Goal: Task Accomplishment & Management: Manage account settings

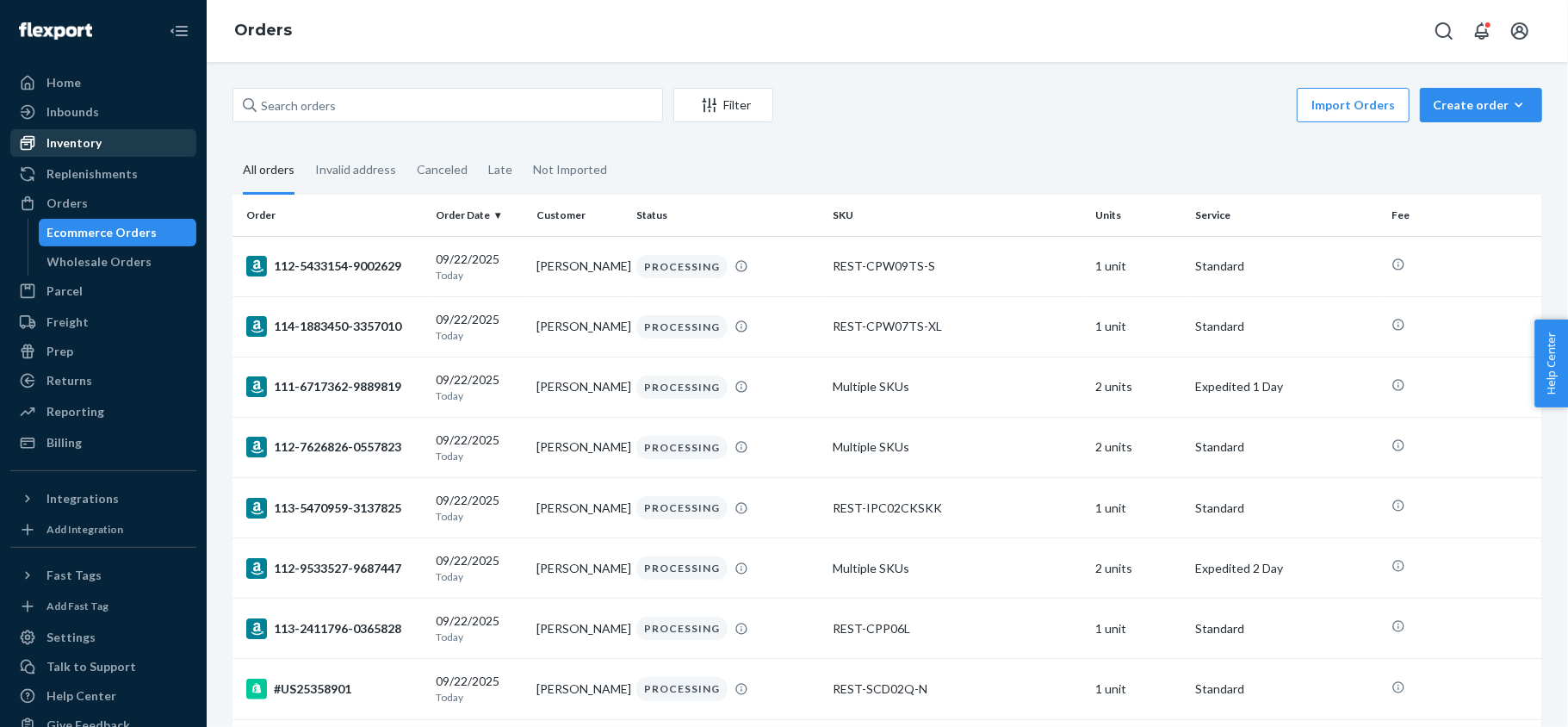
click at [124, 145] on div "Inventory" at bounding box center [103, 143] width 182 height 24
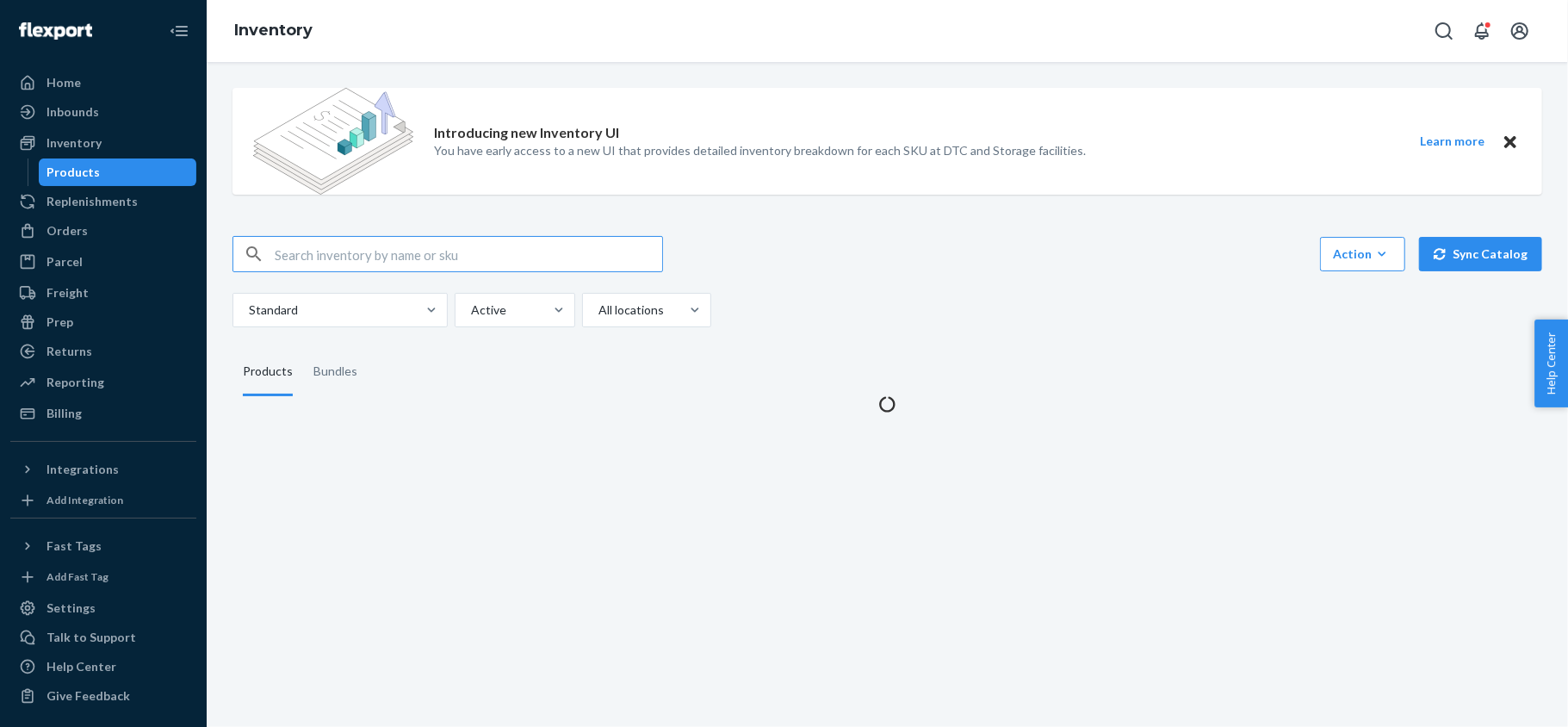
click at [390, 245] on input "text" at bounding box center [469, 254] width 387 height 35
type input "REST-SCD08T-N"
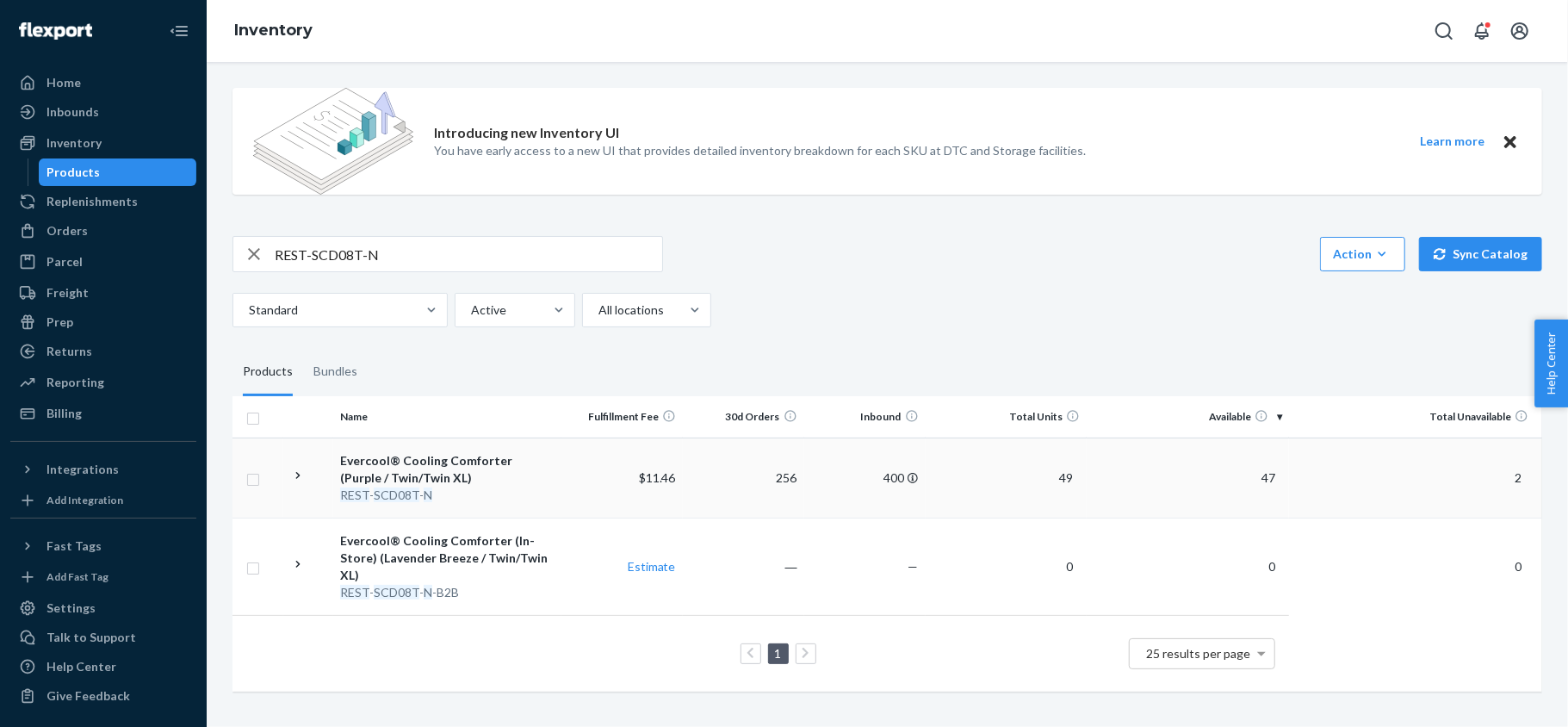
click at [1255, 475] on span "47" at bounding box center [1268, 478] width 27 height 15
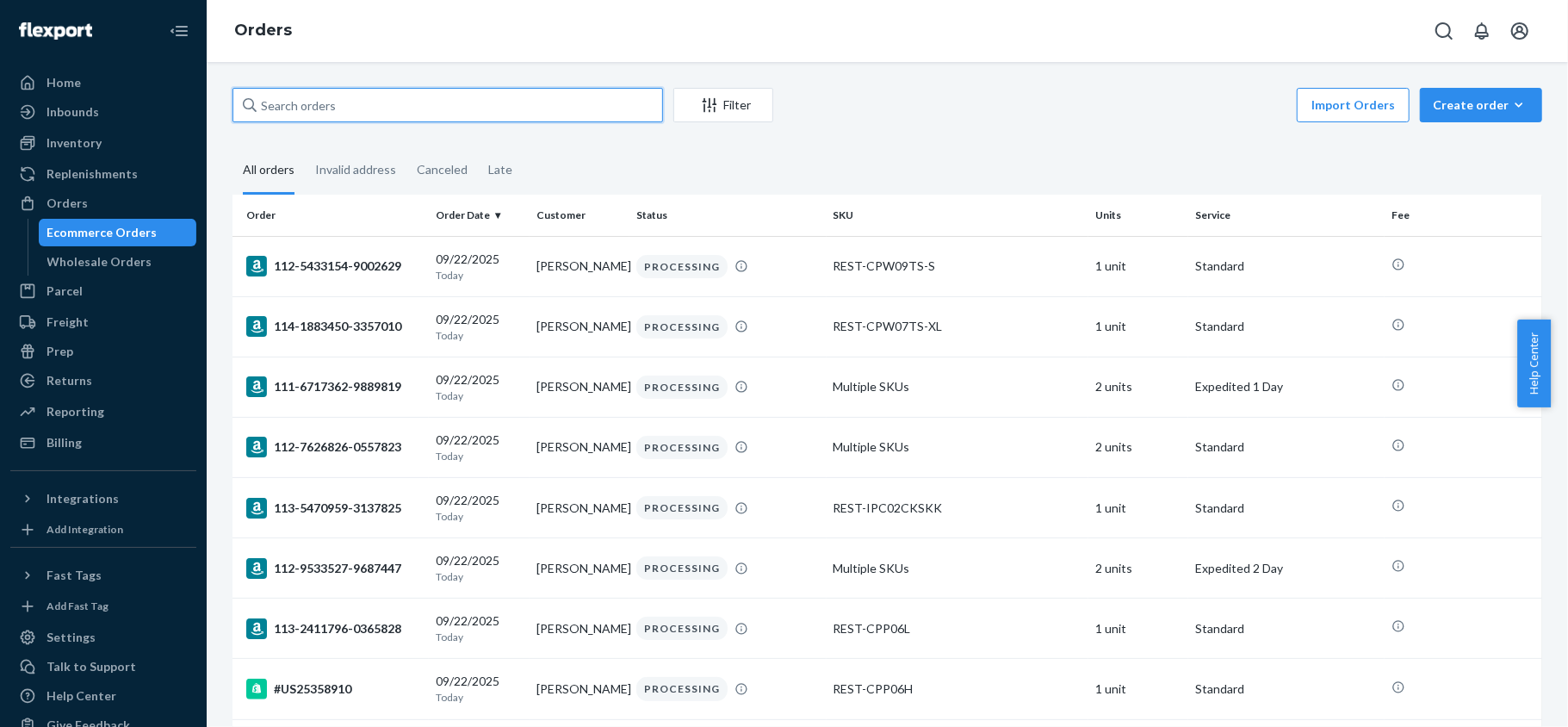
click at [308, 114] on input "text" at bounding box center [448, 105] width 430 height 35
paste input "PD2653821"
type input "PD2653821"
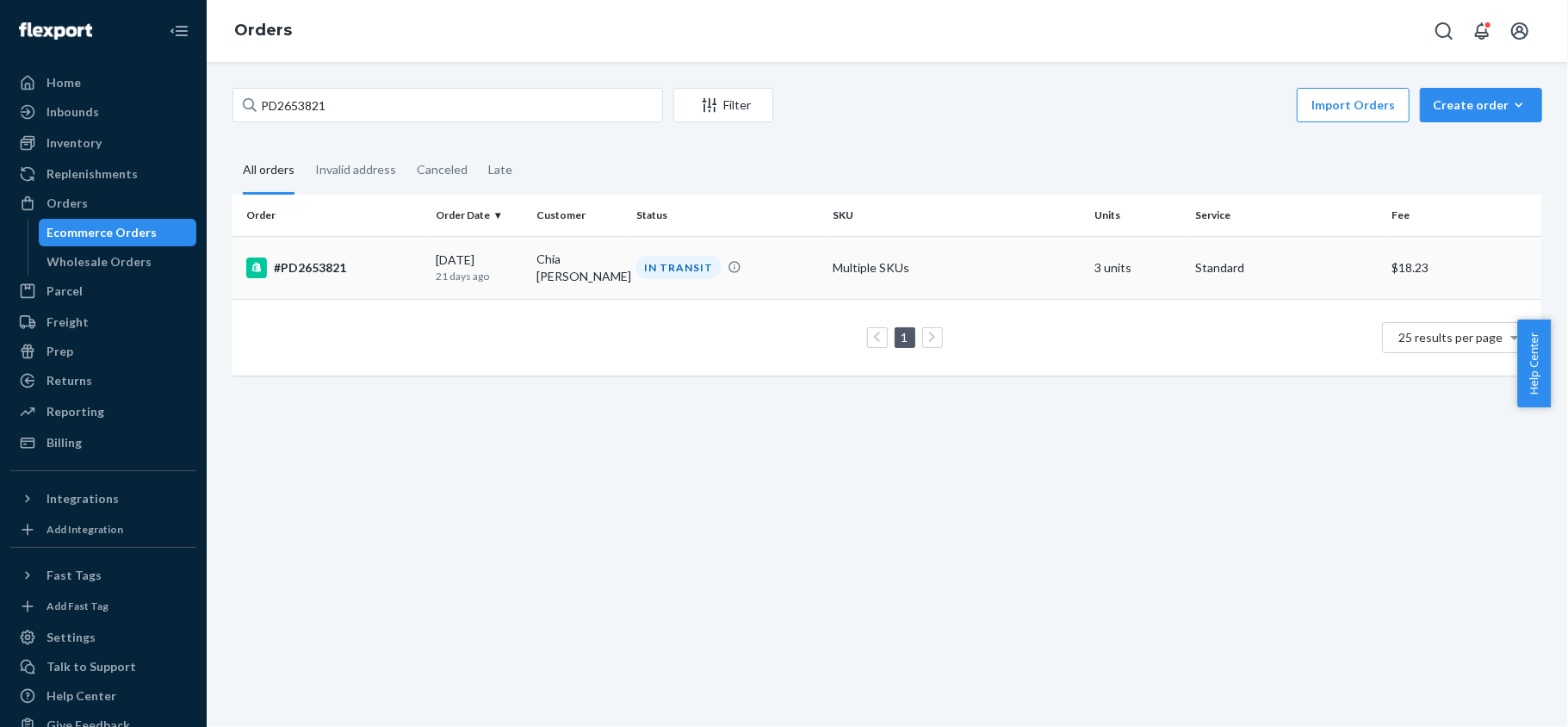
click at [436, 256] on div "09/01/2025 21 days ago" at bounding box center [479, 268] width 87 height 32
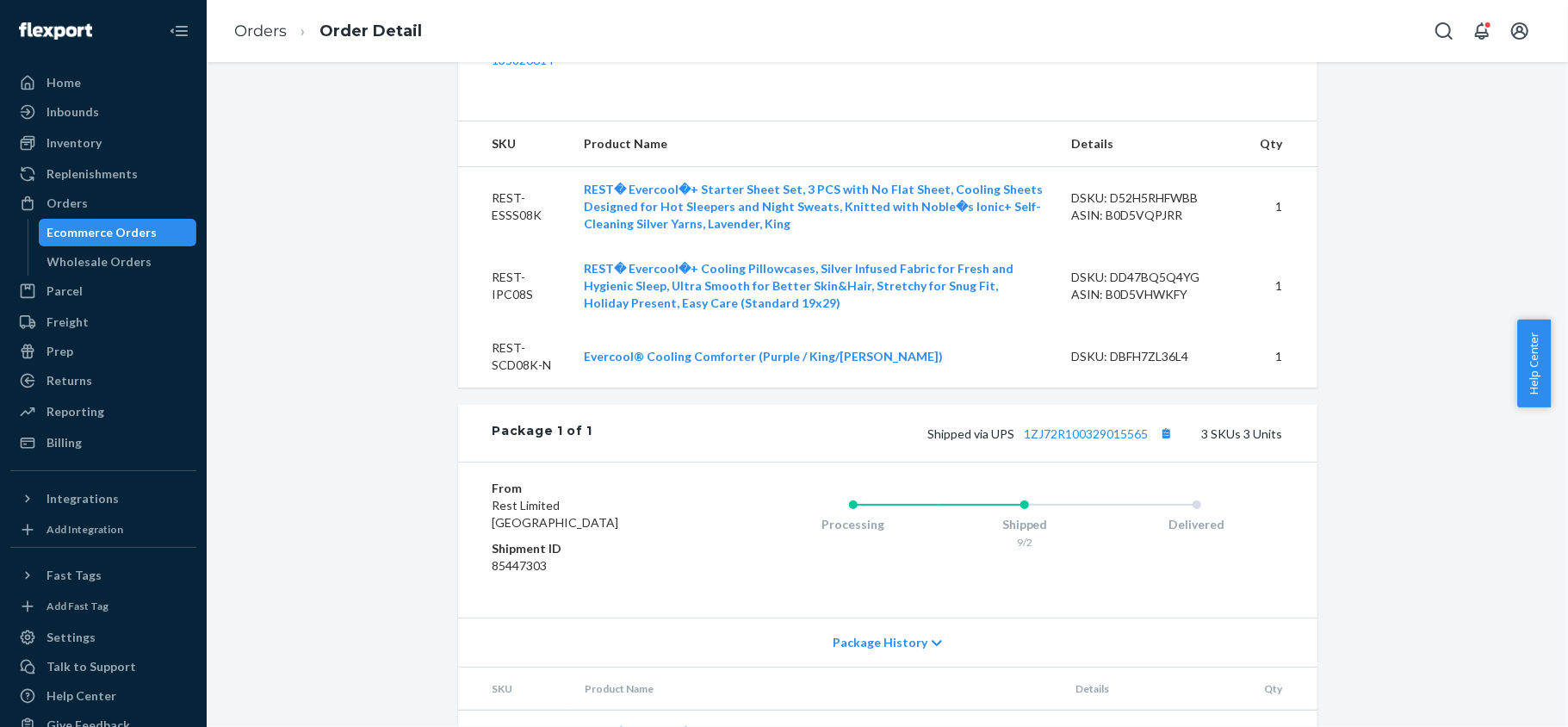
scroll to position [836, 0]
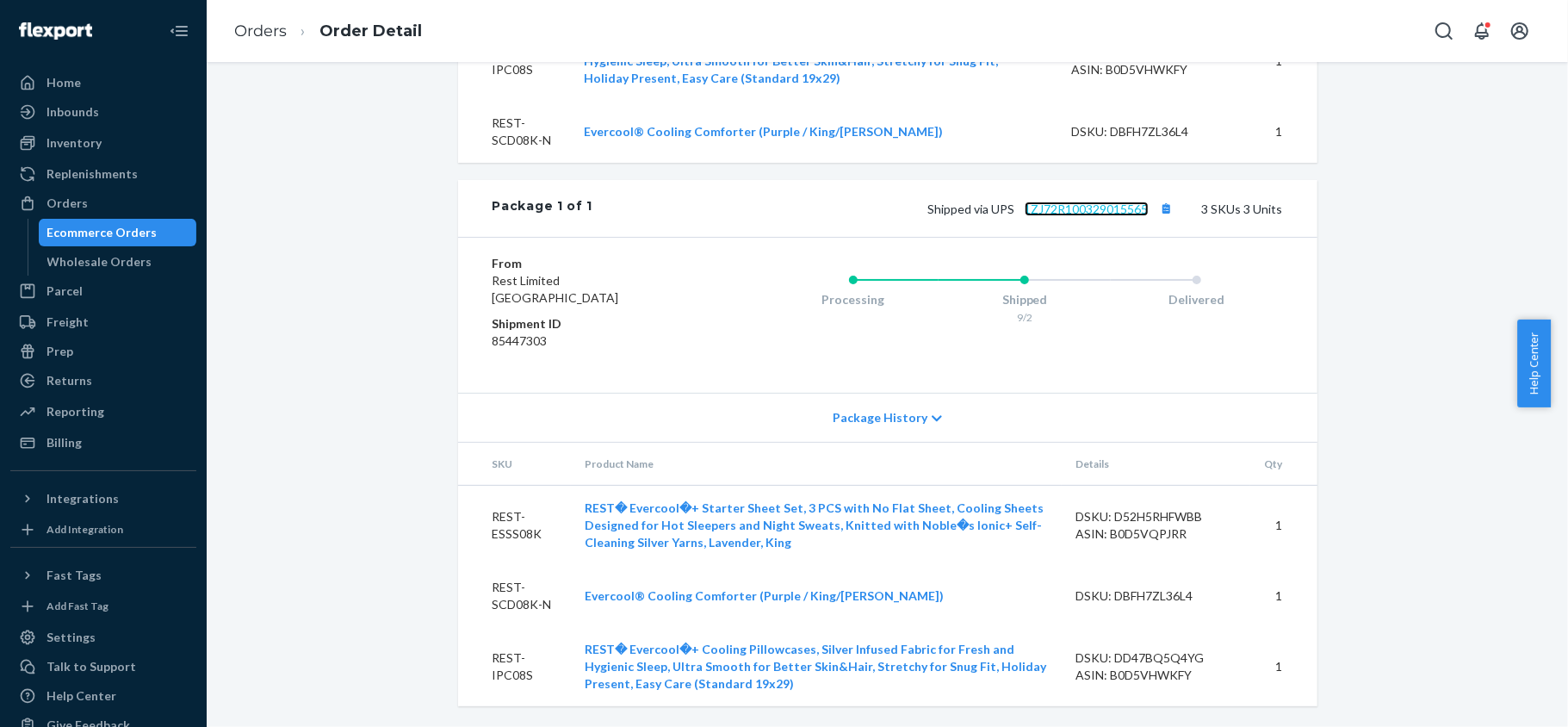
click at [1130, 209] on link "1ZJ72R100329015565" at bounding box center [1086, 209] width 124 height 15
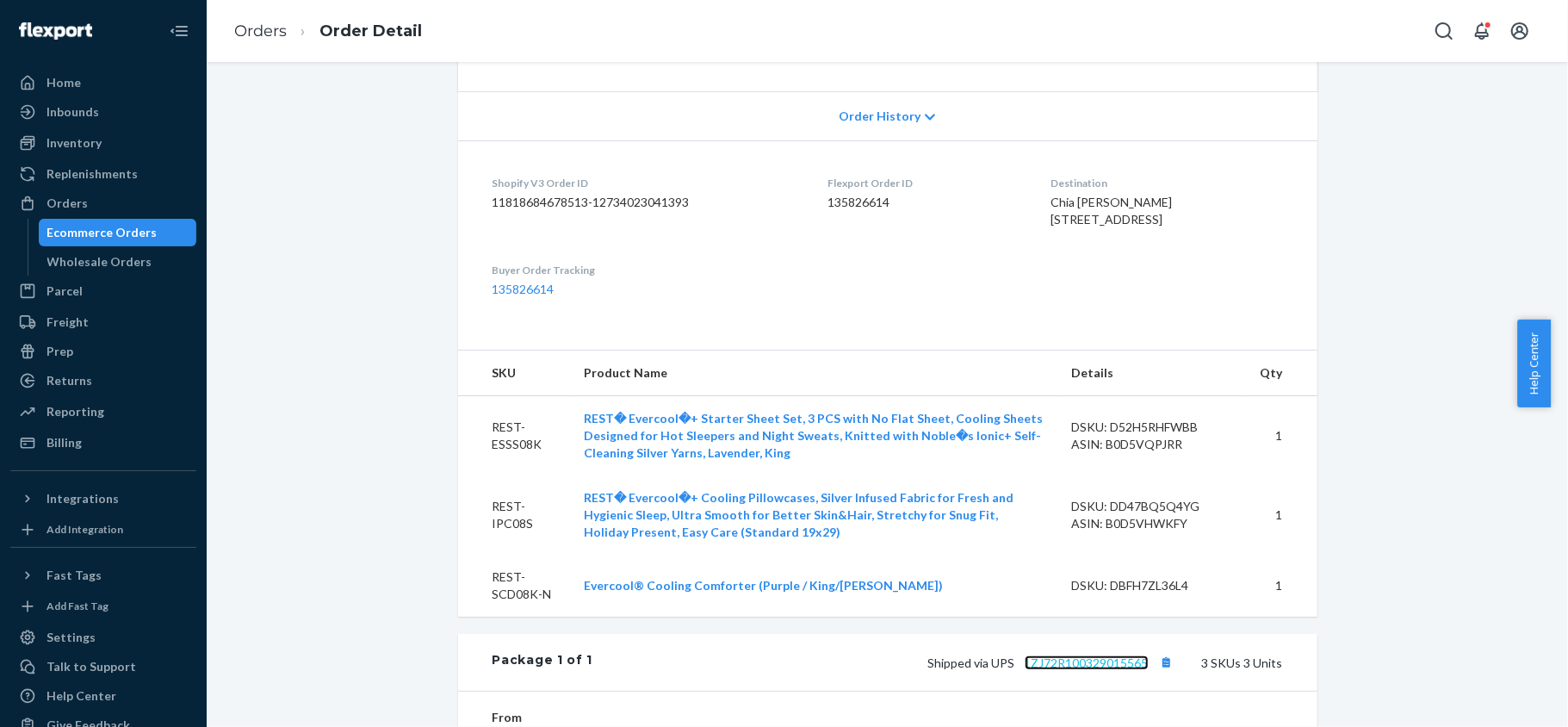
scroll to position [0, 0]
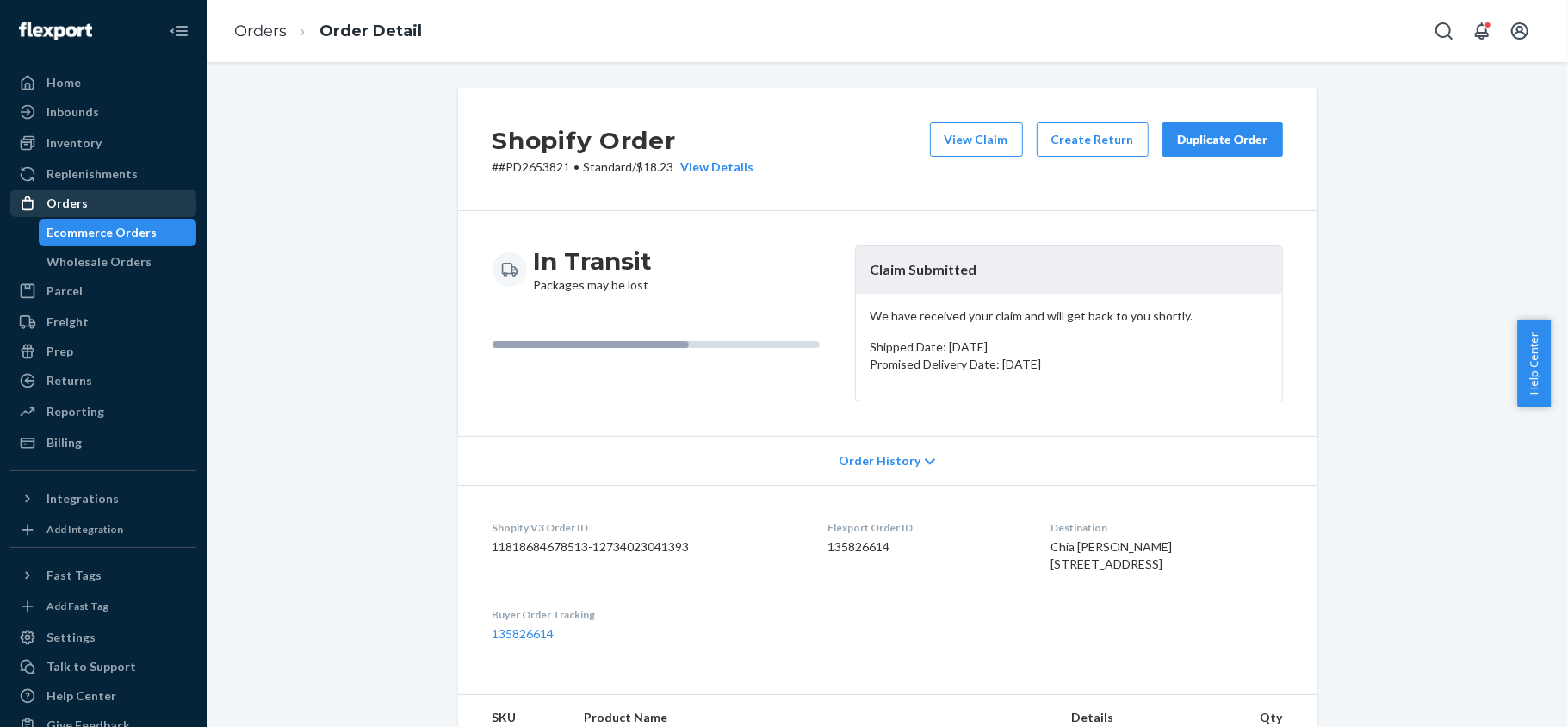
click at [123, 194] on div "Orders" at bounding box center [103, 203] width 182 height 24
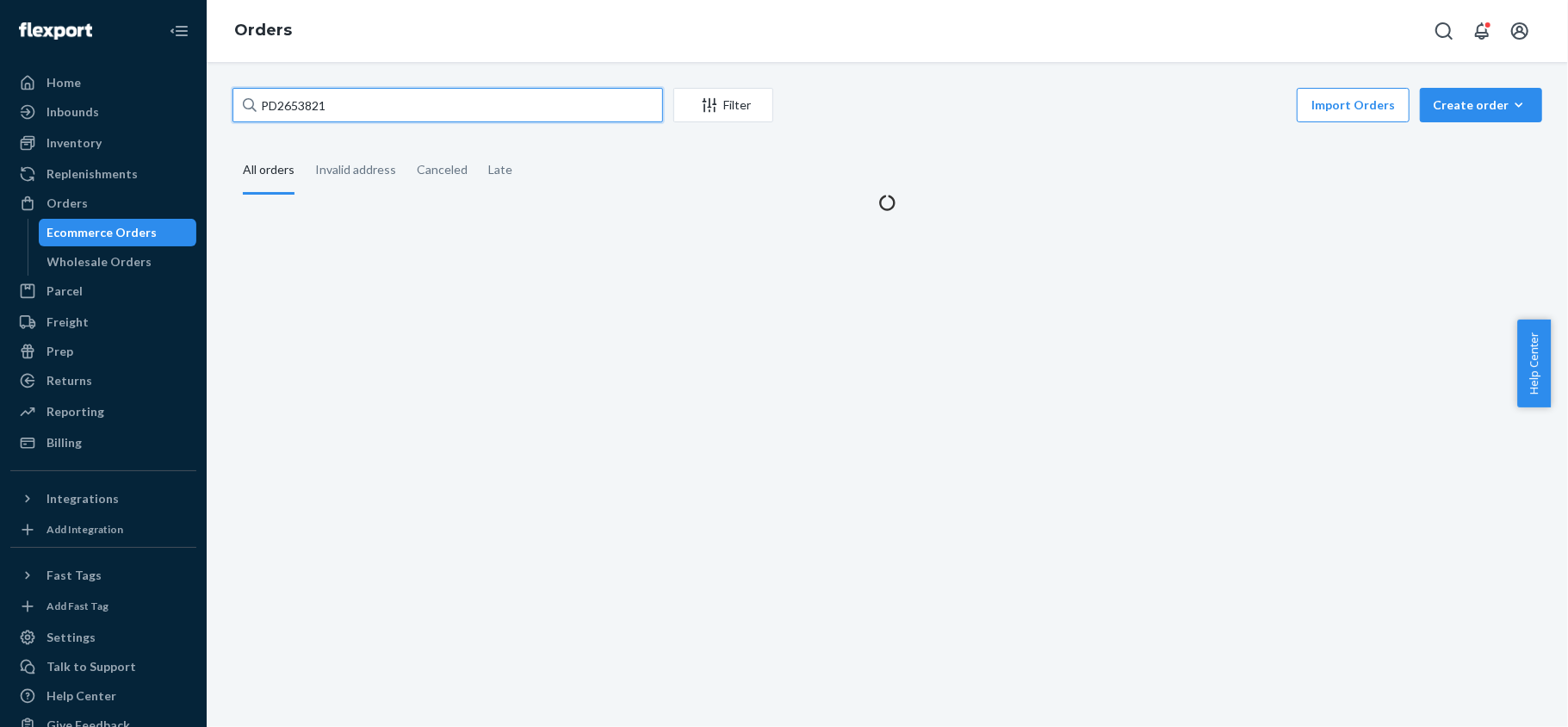
click at [393, 105] on input "PD2653821" at bounding box center [448, 105] width 430 height 35
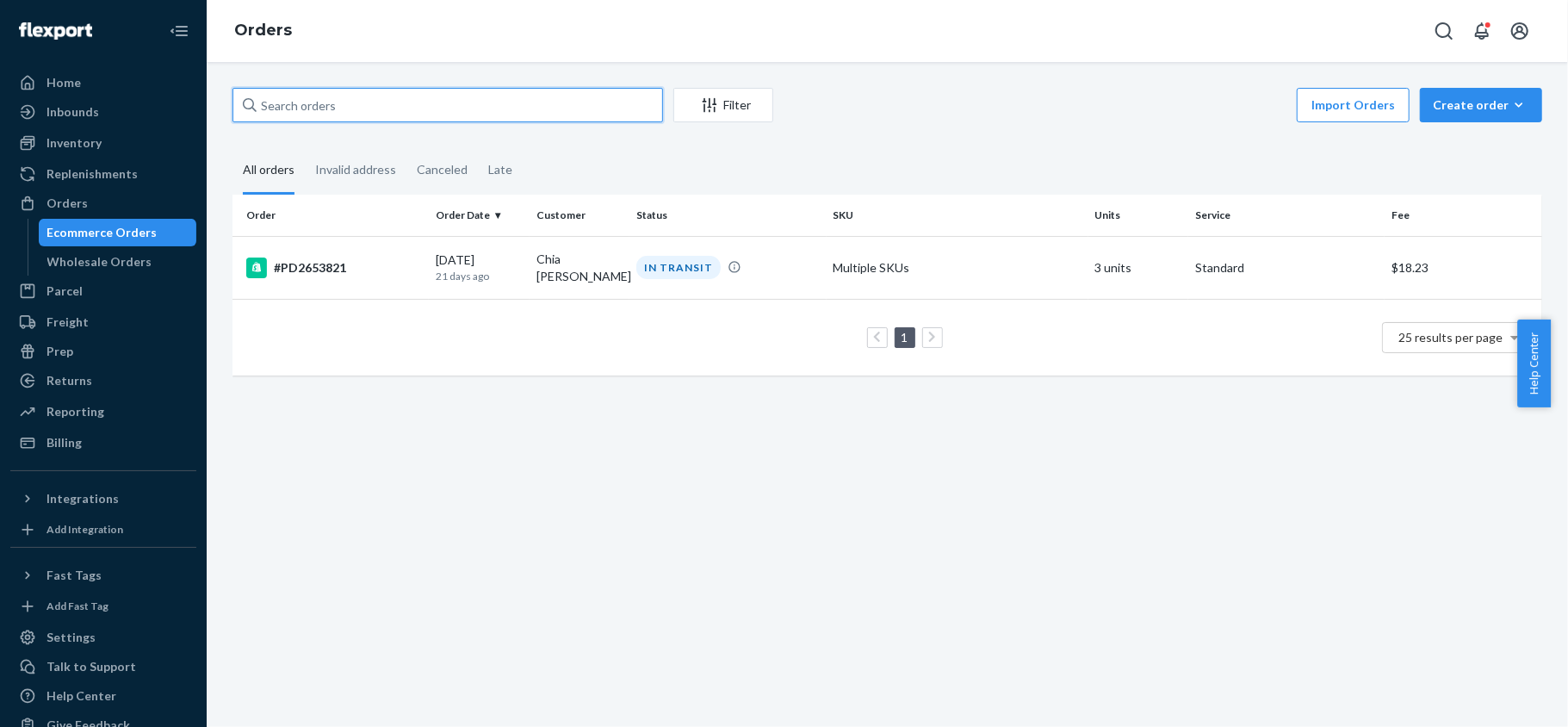
paste input "US25345565"
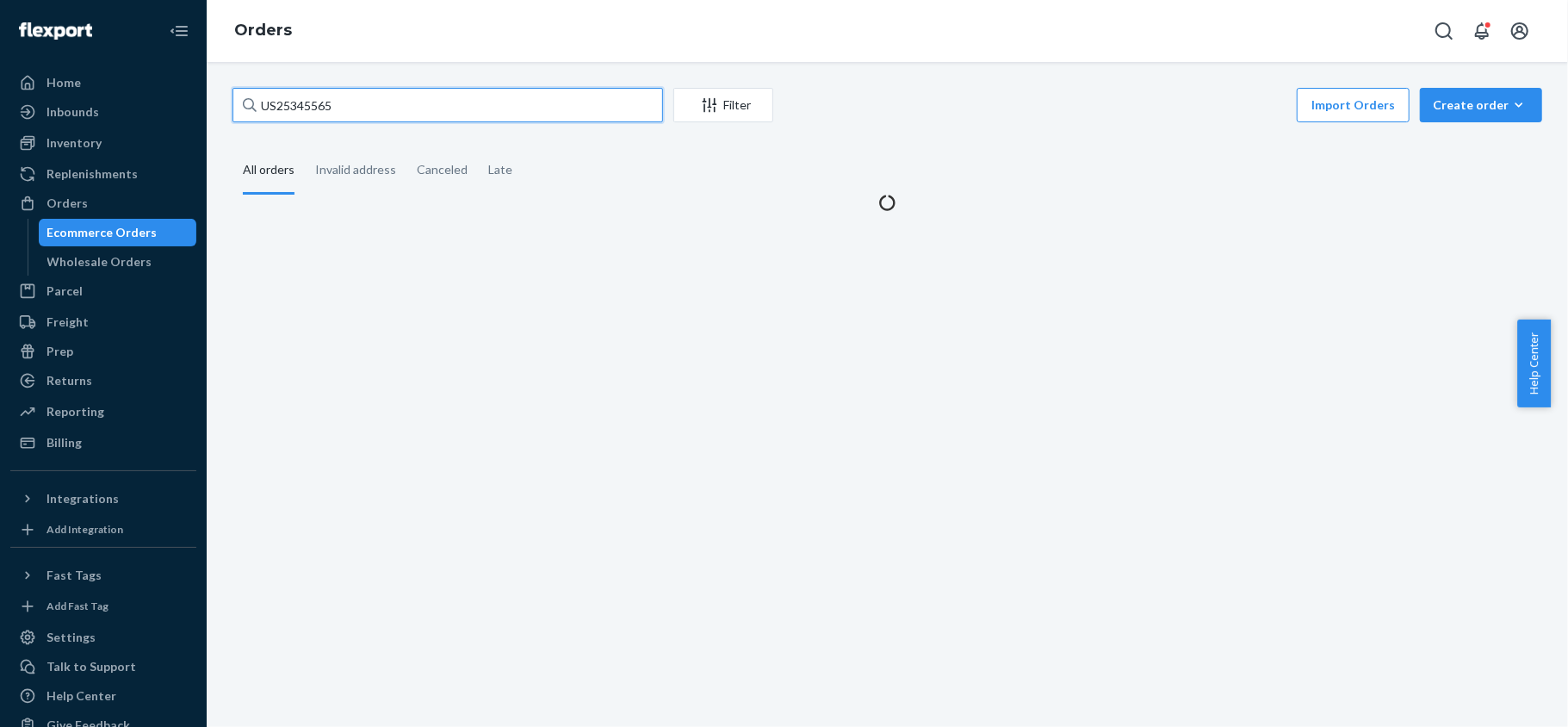
type input "US25345565"
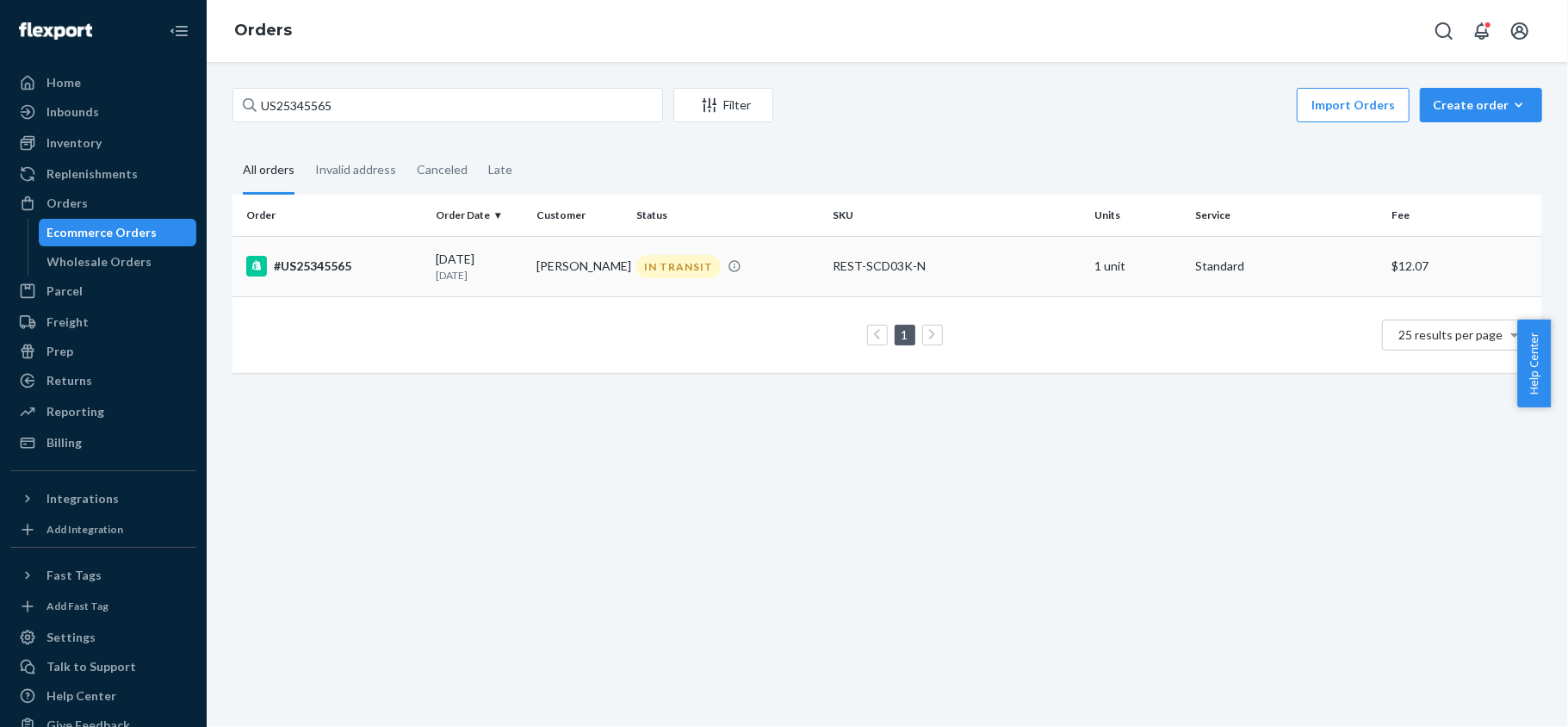
click at [401, 239] on td "#US25345565" at bounding box center [331, 266] width 196 height 60
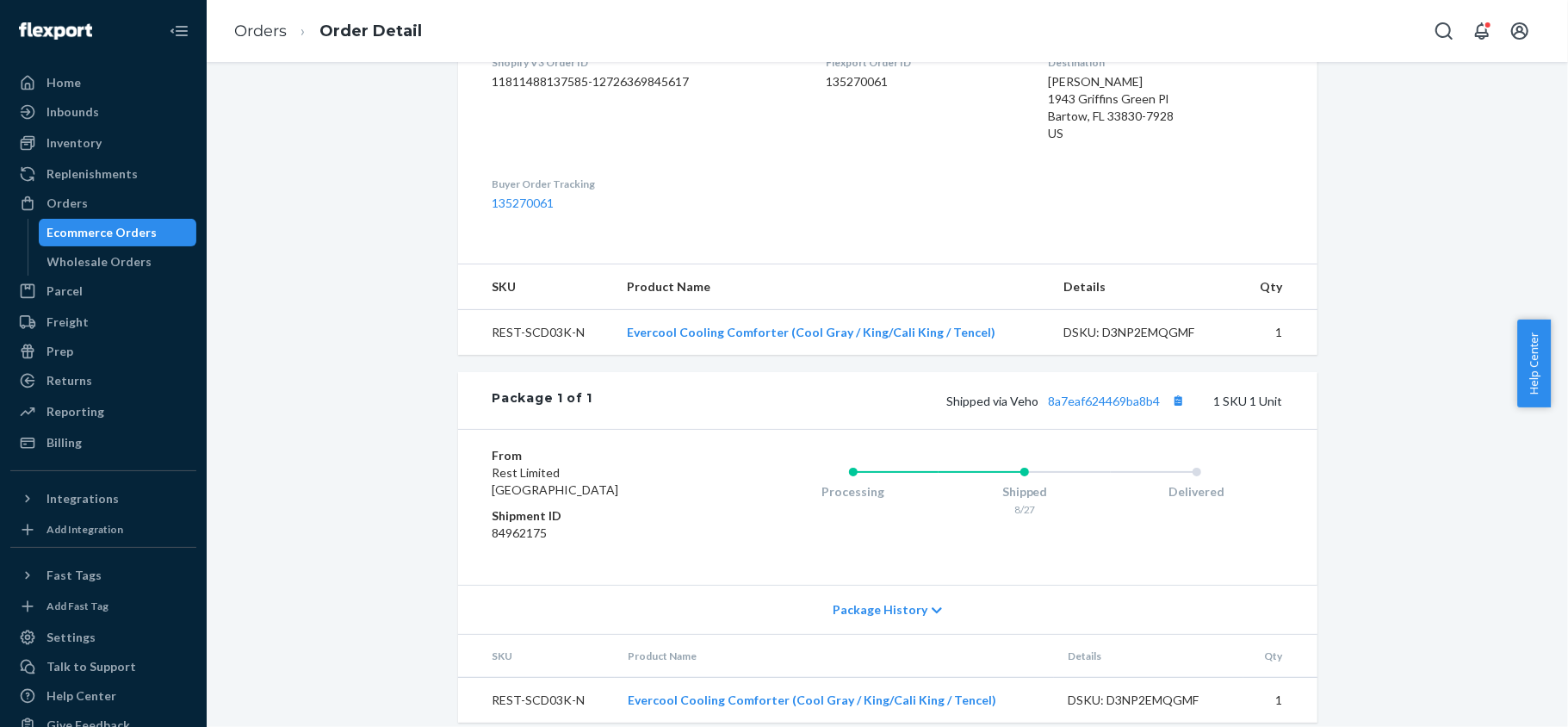
scroll to position [522, 0]
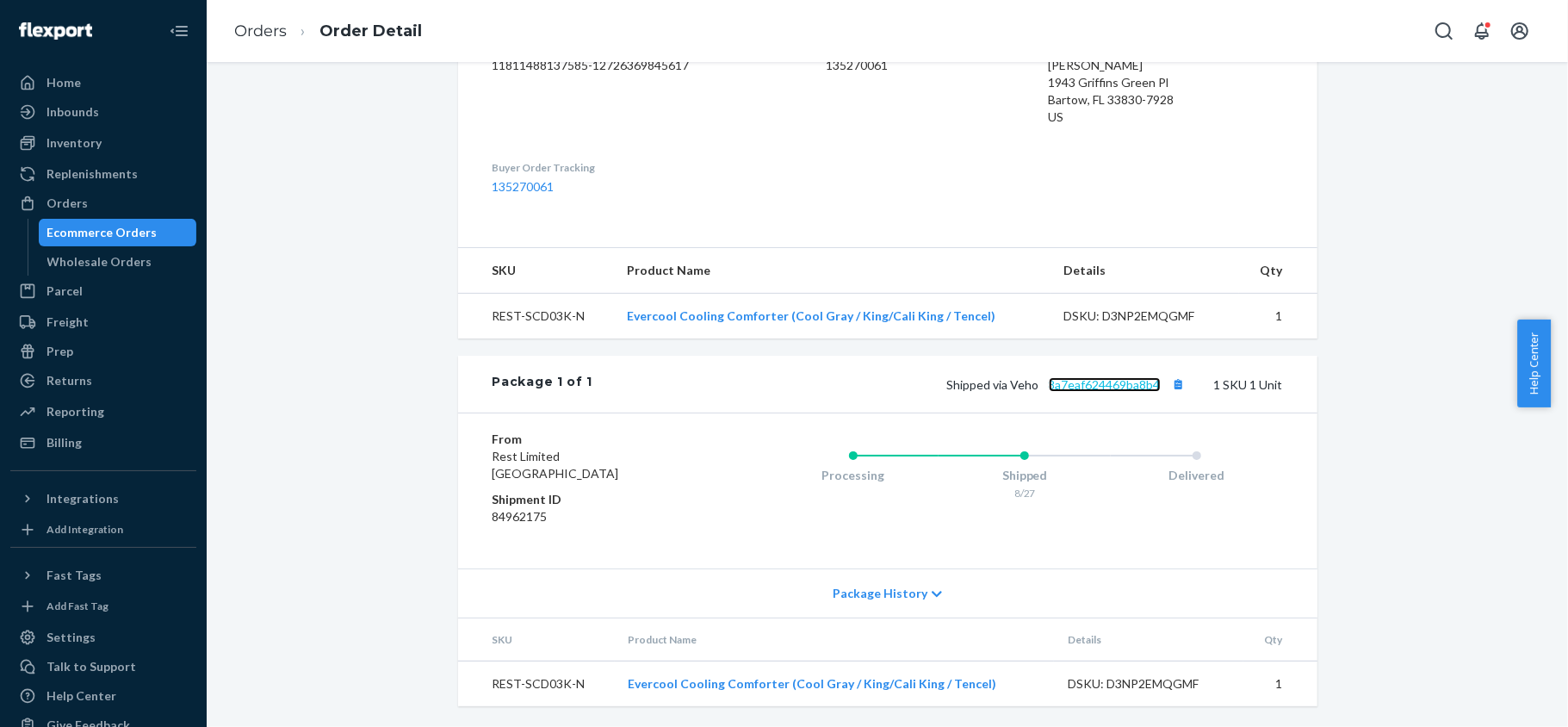
click at [1079, 387] on link "8a7eaf624469ba8b4" at bounding box center [1105, 385] width 112 height 15
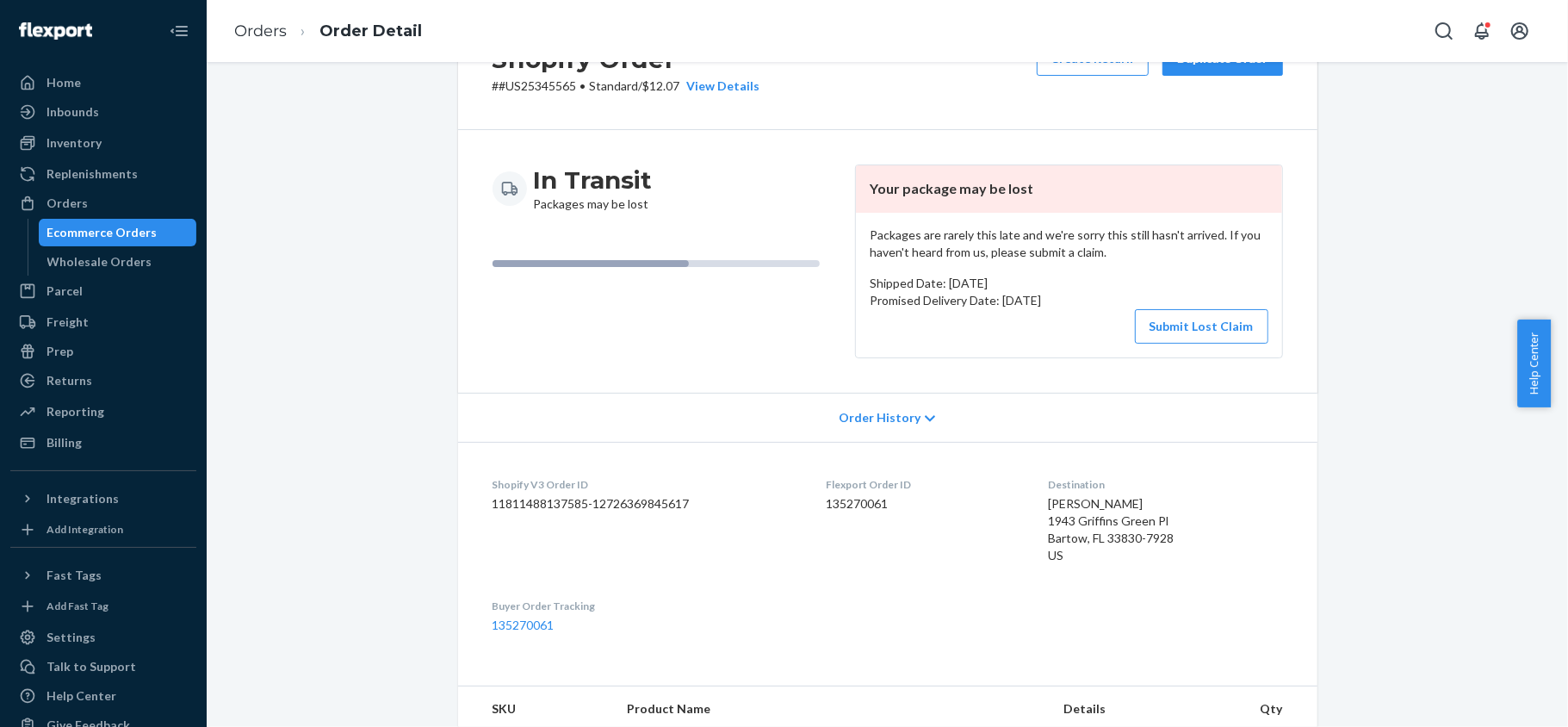
scroll to position [0, 0]
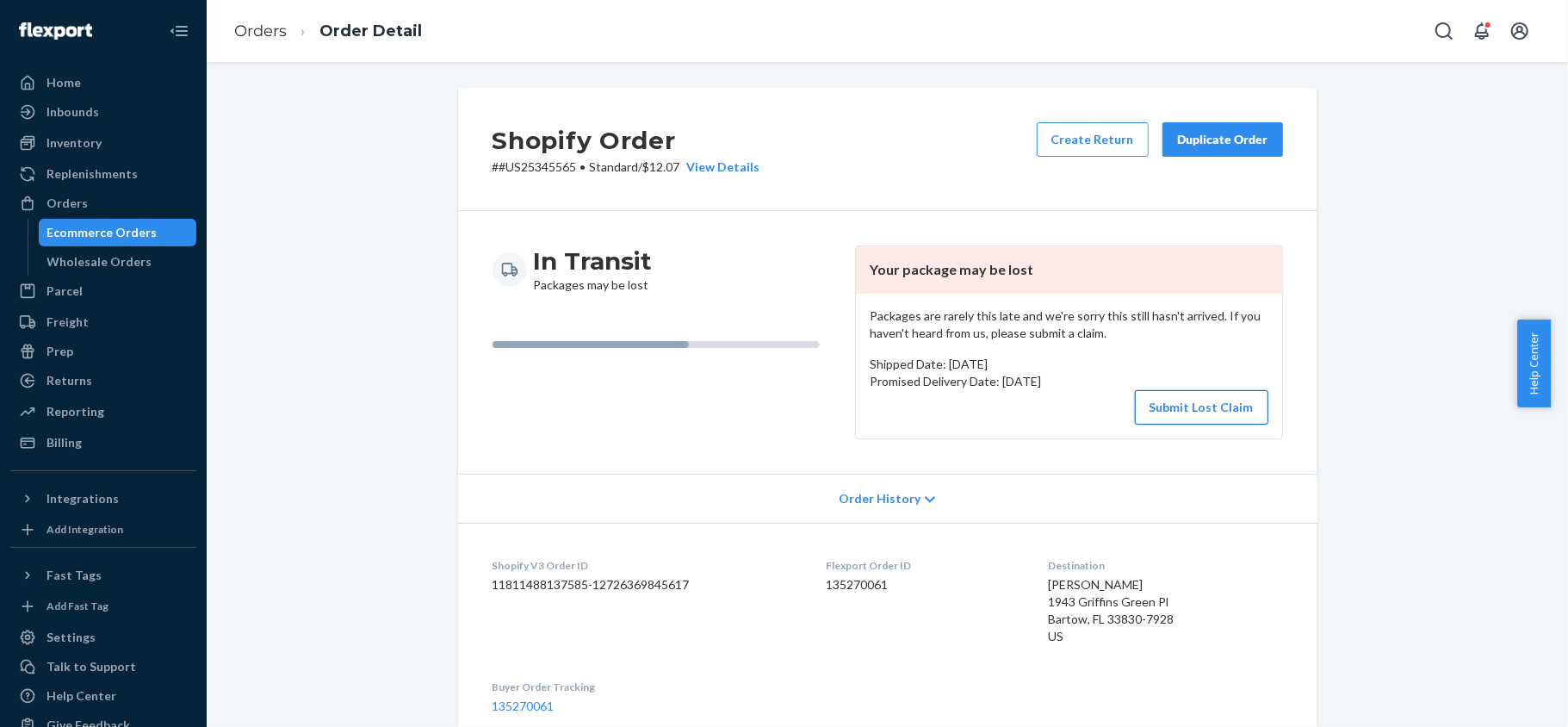
click at [1193, 404] on button "Submit Lost Claim" at bounding box center [1201, 407] width 134 height 35
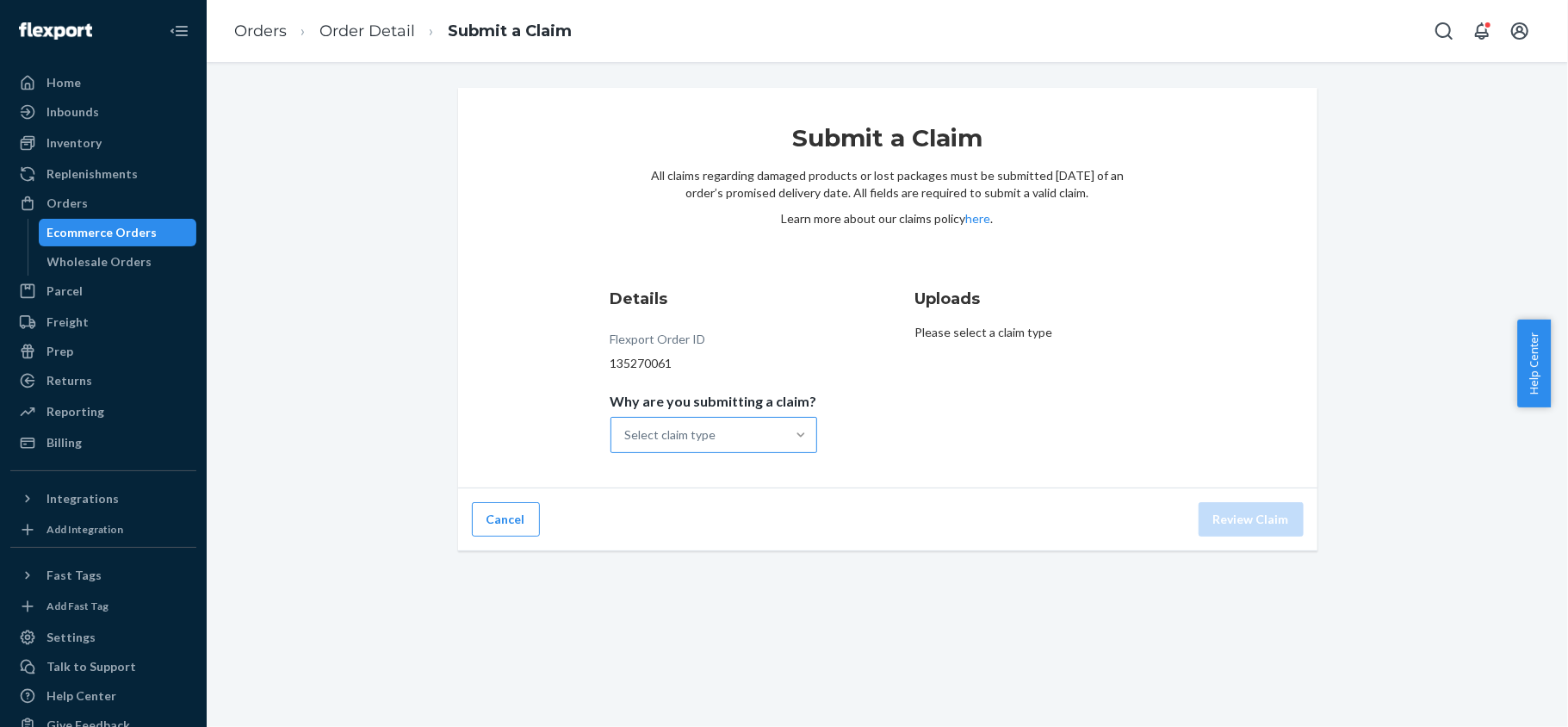
drag, startPoint x: 813, startPoint y: 439, endPoint x: 799, endPoint y: 438, distance: 14.0
click at [813, 441] on div "Details Flexport Order ID 135270061 Why are you submitting a claim? Select clai…" at bounding box center [735, 370] width 250 height 186
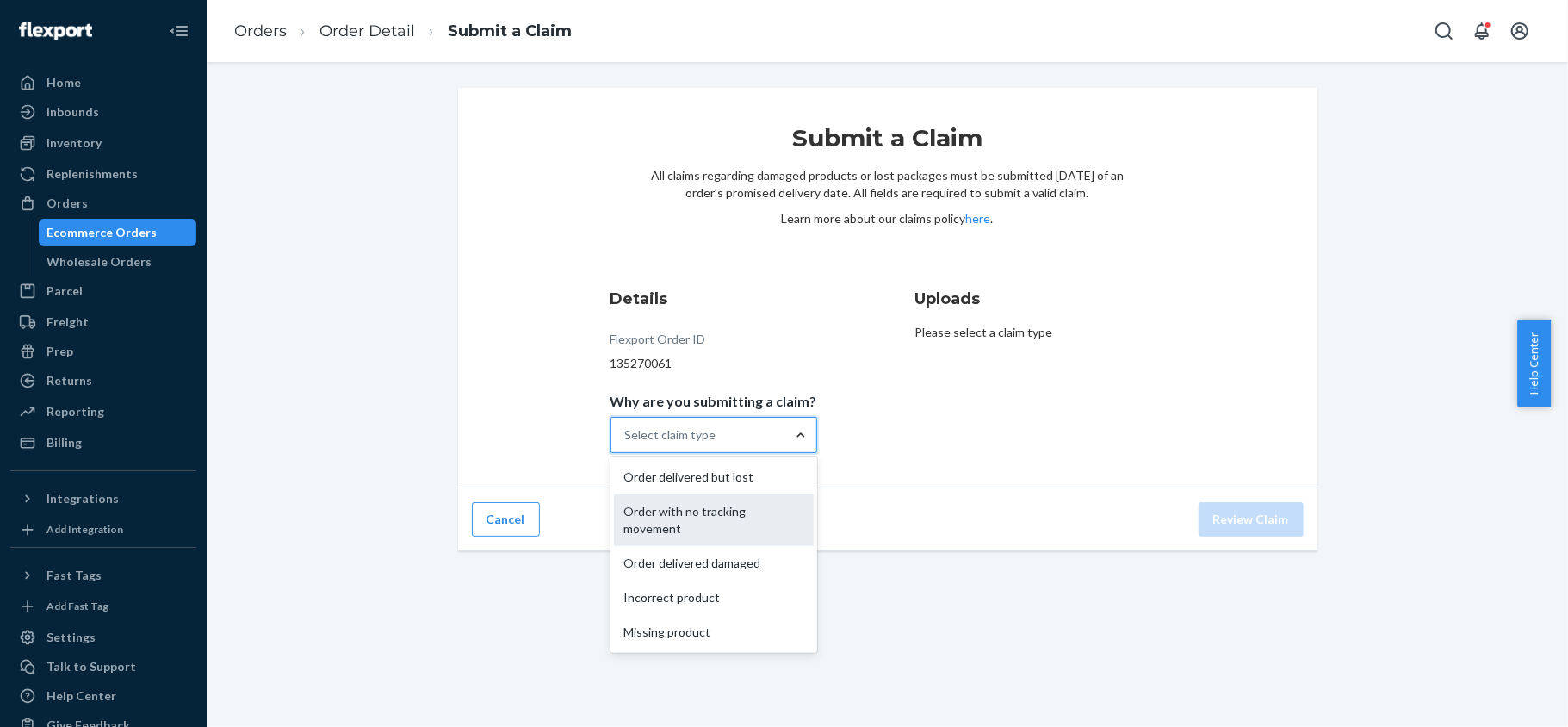
click at [782, 506] on div "Order with no tracking movement" at bounding box center [714, 519] width 200 height 51
click at [627, 443] on input "Why are you submitting a claim? option Order with no tracking movement focused,…" at bounding box center [626, 435] width 2 height 17
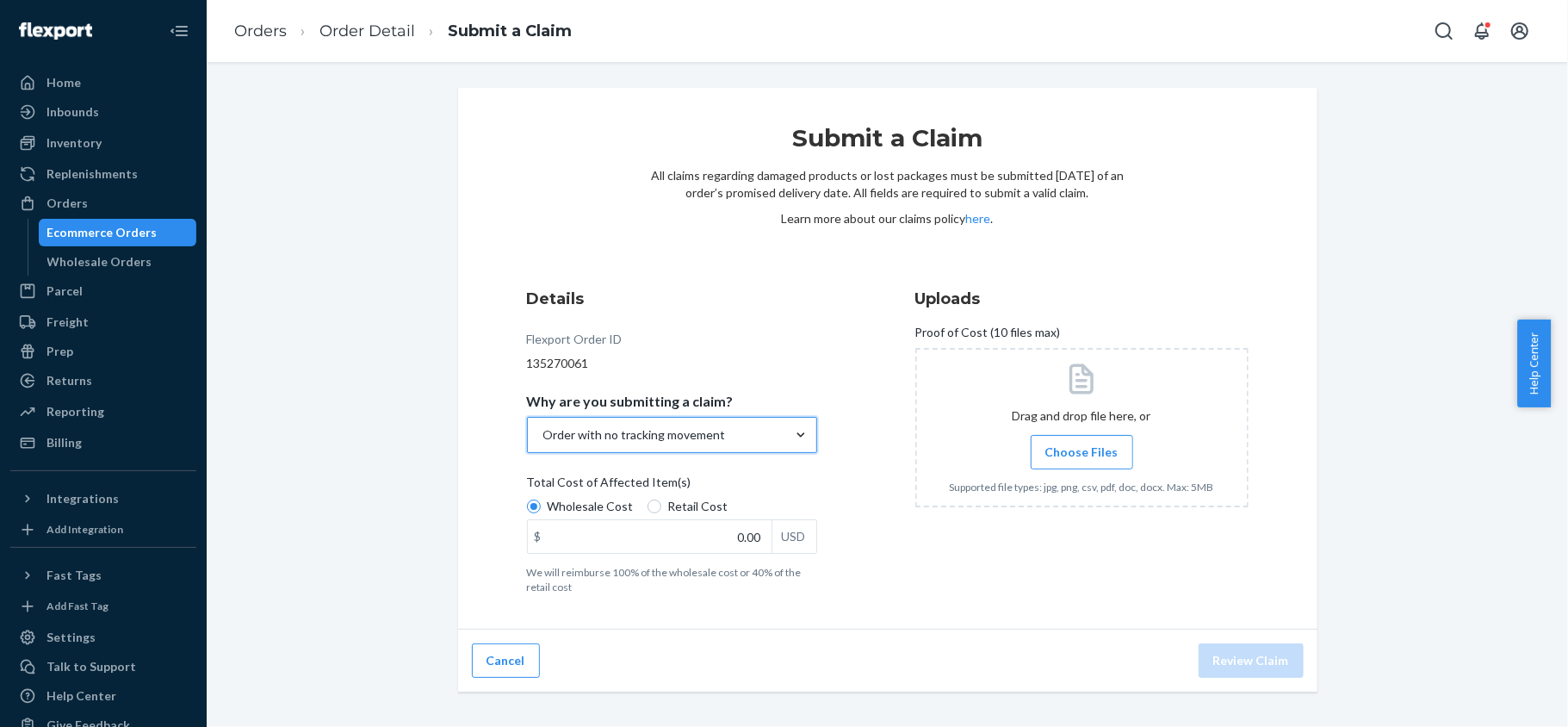
click at [668, 500] on span "Retail Cost" at bounding box center [698, 506] width 60 height 17
click at [656, 500] on input "Retail Cost" at bounding box center [654, 506] width 14 height 14
radio input "true"
radio input "false"
drag, startPoint x: 751, startPoint y: 545, endPoint x: 840, endPoint y: 555, distance: 89.6
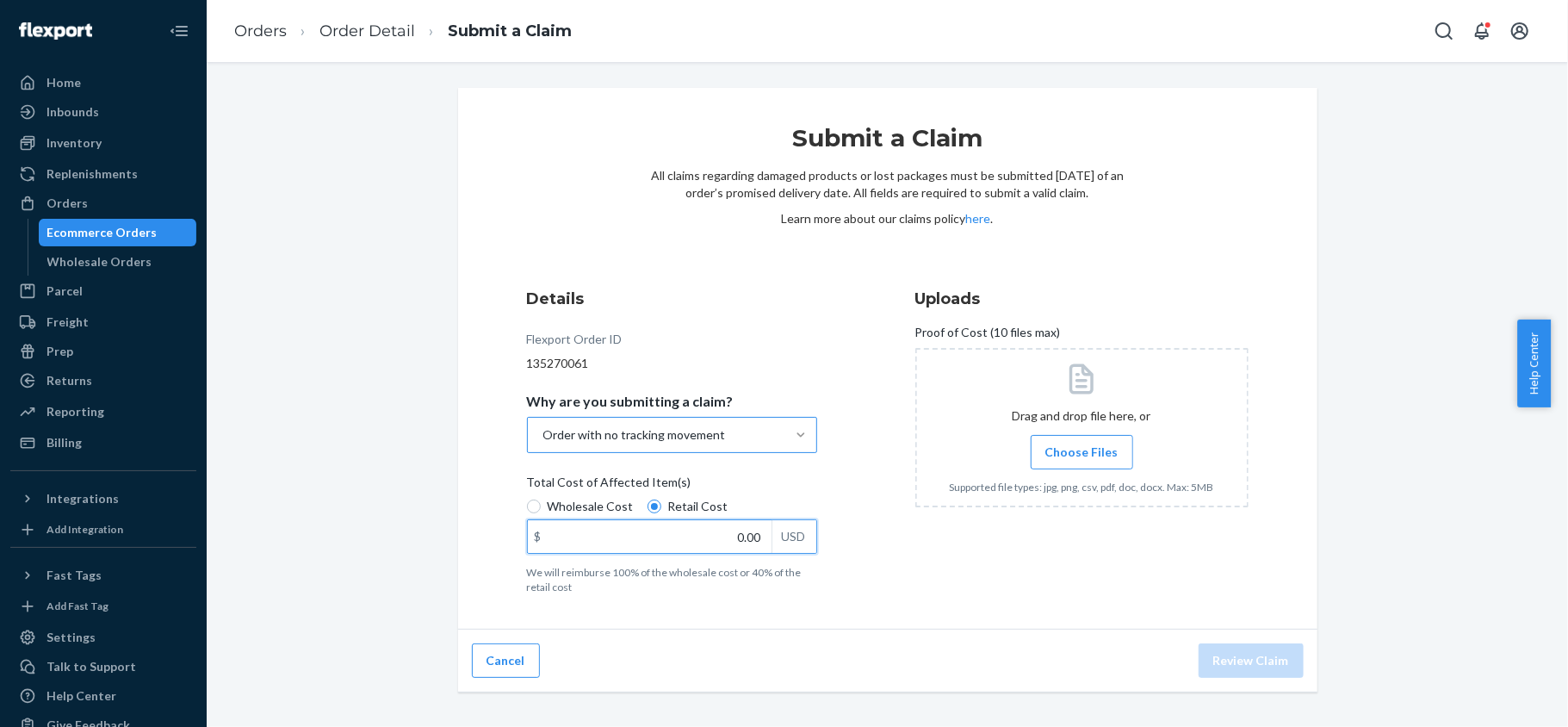
click at [840, 555] on div "Details Flexport Order ID 135270061 Why are you submitting a claim? Order with …" at bounding box center [693, 441] width 333 height 327
paste input "174"
type input "174.00"
click at [1069, 452] on span "Choose Files" at bounding box center [1082, 452] width 73 height 17
click at [1082, 452] on input "Choose Files" at bounding box center [1082, 452] width 1 height 19
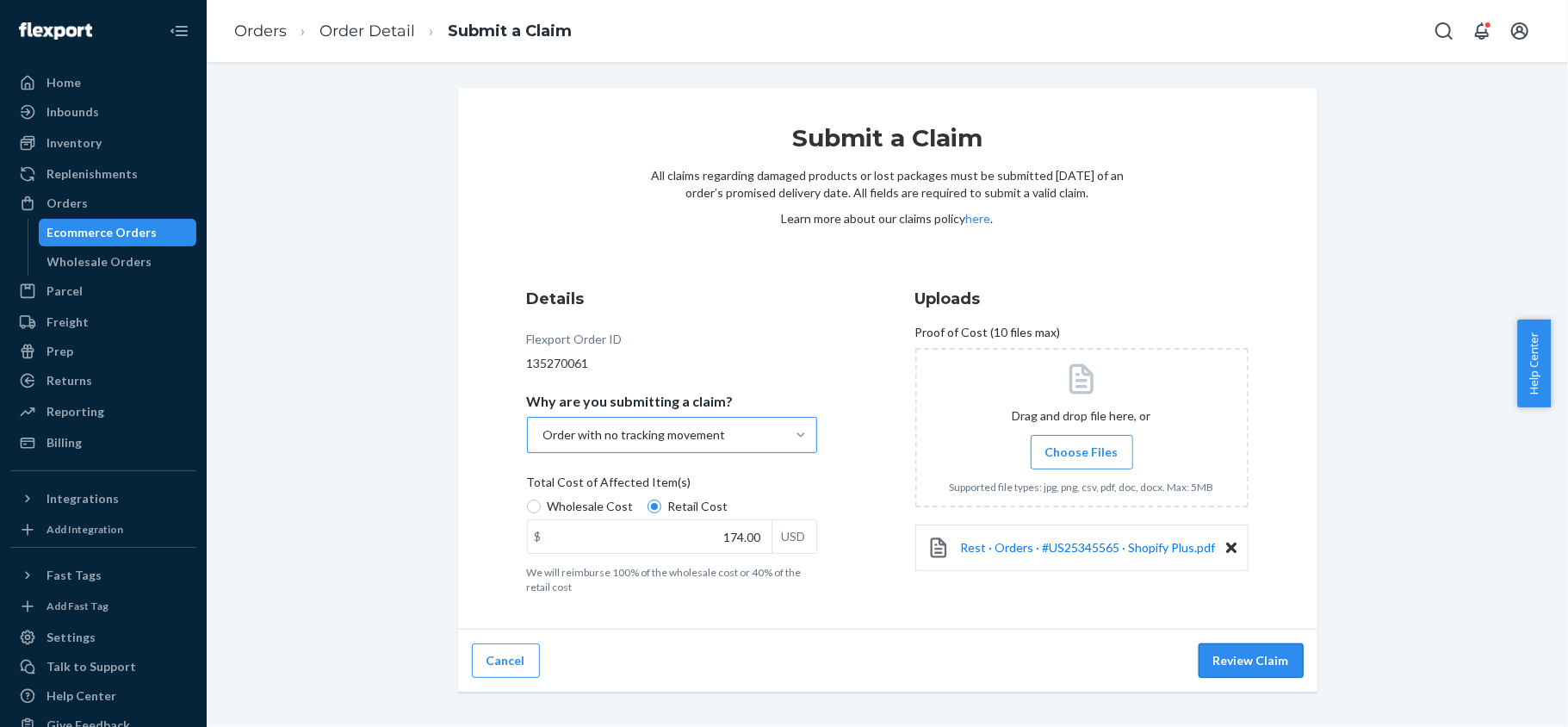
click at [1223, 662] on button "Review Claim" at bounding box center [1251, 661] width 105 height 35
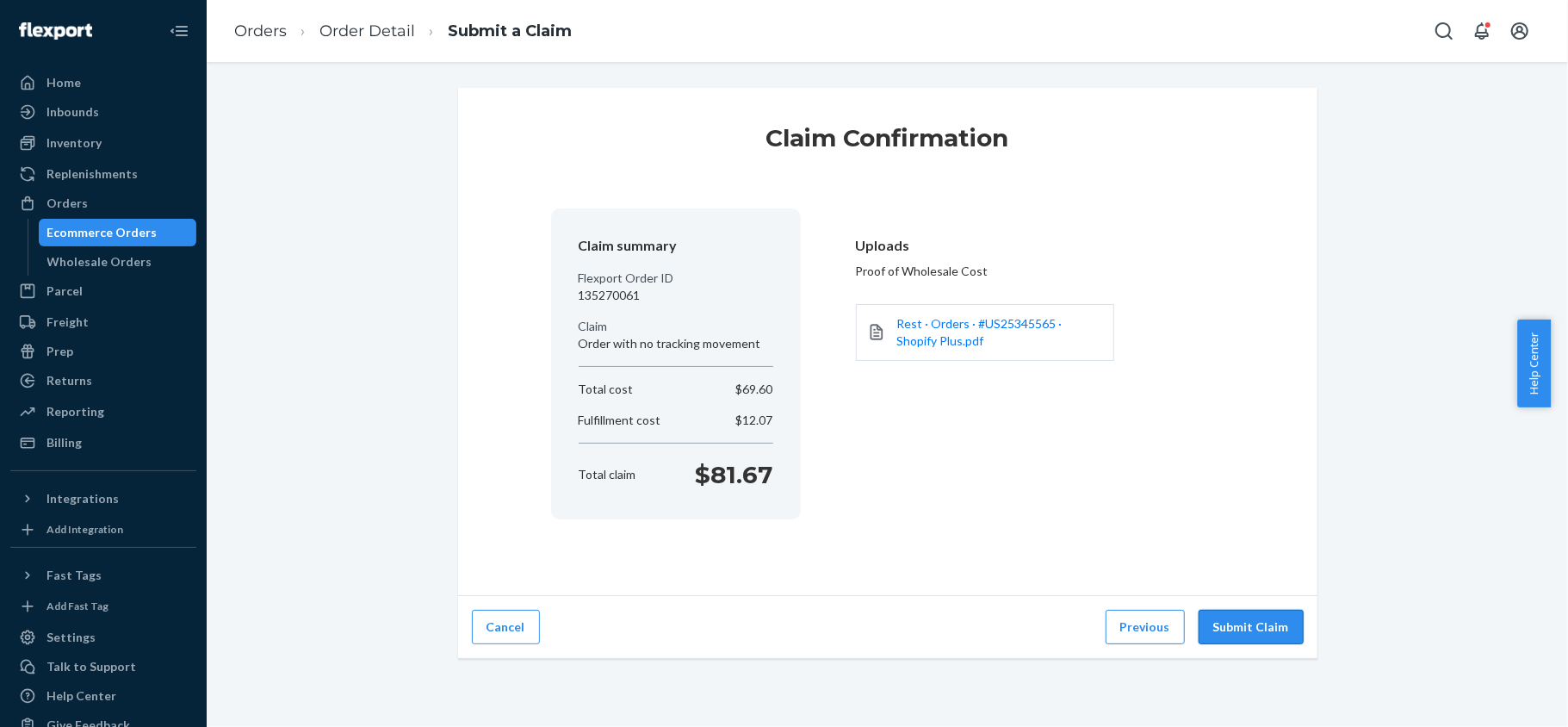
click at [1231, 632] on button "Submit Claim" at bounding box center [1251, 627] width 105 height 35
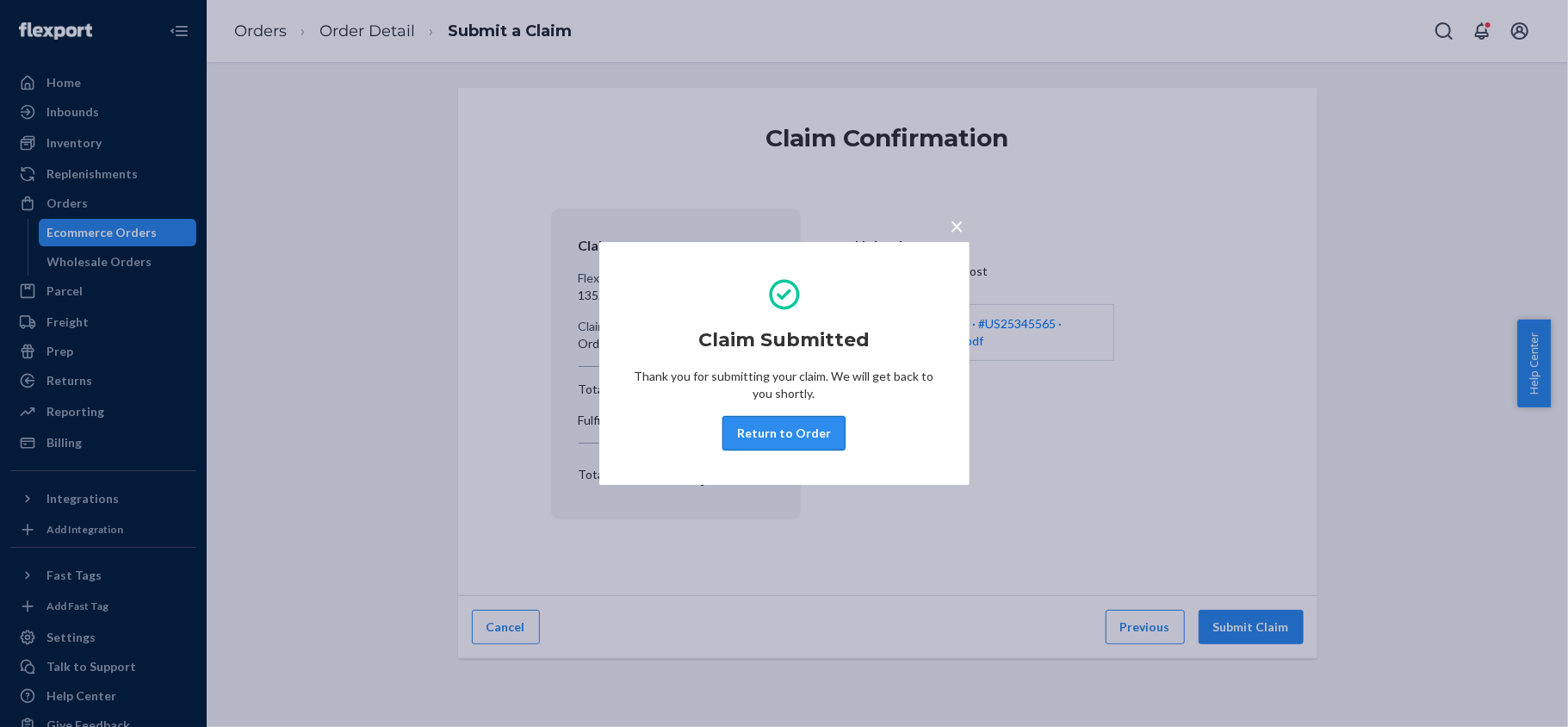
click at [794, 426] on button "Return to Order" at bounding box center [784, 433] width 123 height 35
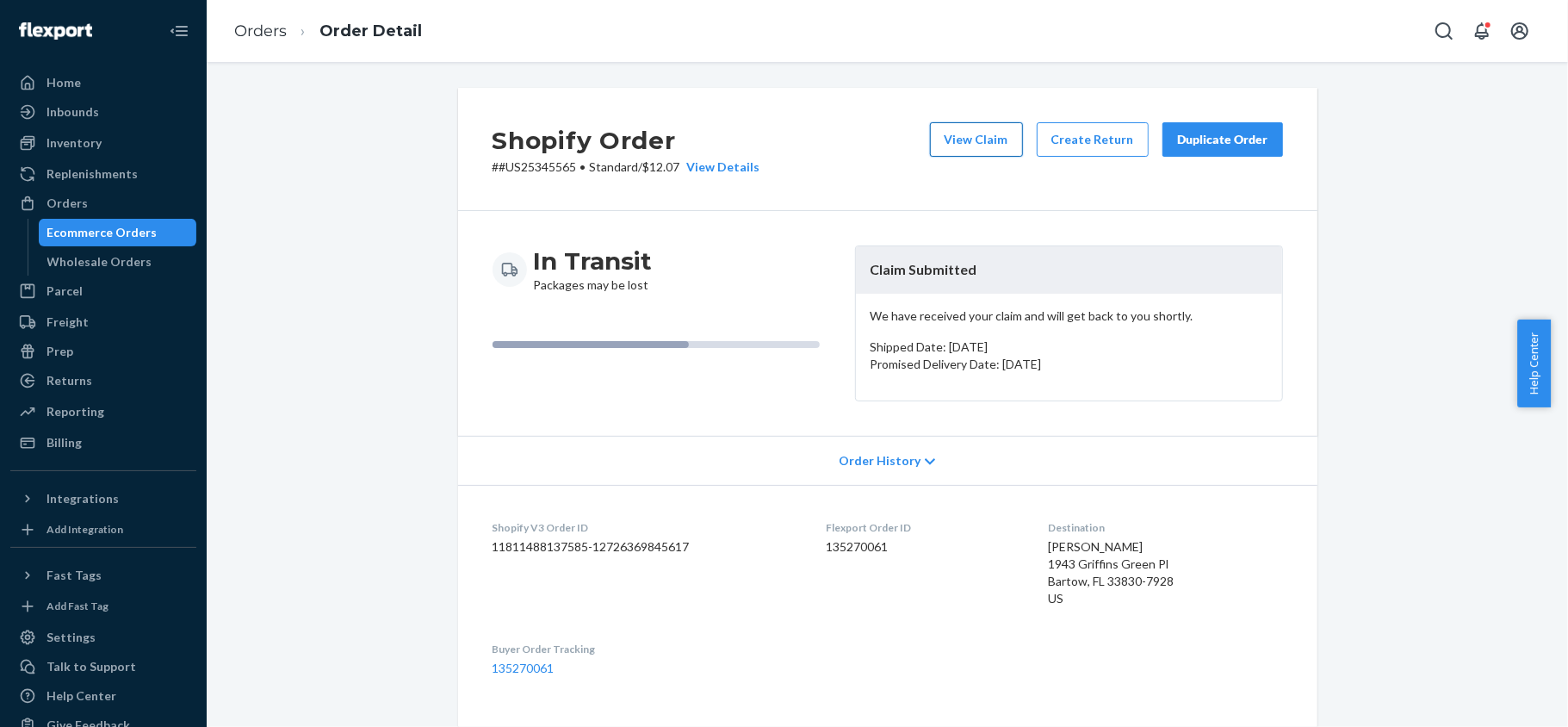
click at [985, 156] on button "View Claim" at bounding box center [976, 139] width 93 height 35
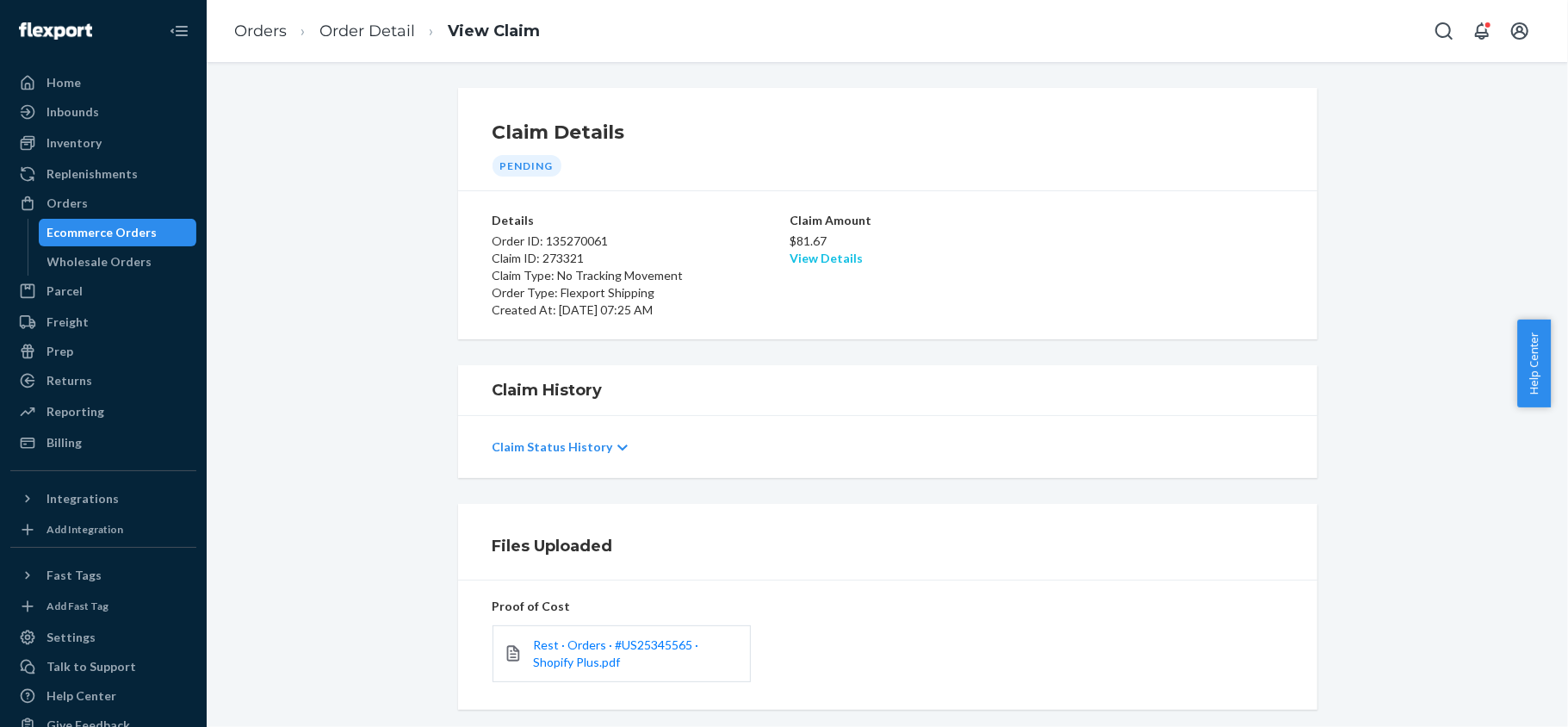
click at [842, 258] on link "View Details" at bounding box center [826, 258] width 73 height 15
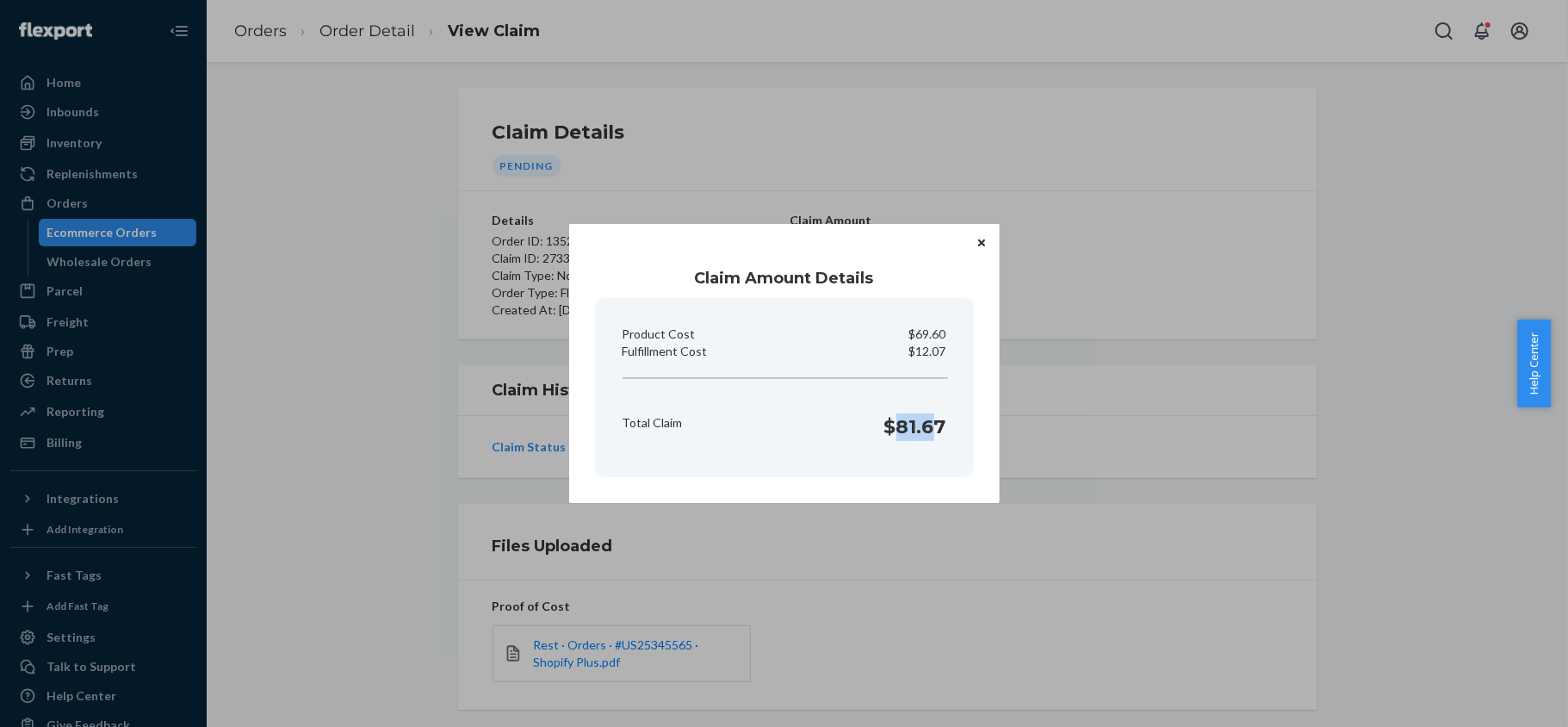
drag, startPoint x: 893, startPoint y: 432, endPoint x: 931, endPoint y: 438, distance: 38.5
click at [931, 438] on h1 "$81.67" at bounding box center [915, 427] width 62 height 27
drag, startPoint x: 887, startPoint y: 436, endPoint x: 954, endPoint y: 438, distance: 67.0
click at [954, 438] on section "Product Cost $69.60 Fulfillment Cost $12.07 Total Claim $81.67" at bounding box center [784, 386] width 379 height 179
copy h1 "$81.67"
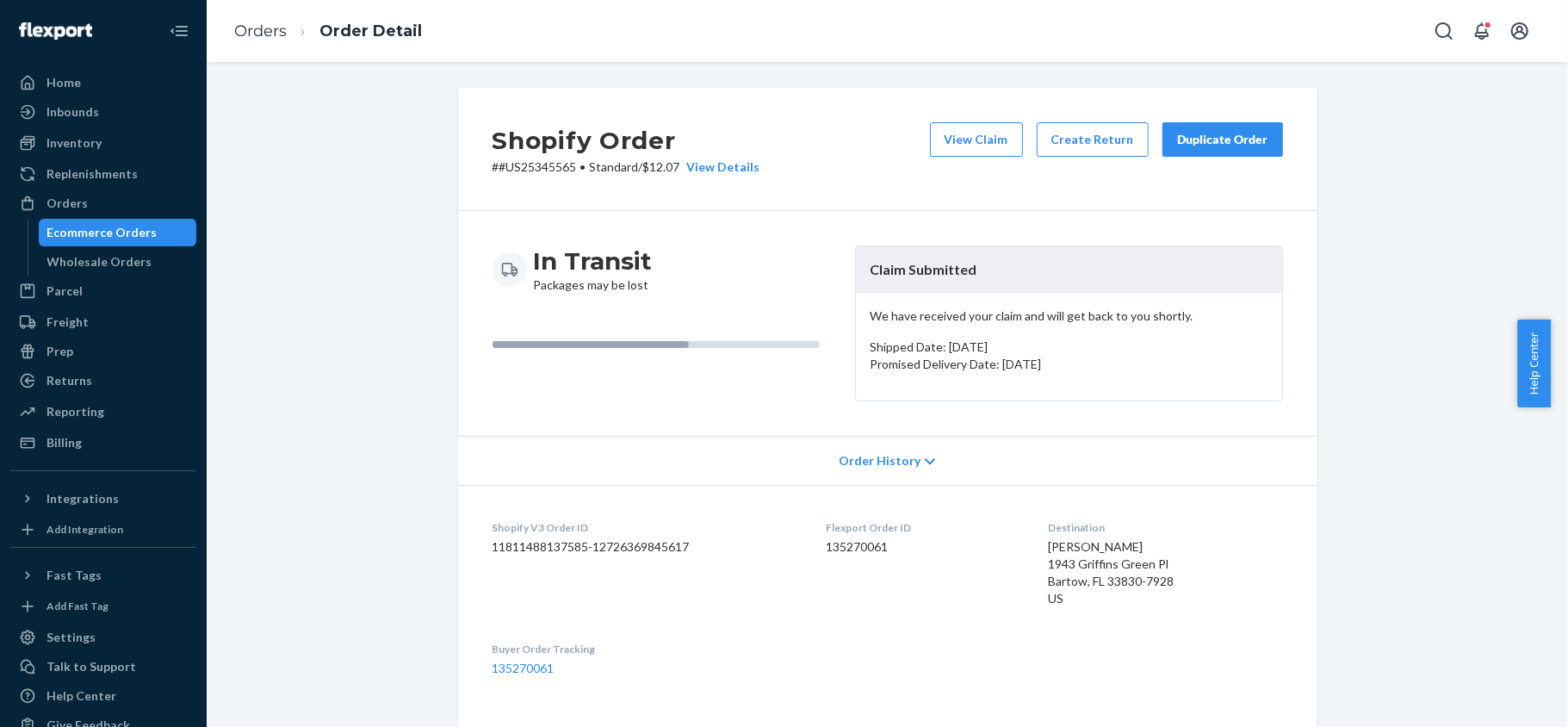
click at [827, 546] on dd "135270061" at bounding box center [923, 546] width 195 height 17
copy dd "135270061"
drag, startPoint x: 567, startPoint y: 167, endPoint x: 493, endPoint y: 177, distance: 74.7
click at [493, 177] on div "Shopify Order # #US25345565 • Standard / $12.07 View Details View Claim Create …" at bounding box center [888, 150] width 860 height 124
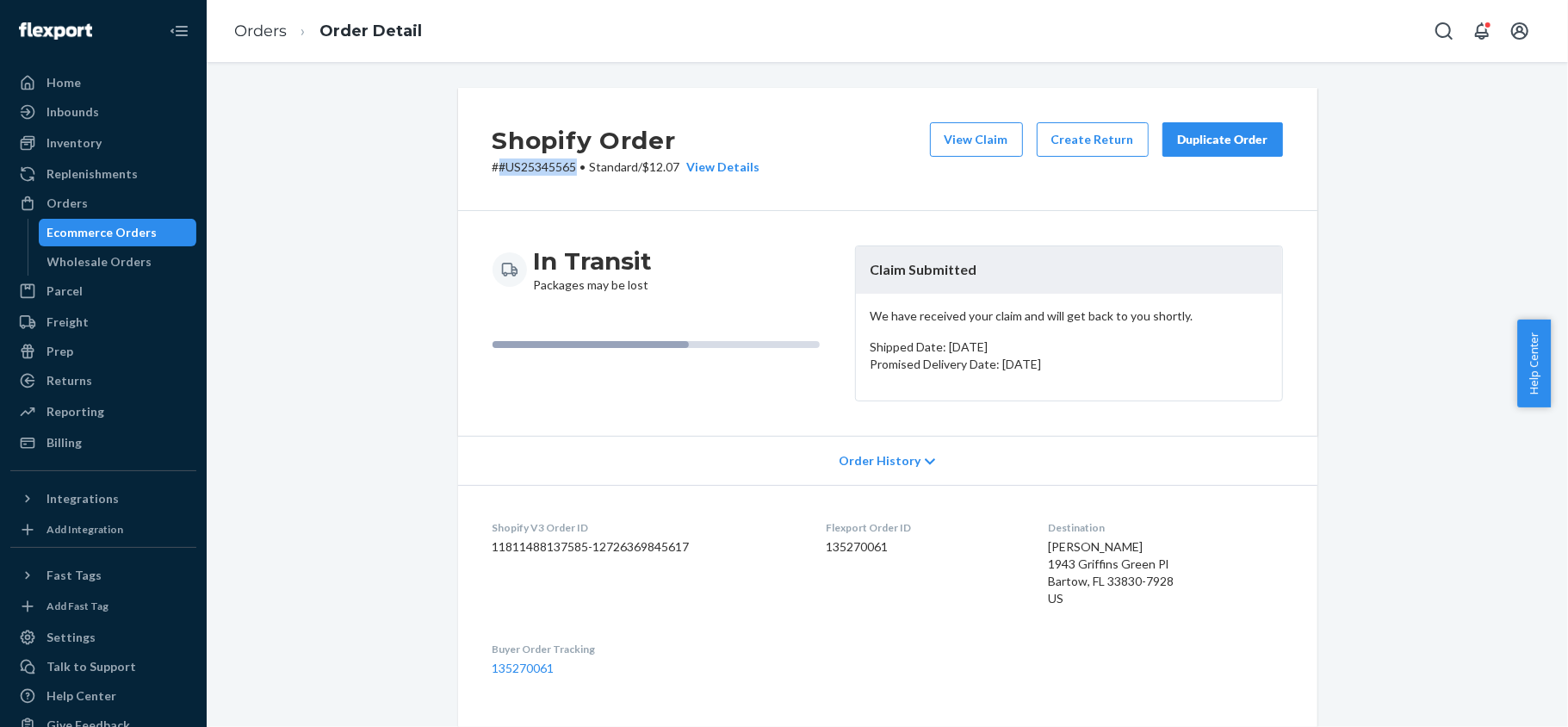
copy p "#US25345565"
click at [133, 194] on div "Orders" at bounding box center [103, 203] width 182 height 24
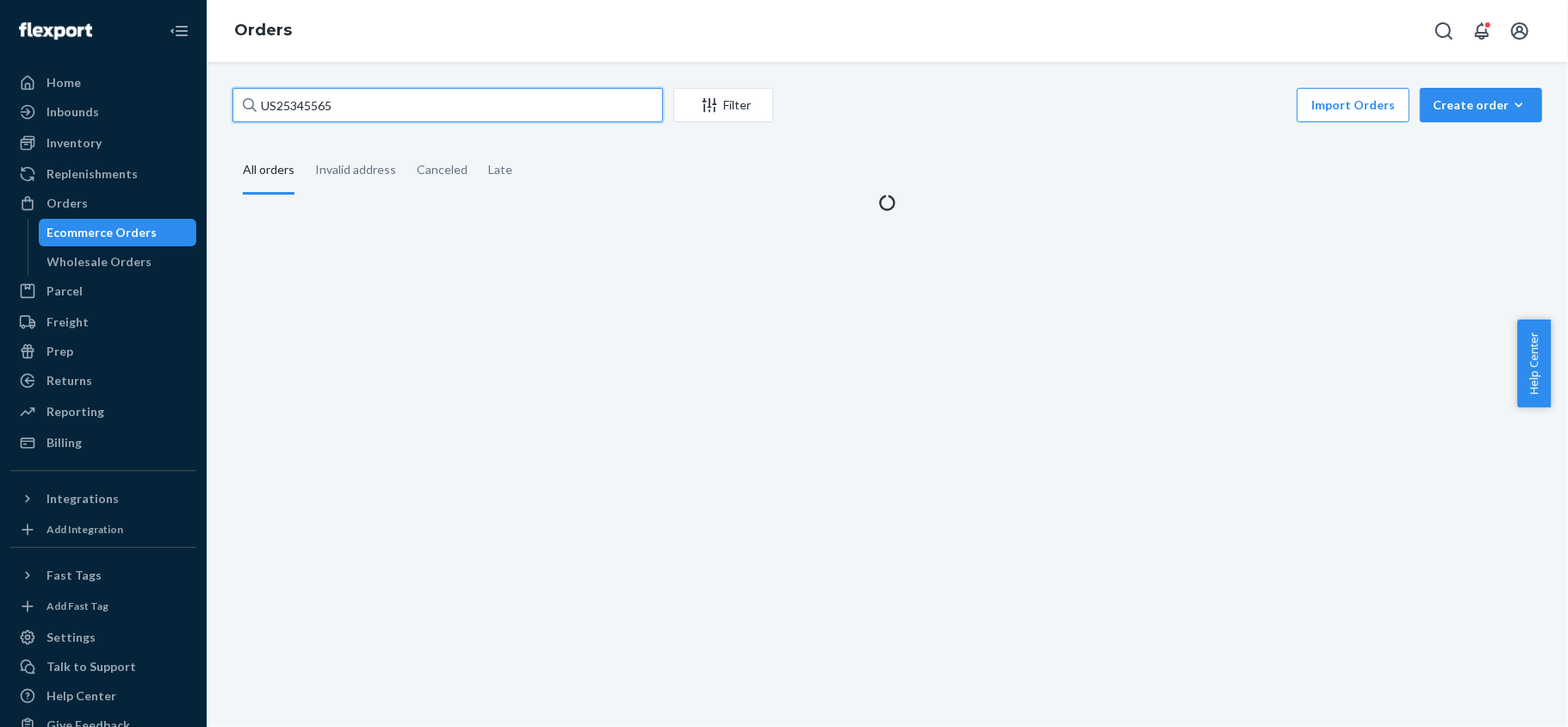
click at [432, 108] on input "US25345565" at bounding box center [448, 105] width 430 height 35
paste input "US25354618"
type input "US25354618"
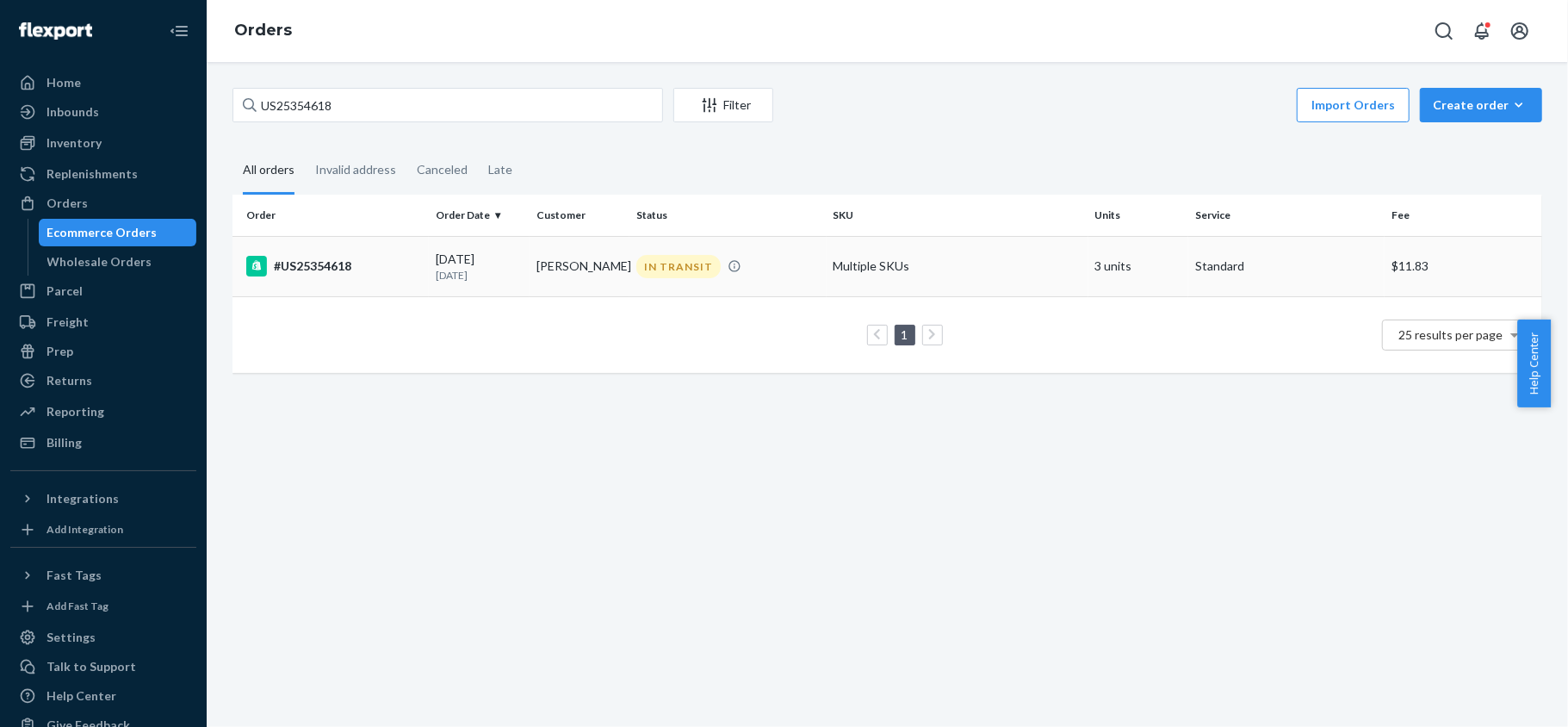
click at [445, 258] on div "09/10/2025 12 days ago" at bounding box center [479, 267] width 87 height 32
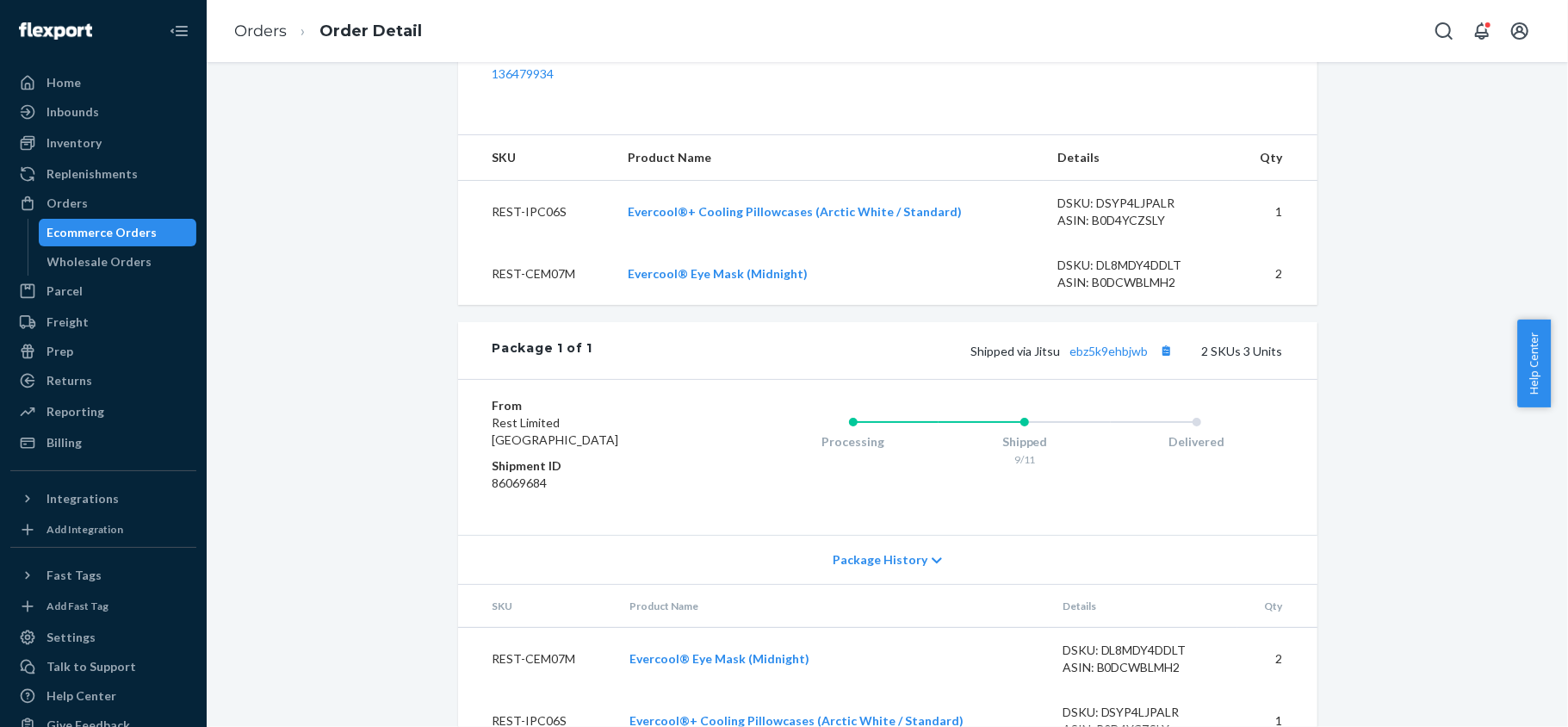
scroll to position [656, 0]
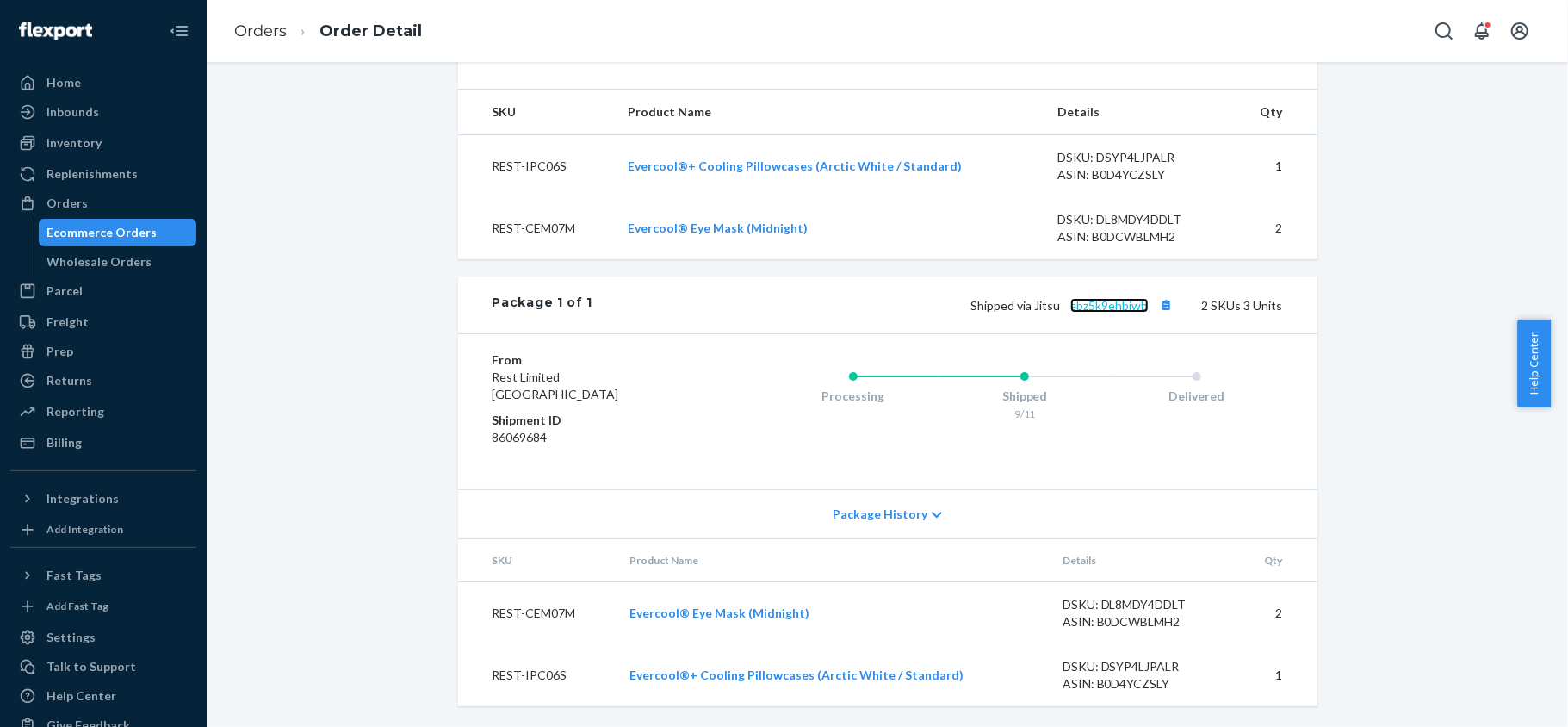
click at [1116, 304] on link "ebz5k9ehbjwb" at bounding box center [1110, 305] width 79 height 15
click at [107, 204] on div "Orders" at bounding box center [103, 203] width 182 height 24
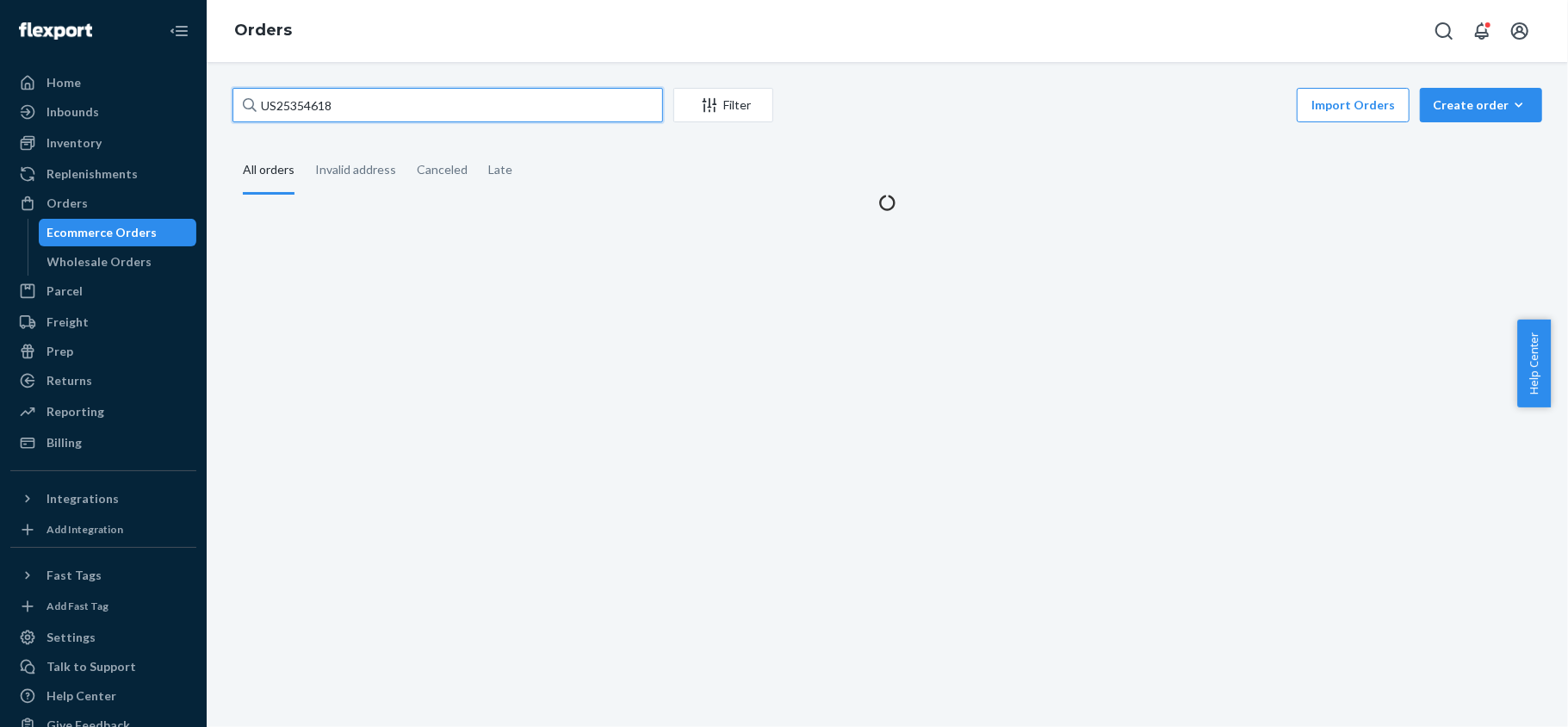
click at [377, 88] on input "US25354618" at bounding box center [448, 105] width 430 height 35
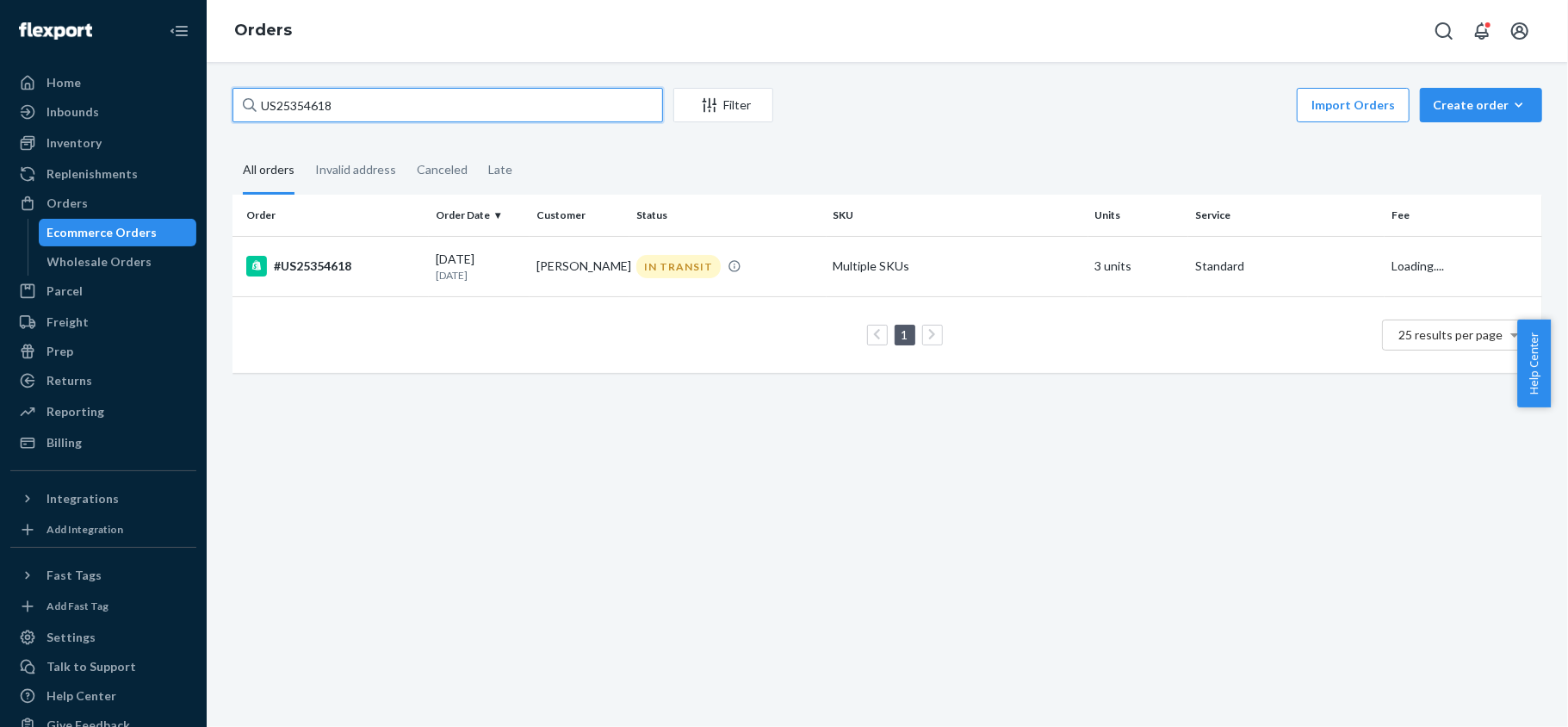
click at [381, 107] on input "US25354618" at bounding box center [448, 105] width 430 height 35
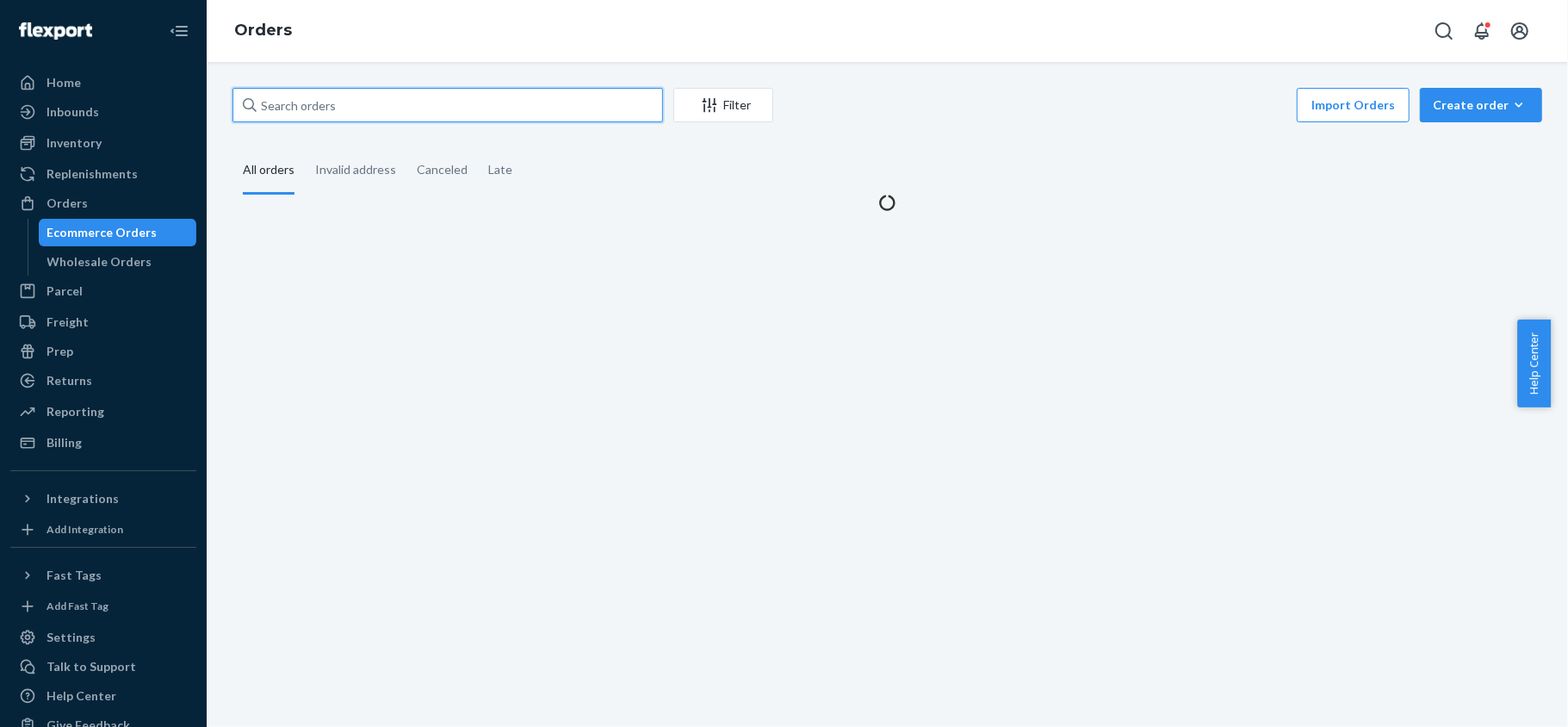
paste input "US25355472"
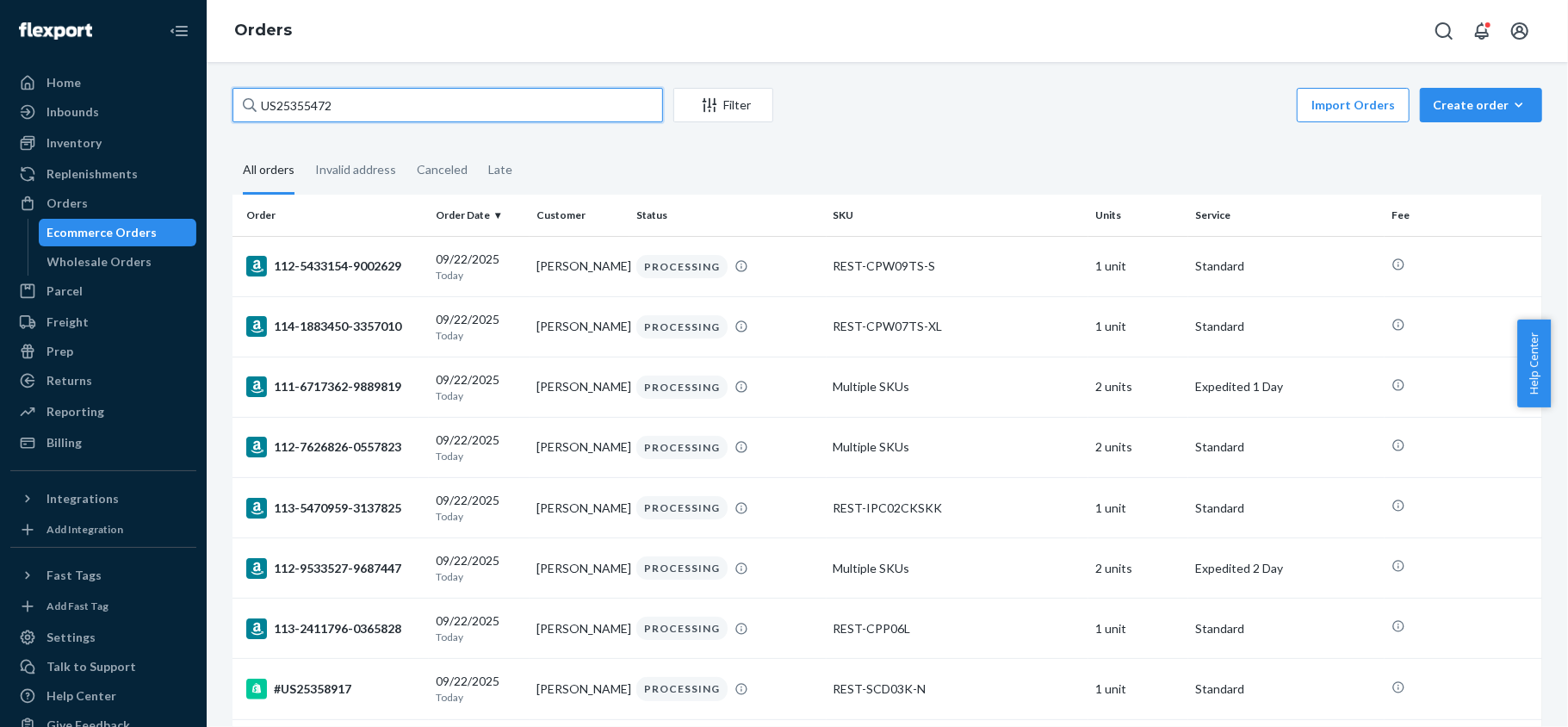
click at [370, 113] on input "US25355472" at bounding box center [448, 105] width 430 height 35
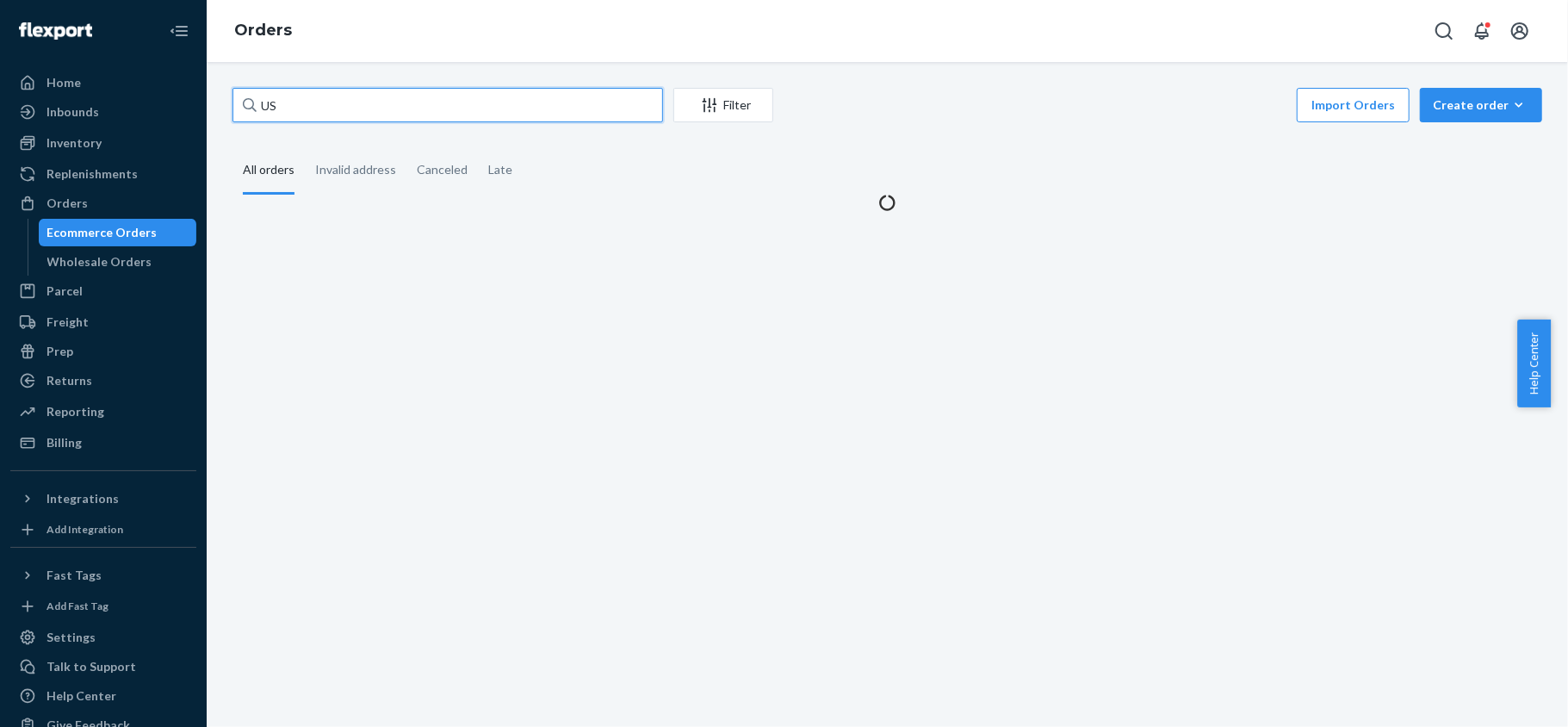
type input "U"
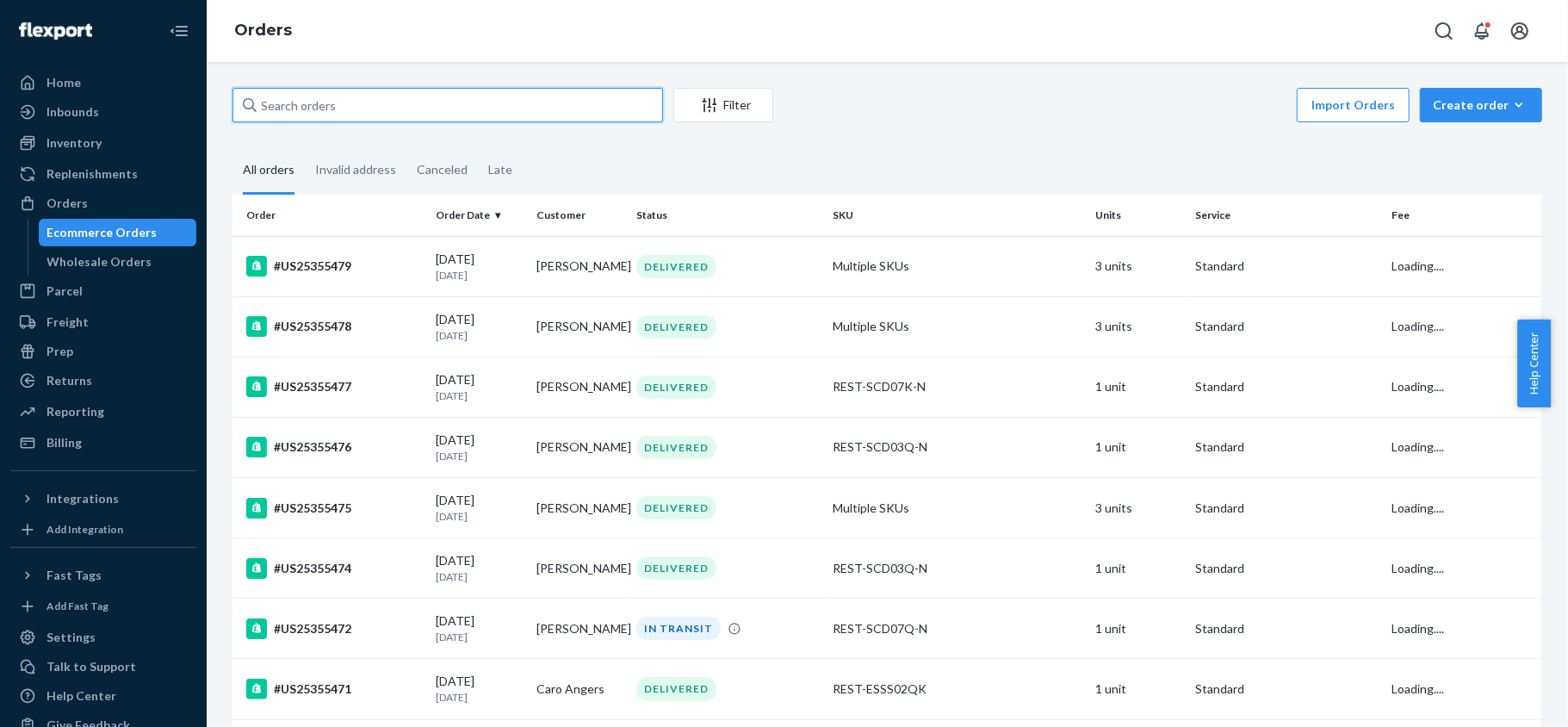
paste input "US25355472"
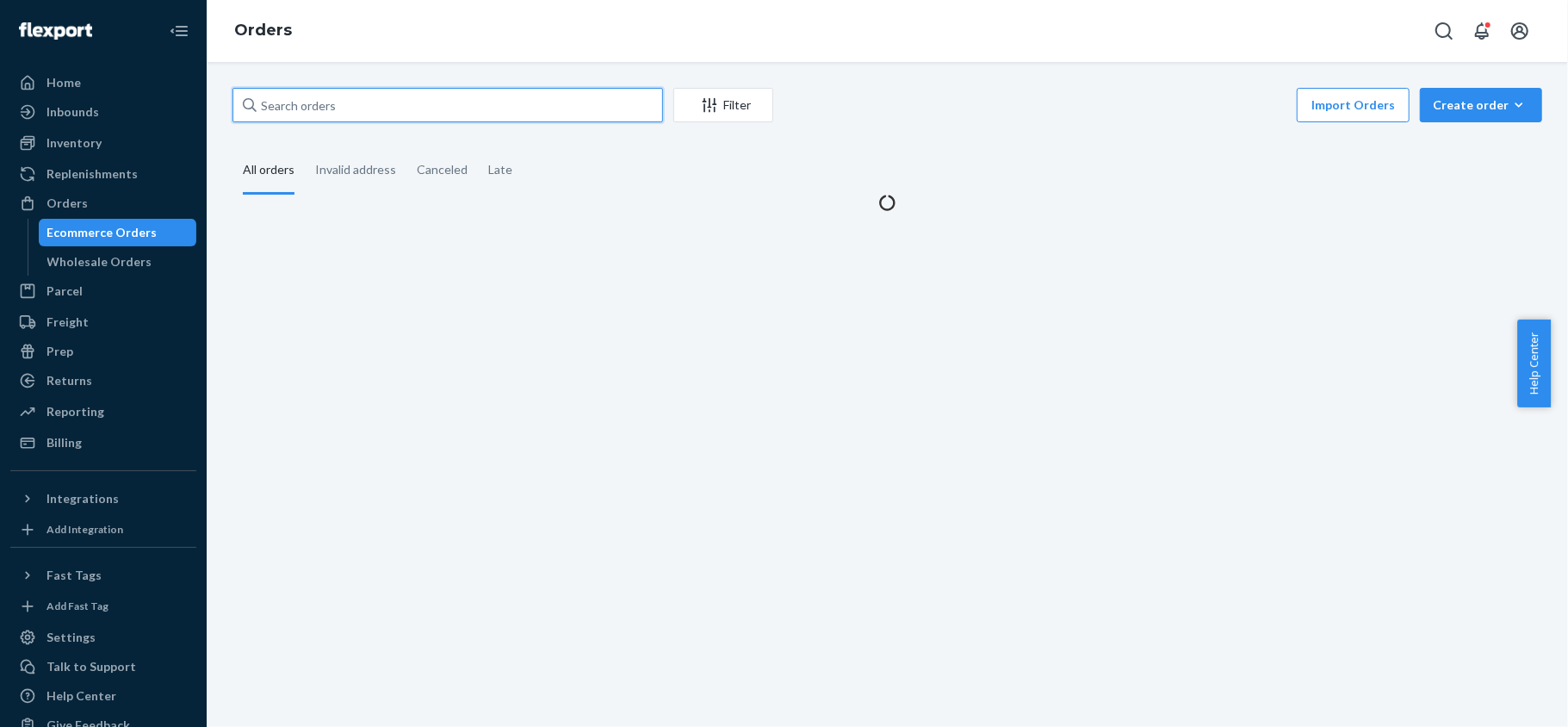
type input "US25355472"
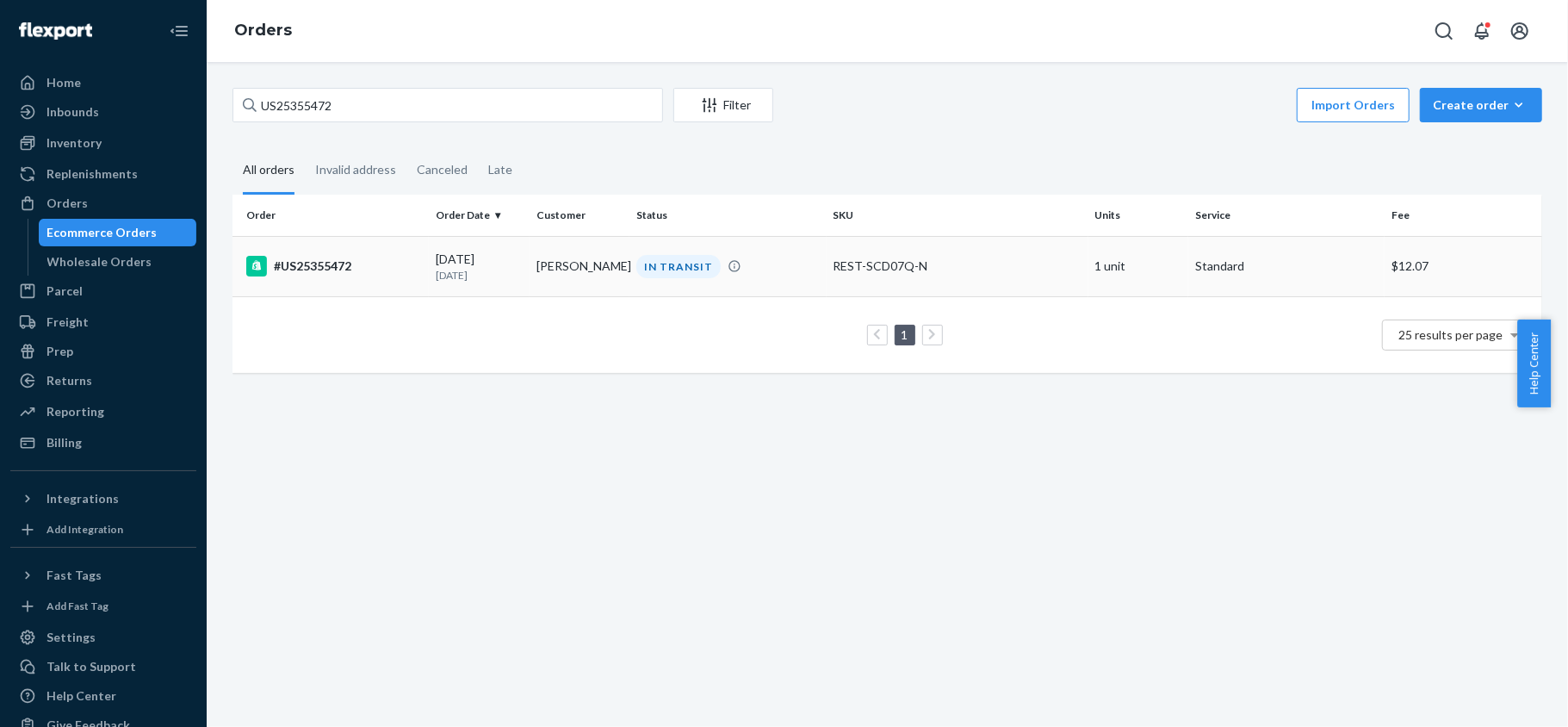
click at [372, 263] on div "#US25355472" at bounding box center [334, 266] width 176 height 21
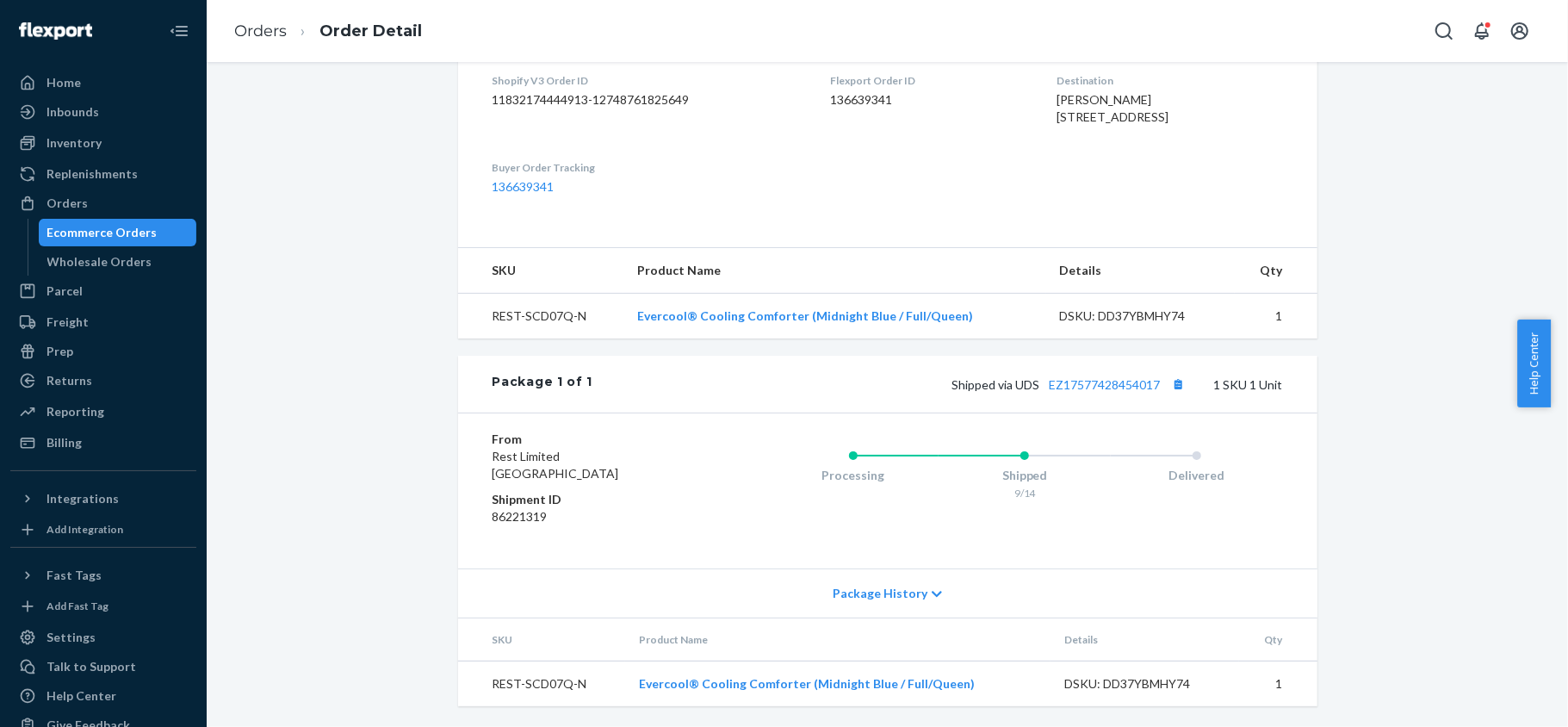
scroll to position [481, 0]
click at [1088, 377] on link "EZ17577428454017" at bounding box center [1105, 385] width 111 height 15
click at [121, 193] on div "Orders" at bounding box center [103, 203] width 182 height 24
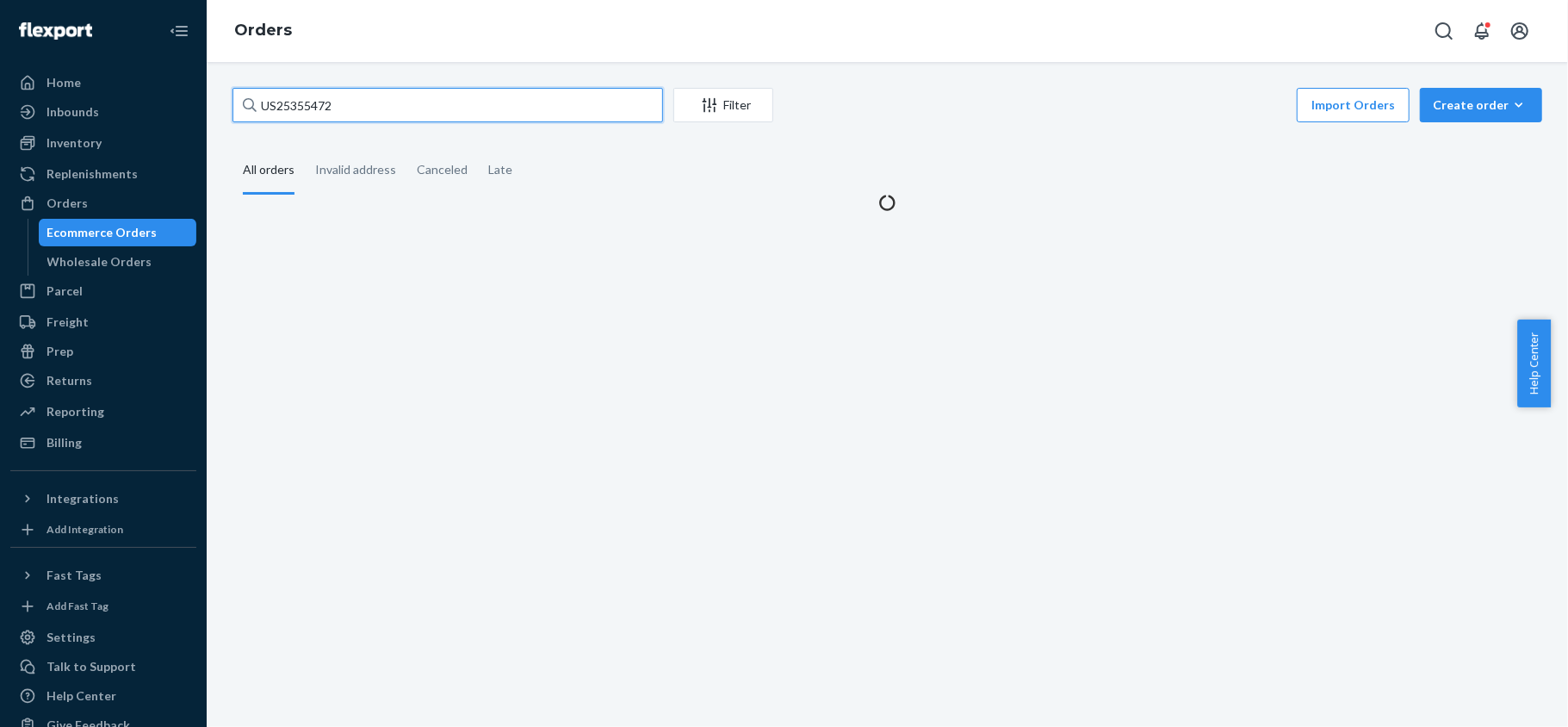
click at [373, 109] on input "US25355472" at bounding box center [448, 105] width 430 height 35
paste input "US25356068"
type input "US25356068"
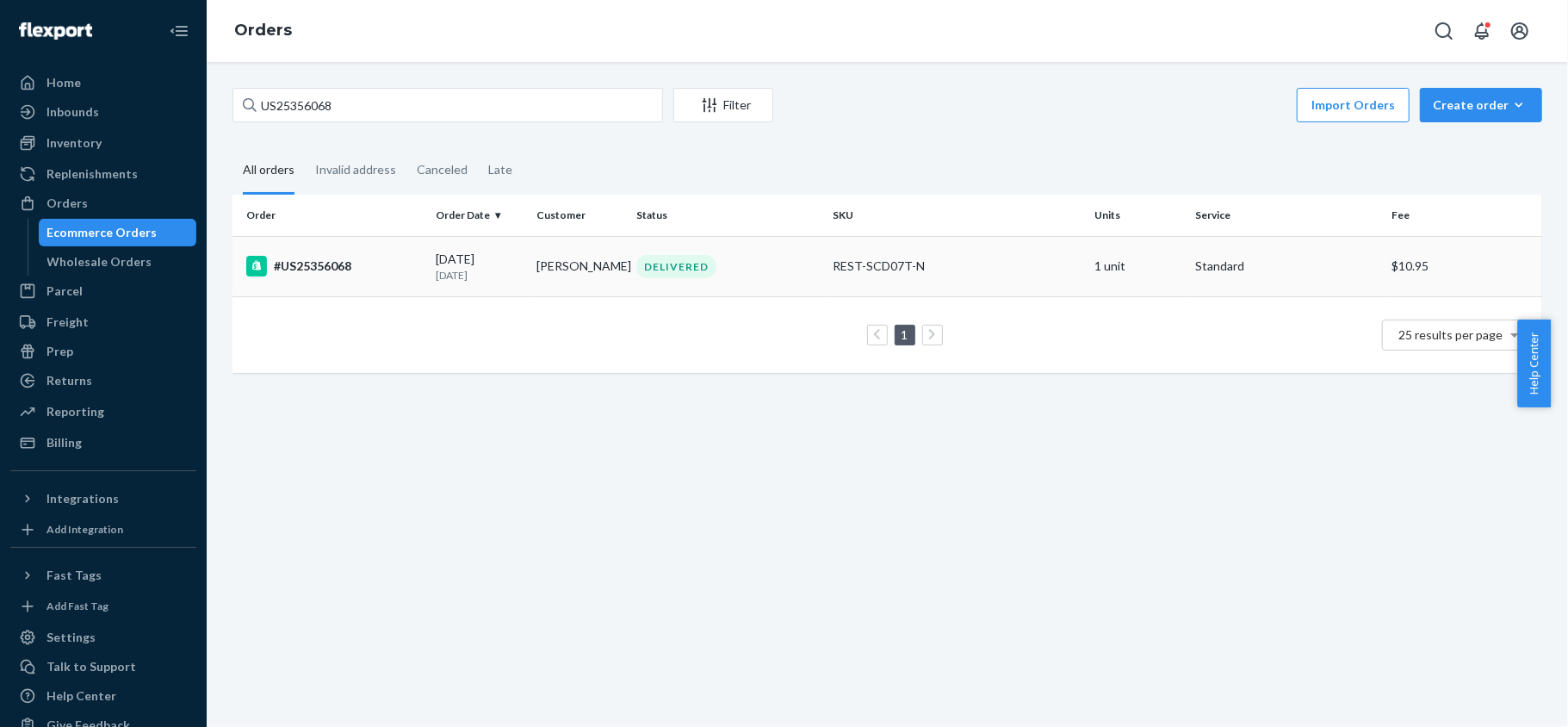
click at [356, 259] on div "#US25356068" at bounding box center [334, 266] width 176 height 21
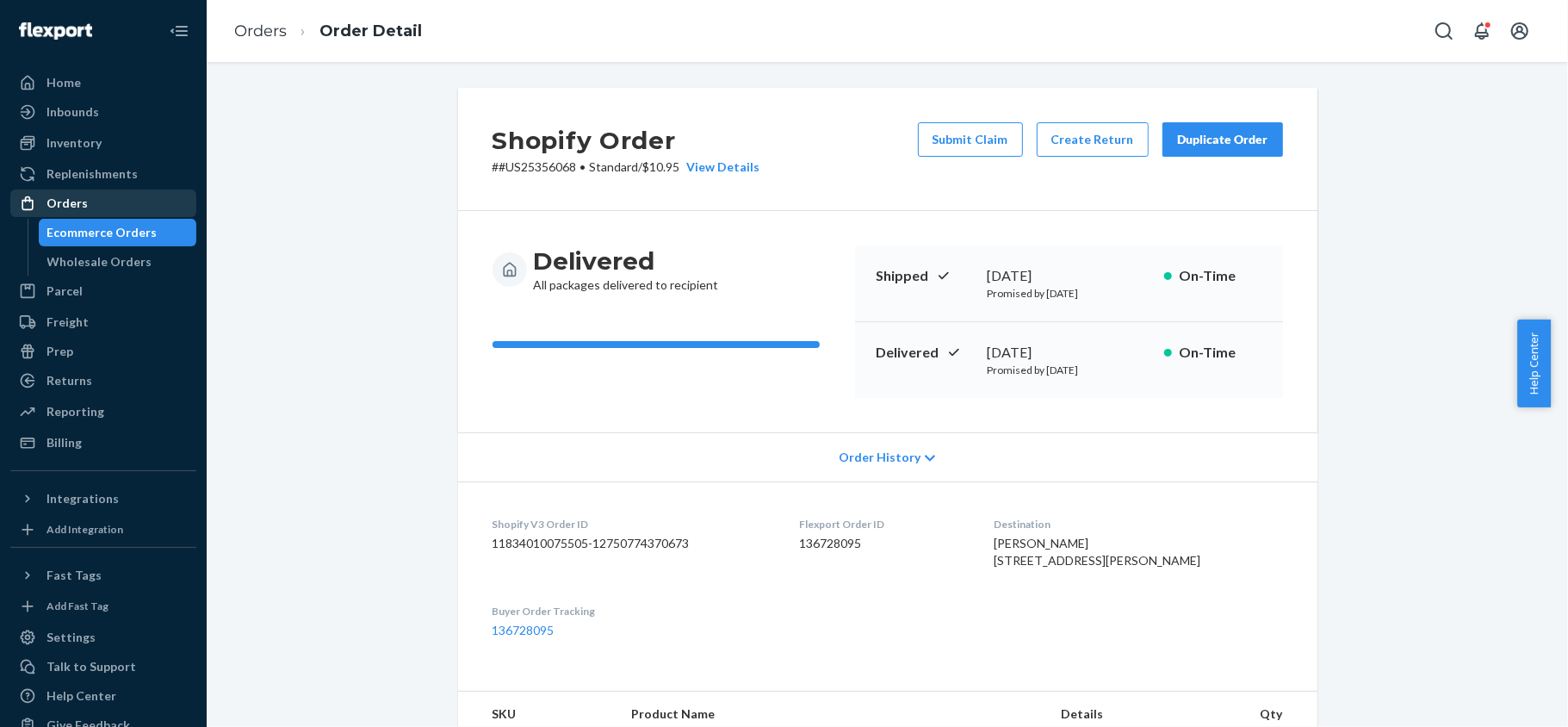
drag, startPoint x: 80, startPoint y: 200, endPoint x: 64, endPoint y: 196, distance: 16.5
click at [81, 198] on div "Orders" at bounding box center [67, 203] width 41 height 17
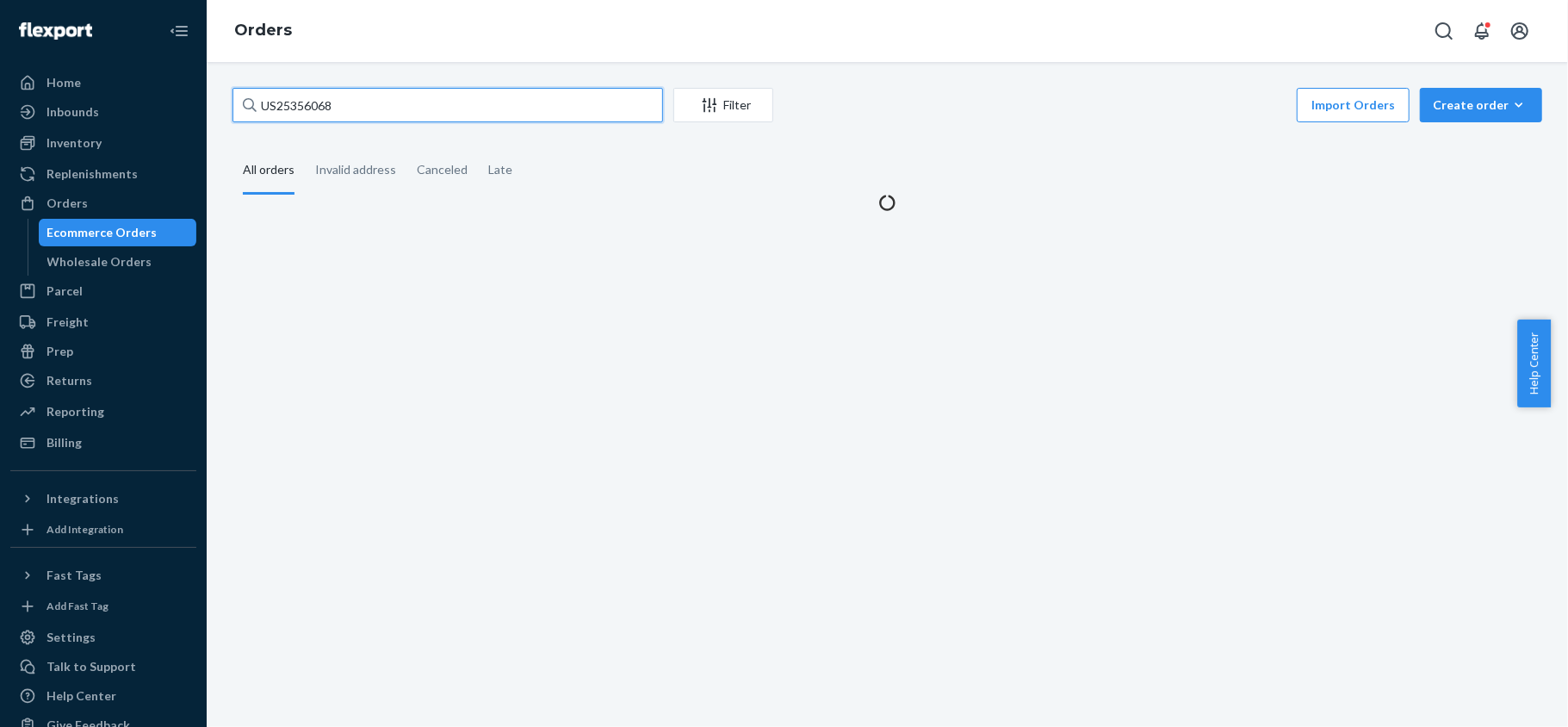
click at [375, 97] on input "US25356068" at bounding box center [448, 105] width 430 height 35
paste input "US25356068"
type input "US25356068"
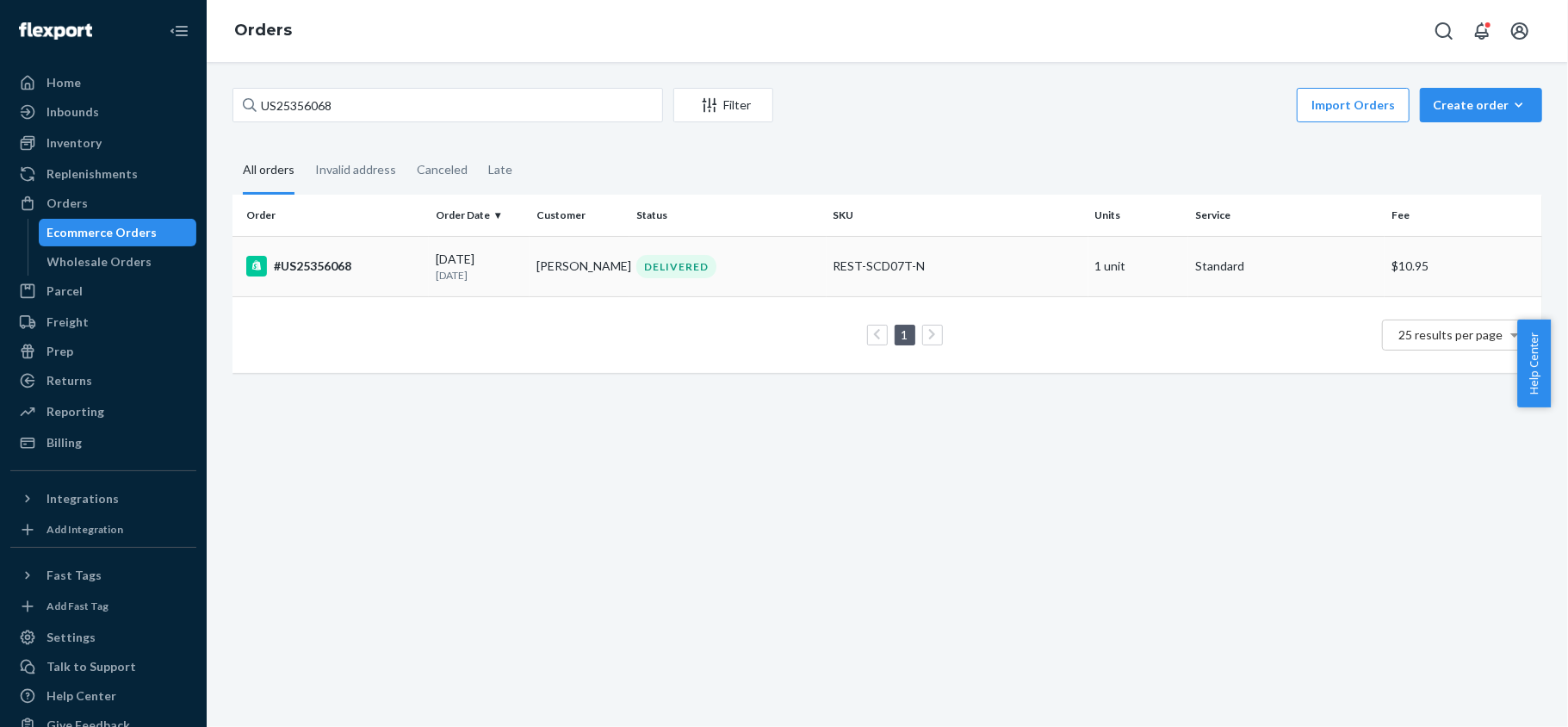
click at [428, 281] on td "09/15/2025 7 days ago" at bounding box center [479, 266] width 101 height 60
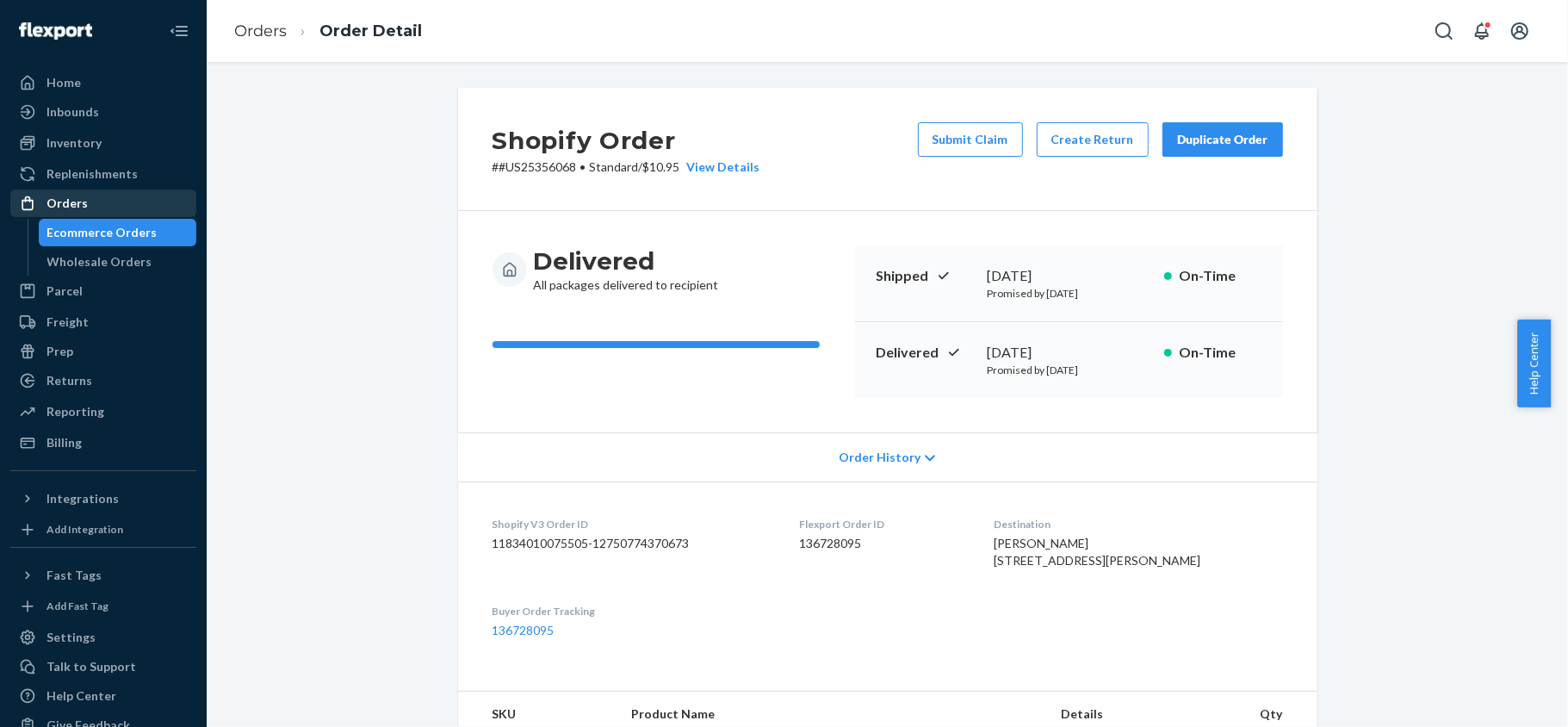
click at [148, 211] on div "Orders" at bounding box center [103, 203] width 182 height 24
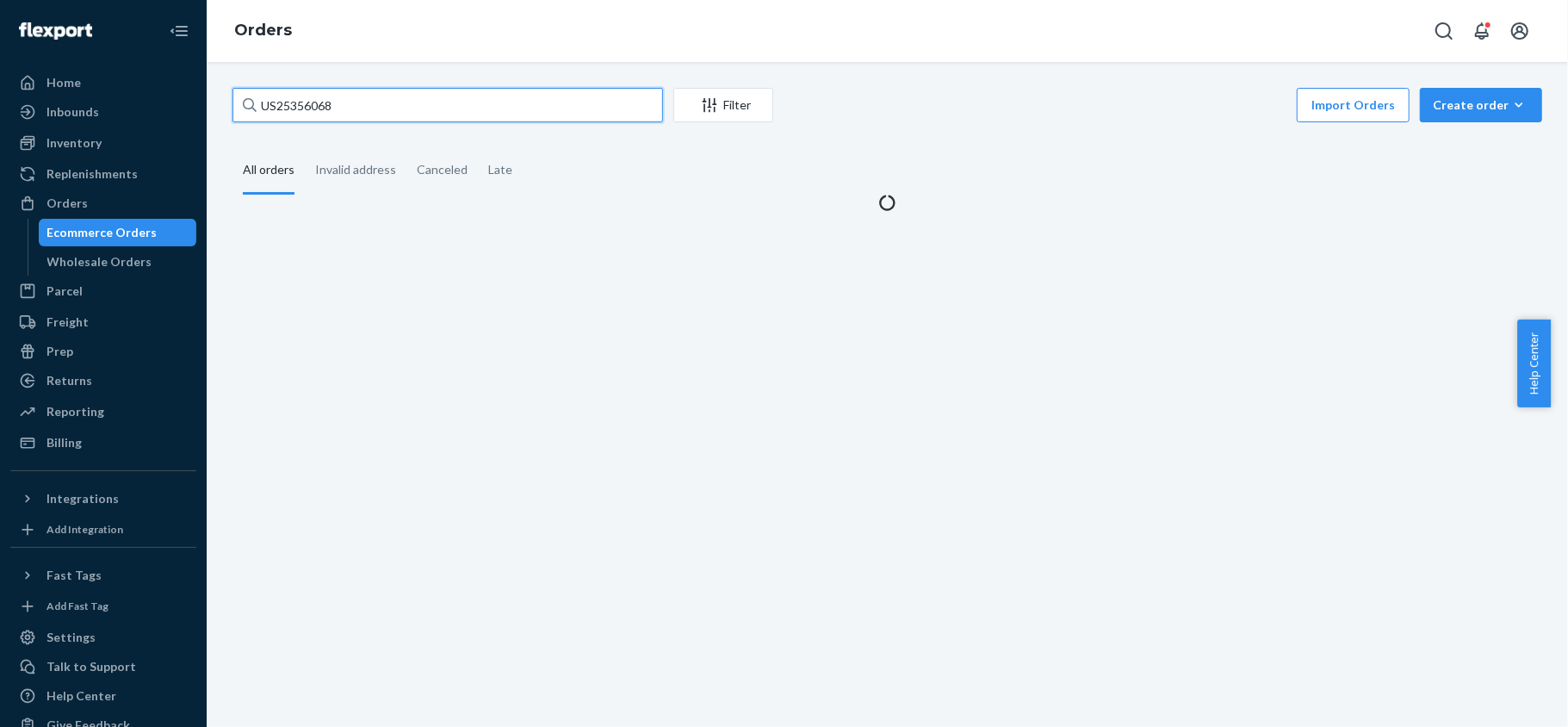
click at [381, 122] on input "US25356068" at bounding box center [448, 105] width 430 height 35
click at [384, 114] on input "US25356068" at bounding box center [448, 105] width 430 height 35
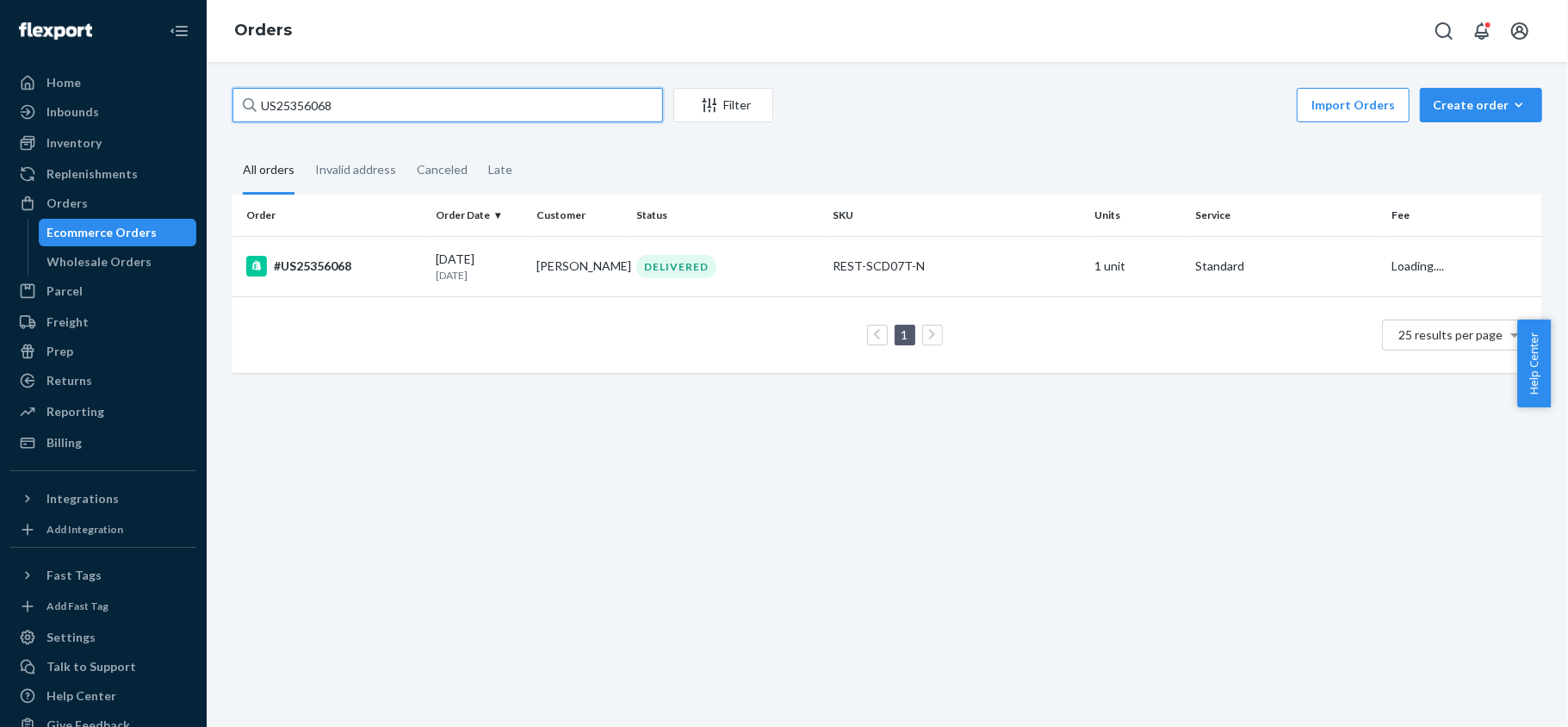
click at [384, 114] on input "US25356068" at bounding box center [448, 105] width 430 height 35
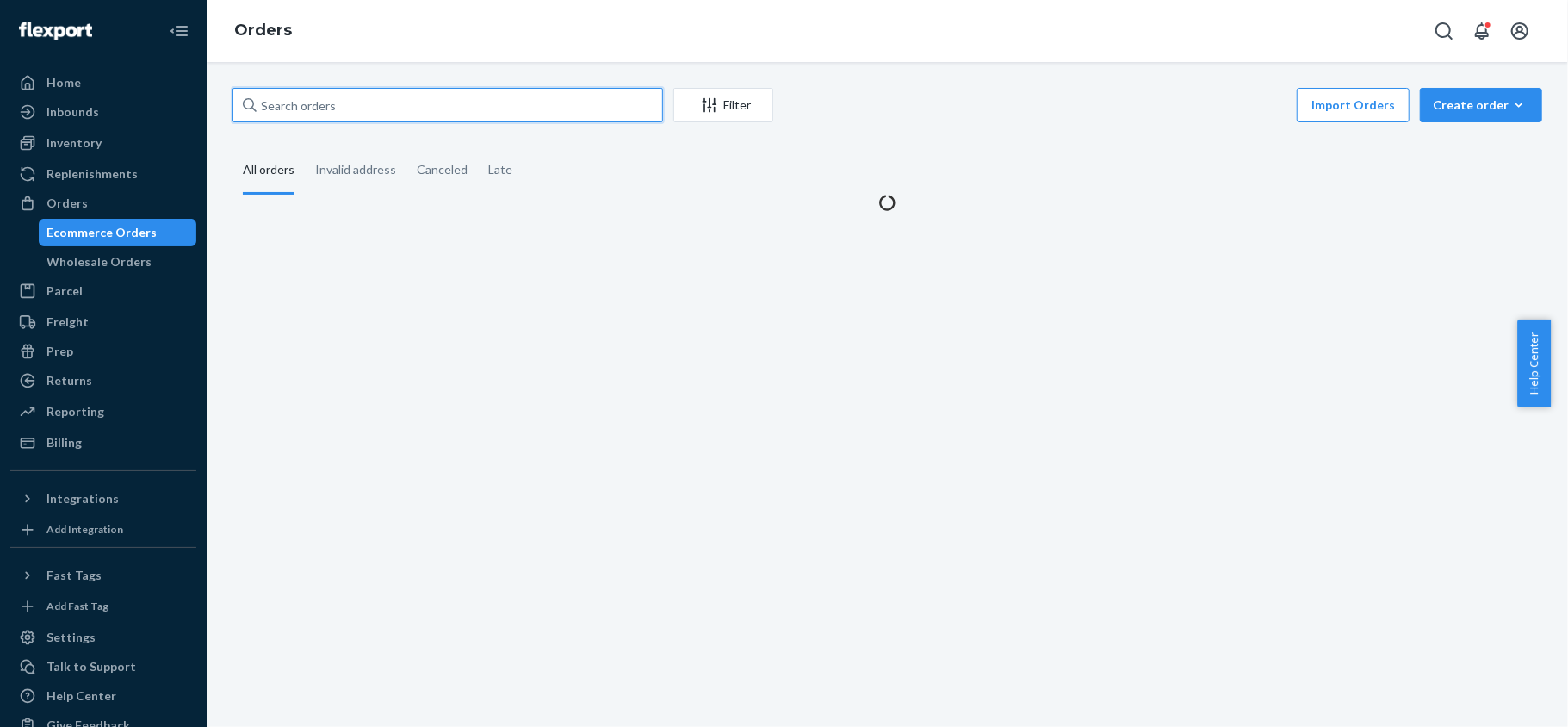
paste input "PD1325332"
type input "PD1325332"
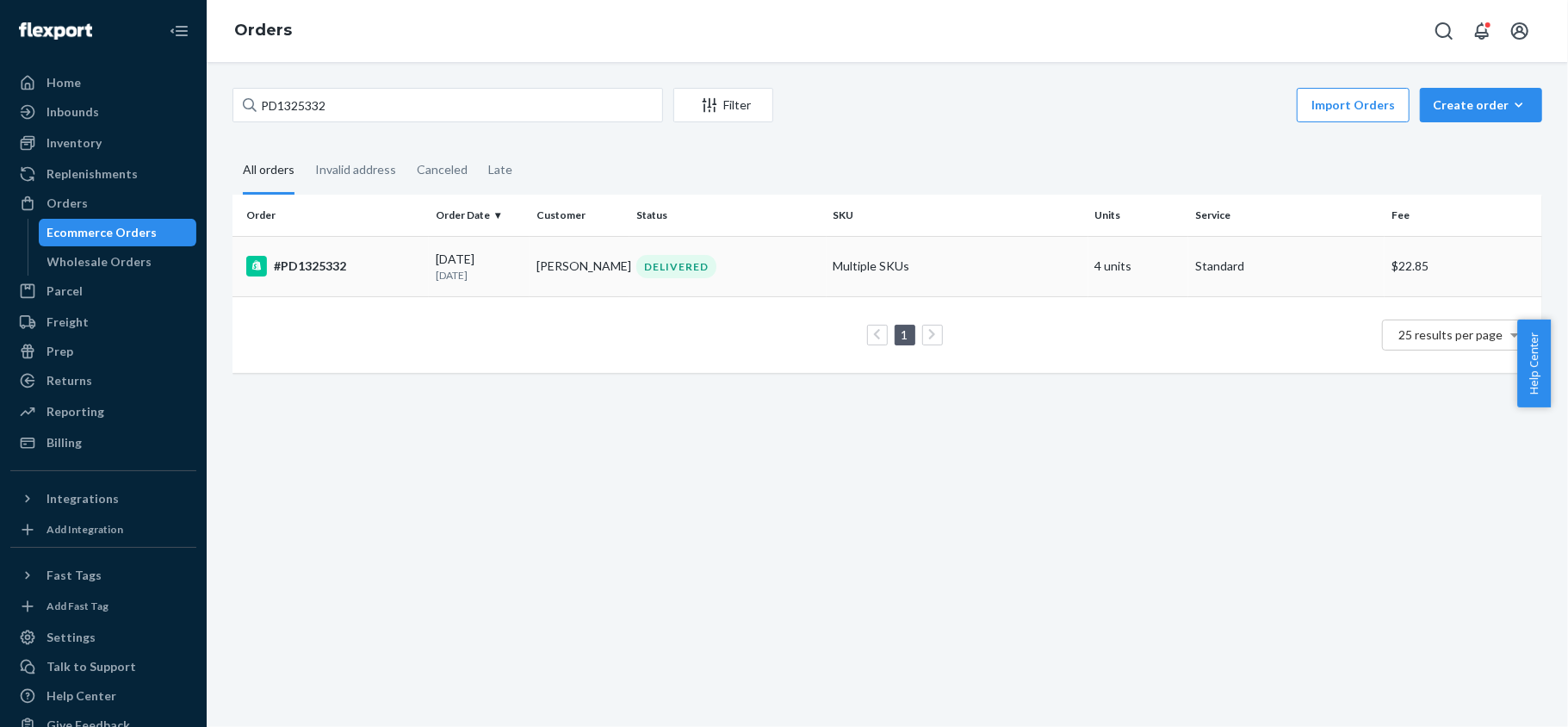
click at [387, 273] on div "#PD1325332" at bounding box center [334, 266] width 176 height 21
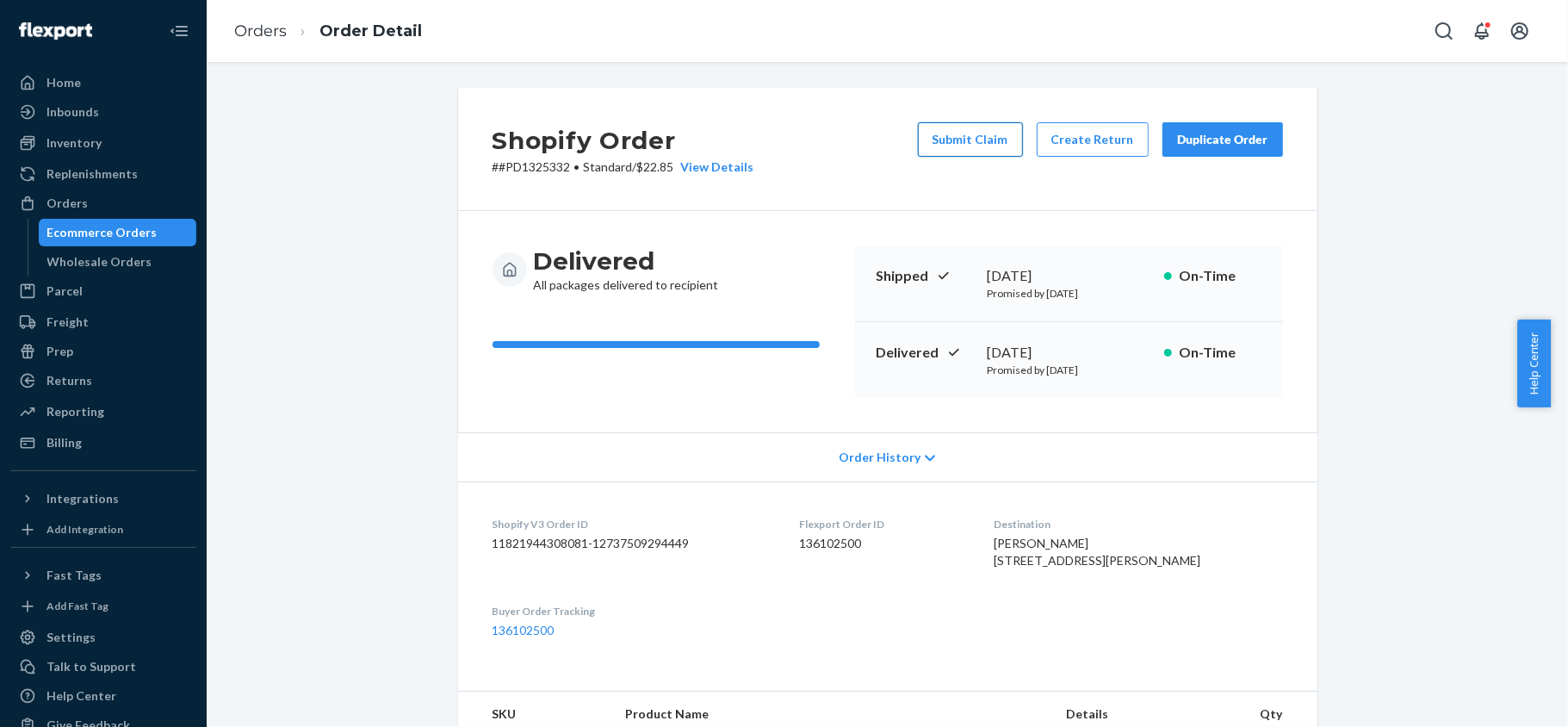
click at [951, 132] on button "Submit Claim" at bounding box center [970, 139] width 105 height 35
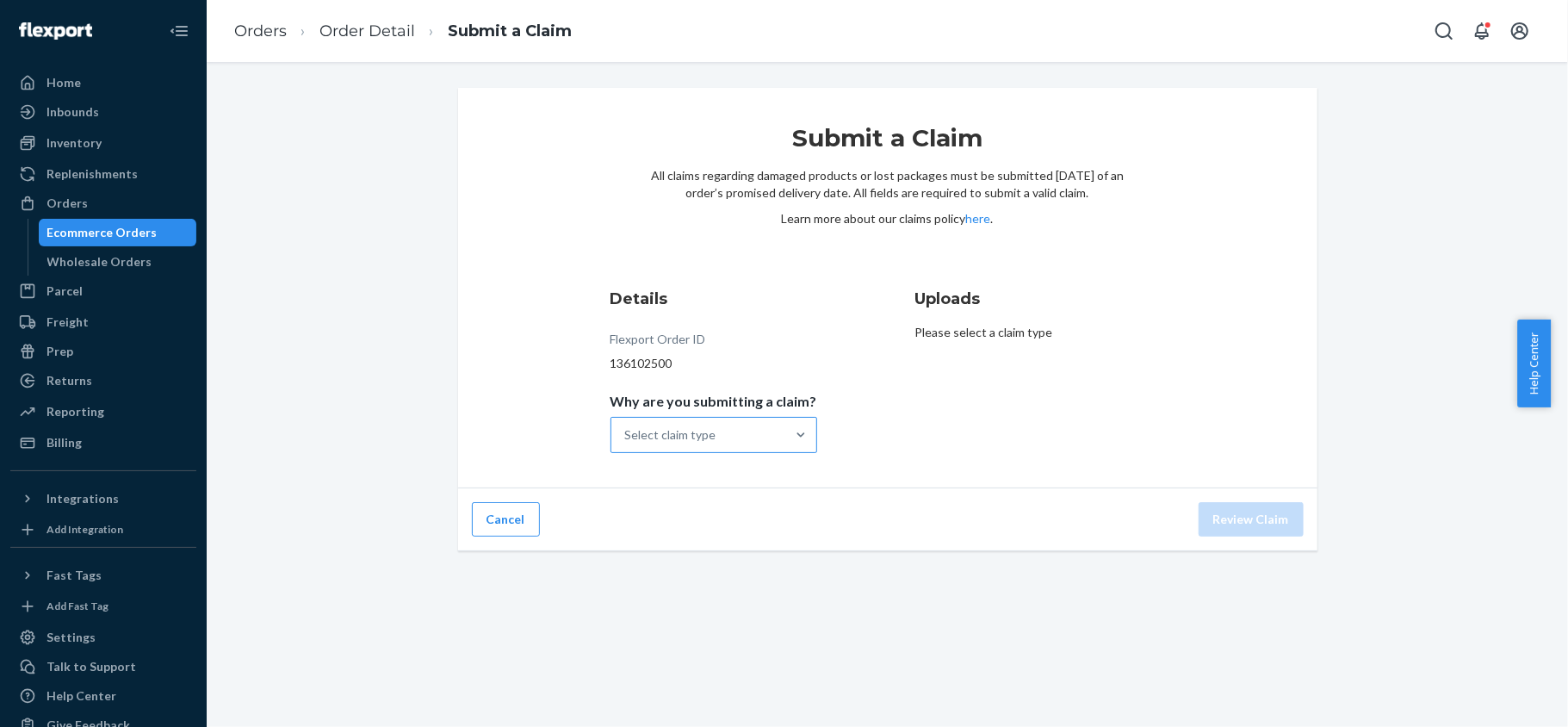
click at [766, 443] on div "Select claim type" at bounding box center [698, 434] width 174 height 35
click at [627, 443] on input "Why are you submitting a claim? Select claim type" at bounding box center [626, 435] width 2 height 17
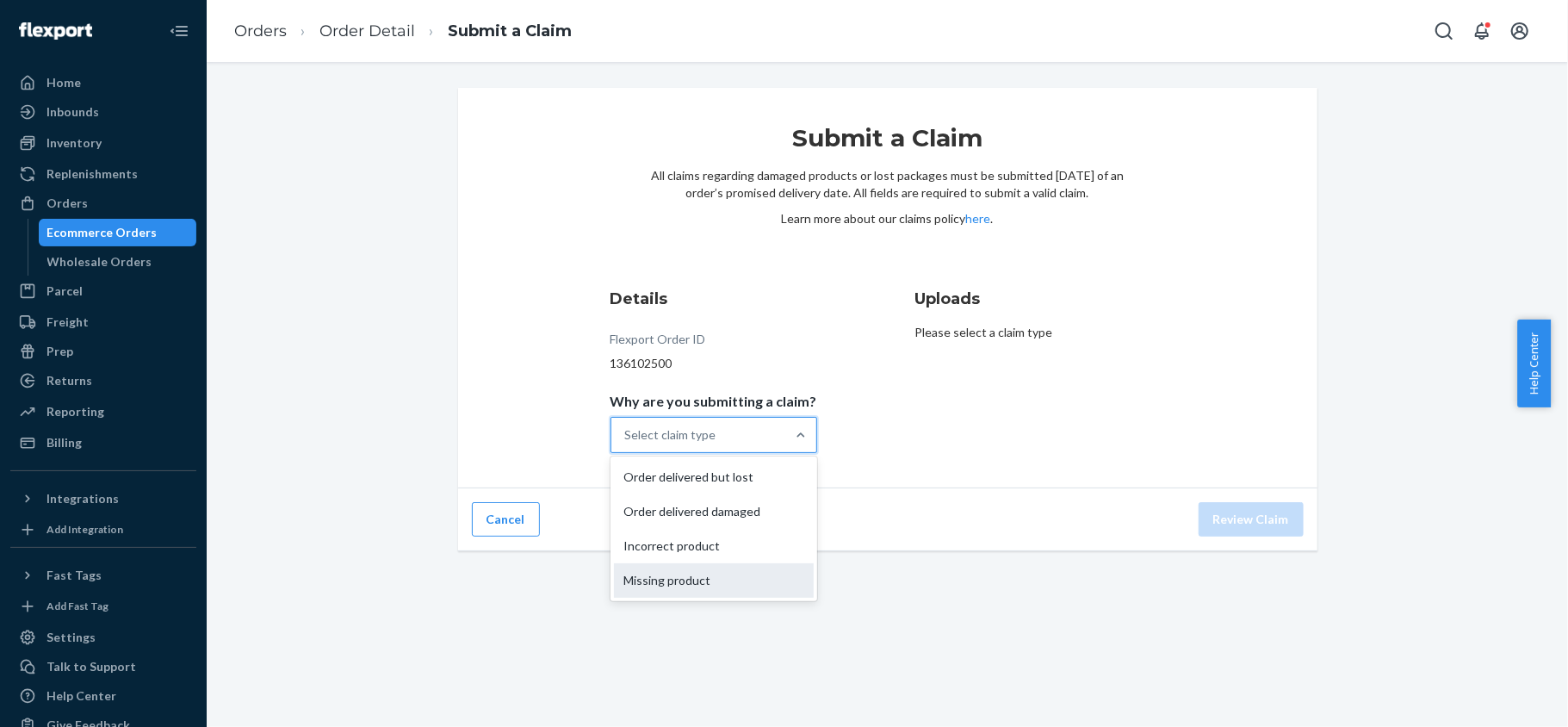
click at [748, 568] on div "Missing product" at bounding box center [714, 580] width 200 height 35
click at [627, 443] on input "Why are you submitting a claim? option Missing product focused, 4 of 4. 4 resul…" at bounding box center [626, 435] width 2 height 17
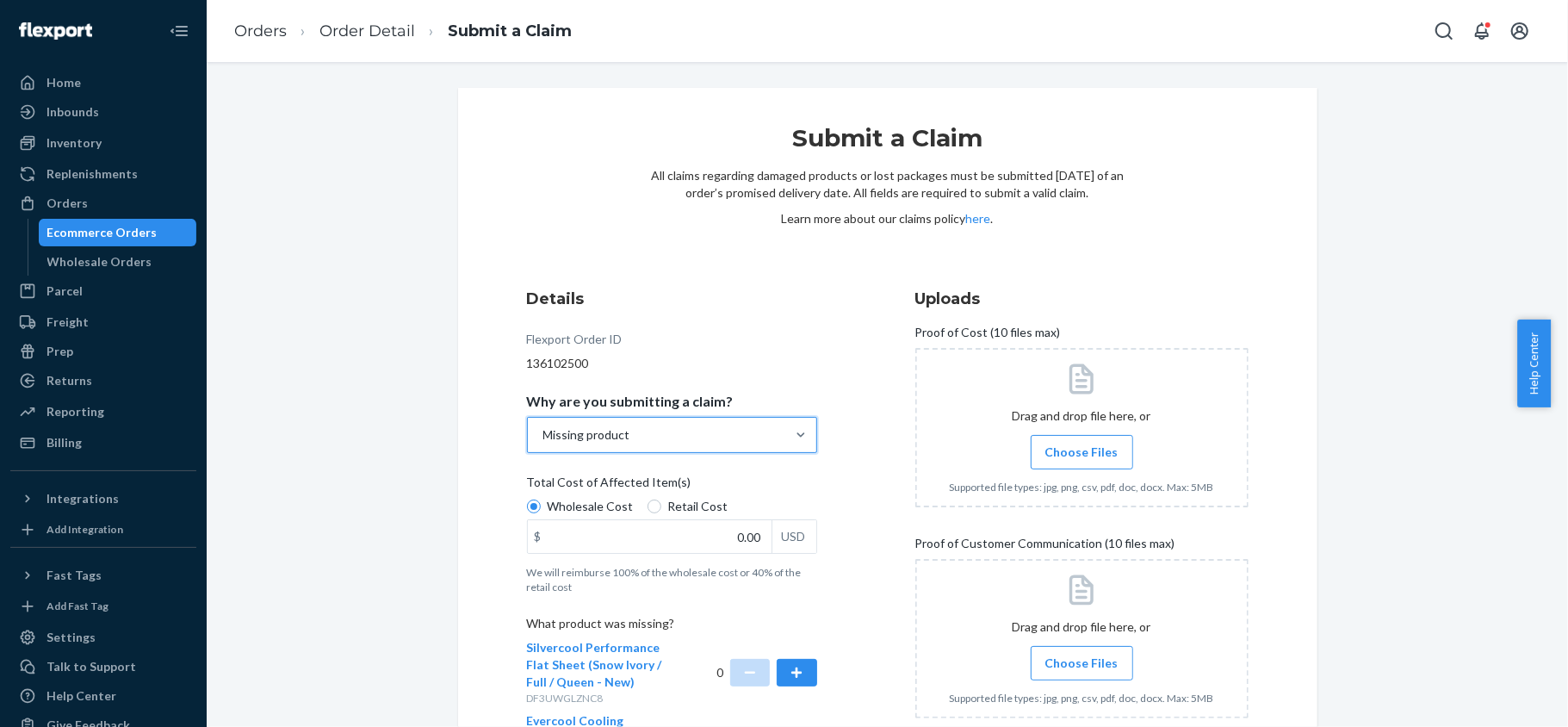
click at [690, 502] on span "Retail Cost" at bounding box center [698, 506] width 60 height 17
click at [661, 502] on input "Retail Cost" at bounding box center [654, 506] width 14 height 14
radio input "true"
radio input "false"
drag, startPoint x: 690, startPoint y: 539, endPoint x: 831, endPoint y: 546, distance: 141.2
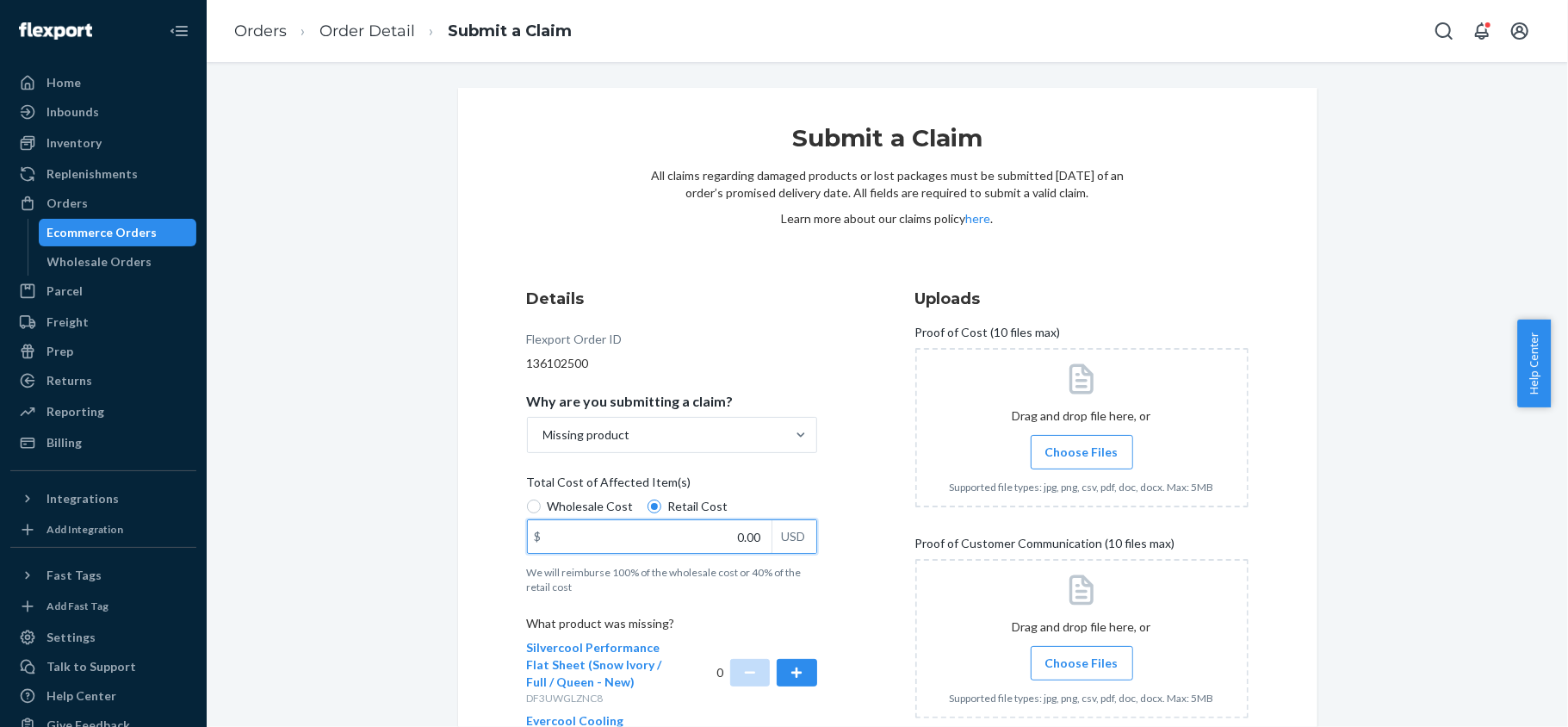
click at [827, 546] on div "Details Flexport Order ID 136102500 Why are you submitting a claim? Missing pro…" at bounding box center [693, 580] width 333 height 607
paste input "27"
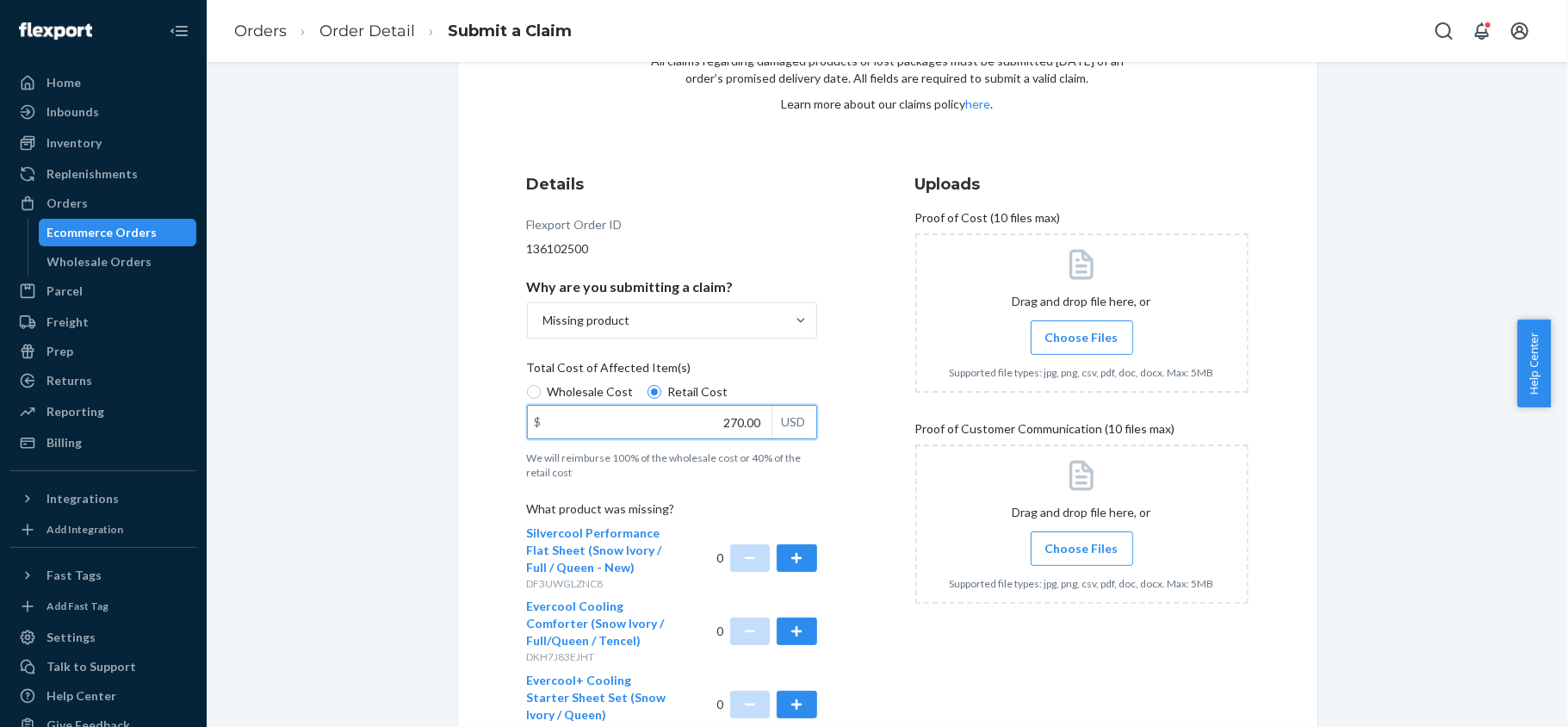
scroll to position [246, 0]
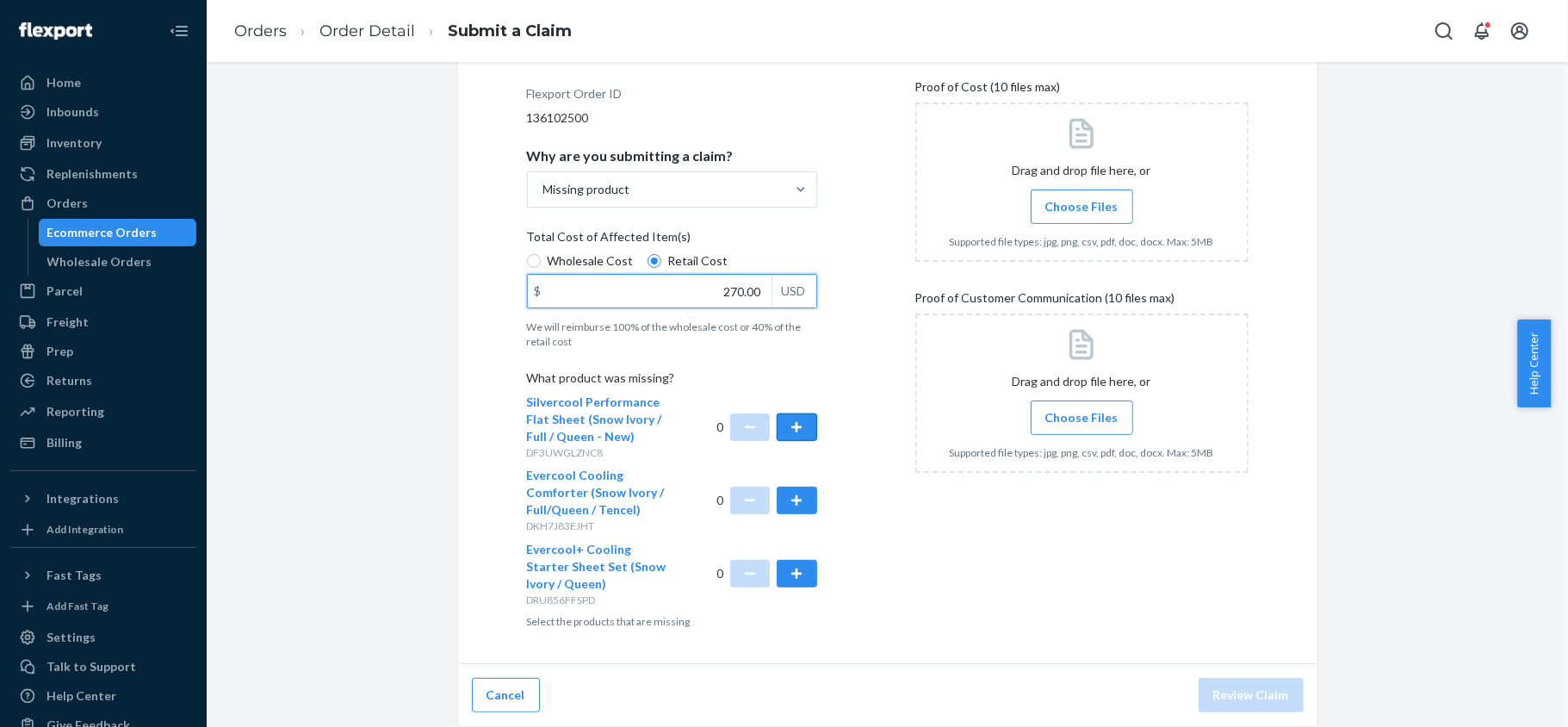
type input "270.00"
click at [797, 436] on button "button" at bounding box center [796, 427] width 39 height 27
click at [782, 570] on button "button" at bounding box center [796, 573] width 39 height 27
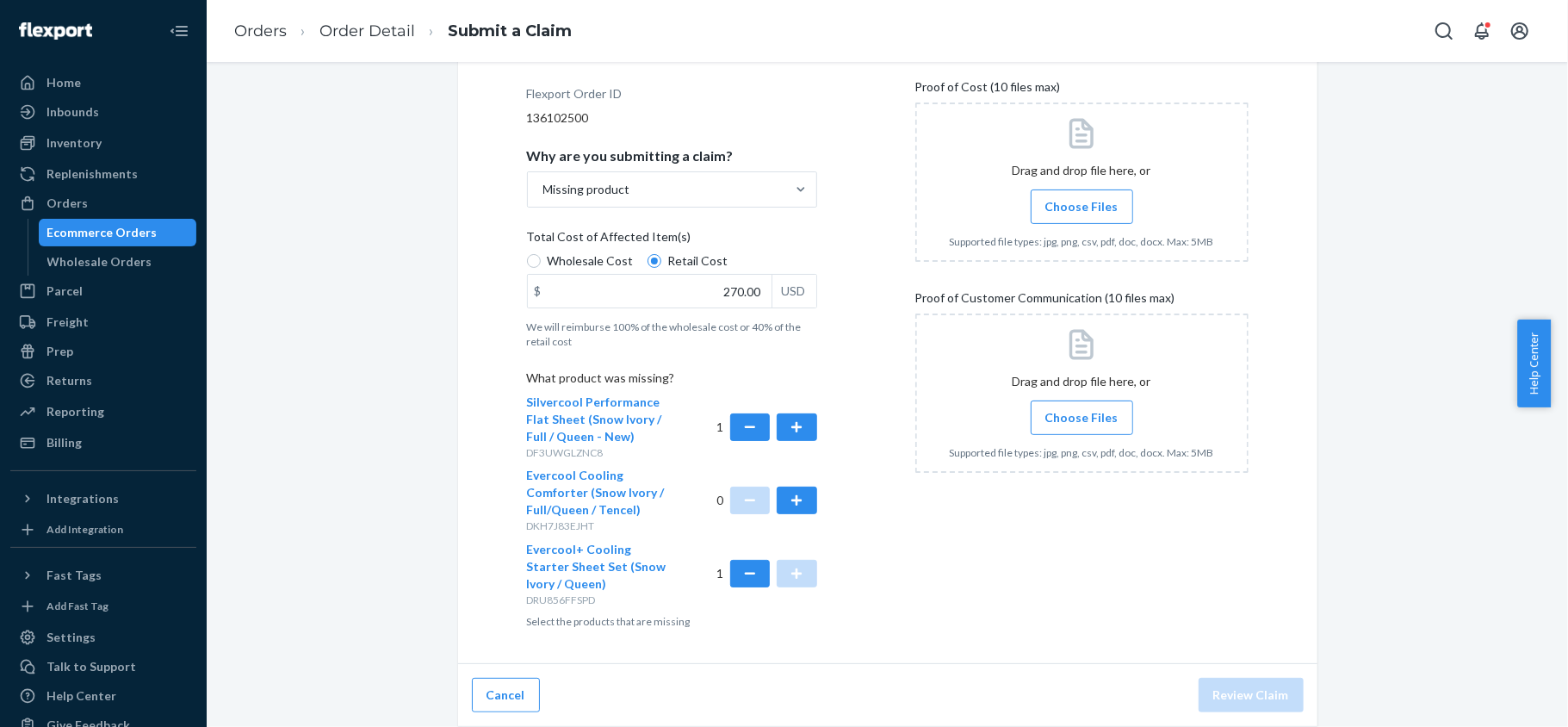
click at [1066, 205] on span "Choose Files" at bounding box center [1082, 207] width 73 height 17
click at [1082, 205] on input "Choose Files" at bounding box center [1082, 207] width 1 height 19
click at [1061, 411] on span "Choose Files" at bounding box center [1082, 417] width 73 height 17
click at [1082, 411] on input "Choose Files" at bounding box center [1082, 417] width 1 height 19
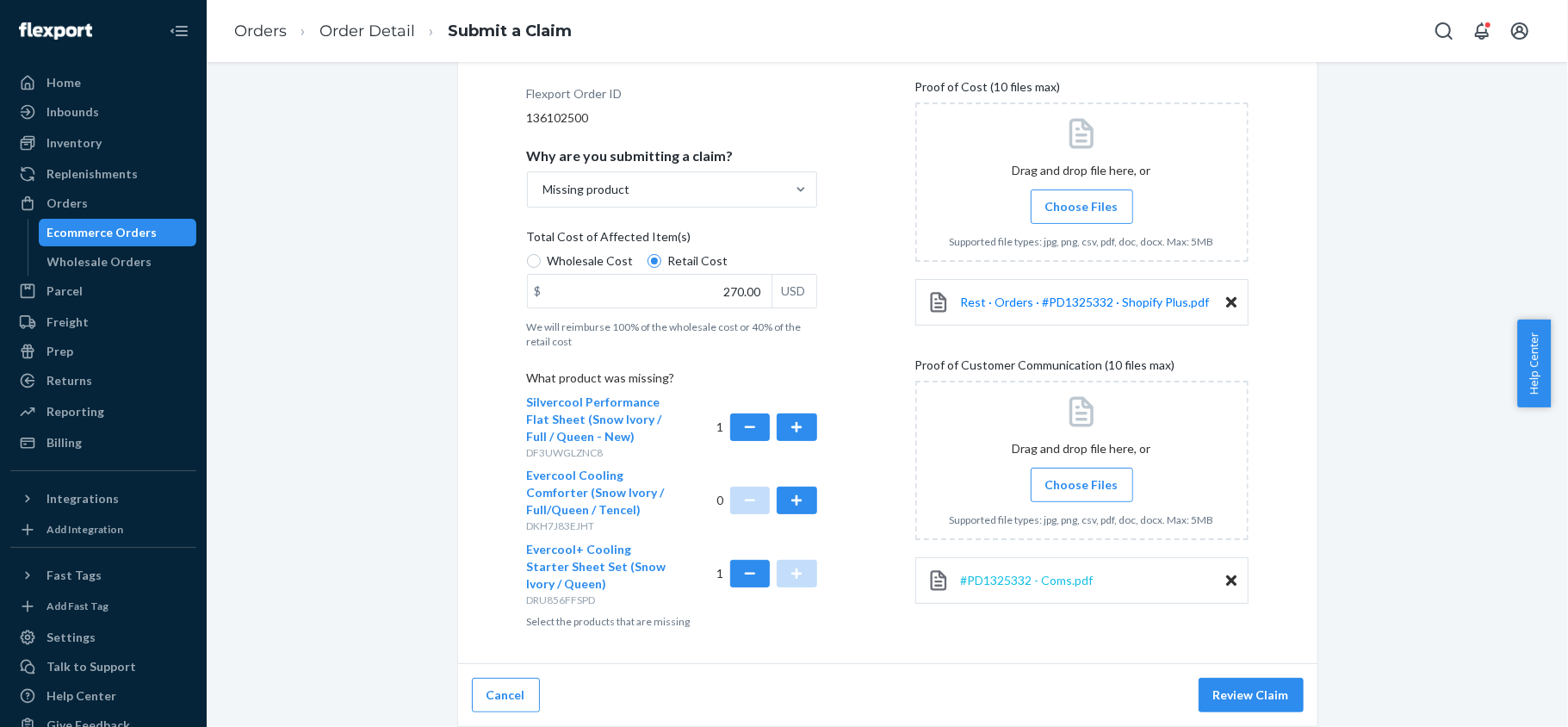
click at [1054, 579] on span "#PD1325332 - Coms.pdf" at bounding box center [1027, 580] width 133 height 15
click at [1057, 580] on span "#PD1325332 - Coms.pdf" at bounding box center [1027, 580] width 133 height 15
click at [1043, 298] on span "Rest · Orders · #PD1325332 · Shopify Plus.pdf" at bounding box center [1085, 302] width 249 height 15
click at [1057, 496] on label "Choose Files" at bounding box center [1082, 485] width 103 height 35
click at [1082, 494] on input "Choose Files" at bounding box center [1082, 485] width 1 height 19
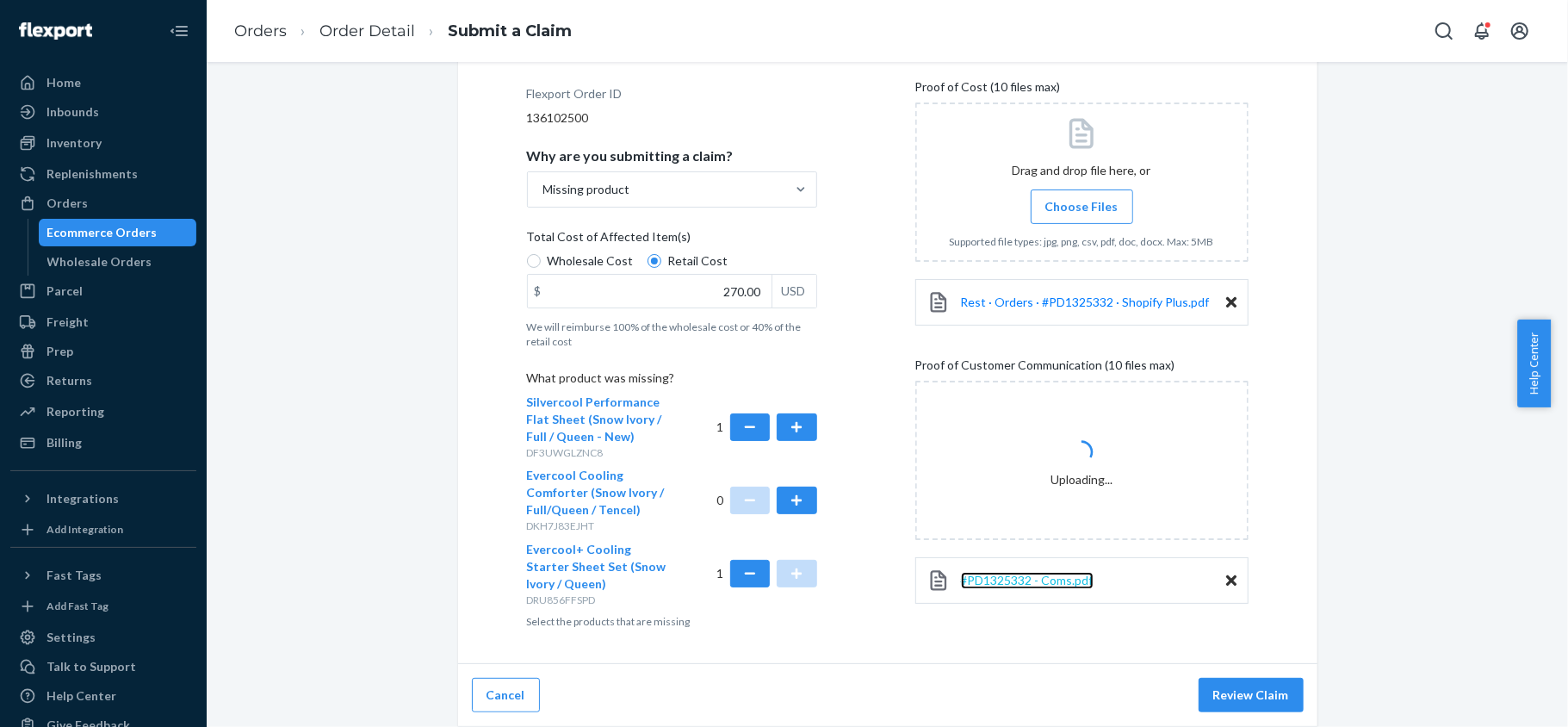
click at [1038, 586] on span "#PD1325332 - Coms.pdf" at bounding box center [1027, 580] width 133 height 15
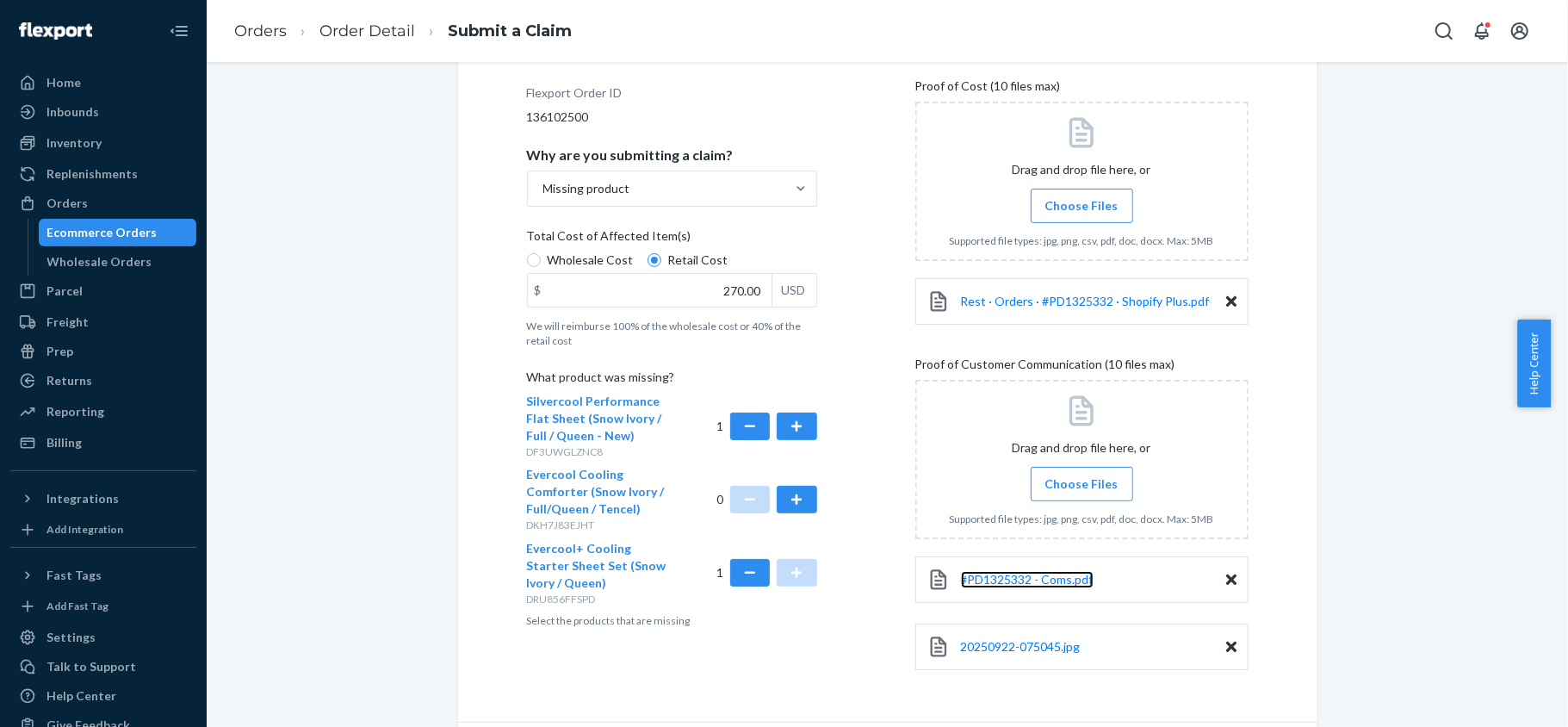
scroll to position [17, 0]
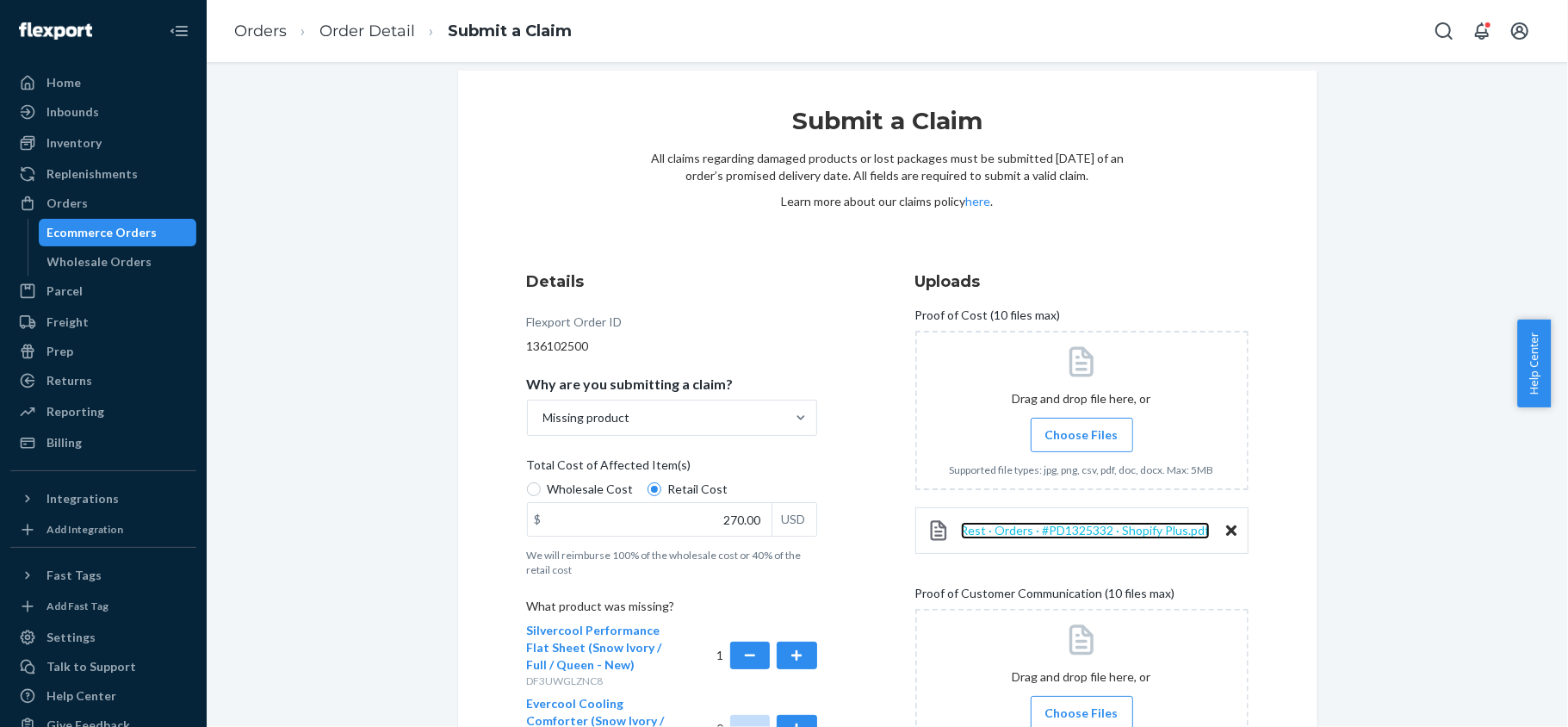
click at [1082, 535] on span "Rest · Orders · #PD1325332 · Shopify Plus.pdf" at bounding box center [1085, 531] width 249 height 15
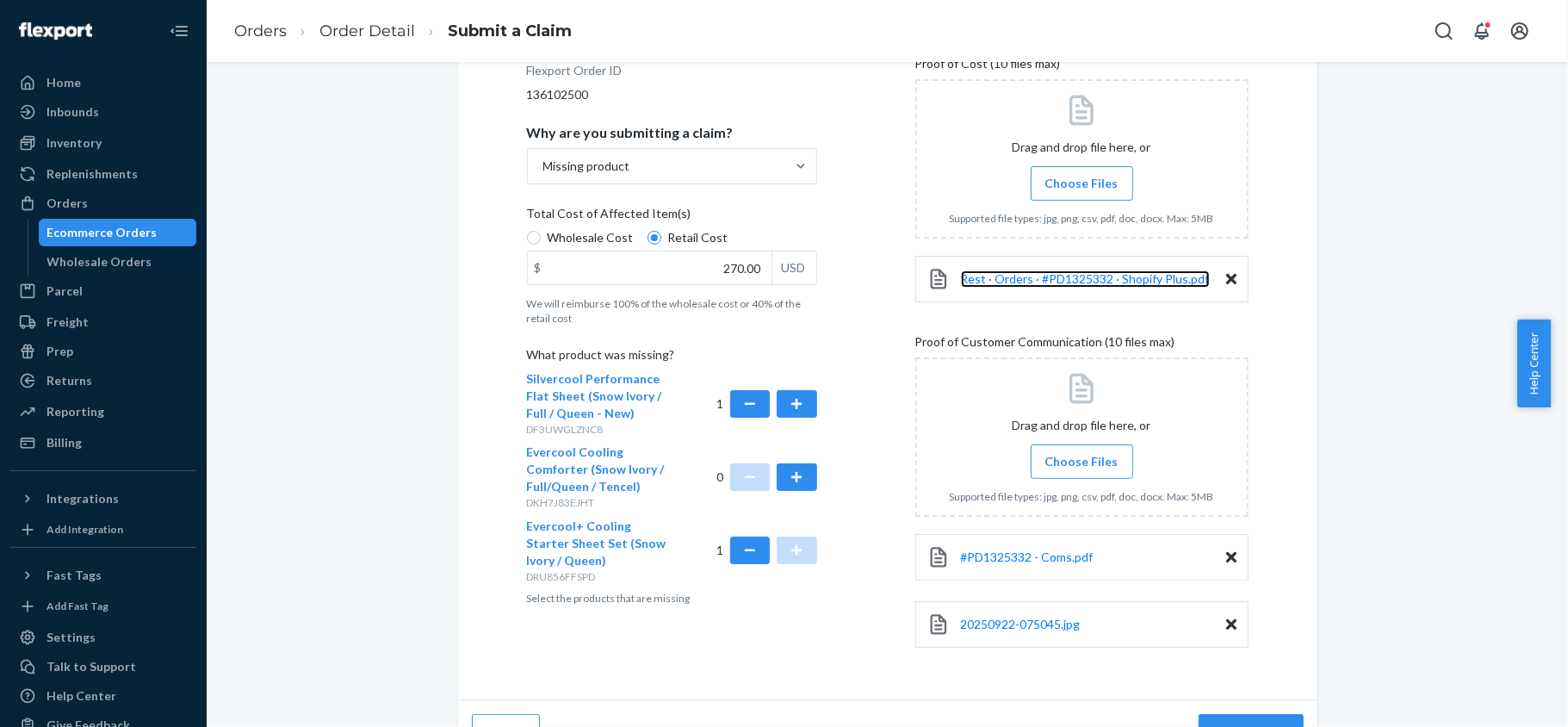
scroll to position [308, 0]
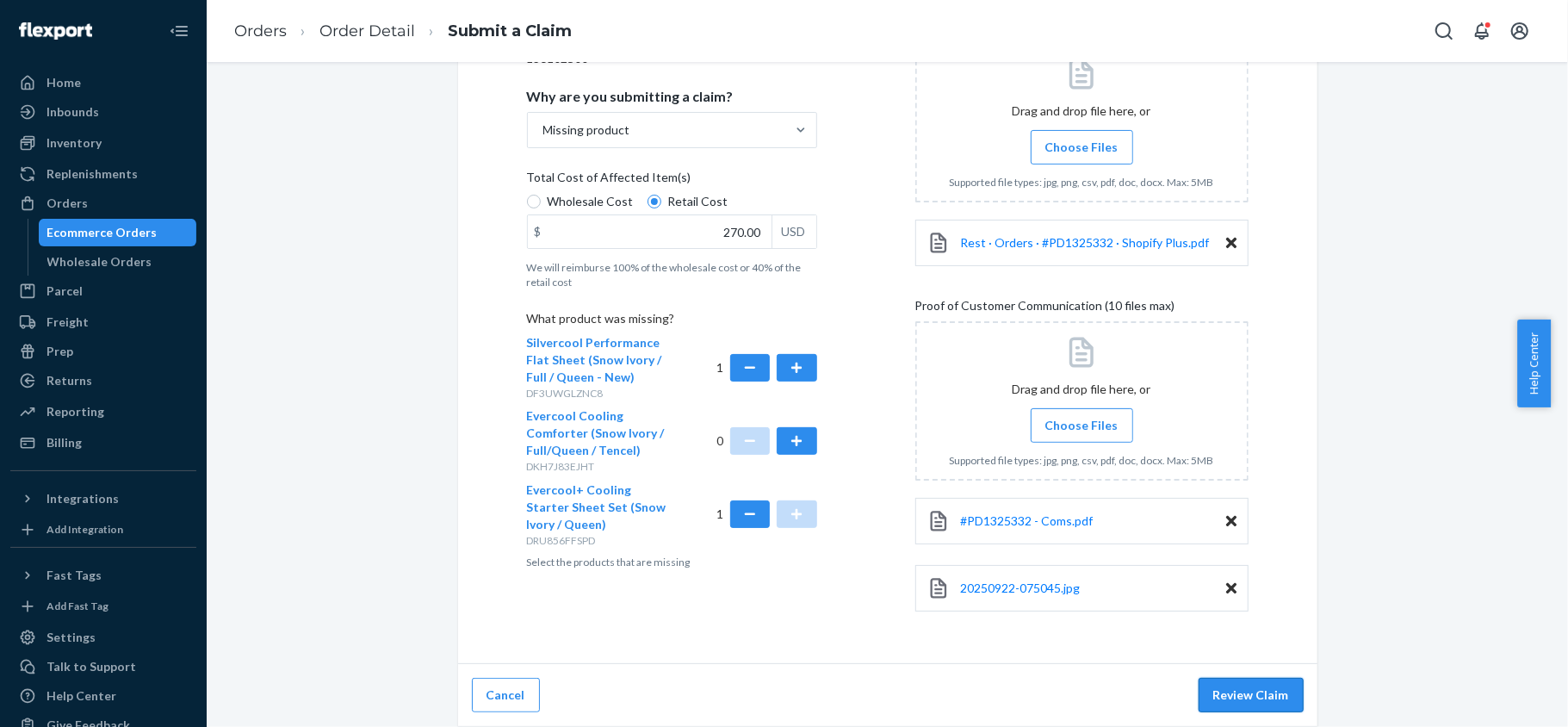
click at [1234, 682] on button "Review Claim" at bounding box center [1251, 694] width 105 height 35
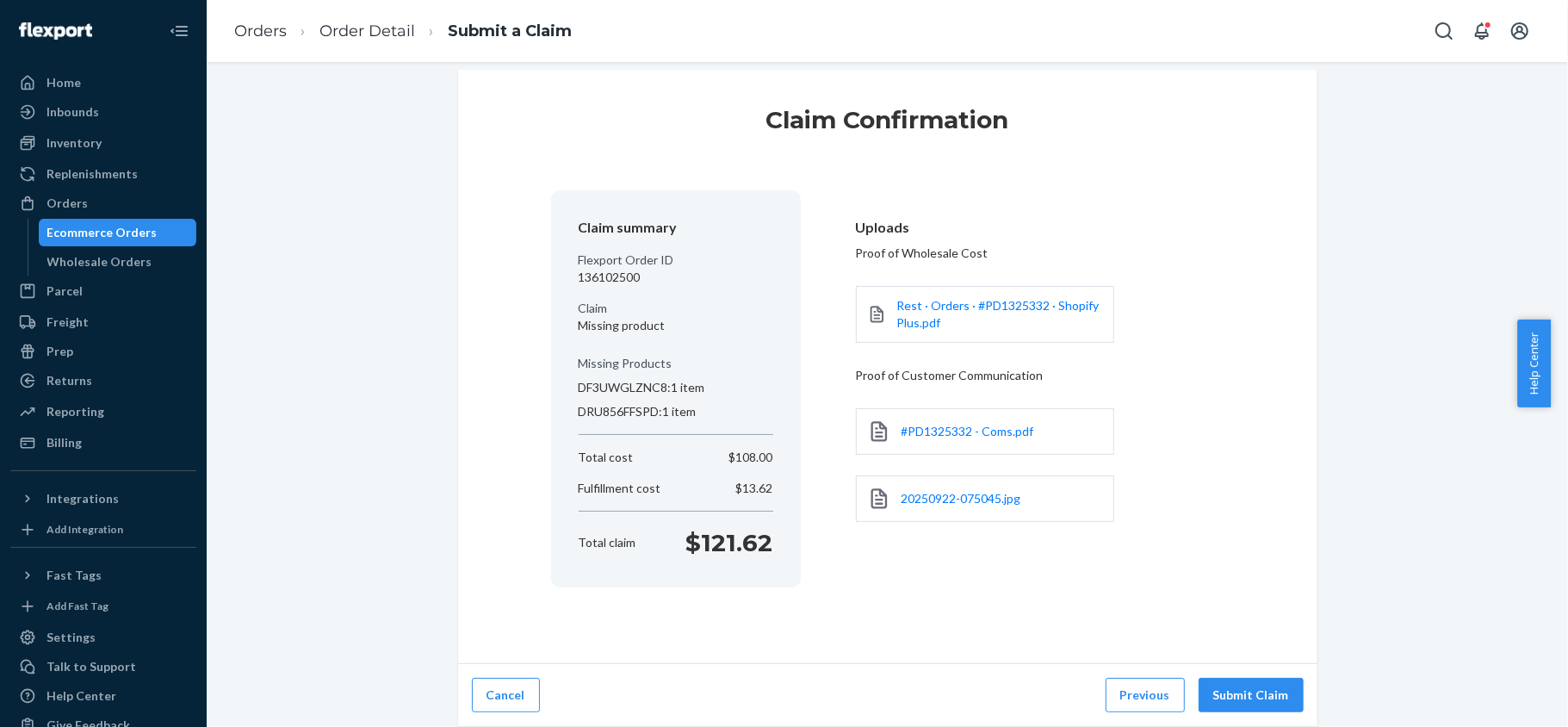
scroll to position [19, 0]
click at [1234, 682] on button "Submit Claim" at bounding box center [1251, 694] width 105 height 35
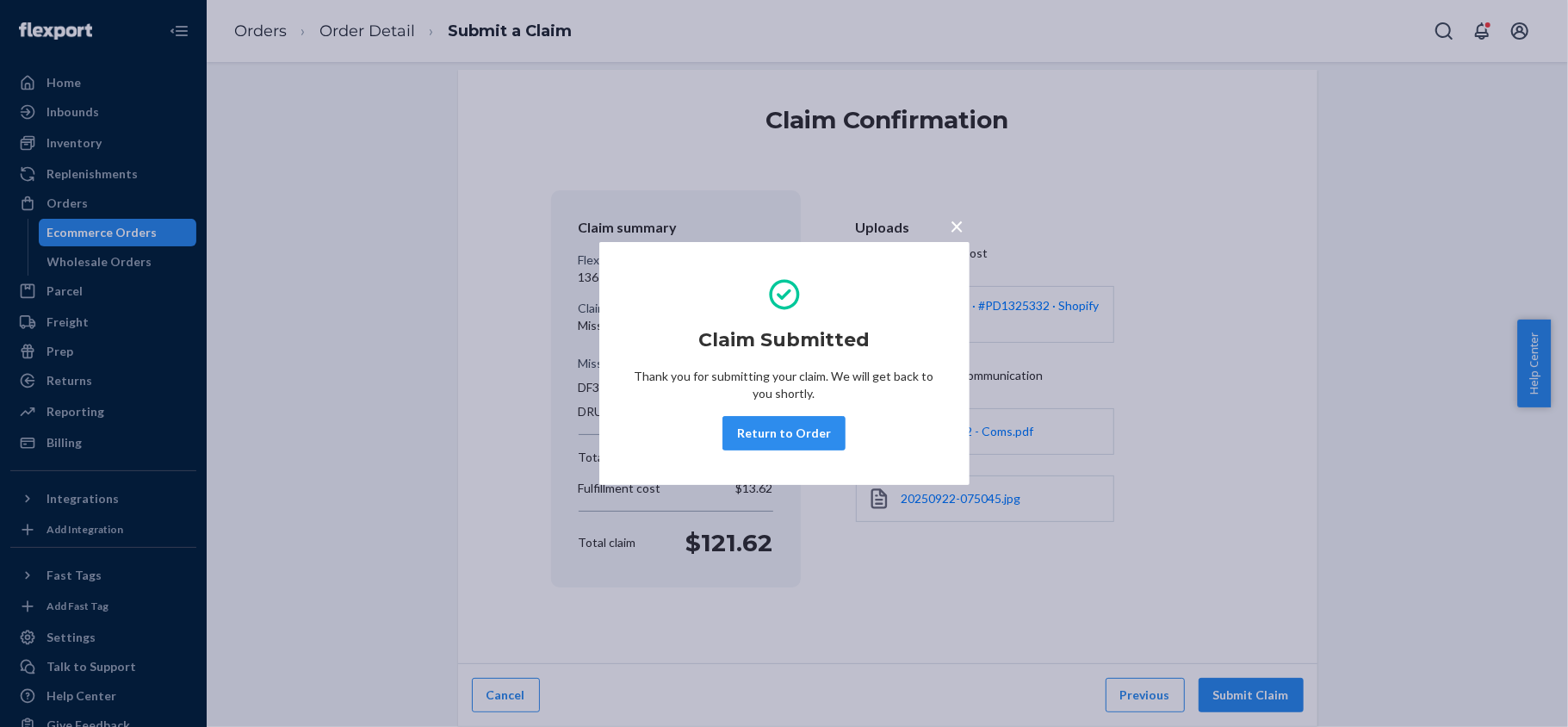
drag, startPoint x: 764, startPoint y: 434, endPoint x: 680, endPoint y: 284, distance: 171.9
click at [766, 434] on button "Return to Order" at bounding box center [784, 433] width 123 height 35
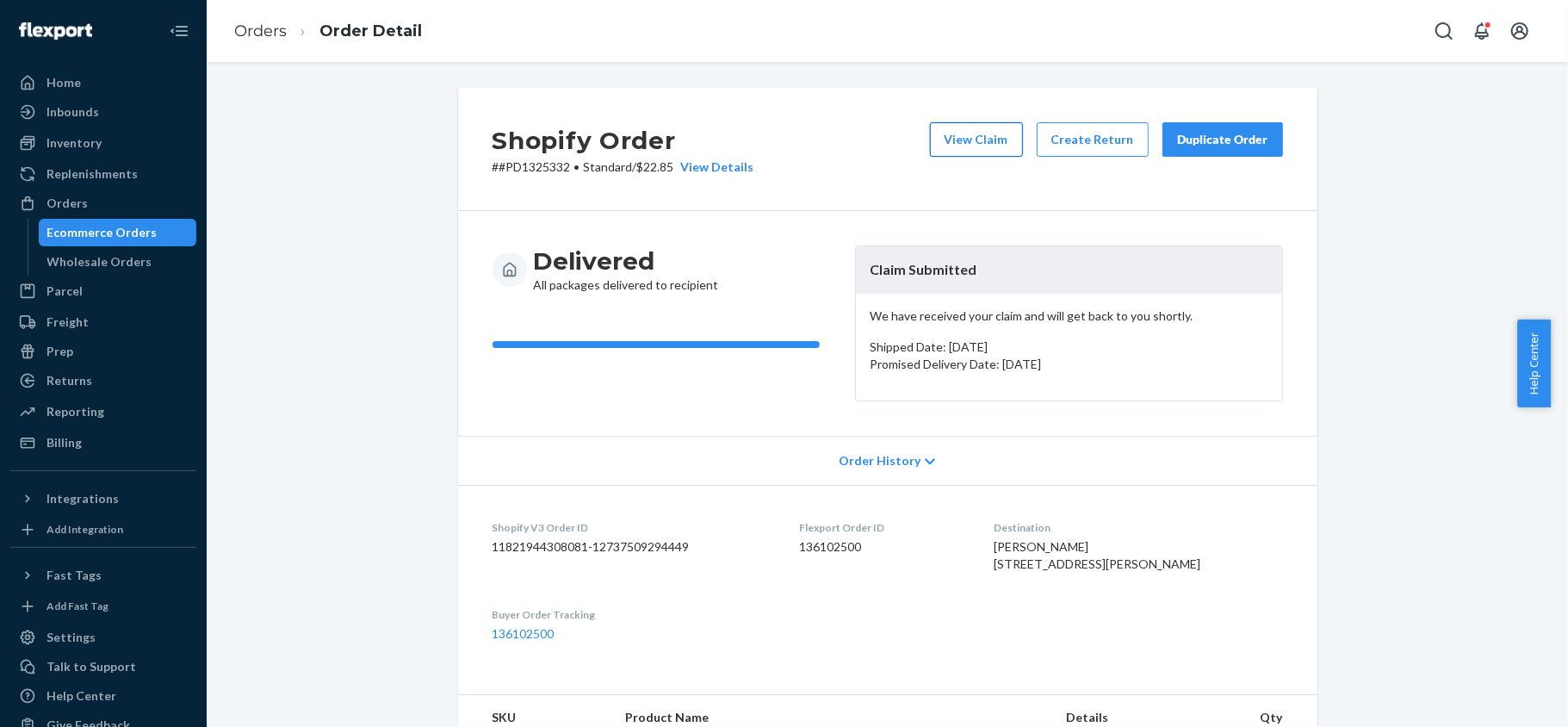
click at [982, 138] on button "View Claim" at bounding box center [976, 139] width 93 height 35
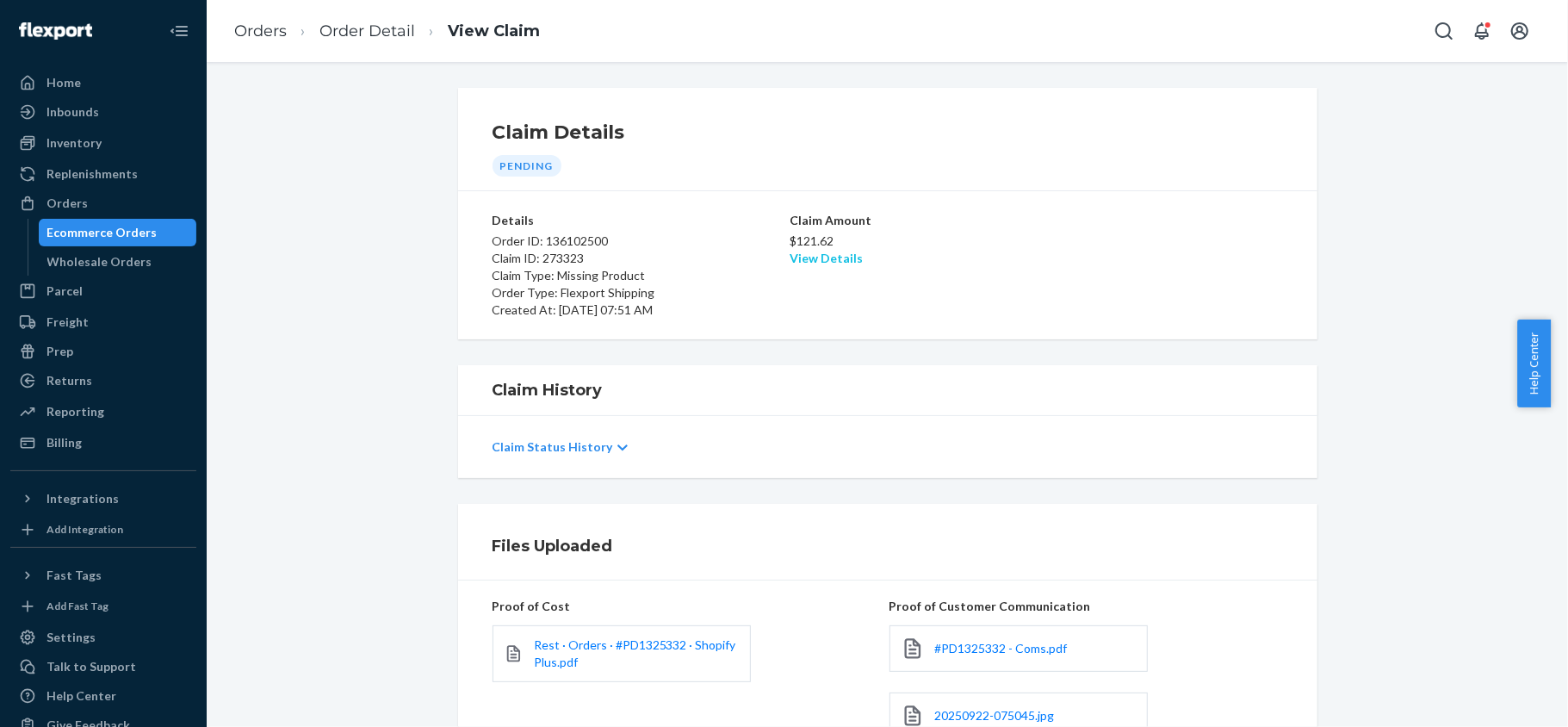
click at [807, 255] on link "View Details" at bounding box center [826, 258] width 73 height 15
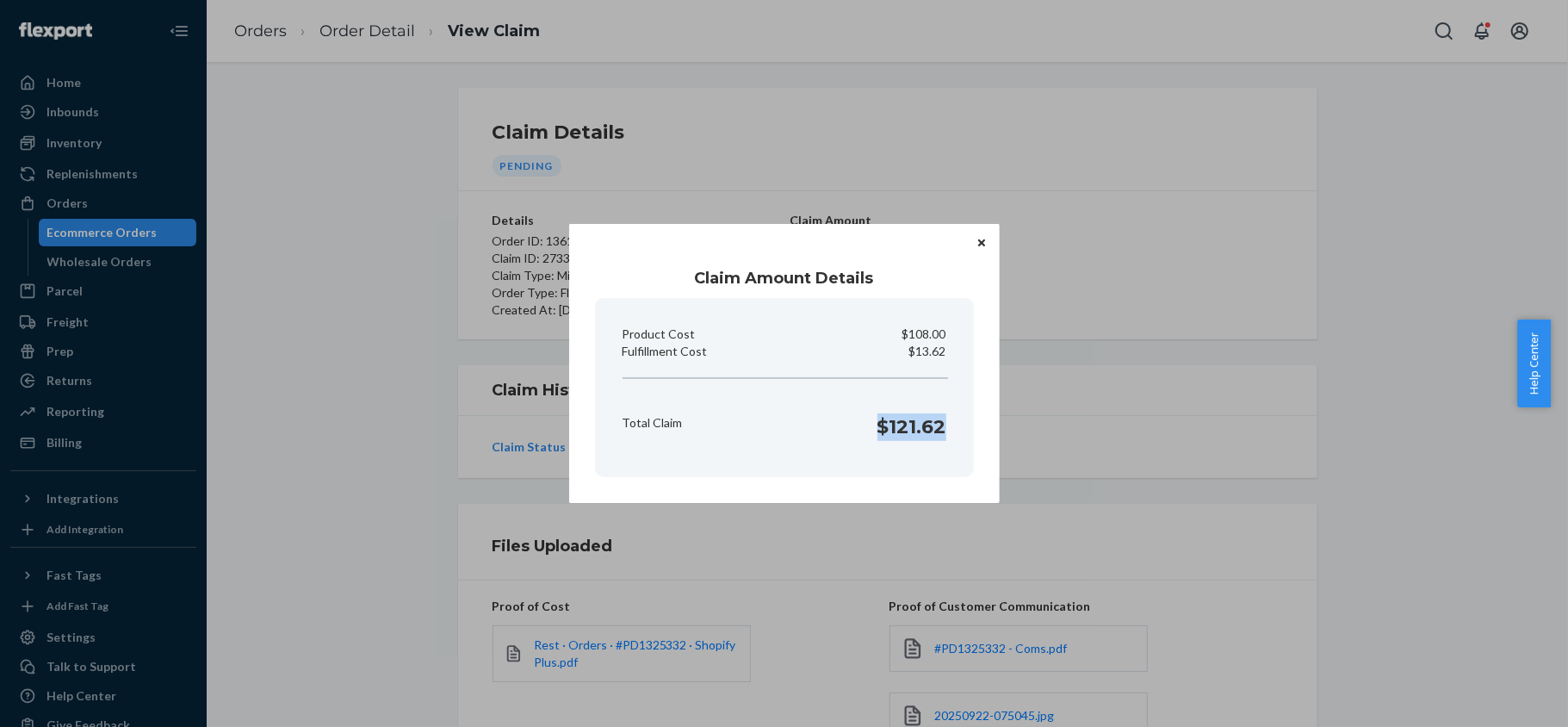
drag, startPoint x: 882, startPoint y: 435, endPoint x: 946, endPoint y: 443, distance: 64.5
click at [946, 443] on div "Total Claim $121.62" at bounding box center [784, 422] width 338 height 53
copy h1 "$121.62"
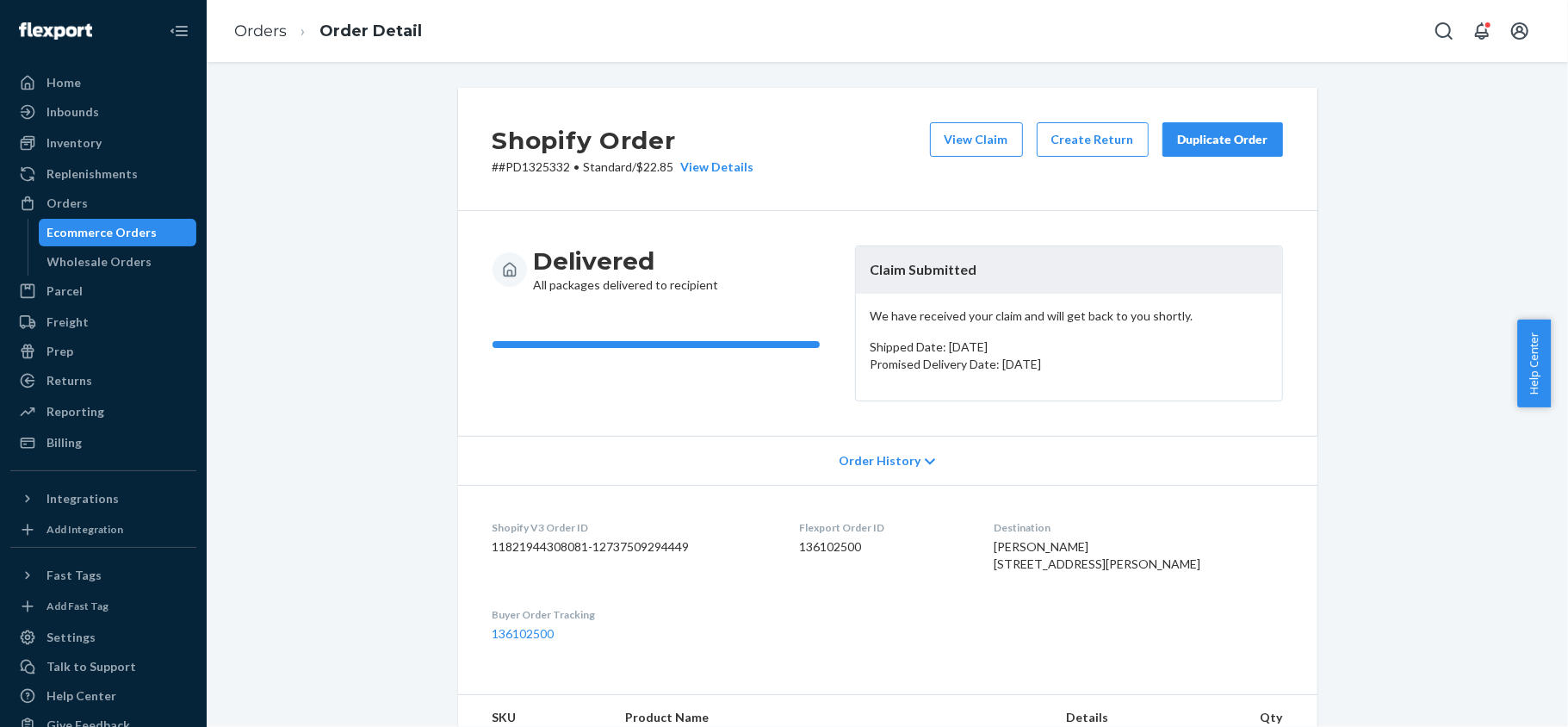
click at [842, 542] on dd "136102500" at bounding box center [882, 546] width 167 height 17
copy dd "136102500"
drag, startPoint x: 562, startPoint y: 166, endPoint x: 492, endPoint y: 166, distance: 70.0
click at [492, 166] on p "# #PD1325332 • Standard / $22.85 View Details" at bounding box center [623, 167] width 262 height 17
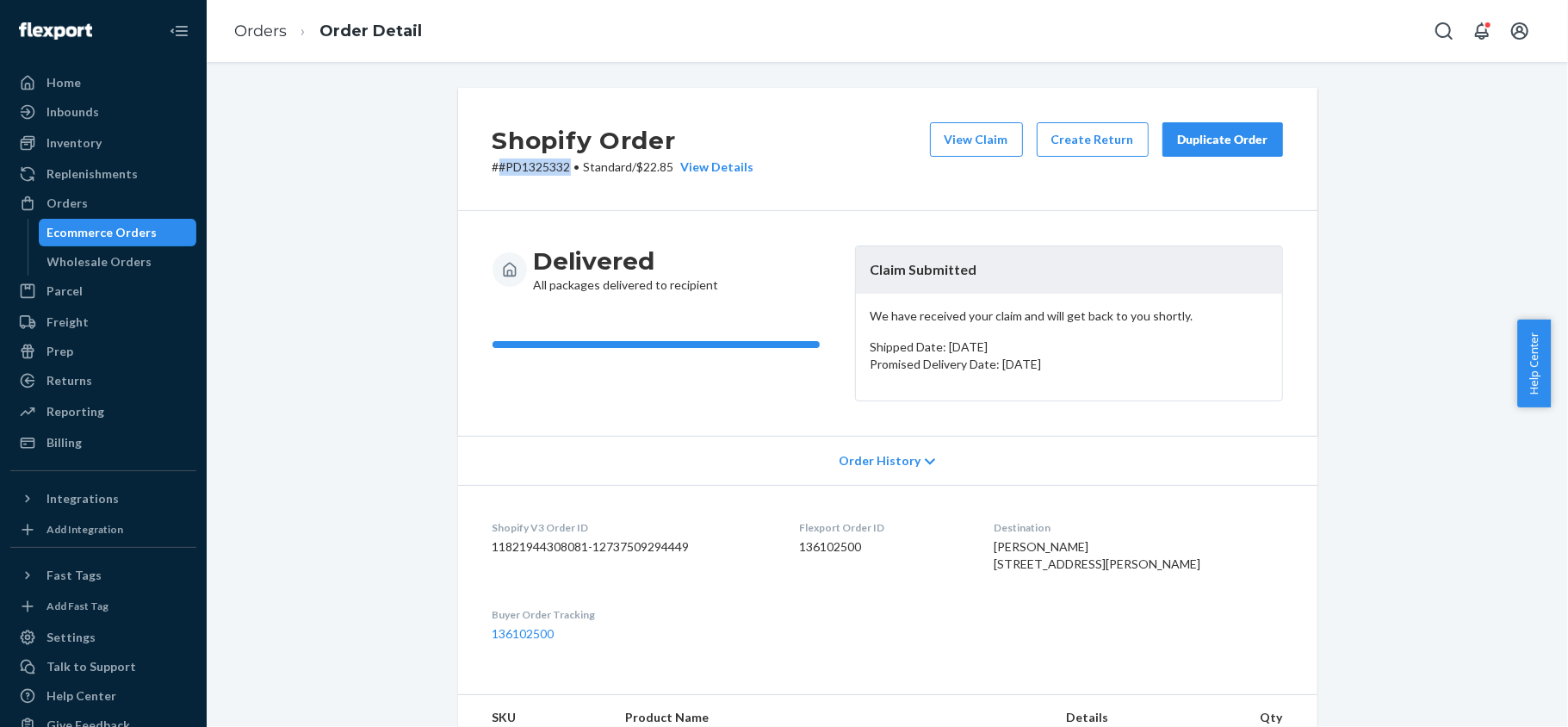
copy p "#PD1325332"
click at [83, 201] on div "Orders" at bounding box center [67, 203] width 41 height 17
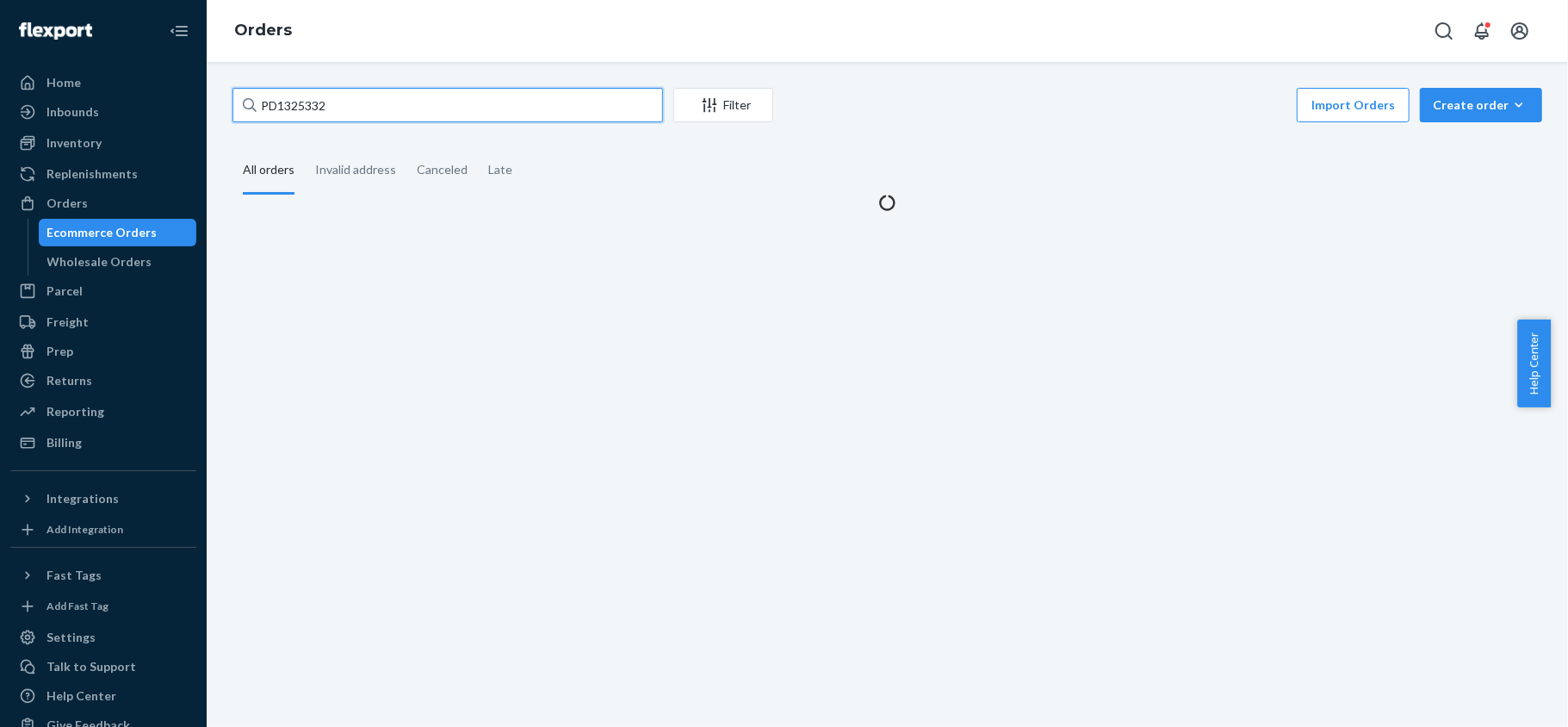
click at [394, 100] on input "PD1325332" at bounding box center [448, 105] width 430 height 35
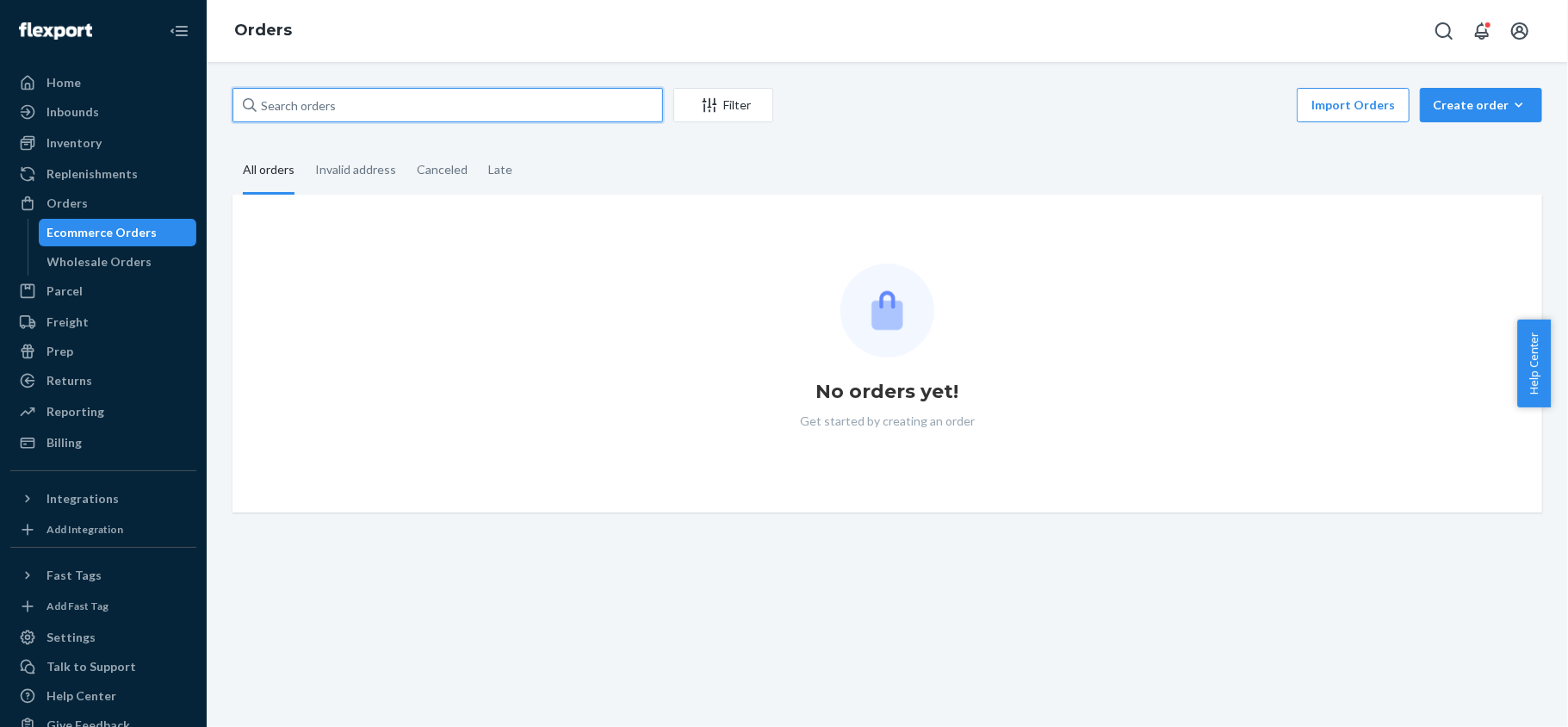
paste input "1ZE3539K1335695701"
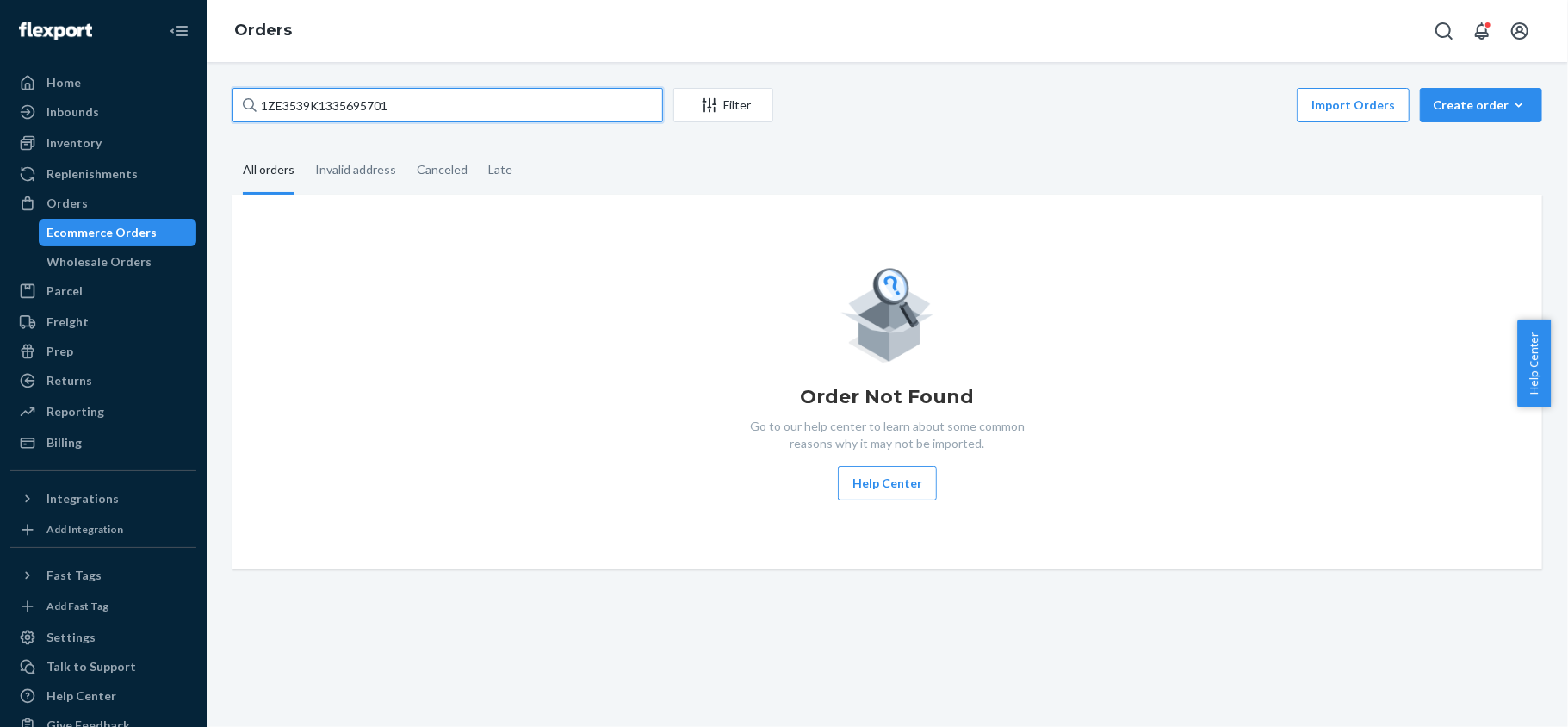
type input "1ZE3539K1335695701"
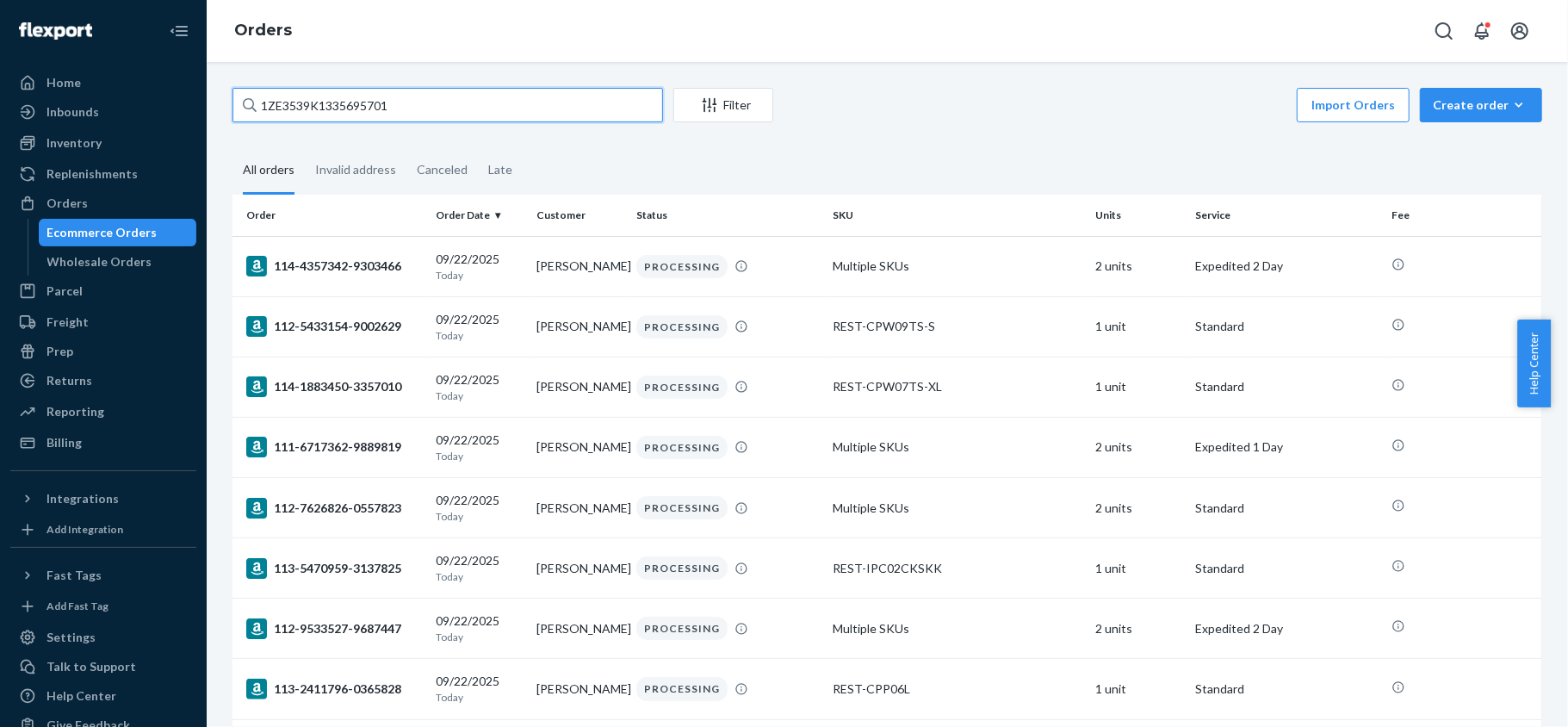
click at [414, 118] on input "1ZE3539K1335695701" at bounding box center [448, 105] width 430 height 35
click at [422, 109] on input "1ZE3539K1335695701" at bounding box center [448, 105] width 430 height 35
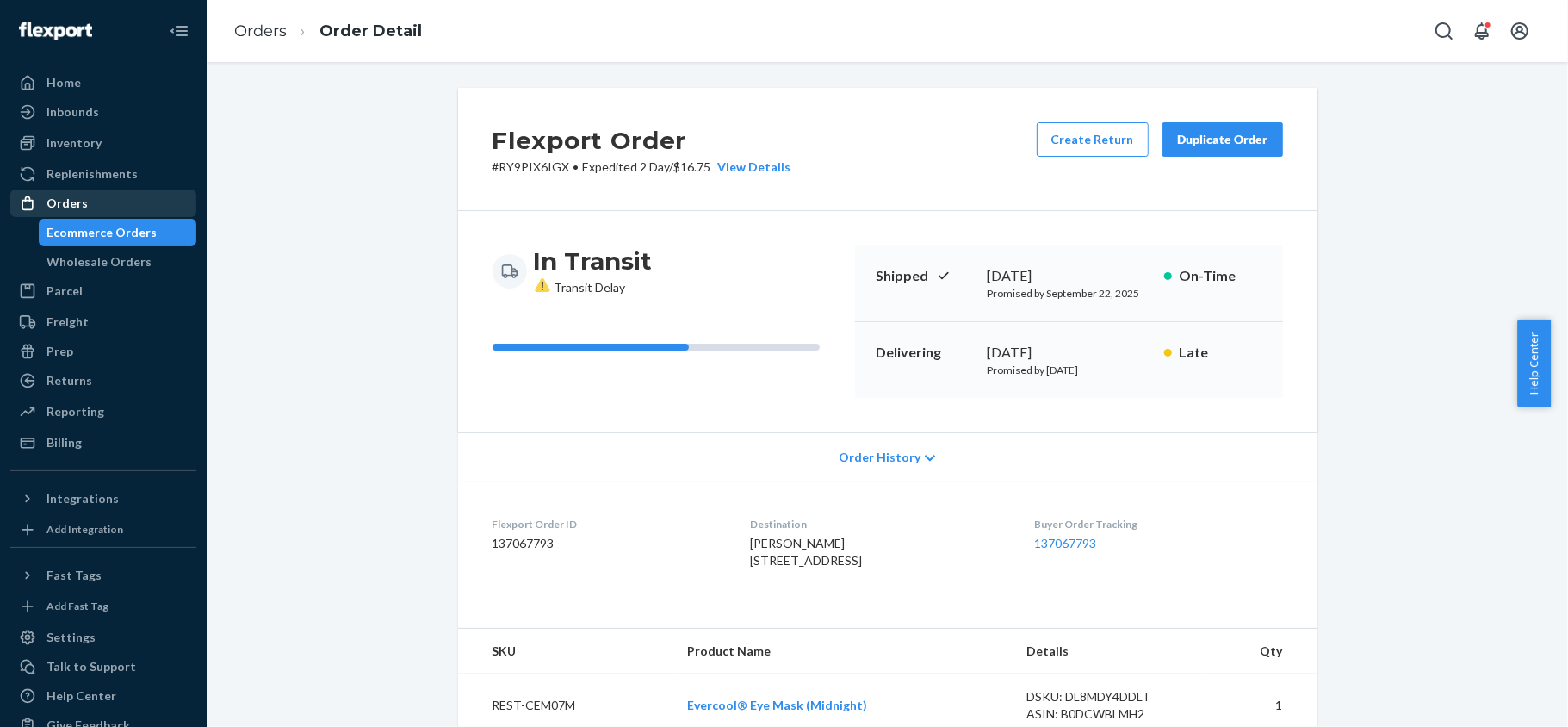
click at [158, 194] on div "Orders" at bounding box center [103, 203] width 182 height 24
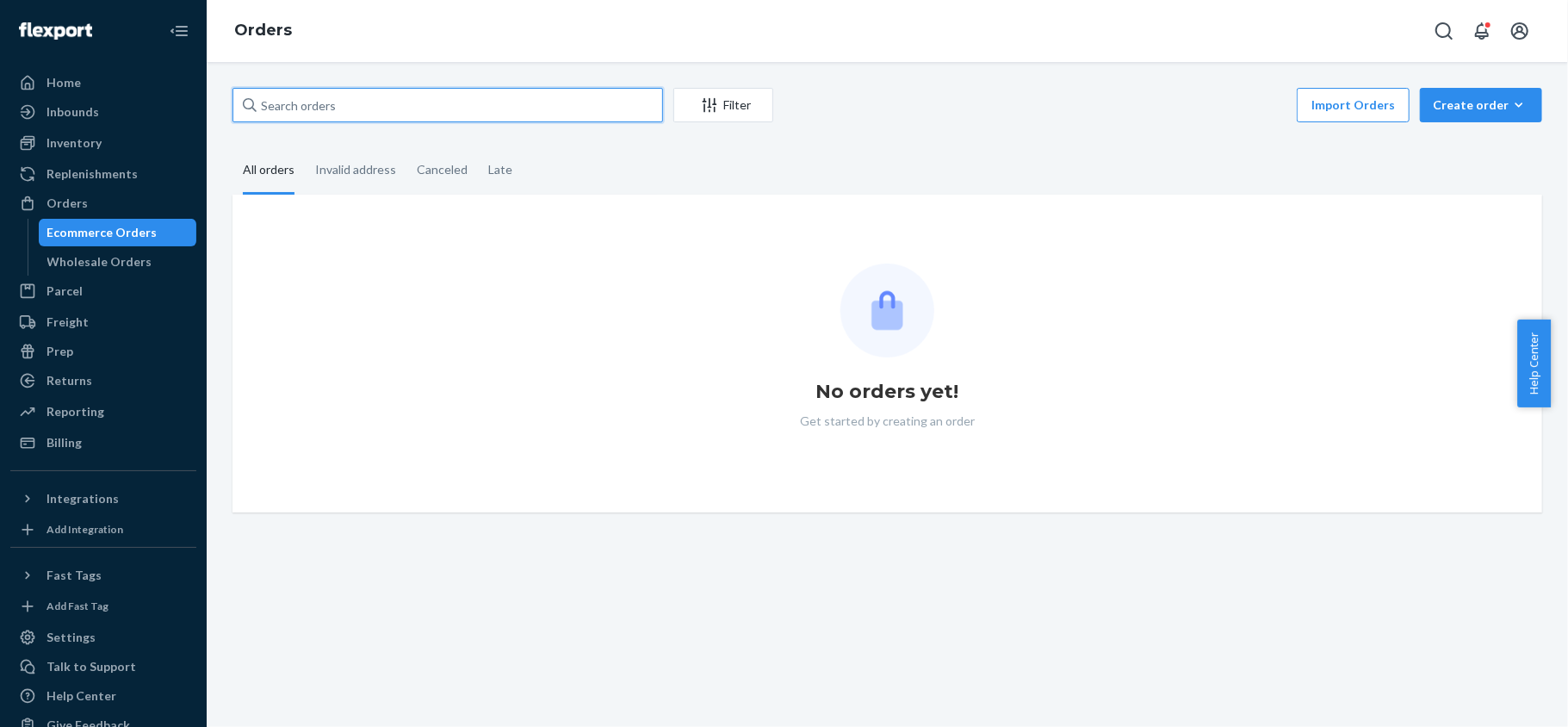
click at [399, 119] on input "text" at bounding box center [448, 105] width 430 height 35
paste input "112-7919590-2729805"
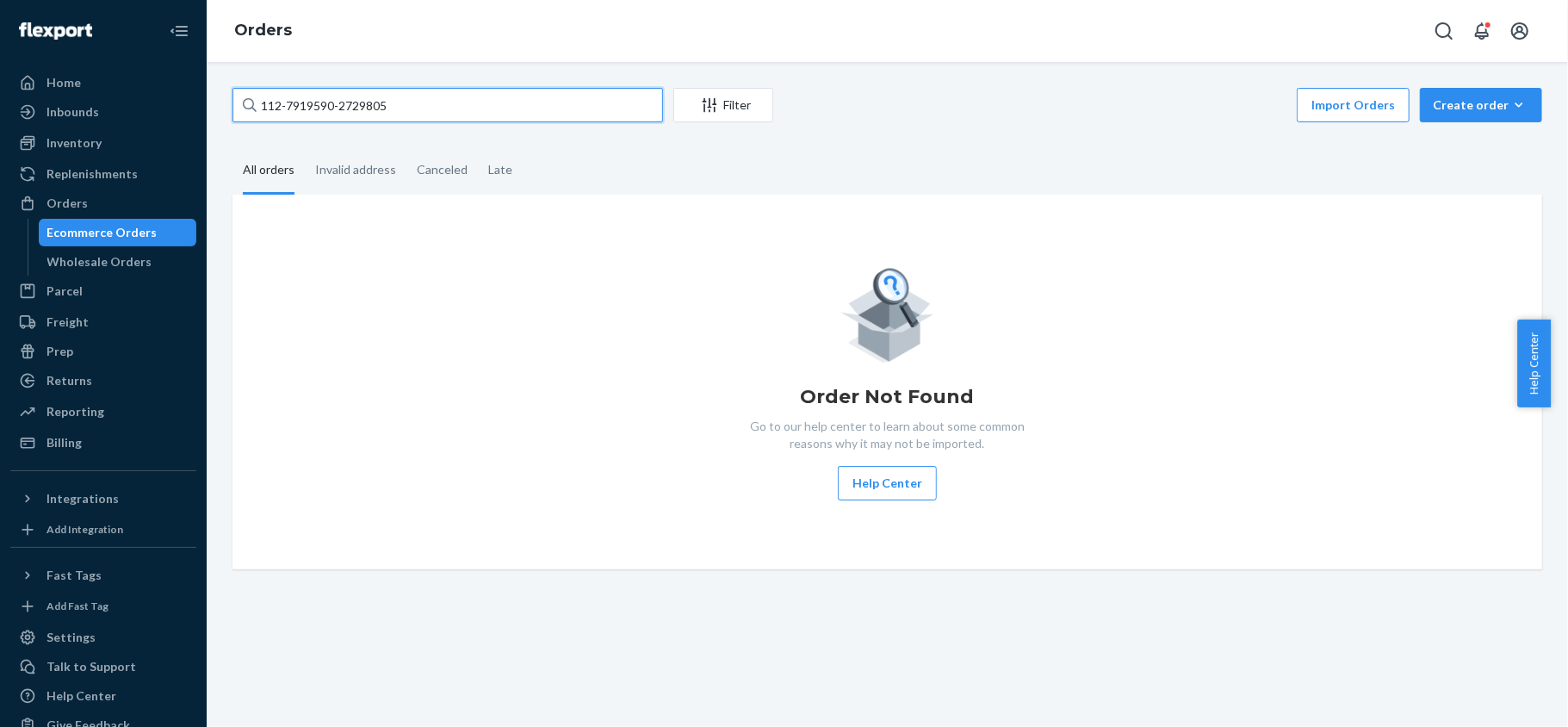
type input "112-7919590-2729805"
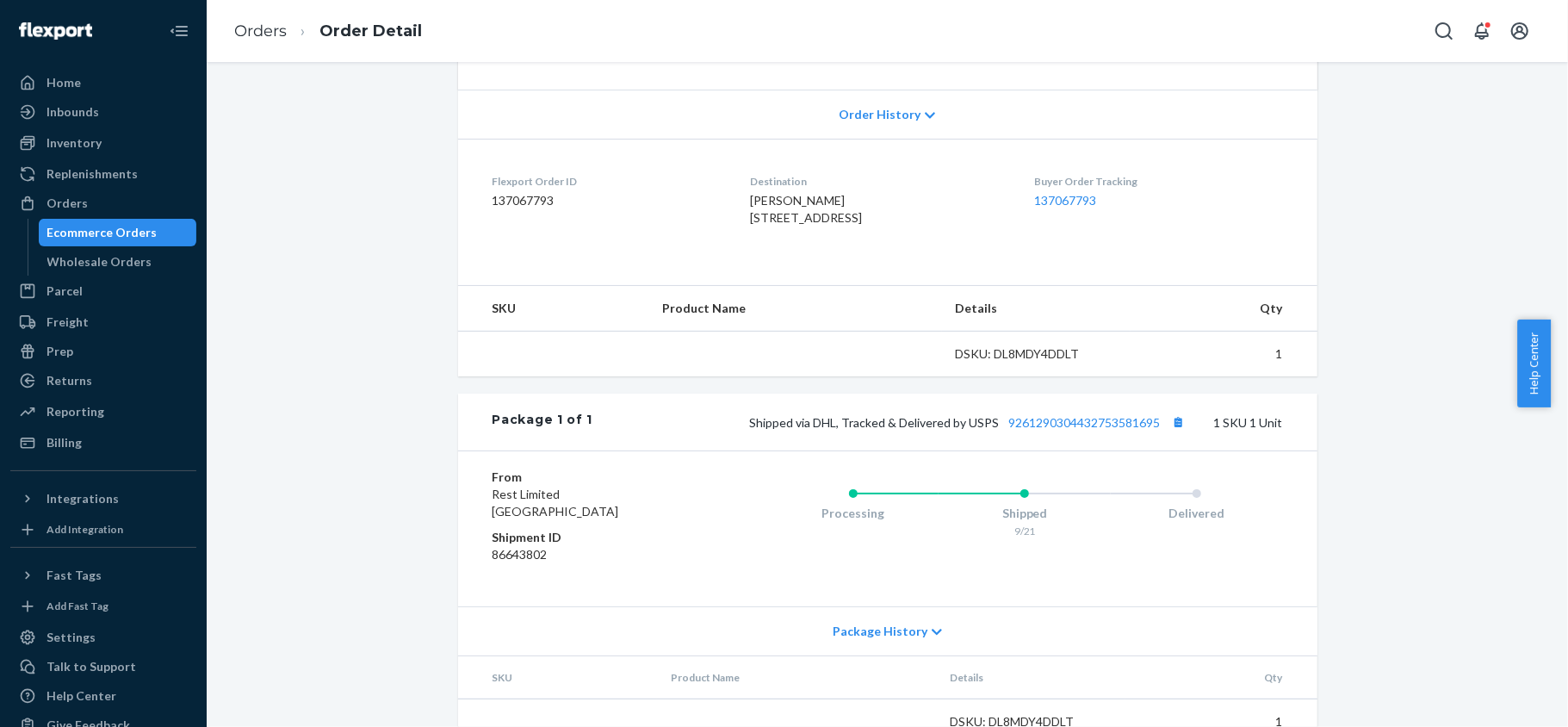
scroll to position [344, 0]
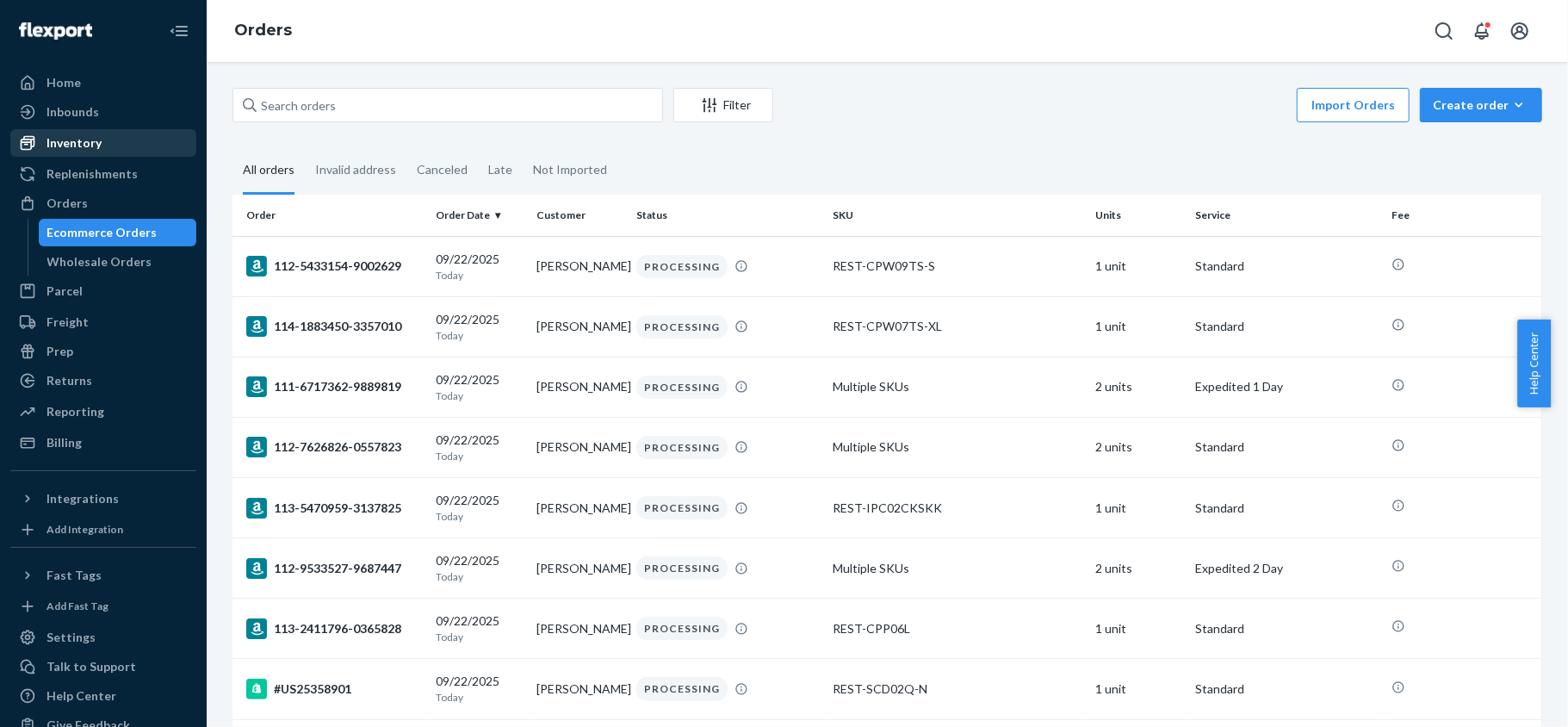
click at [97, 143] on div "Inventory" at bounding box center [74, 143] width 55 height 17
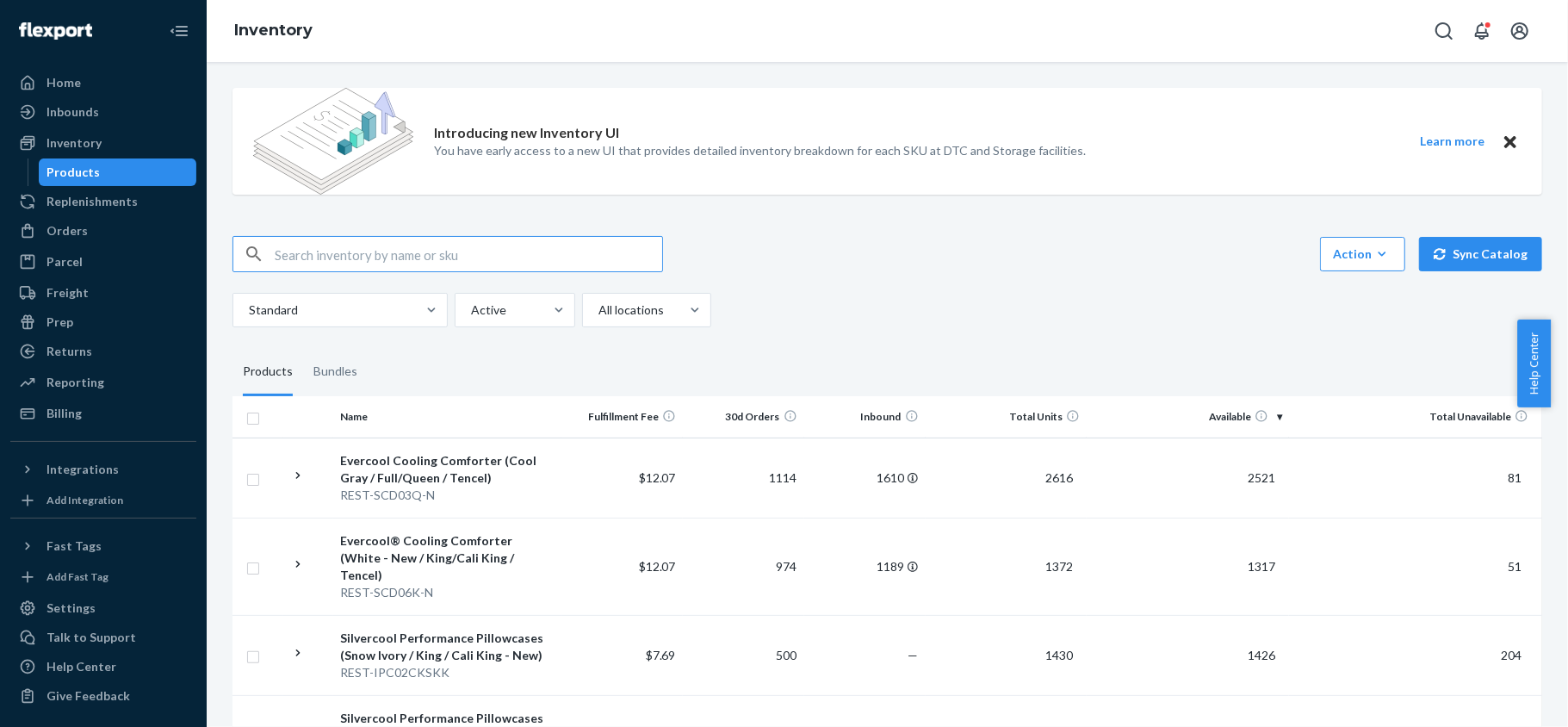
click at [326, 265] on input "text" at bounding box center [469, 254] width 387 height 35
paste input "REST-ESSS01CK"
type input "REST-ESSS01CK"
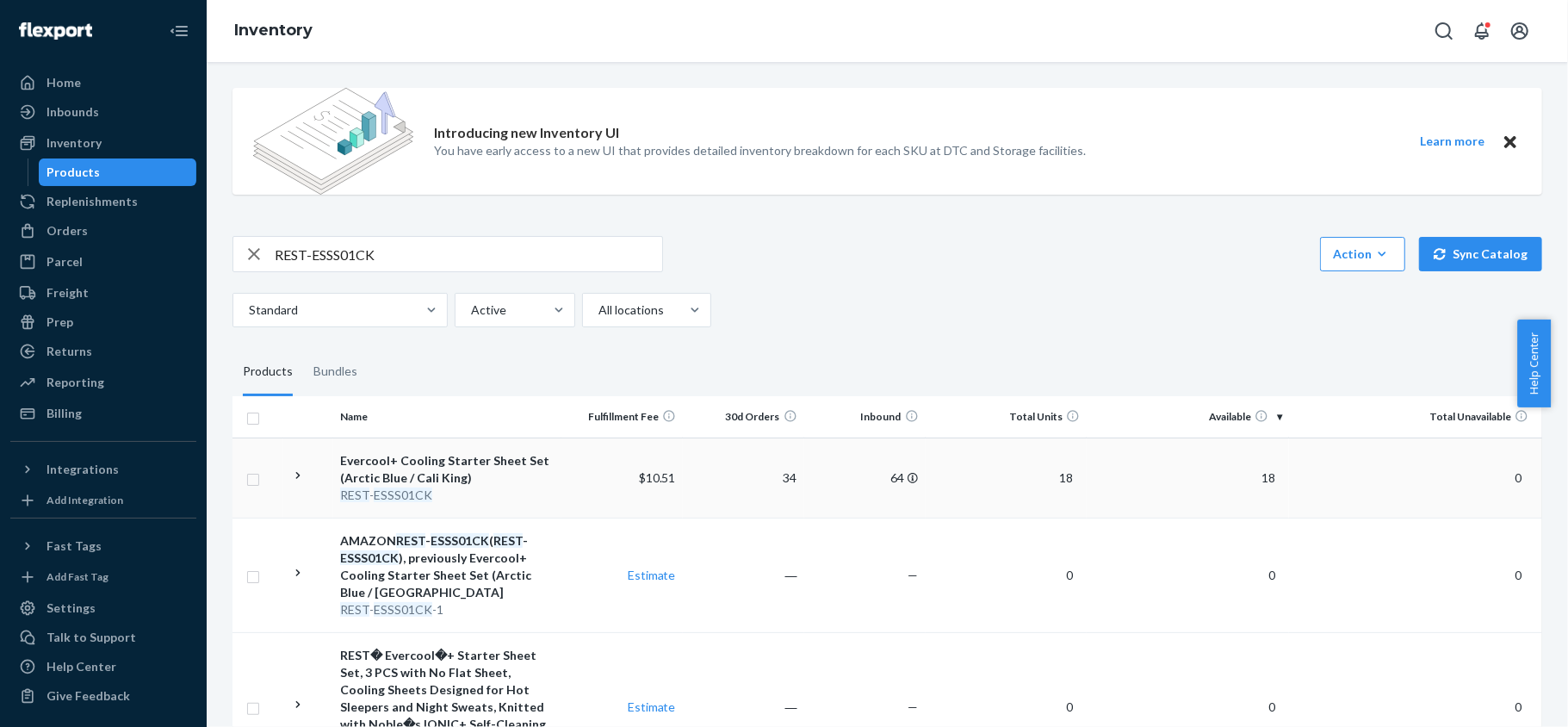
click at [1257, 475] on span "18" at bounding box center [1268, 478] width 27 height 15
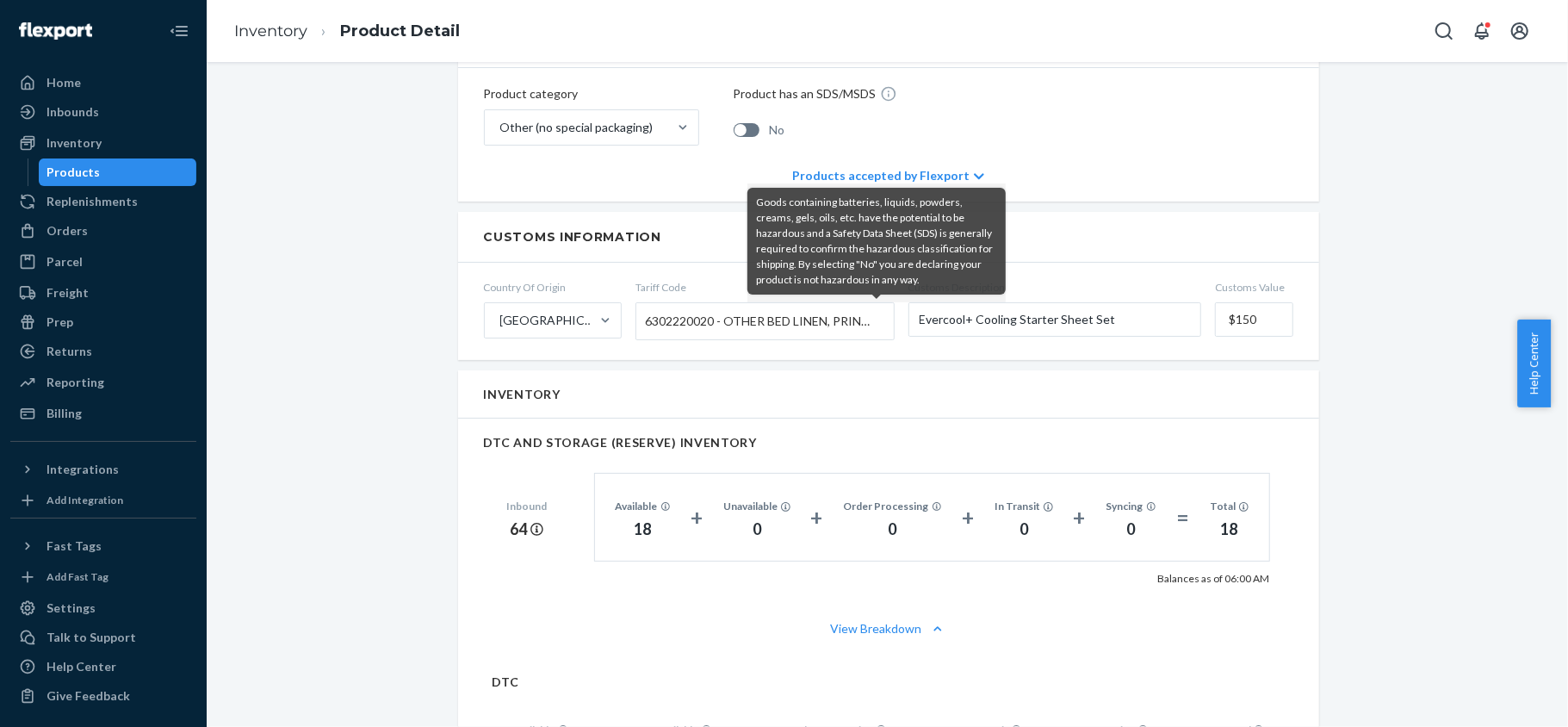
scroll to position [1148, 0]
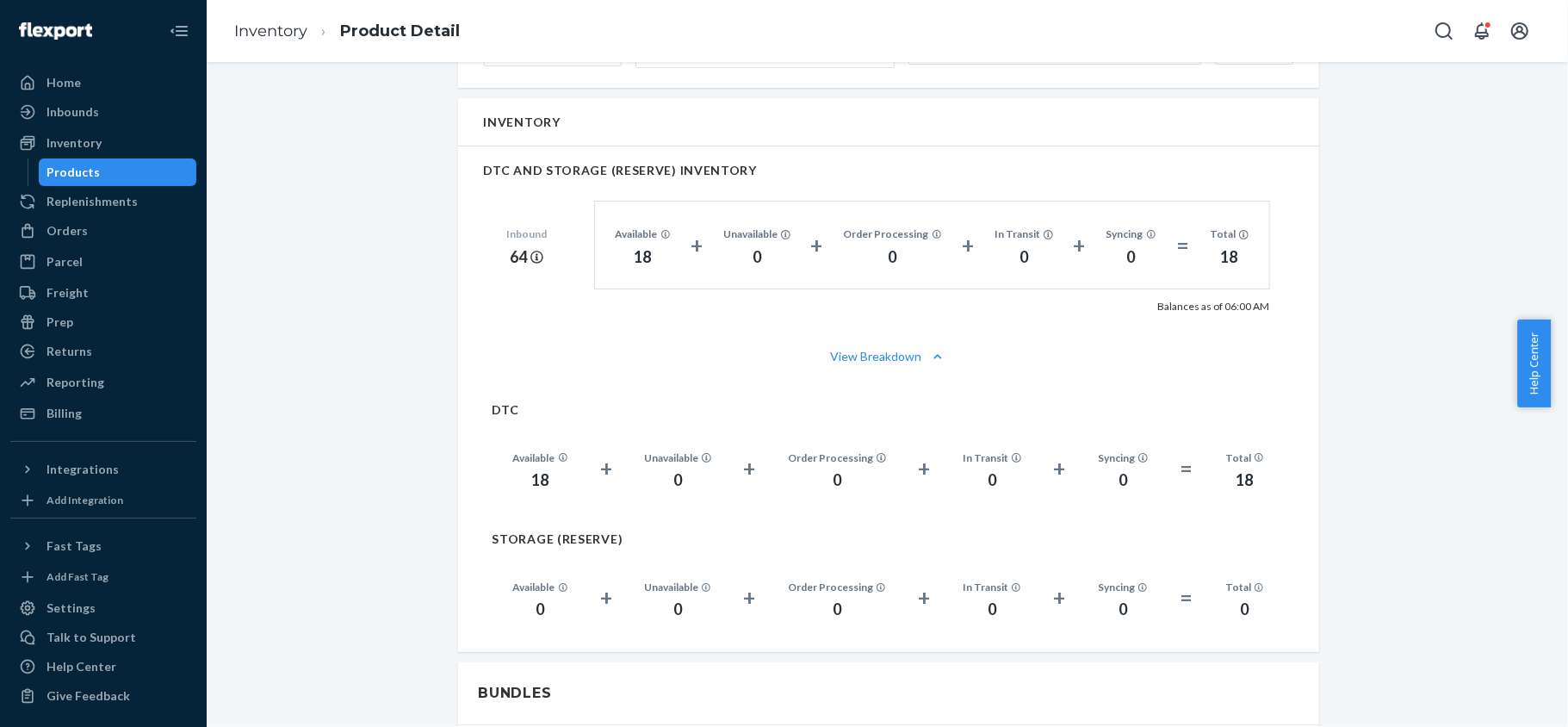
click at [150, 167] on div "Products" at bounding box center [118, 172] width 155 height 24
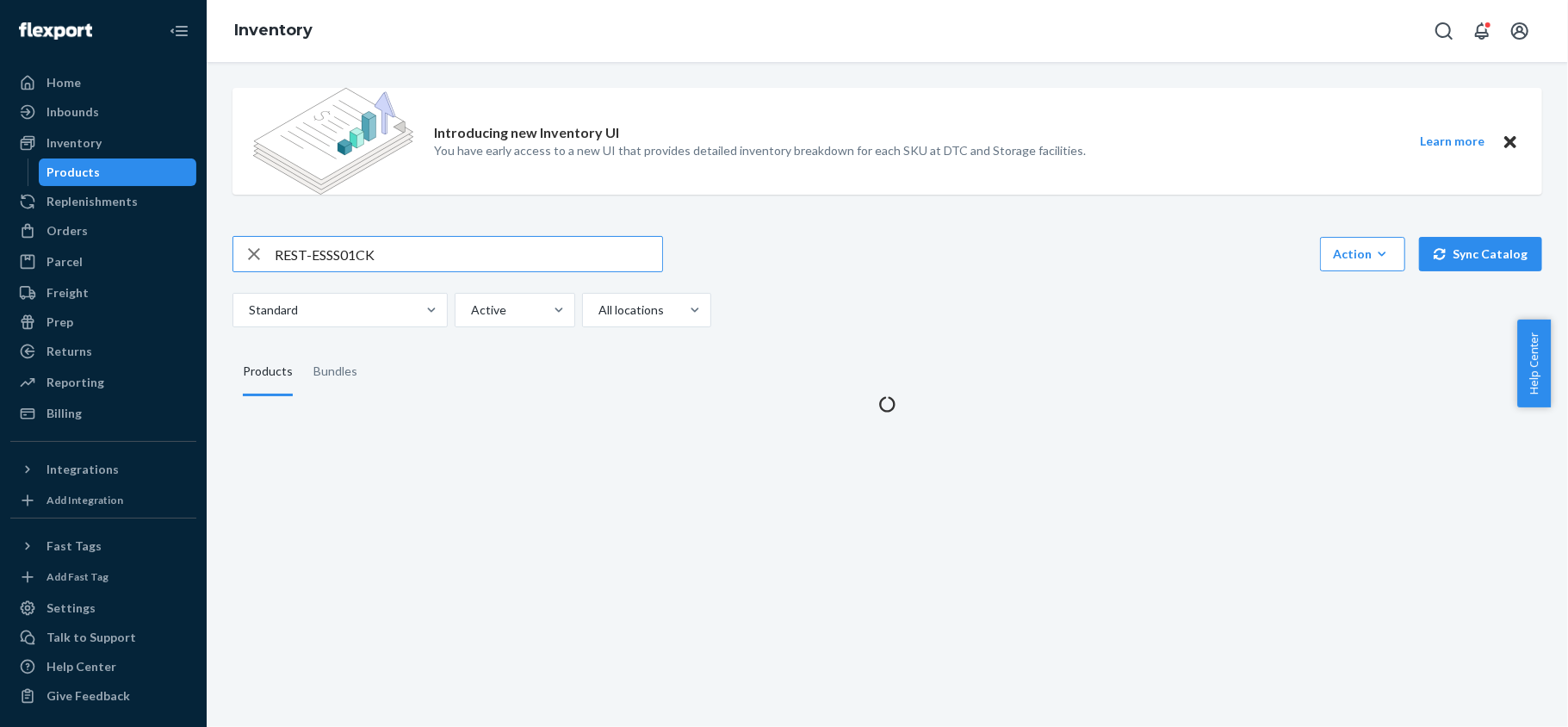
click at [405, 243] on input "REST-ESSS01CK" at bounding box center [469, 254] width 387 height 35
click at [405, 245] on input "REST-ESSS01CK" at bounding box center [469, 254] width 387 height 35
type input "REST-ESSS01FD"
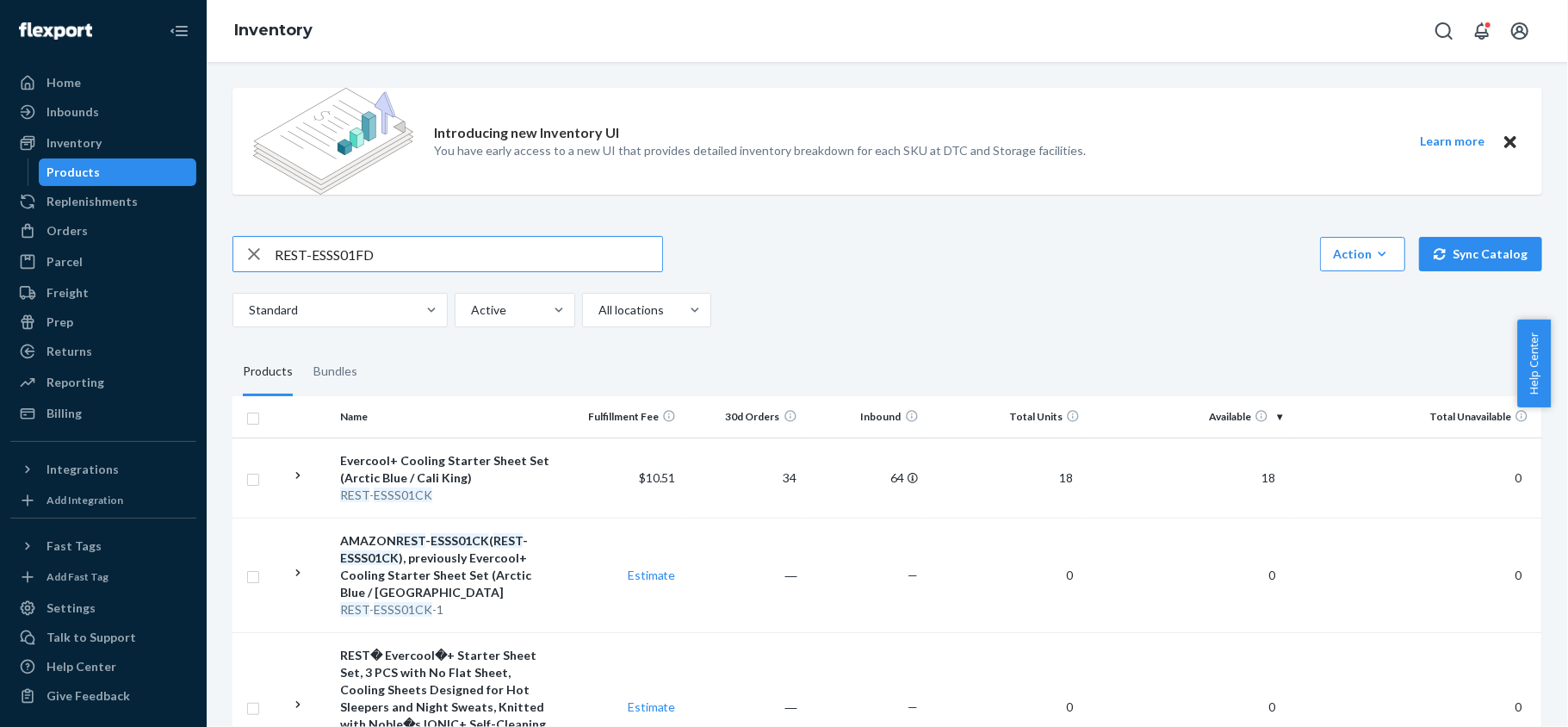
click at [417, 248] on input "REST-ESSS01FD" at bounding box center [469, 254] width 387 height 35
drag, startPoint x: 1243, startPoint y: 481, endPoint x: 1235, endPoint y: 482, distance: 8.1
click at [1255, 481] on span "51" at bounding box center [1268, 478] width 27 height 15
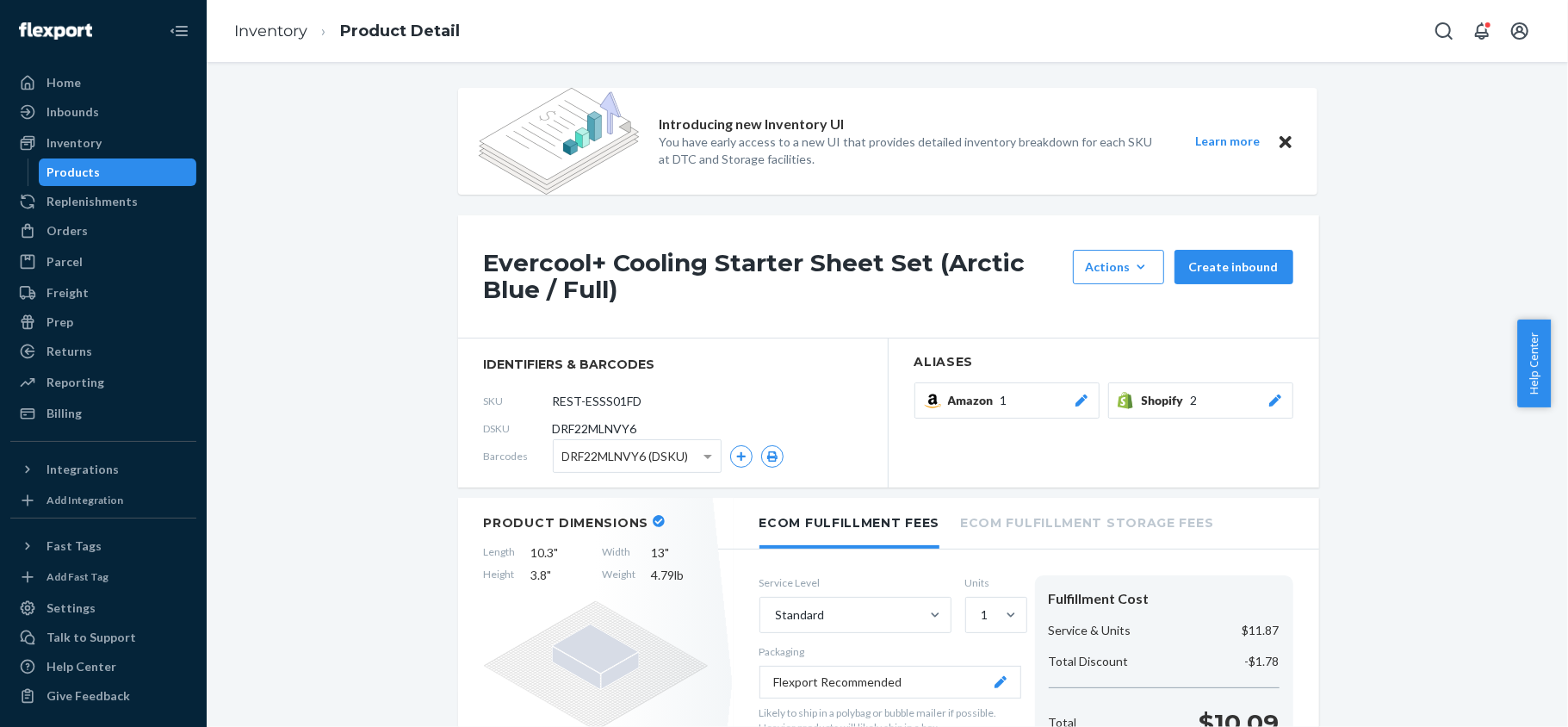
click at [146, 173] on div "Products" at bounding box center [118, 172] width 155 height 24
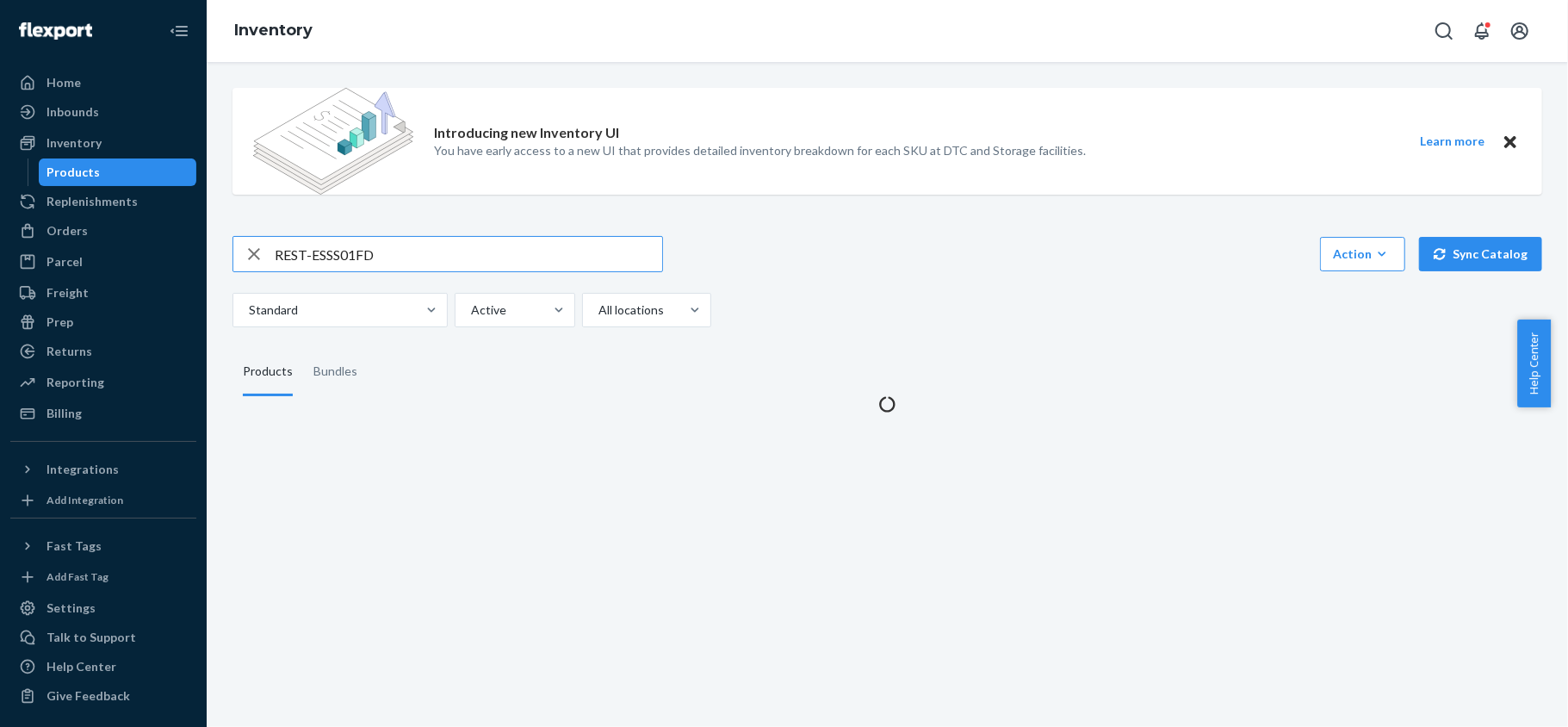
click at [400, 267] on input "REST-ESSS01FD" at bounding box center [469, 254] width 387 height 35
type input "REST-ESSS01K"
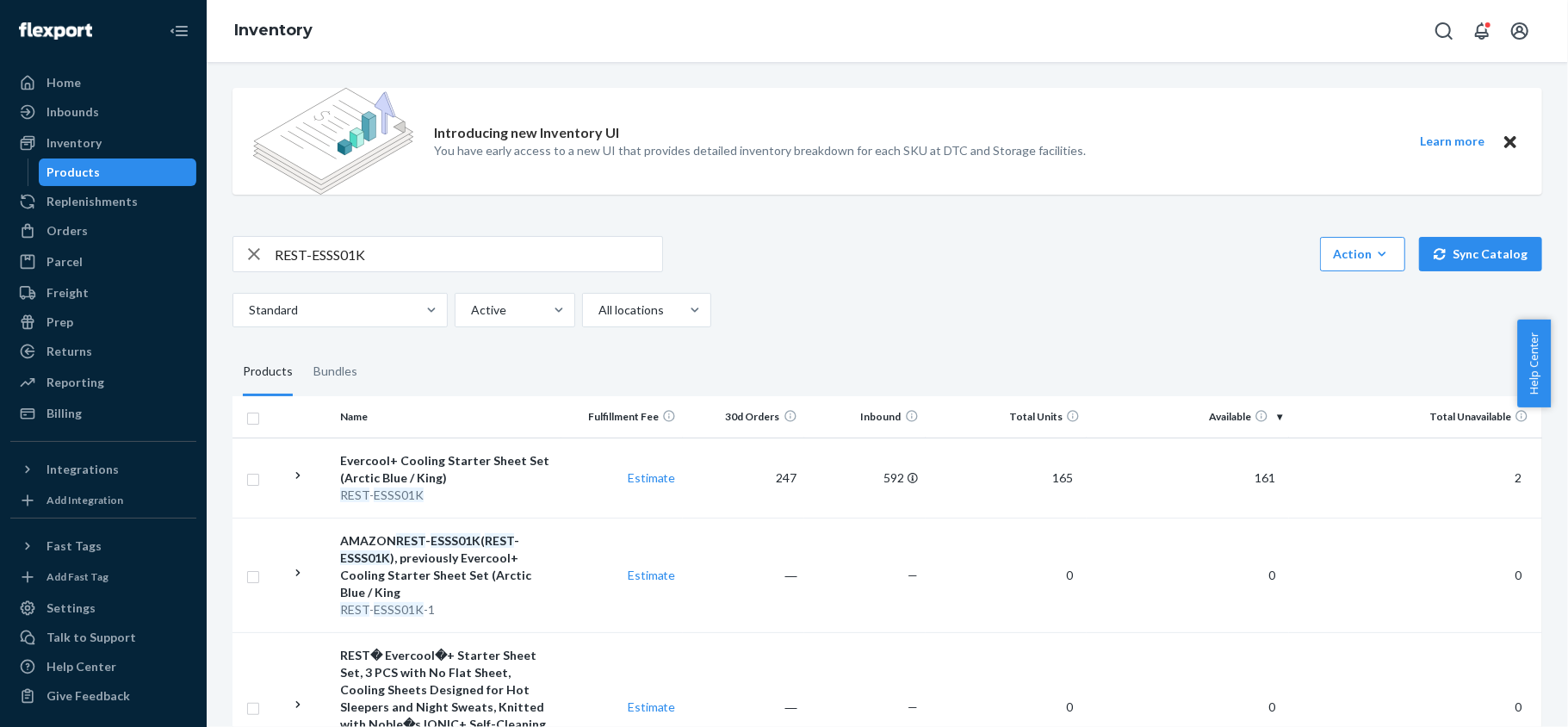
drag, startPoint x: 1243, startPoint y: 472, endPoint x: 1241, endPoint y: 482, distance: 10.2
click at [1248, 473] on span "161" at bounding box center [1265, 478] width 35 height 15
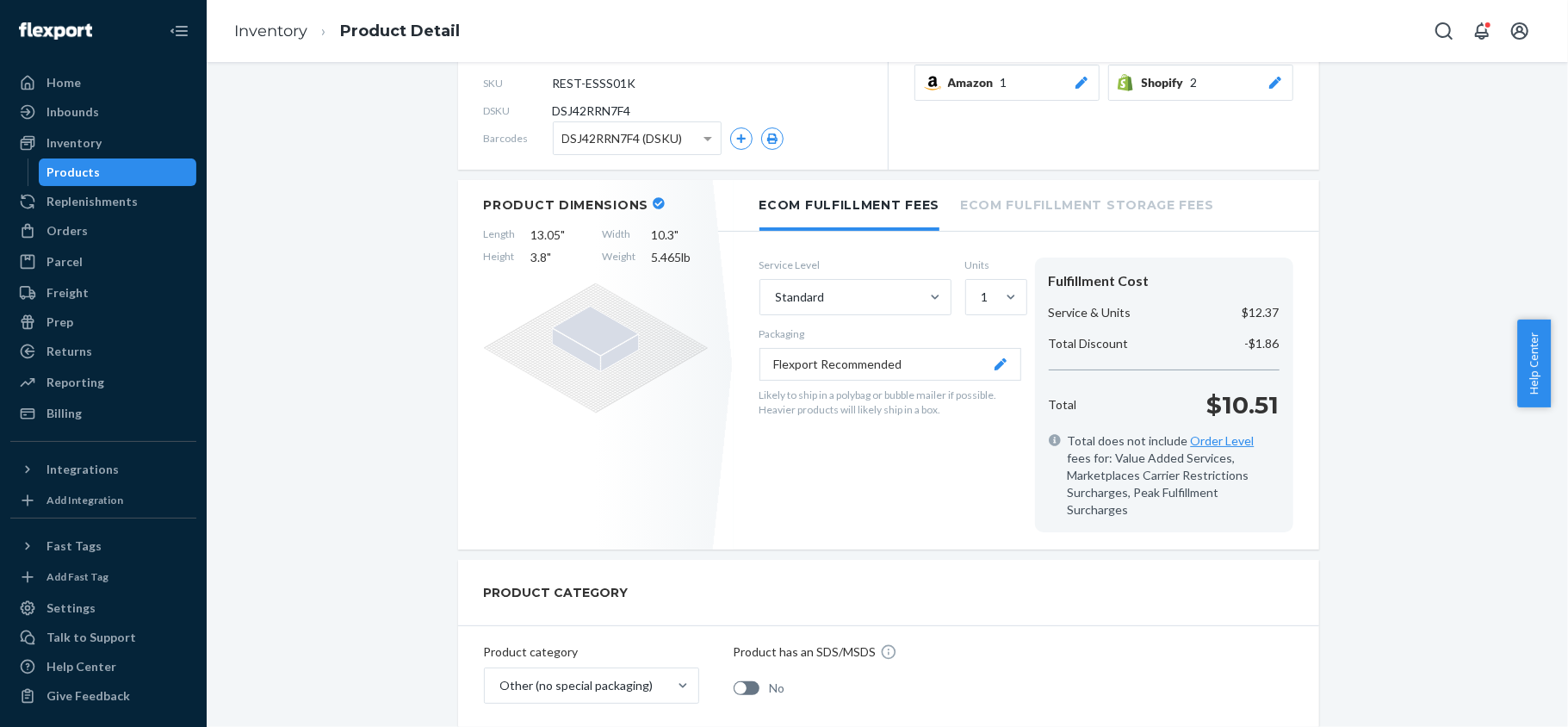
scroll to position [114, 0]
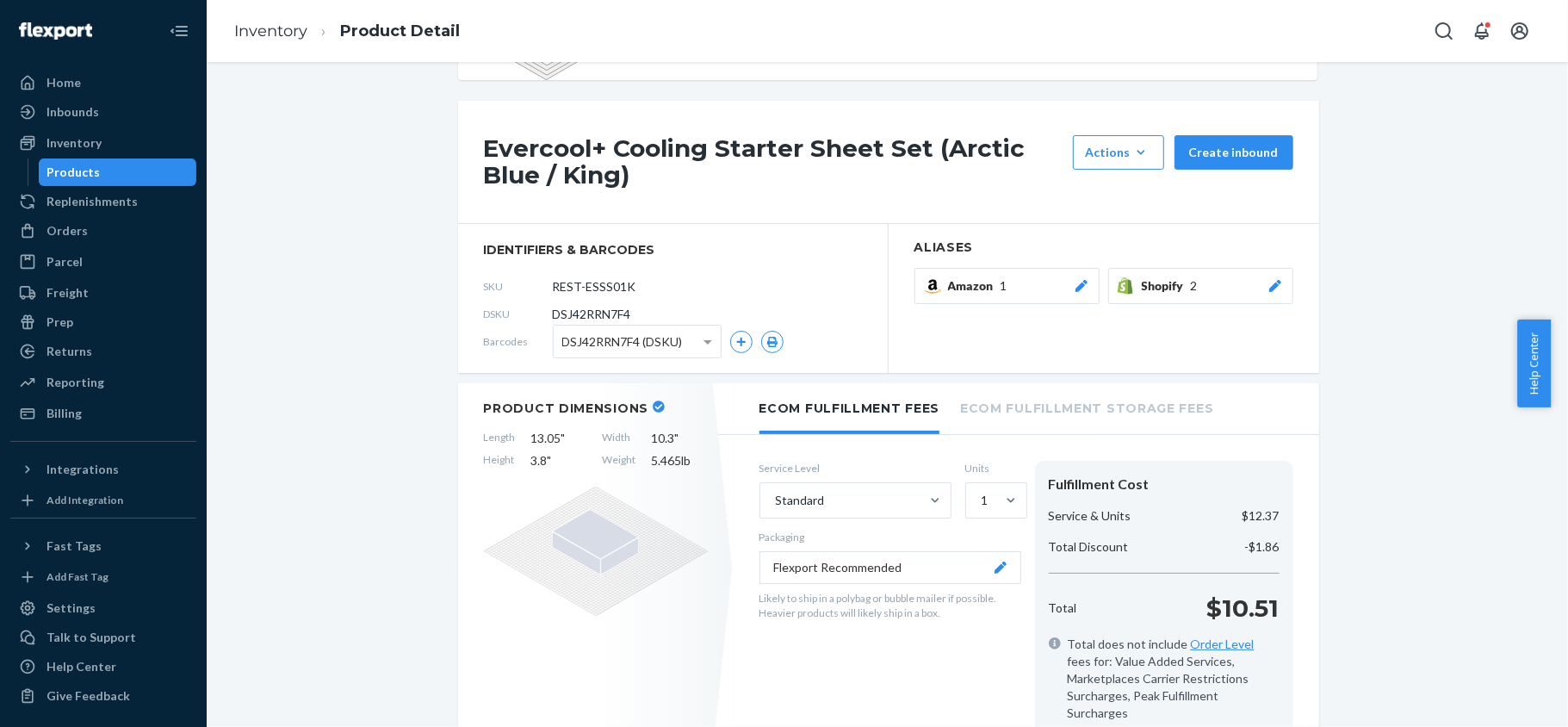
click at [160, 181] on div "Products" at bounding box center [118, 172] width 155 height 24
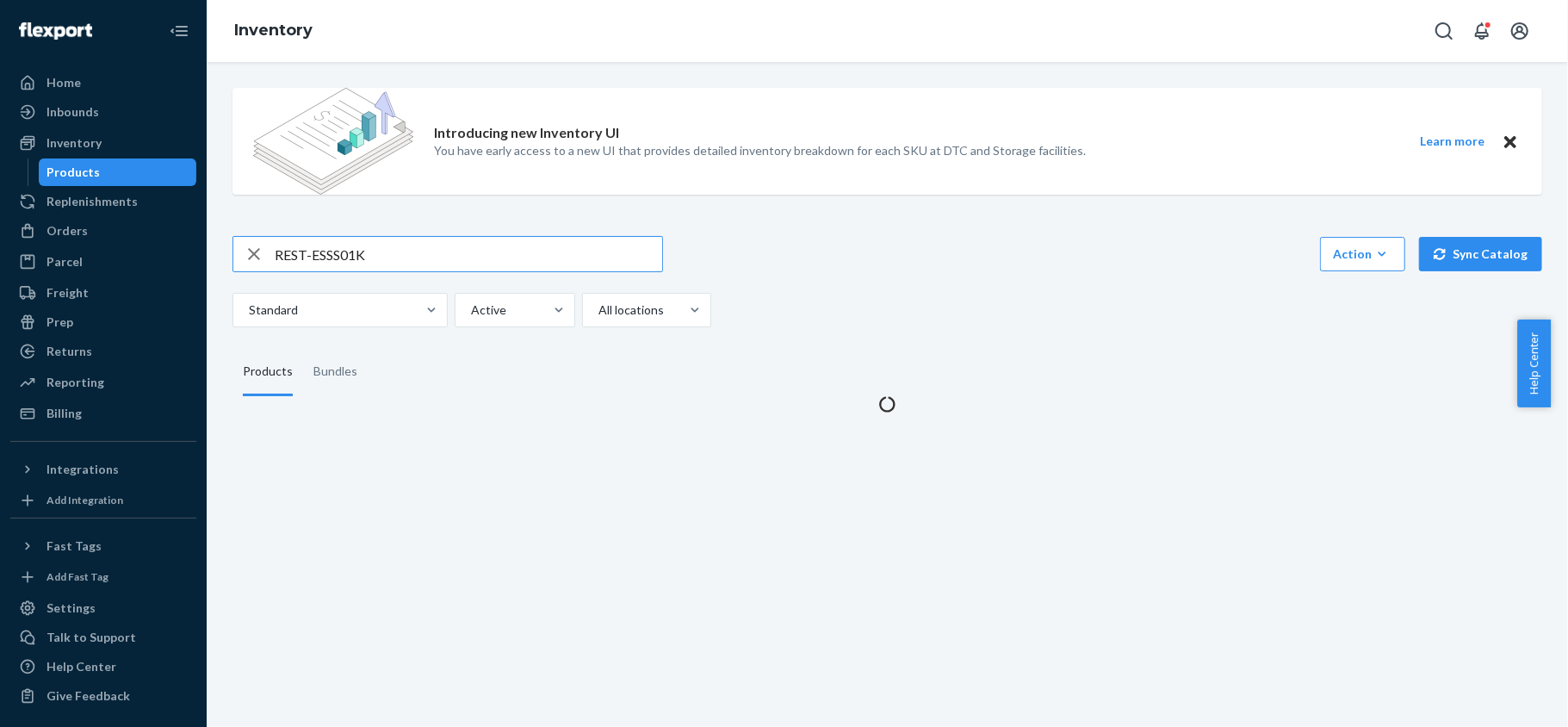
click at [350, 248] on input "REST-ESSS01K" at bounding box center [469, 254] width 387 height 35
click at [352, 248] on input "REST-ESSS01K" at bounding box center [469, 254] width 387 height 35
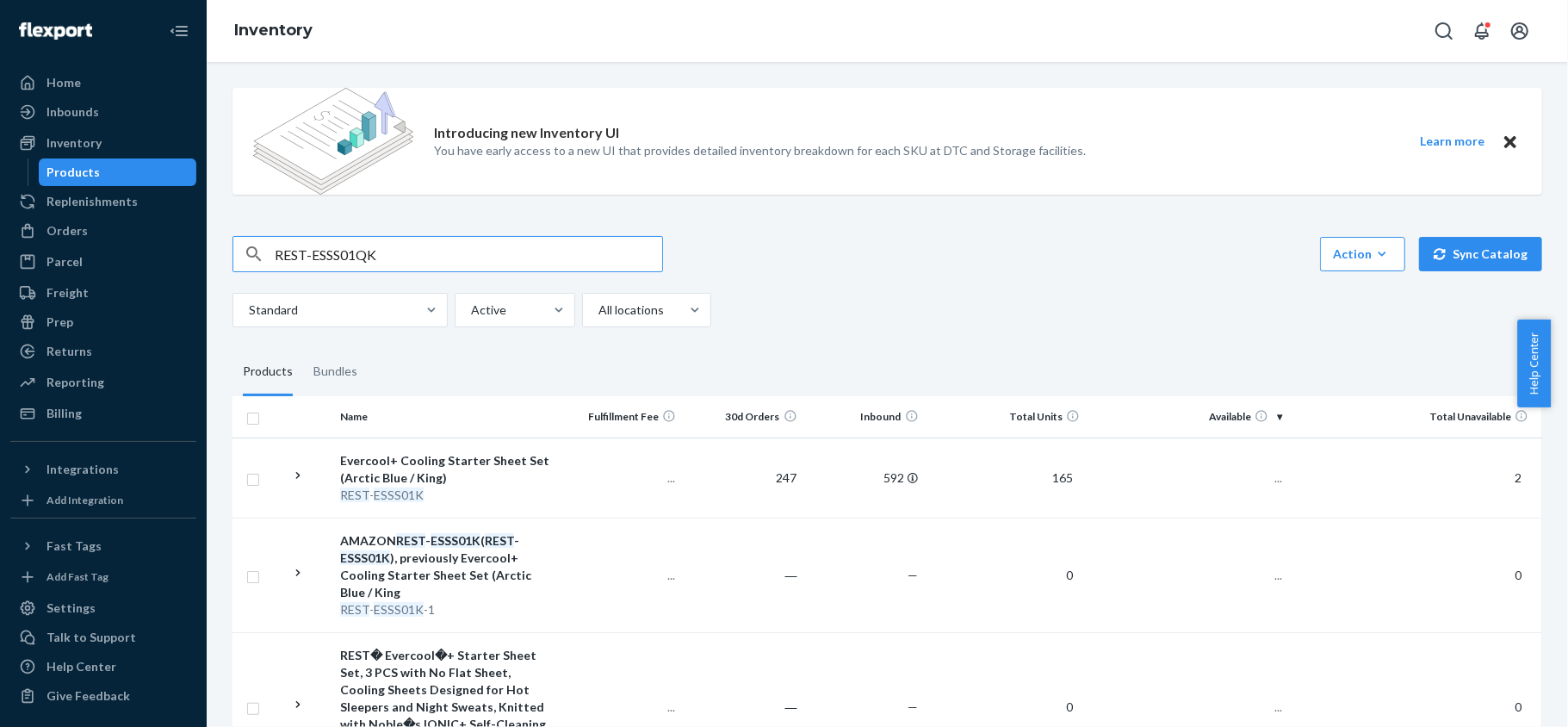
type input "REST-ESSS01QK"
click at [1235, 473] on td "25" at bounding box center [1188, 478] width 202 height 80
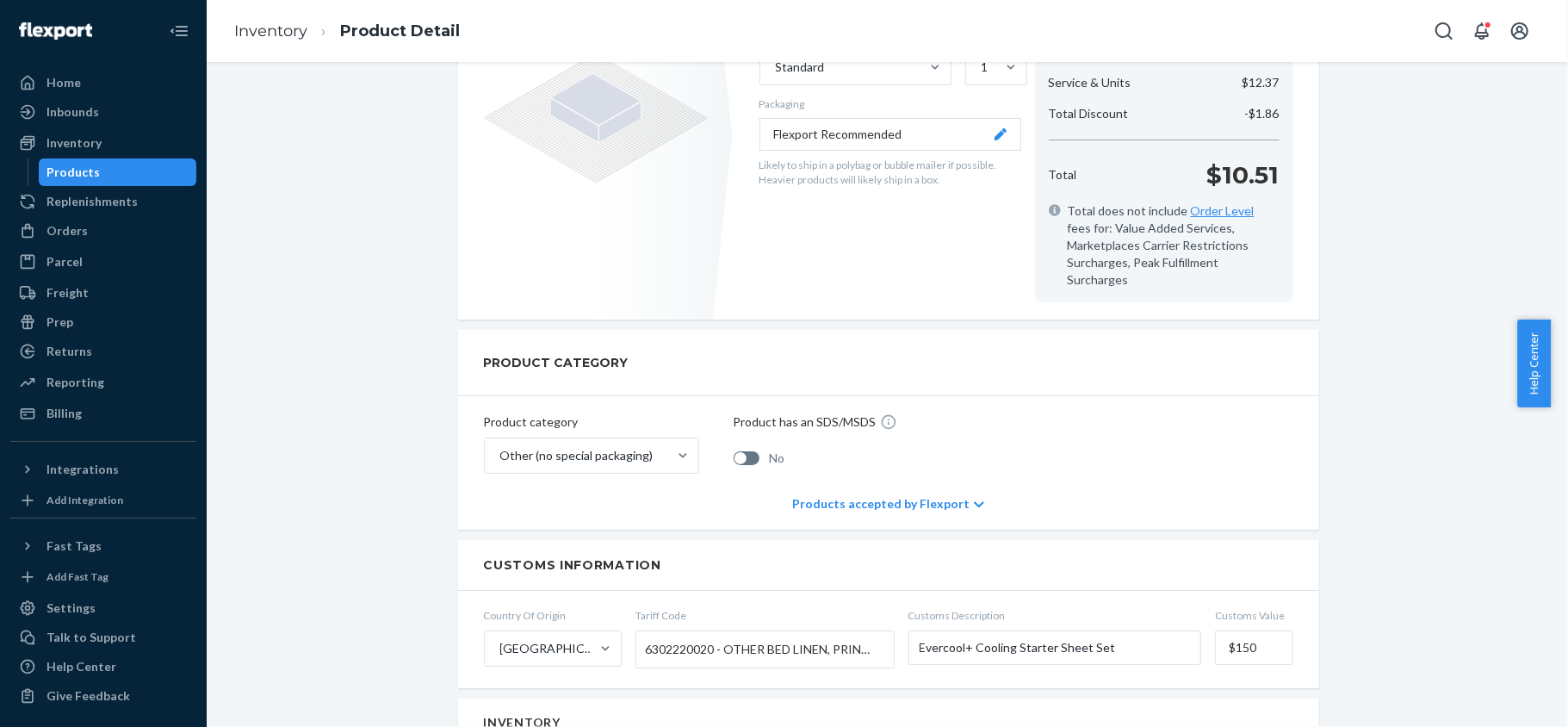
scroll to position [1033, 0]
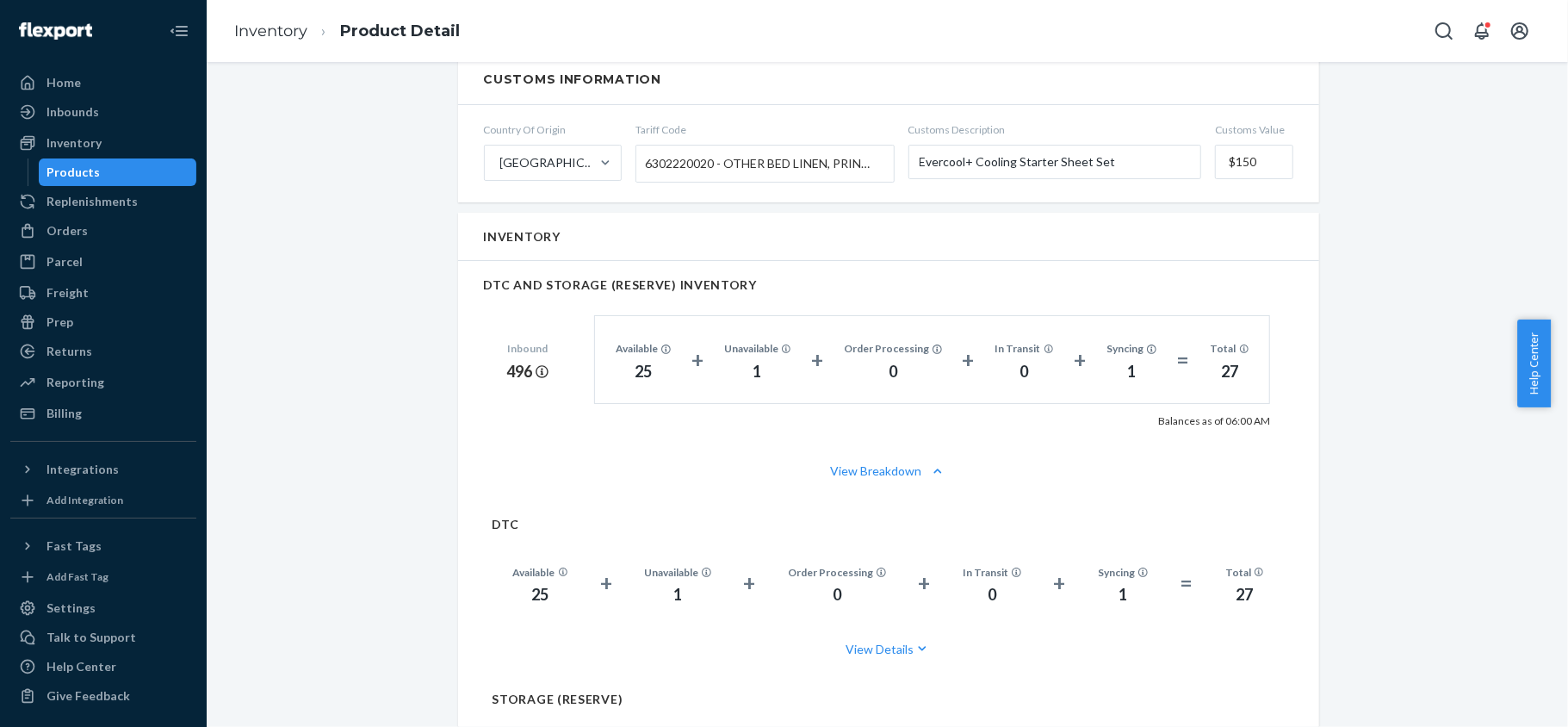
click at [169, 167] on div "Products" at bounding box center [118, 172] width 155 height 24
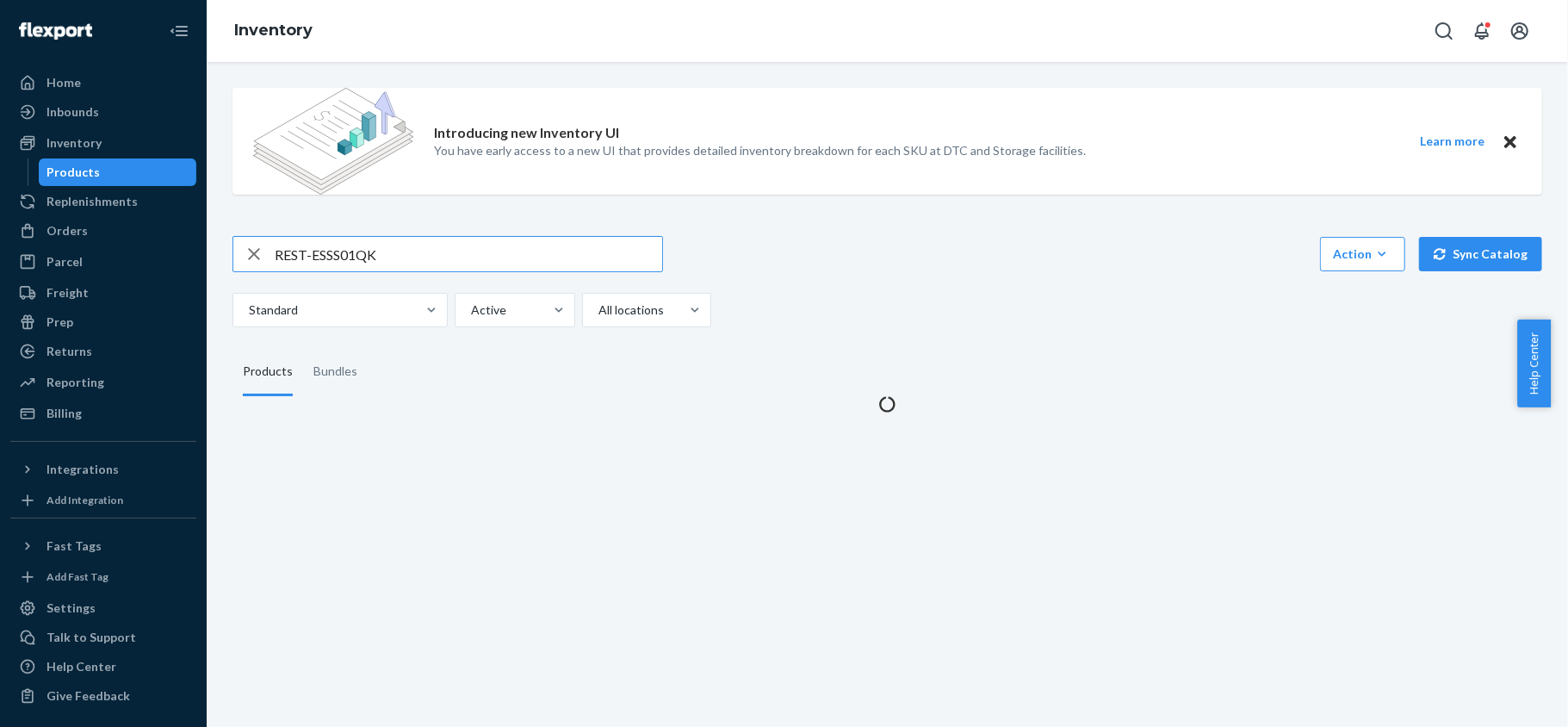
click at [397, 224] on div "Introducing new Inventory UI You have early access to a new UI that provides de…" at bounding box center [887, 243] width 1335 height 339
click at [397, 246] on input "REST-ESSS01QK" at bounding box center [469, 254] width 387 height 35
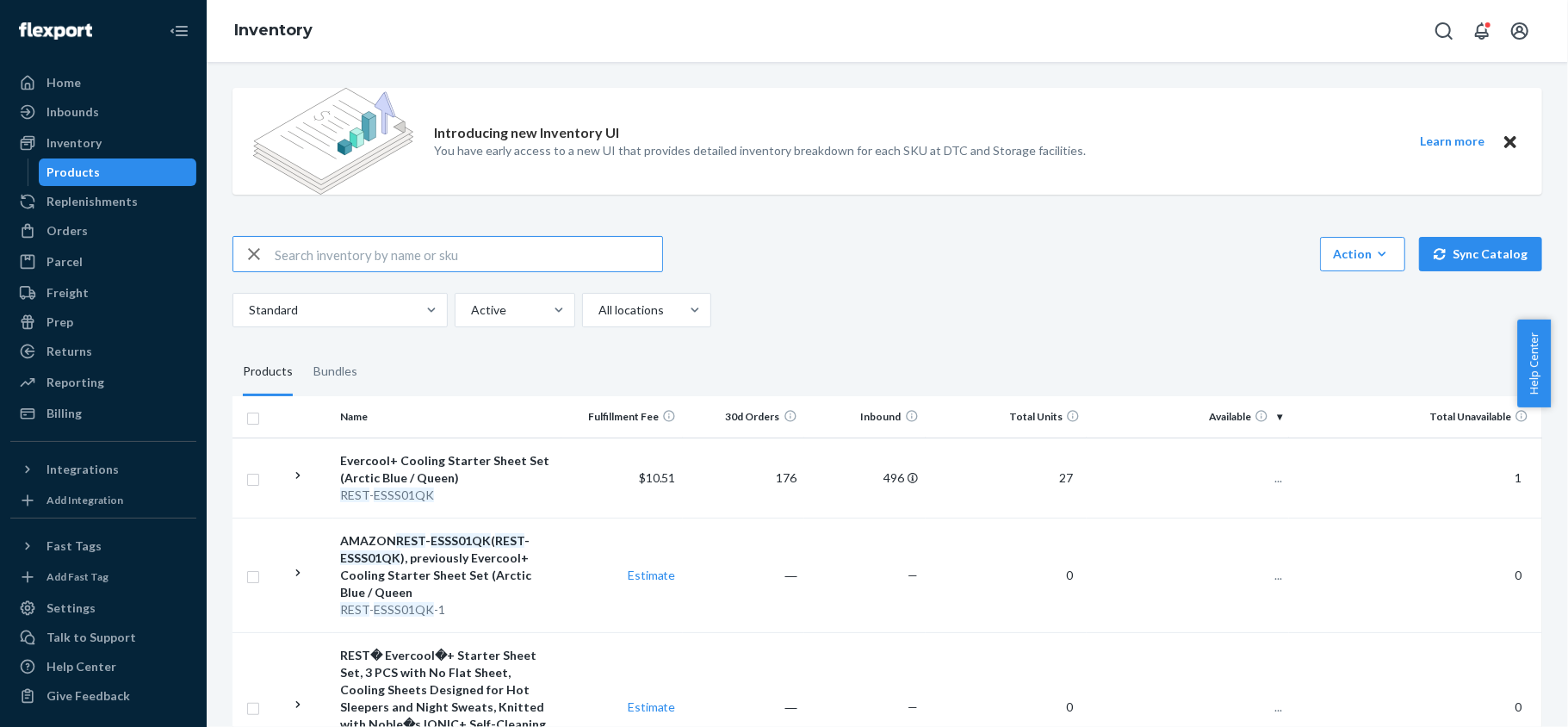
paste input "REST-ESSS02CK"
type input "REST-ESSS02CK"
click at [1255, 473] on span "36" at bounding box center [1268, 478] width 27 height 15
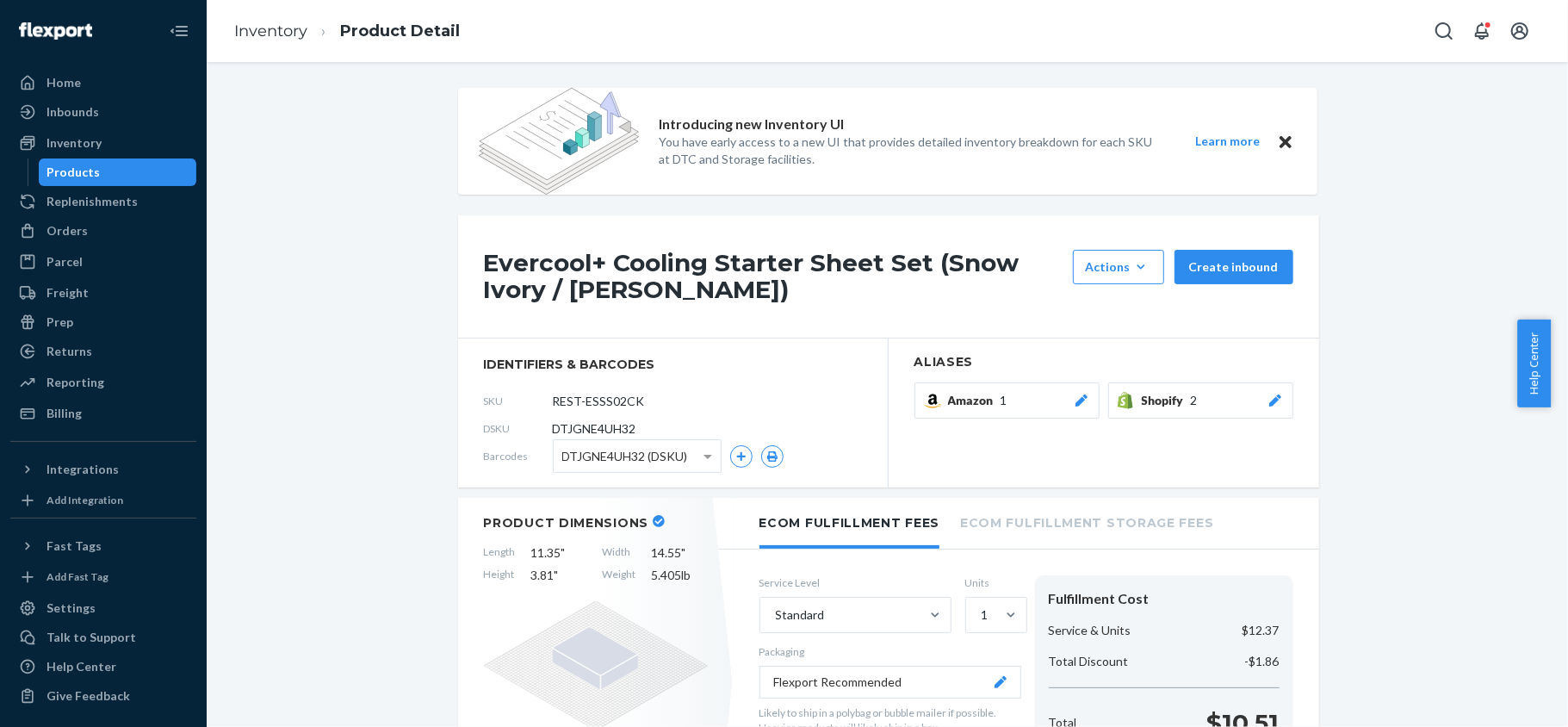
scroll to position [1262, 0]
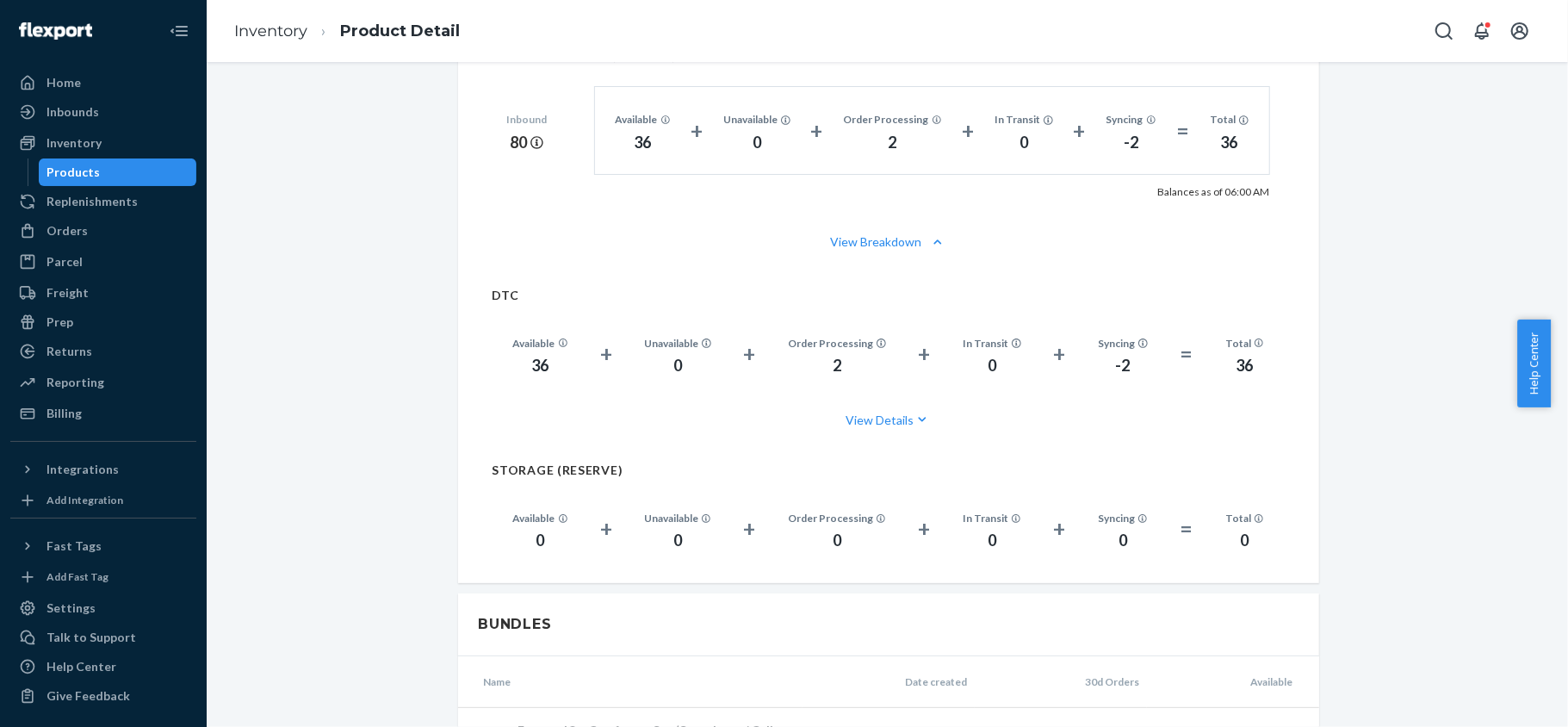
click at [152, 173] on div "Products" at bounding box center [118, 172] width 155 height 24
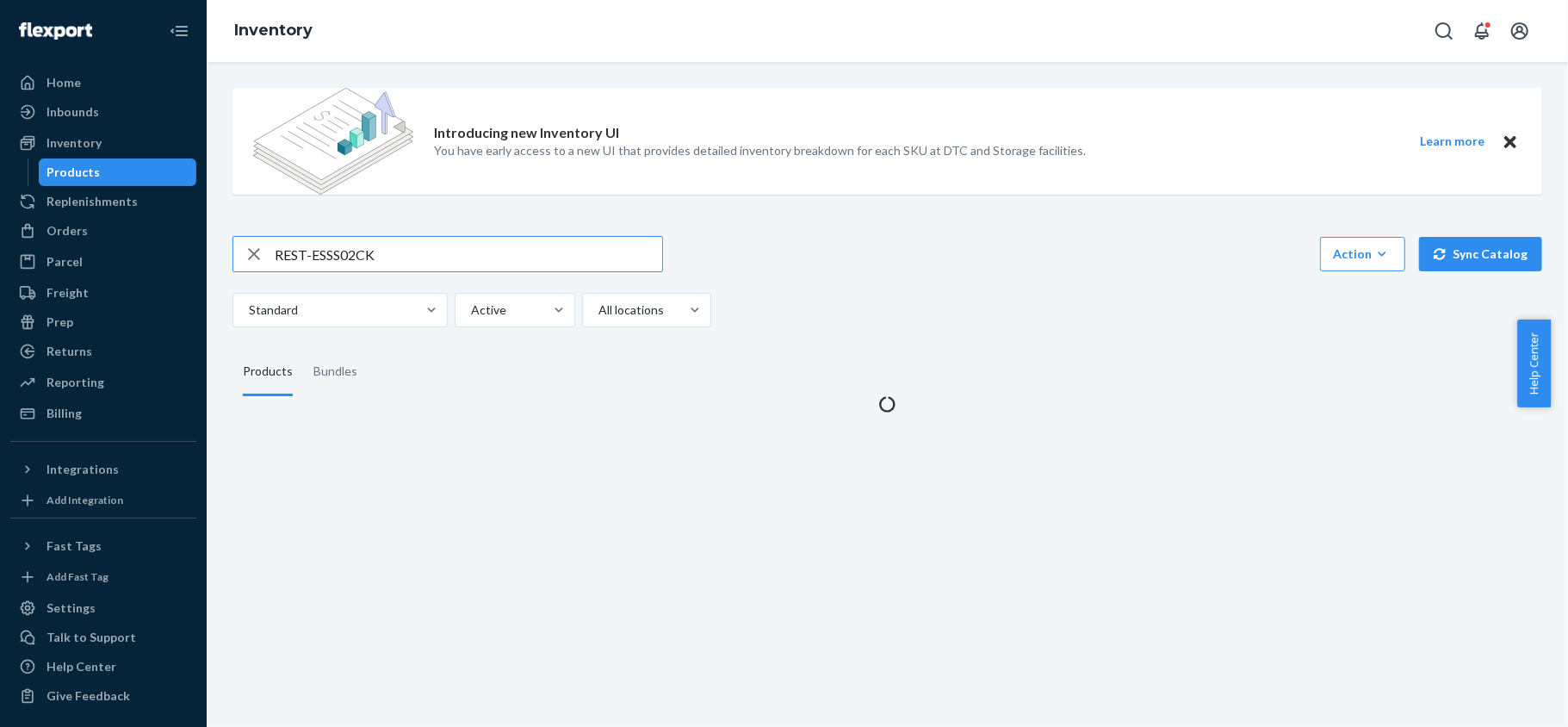
click at [376, 276] on div "REST-ESSS02CK Action Create product Create bundle Bulk create products Bulk upd…" at bounding box center [888, 282] width 1310 height 92
click at [396, 252] on input "REST-ESSS02CK" at bounding box center [469, 254] width 387 height 35
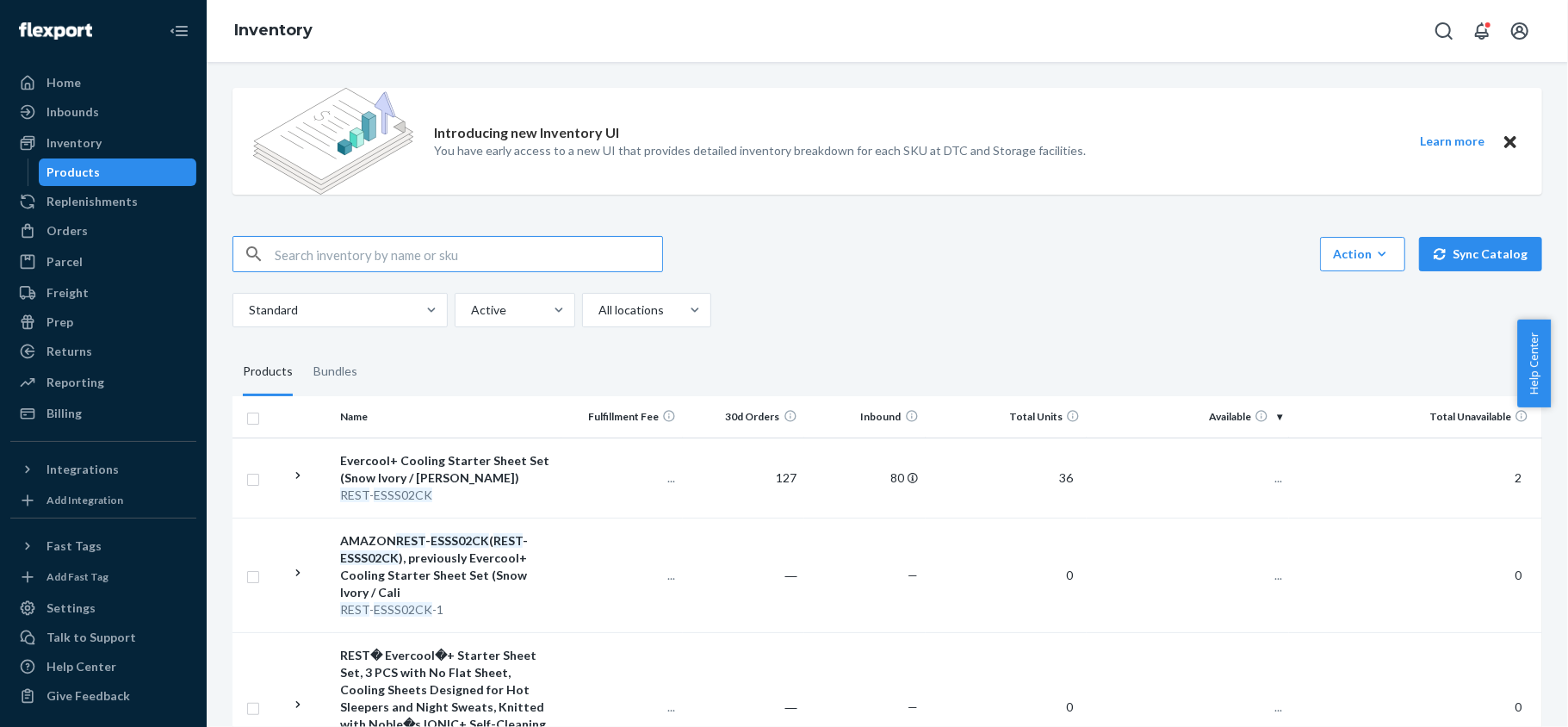
paste input "REST-ESSS02FD"
type input "REST-ESSS02FD"
click at [1249, 482] on span "101" at bounding box center [1265, 478] width 35 height 15
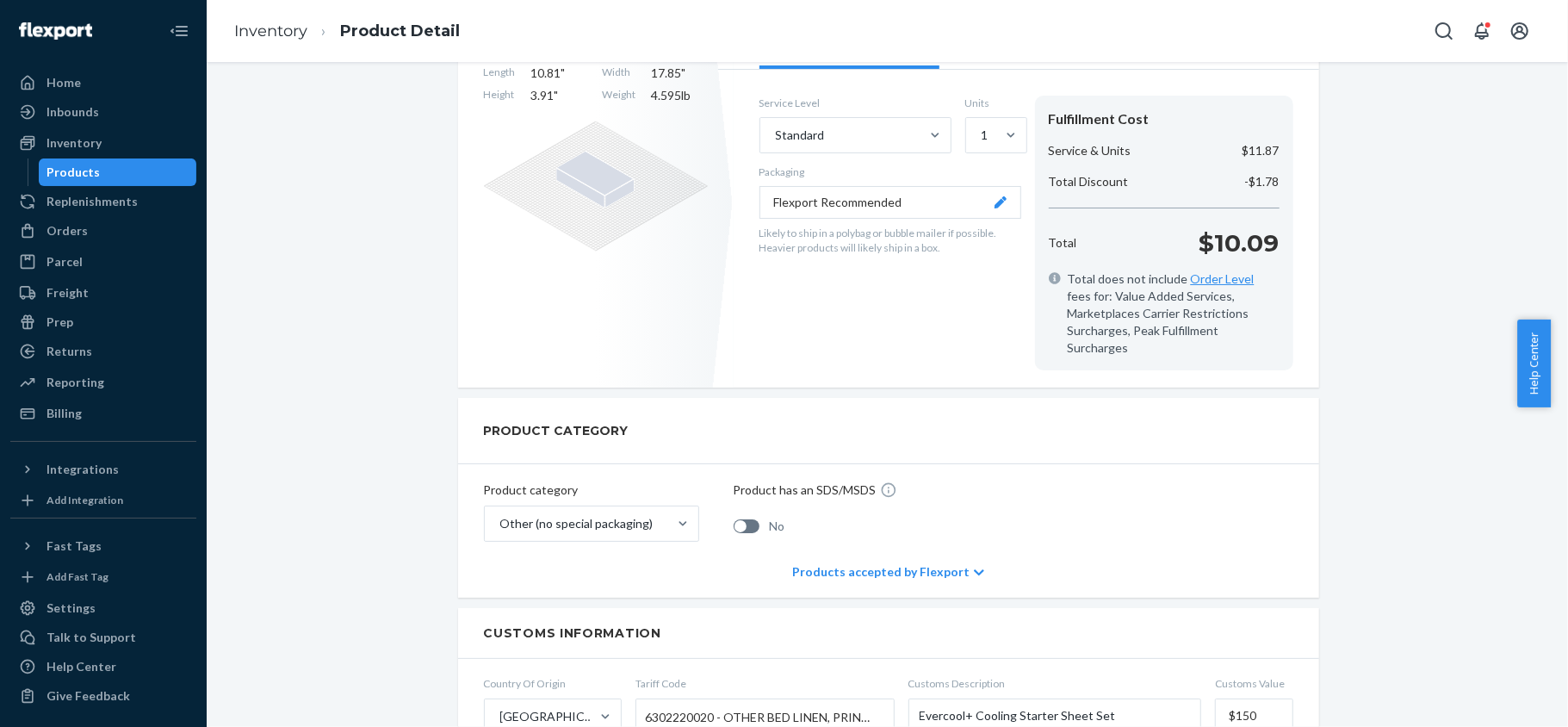
scroll to position [229, 0]
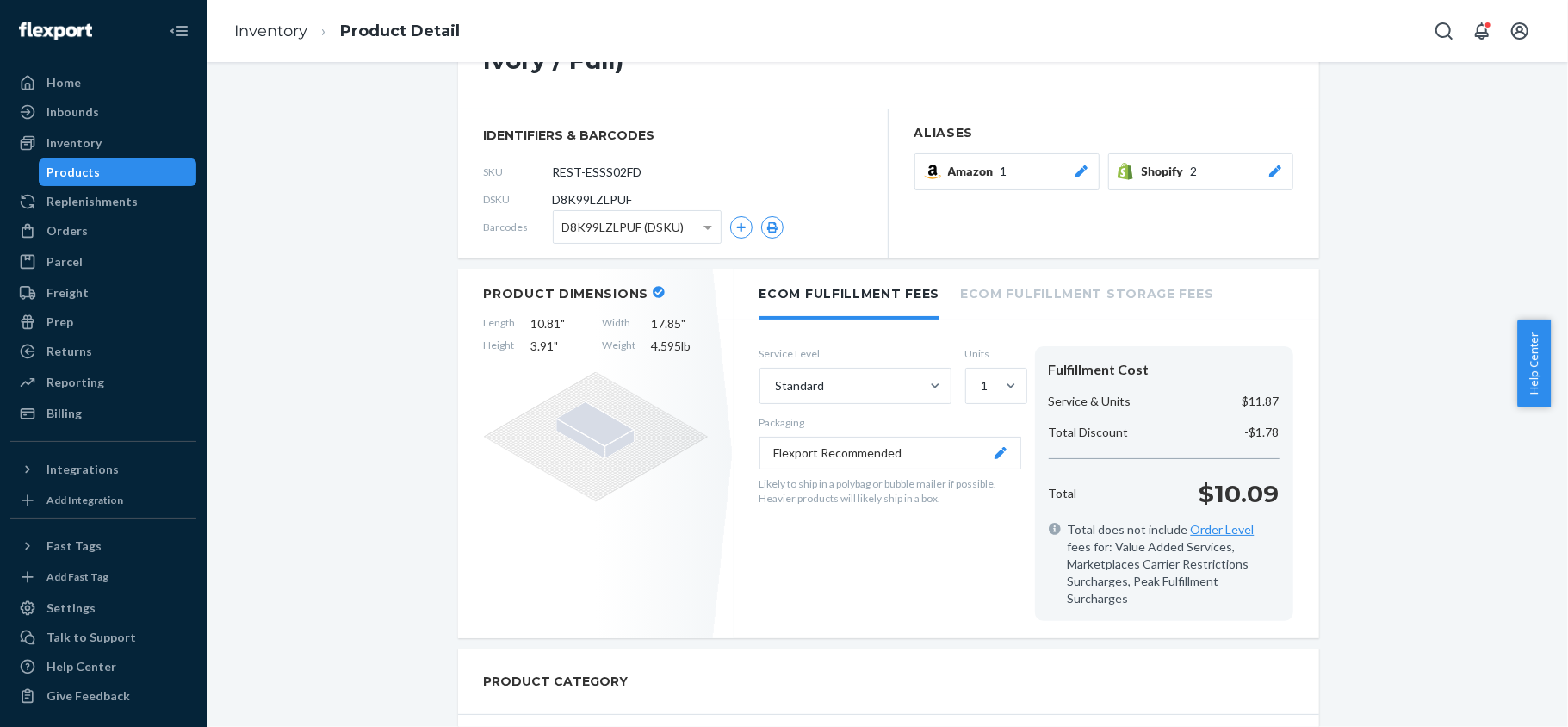
click at [94, 170] on div "Products" at bounding box center [74, 172] width 53 height 17
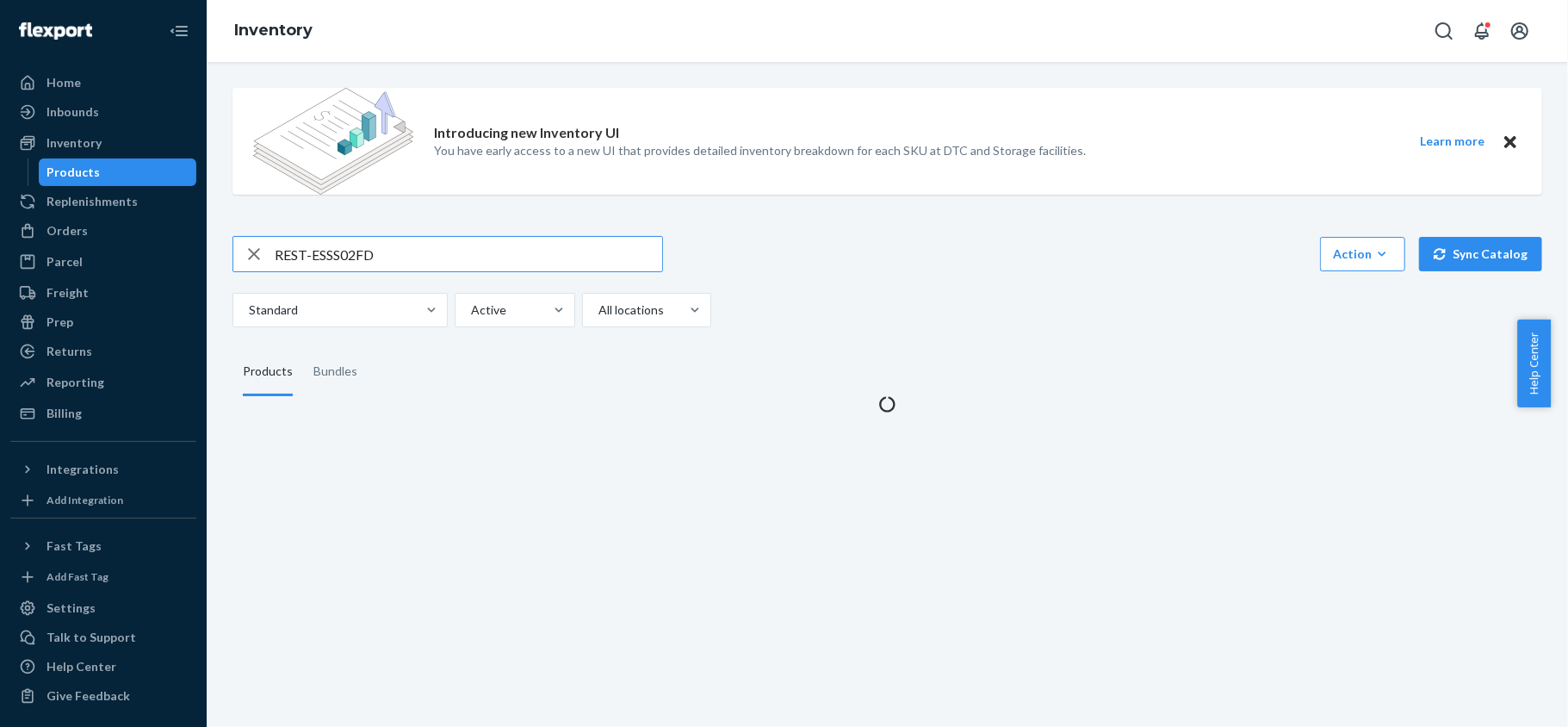
click at [421, 250] on input "REST-ESSS02FD" at bounding box center [469, 254] width 387 height 35
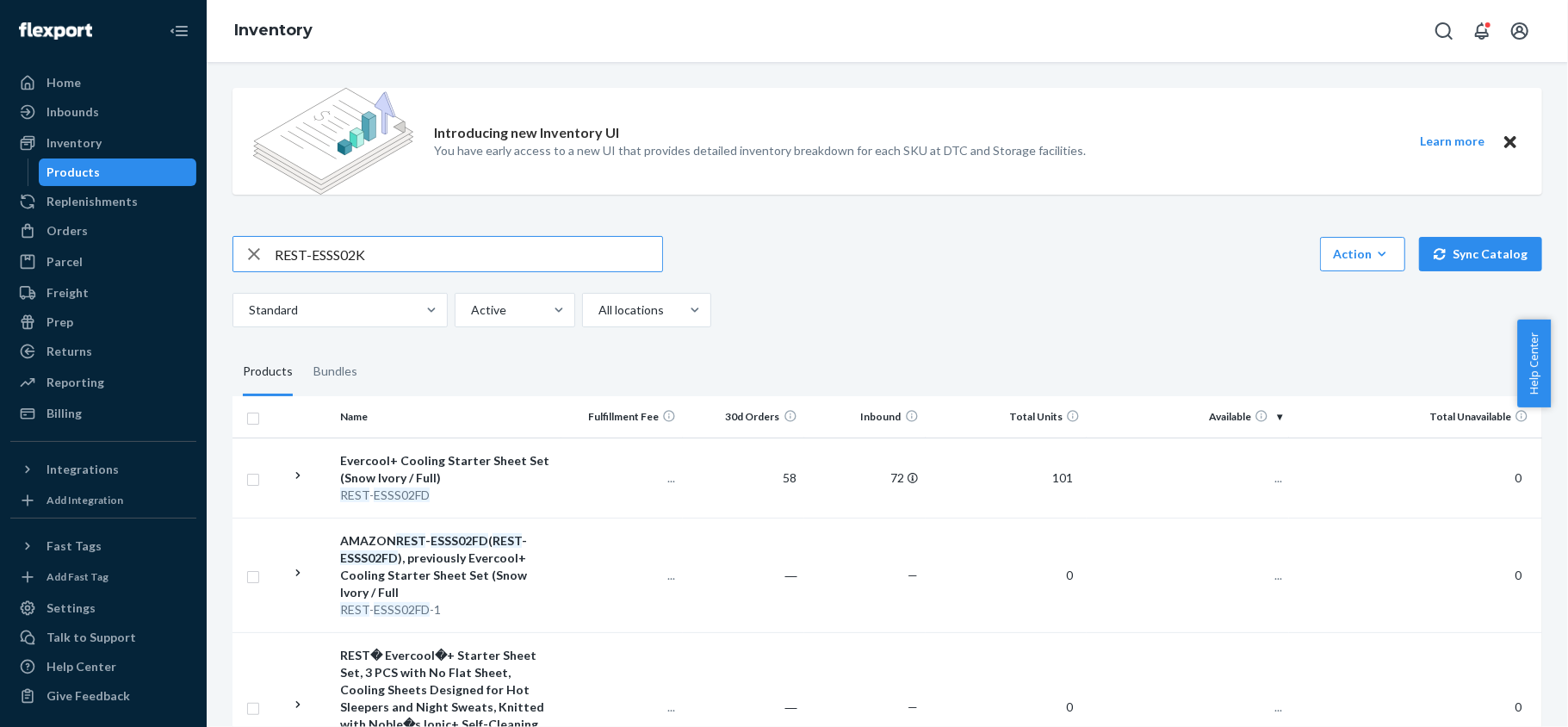
type input "REST-ESSS02K"
click at [403, 254] on input "REST-ESSS02K" at bounding box center [469, 254] width 387 height 35
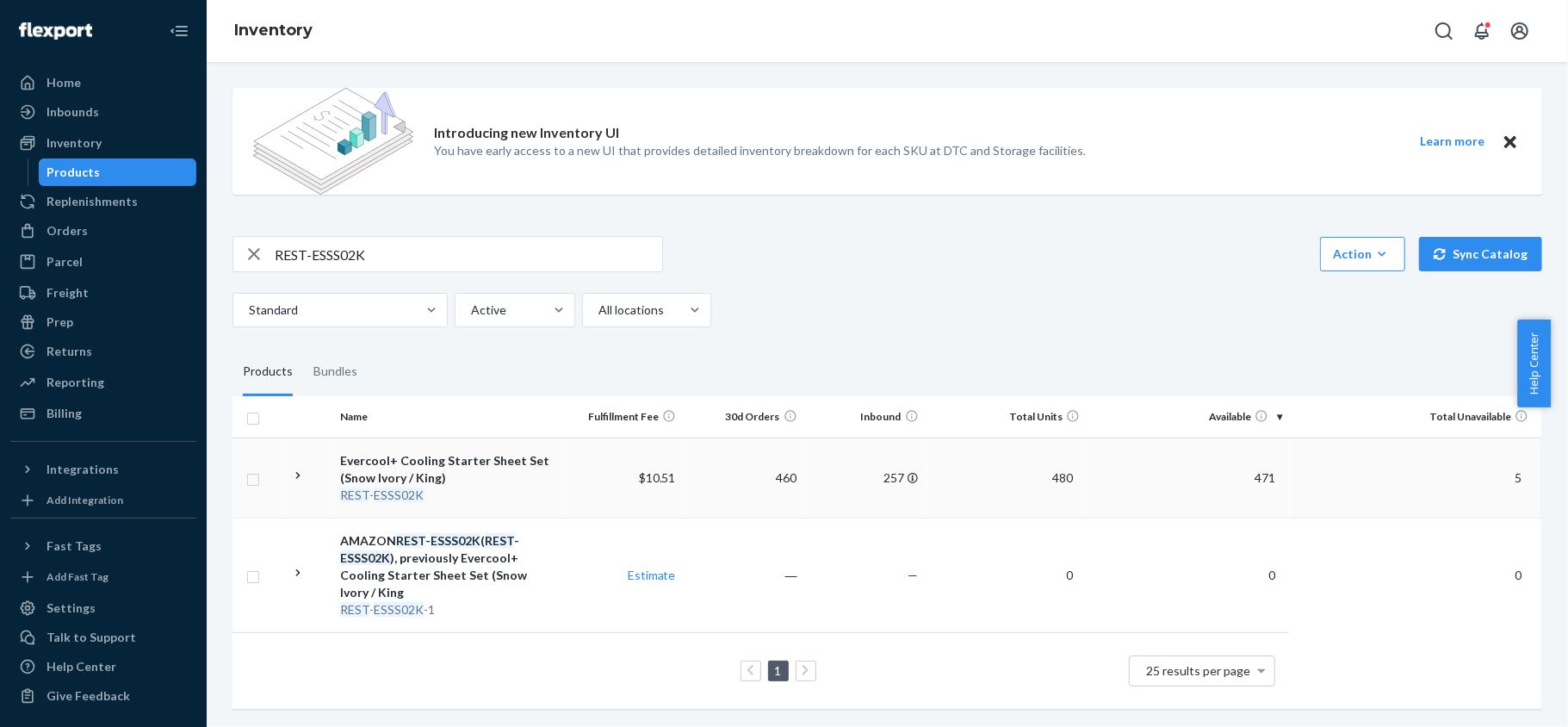
click at [1250, 481] on span "471" at bounding box center [1265, 478] width 35 height 15
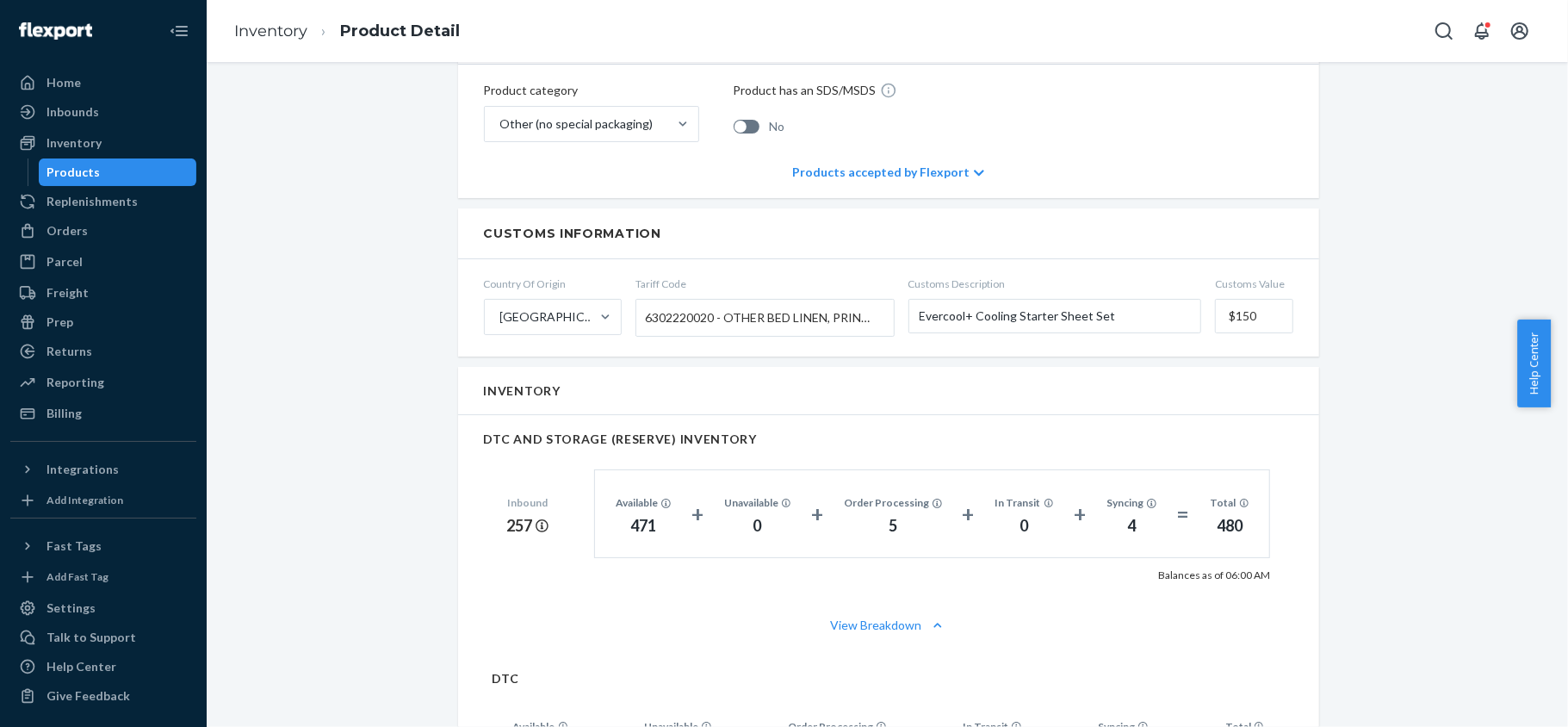
scroll to position [918, 0]
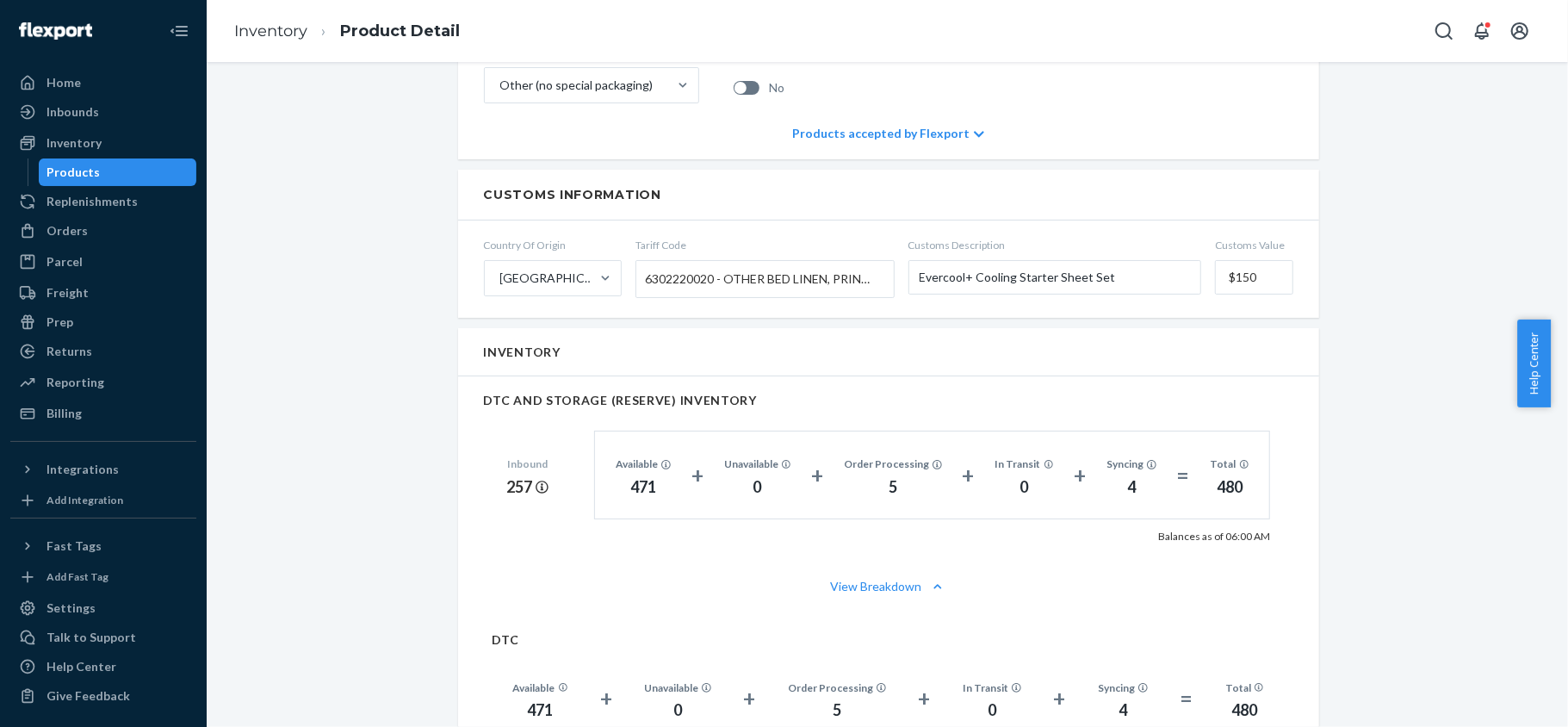
drag, startPoint x: 152, startPoint y: 173, endPoint x: 138, endPoint y: 173, distance: 14.0
click at [152, 173] on div "Products" at bounding box center [118, 172] width 155 height 24
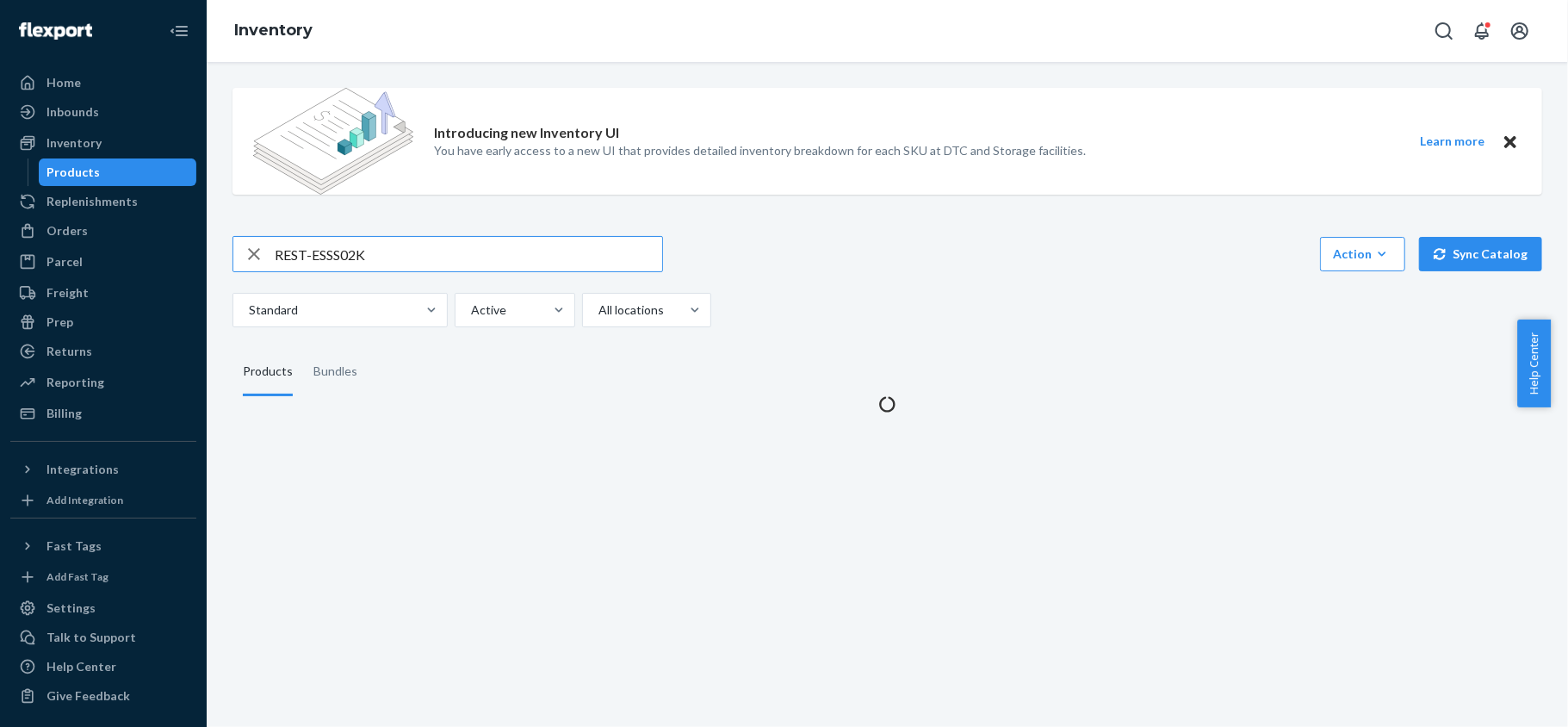
click at [426, 246] on input "REST-ESSS02K" at bounding box center [469, 254] width 387 height 35
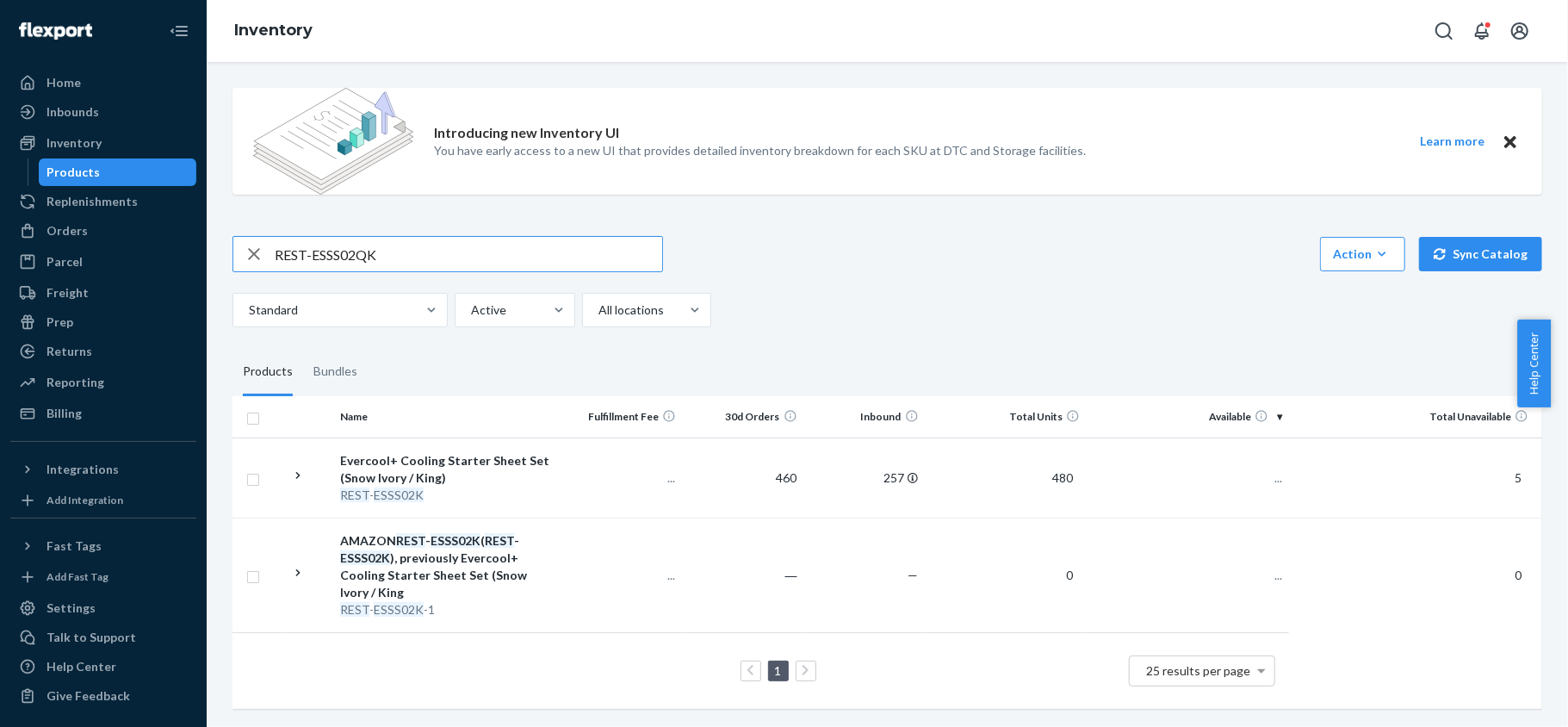
type input "REST-ESSS02QK"
click at [387, 265] on input "REST-ESSS02QK" at bounding box center [469, 254] width 387 height 35
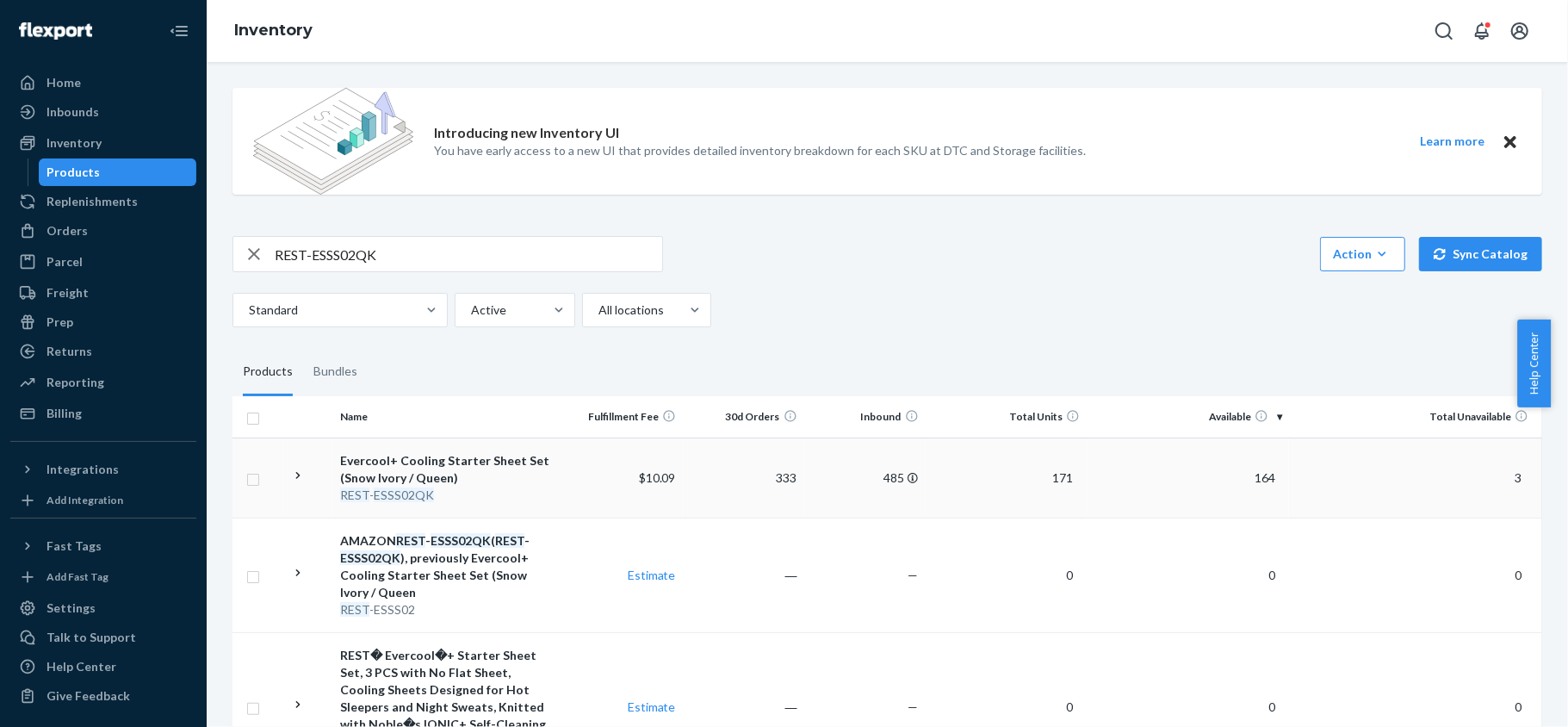
click at [1248, 476] on span "164" at bounding box center [1265, 478] width 35 height 15
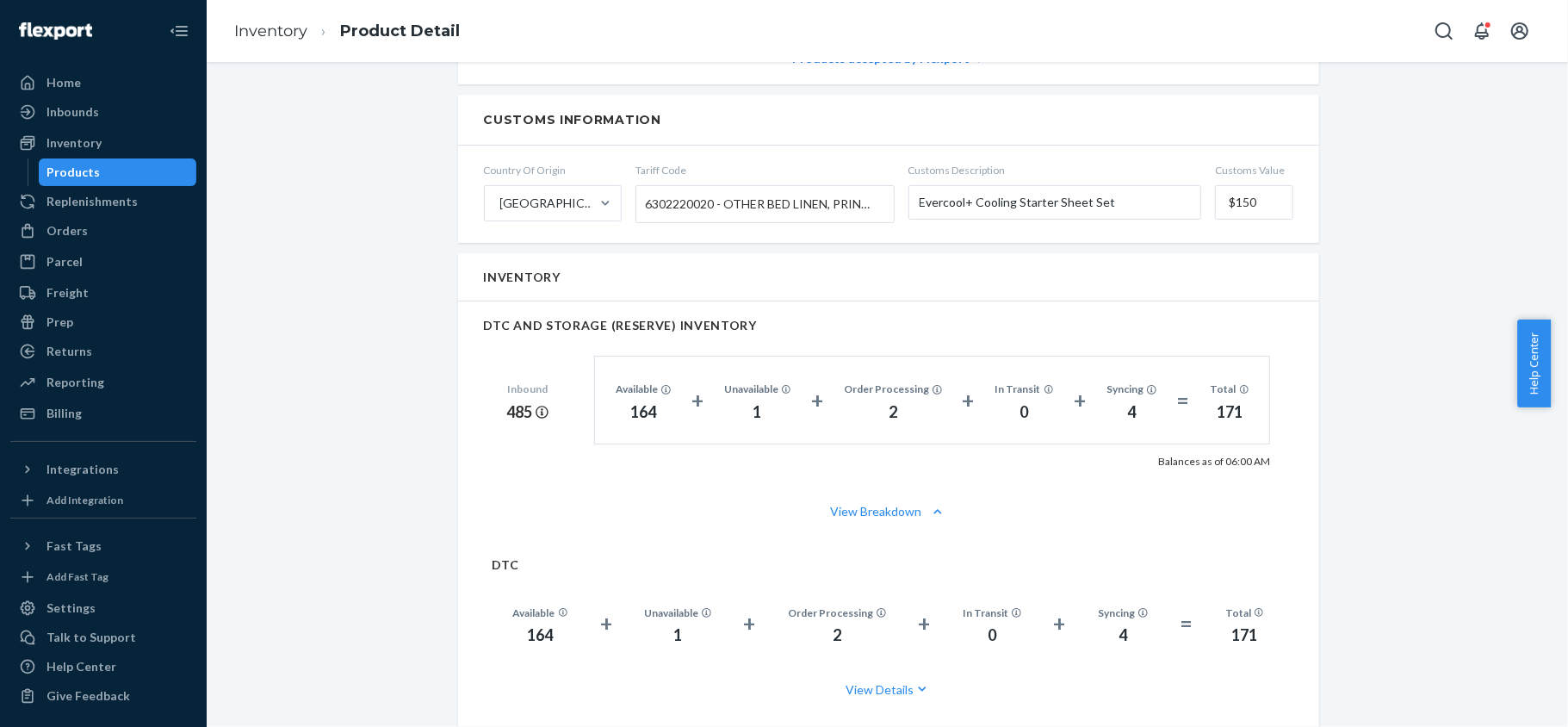
scroll to position [1033, 0]
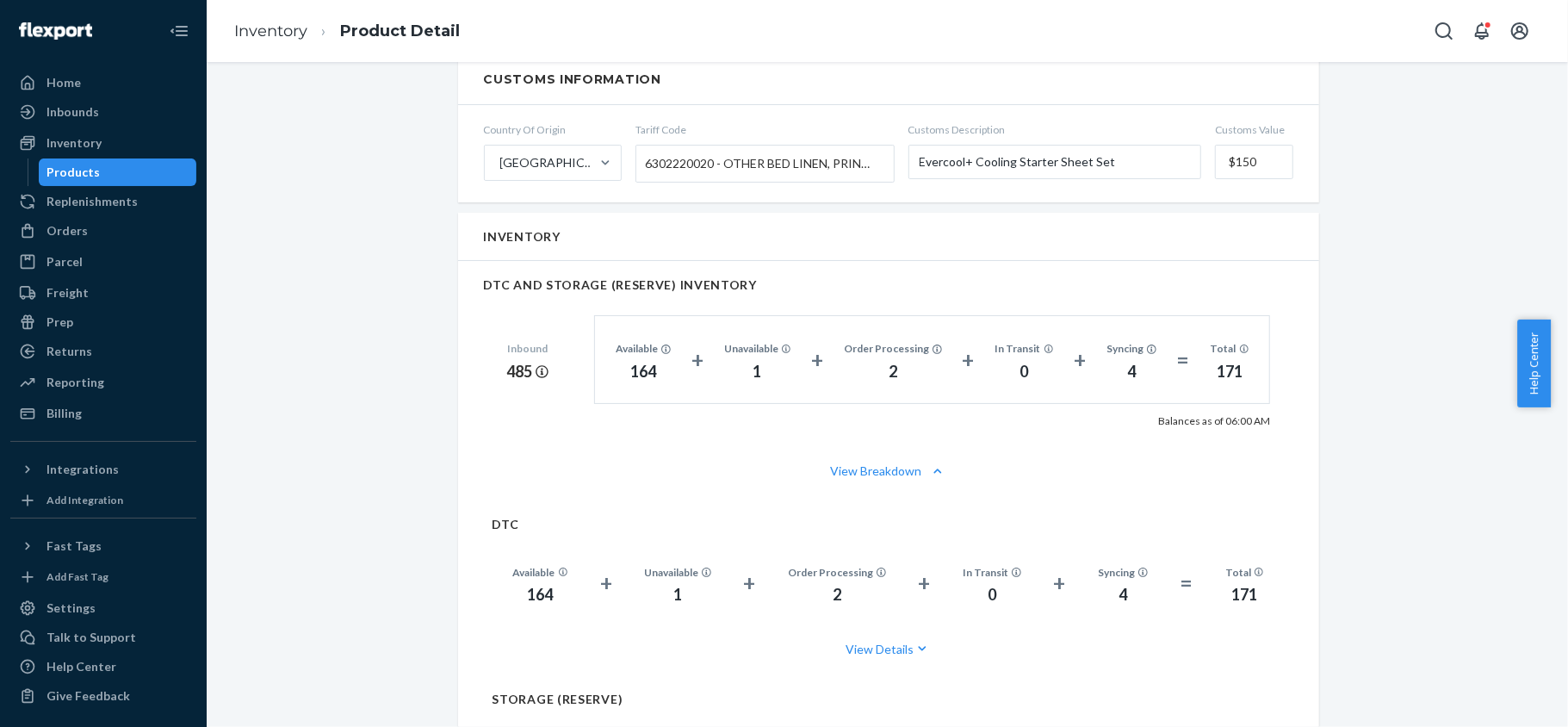
click at [127, 173] on div "Products" at bounding box center [118, 172] width 155 height 24
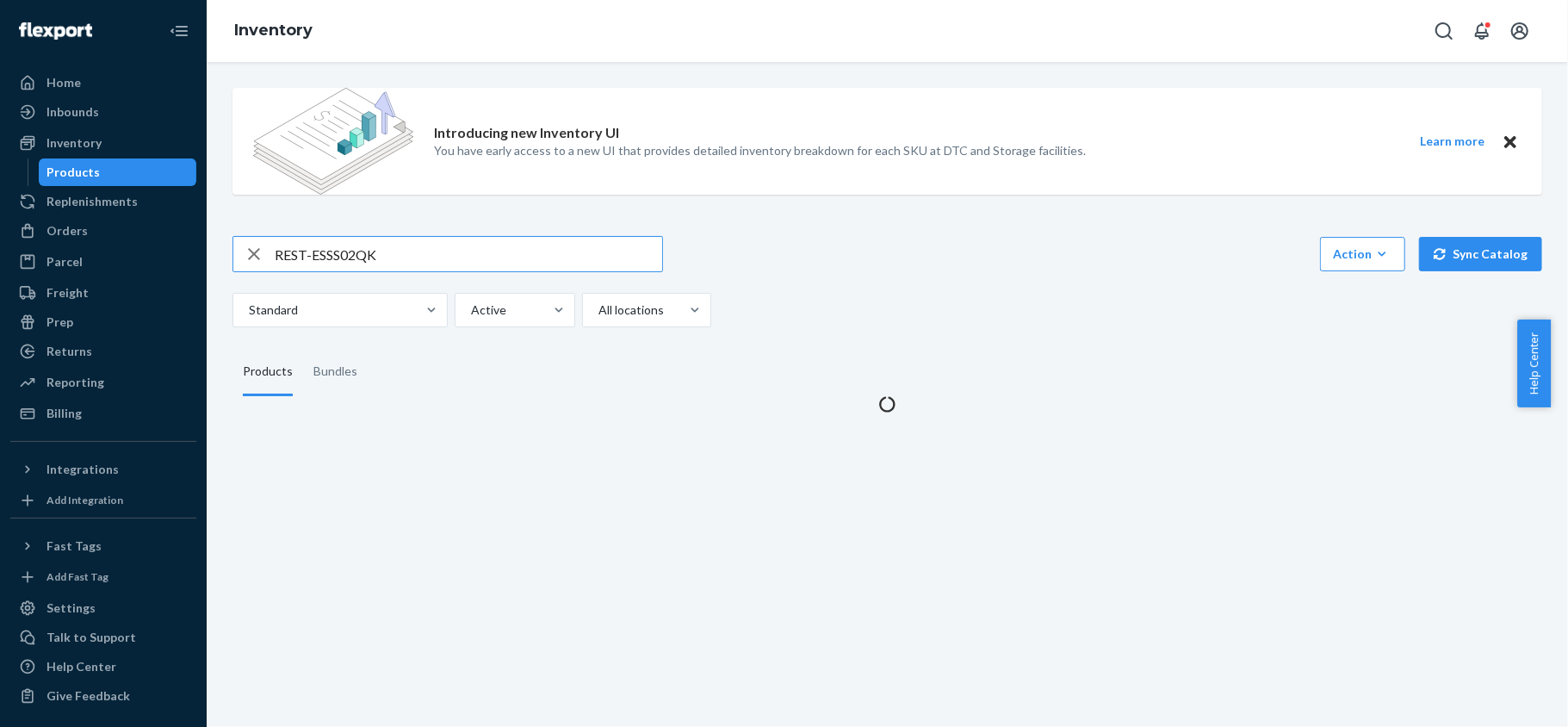
click at [373, 233] on div "Introducing new Inventory UI You have early access to a new UI that provides de…" at bounding box center [887, 243] width 1335 height 339
click at [373, 254] on input "REST-ESSS02QK" at bounding box center [469, 254] width 387 height 35
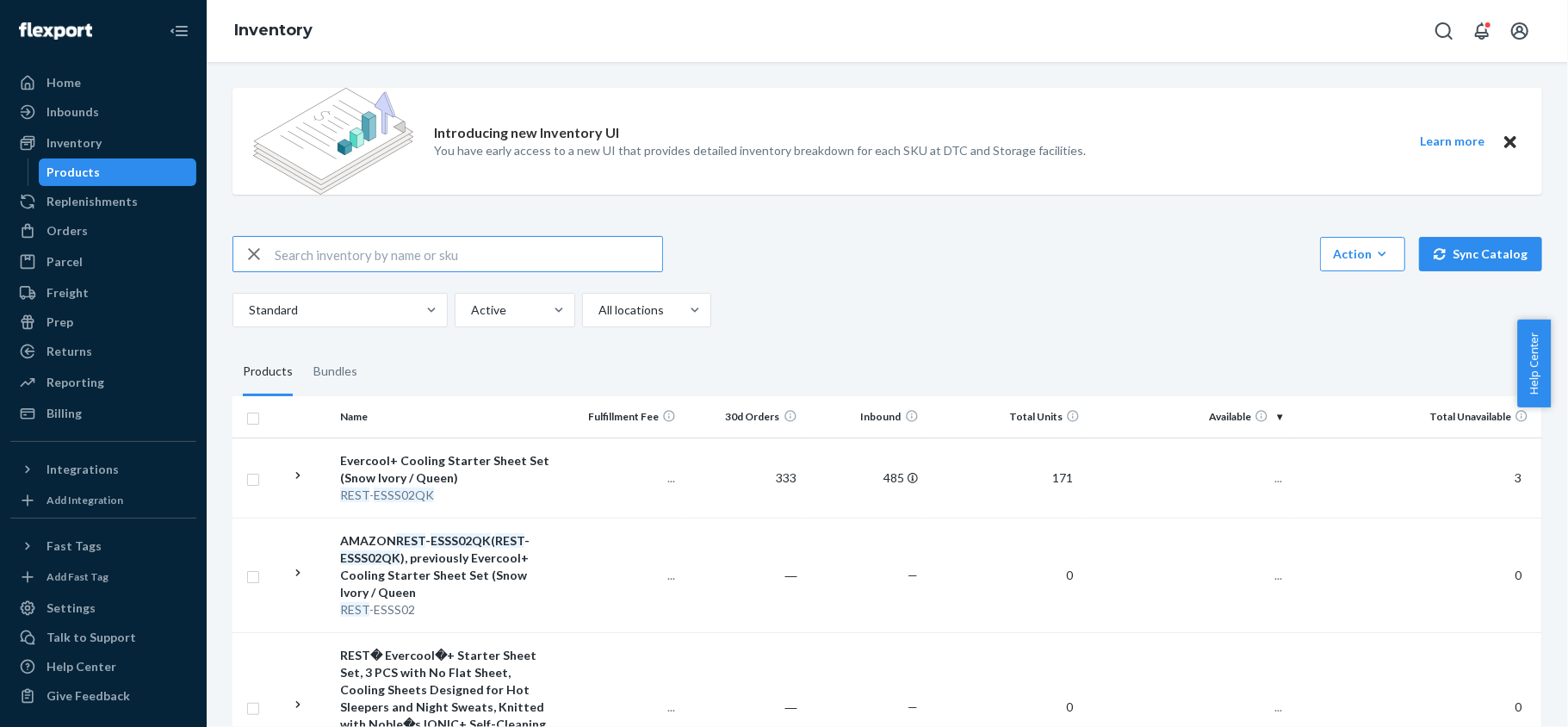
paste input "REST-ESSS04CK"
type input "REST-ESSS04CK"
click at [1257, 482] on span "93" at bounding box center [1268, 478] width 27 height 15
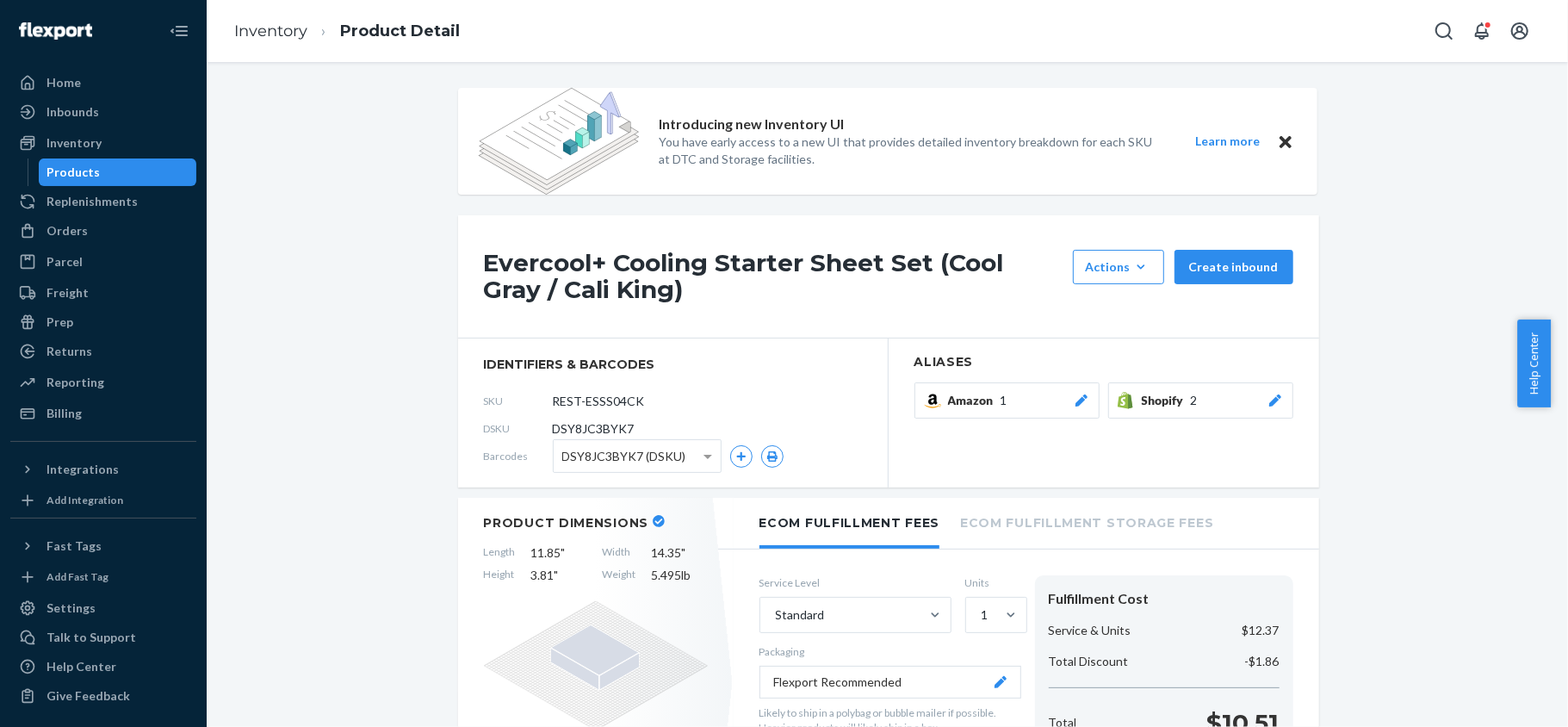
click at [82, 170] on div "Products" at bounding box center [74, 172] width 53 height 17
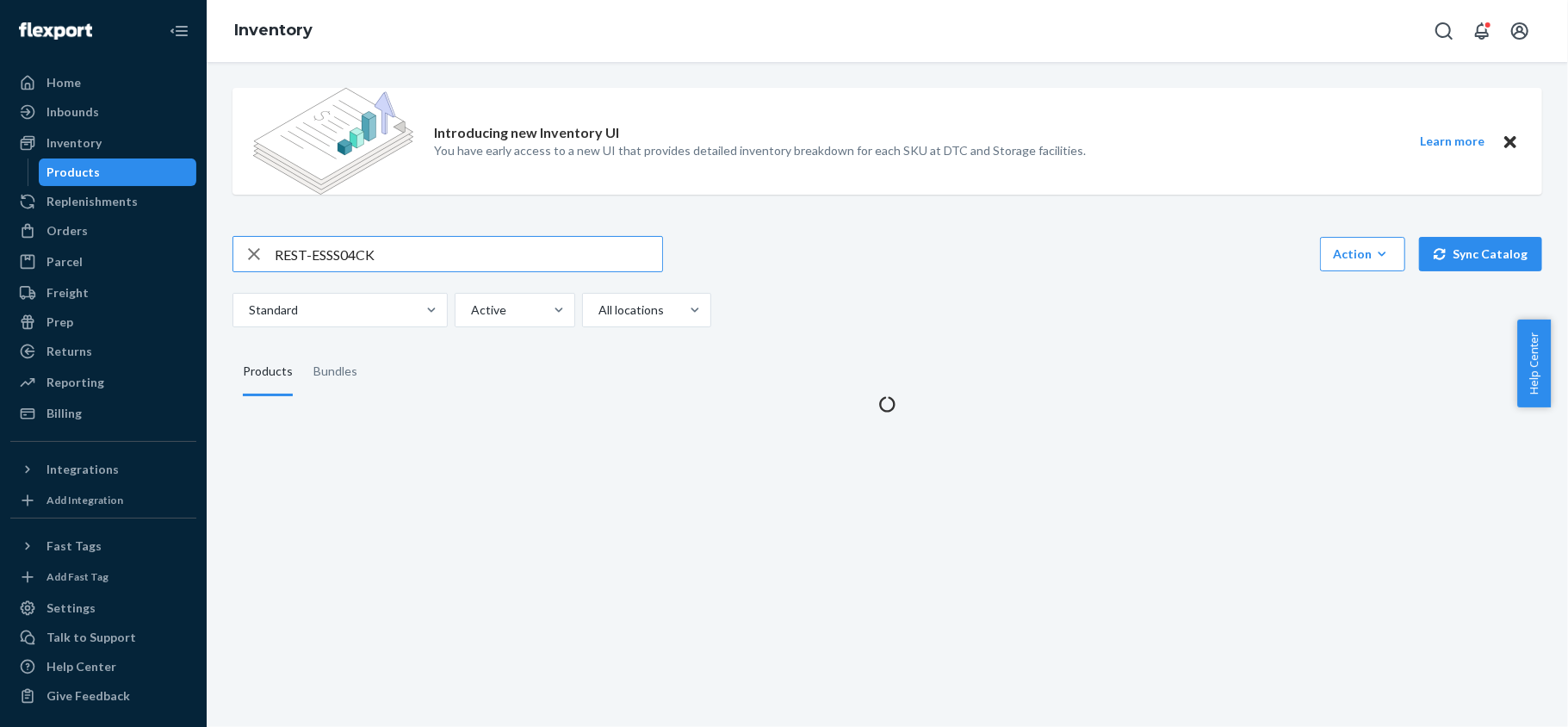
click at [390, 259] on input "REST-ESSS04CK" at bounding box center [469, 254] width 387 height 35
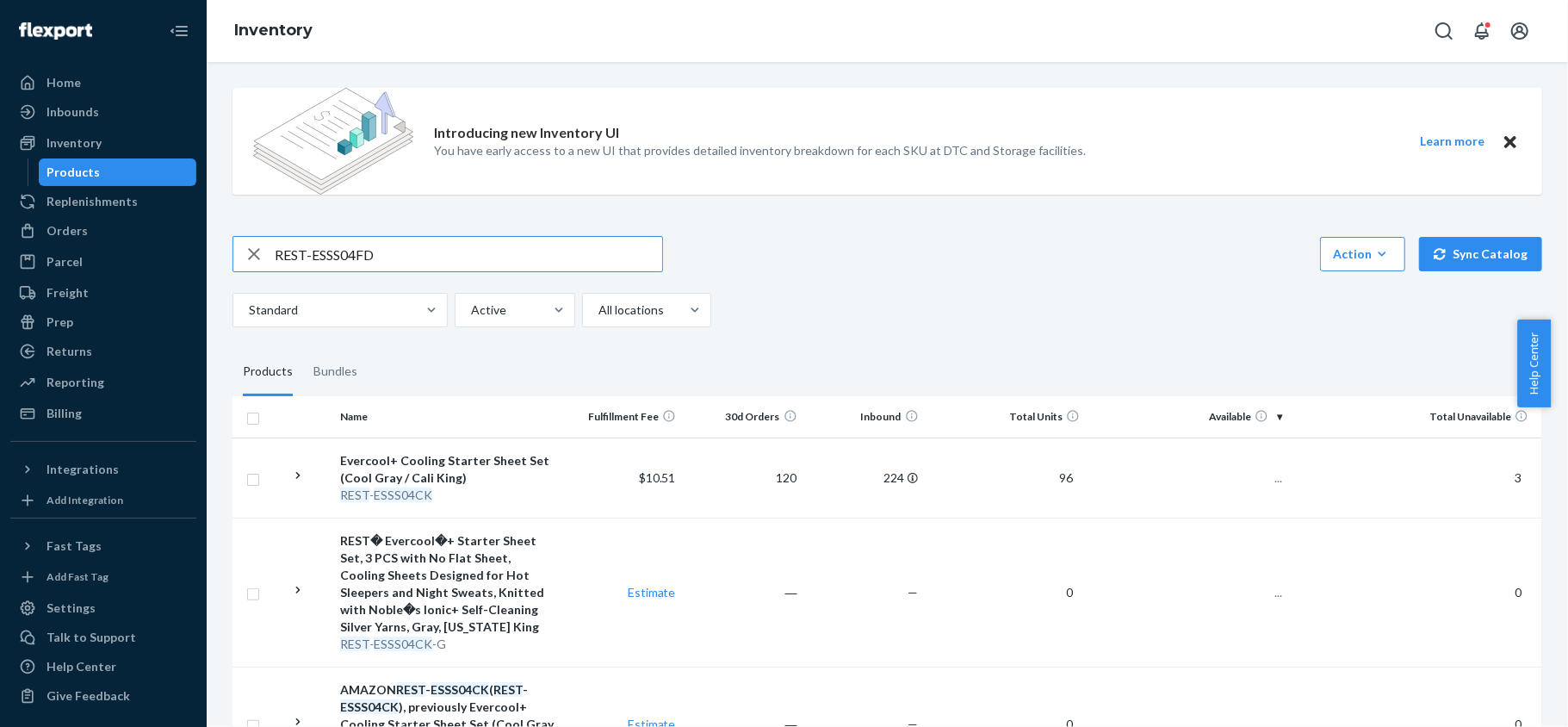
type input "REST-ESSS04FD"
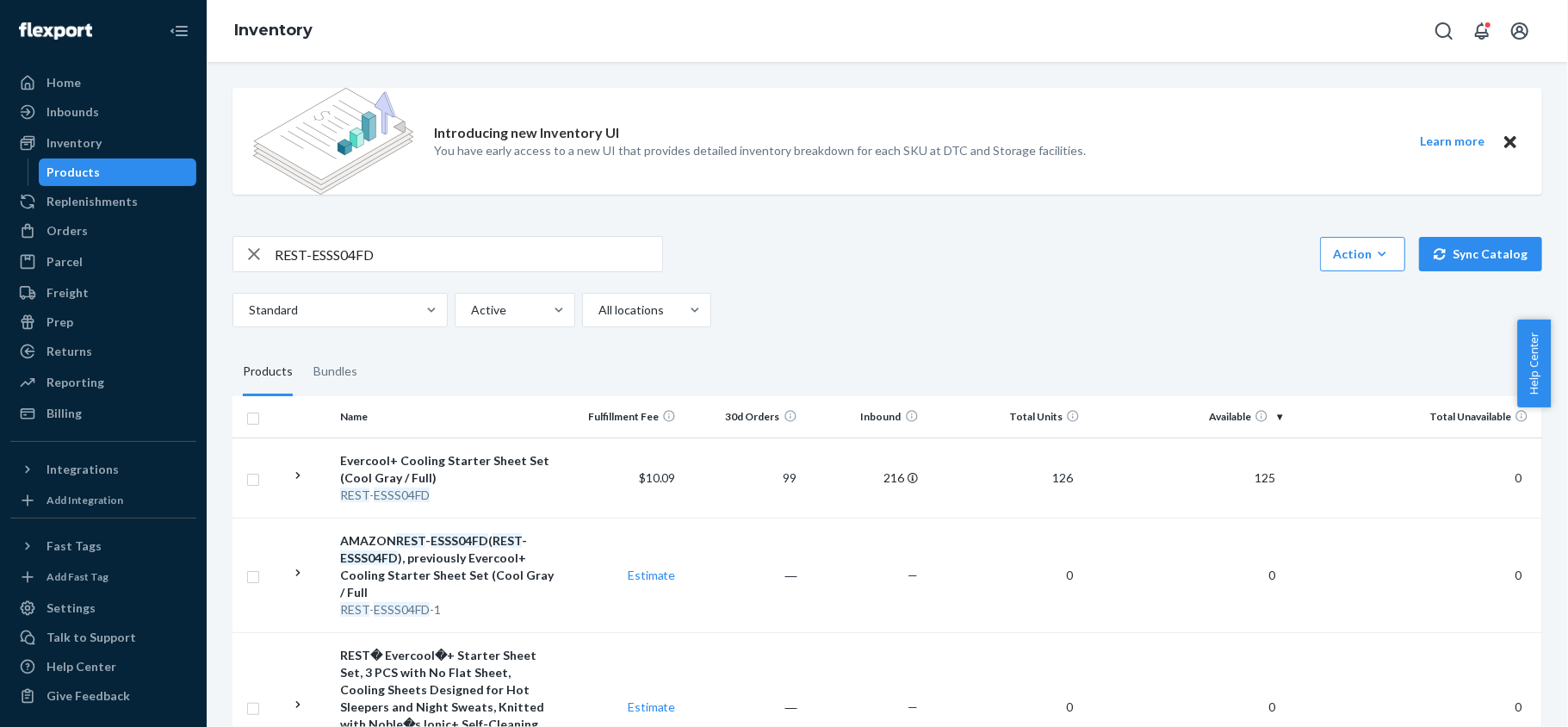
click at [1230, 471] on td "125" at bounding box center [1188, 478] width 202 height 80
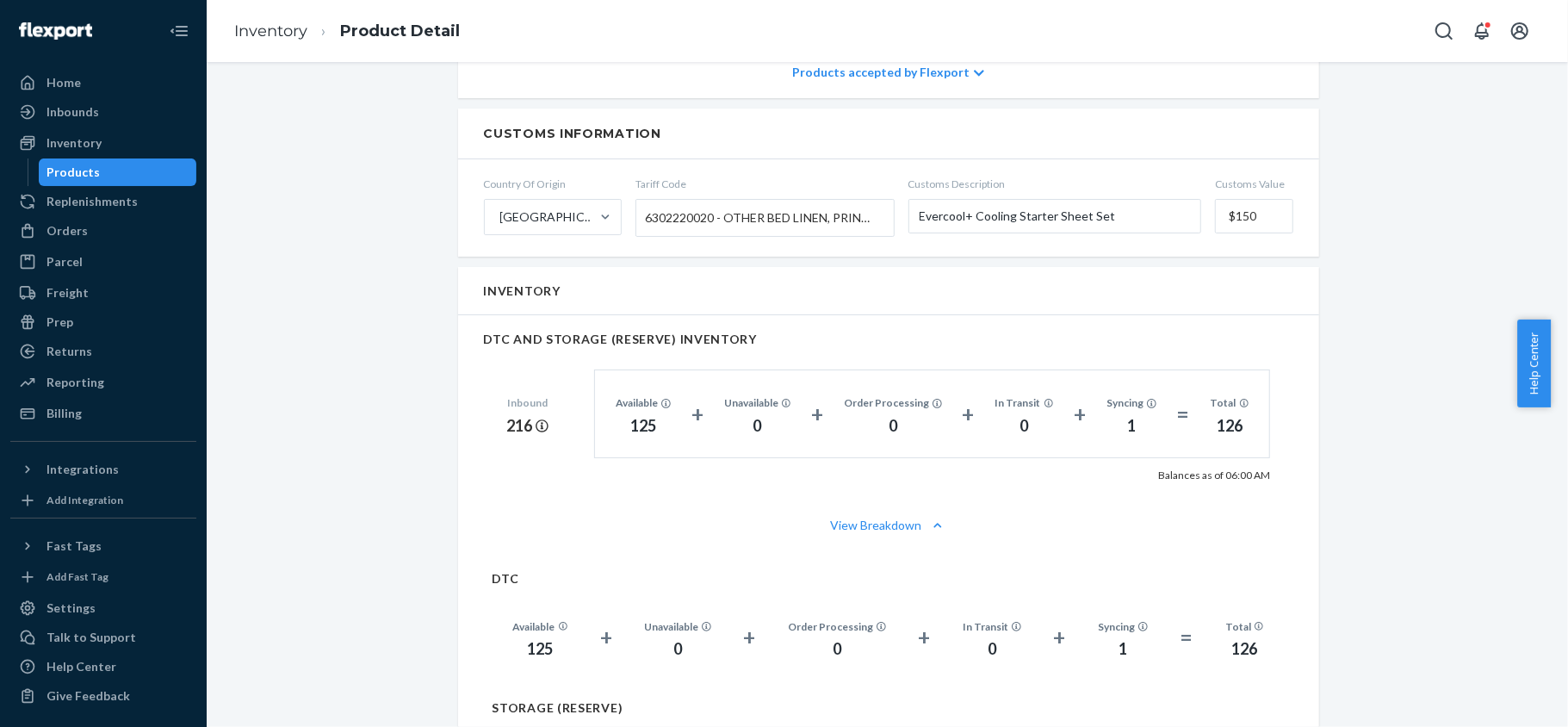
scroll to position [1033, 0]
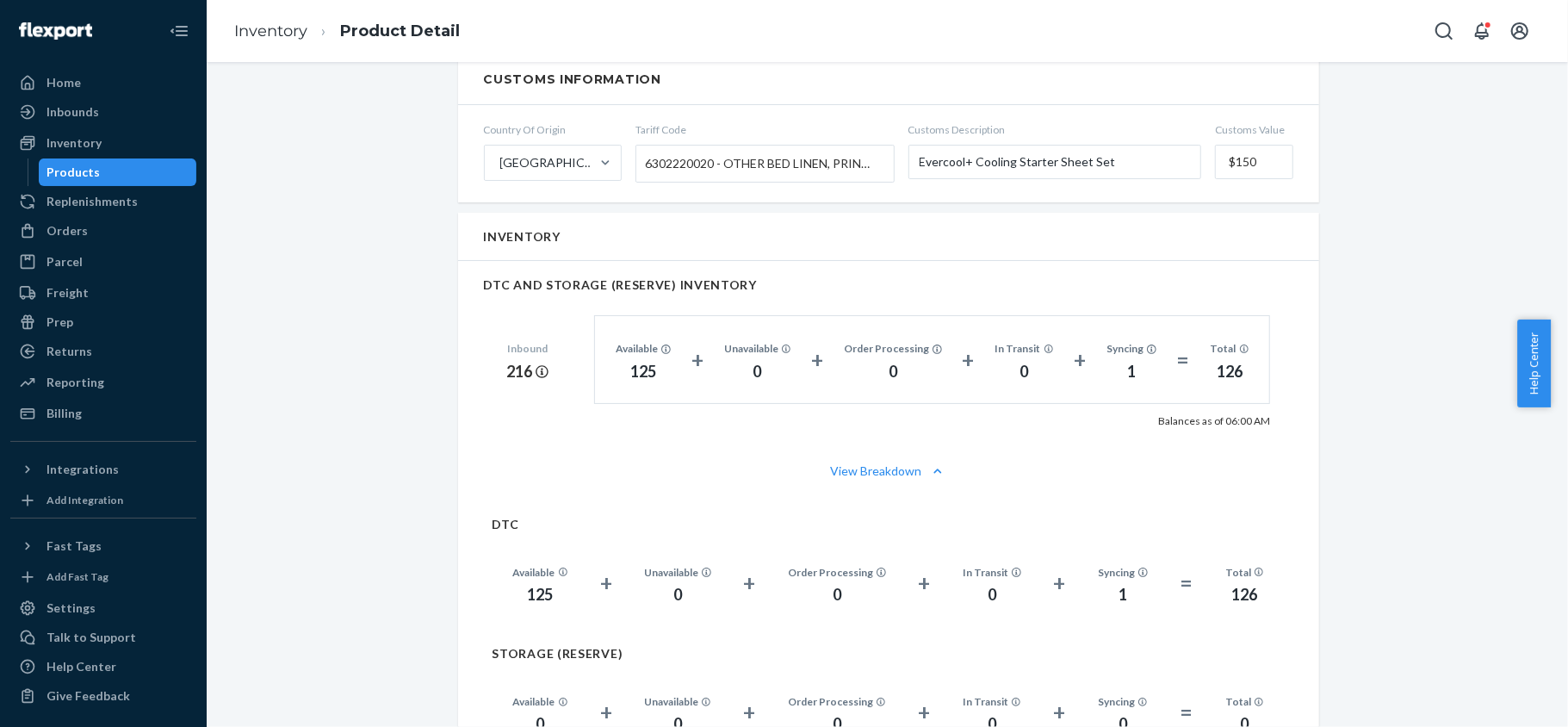
click at [148, 168] on div "Products" at bounding box center [118, 172] width 155 height 24
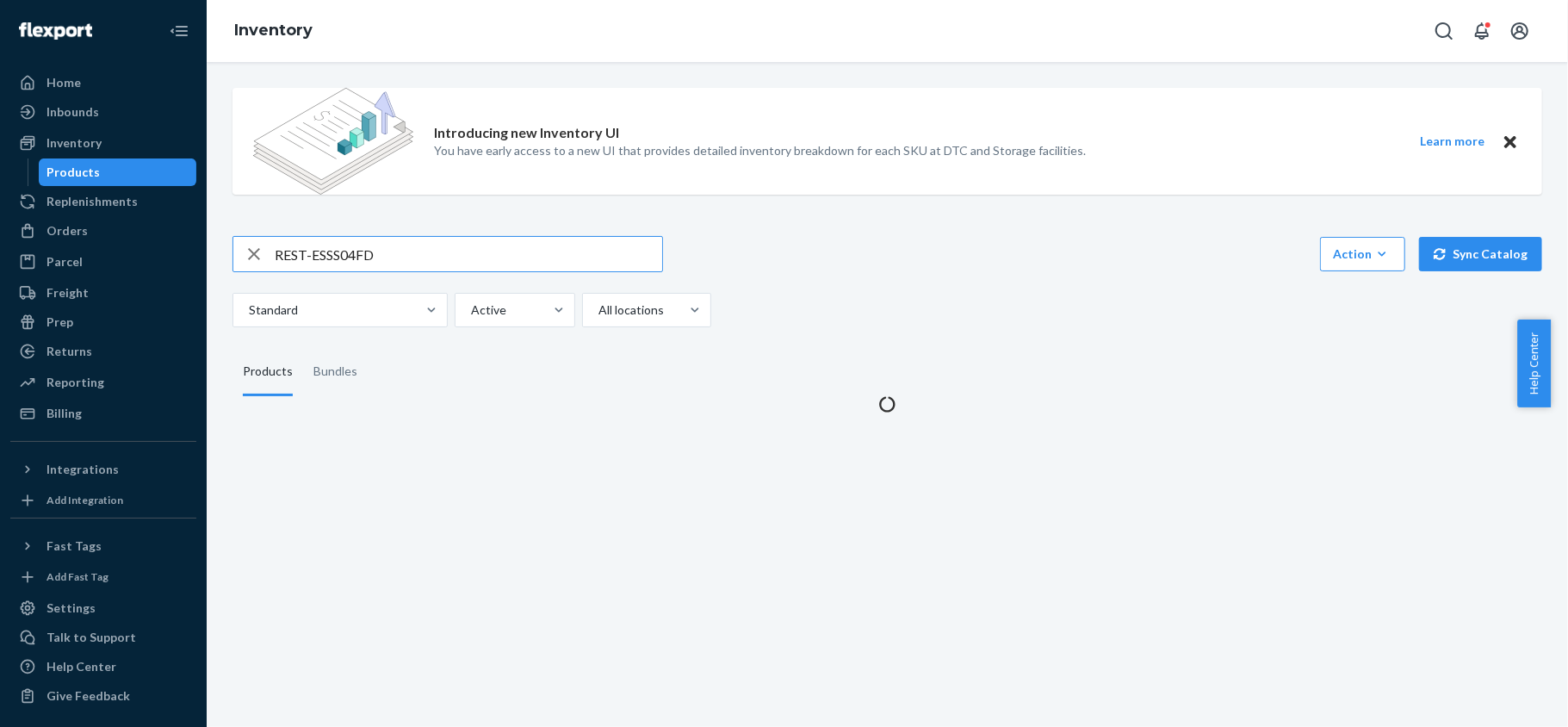
click at [416, 253] on input "REST-ESSS04FD" at bounding box center [469, 254] width 387 height 35
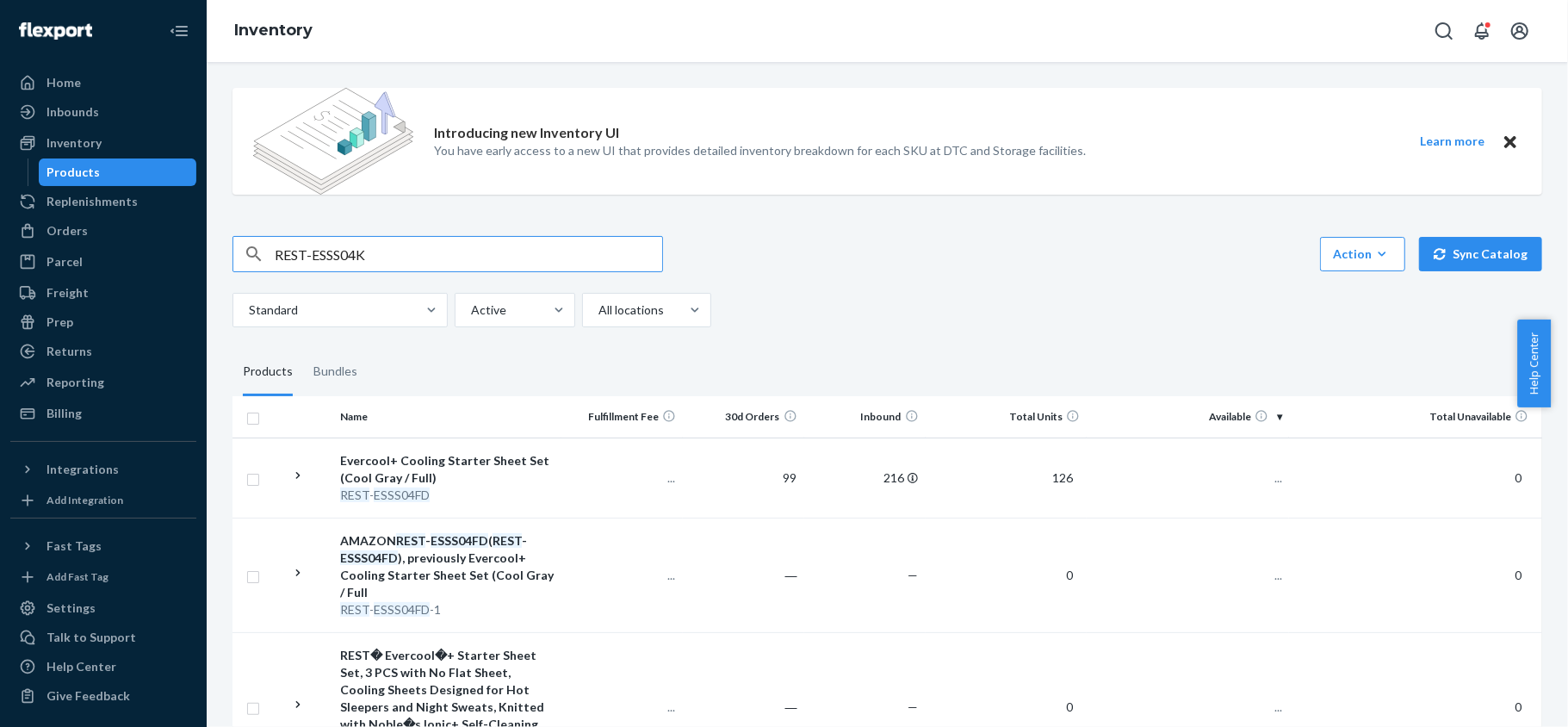
type input "REST-ESSS04K"
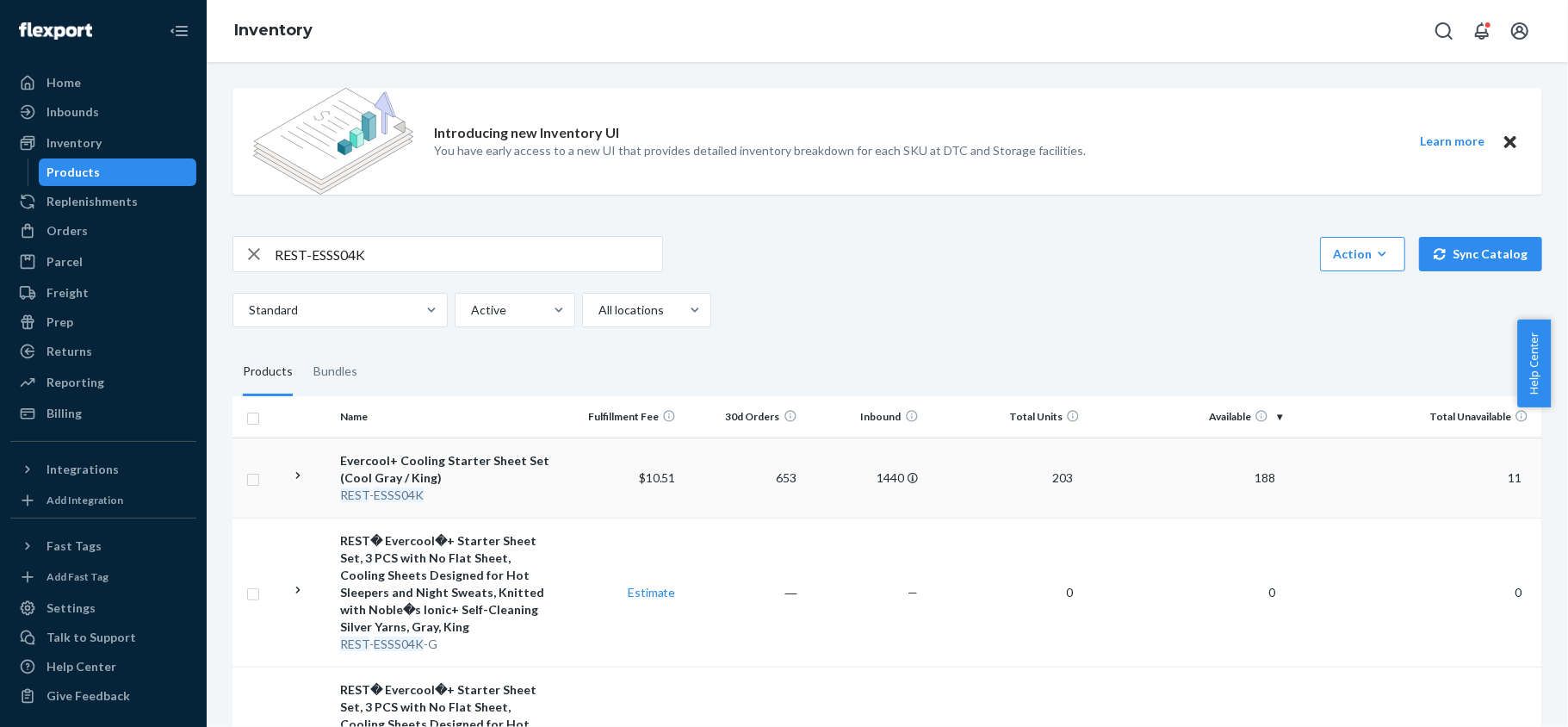
click at [1230, 481] on td "188" at bounding box center [1188, 478] width 202 height 80
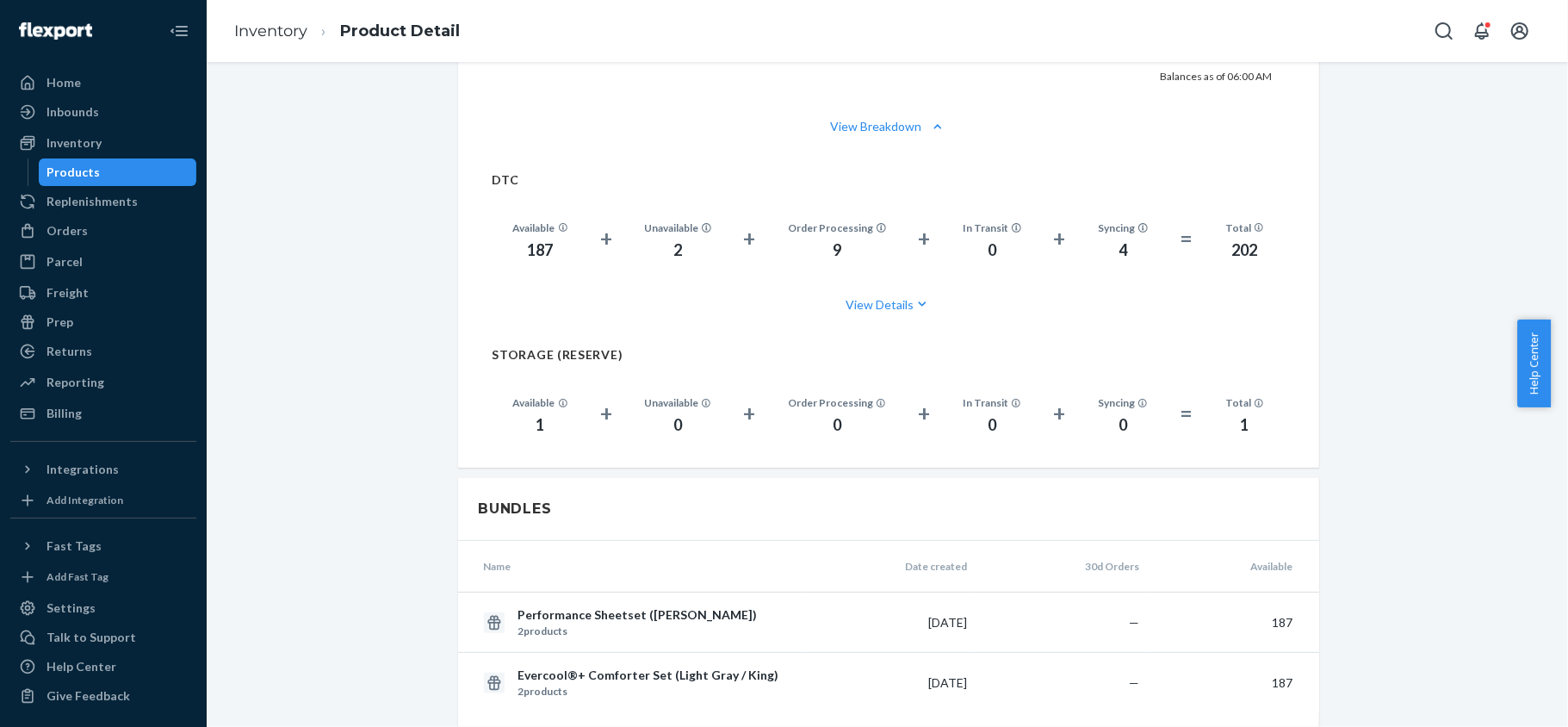
scroll to position [1033, 0]
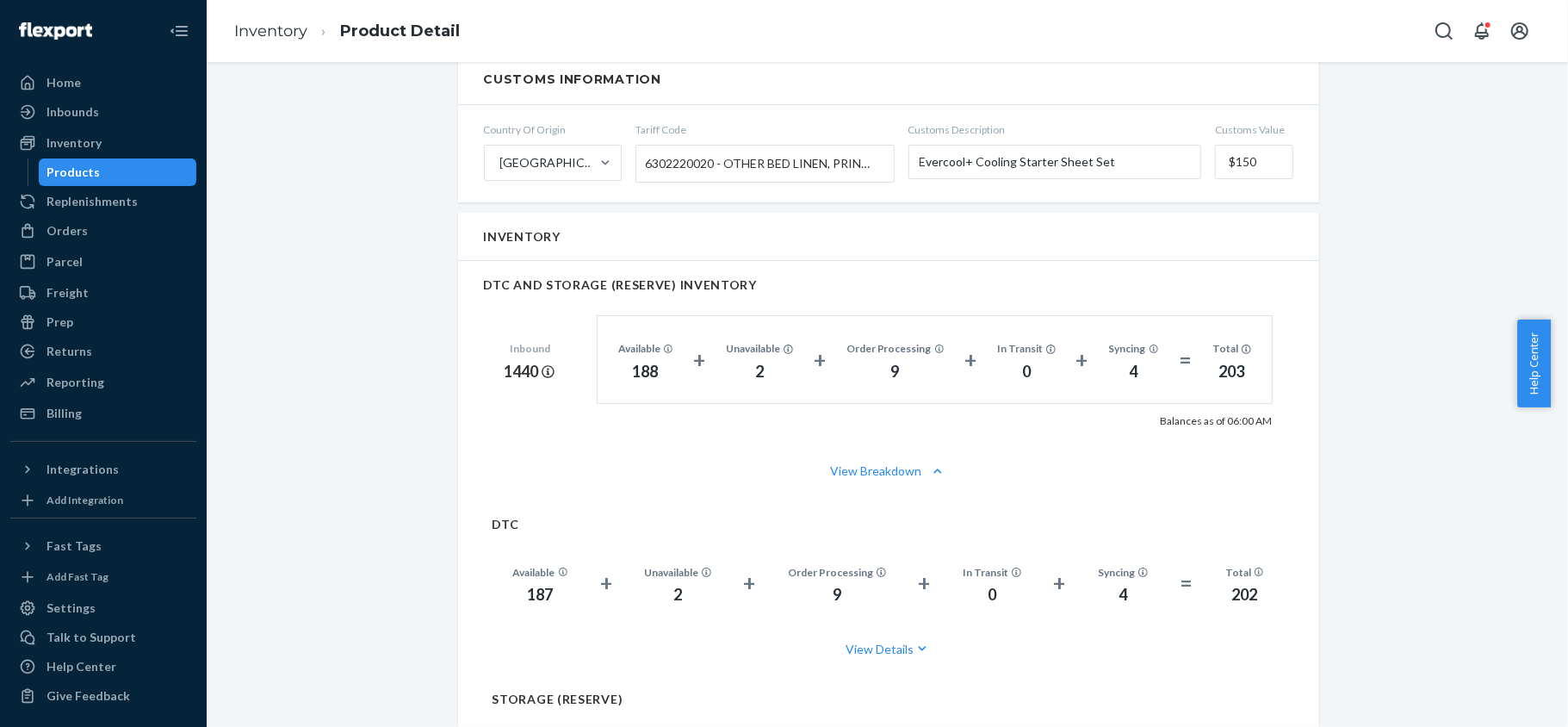
click at [160, 170] on div "Products" at bounding box center [118, 172] width 155 height 24
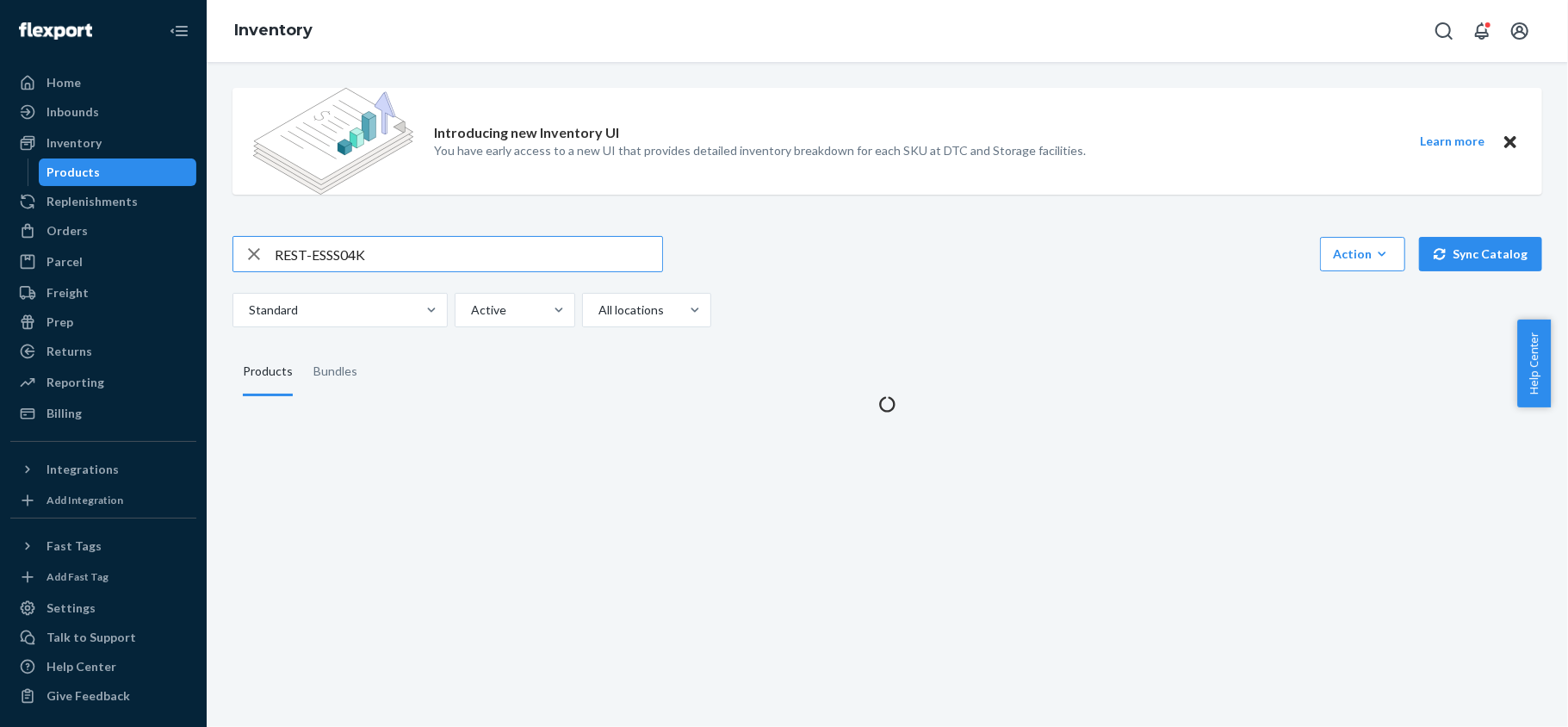
click at [443, 253] on input "REST-ESSS04K" at bounding box center [469, 254] width 387 height 35
click at [444, 253] on input "REST-ESSS04K" at bounding box center [469, 254] width 387 height 35
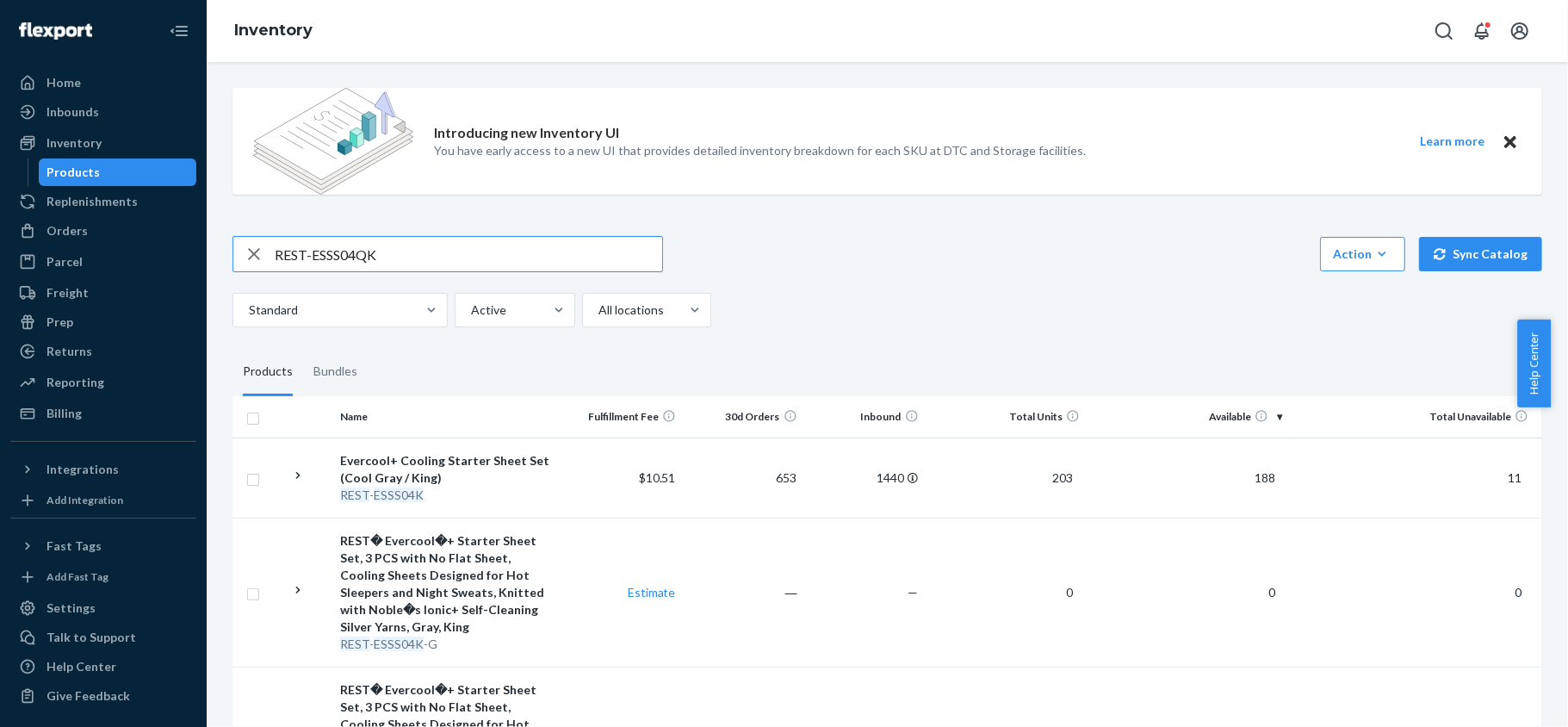
type input "REST-ESSS04QK"
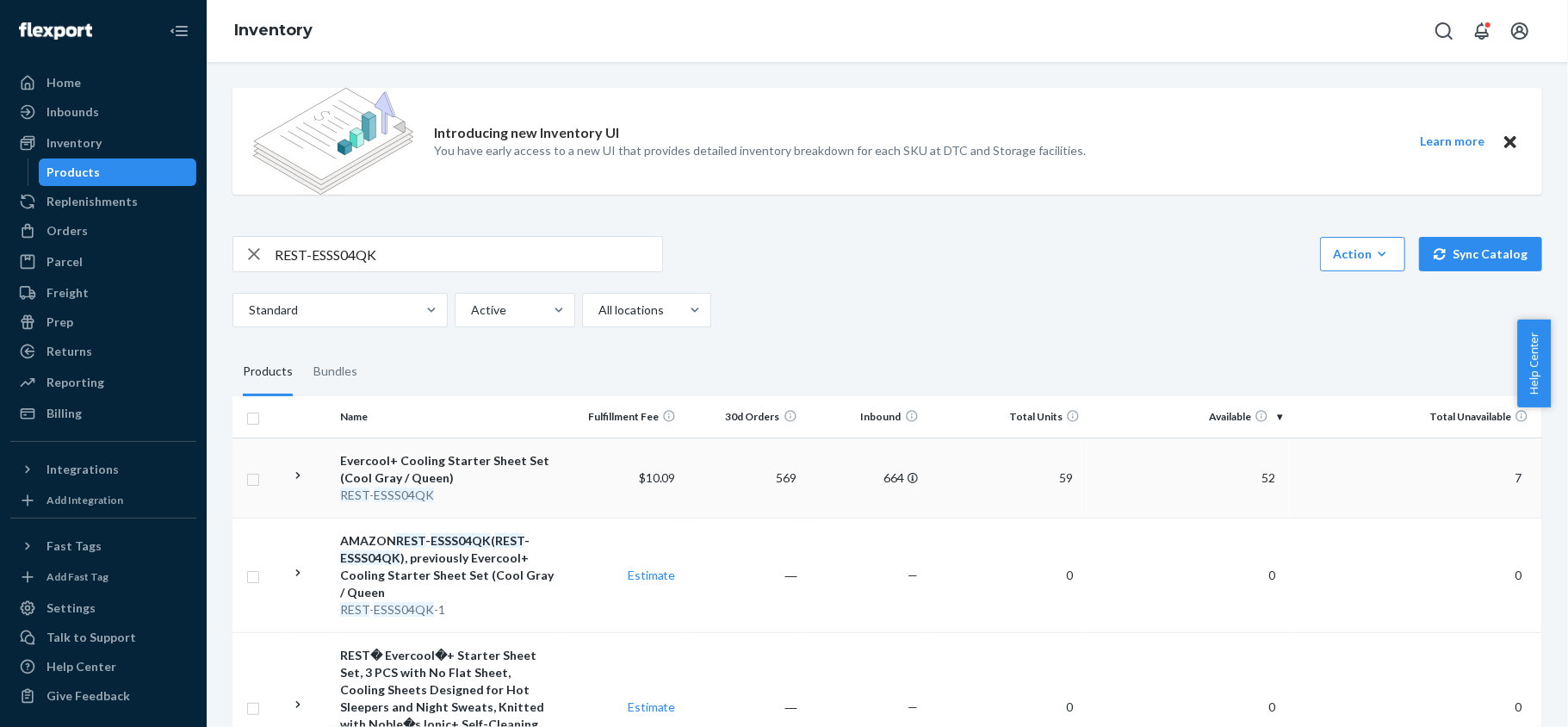
click at [1255, 476] on span "52" at bounding box center [1268, 478] width 27 height 15
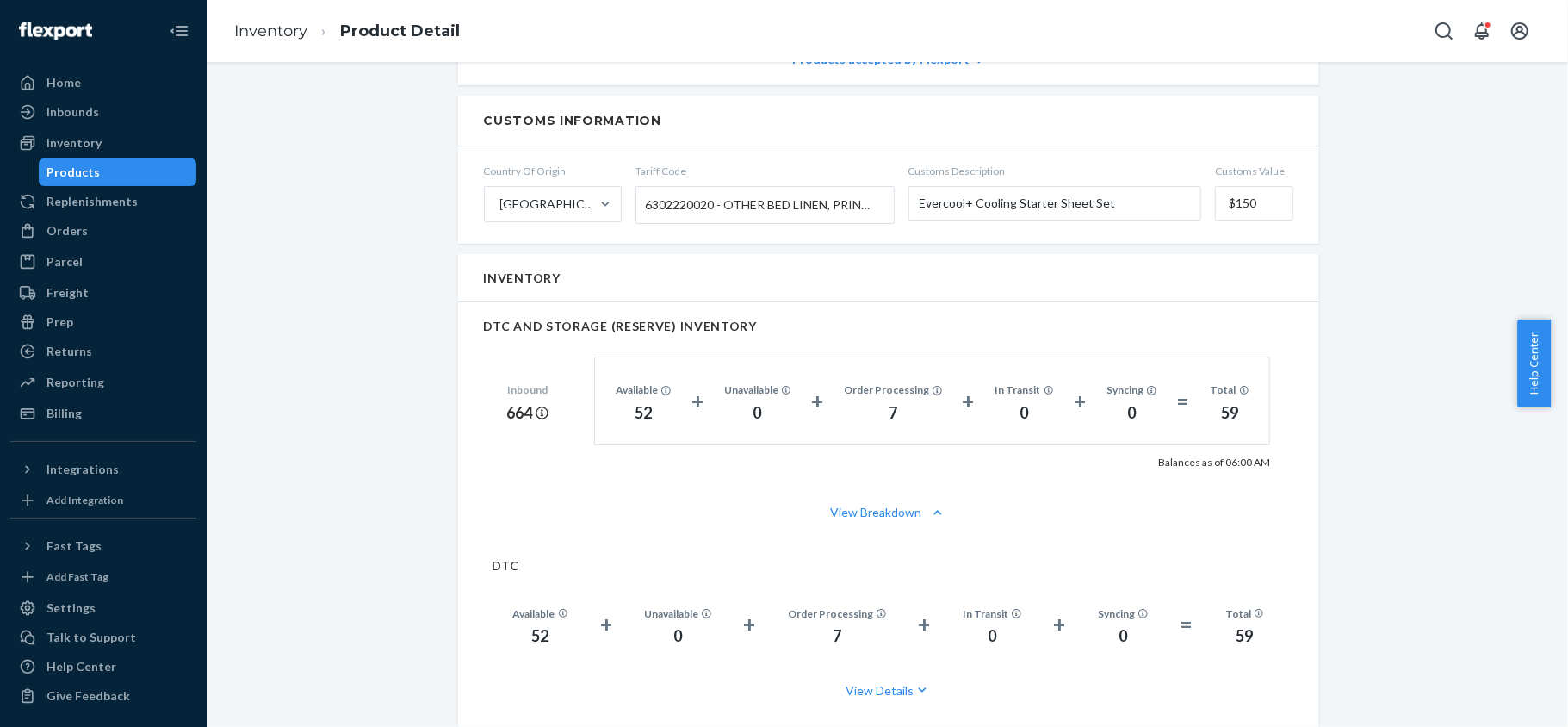
scroll to position [1033, 0]
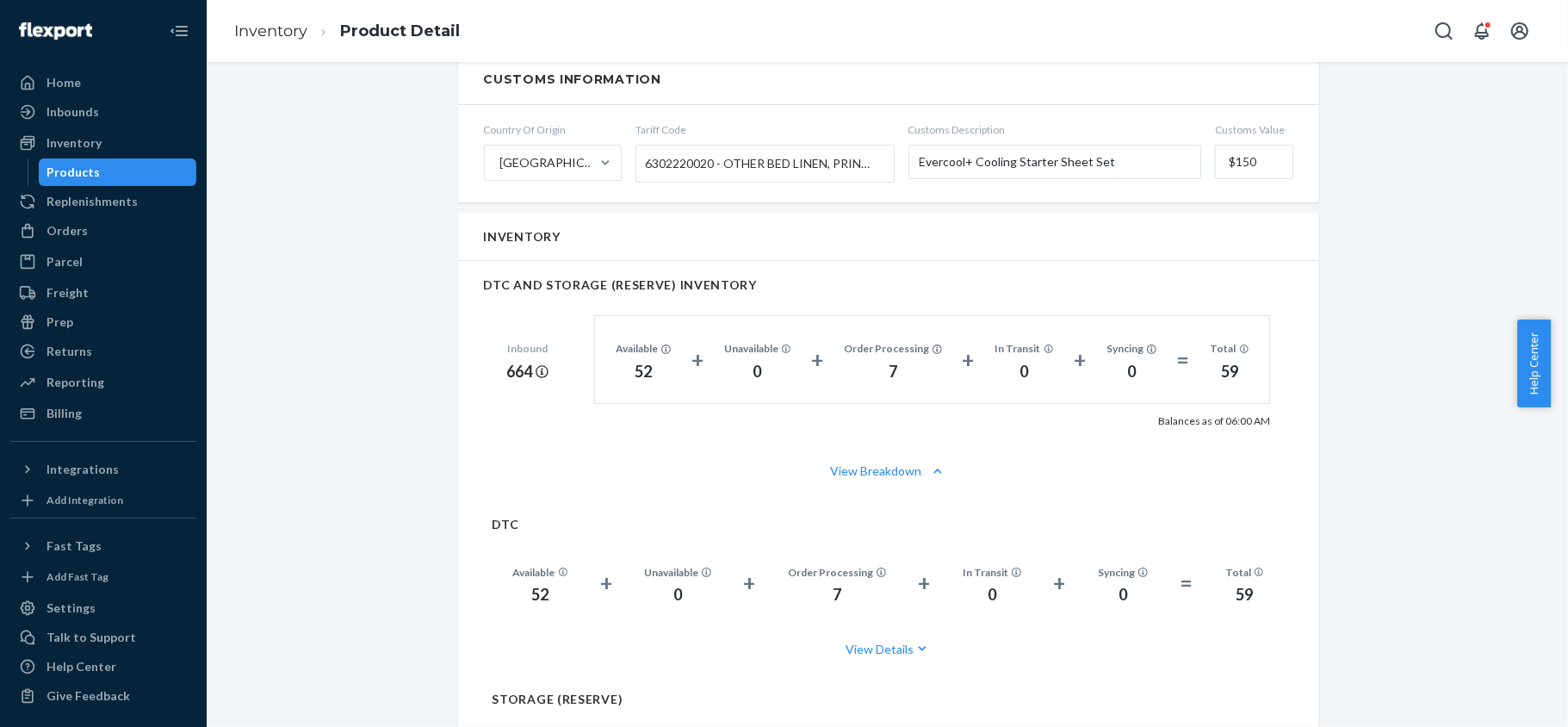
click at [143, 167] on div "Products" at bounding box center [118, 172] width 155 height 24
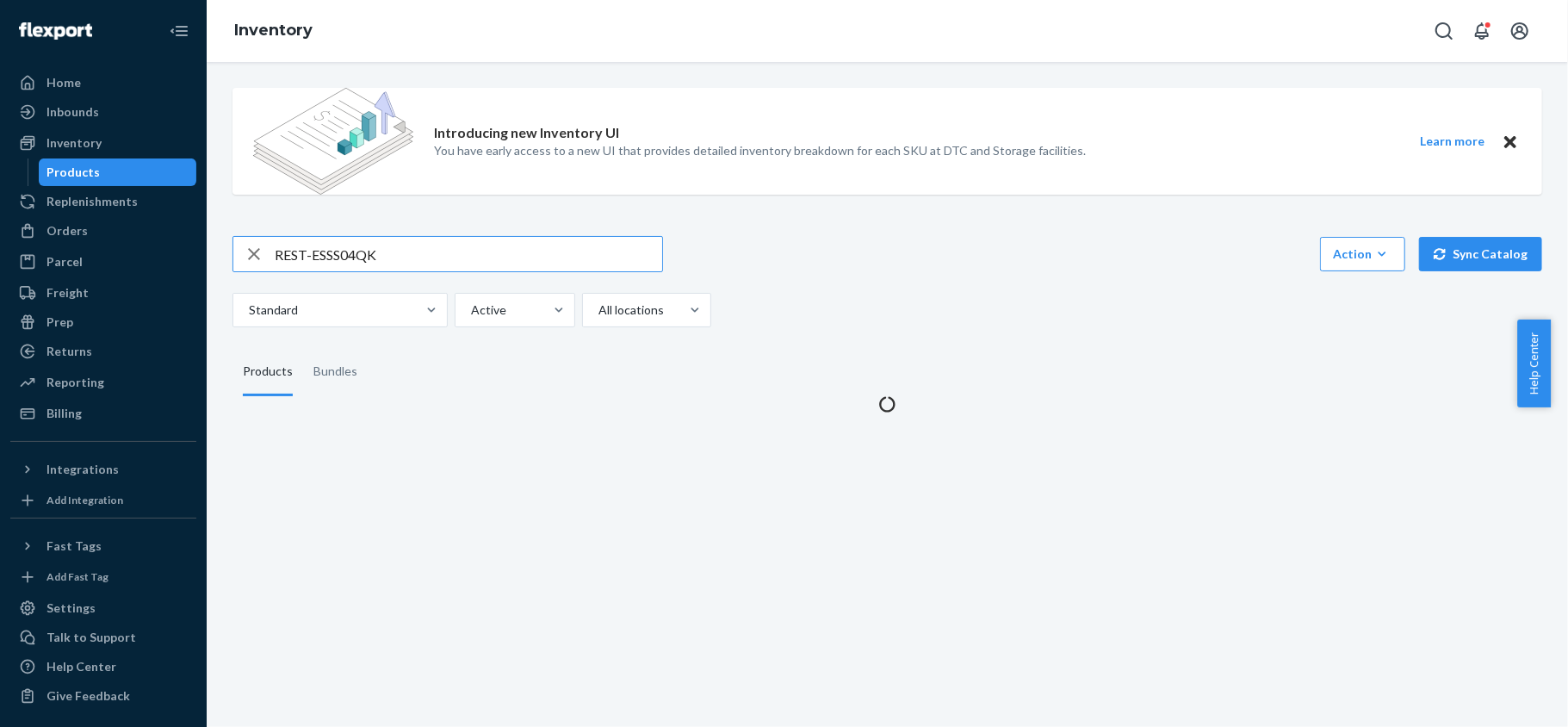
click at [422, 267] on input "REST-ESSS04QK" at bounding box center [469, 254] width 387 height 35
click at [420, 255] on input "REST-ESSS04QK" at bounding box center [469, 254] width 387 height 35
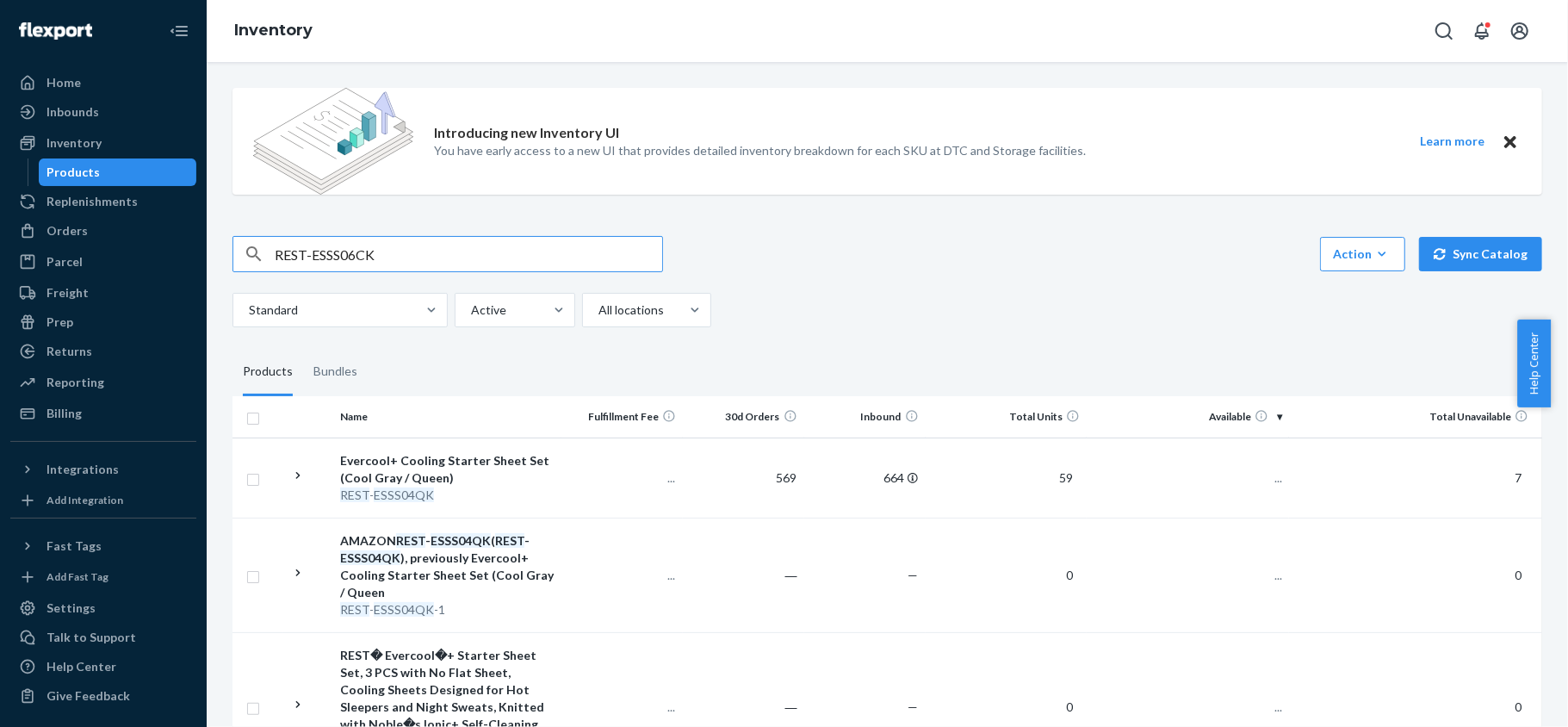
type input "REST-ESSS06CK"
click at [1270, 475] on td "125" at bounding box center [1188, 478] width 202 height 80
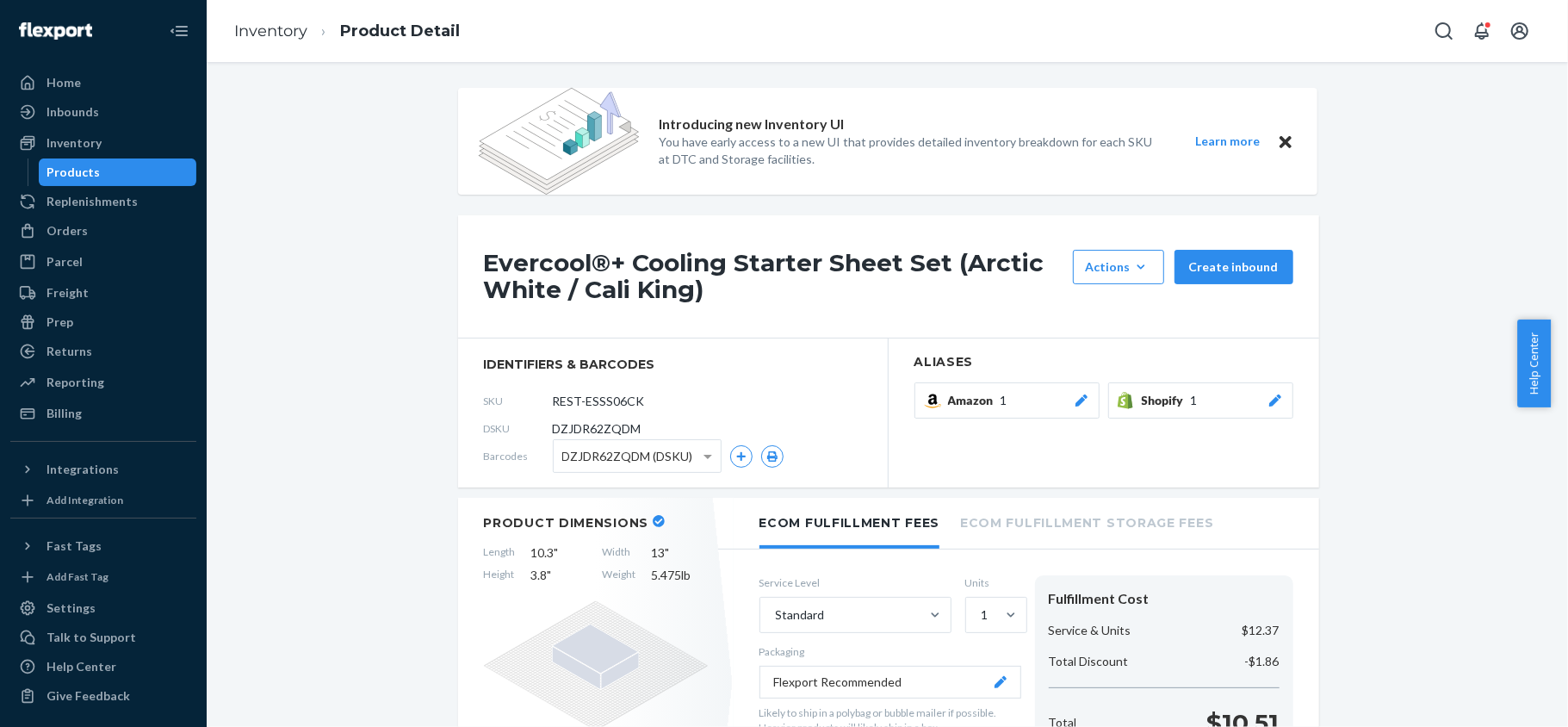
click at [138, 167] on div "Products" at bounding box center [118, 172] width 155 height 24
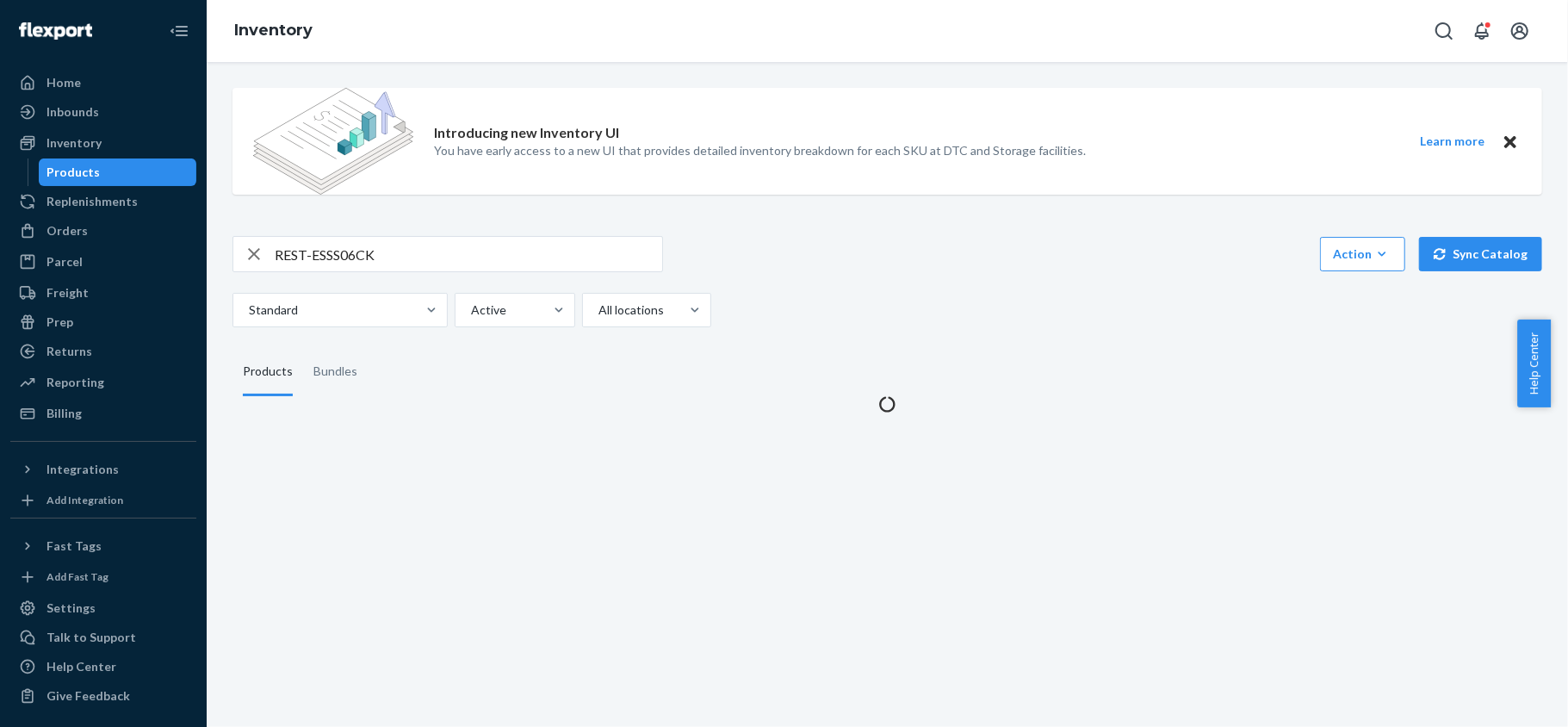
click at [356, 234] on div "Introducing new Inventory UI You have early access to a new UI that provides de…" at bounding box center [887, 243] width 1335 height 339
click at [356, 253] on input "REST-ESSS06CK" at bounding box center [469, 254] width 387 height 35
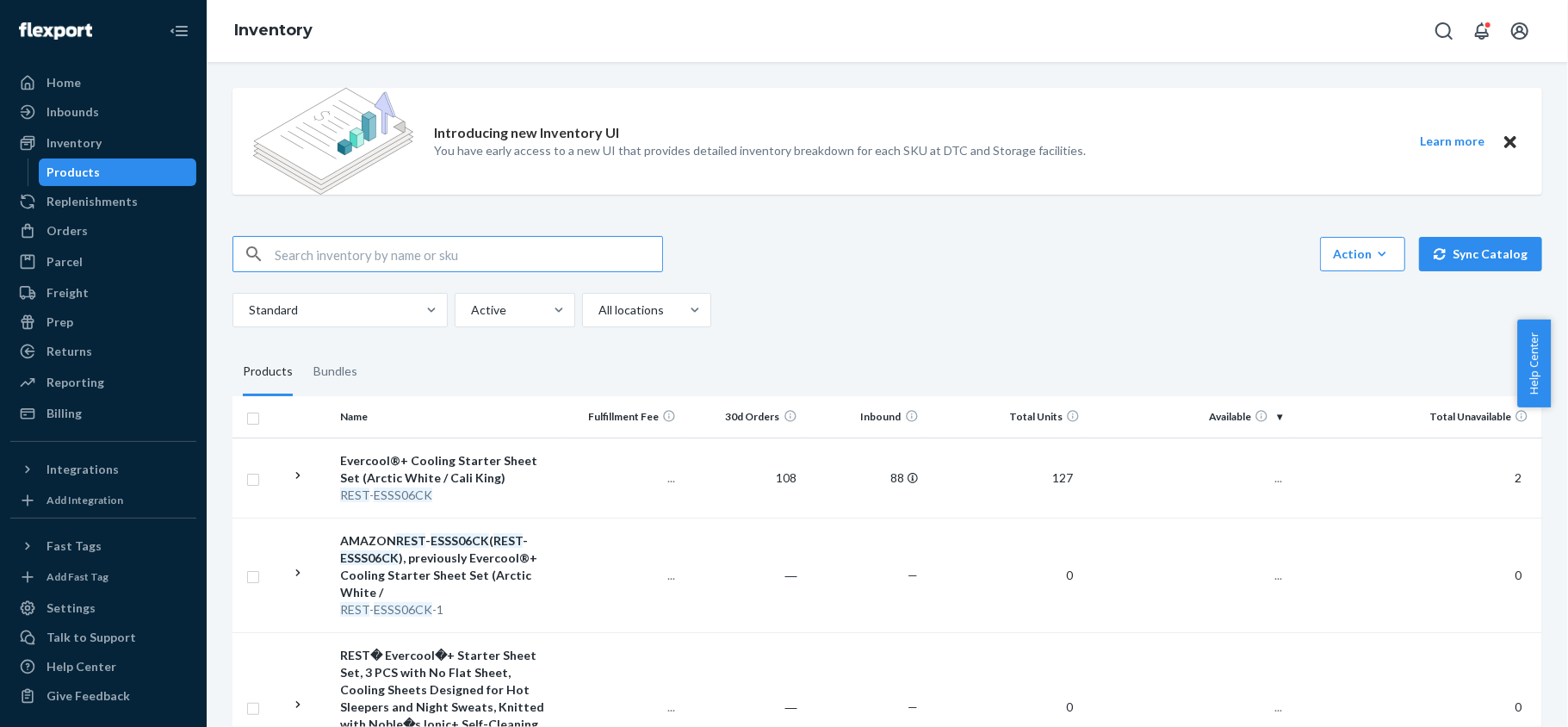
paste input "REST-ESSS06K"
type input "REST-ESSS06K"
click at [1266, 479] on span "265" at bounding box center [1265, 478] width 35 height 15
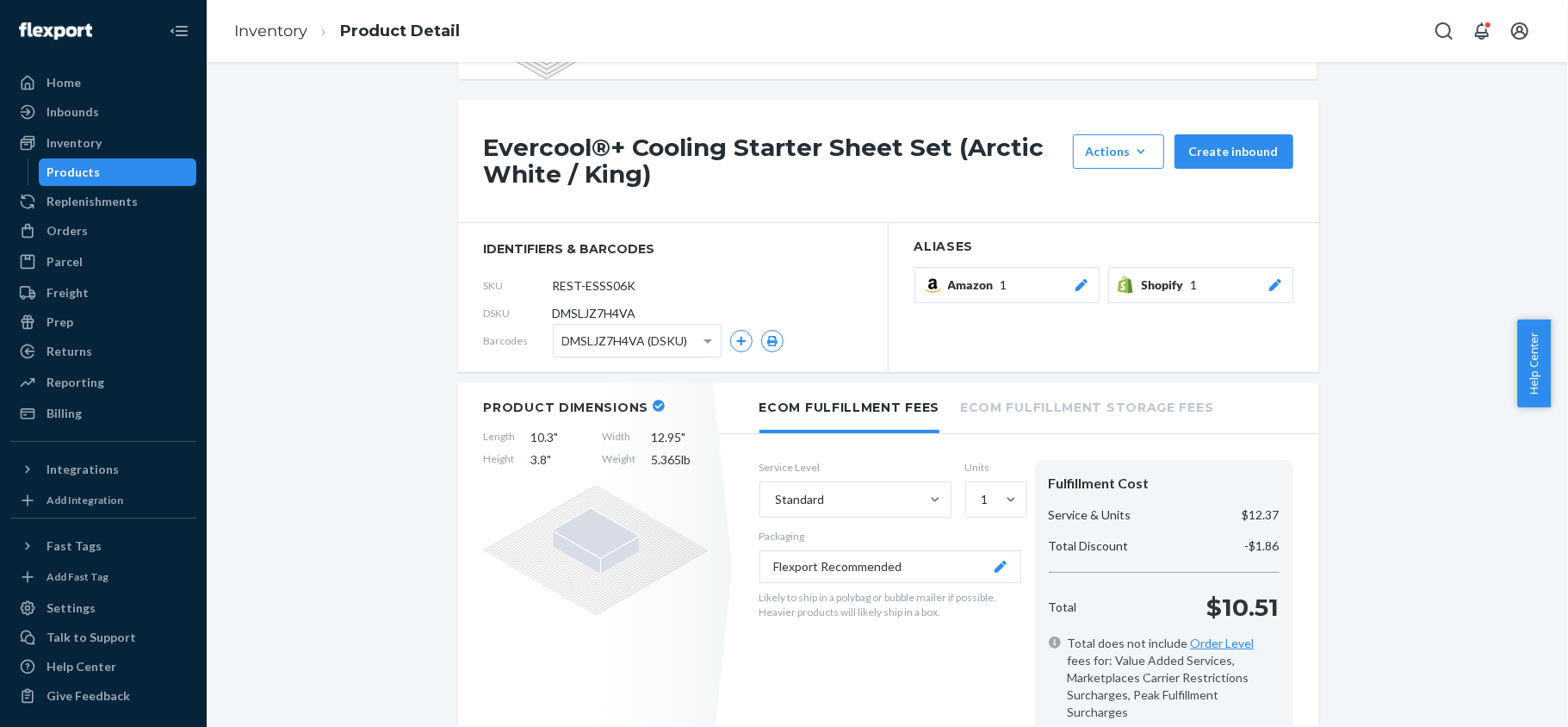
scroll to position [114, 0]
click at [88, 167] on div "Products" at bounding box center [74, 172] width 53 height 17
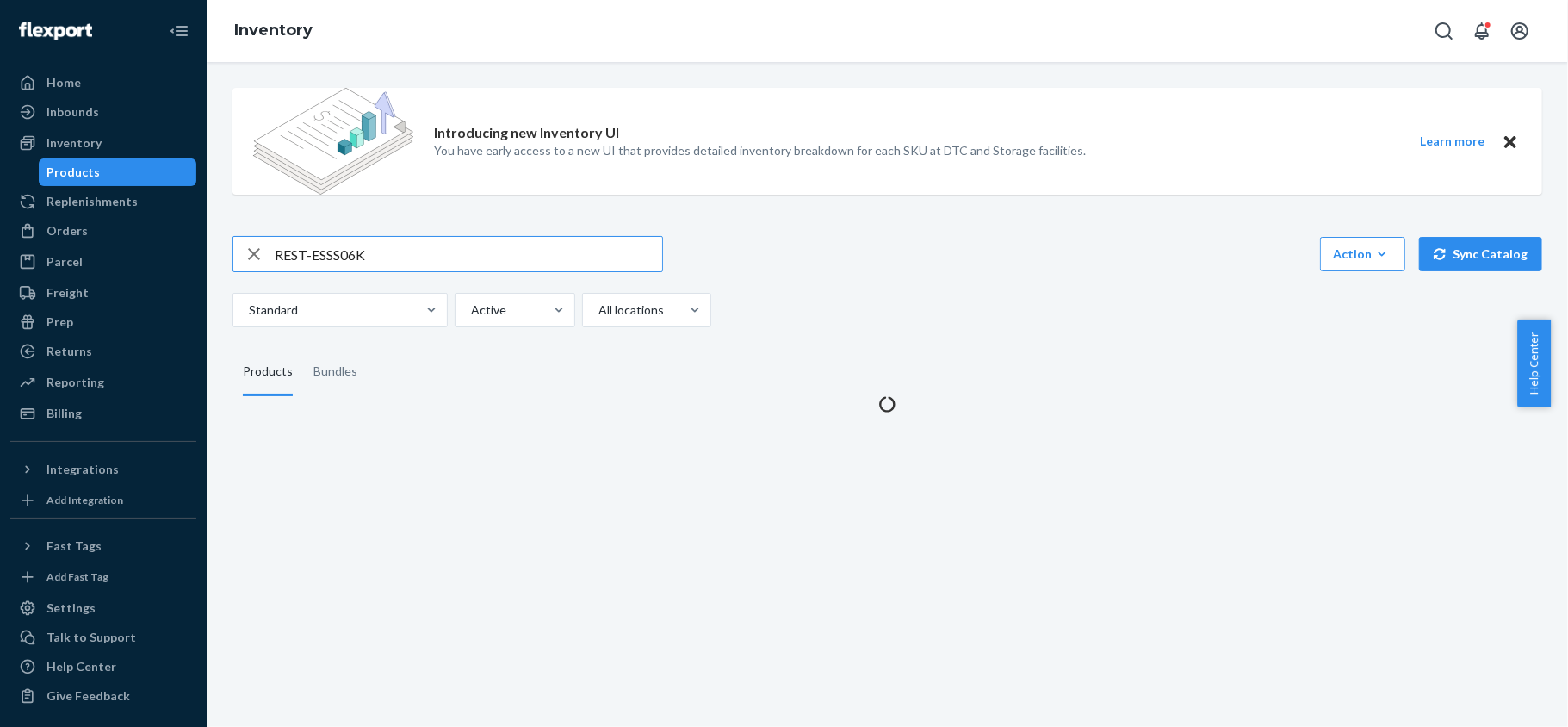
click at [394, 264] on input "REST-ESSS06K" at bounding box center [469, 254] width 387 height 35
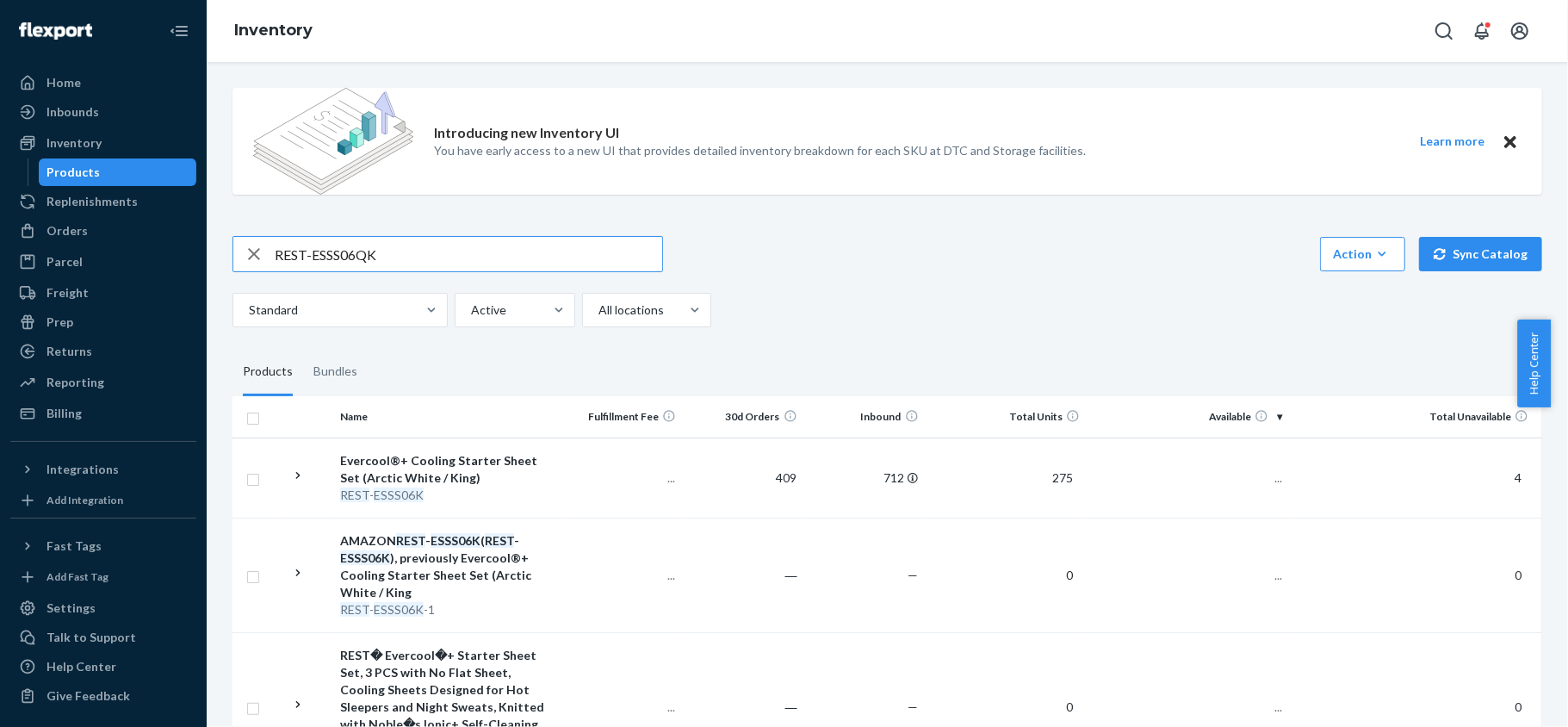
type input "REST-ESSS06QK"
click at [1256, 476] on span "145" at bounding box center [1265, 478] width 35 height 15
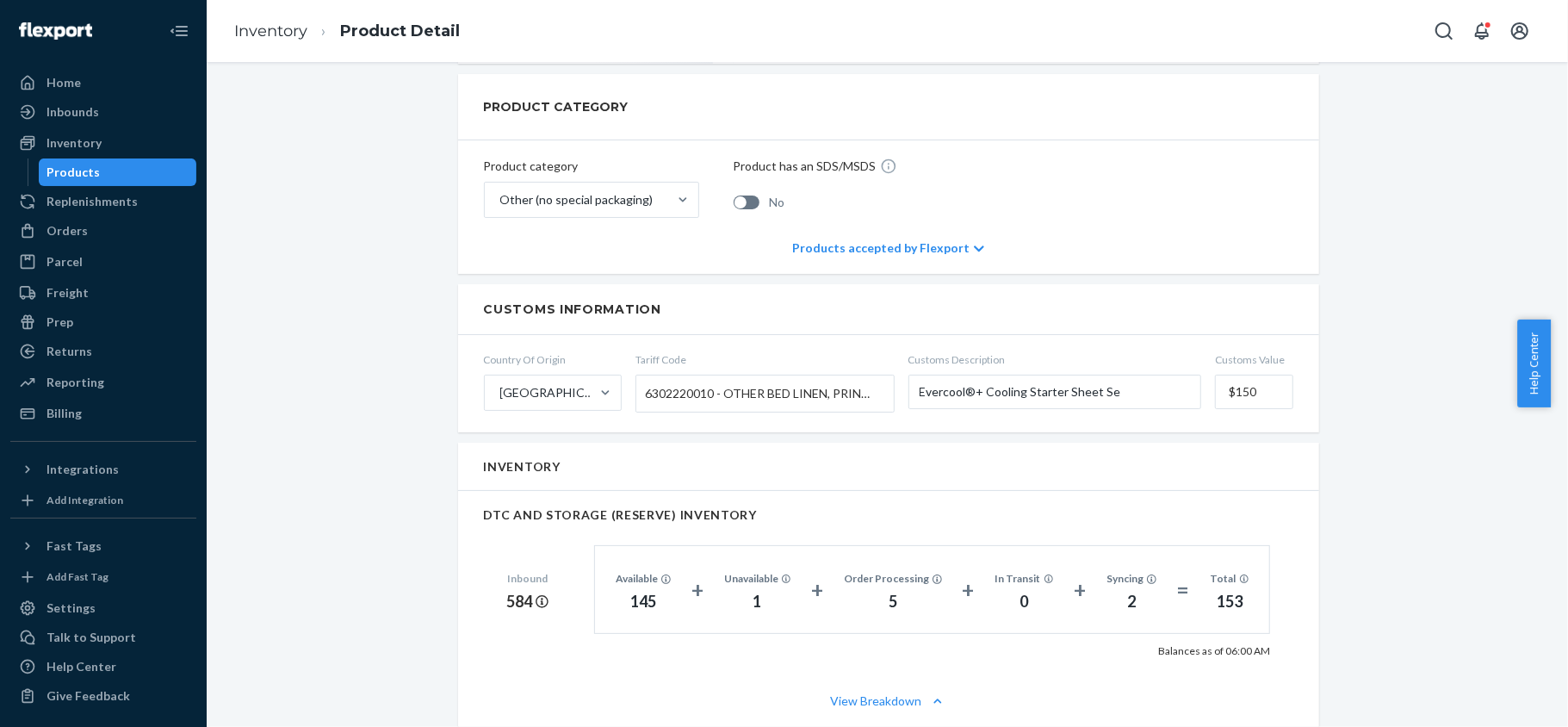
scroll to position [1033, 0]
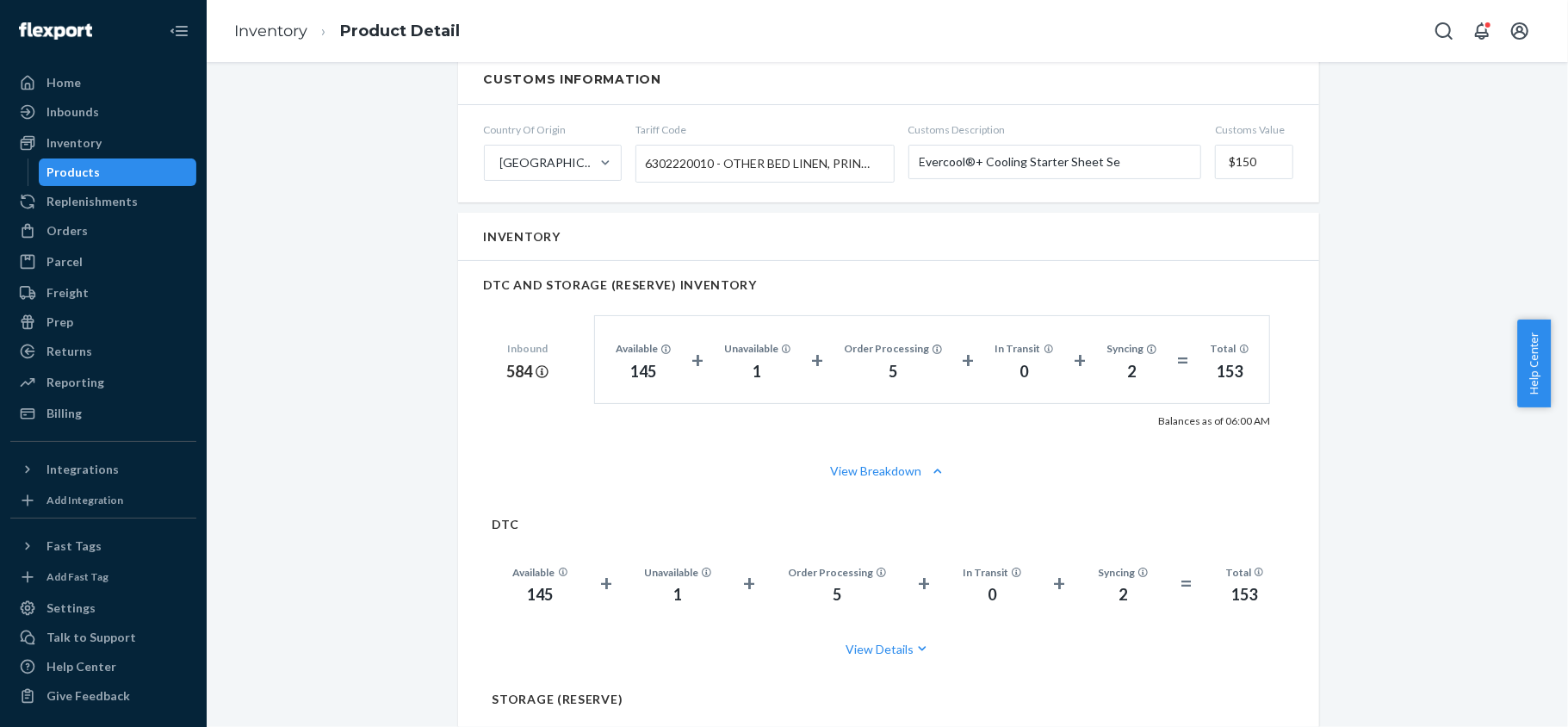
click at [110, 179] on div "Products" at bounding box center [118, 172] width 155 height 24
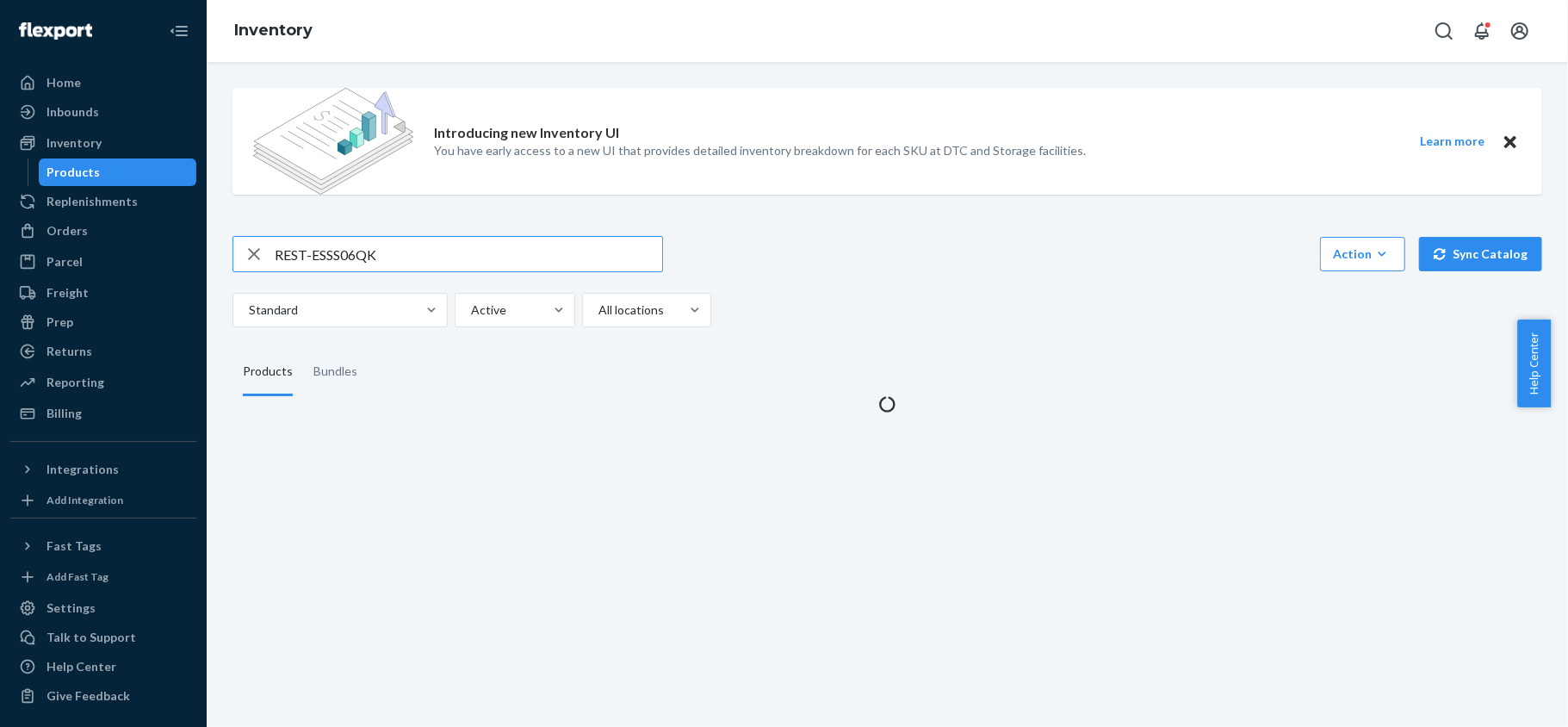
click at [376, 208] on div "Introducing new Inventory UI You have early access to a new UI that provides de…" at bounding box center [888, 144] width 1310 height 141
click at [377, 254] on input "REST-ESSS06QK" at bounding box center [469, 254] width 387 height 35
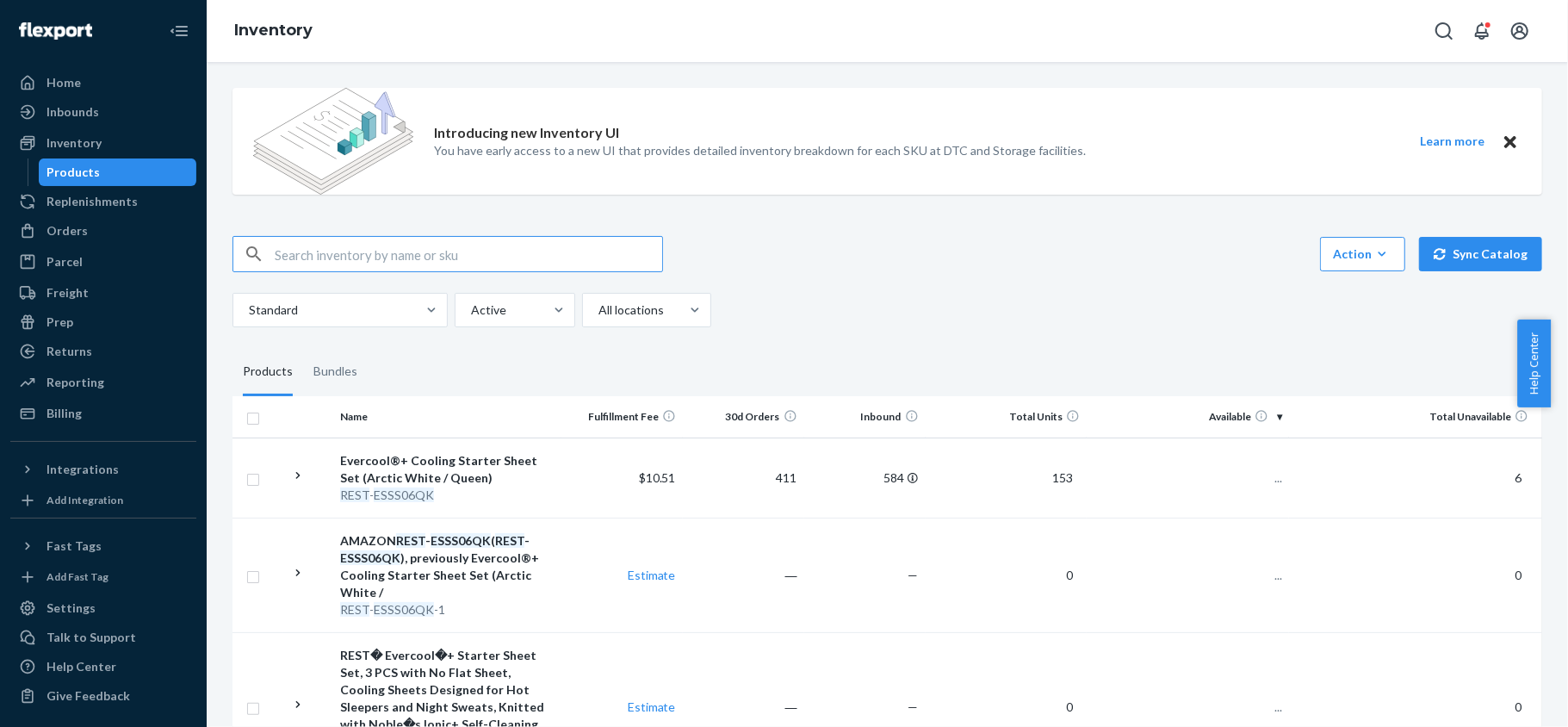
paste input "REST-ESSS06FD"
type input "REST-ESSS06FD"
click at [1252, 477] on span "508" at bounding box center [1265, 478] width 35 height 15
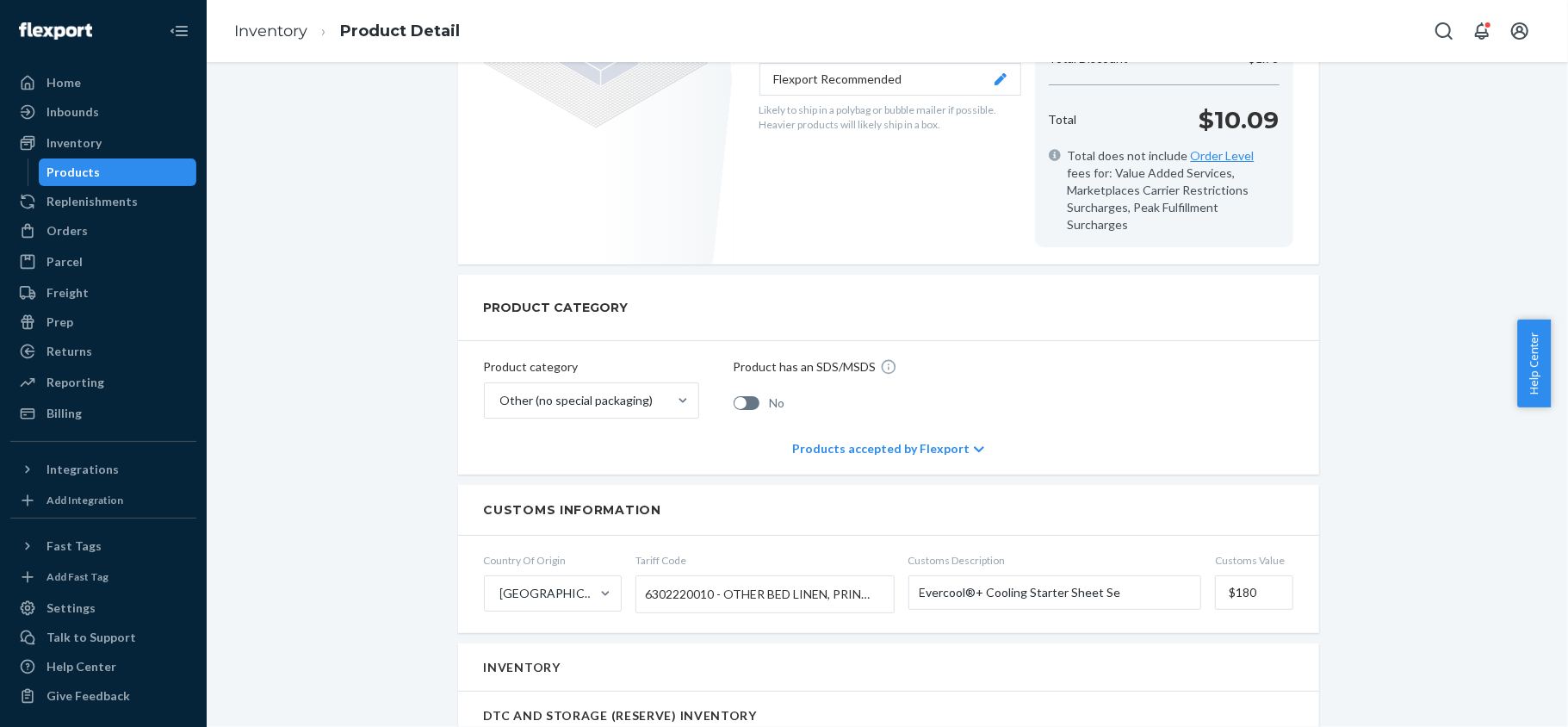
scroll to position [804, 0]
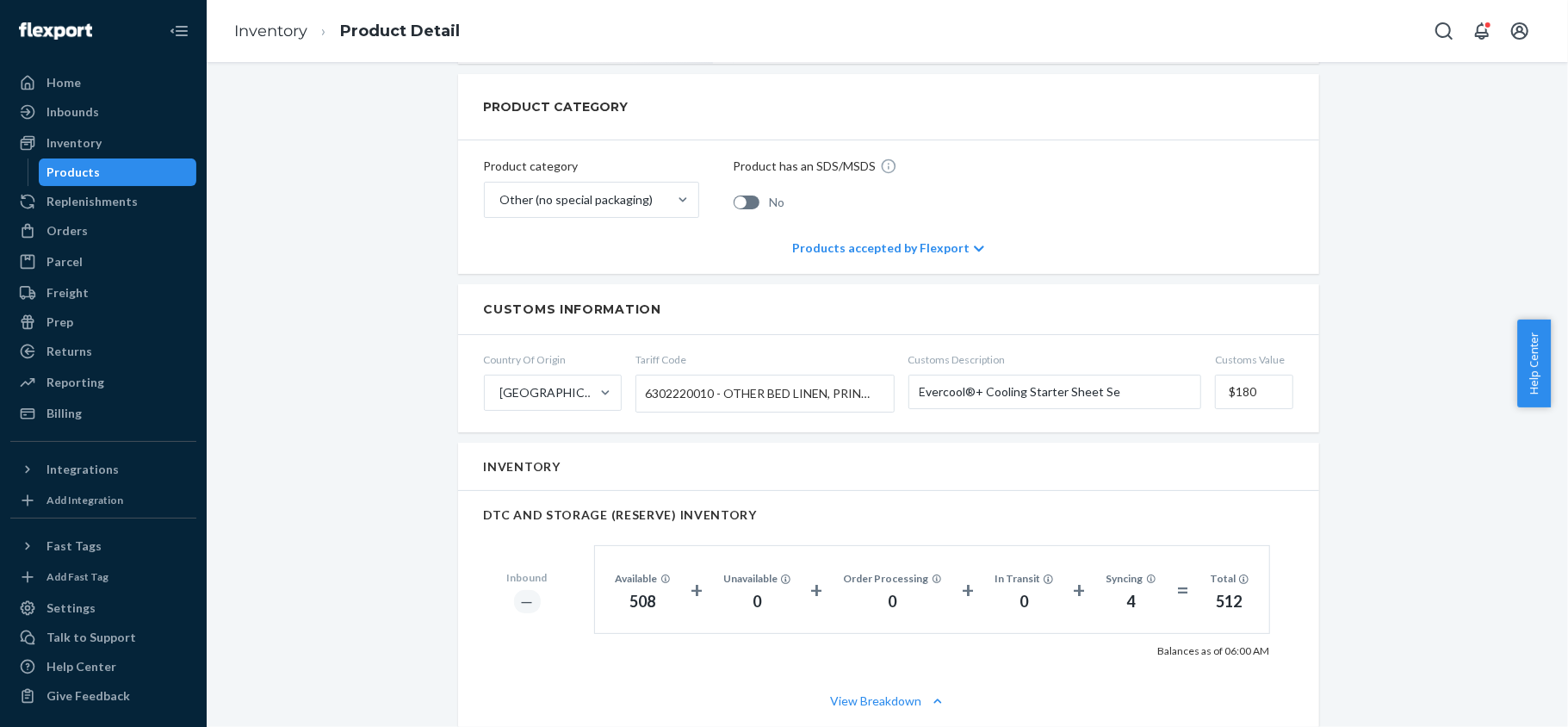
click at [145, 163] on div "Products" at bounding box center [118, 172] width 155 height 24
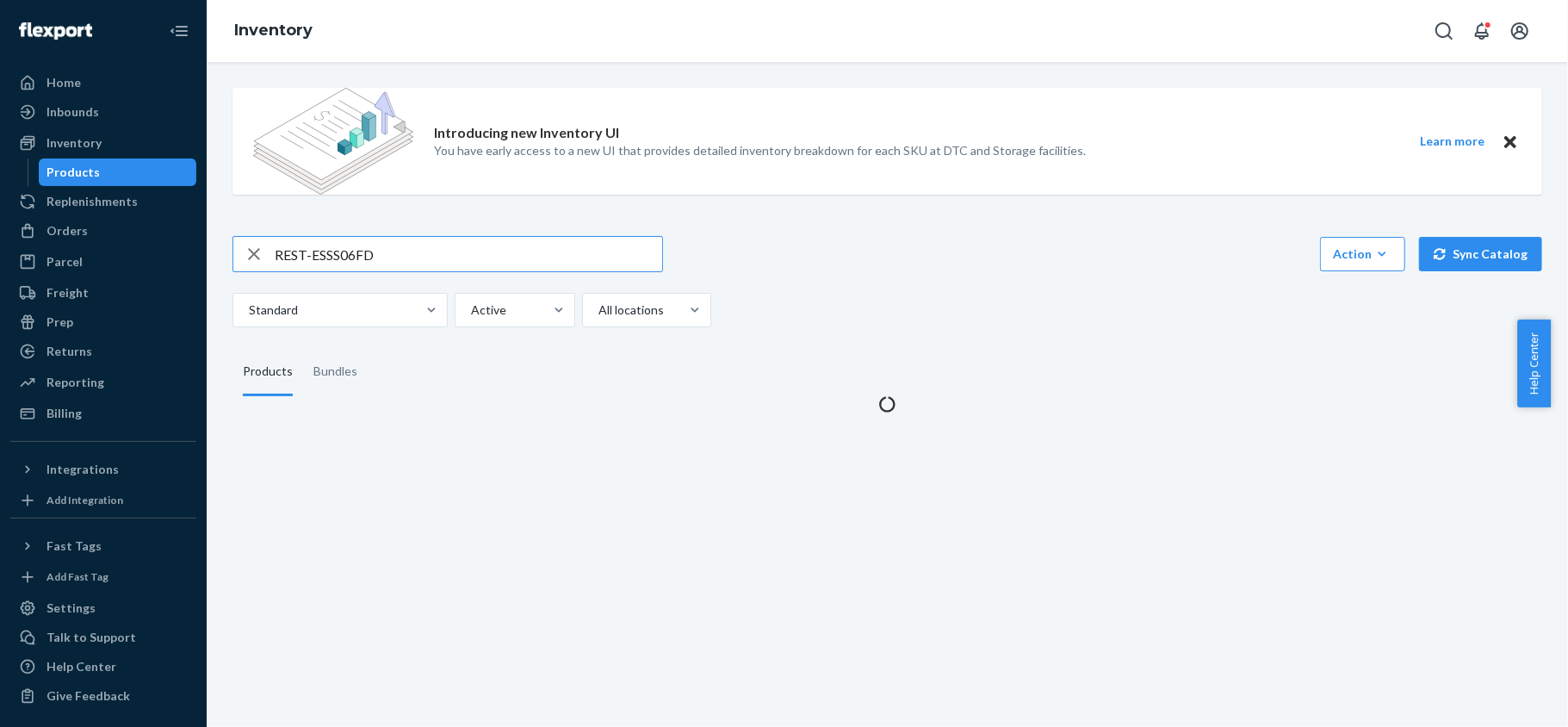
click at [408, 246] on input "REST-ESSS06FD" at bounding box center [469, 254] width 387 height 35
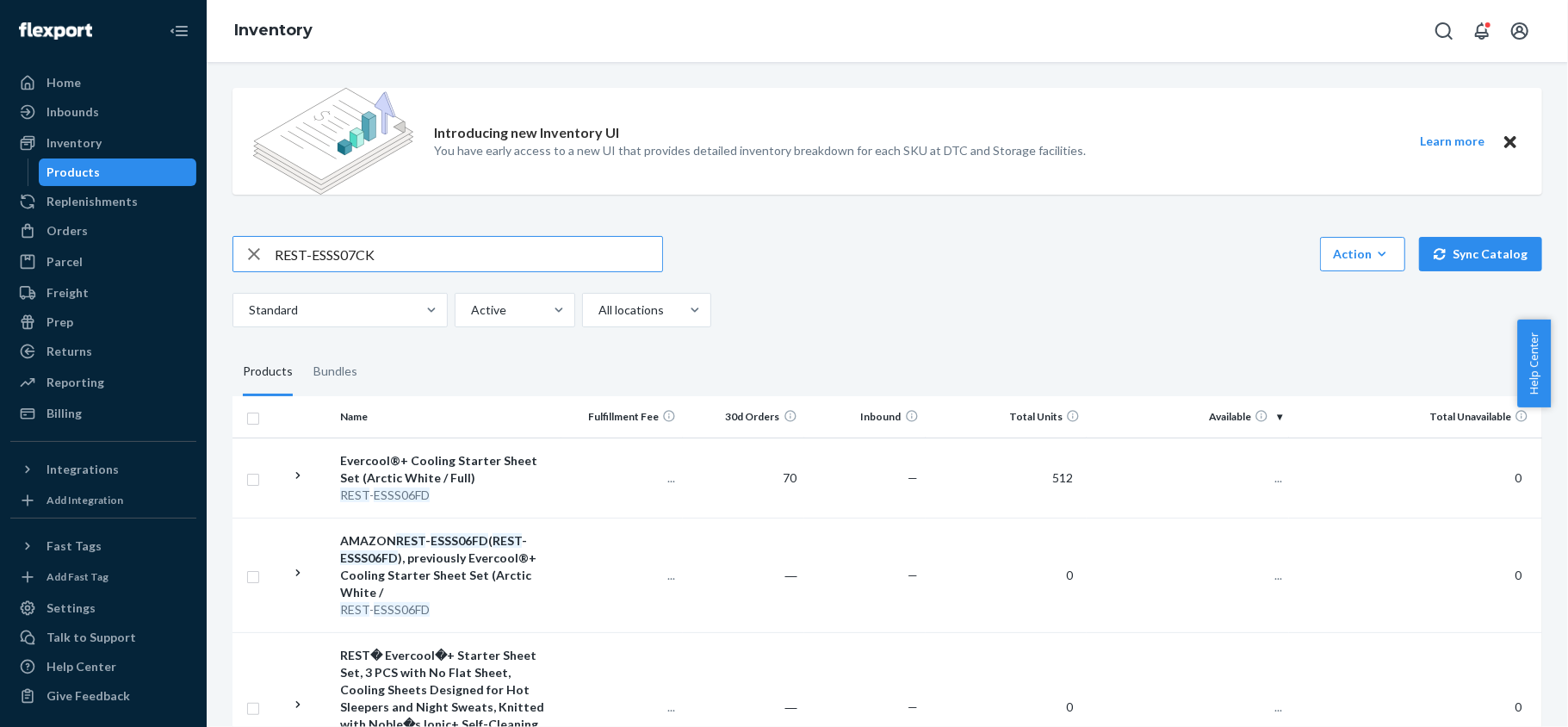
type input "REST-ESSS07CK"
click at [1255, 479] on span "54" at bounding box center [1268, 478] width 27 height 15
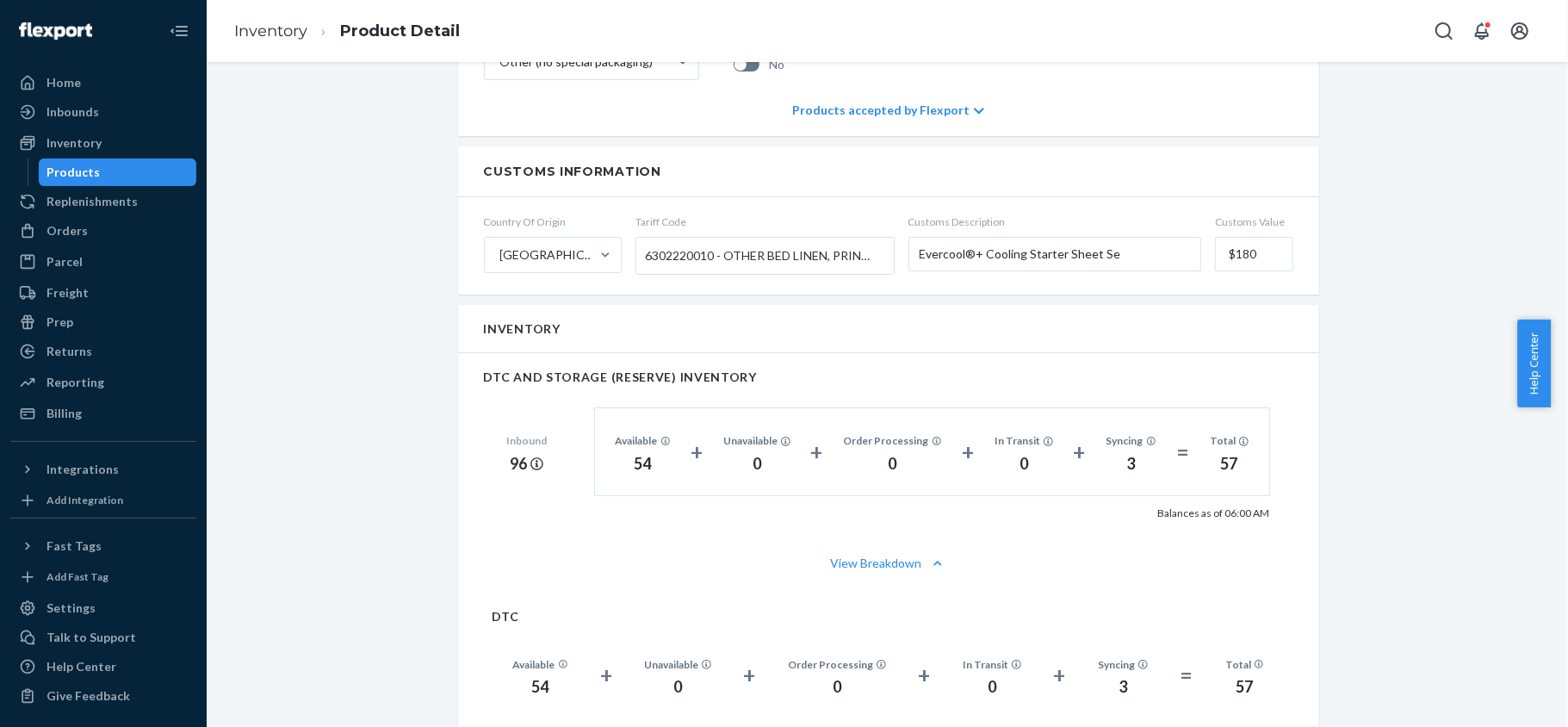
scroll to position [1148, 0]
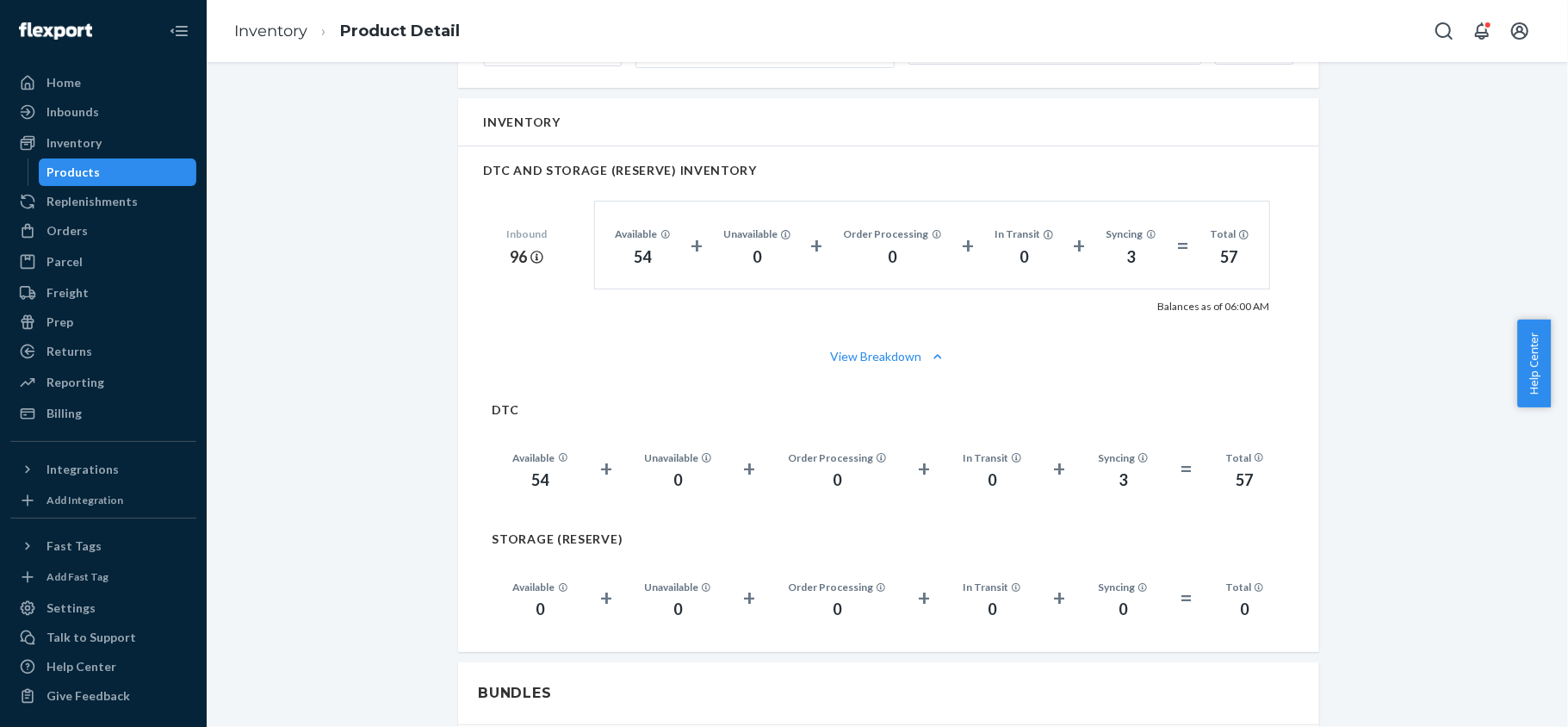
click at [162, 169] on div "Products" at bounding box center [118, 172] width 155 height 24
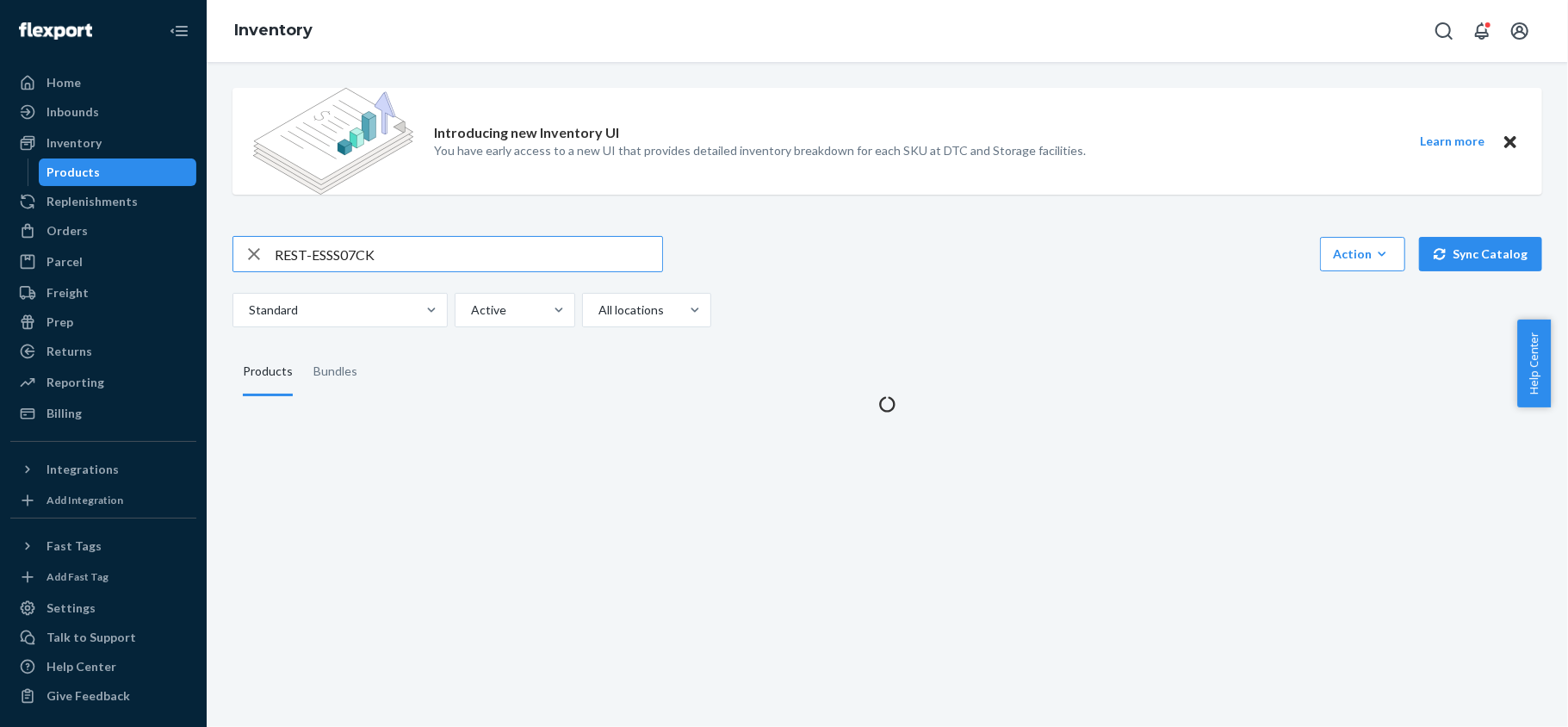
click at [422, 253] on input "REST-ESSS07CK" at bounding box center [469, 254] width 387 height 35
click at [424, 253] on input "REST-ESSS07CK" at bounding box center [469, 254] width 387 height 35
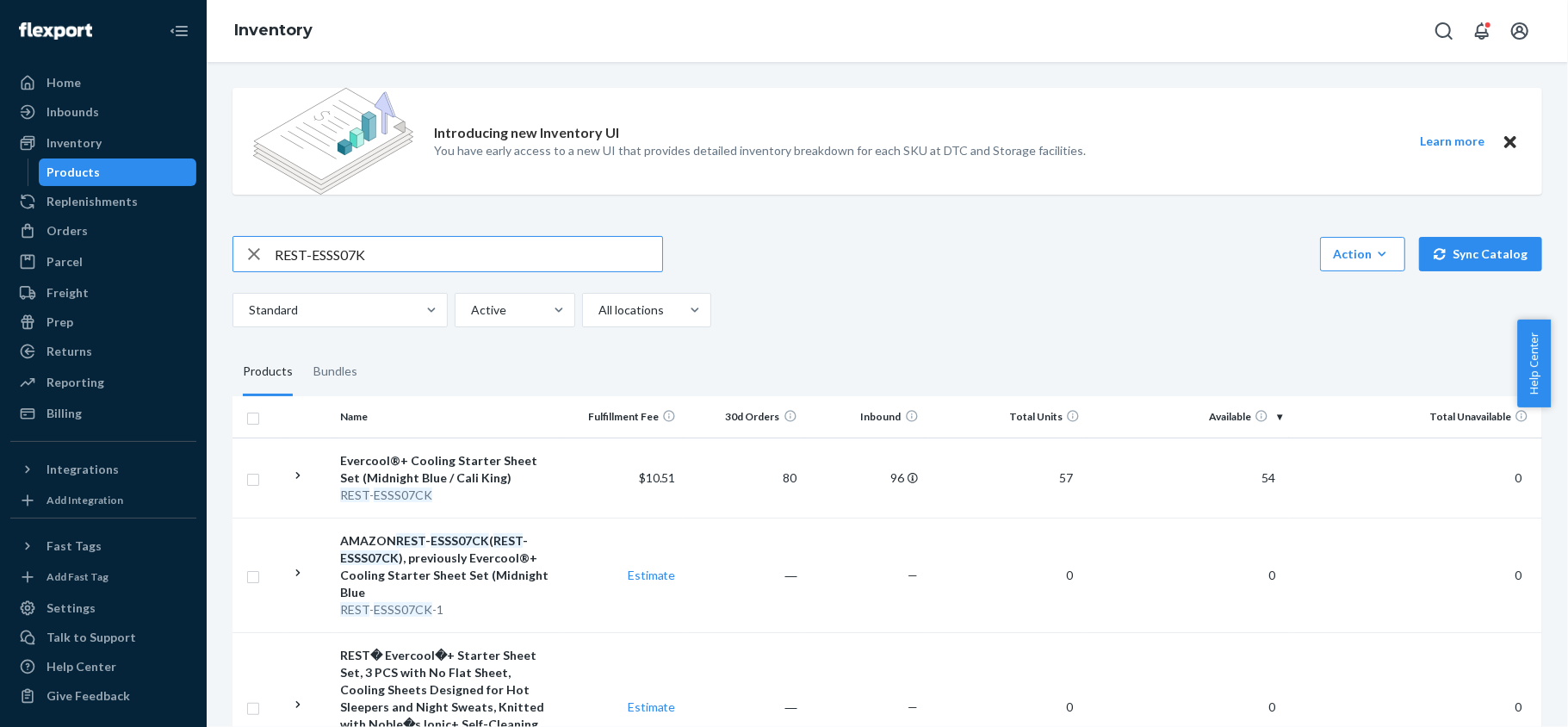
type input "REST-ESSS07K"
click at [1248, 482] on span "138" at bounding box center [1265, 478] width 35 height 15
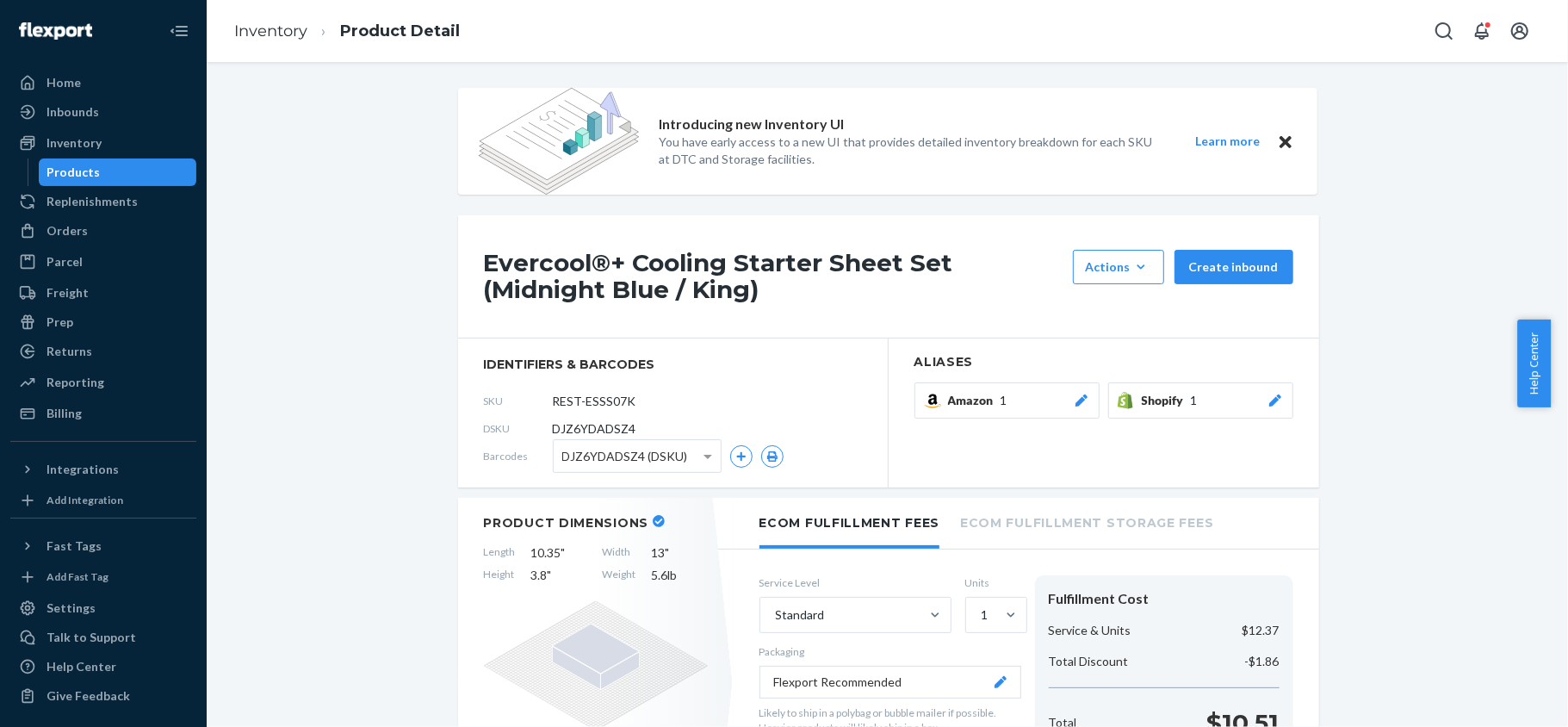
click at [167, 166] on div "Products" at bounding box center [118, 172] width 155 height 24
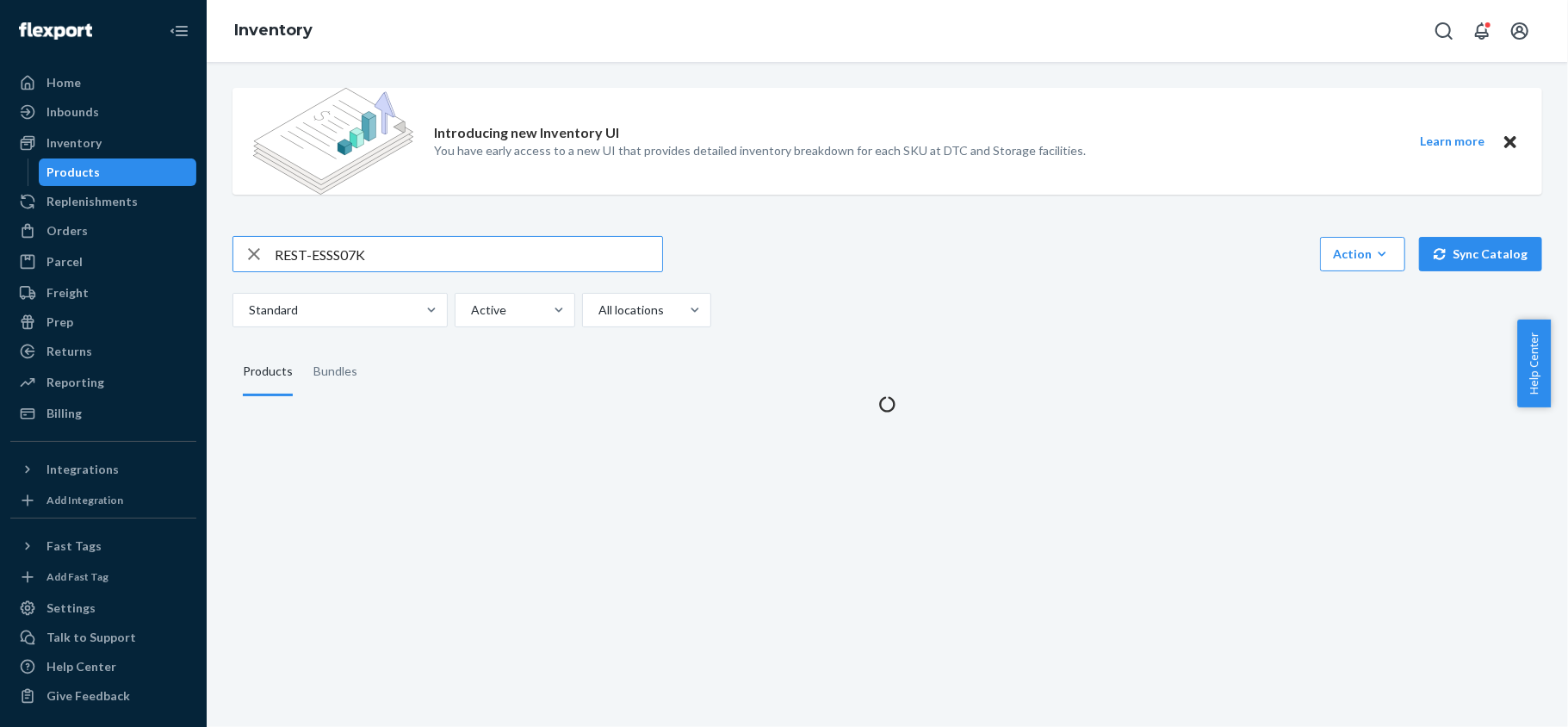
click at [426, 255] on input "REST-ESSS07K" at bounding box center [469, 254] width 387 height 35
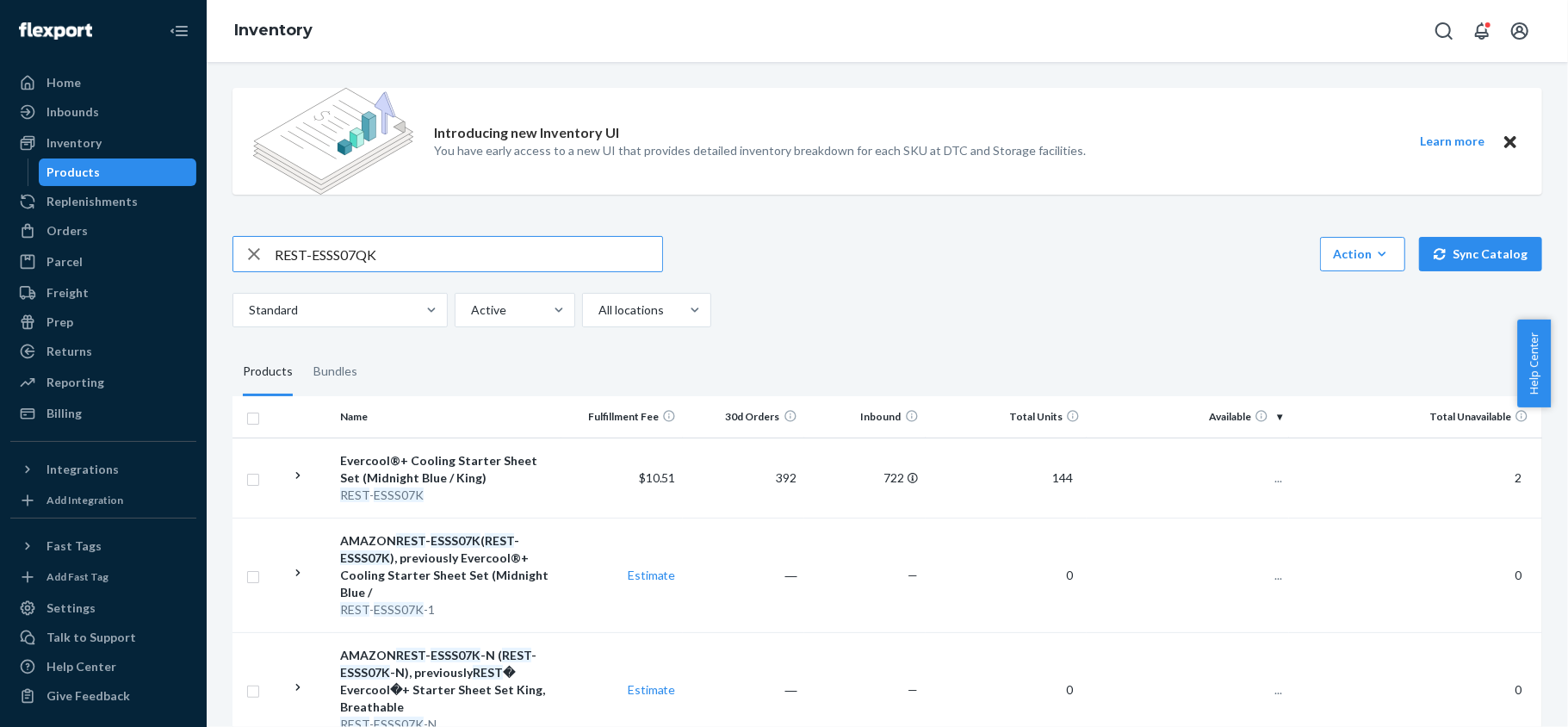
type input "REST-ESSS07QK"
drag, startPoint x: 1258, startPoint y: 475, endPoint x: 1245, endPoint y: 473, distance: 13.2
click at [1257, 475] on span "235" at bounding box center [1265, 478] width 35 height 15
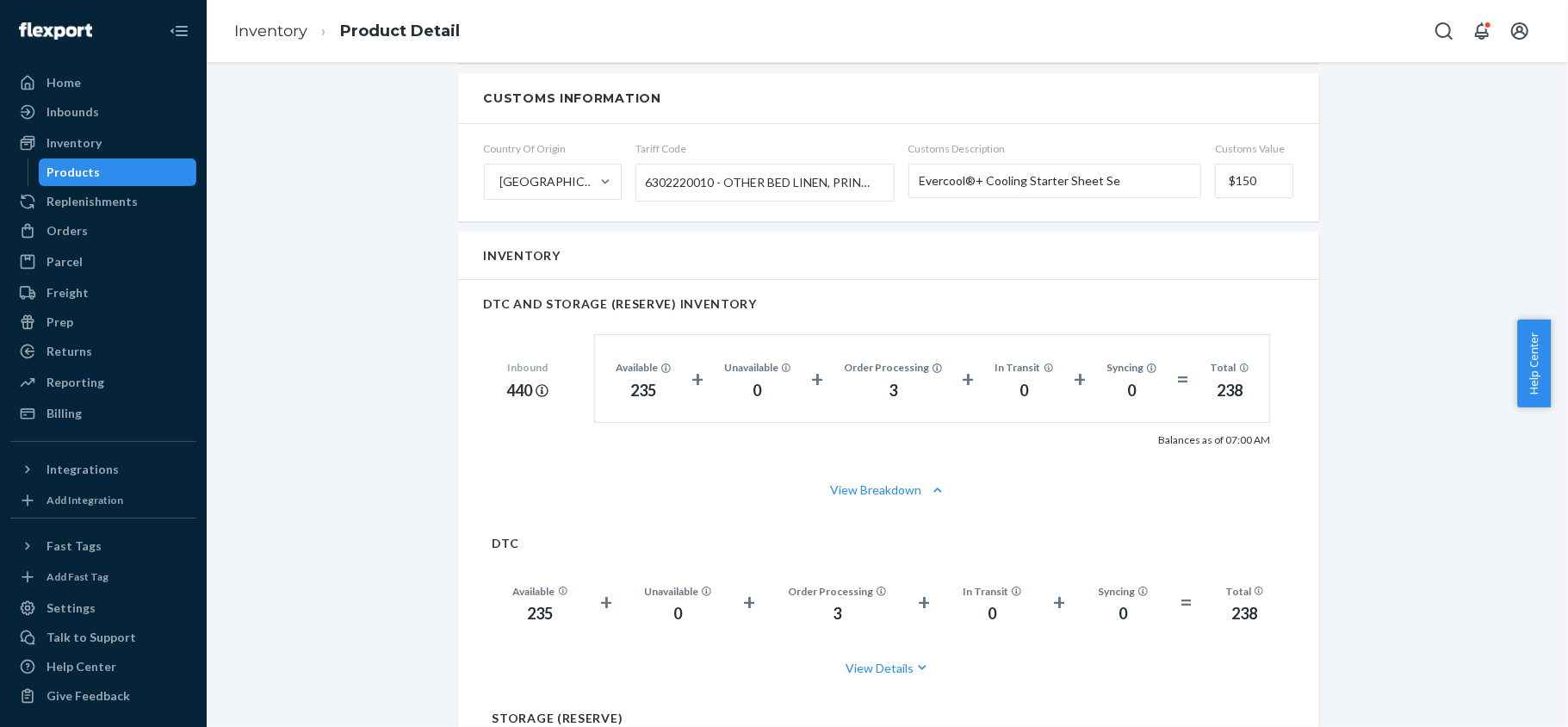
scroll to position [1033, 0]
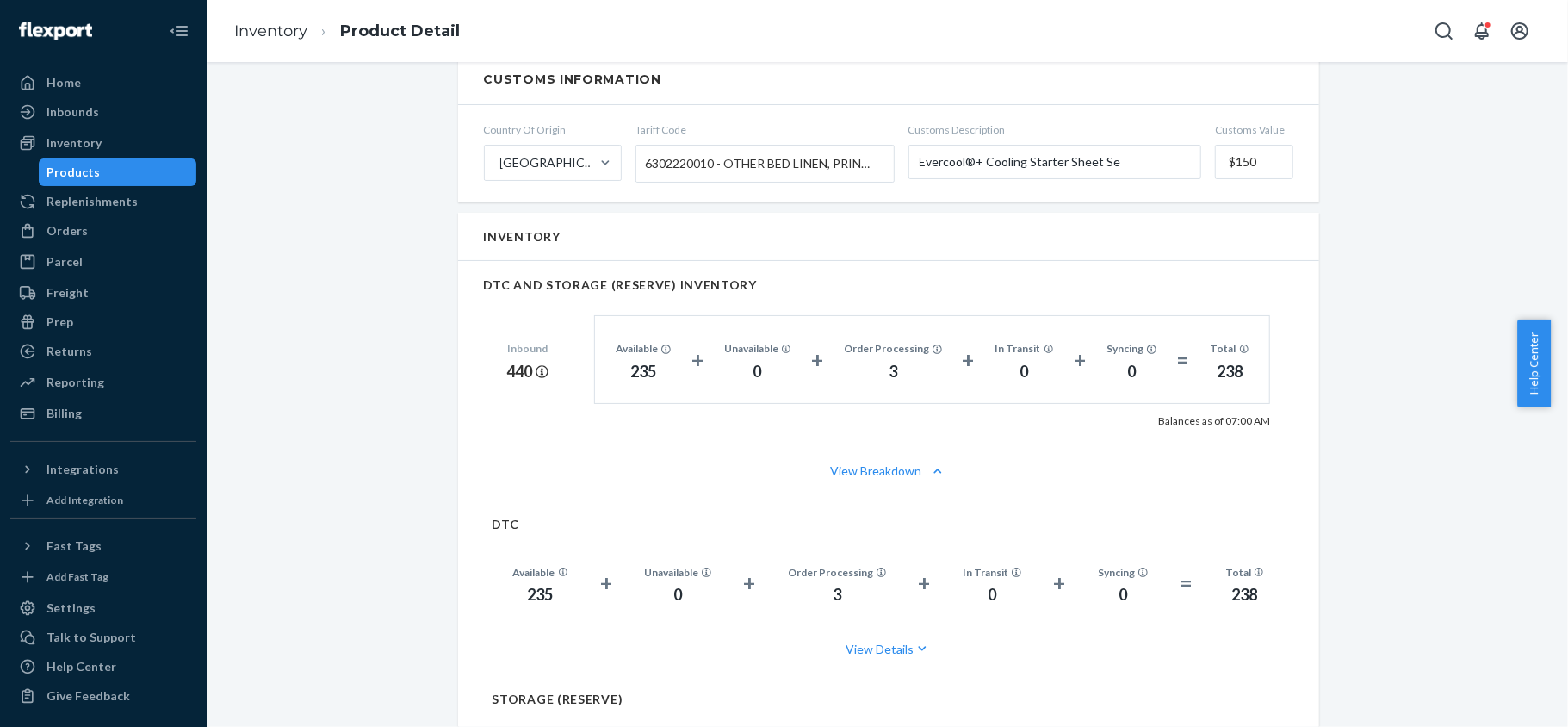
click at [146, 179] on div "Products" at bounding box center [118, 172] width 155 height 24
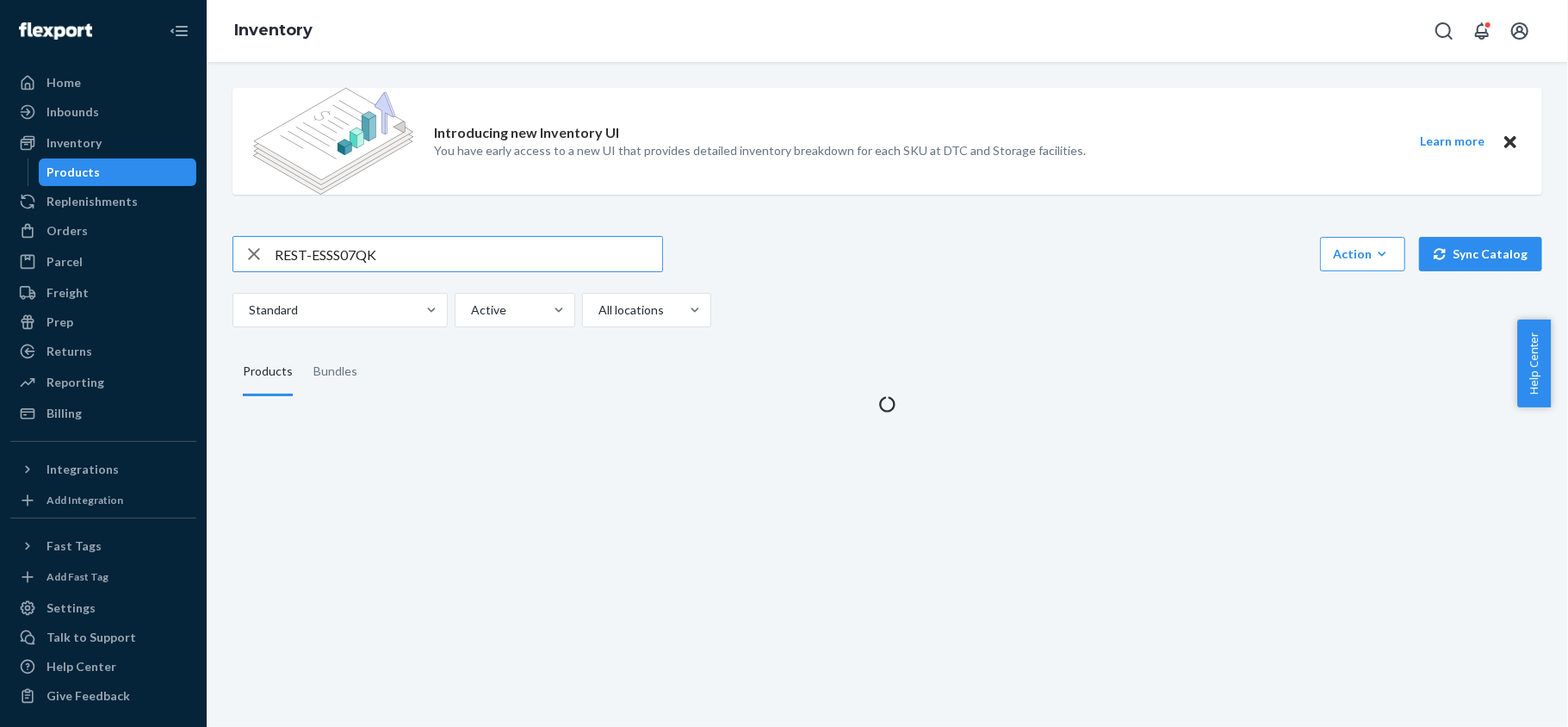
click at [352, 240] on input "REST-ESSS07QK" at bounding box center [469, 254] width 387 height 35
click at [353, 240] on input "REST-ESSS07QK" at bounding box center [469, 254] width 387 height 35
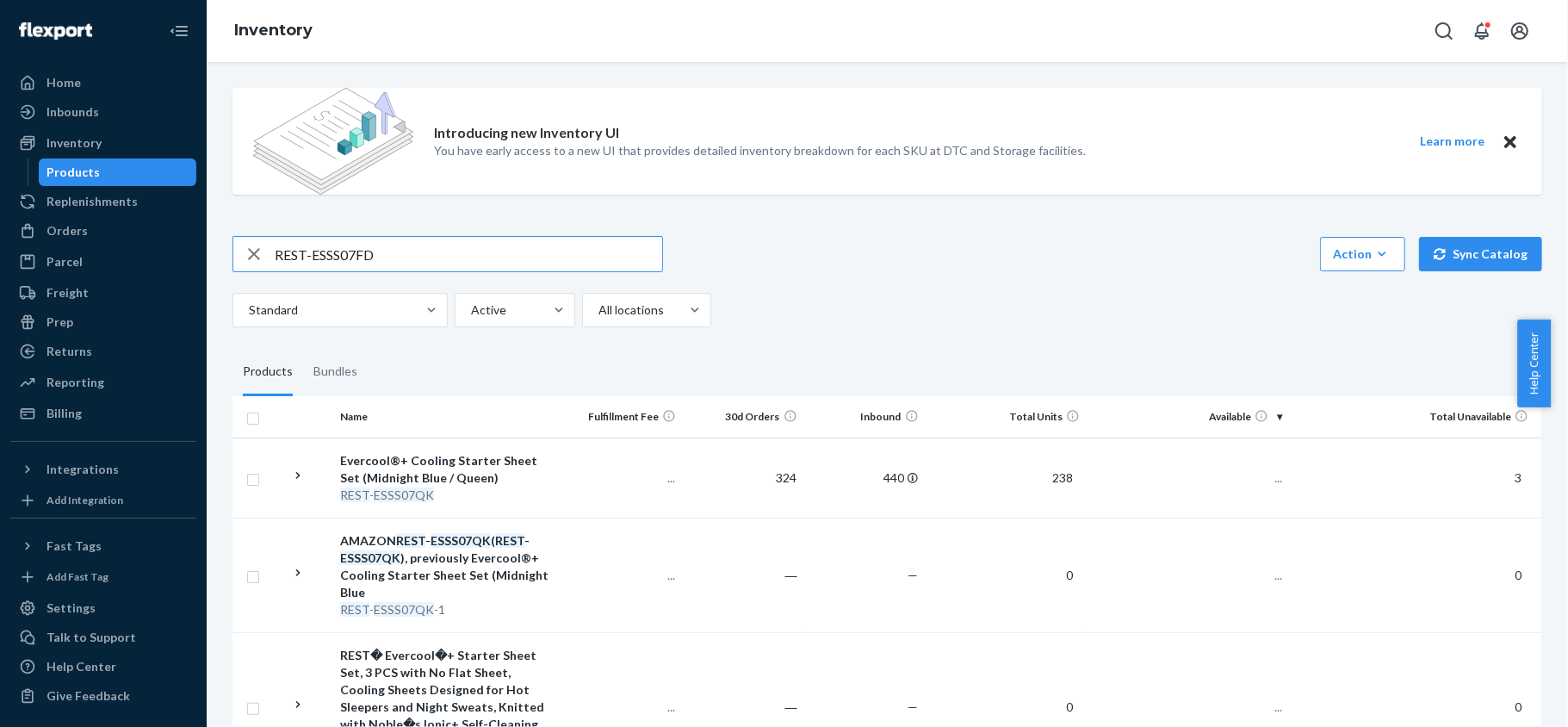
type input "REST-ESSS07FD"
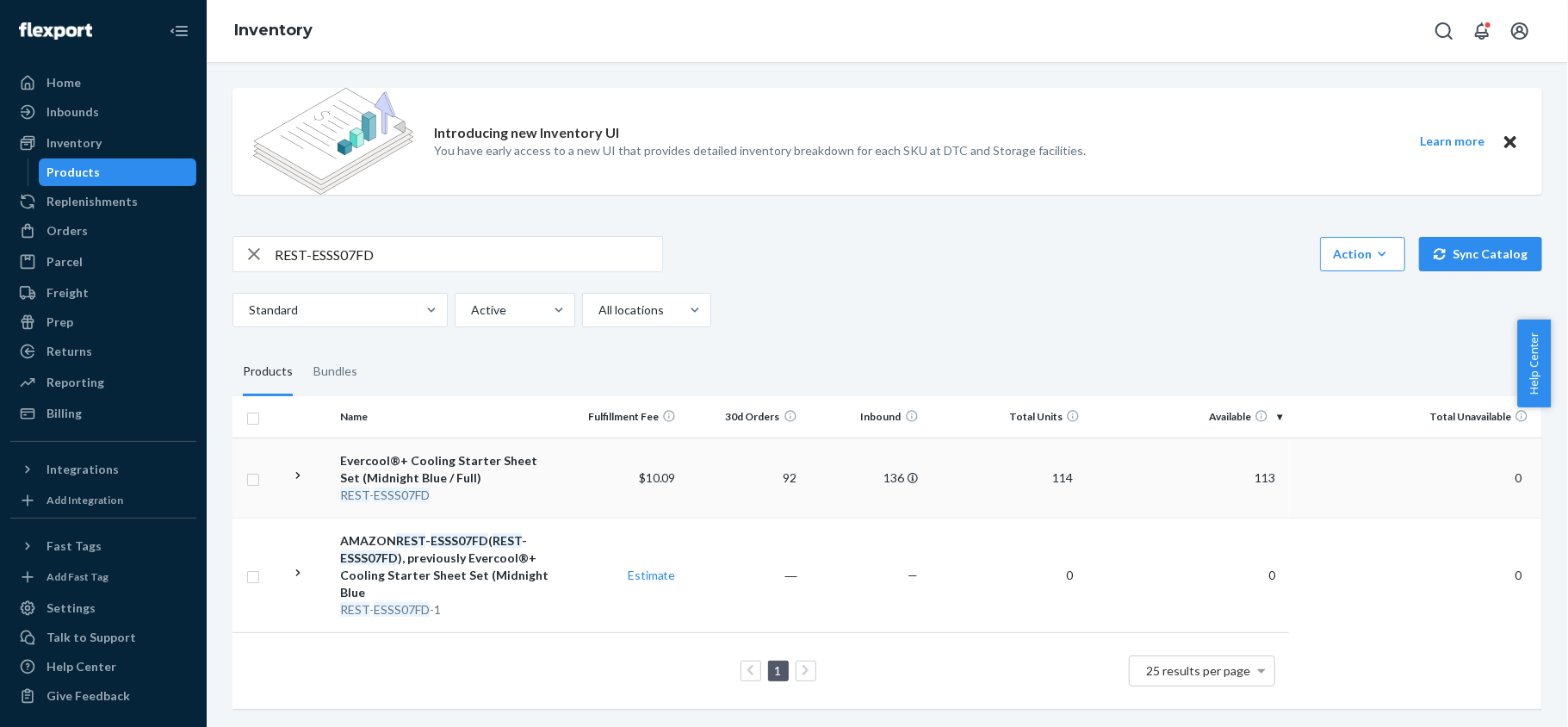
click at [1261, 481] on span "113" at bounding box center [1265, 478] width 35 height 15
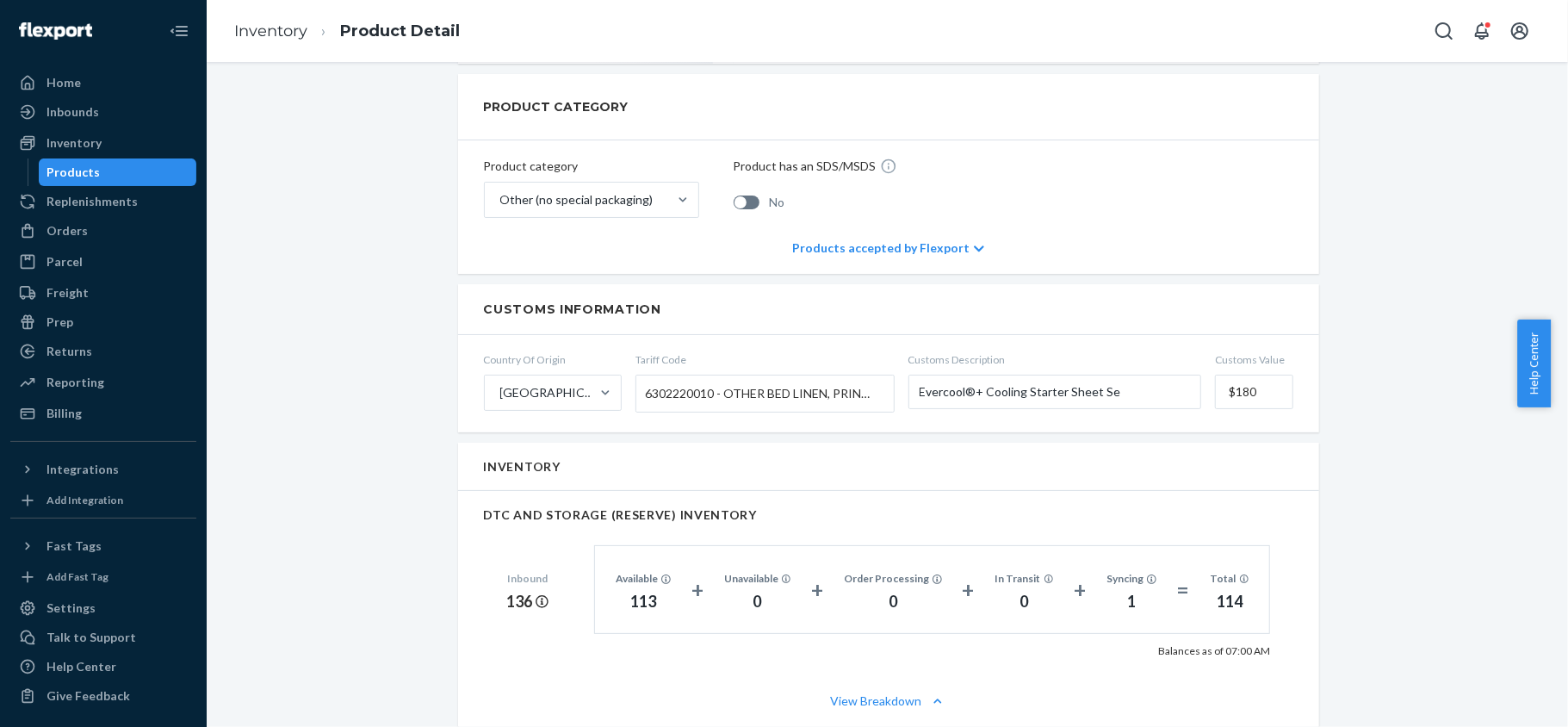
scroll to position [1033, 0]
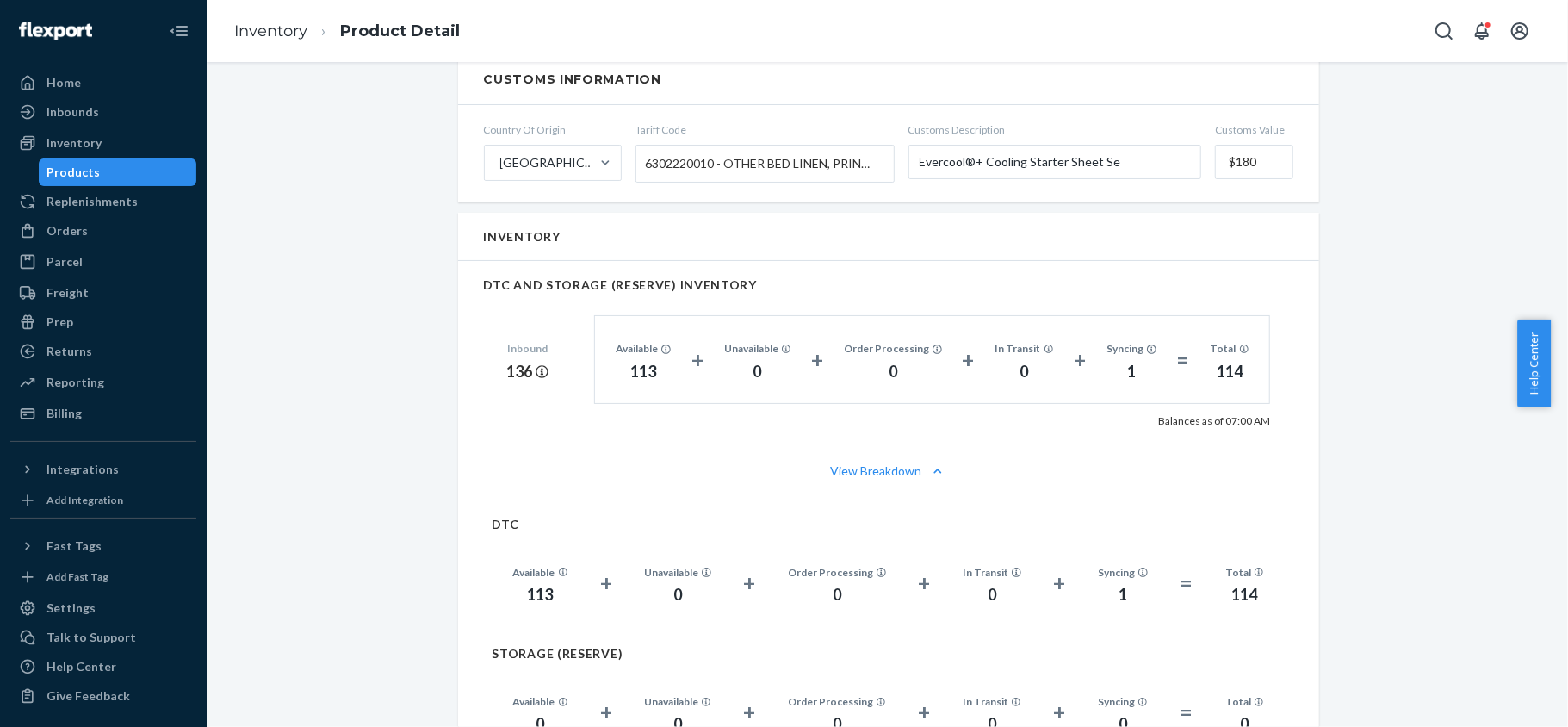
click at [118, 164] on div "Products" at bounding box center [118, 172] width 155 height 24
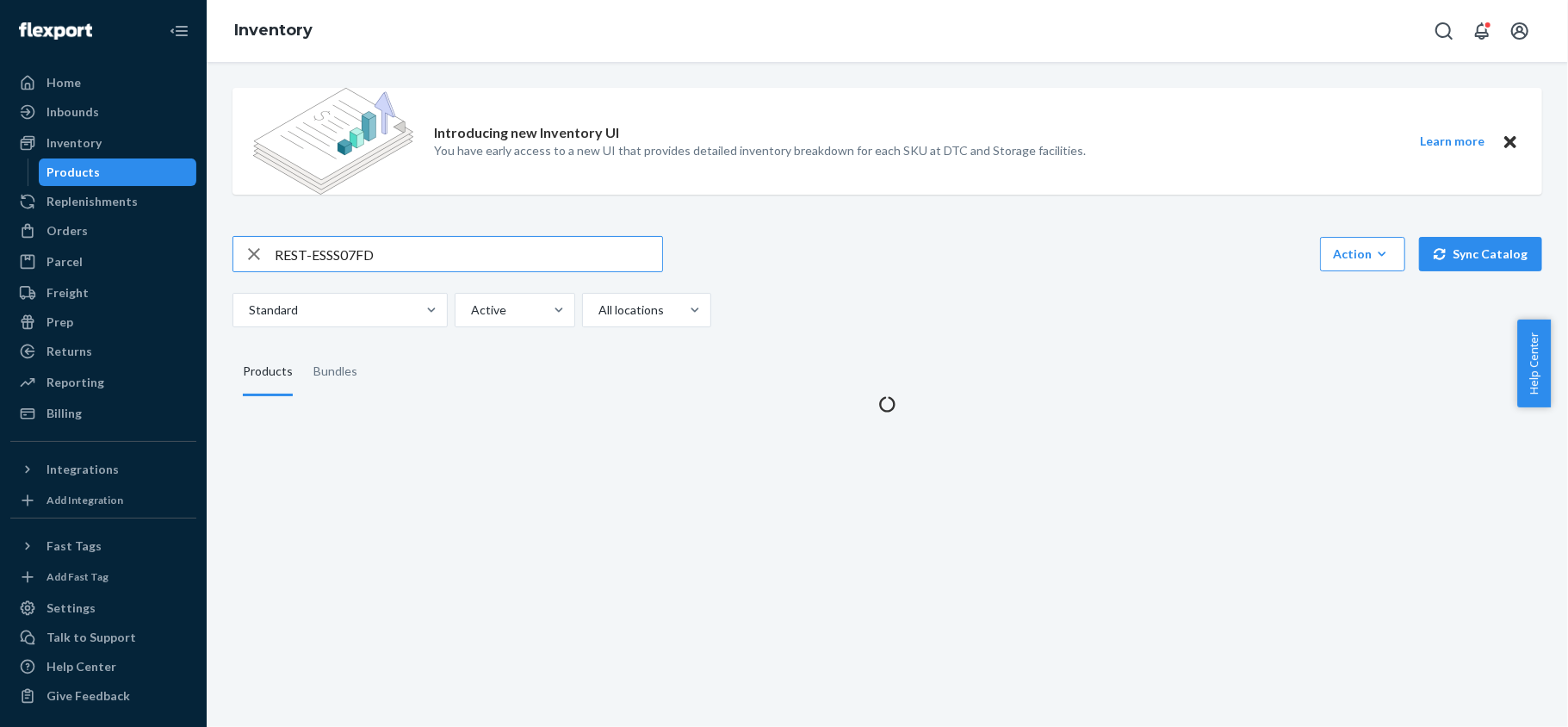
click at [342, 252] on input "REST-ESSS07FD" at bounding box center [469, 254] width 387 height 35
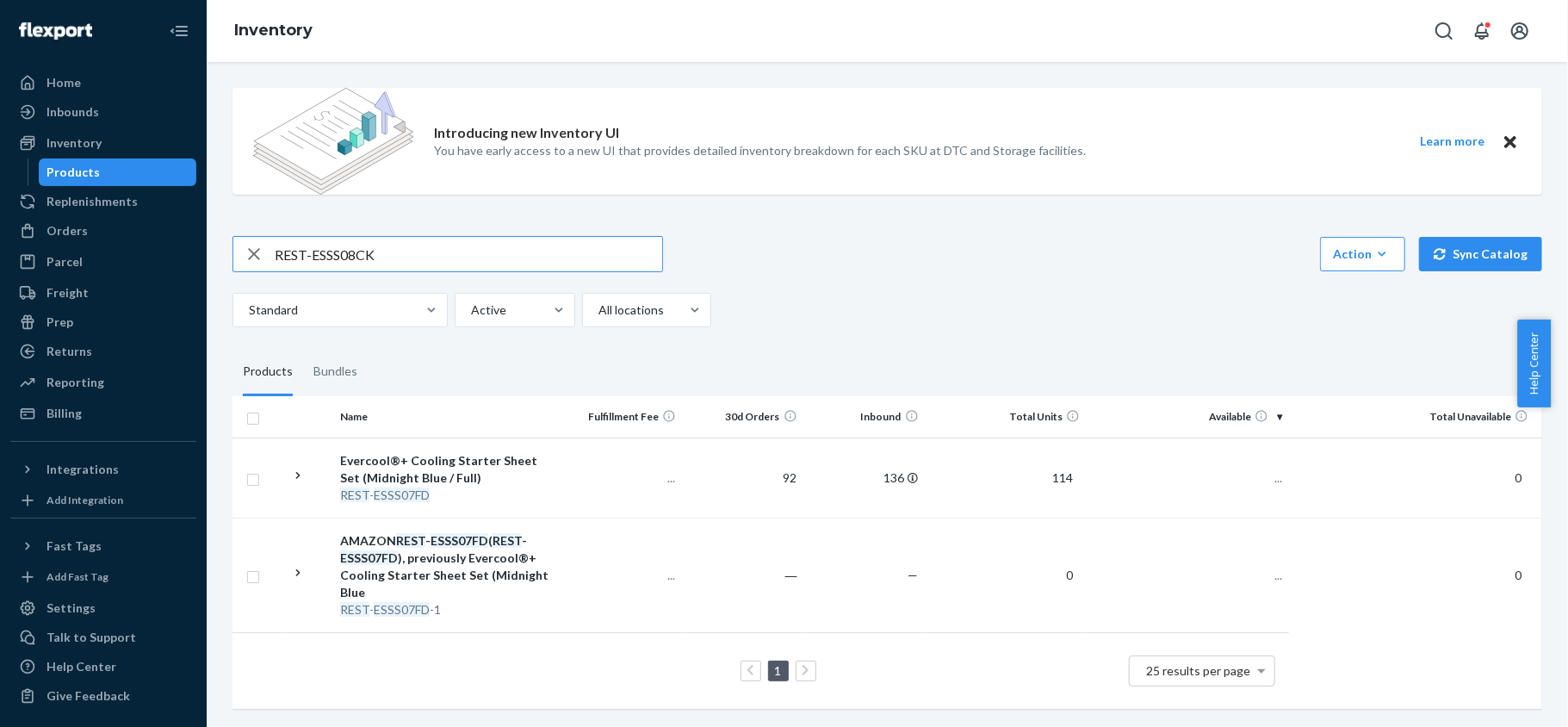
type input "REST-ESSS08CK"
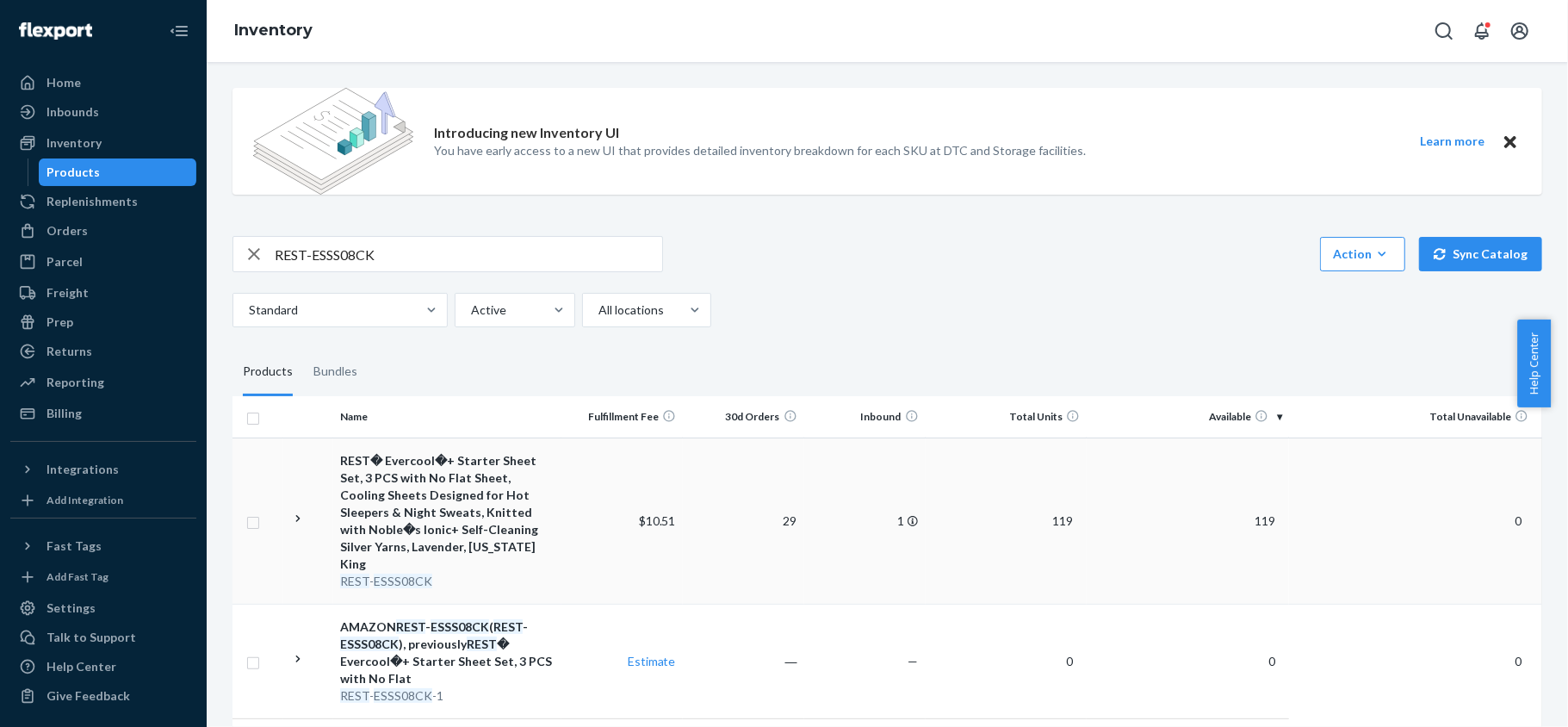
click at [1249, 514] on span "119" at bounding box center [1265, 521] width 35 height 15
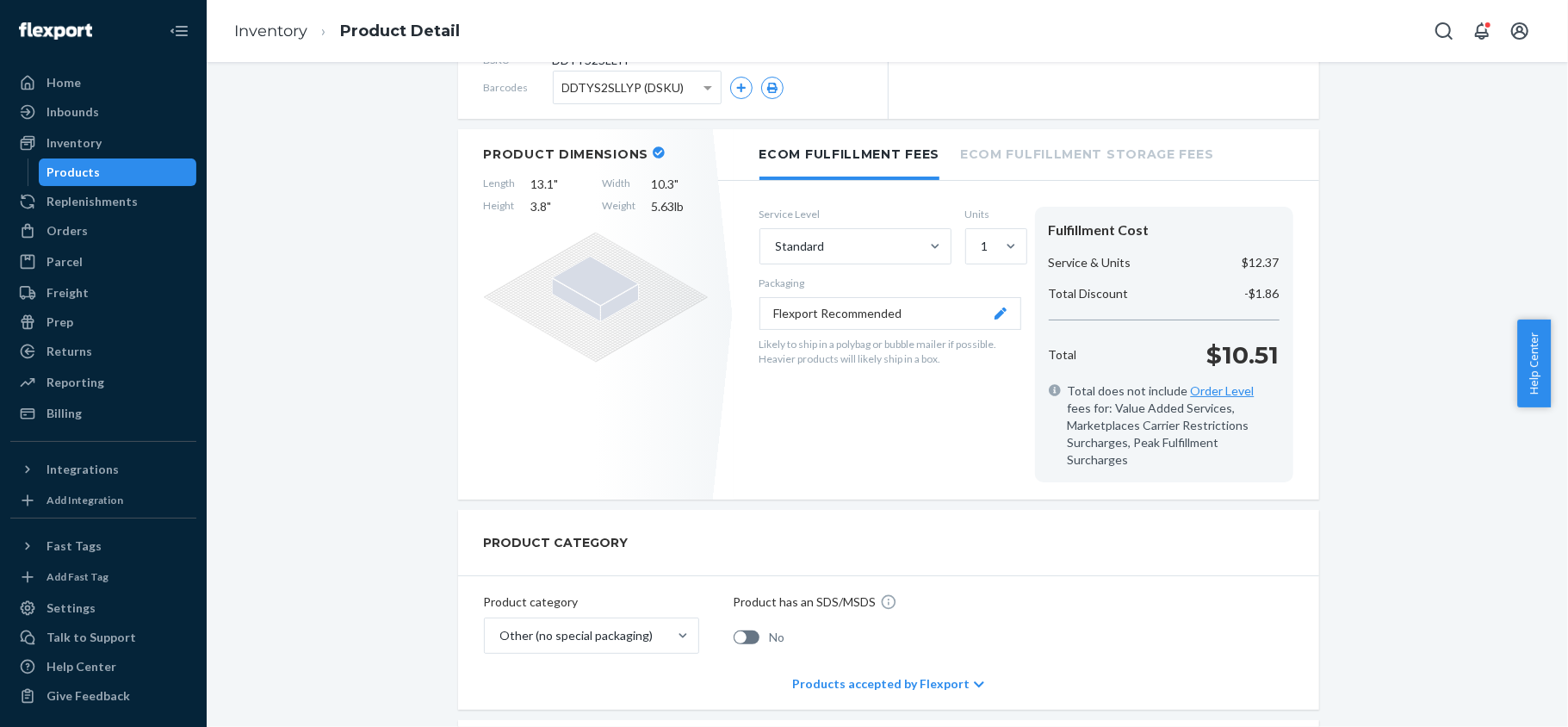
scroll to position [229, 0]
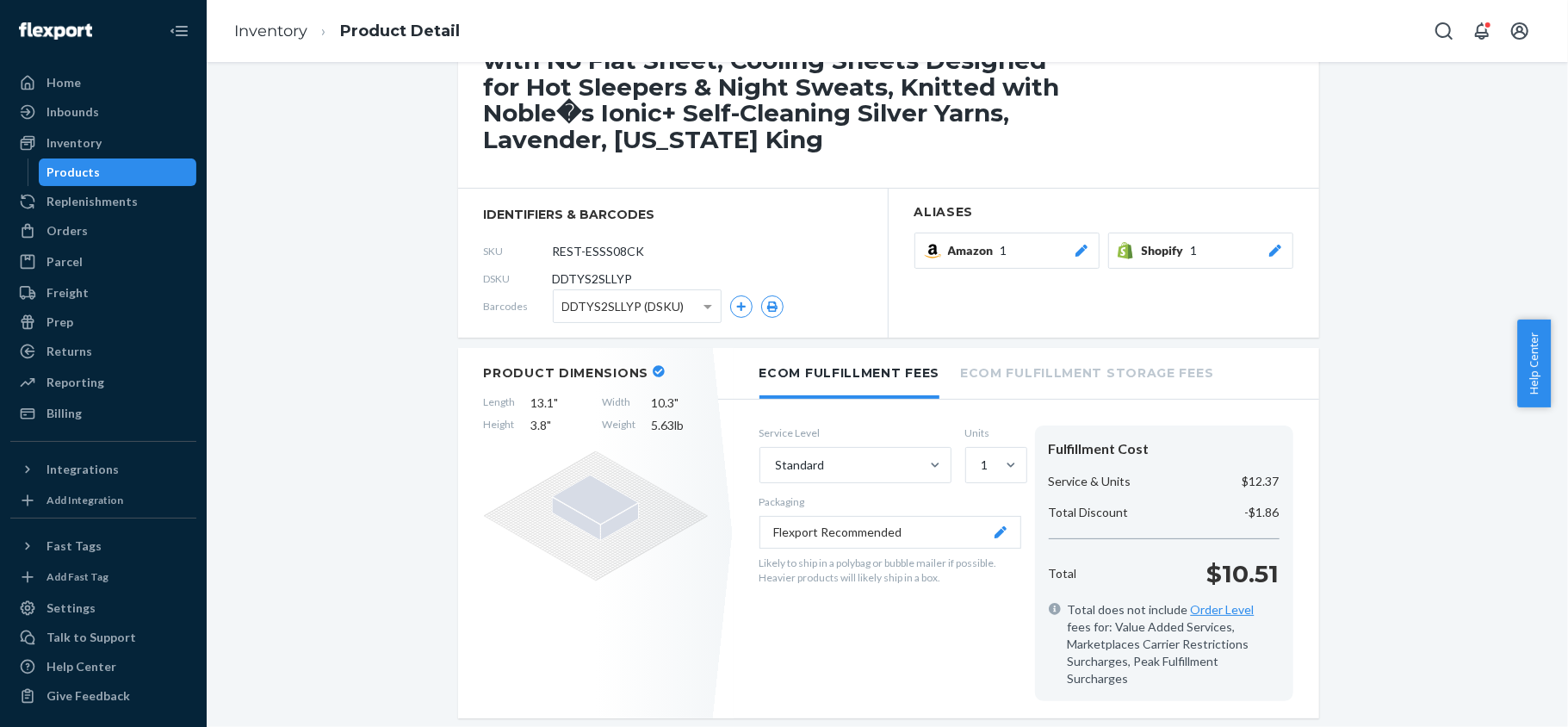
click at [152, 169] on div "Products" at bounding box center [118, 172] width 155 height 24
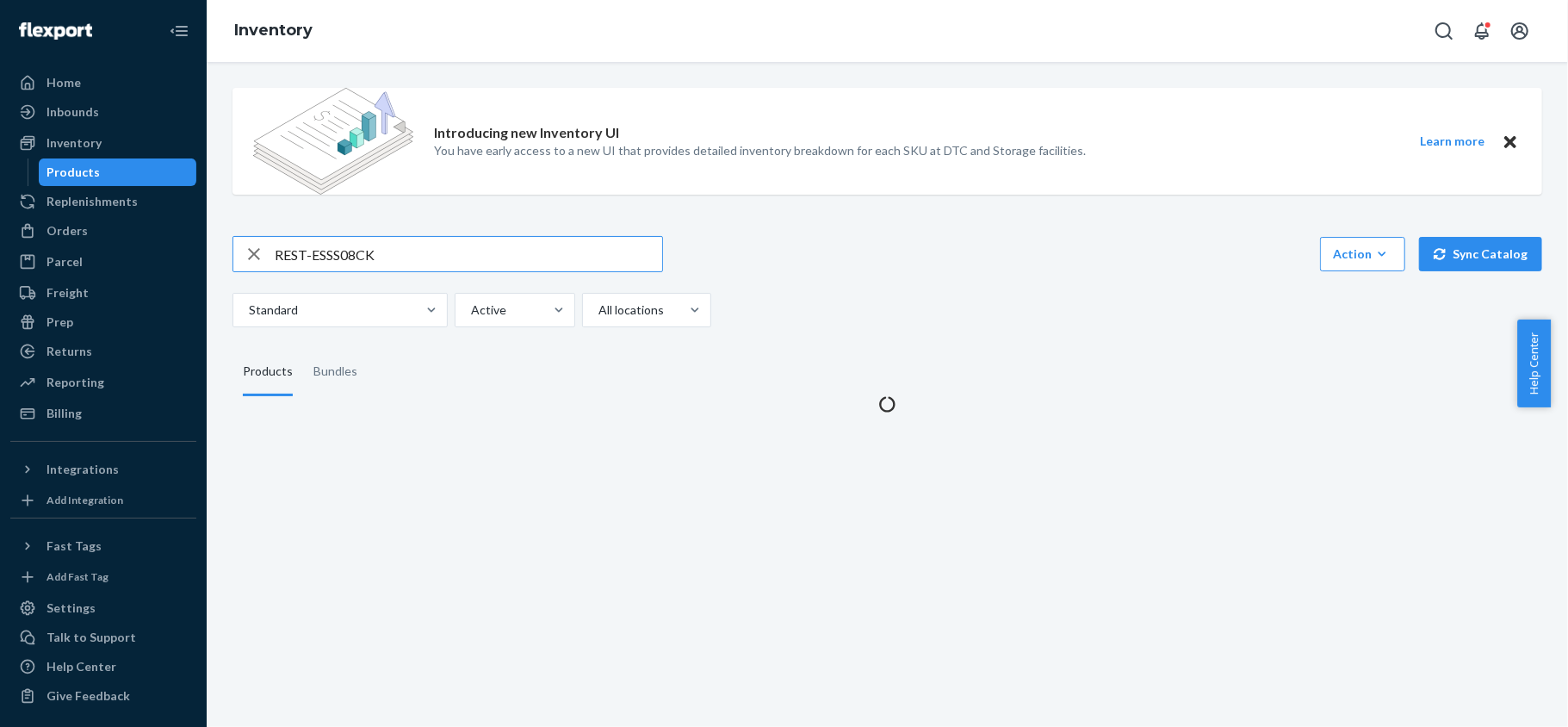
click at [363, 242] on input "REST-ESSS08CK" at bounding box center [469, 254] width 387 height 35
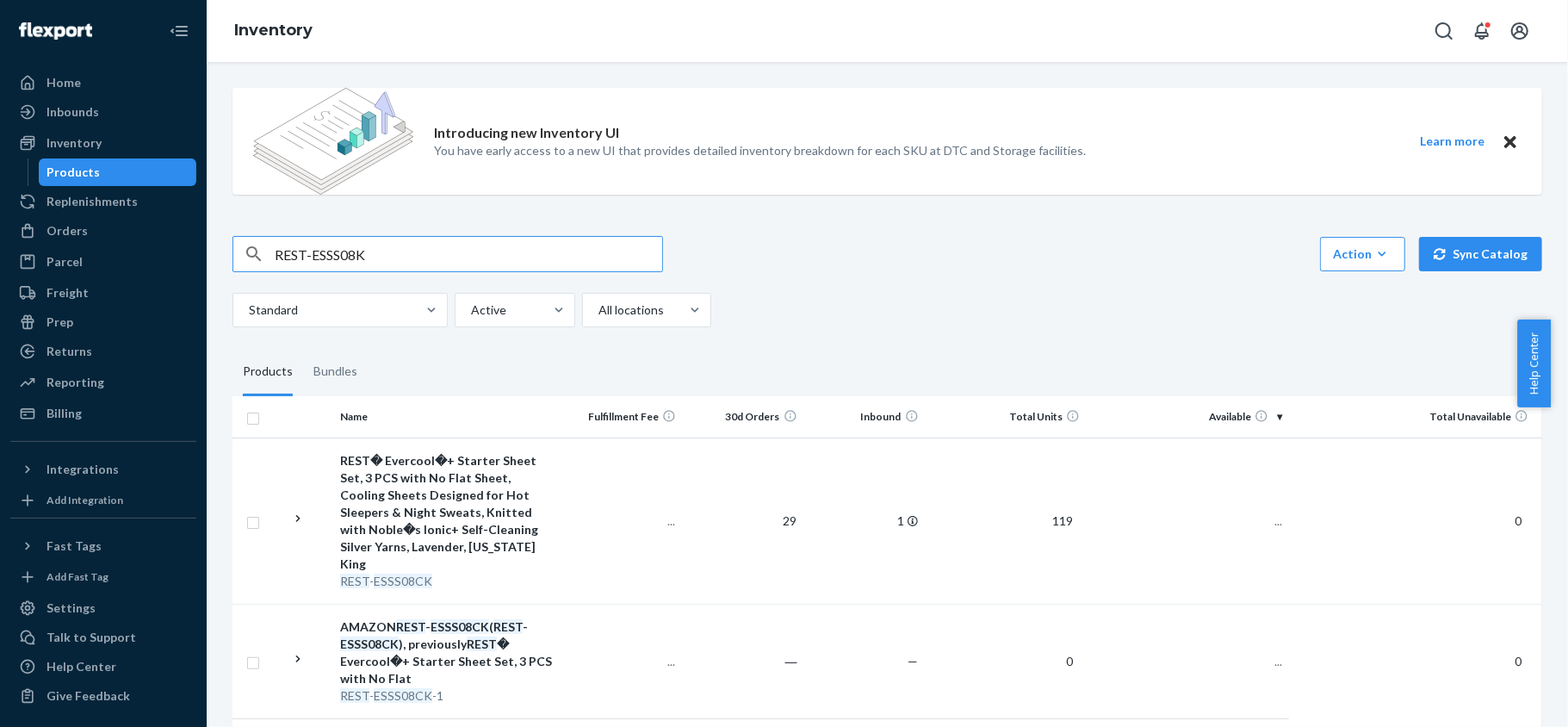
type input "REST-ESSS08K"
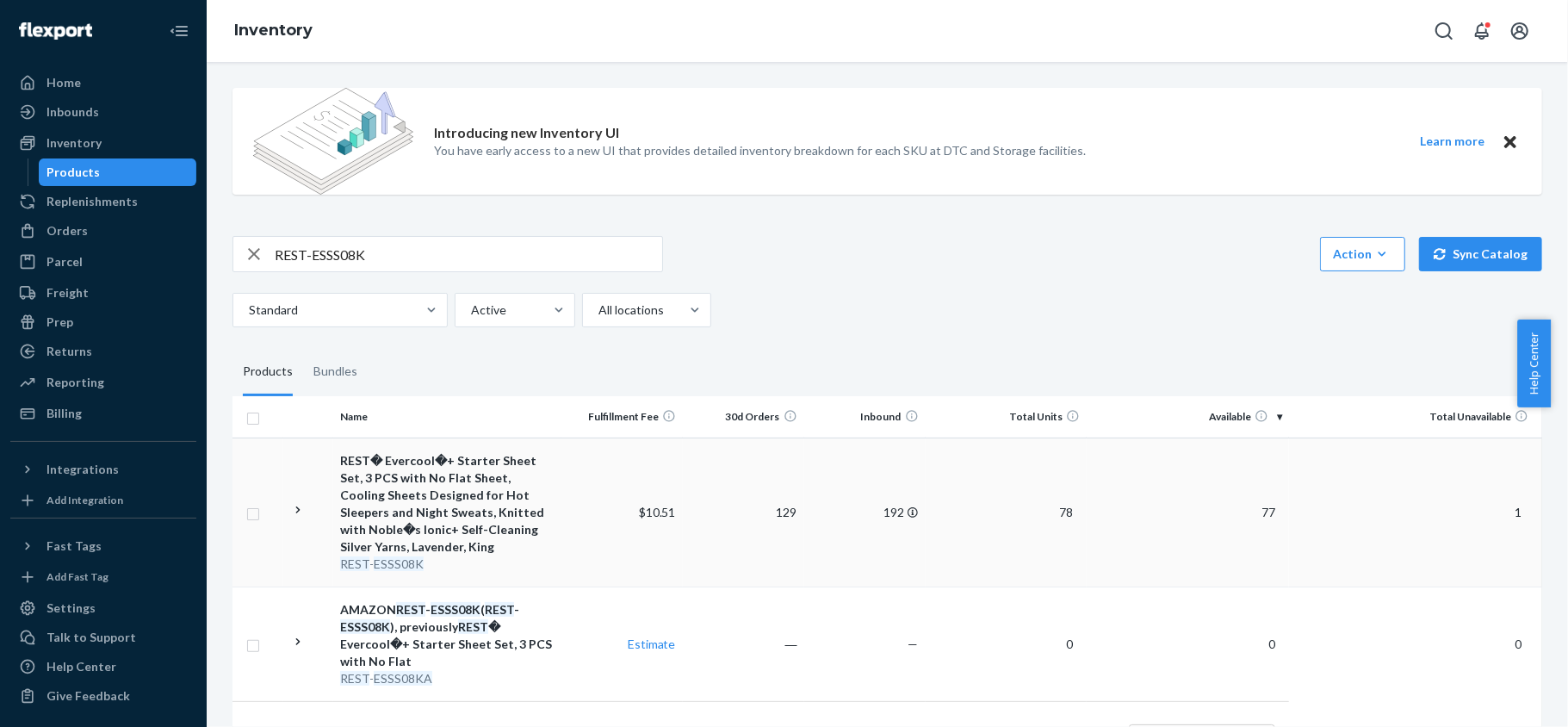
click at [1247, 502] on td "77" at bounding box center [1188, 512] width 202 height 149
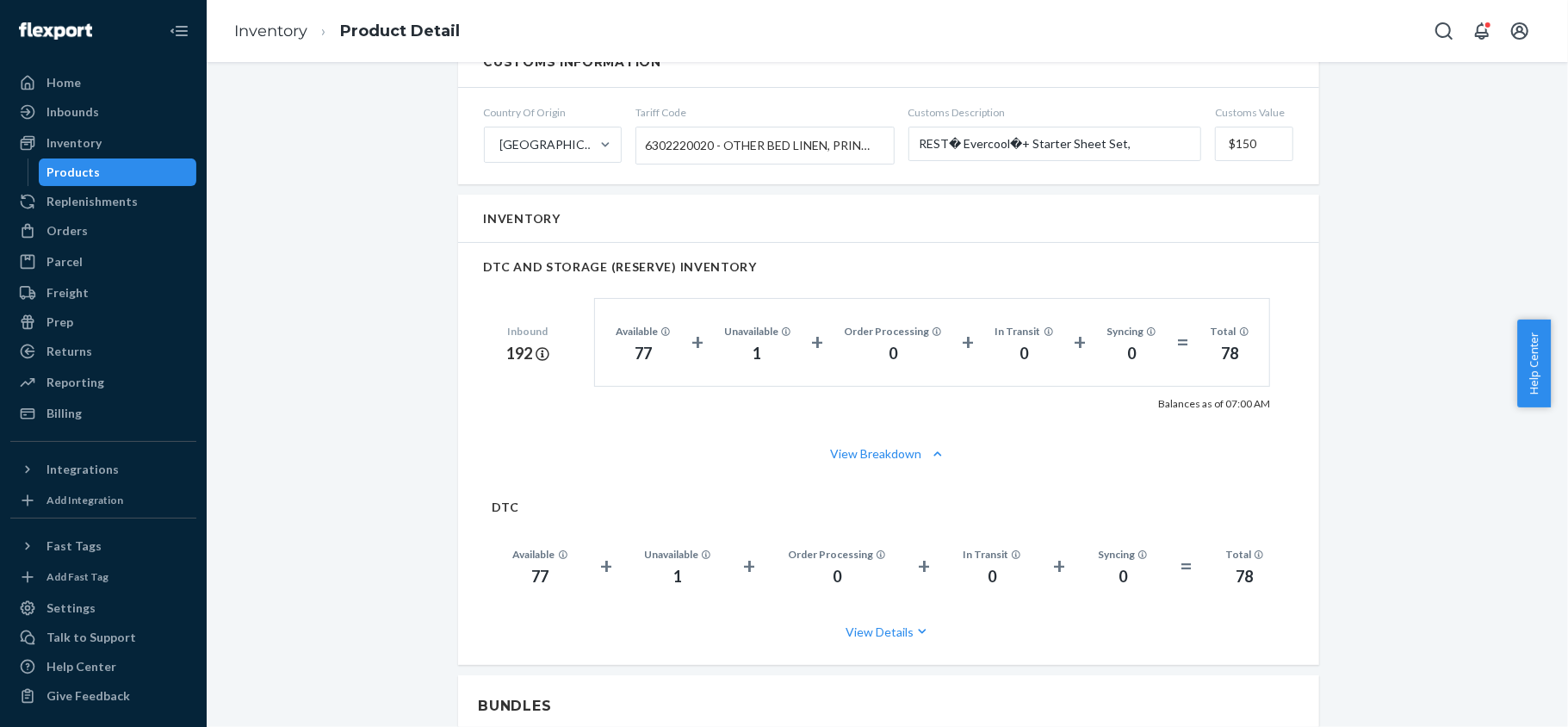
scroll to position [1262, 0]
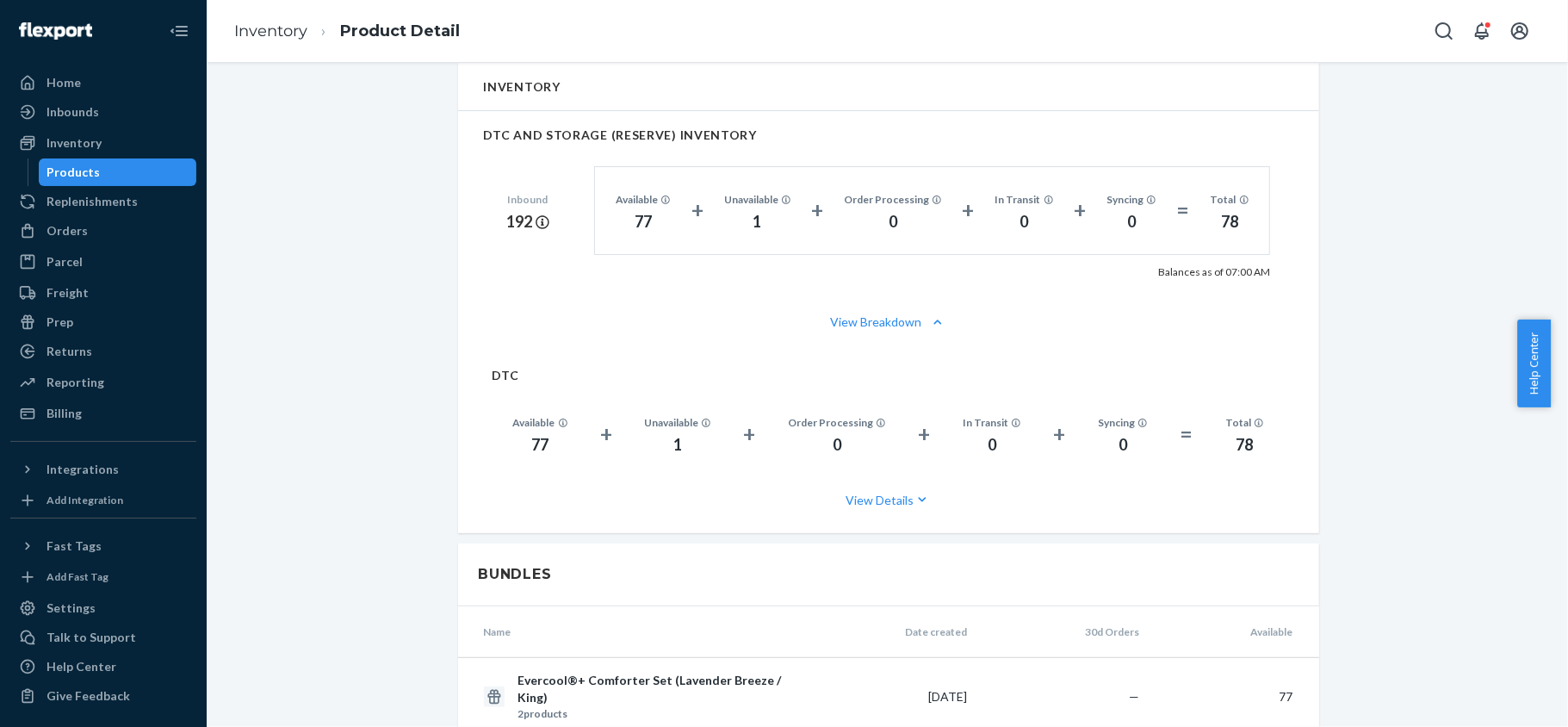
click at [150, 179] on div "Products" at bounding box center [118, 172] width 155 height 24
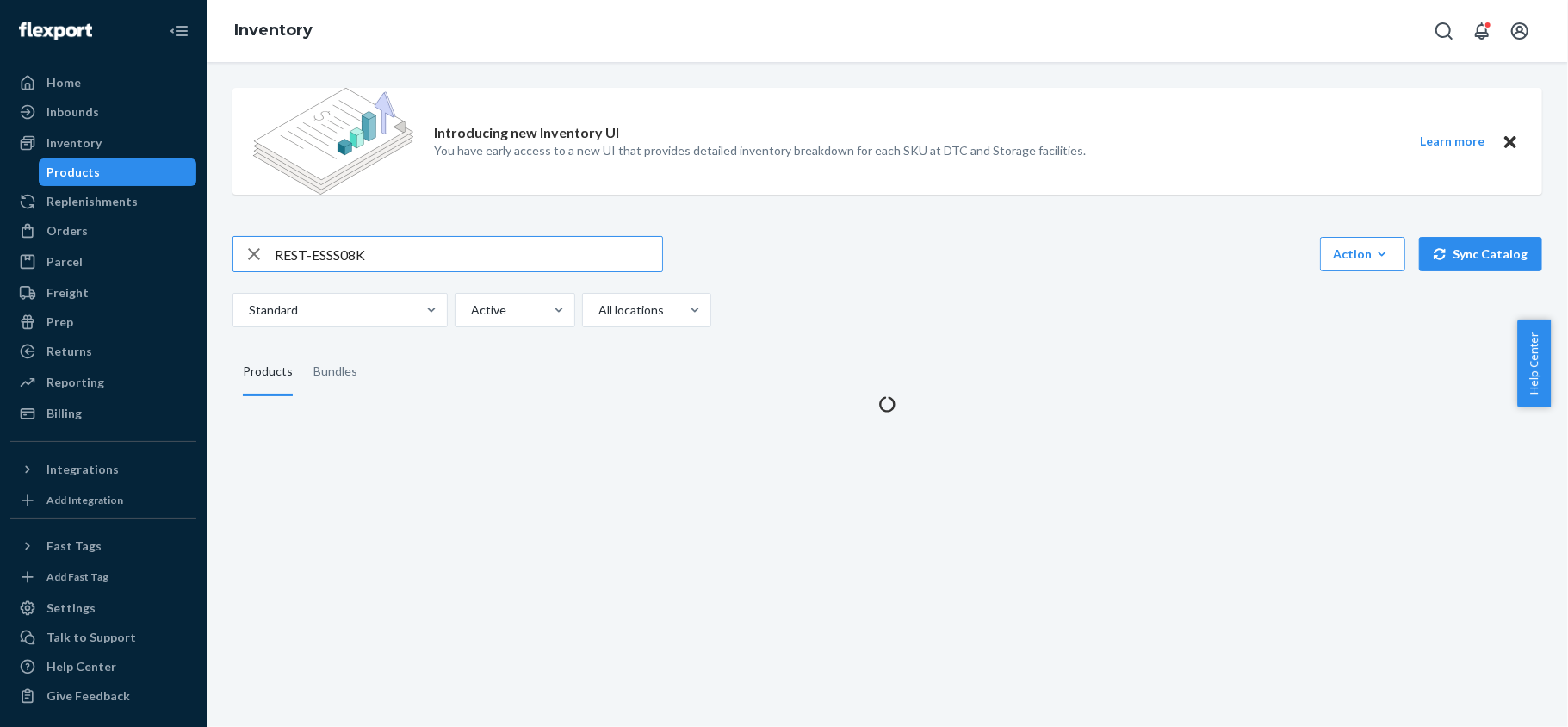
click at [367, 237] on input "REST-ESSS08K" at bounding box center [469, 254] width 387 height 35
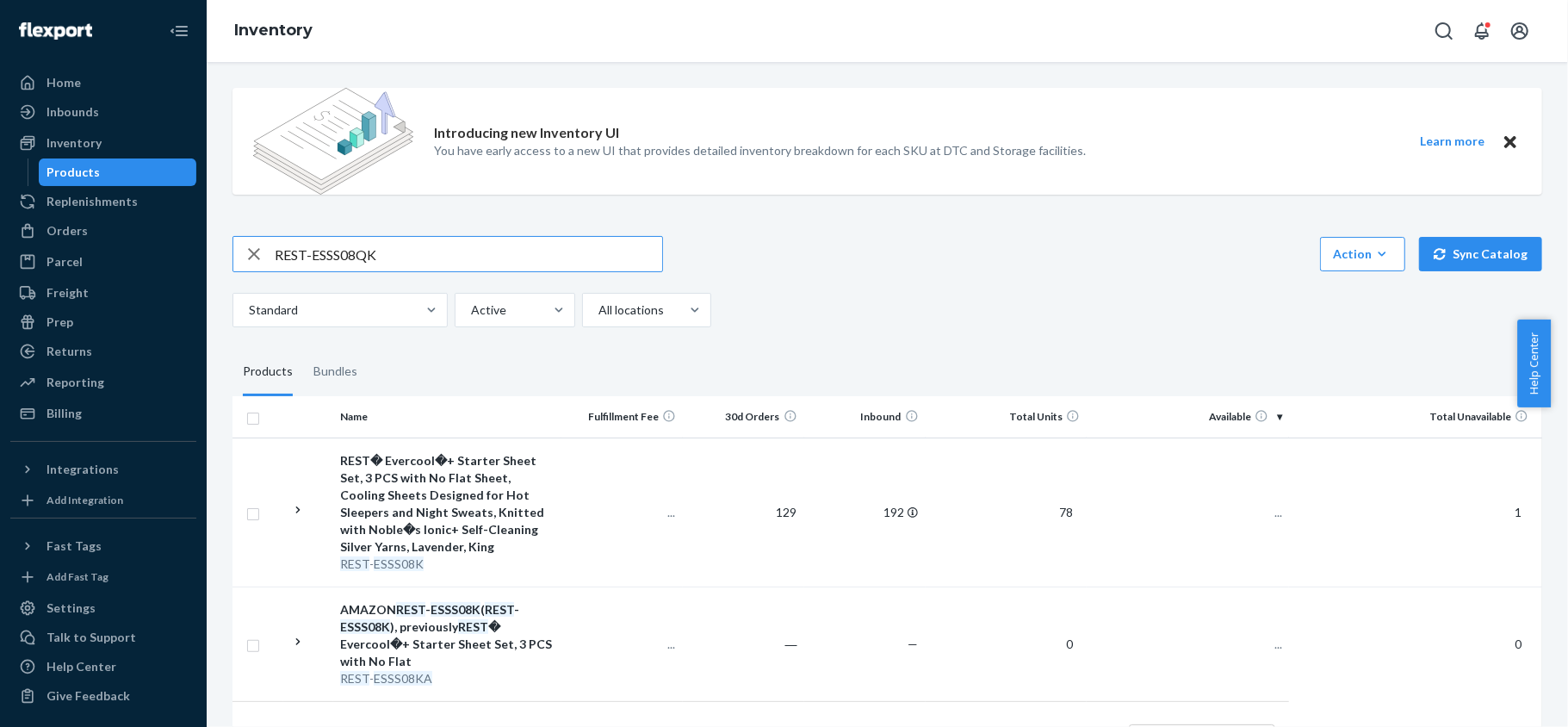
type input "REST-ESSS08QK"
click at [1240, 502] on td "66" at bounding box center [1188, 512] width 202 height 149
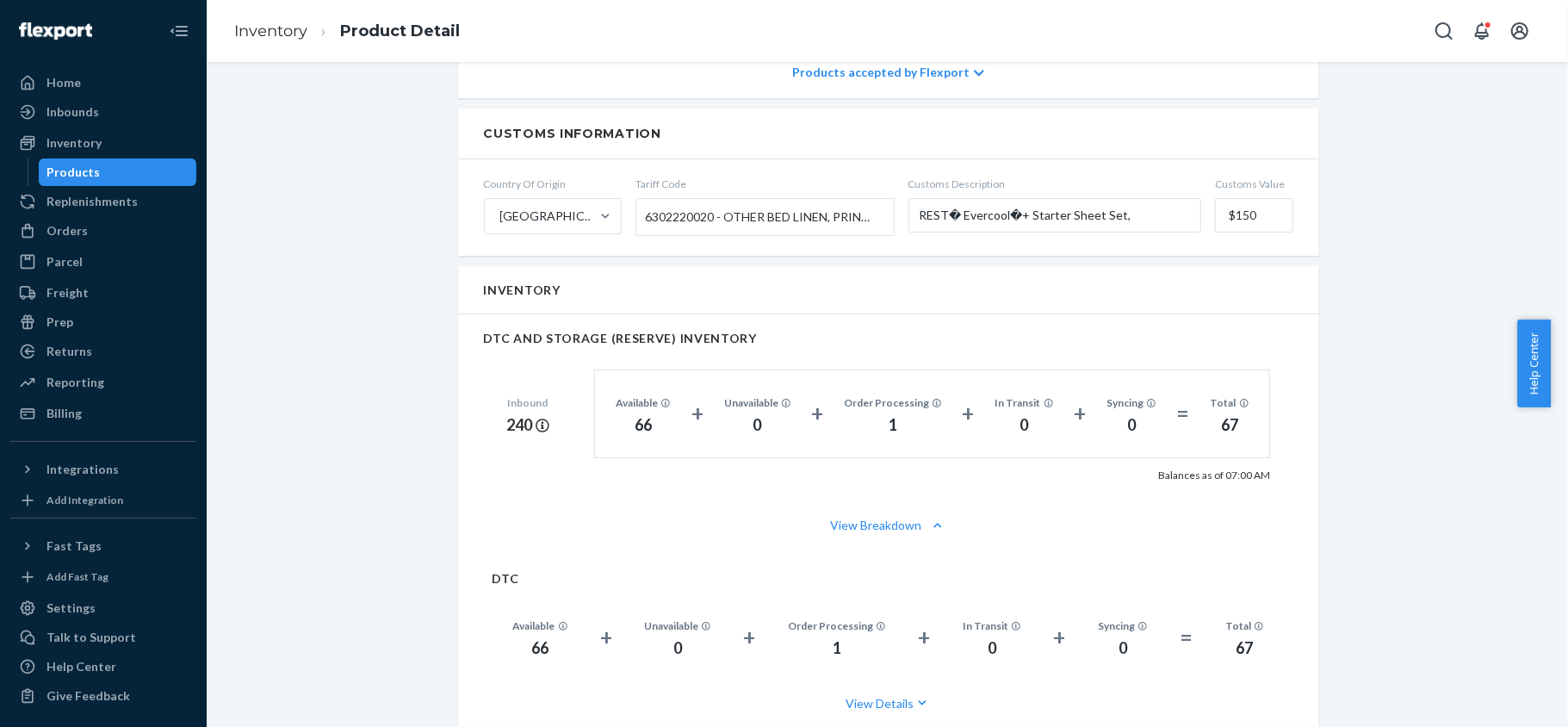
scroll to position [1148, 0]
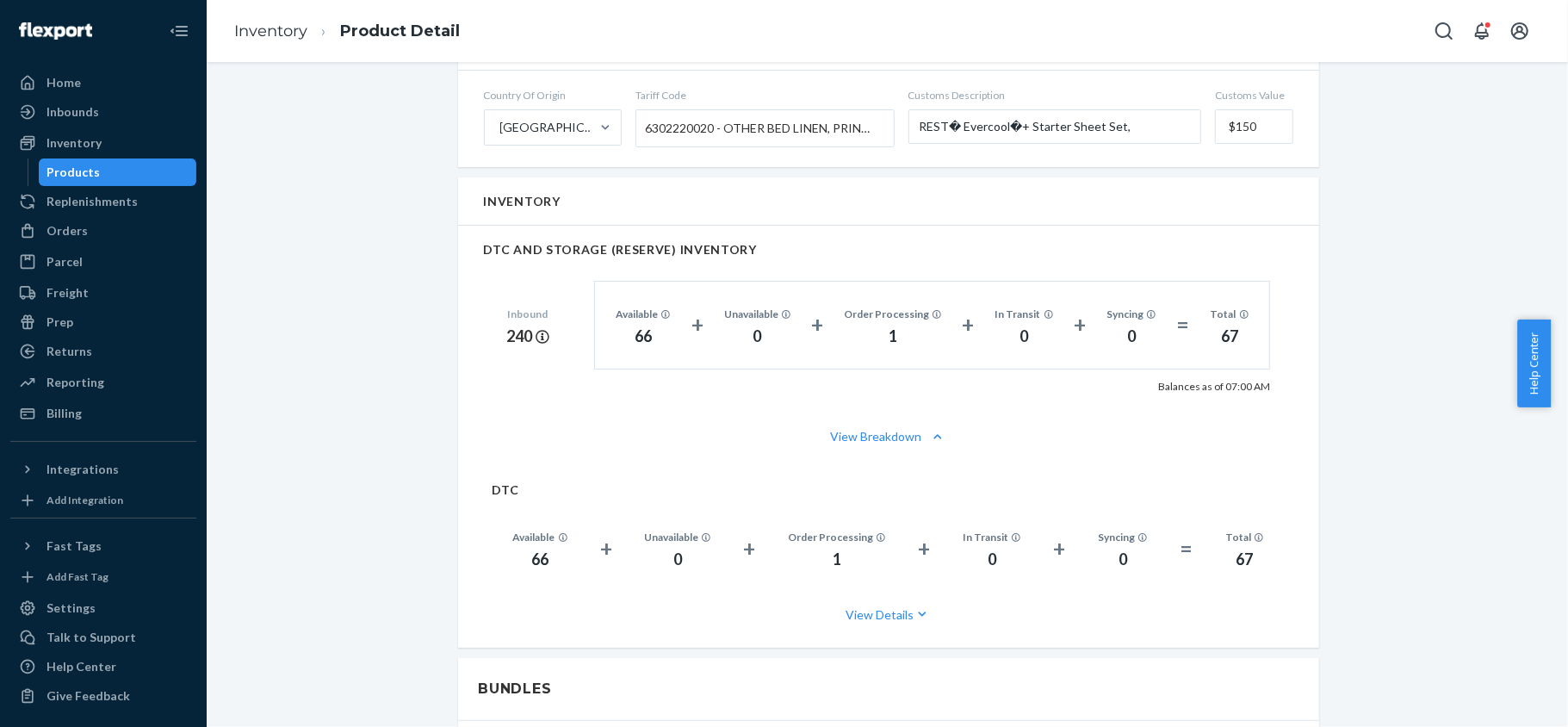
click at [156, 167] on div "Products" at bounding box center [118, 172] width 155 height 24
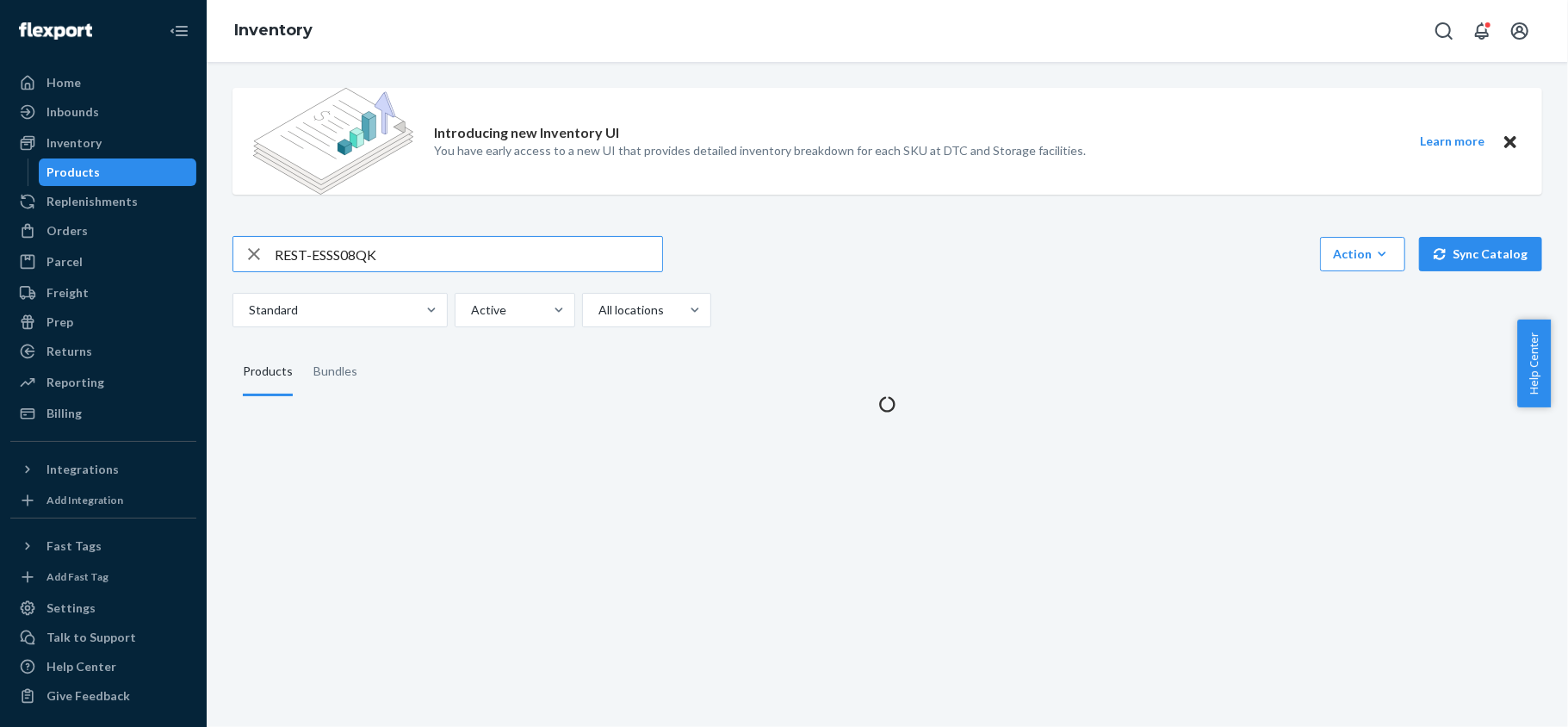
click at [381, 242] on input "REST-ESSS08QK" at bounding box center [469, 254] width 387 height 35
type input "REST-ESSS08FD"
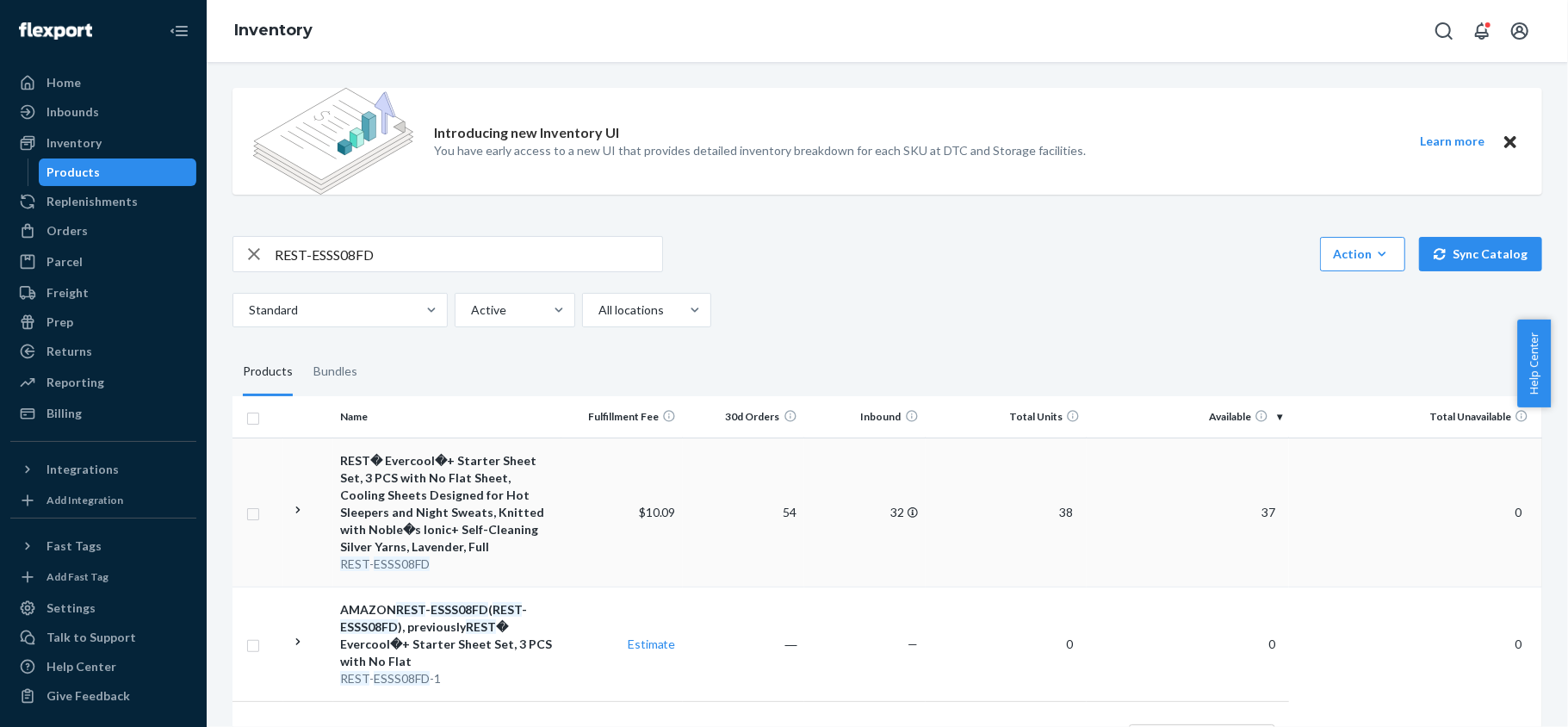
click at [1255, 512] on span "37" at bounding box center [1268, 512] width 27 height 15
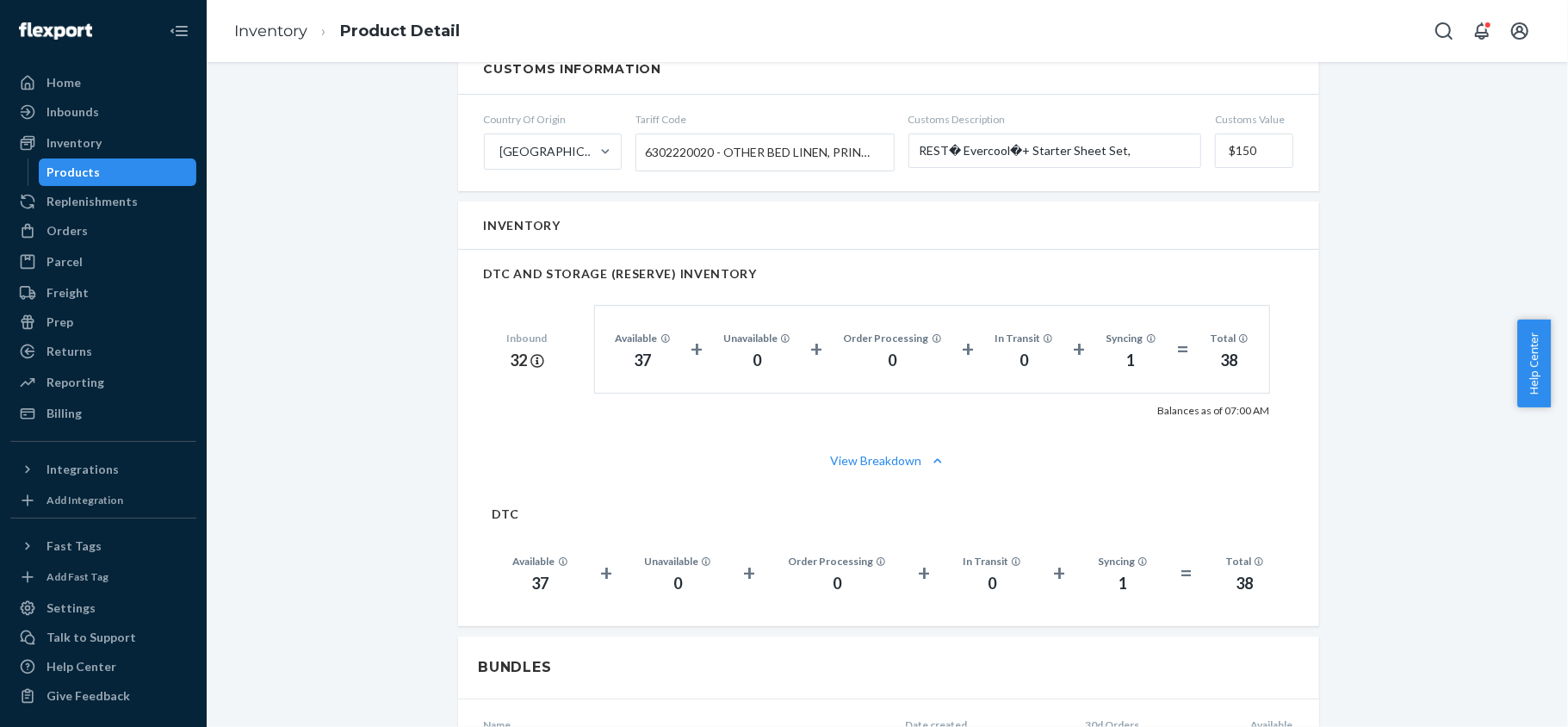
scroll to position [1148, 0]
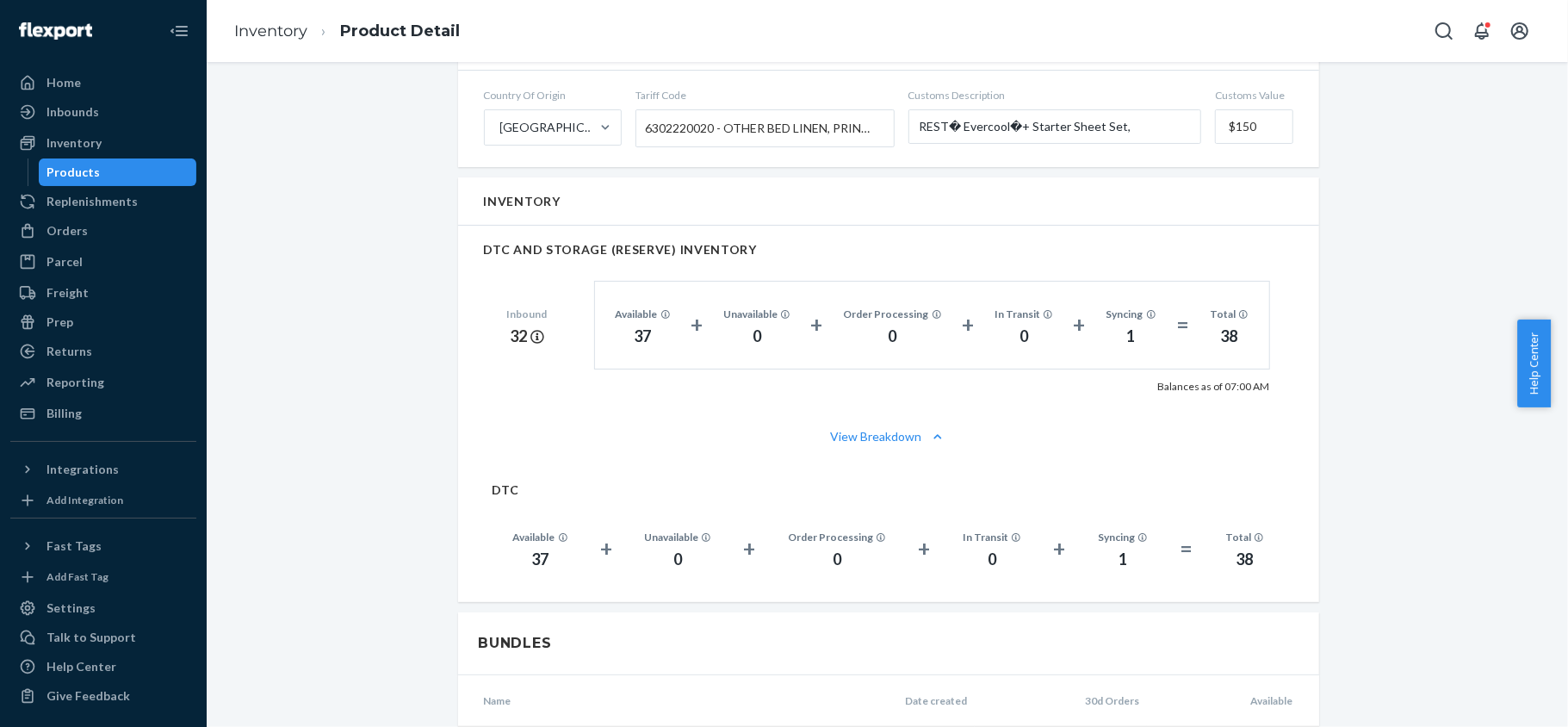
click at [158, 170] on div "Products" at bounding box center [118, 172] width 155 height 24
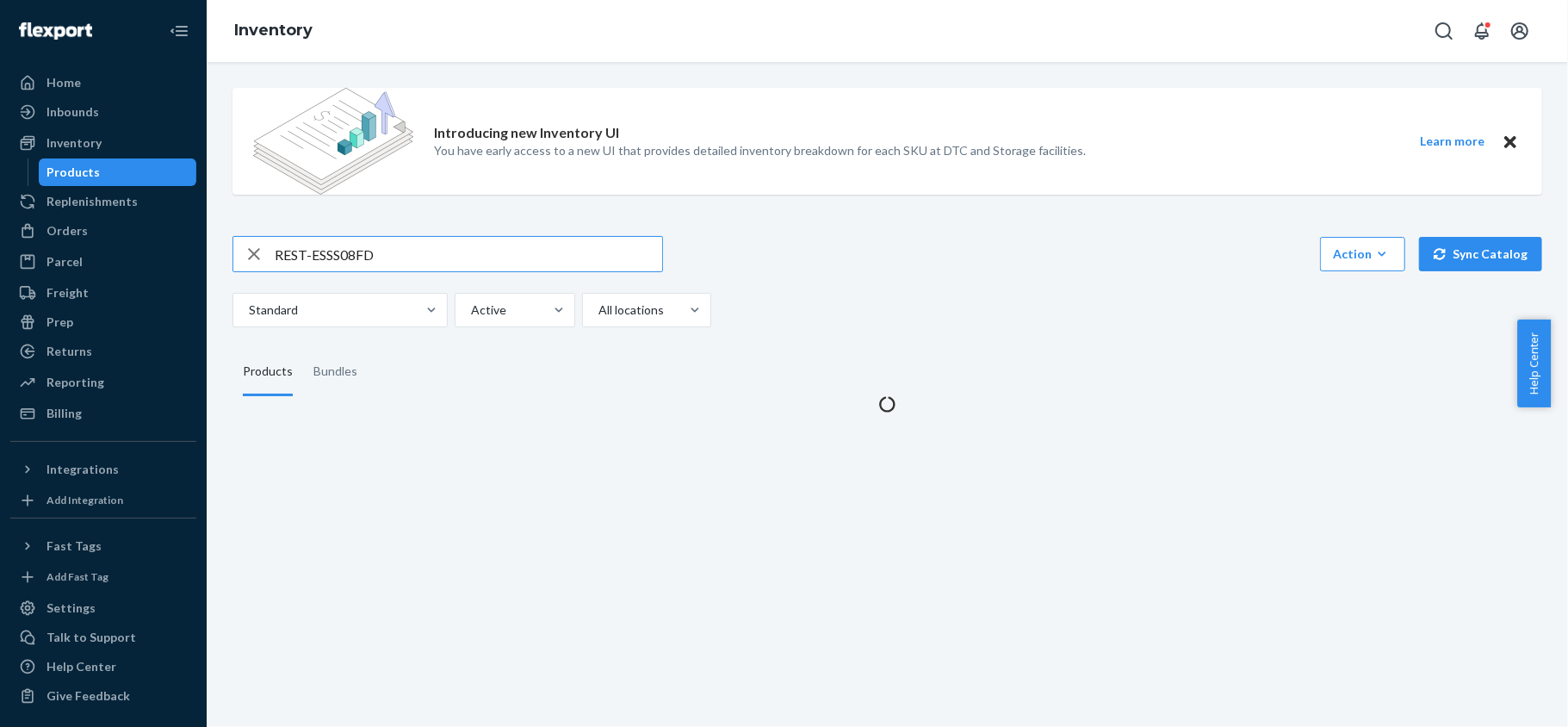
click at [424, 244] on input "REST-ESSS08FD" at bounding box center [469, 254] width 387 height 35
type input "REST-IFS01CK"
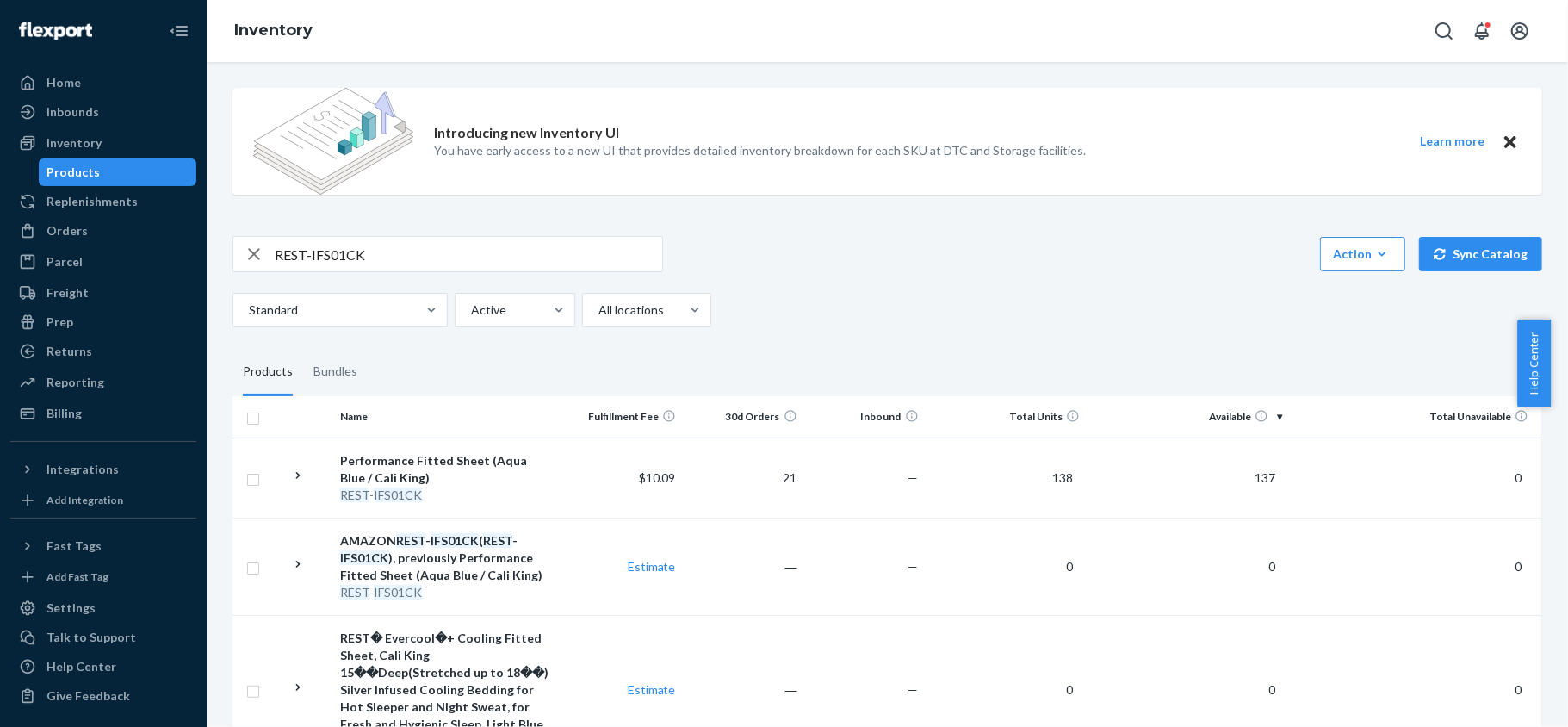
click at [432, 265] on input "REST-IFS01CK" at bounding box center [469, 254] width 387 height 35
paste input "REST-IFS01FD"
type input "REST-IFS01FD"
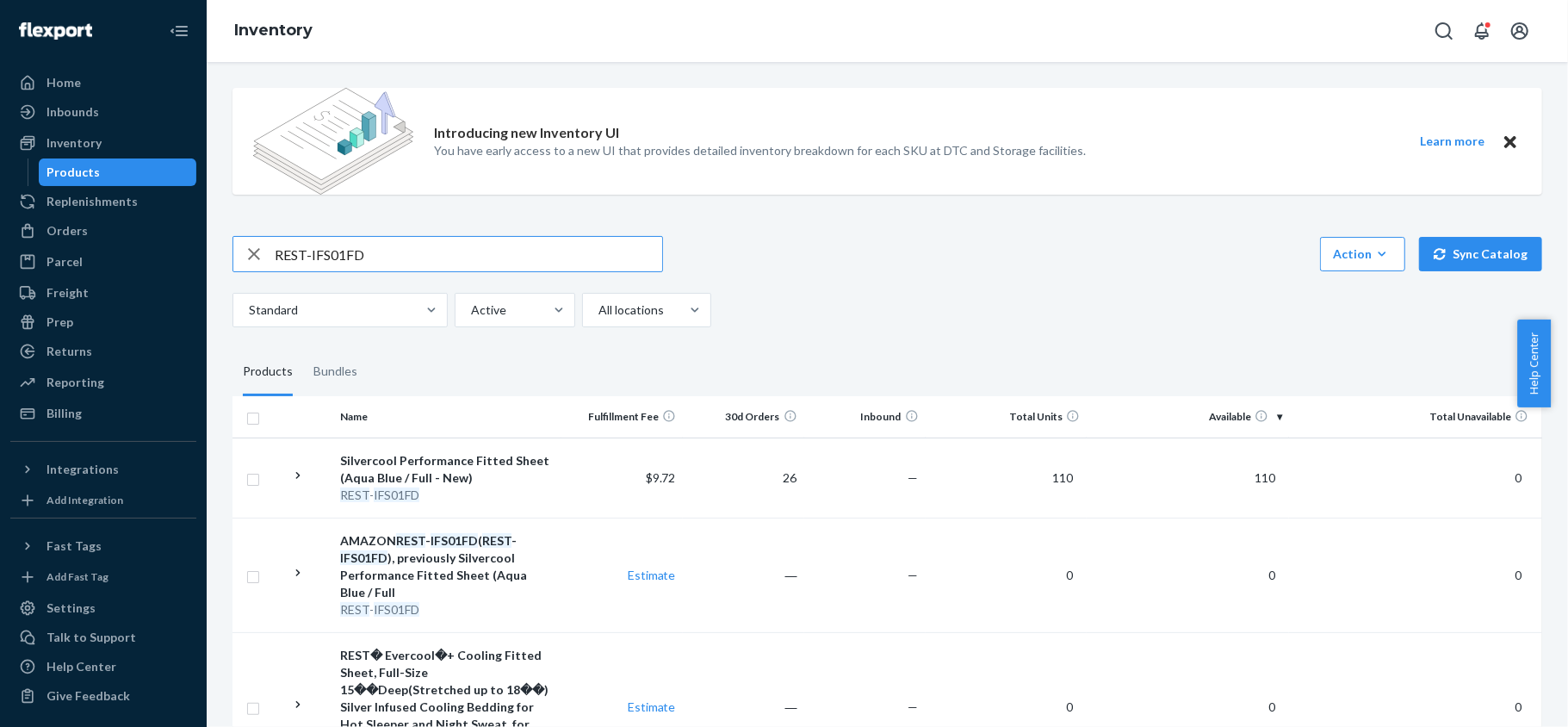
click at [412, 245] on input "REST-IFS01FD" at bounding box center [469, 254] width 387 height 35
paste input "REST-IFS01K"
type input "REST-IFS01K"
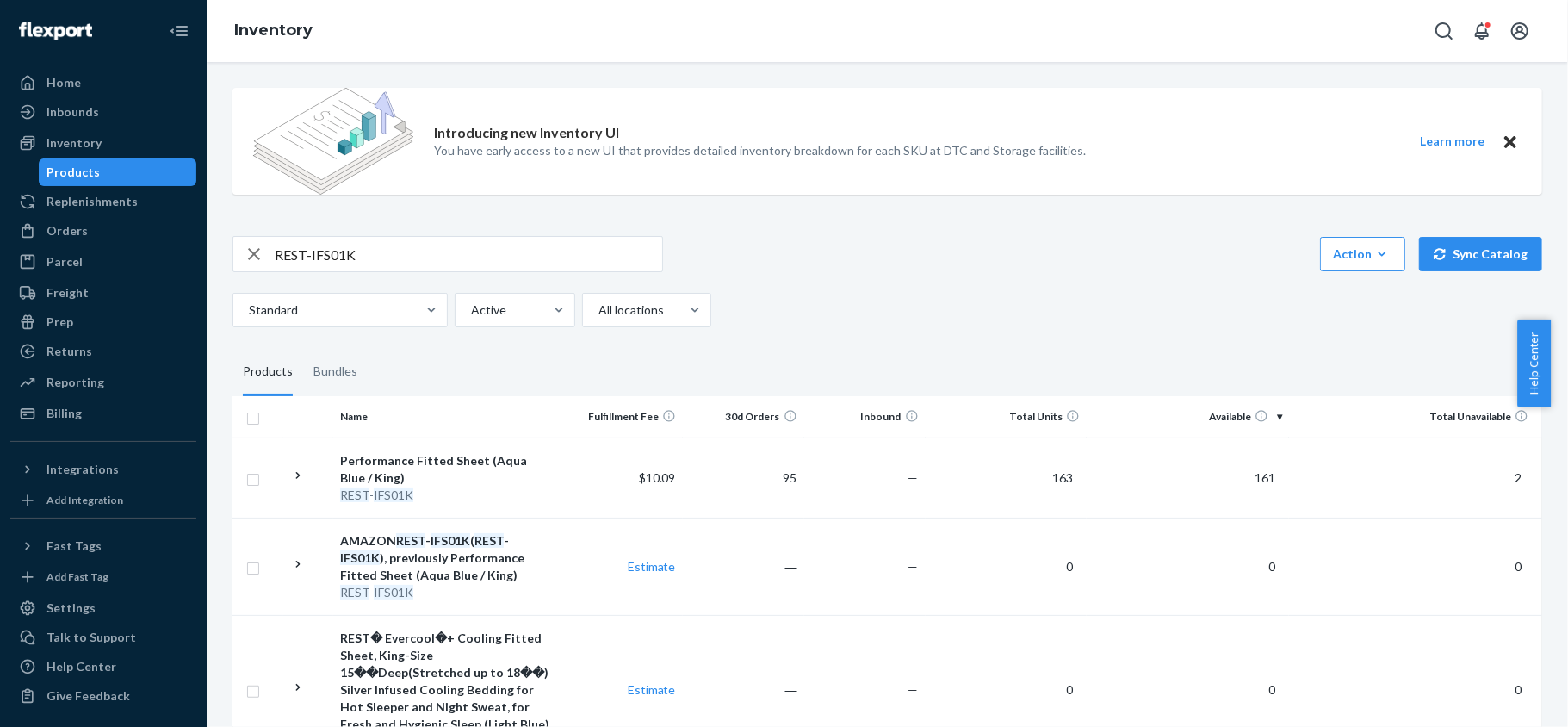
click at [336, 248] on input "REST-IFS01K" at bounding box center [469, 254] width 387 height 35
paste input "REST-IFS01QK"
type input "REST-IFS01QK"
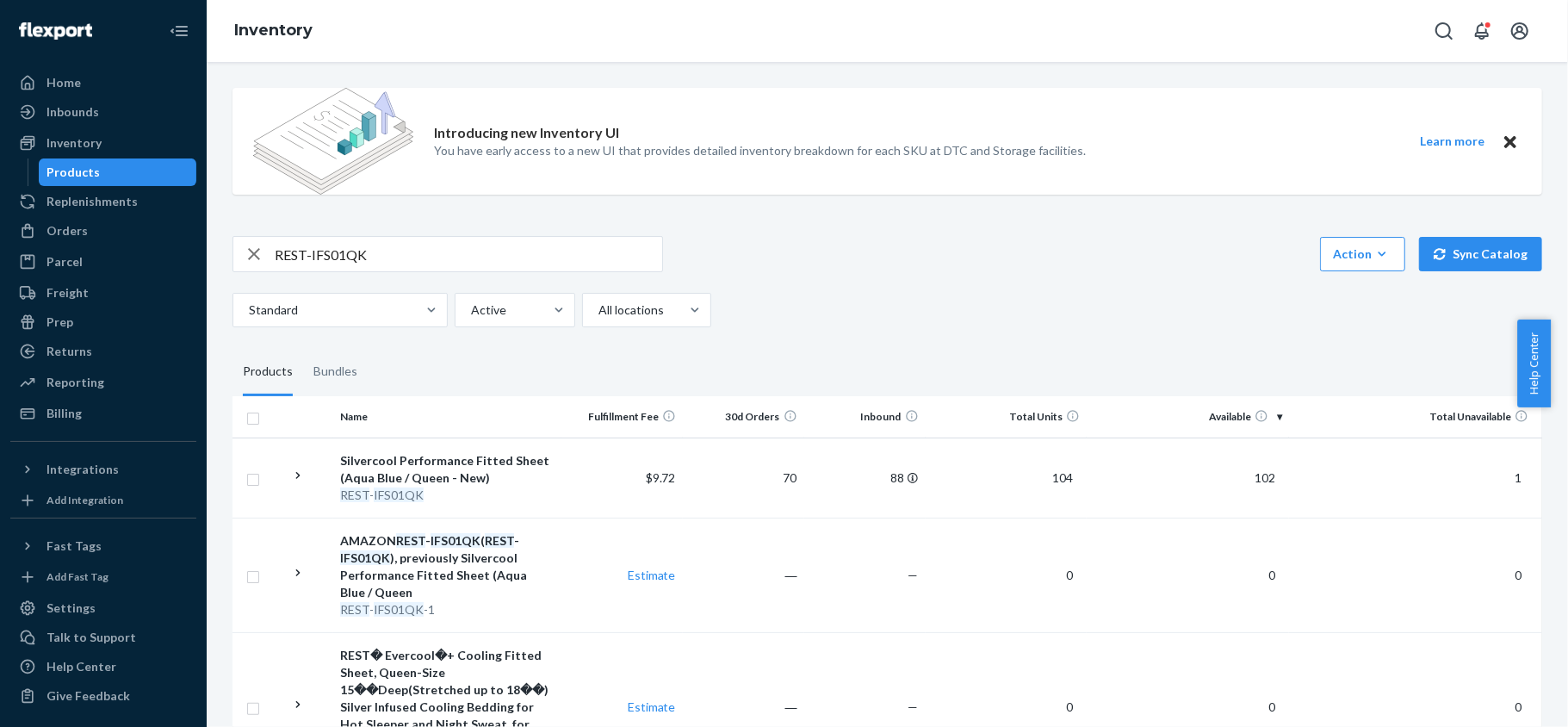
click at [394, 238] on input "REST-IFS01QK" at bounding box center [469, 254] width 387 height 35
click at [395, 239] on input "REST-IFS01QK" at bounding box center [469, 254] width 387 height 35
paste input "REST-IFS01T"
type input "REST-IFS01T"
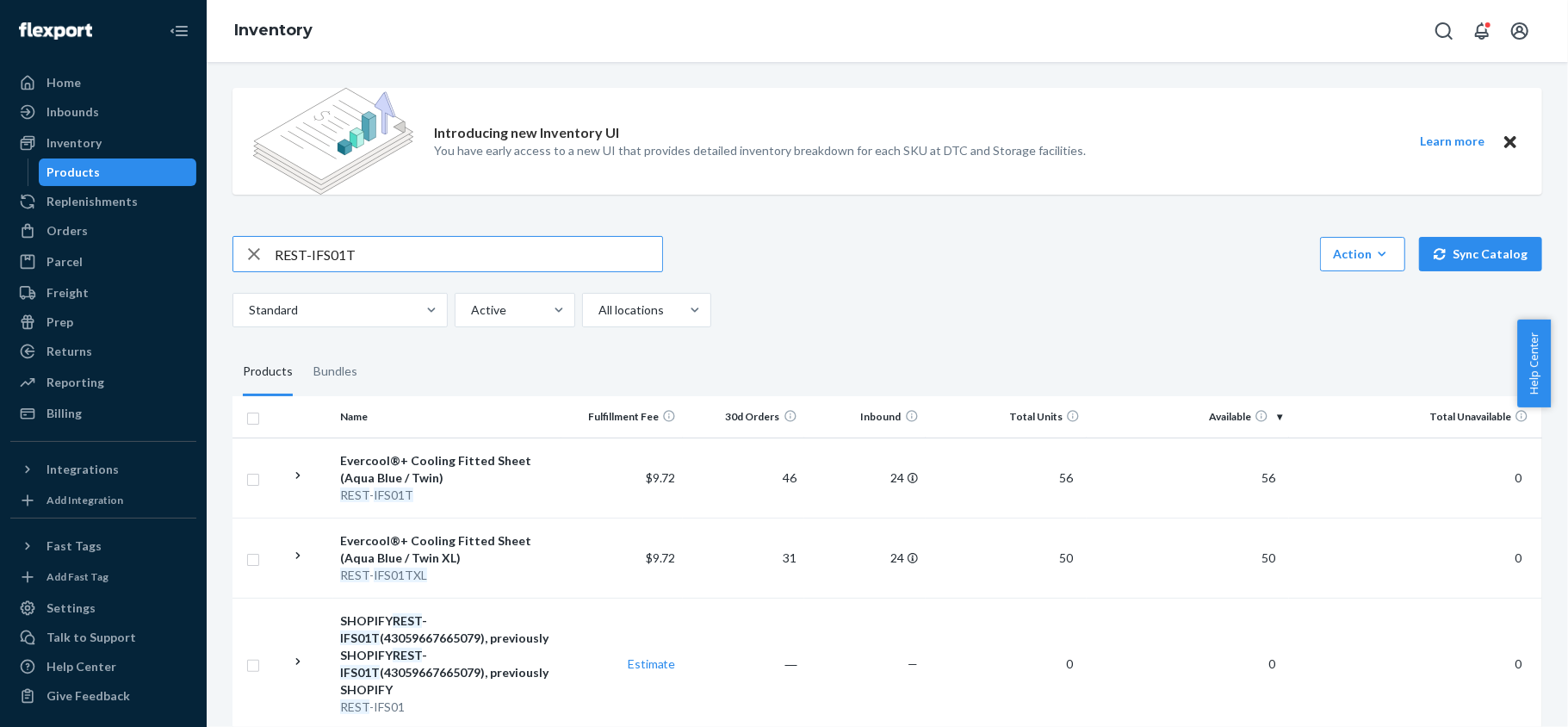
click at [400, 265] on input "REST-IFS01T" at bounding box center [469, 254] width 387 height 35
paste input "REST-IFS01TXL"
type input "REST-IFS01TXL"
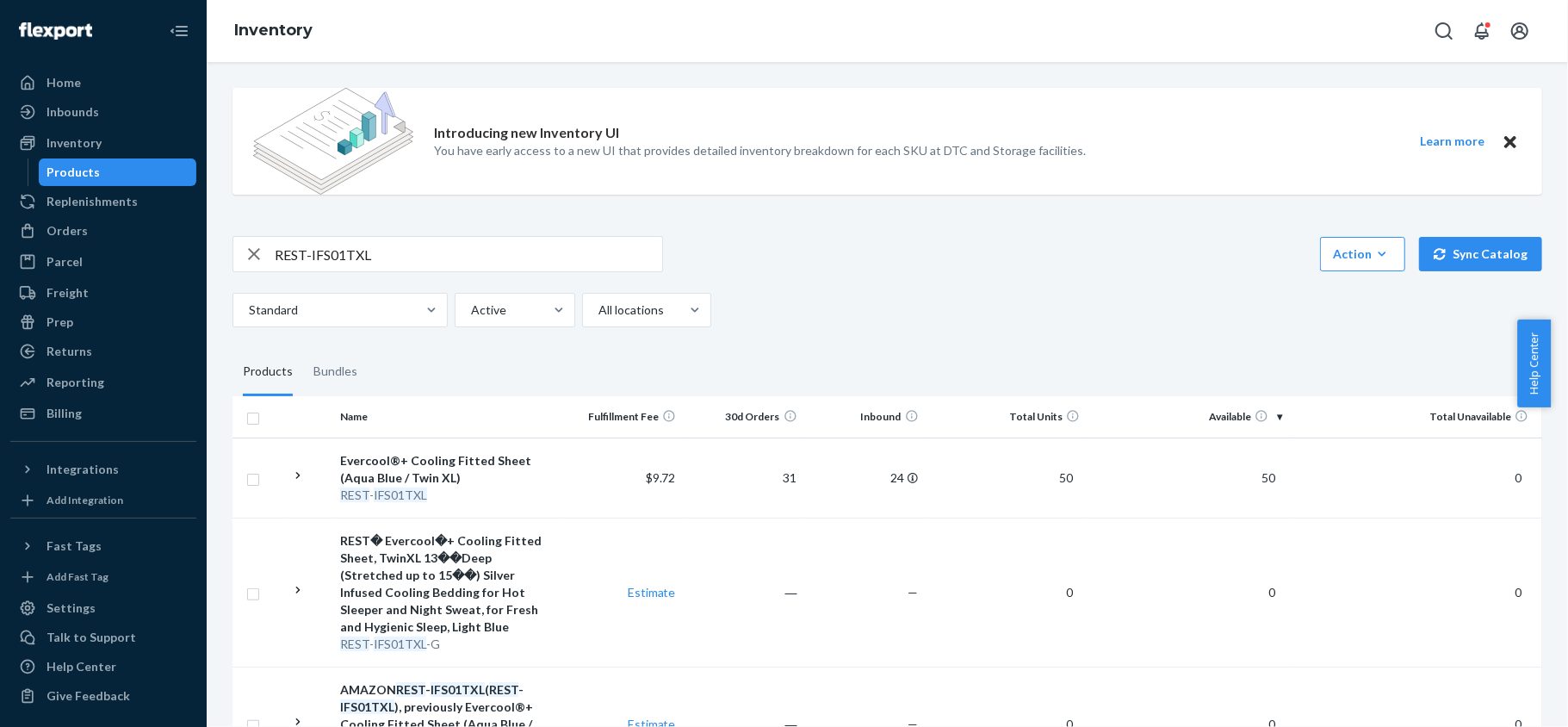
click at [425, 236] on div "REST-IFS01TXL" at bounding box center [448, 254] width 430 height 36
click at [421, 263] on input "REST-IFS01TXL" at bounding box center [469, 254] width 387 height 35
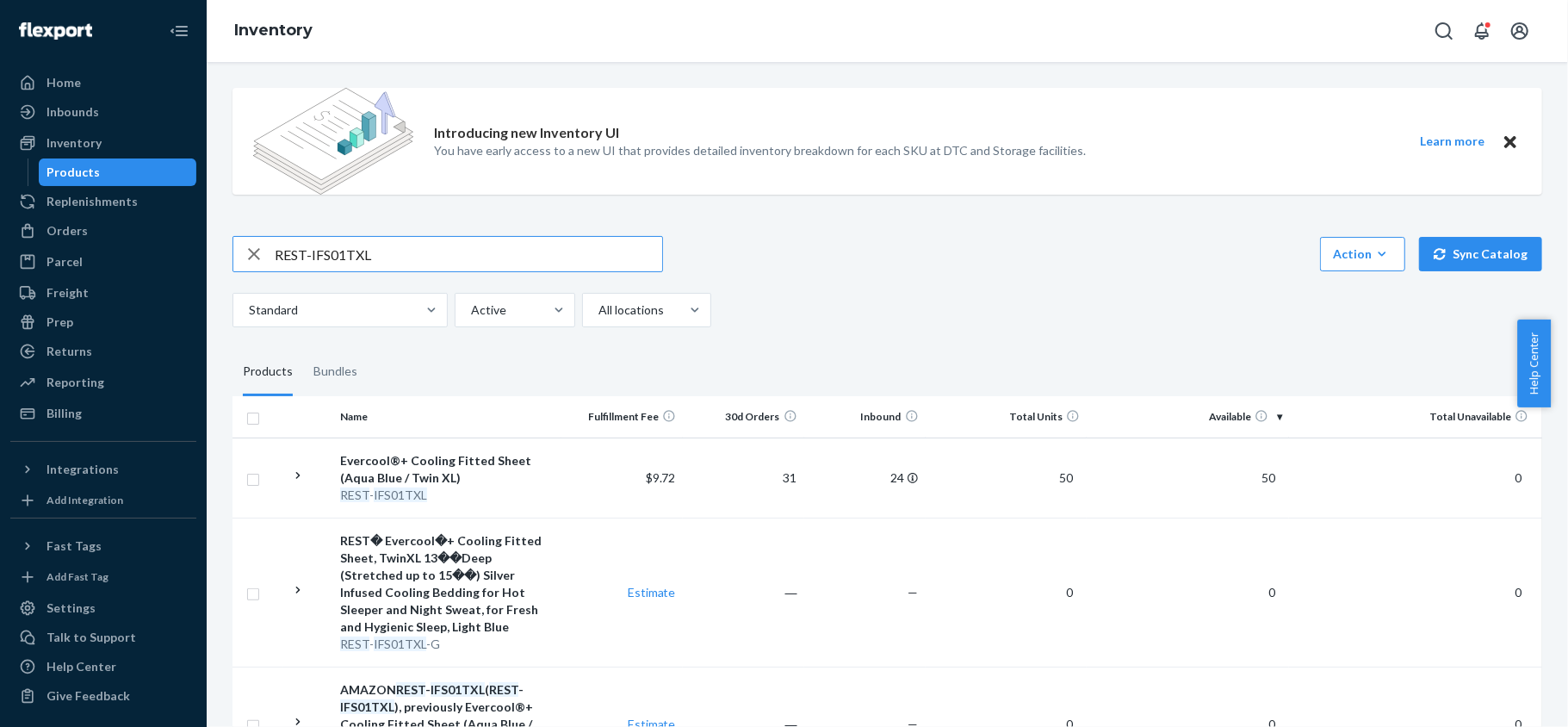
click at [421, 263] on input "REST-IFS01TXL" at bounding box center [469, 254] width 387 height 35
paste input "REST-IFS02CK"
type input "REST-IFS02CK"
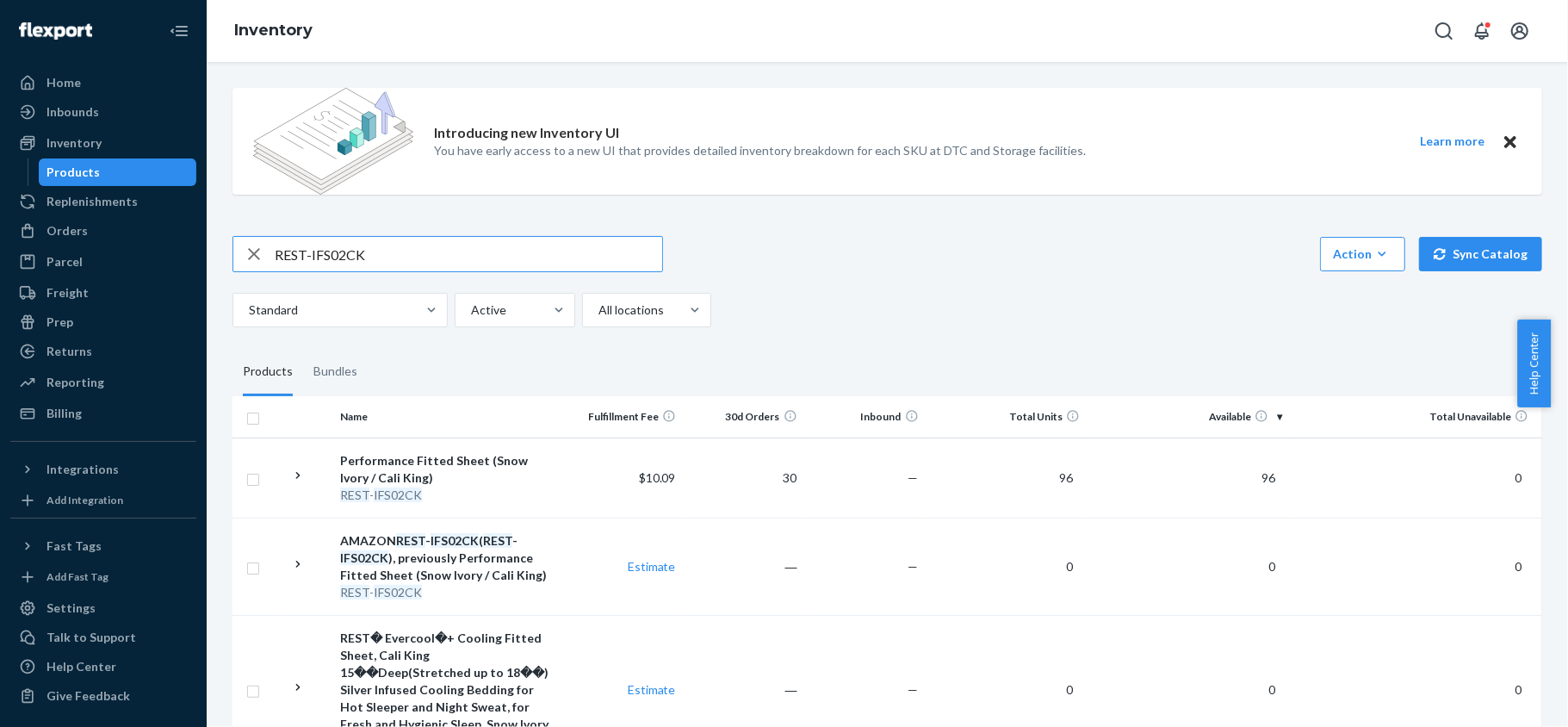
click at [406, 250] on input "REST-IFS02CK" at bounding box center [469, 254] width 387 height 35
paste input "REST-IFS02FD"
type input "REST-IFS02FD"
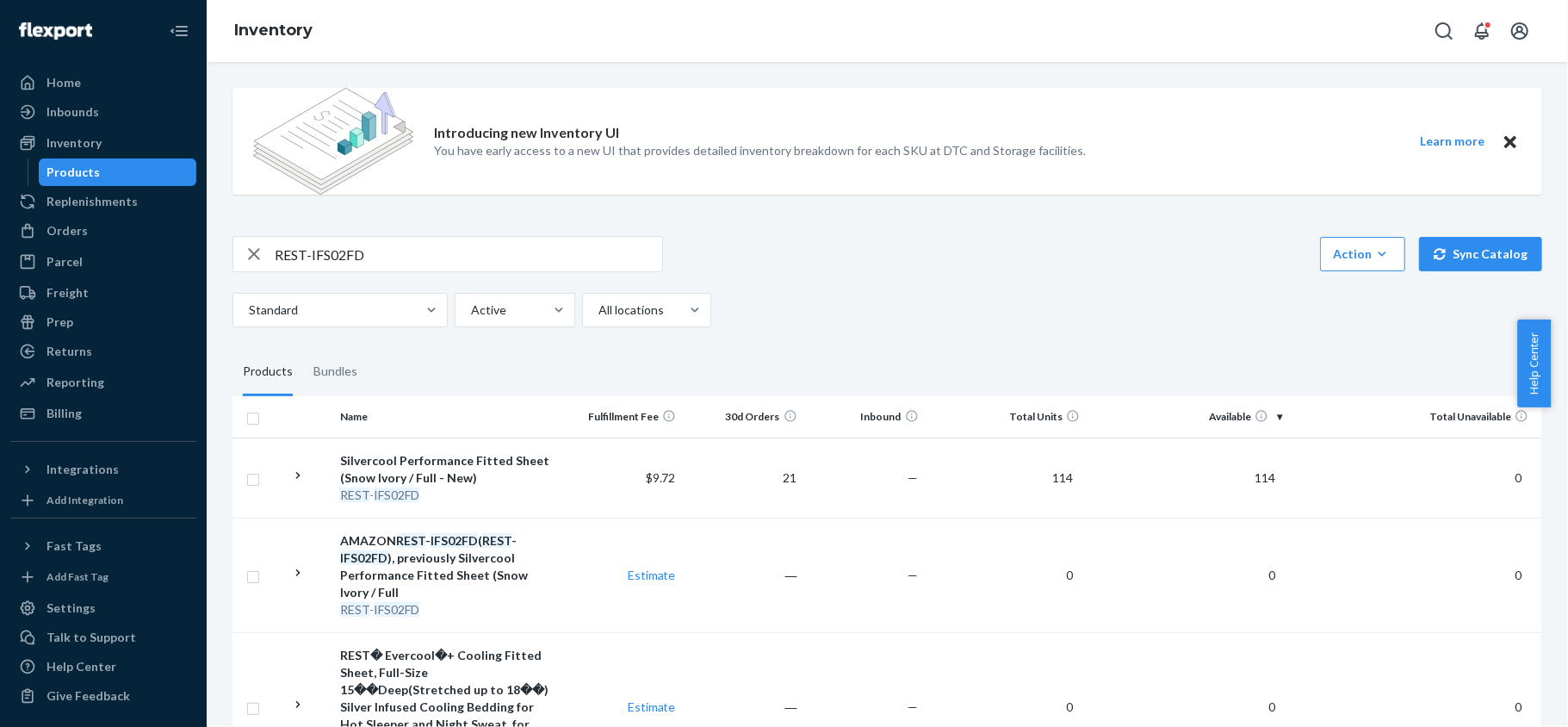
click at [404, 254] on input "REST-IFS02FD" at bounding box center [469, 254] width 387 height 35
paste input "REST-IFS02K"
type input "REST-IFS02K"
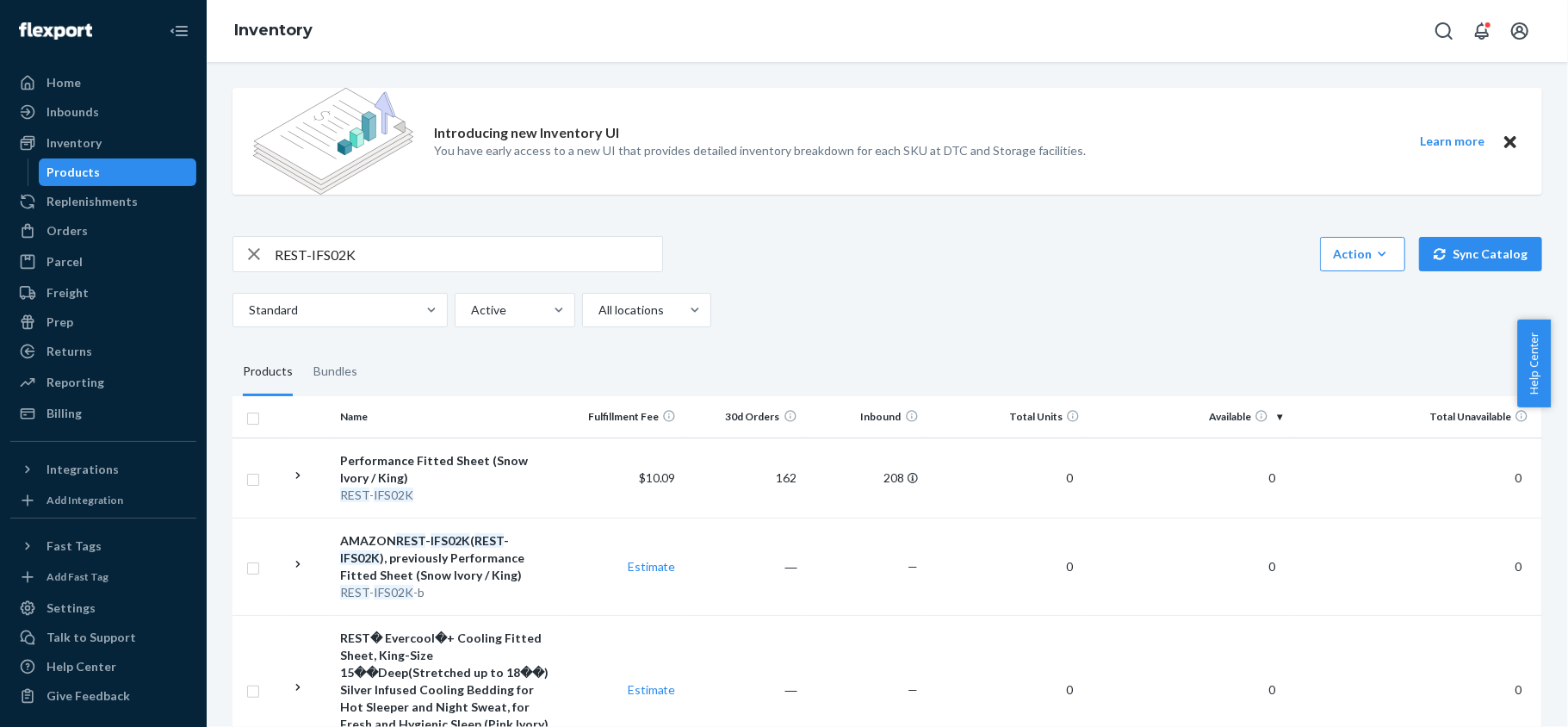
click at [381, 253] on input "REST-IFS02K" at bounding box center [469, 254] width 387 height 35
paste input "REST-IFS02QK"
type input "REST-IFS02QK"
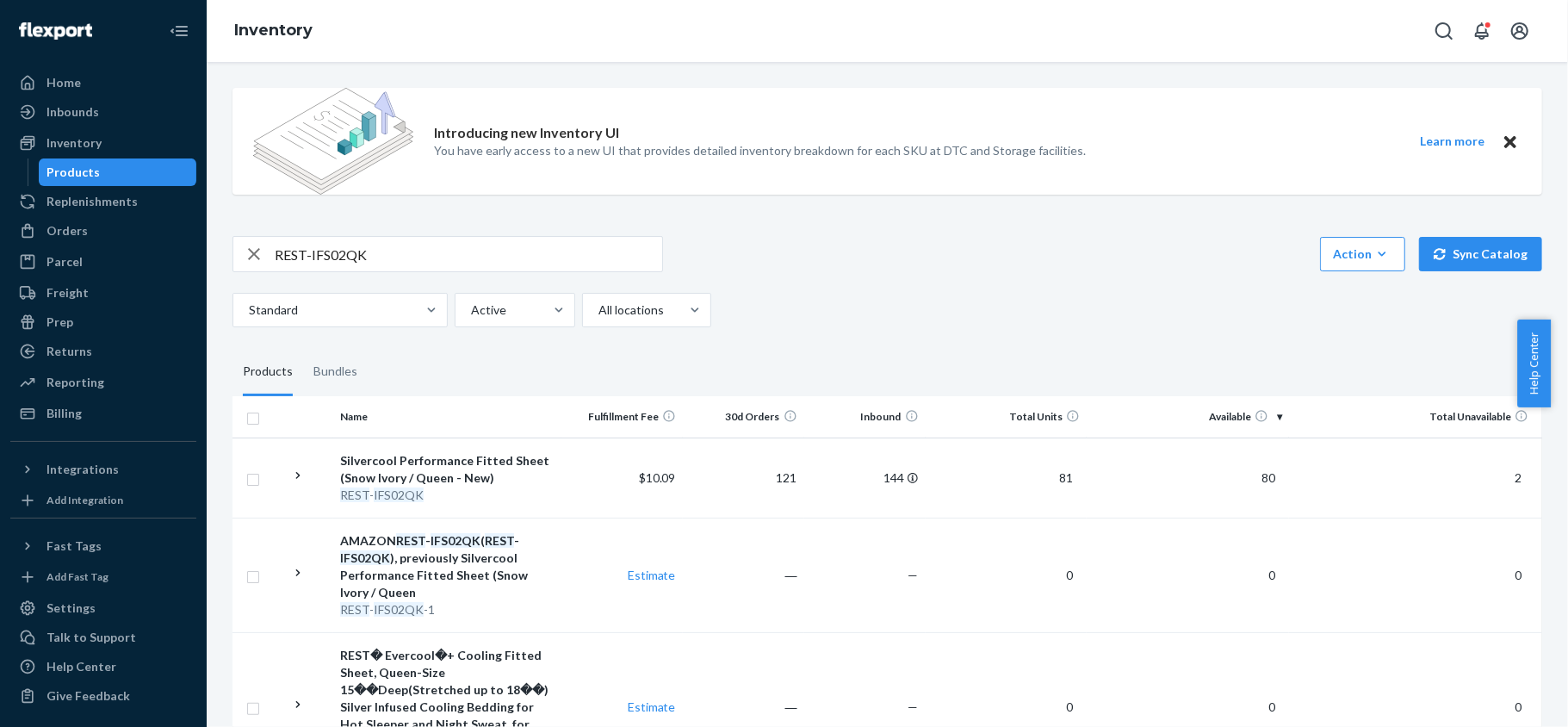
click at [412, 254] on input "REST-IFS02QK" at bounding box center [469, 254] width 387 height 35
paste input "REST-IFS02T"
type input "REST-IFS02T"
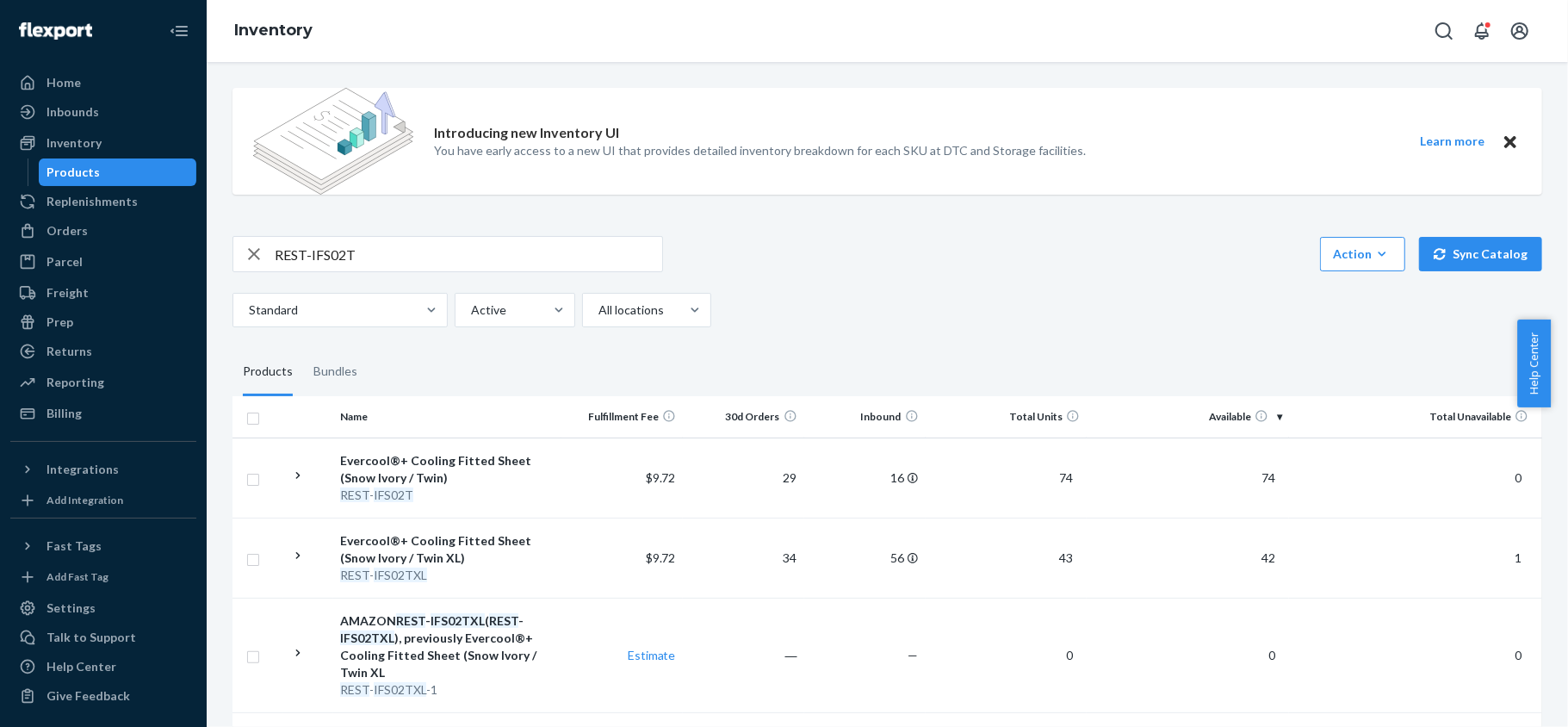
click at [411, 243] on input "REST-IFS02T" at bounding box center [469, 254] width 387 height 35
paste input "REST-IFS02TXL"
type input "REST-IFS02TXL"
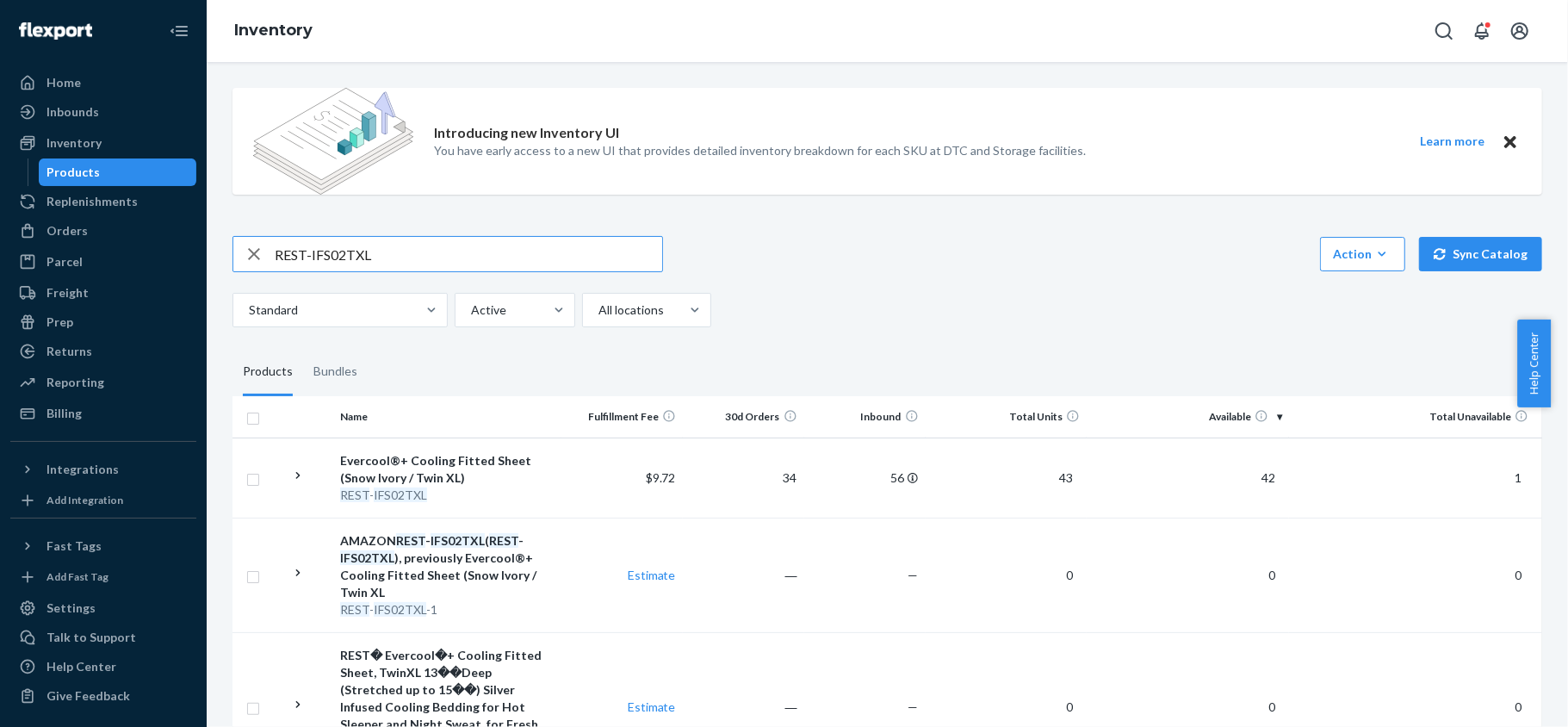
click at [432, 254] on input "REST-IFS02TXL" at bounding box center [469, 254] width 387 height 35
paste input "REST-IFS04CK"
type input "REST-IFS04CK"
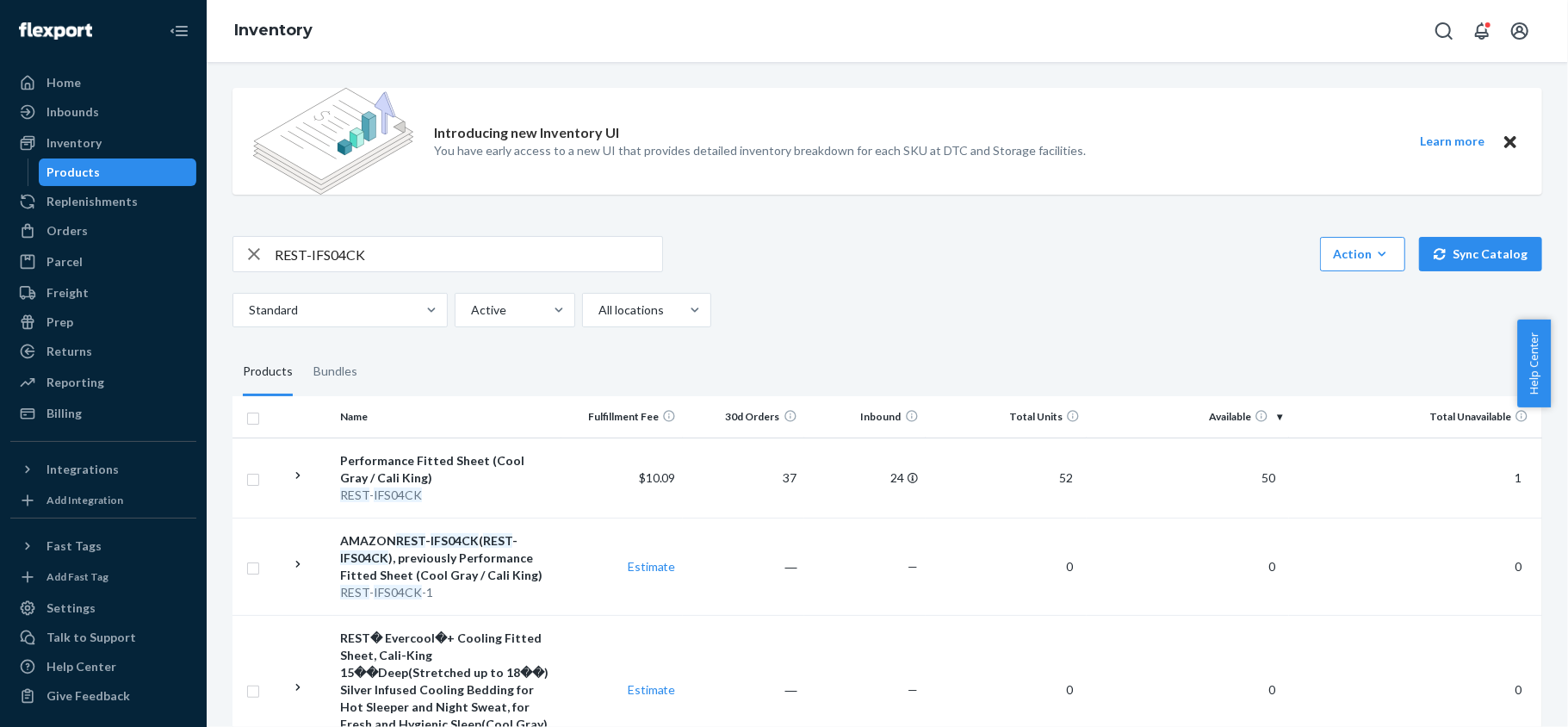
click at [407, 266] on input "REST-IFS04CK" at bounding box center [469, 254] width 387 height 35
paste input "REST-IFS04FD"
type input "REST-IFS04FD"
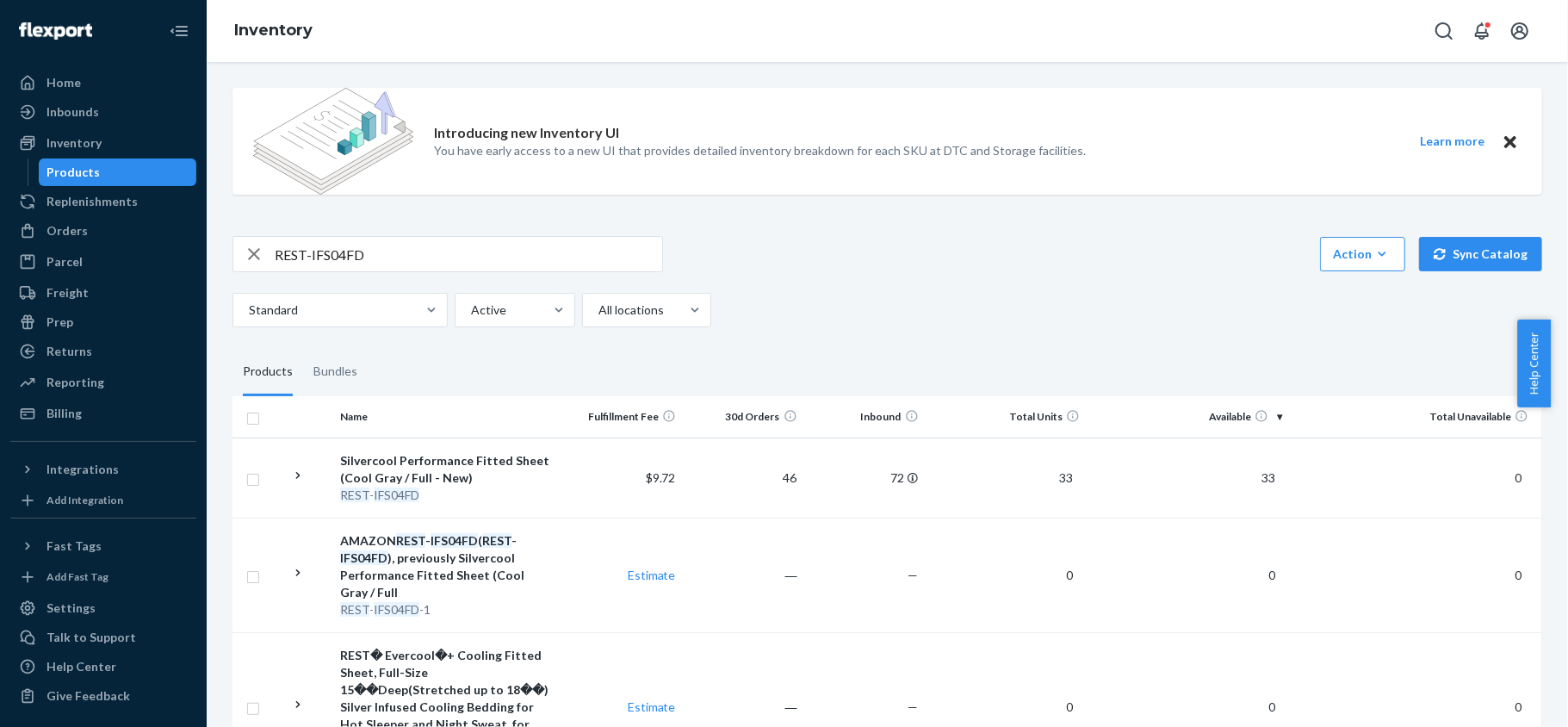
click at [475, 245] on input "REST-IFS04FD" at bounding box center [469, 254] width 387 height 35
paste input "REST-IFS04K"
type input "REST-IFS04K"
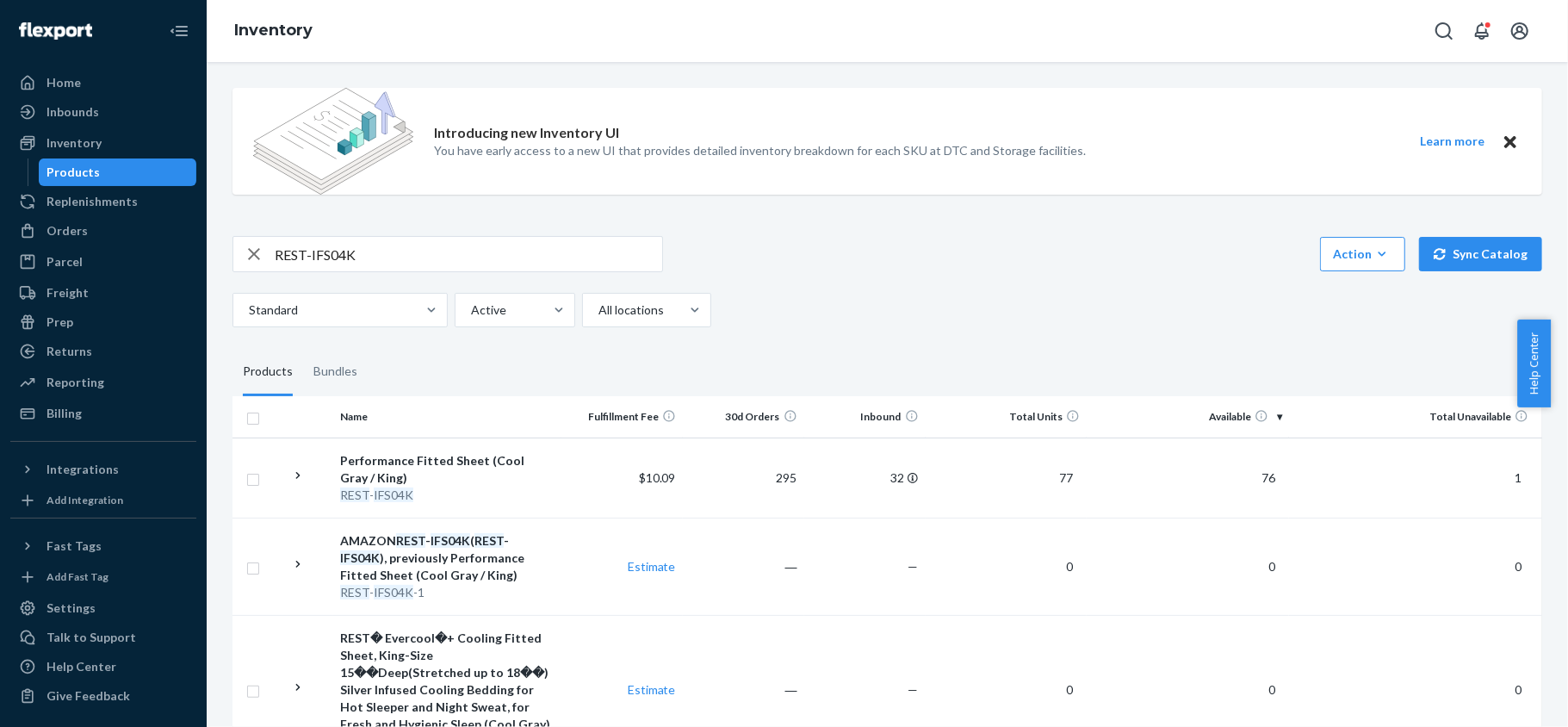
click at [489, 232] on div "Introducing new Inventory UI You have early access to a new UI that provides de…" at bounding box center [887, 540] width 1335 height 933
click at [482, 256] on input "REST-IFS04K" at bounding box center [469, 254] width 387 height 35
click at [482, 258] on input "REST-IFS04K" at bounding box center [469, 254] width 387 height 35
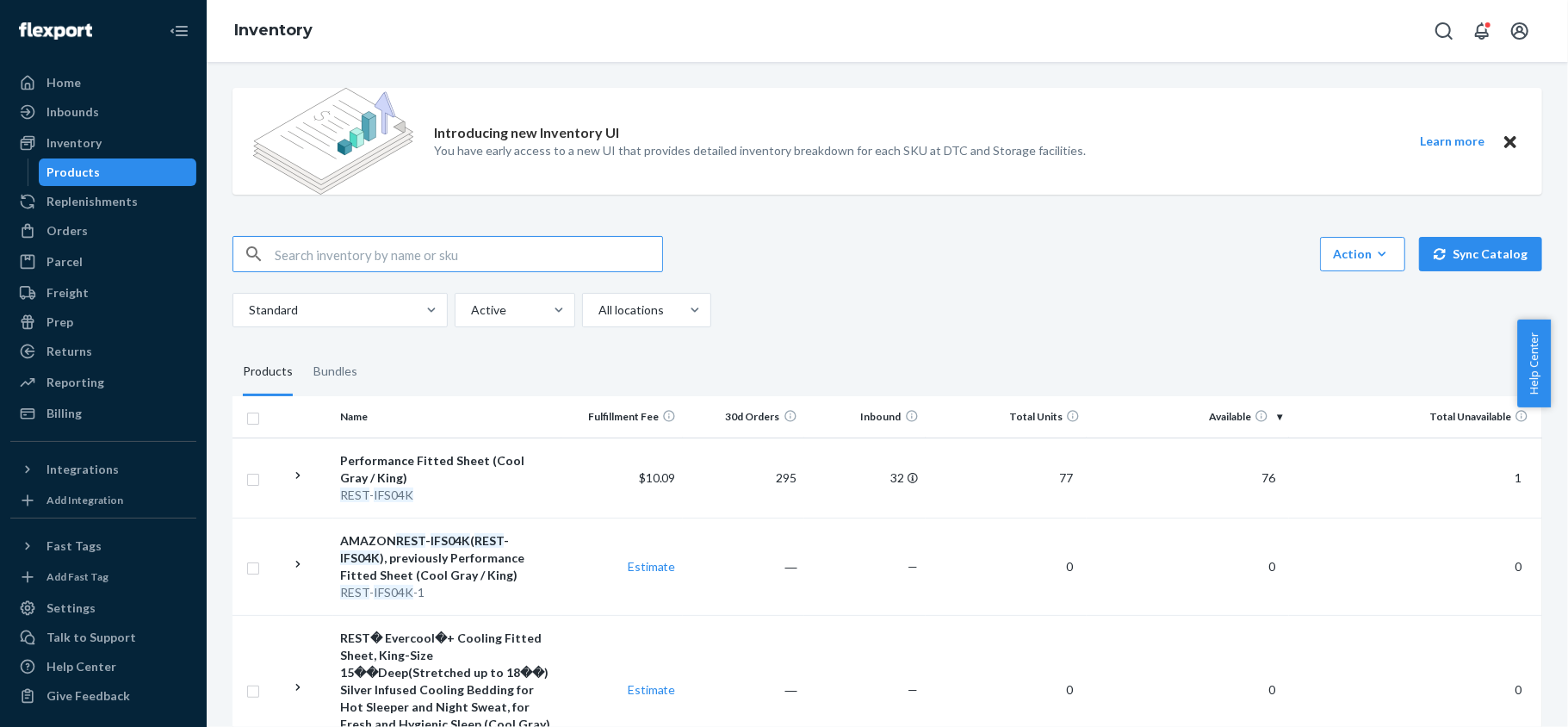
paste input "REST-IFS04QK"
type input "REST-IFS04QK"
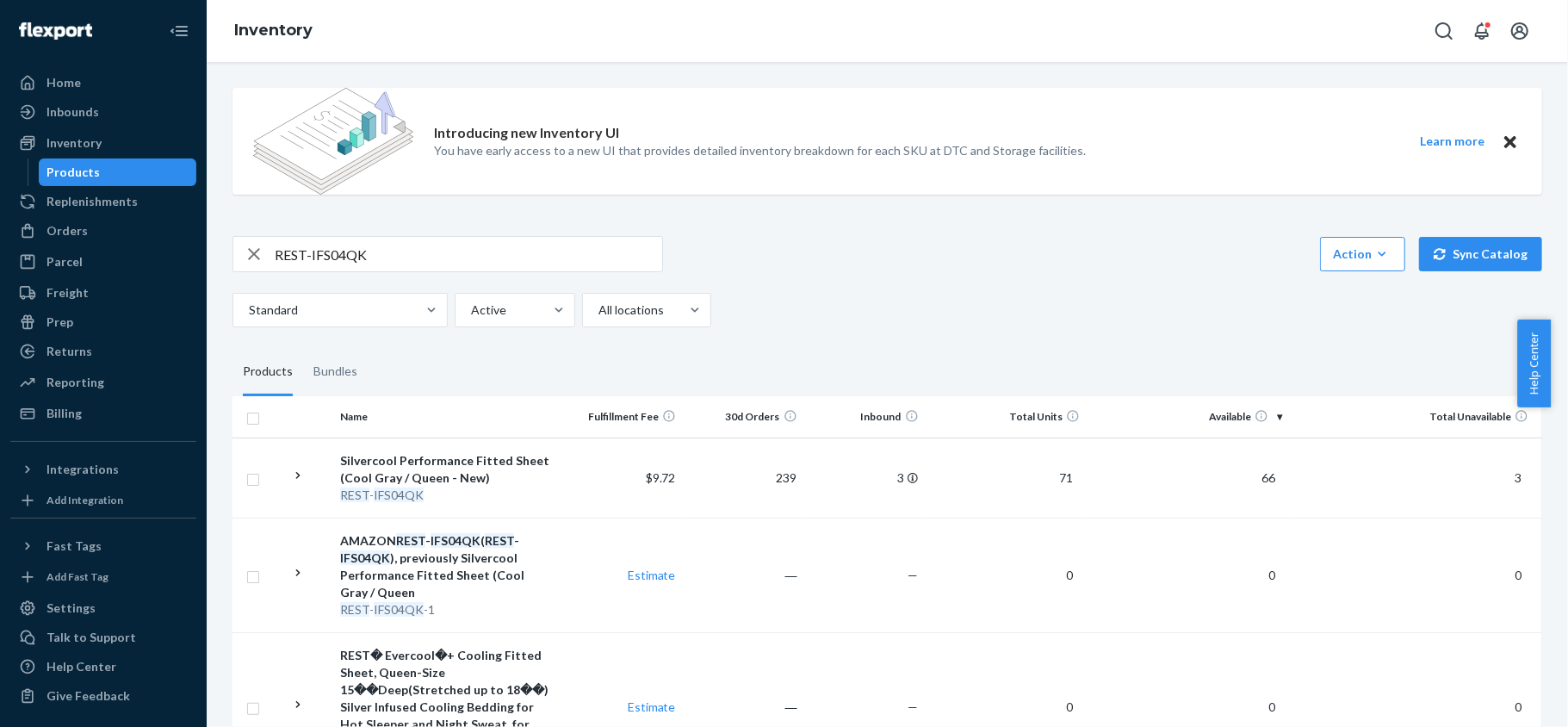
click at [466, 263] on input "REST-IFS04QK" at bounding box center [469, 254] width 387 height 35
click at [465, 263] on input "REST-IFS04QK" at bounding box center [469, 254] width 387 height 35
click at [461, 263] on input "REST-IFS04QK" at bounding box center [469, 254] width 387 height 35
paste input "REST-IFS04T"
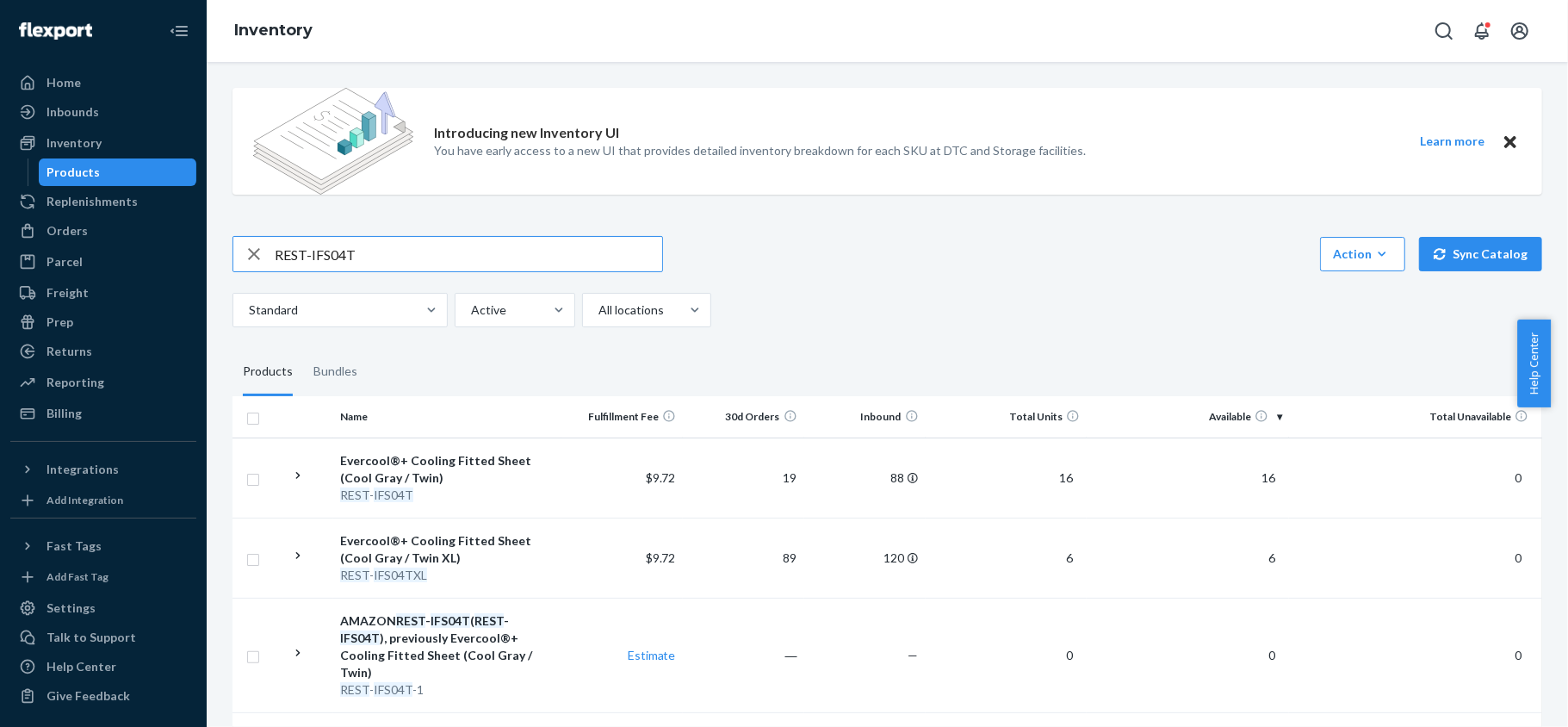
click at [385, 253] on input "REST-IFS04T" at bounding box center [469, 254] width 387 height 35
paste input "XL"
type input "REST-IFS04TXL"
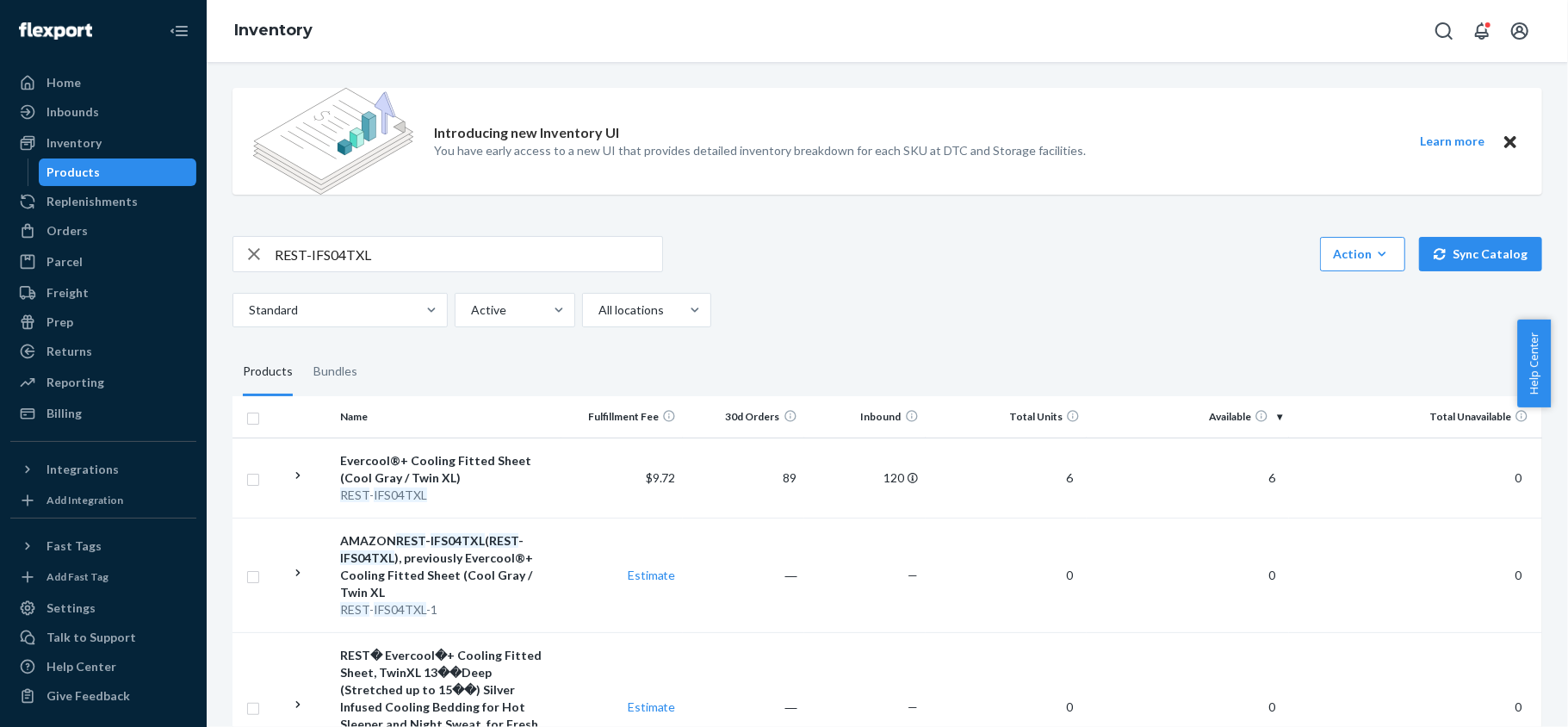
click at [400, 256] on input "REST-IFS04TXL" at bounding box center [469, 254] width 387 height 35
paste input "REST-IFS06CK"
type input "REST-IFS06CK"
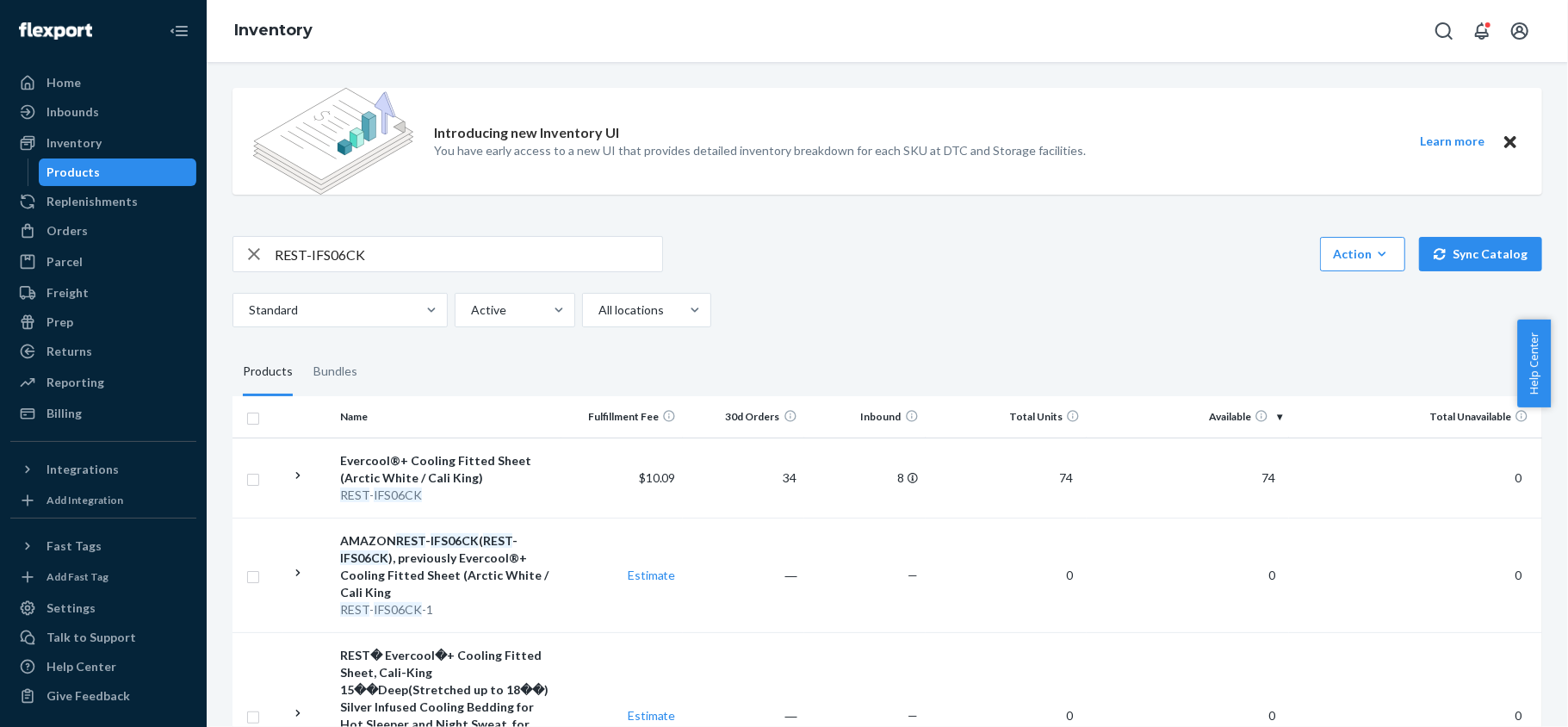
click at [406, 272] on div "REST-IFS06CK" at bounding box center [448, 254] width 430 height 36
click at [417, 252] on input "REST-IFS06CK" at bounding box center [469, 254] width 387 height 35
paste input "REST-IFS06FD"
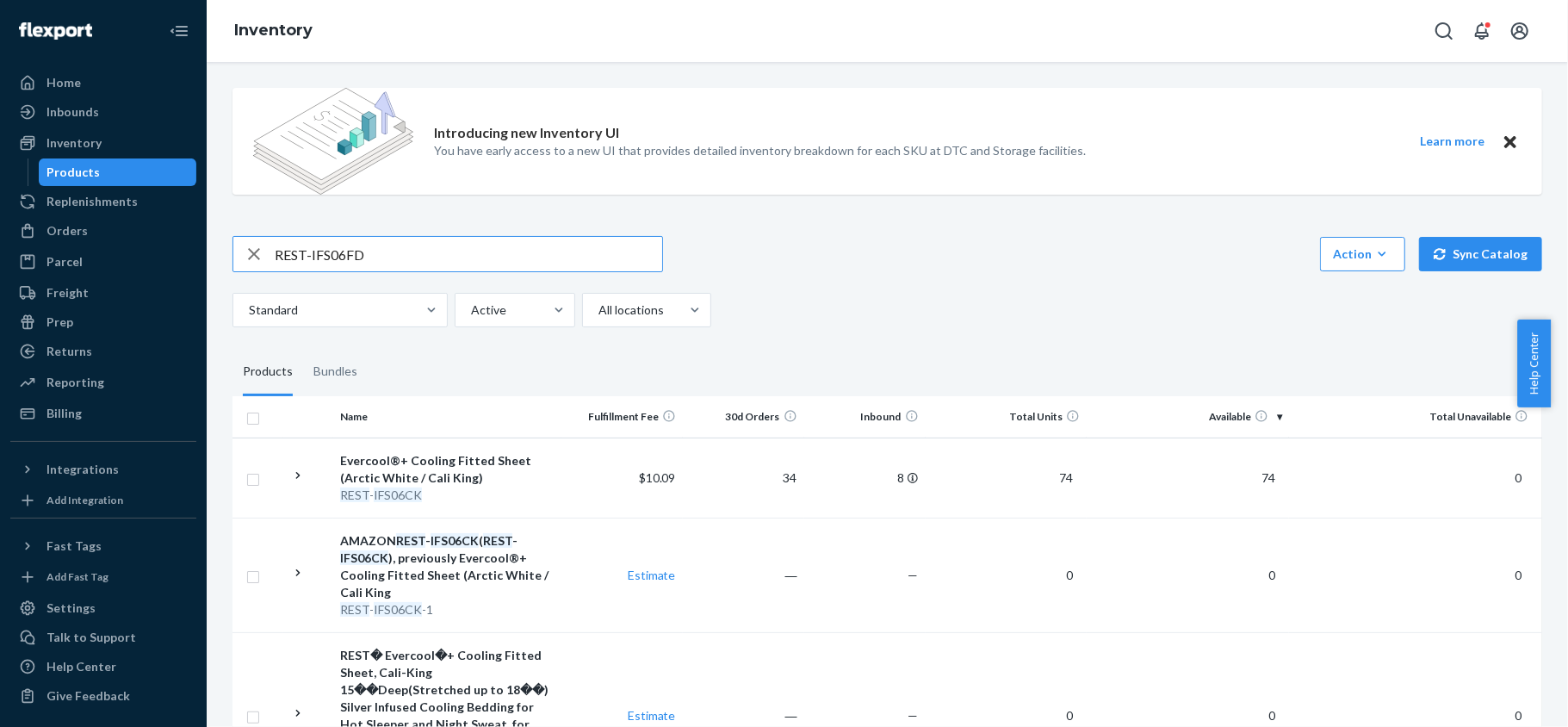
type input "REST-IFS06FD"
click at [431, 238] on input "REST-IFS06FD" at bounding box center [469, 254] width 387 height 35
paste input "REST-IFS06K"
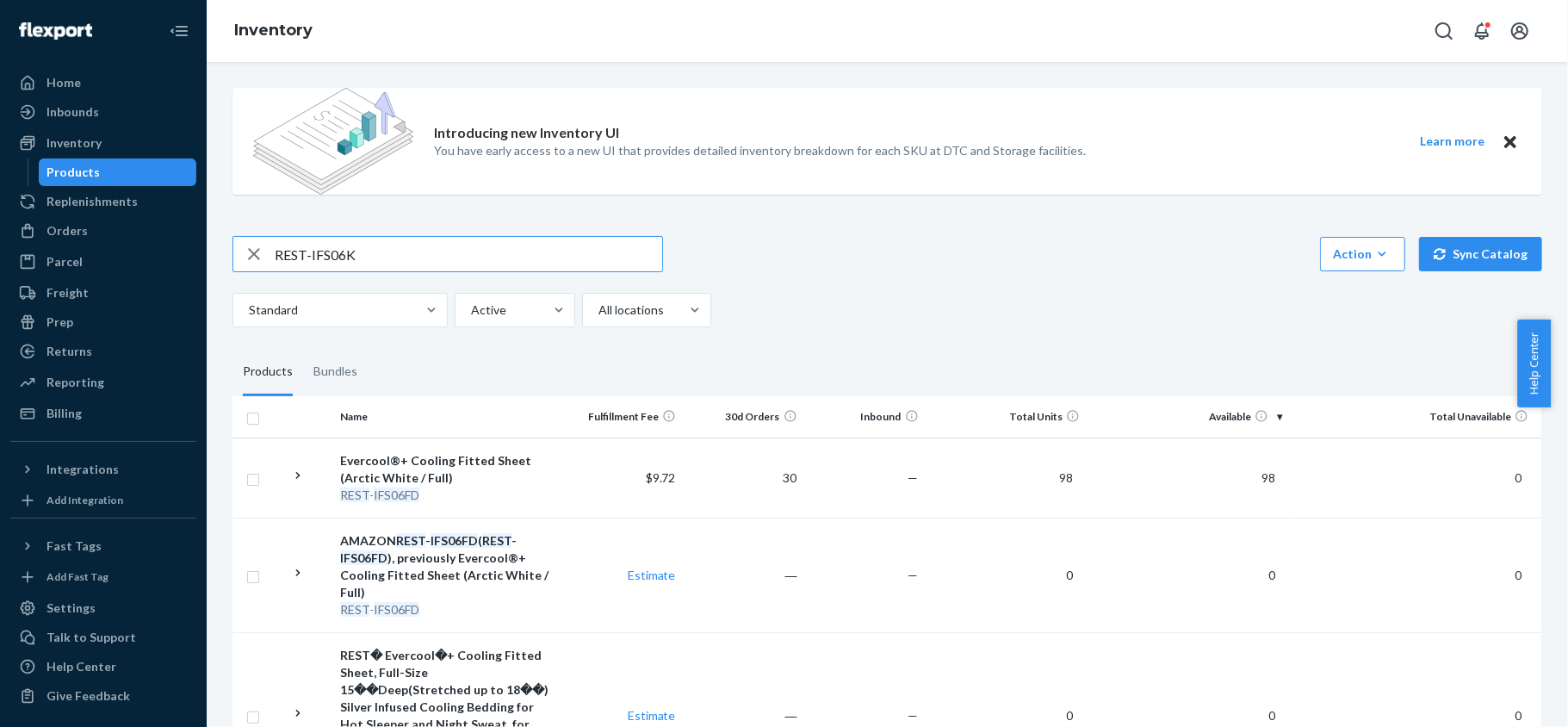
type input "REST-IFS06K"
click at [411, 262] on input "REST-IFS06K" at bounding box center [469, 254] width 387 height 35
click at [410, 262] on input "REST-IFS06K" at bounding box center [469, 254] width 387 height 35
paste input "REST-IFS06QK"
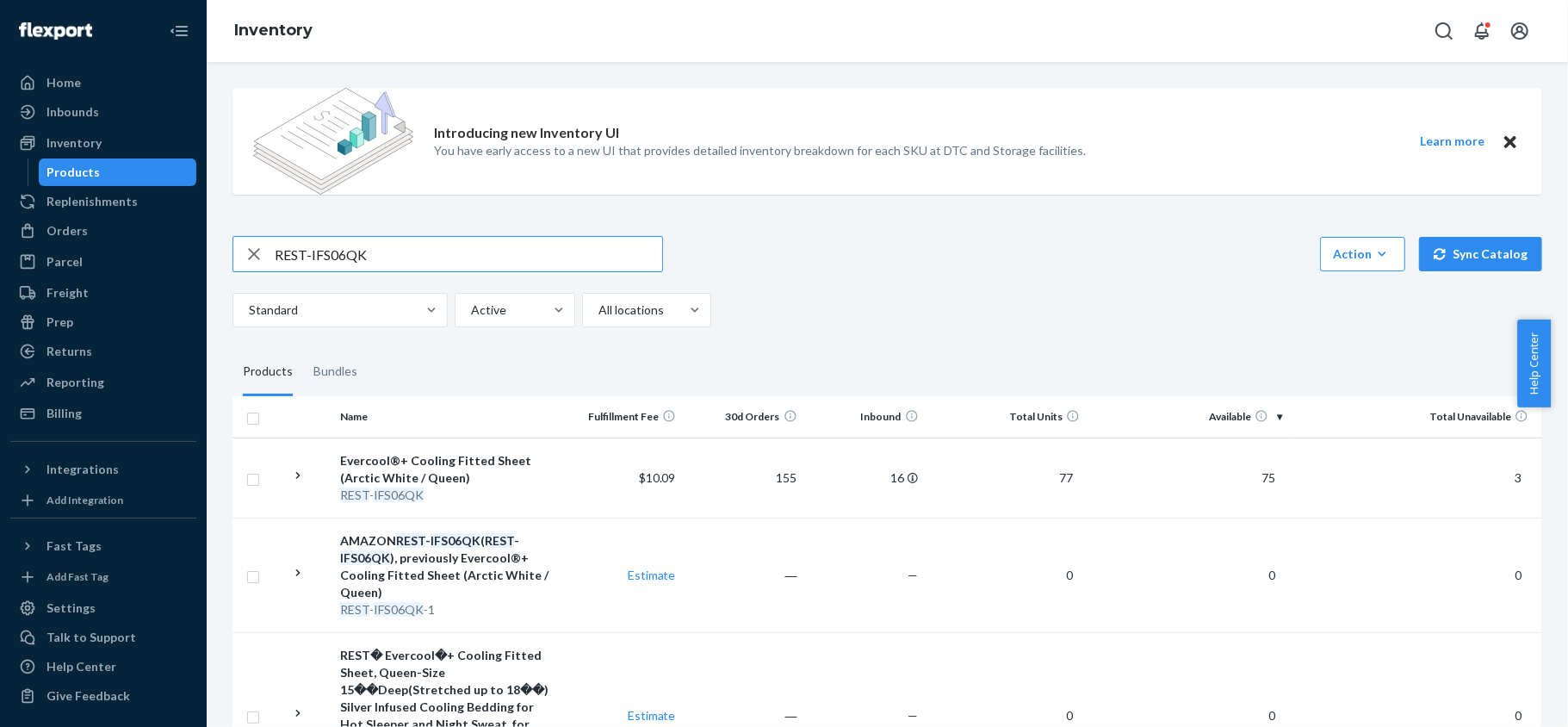
click at [435, 258] on input "REST-IFS06QK" at bounding box center [469, 254] width 387 height 35
paste input "T"
type input "REST-IFS06T"
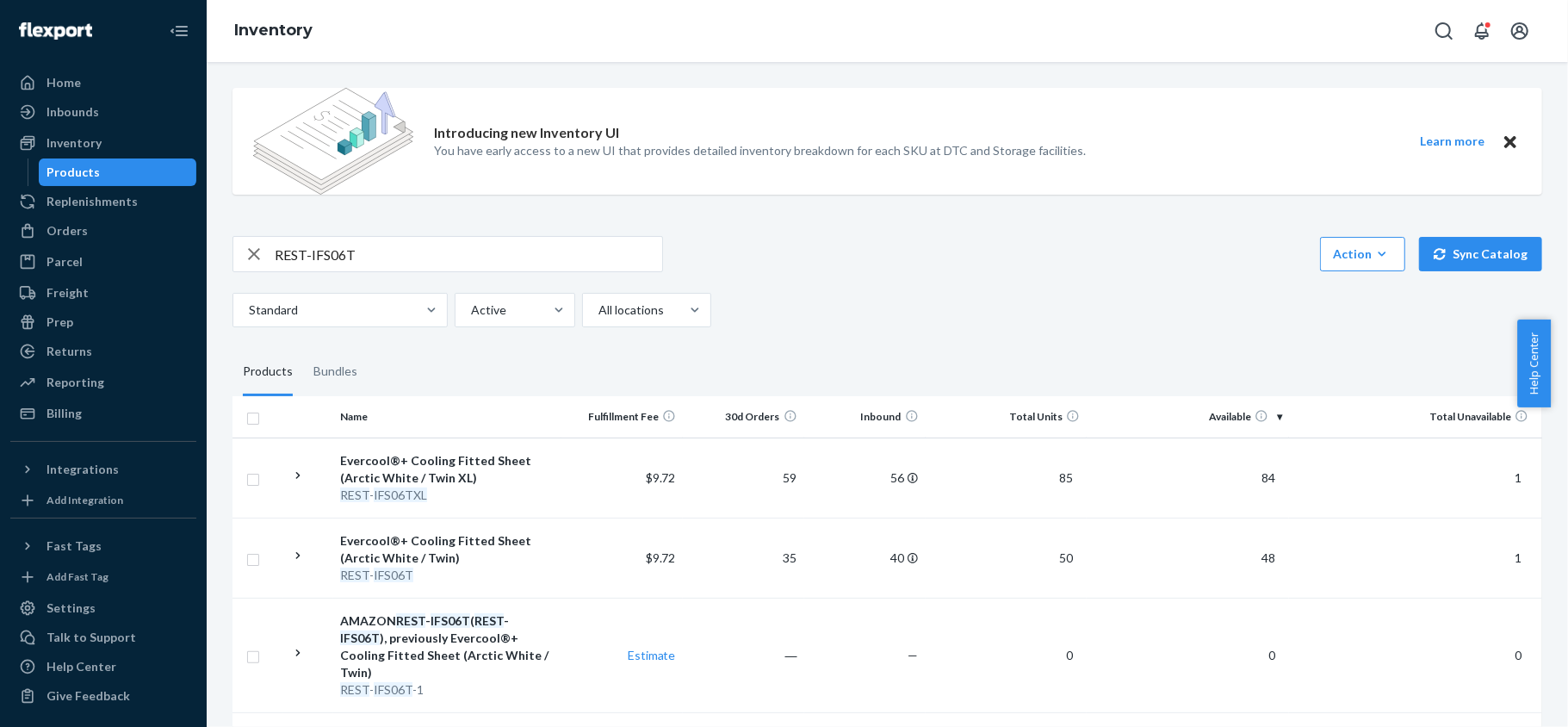
click at [410, 250] on input "REST-IFS06T" at bounding box center [469, 254] width 387 height 35
paste input "REST-IFS06TXL"
type input "REST-IFS06TXL"
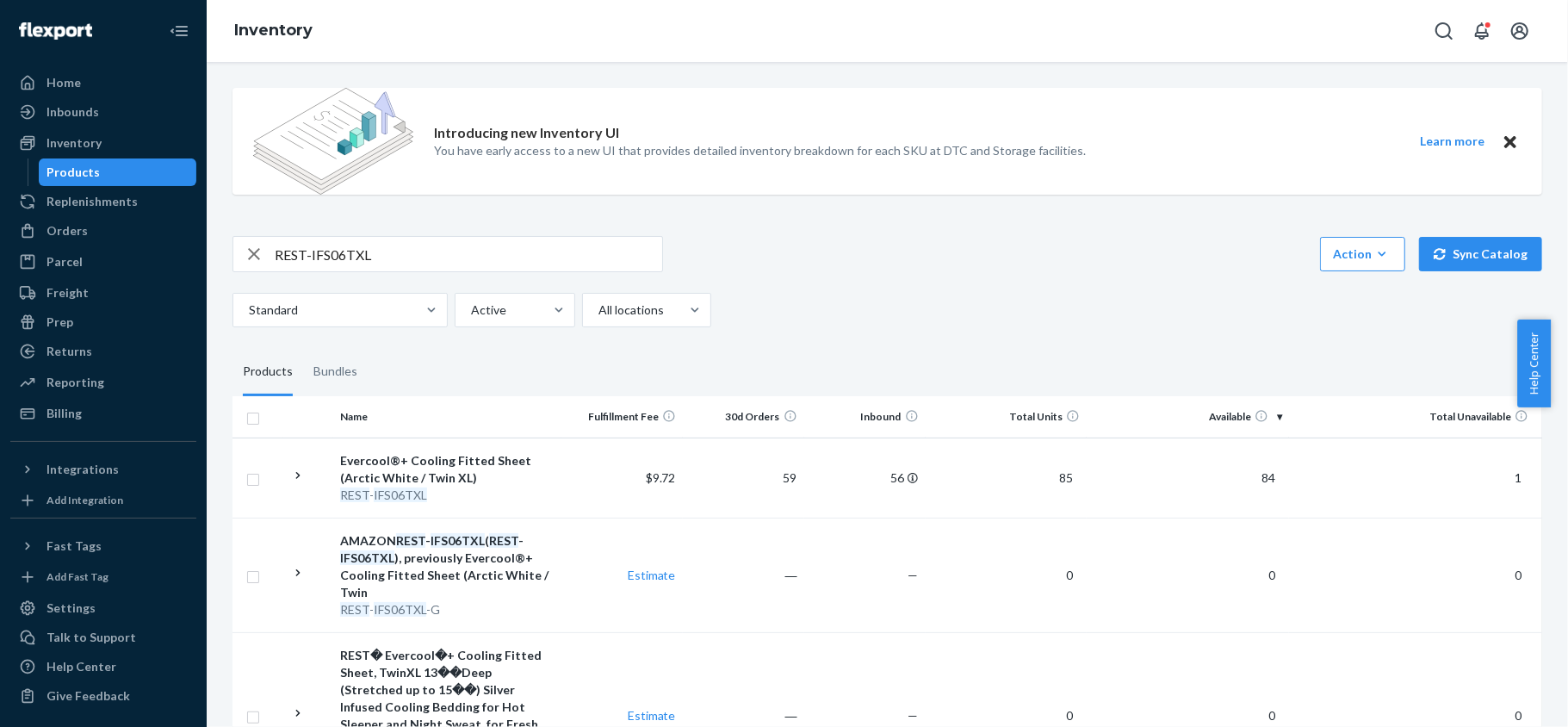
click at [383, 253] on input "REST-IFS06TXL" at bounding box center [469, 254] width 387 height 35
paste input "REST-IFS07CK"
type input "REST-IFS07CK"
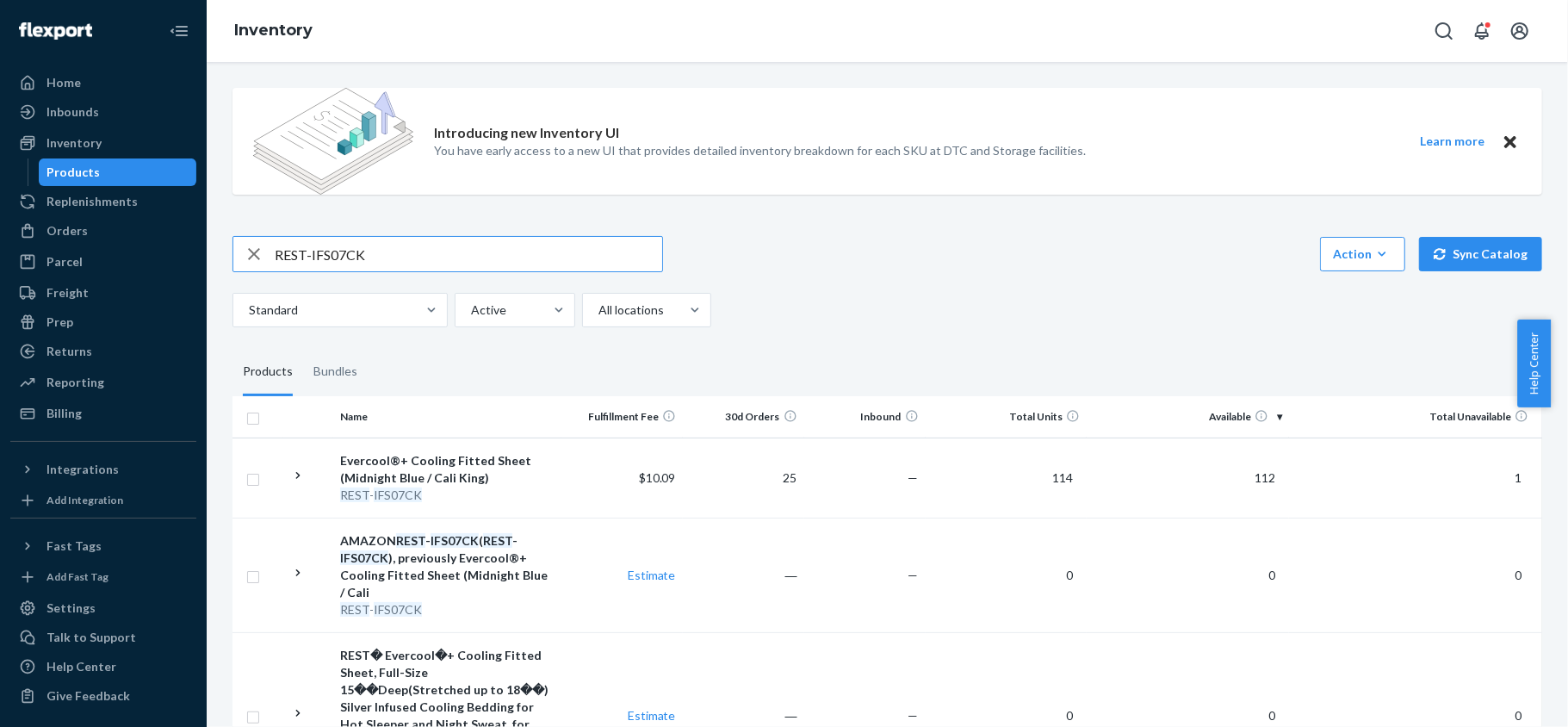
click at [407, 243] on input "REST-IFS07CK" at bounding box center [469, 254] width 387 height 35
paste input "REST-IFS07FD"
type input "REST-IFS07FD"
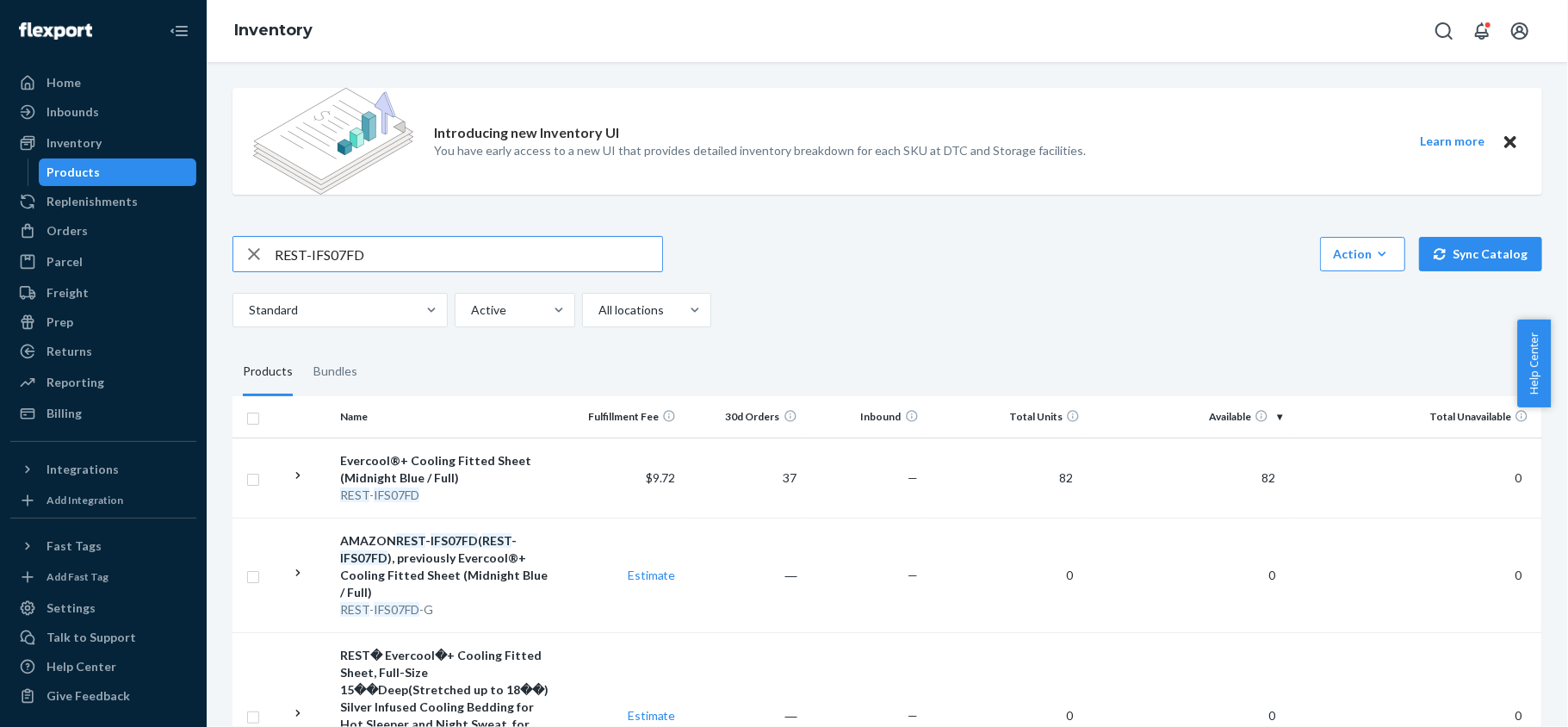
click at [430, 252] on input "REST-IFS07FD" at bounding box center [469, 254] width 387 height 35
paste input "REST-IFS07K"
click at [360, 262] on input "REST-IFS07K" at bounding box center [469, 254] width 387 height 35
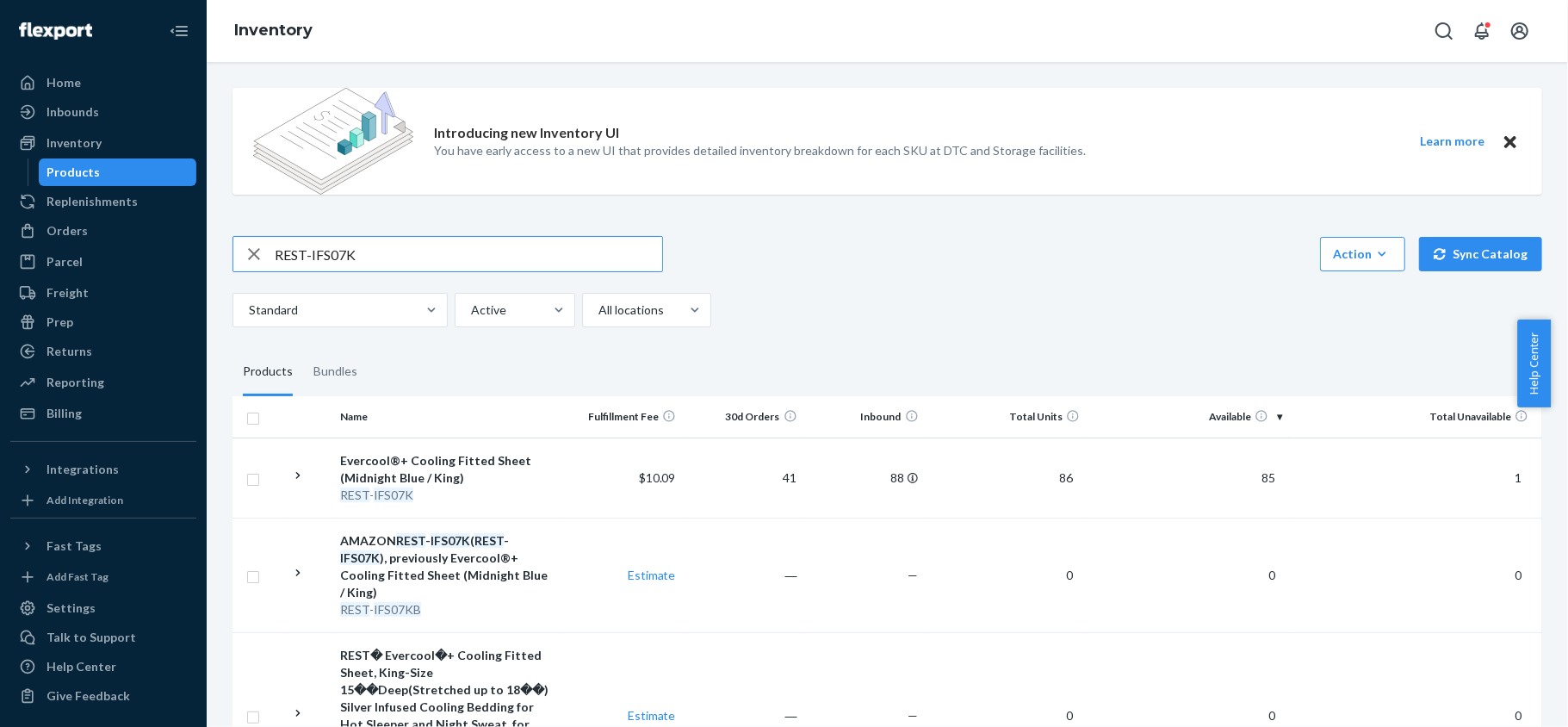
click at [360, 262] on input "REST-IFS07K" at bounding box center [469, 254] width 387 height 35
paste input "Q"
type input "REST-IFS07QK"
click at [414, 234] on div "Introducing new Inventory UI You have early access to a new UI that provides de…" at bounding box center [887, 483] width 1335 height 818
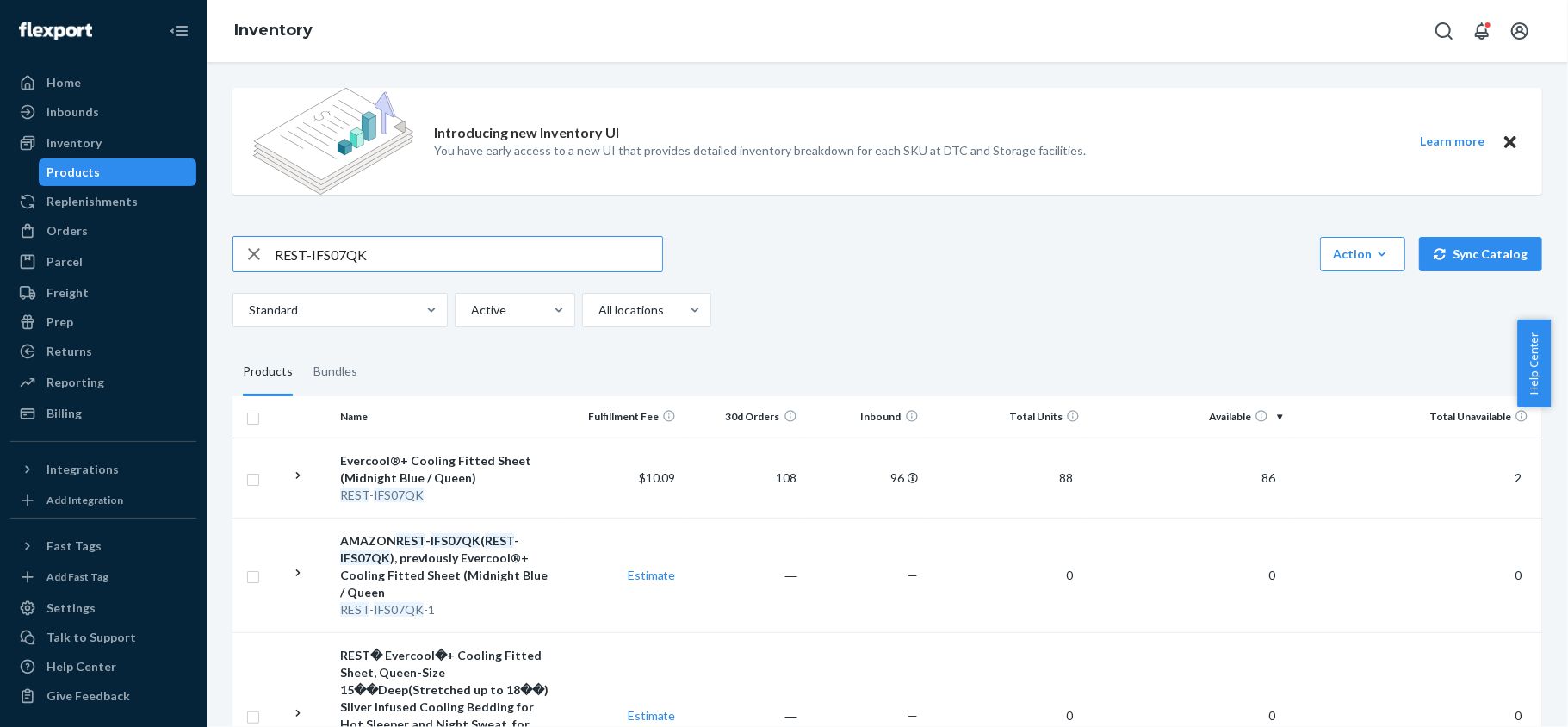
click at [411, 254] on input "REST-IFS07QK" at bounding box center [469, 254] width 387 height 35
paste input "REST-IFS07T"
type input "REST-IFS07T"
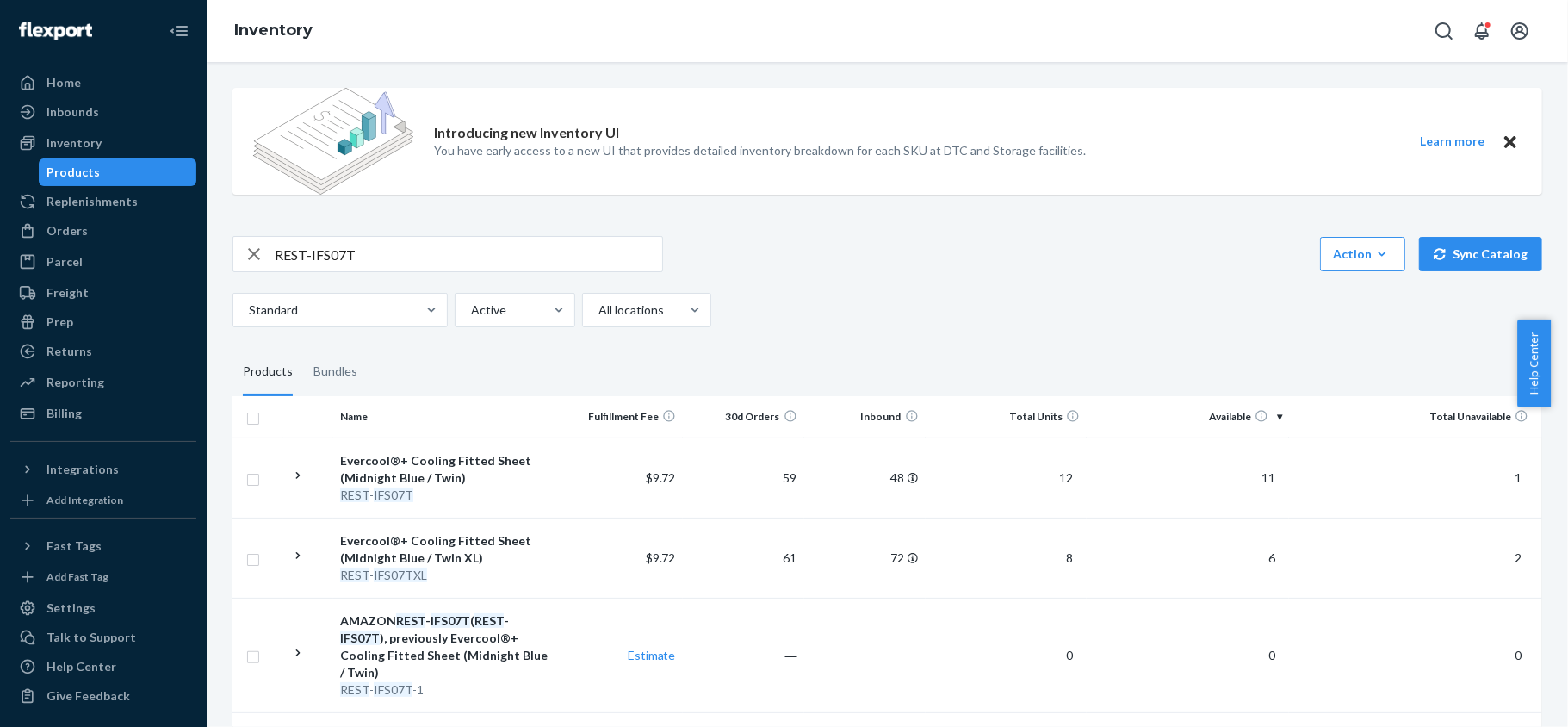
click at [384, 233] on div "Introducing new Inventory UI You have early access to a new UI that provides de…" at bounding box center [887, 672] width 1335 height 1196
click at [376, 253] on input "REST-IFS07T" at bounding box center [469, 254] width 387 height 35
paste input "REST-IFS07TXL"
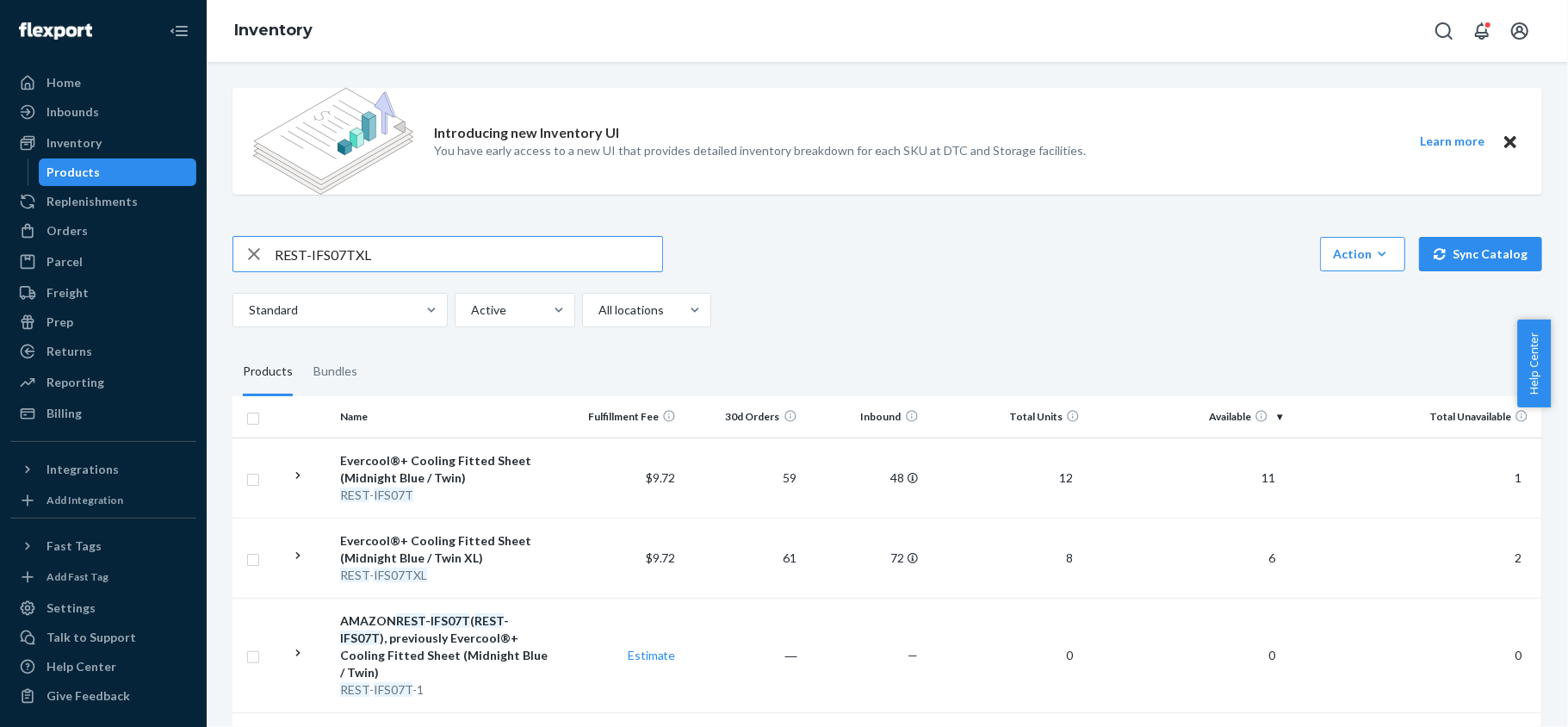
type input "REST-IFS07TXL"
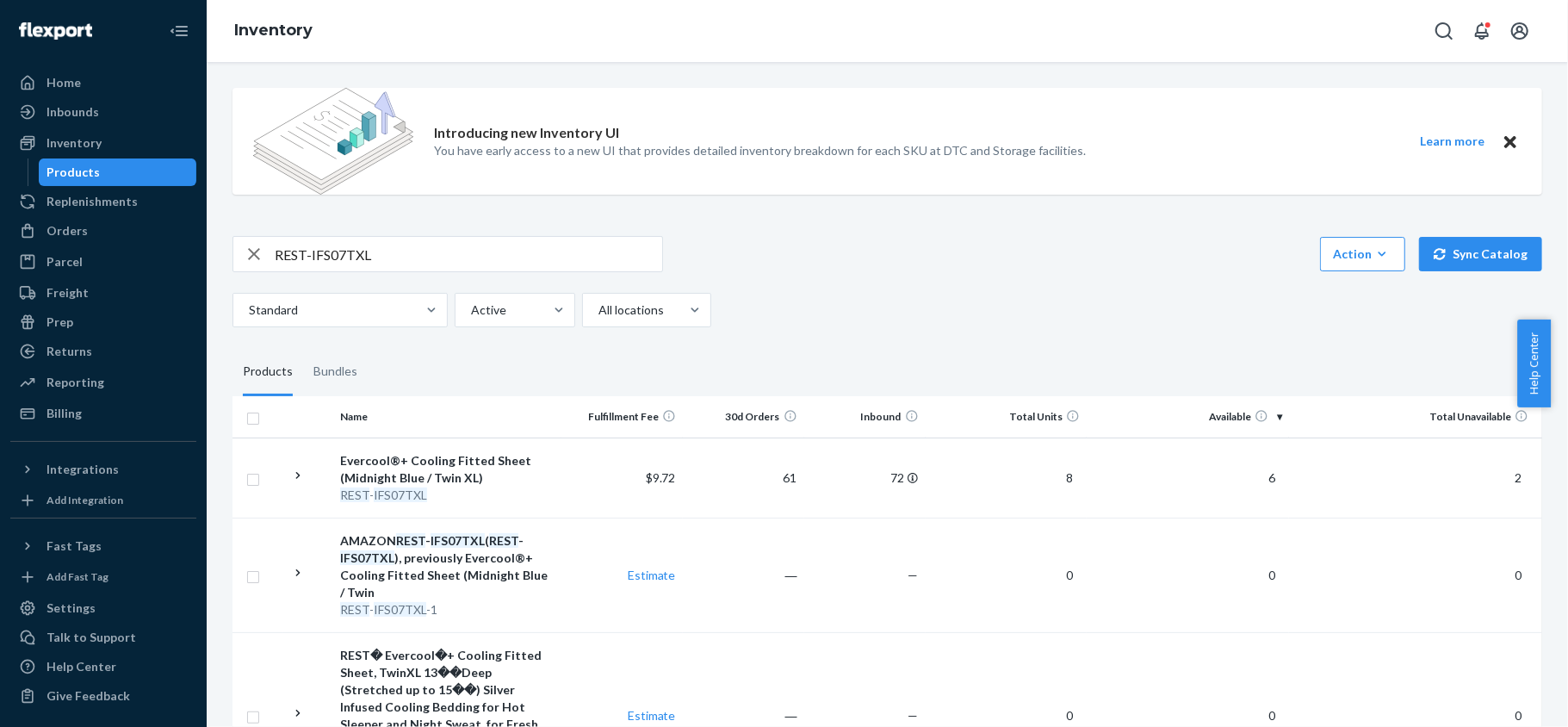
click at [373, 234] on div "Introducing new Inventory UI You have early access to a new UI that provides de…" at bounding box center [887, 483] width 1335 height 818
click at [373, 242] on input "REST-IFS07TXL" at bounding box center [469, 254] width 387 height 35
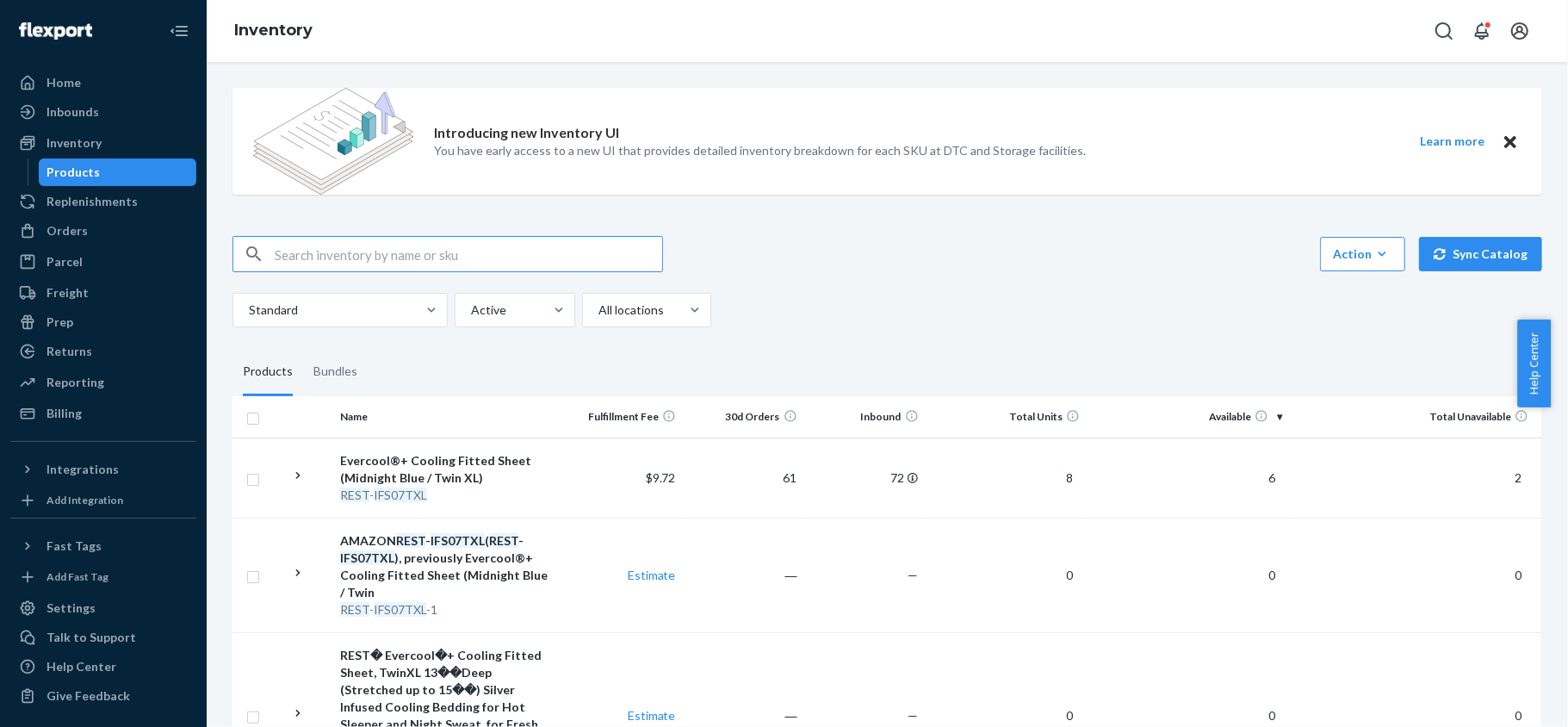
paste input "REST-IFS08CK"
type input "REST-IFS08CK"
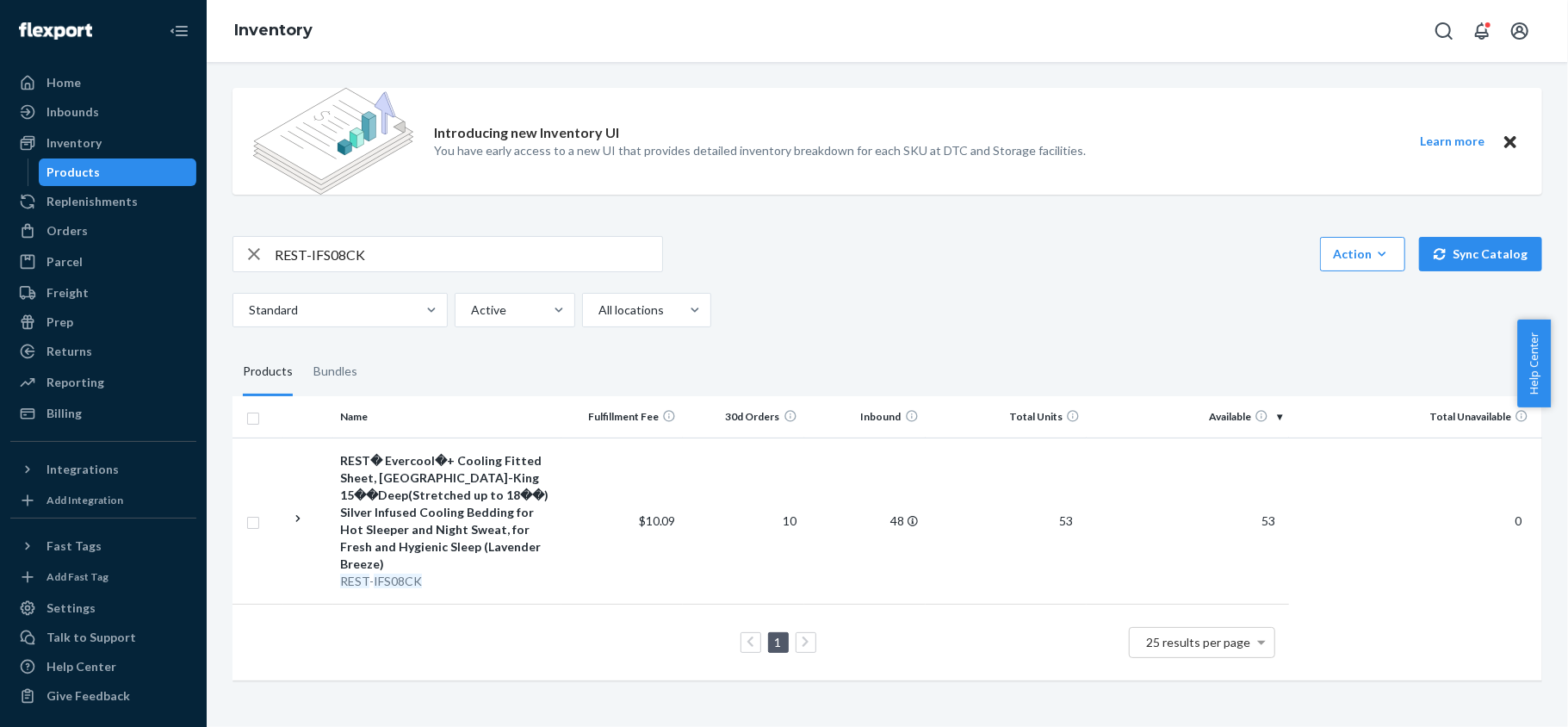
click at [465, 263] on input "REST-IFS08CK" at bounding box center [469, 254] width 387 height 35
paste input "REST-IFS08FD"
click at [425, 254] on input "REST-IFS08FD" at bounding box center [469, 254] width 387 height 35
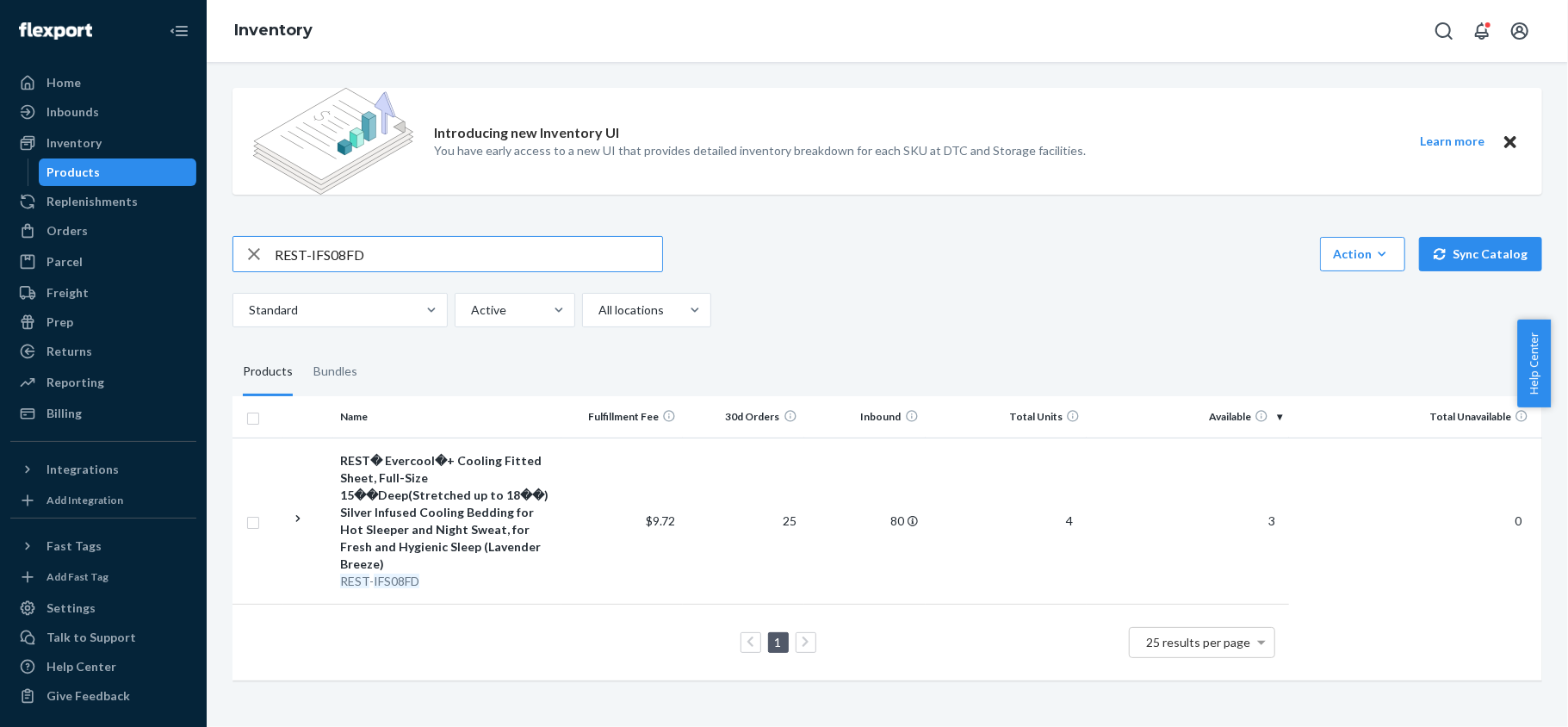
click at [425, 254] on input "REST-IFS08FD" at bounding box center [469, 254] width 387 height 35
click at [425, 255] on input "REST-IFS08FD" at bounding box center [469, 254] width 387 height 35
paste input "K"
type input "REST-IFS08K"
click at [407, 256] on input "REST-IFS08K" at bounding box center [469, 254] width 387 height 35
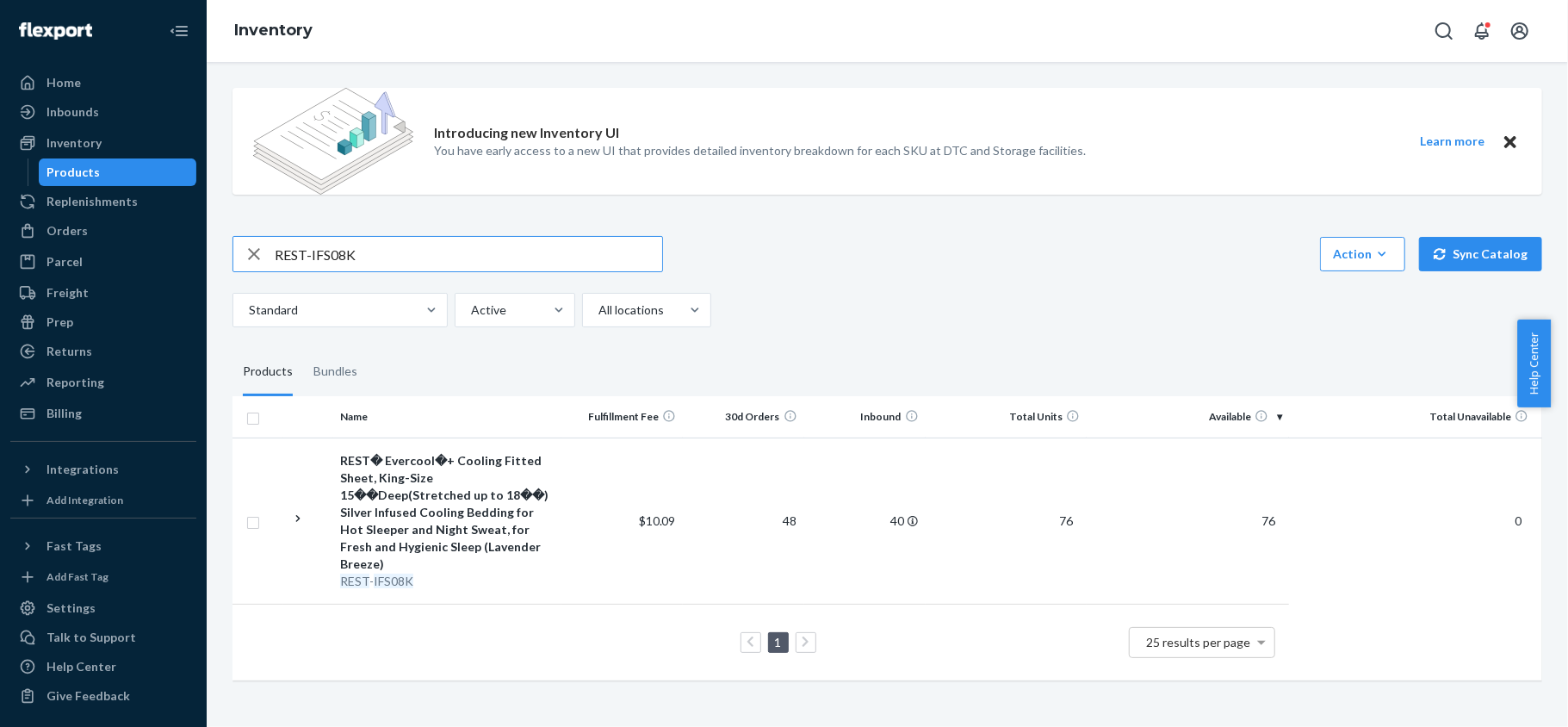
click at [407, 256] on input "REST-IFS08K" at bounding box center [469, 254] width 387 height 35
paste input "REST-IFS08QK"
type input "REST-IFS08QK"
click at [436, 249] on input "REST-IFS08QK" at bounding box center [469, 254] width 387 height 35
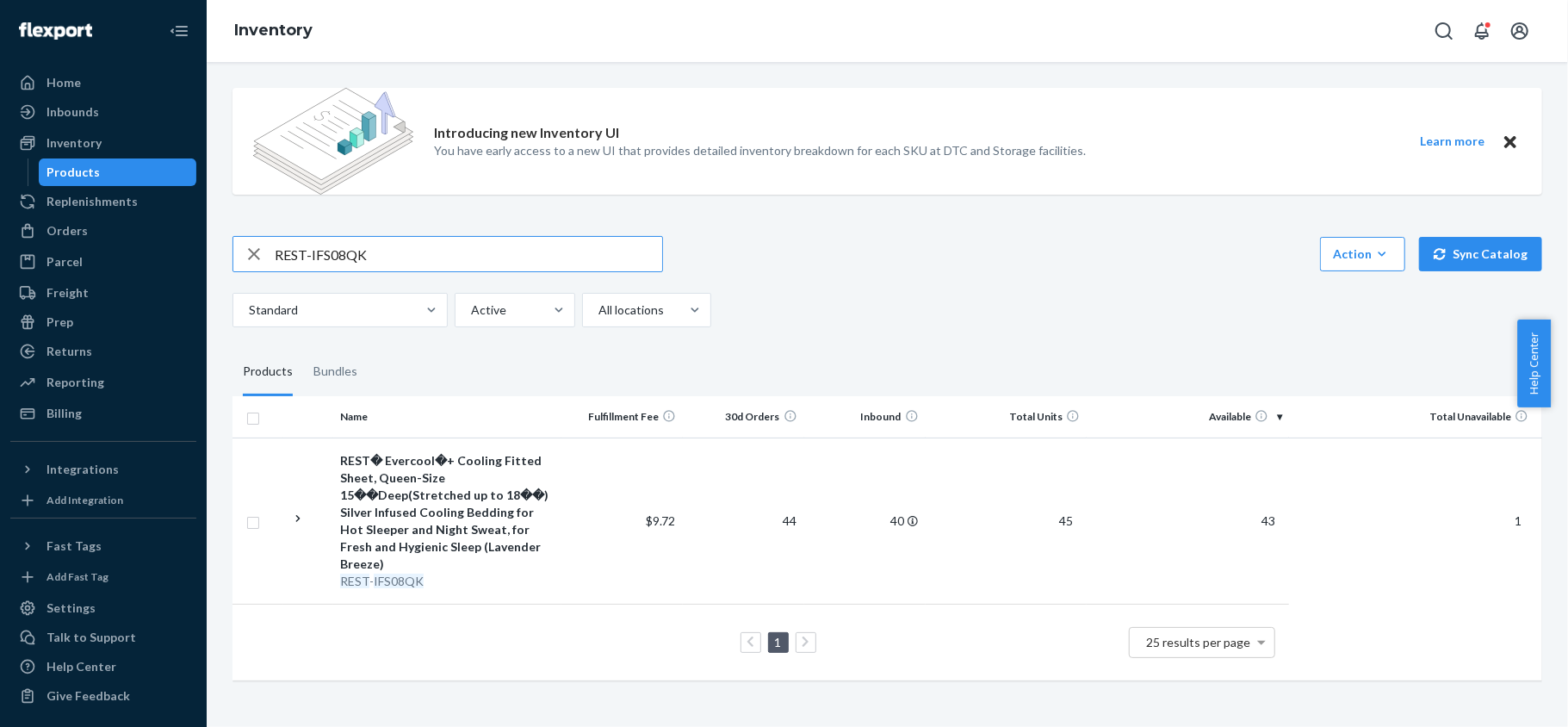
click at [436, 249] on input "REST-IFS08QK" at bounding box center [469, 254] width 387 height 35
type input "v"
paste input "REST-IFS08T"
type input "REST-IFS08T"
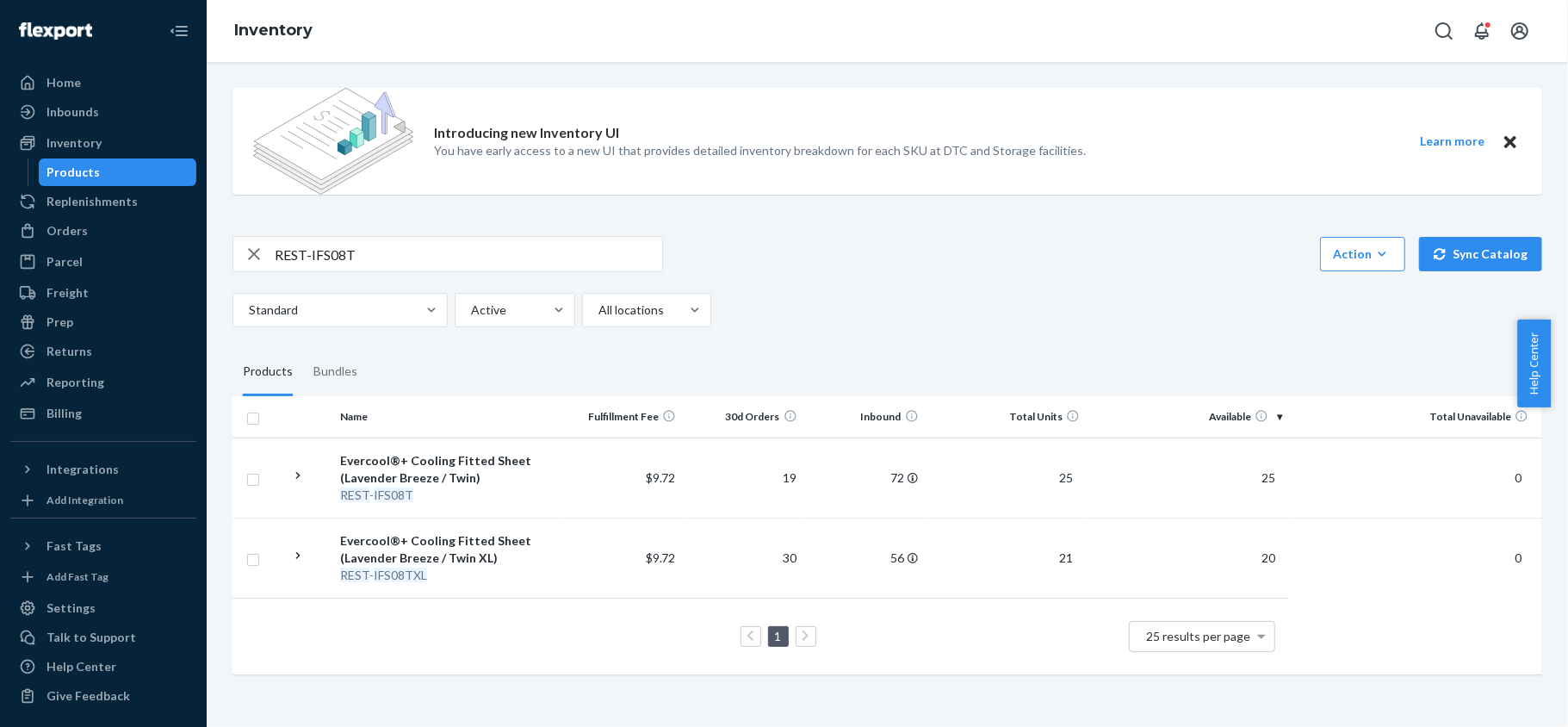
click at [470, 246] on input "REST-IFS08T" at bounding box center [469, 254] width 387 height 35
paste input "REST-IFS08TXL"
type input "REST-IFS08TXL"
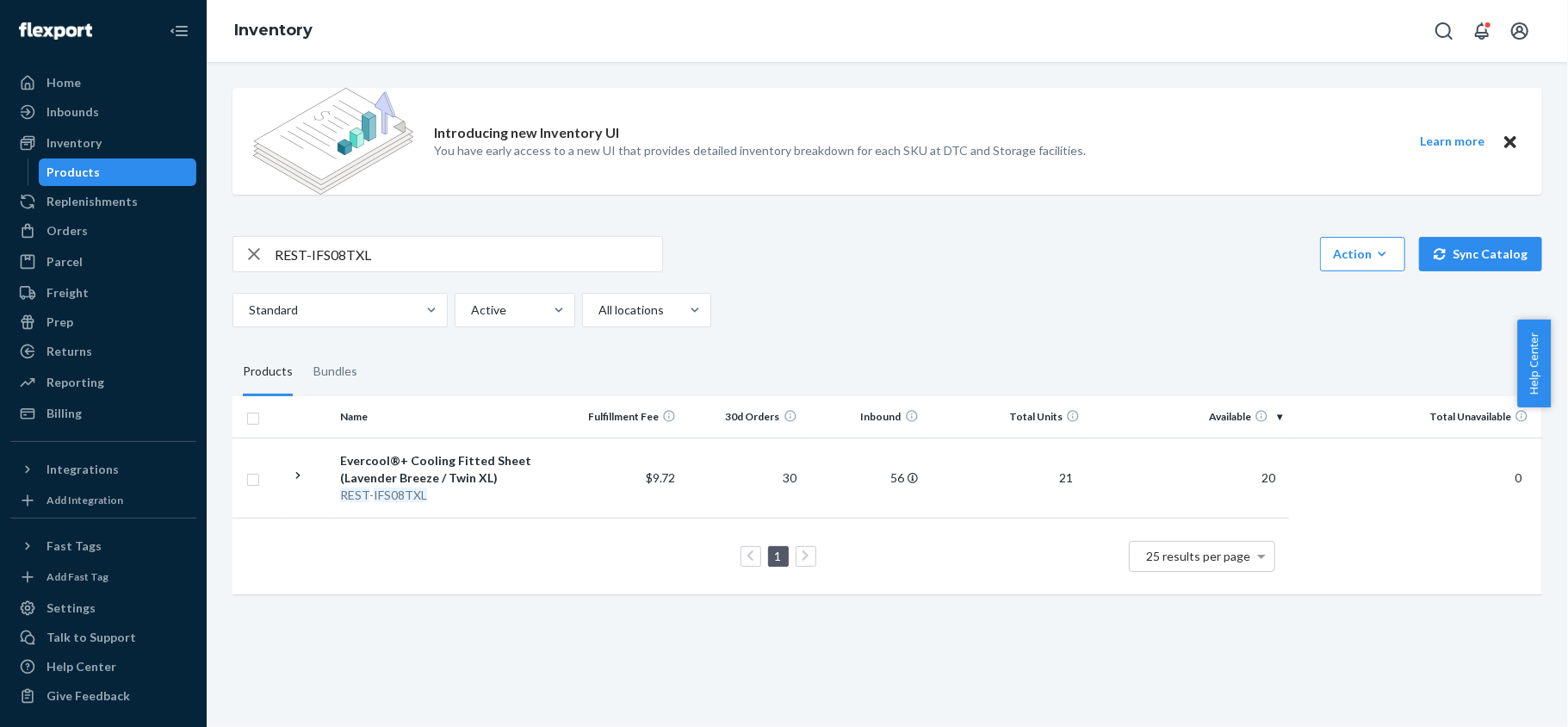
click at [418, 286] on div "REST-IFS08TXL Action Create product Create bundle Bulk create products Bulk upd…" at bounding box center [888, 282] width 1310 height 92
click at [438, 242] on input "REST-IFS08TXL" at bounding box center [469, 254] width 387 height 35
paste input "REST-ITS01CKK"
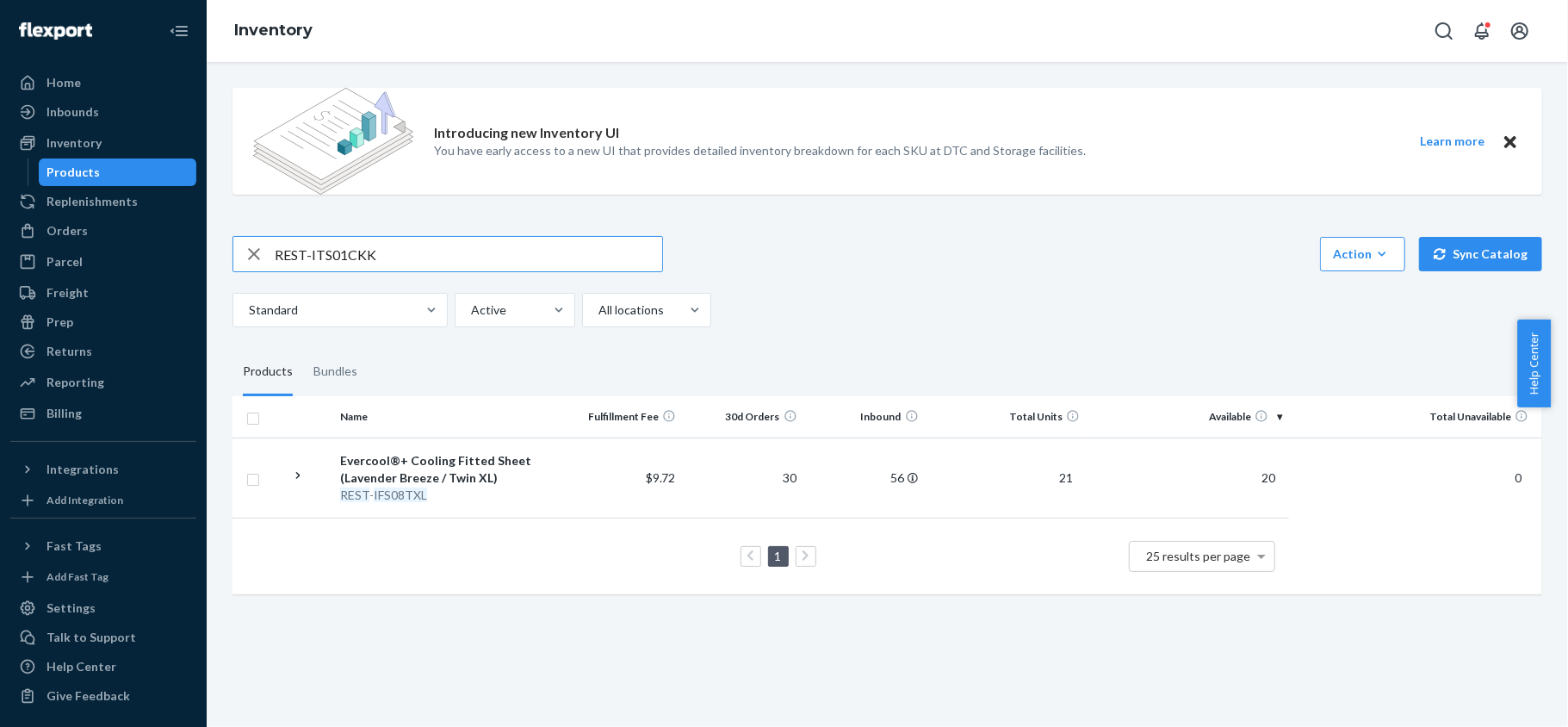
type input "REST-ITS01CKK"
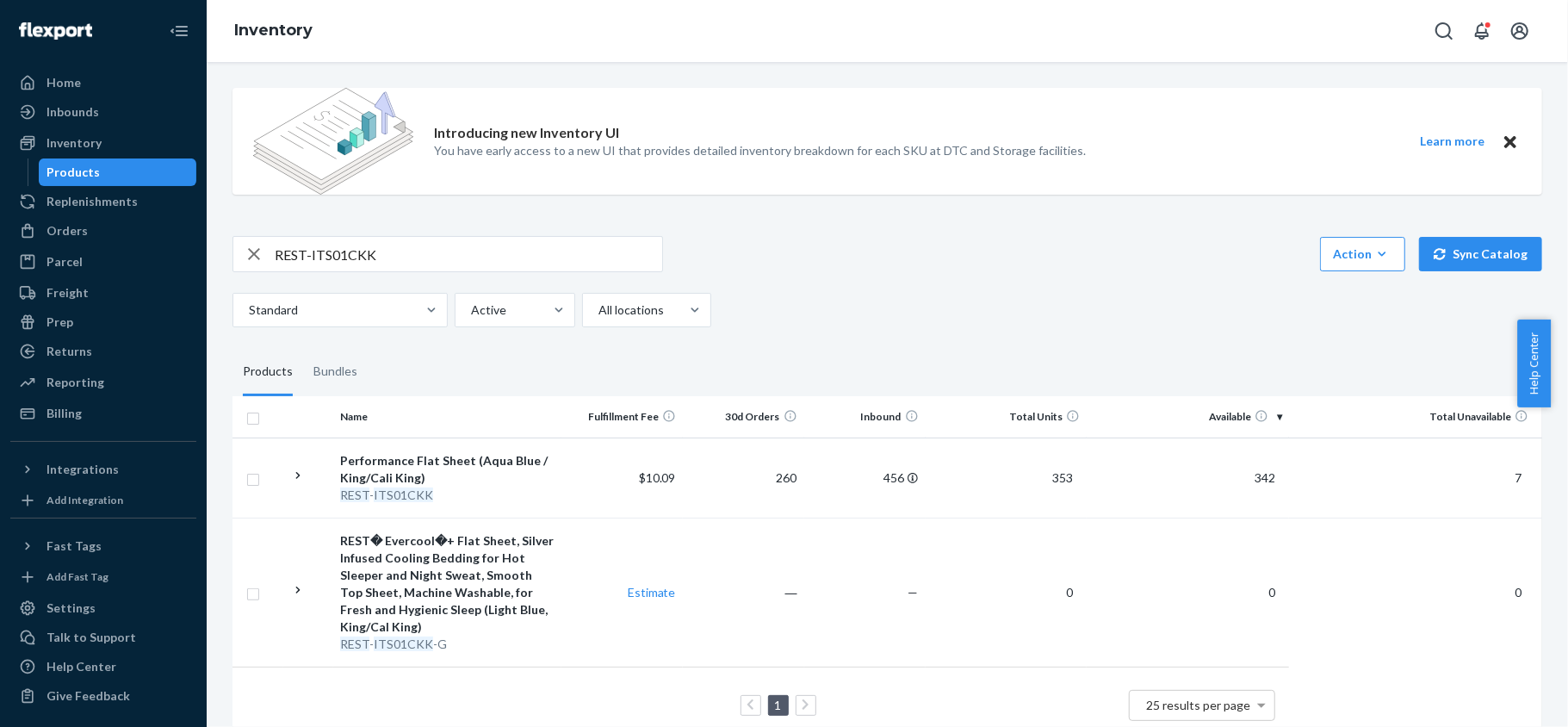
click at [415, 252] on input "REST-ITS01CKK" at bounding box center [469, 254] width 387 height 35
paste input "REST-ITS01FQD"
type input "REST-ITS01FQD"
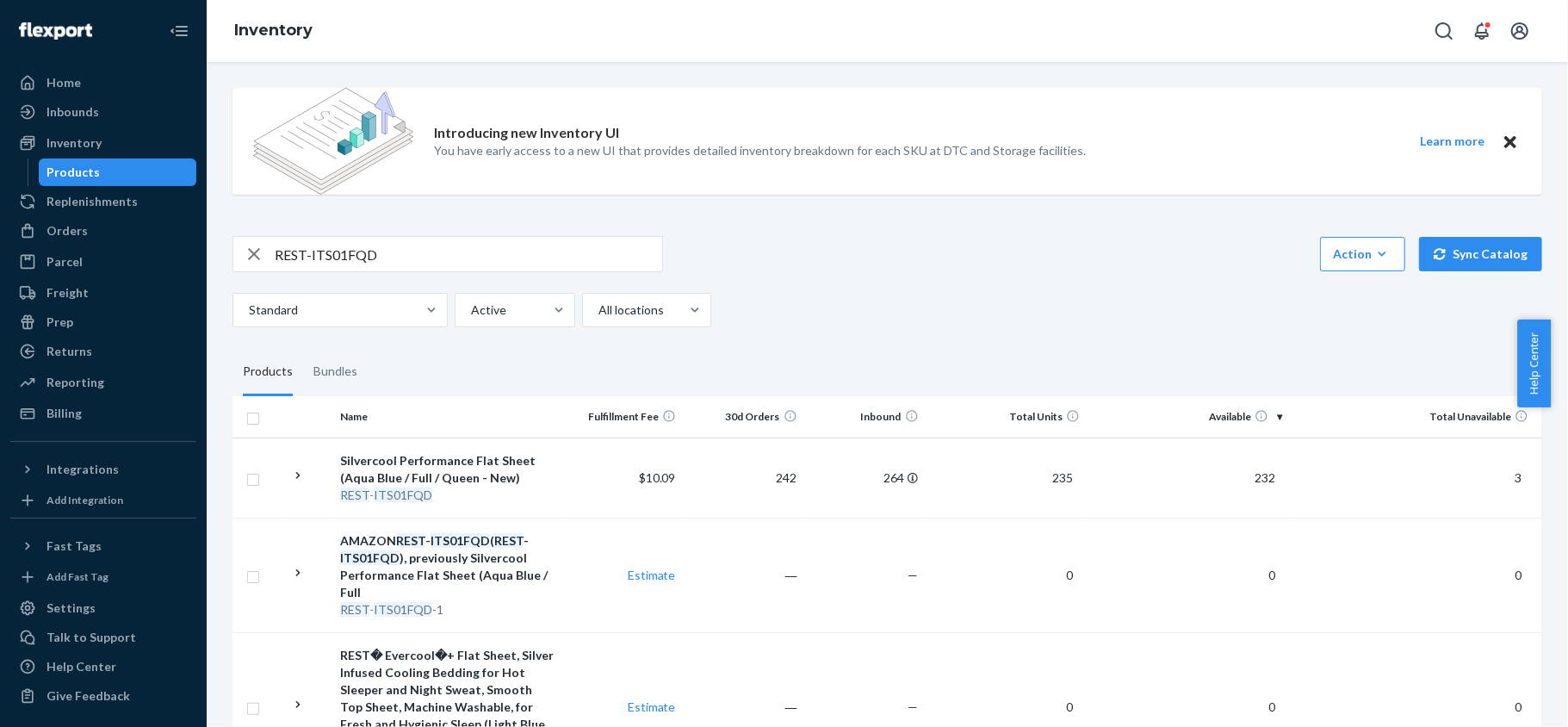
click at [414, 240] on input "REST-ITS01FQD" at bounding box center [469, 254] width 387 height 35
paste input "REST-ITS02CKK"
type input "REST-ITS02CKK"
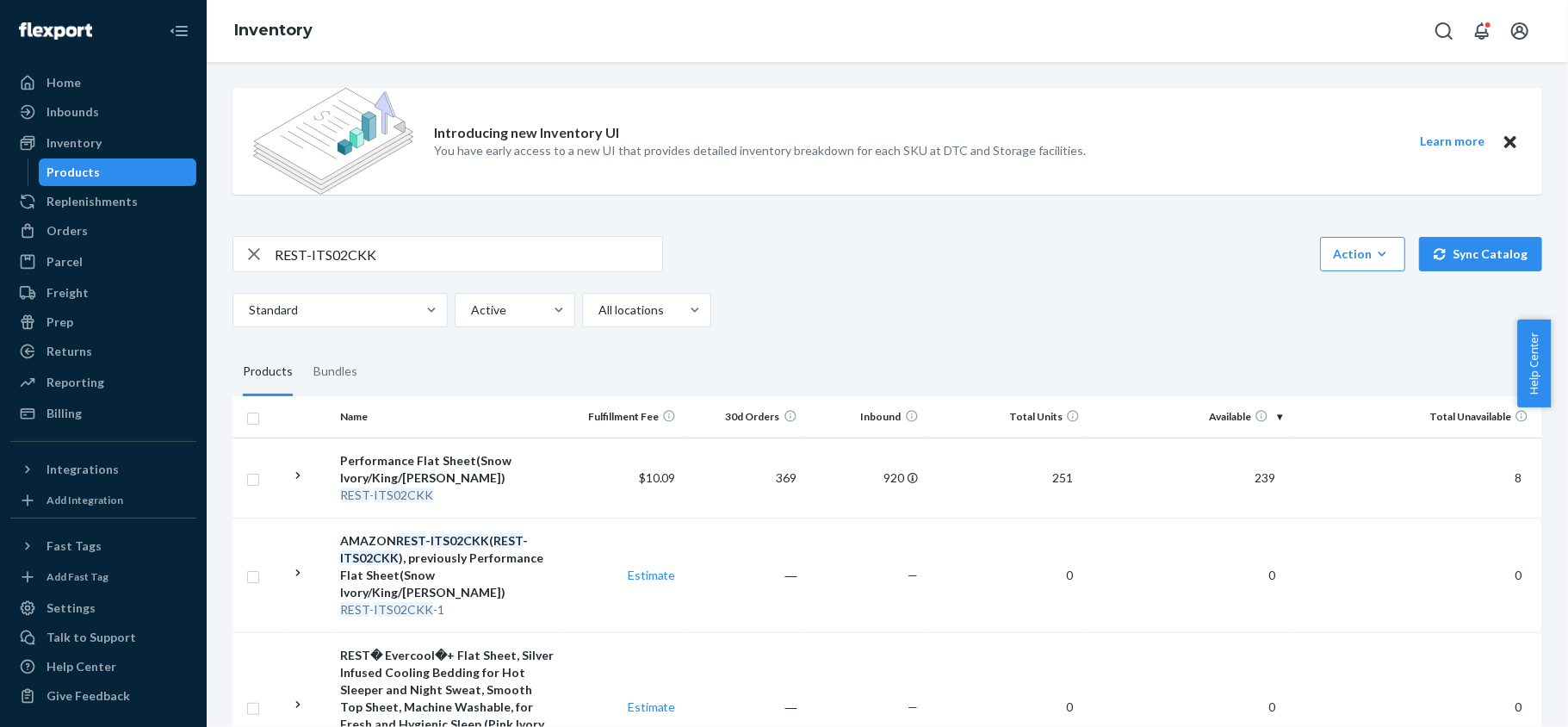
click at [459, 249] on input "REST-ITS02CKK" at bounding box center [469, 254] width 387 height 35
paste input "REST-ITS02FQD"
type input "REST-ITS02FQD"
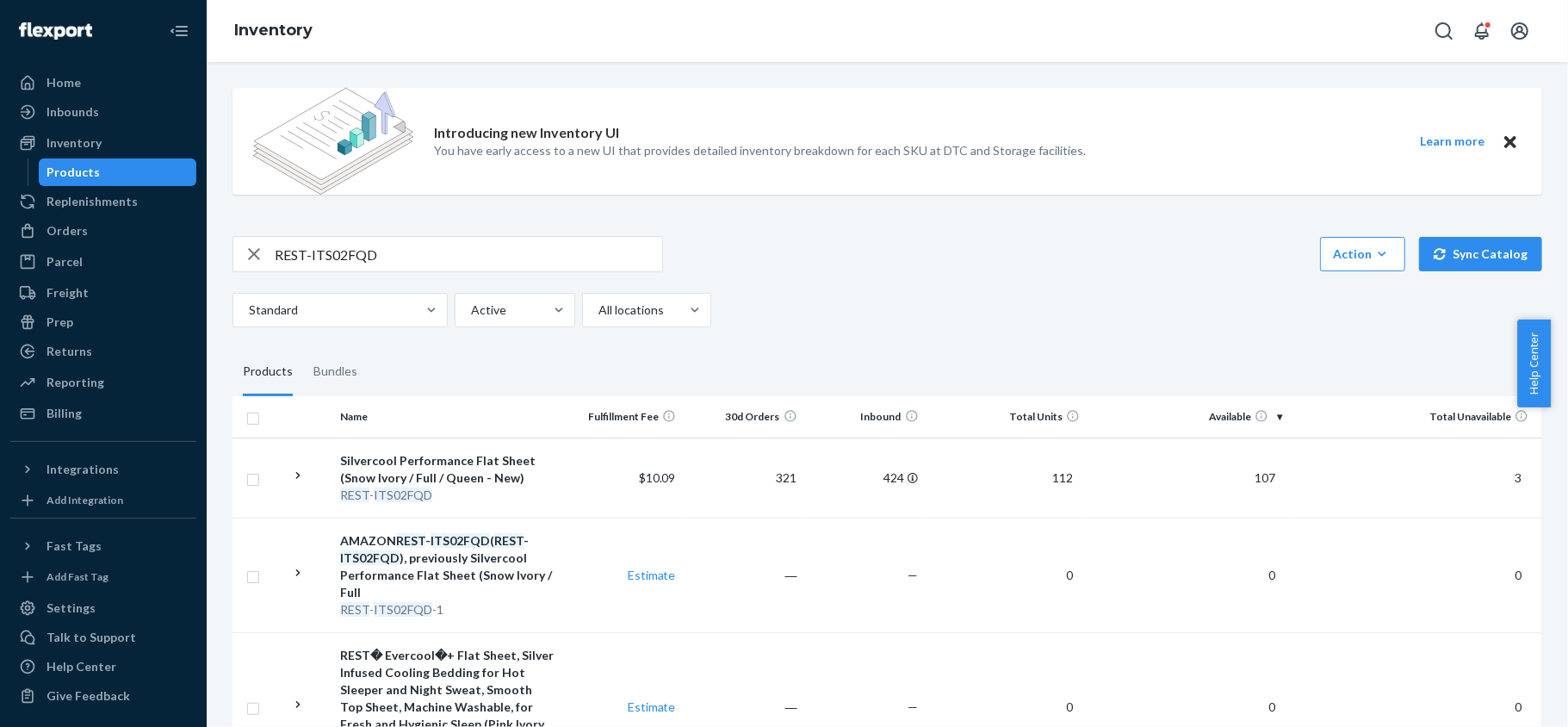
click at [384, 265] on input "REST-ITS02FQD" at bounding box center [469, 254] width 387 height 35
paste input "REST-ITS04CKK"
type input "REST-ITS04CKK"
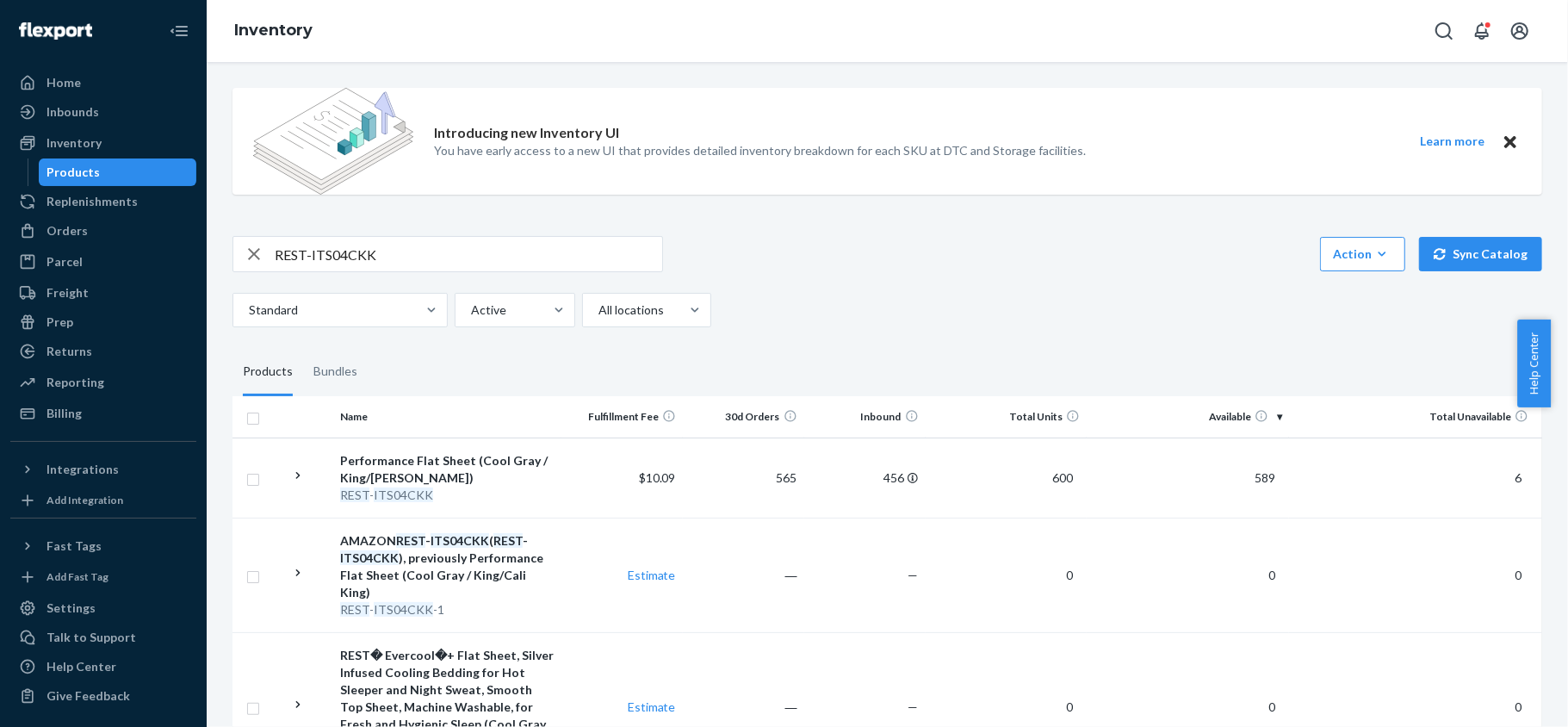
click at [428, 259] on input "REST-ITS04CKK" at bounding box center [469, 254] width 387 height 35
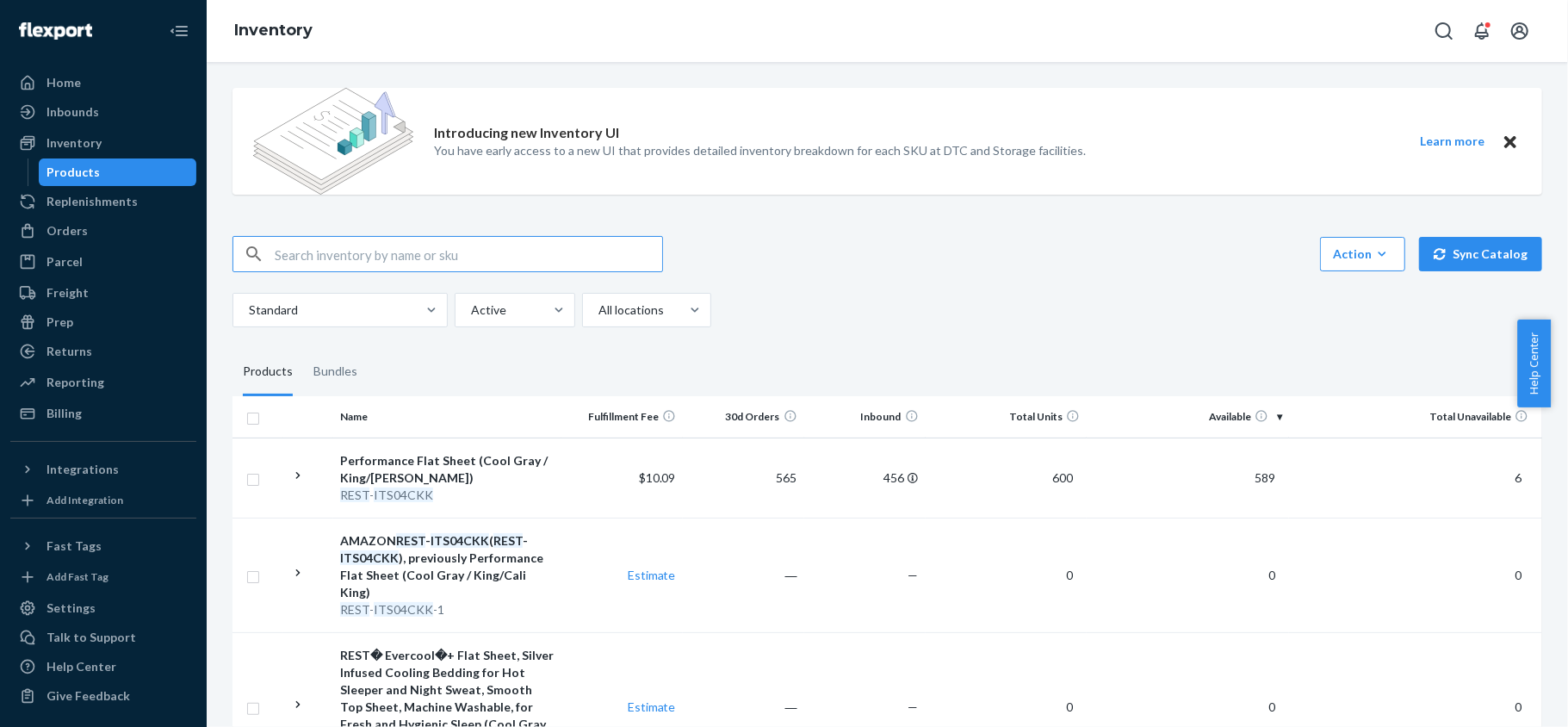
paste input "REST-ITS04FQD"
type input "REST-ITS04FQD"
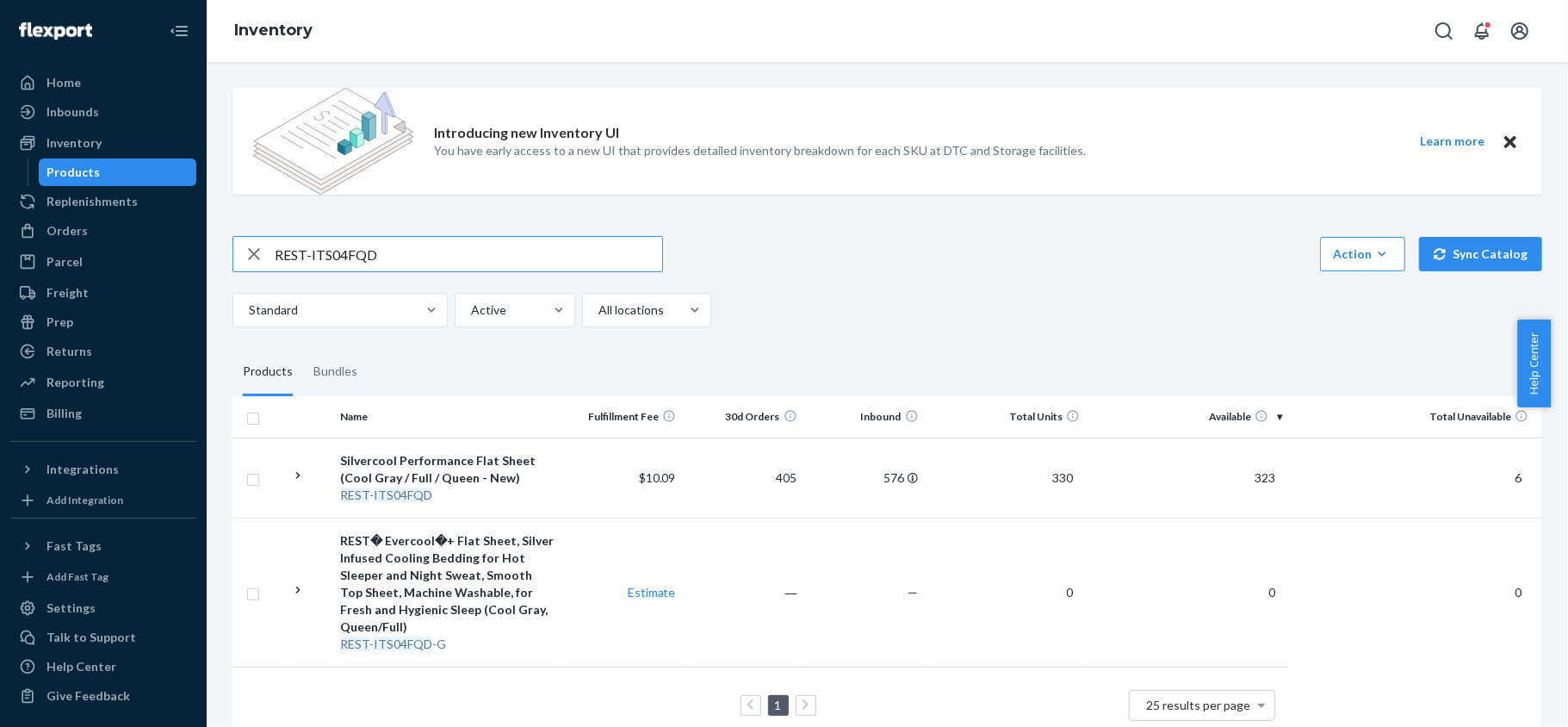
click at [559, 259] on input "REST-ITS04FQD" at bounding box center [469, 254] width 387 height 35
click at [559, 260] on input "REST-ITS04FQD" at bounding box center [469, 254] width 387 height 35
paste input "REST-ITS06CKK"
type input "REST-ITS06CKK"
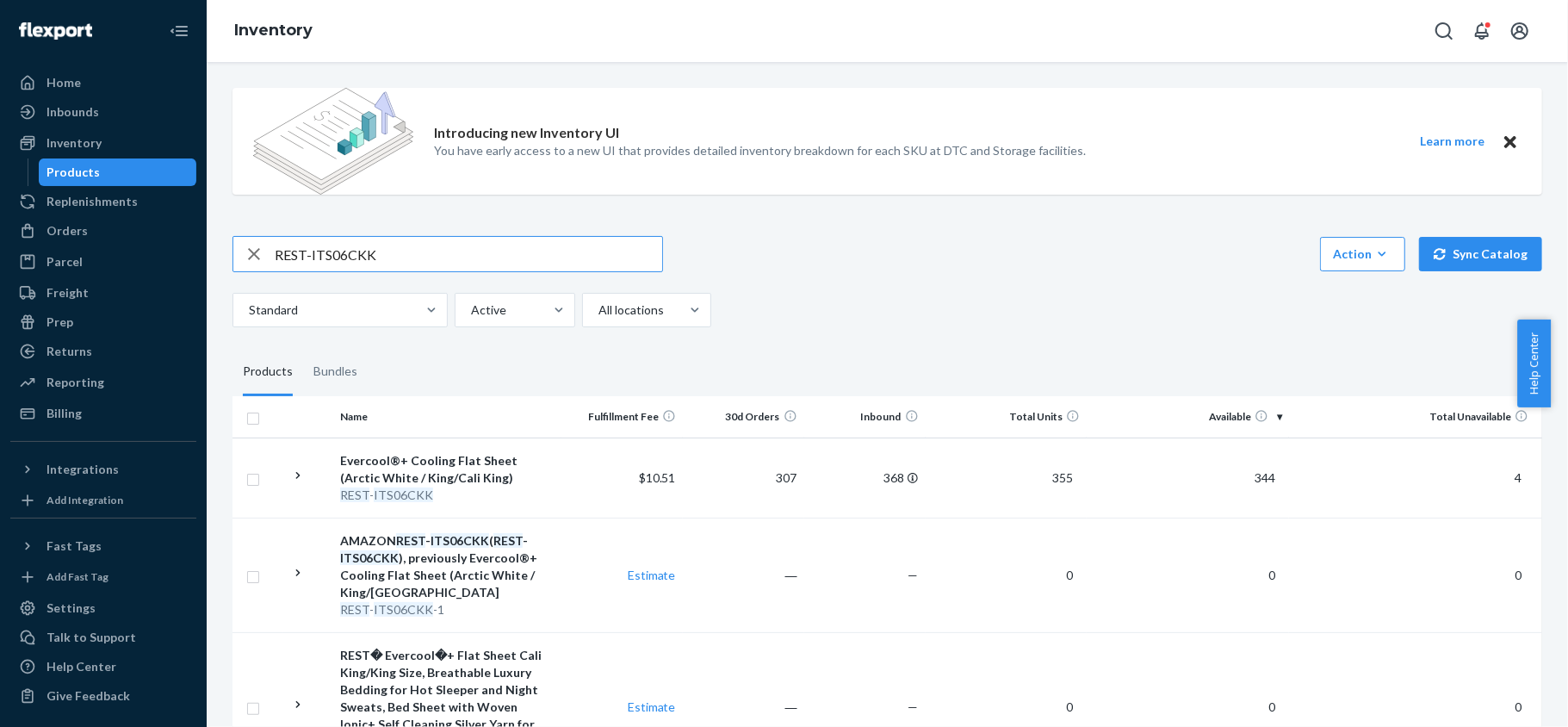
click at [444, 239] on input "REST-ITS06CKK" at bounding box center [469, 254] width 387 height 35
click at [444, 241] on input "REST-ITS06CKK" at bounding box center [469, 254] width 387 height 35
click at [410, 243] on input "text" at bounding box center [469, 254] width 387 height 35
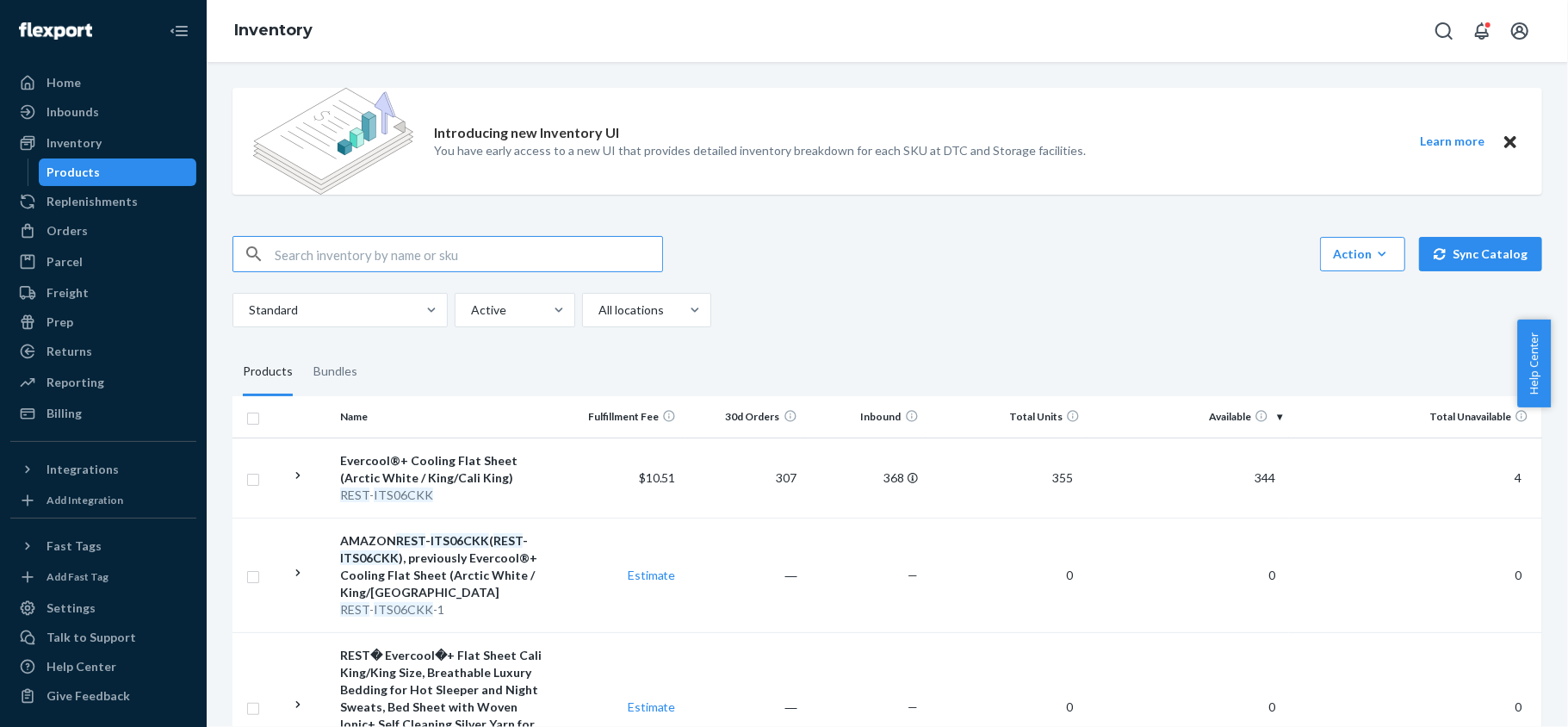
click at [410, 243] on input "text" at bounding box center [469, 254] width 387 height 35
paste input "REST-ITS06FQD"
type input "REST-ITS06FQD"
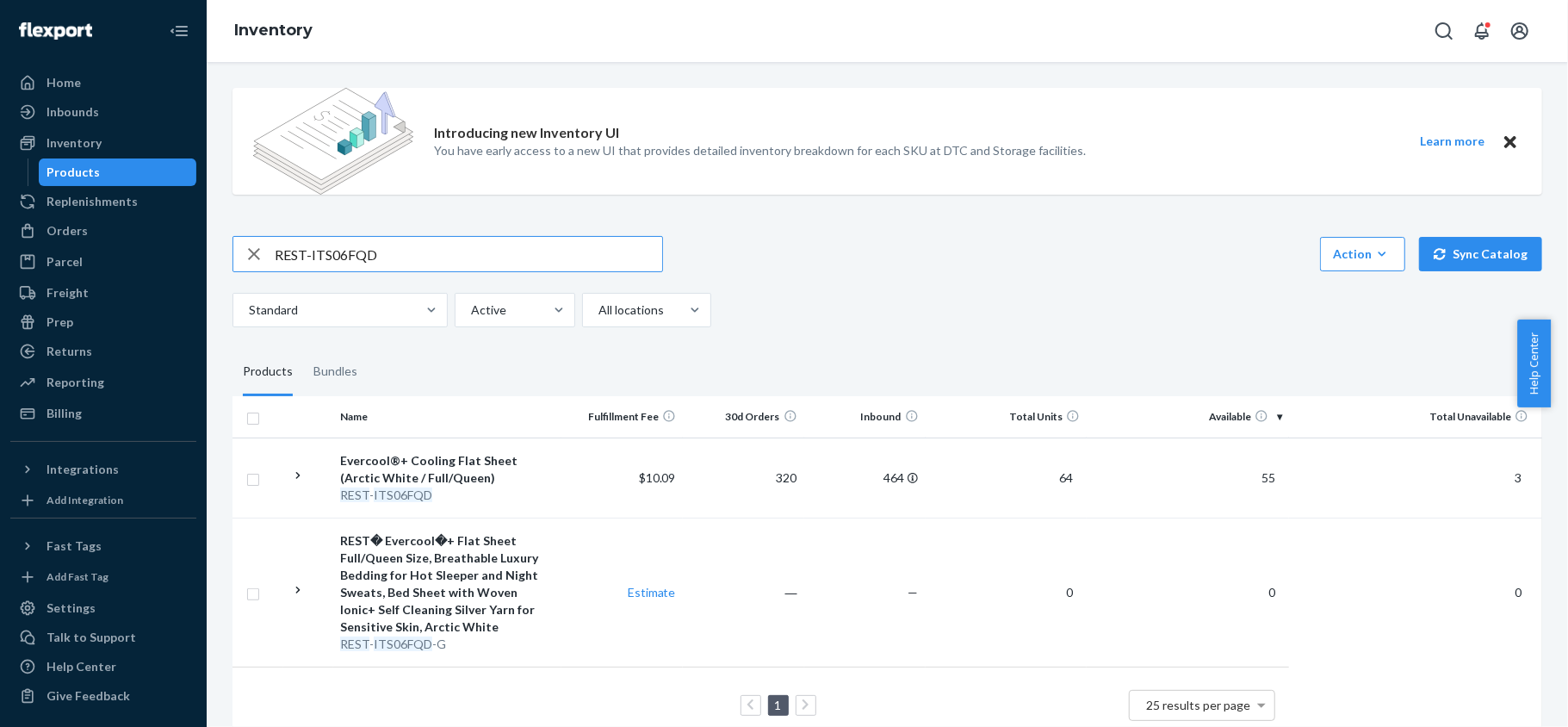
click at [422, 246] on input "REST-ITS06FQD" at bounding box center [469, 254] width 387 height 35
paste input "REST-ITS07CKK"
type input "REST-ITS07CKK"
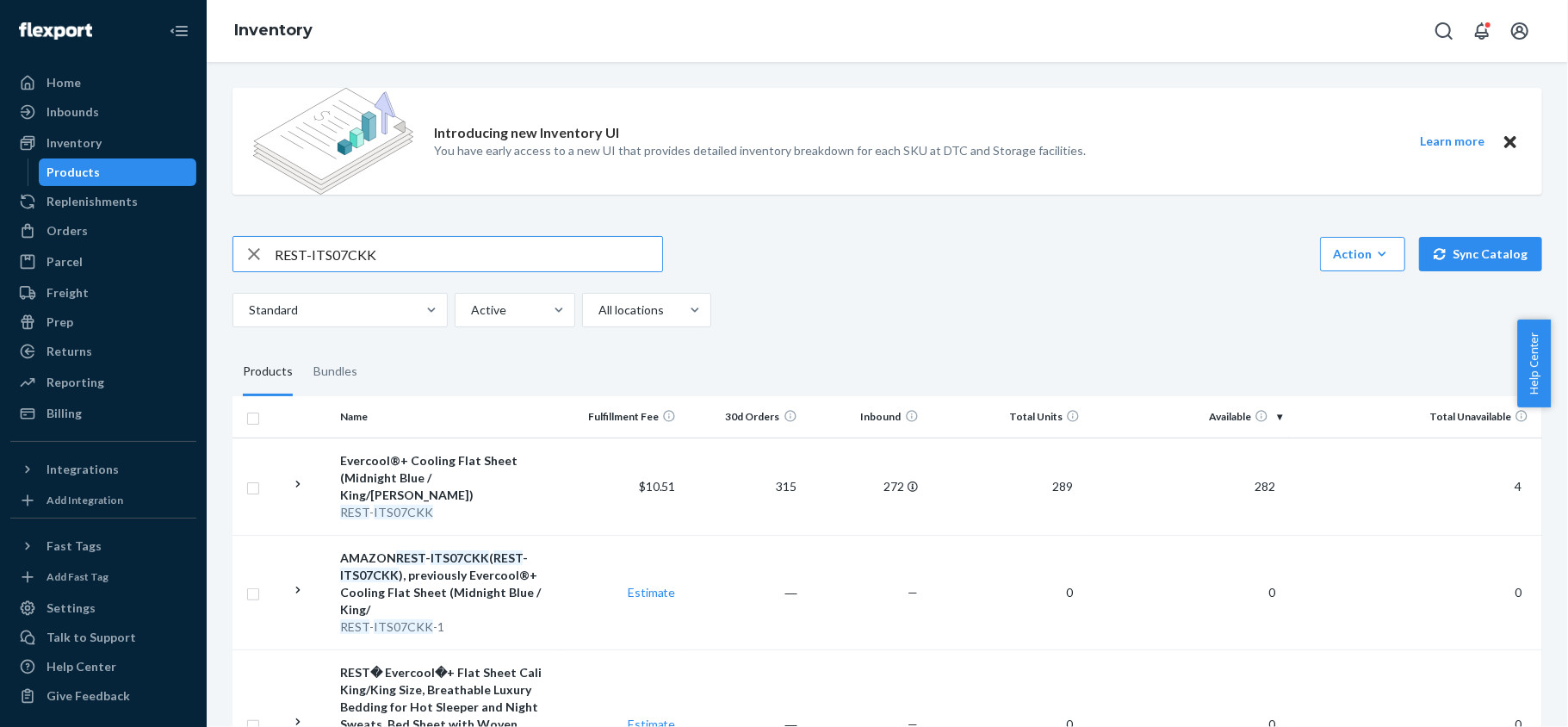
click at [446, 254] on input "REST-ITS07CKK" at bounding box center [469, 254] width 387 height 35
click at [444, 254] on input "REST-ITS07CKK" at bounding box center [469, 254] width 387 height 35
paste input "REST-ITS07FQD"
type input "REST-ITS07FQD"
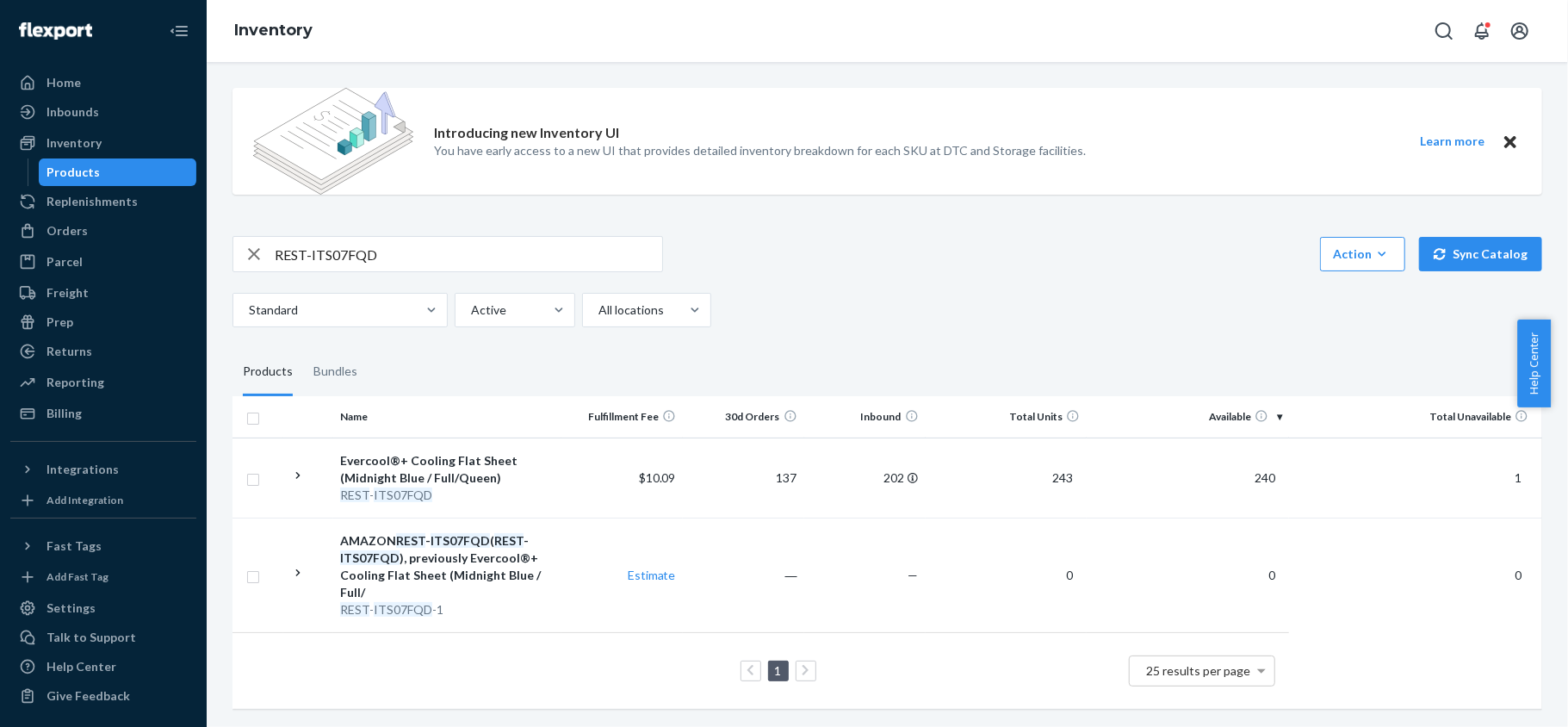
click at [477, 225] on div "Introducing new Inventory UI You have early access to a new UI that provides de…" at bounding box center [887, 400] width 1335 height 652
click at [459, 258] on input "REST-ITS07FQD" at bounding box center [469, 254] width 387 height 35
click at [459, 259] on input "REST-ITS07FQD" at bounding box center [469, 254] width 387 height 35
paste input "REST-ITS08CKK"
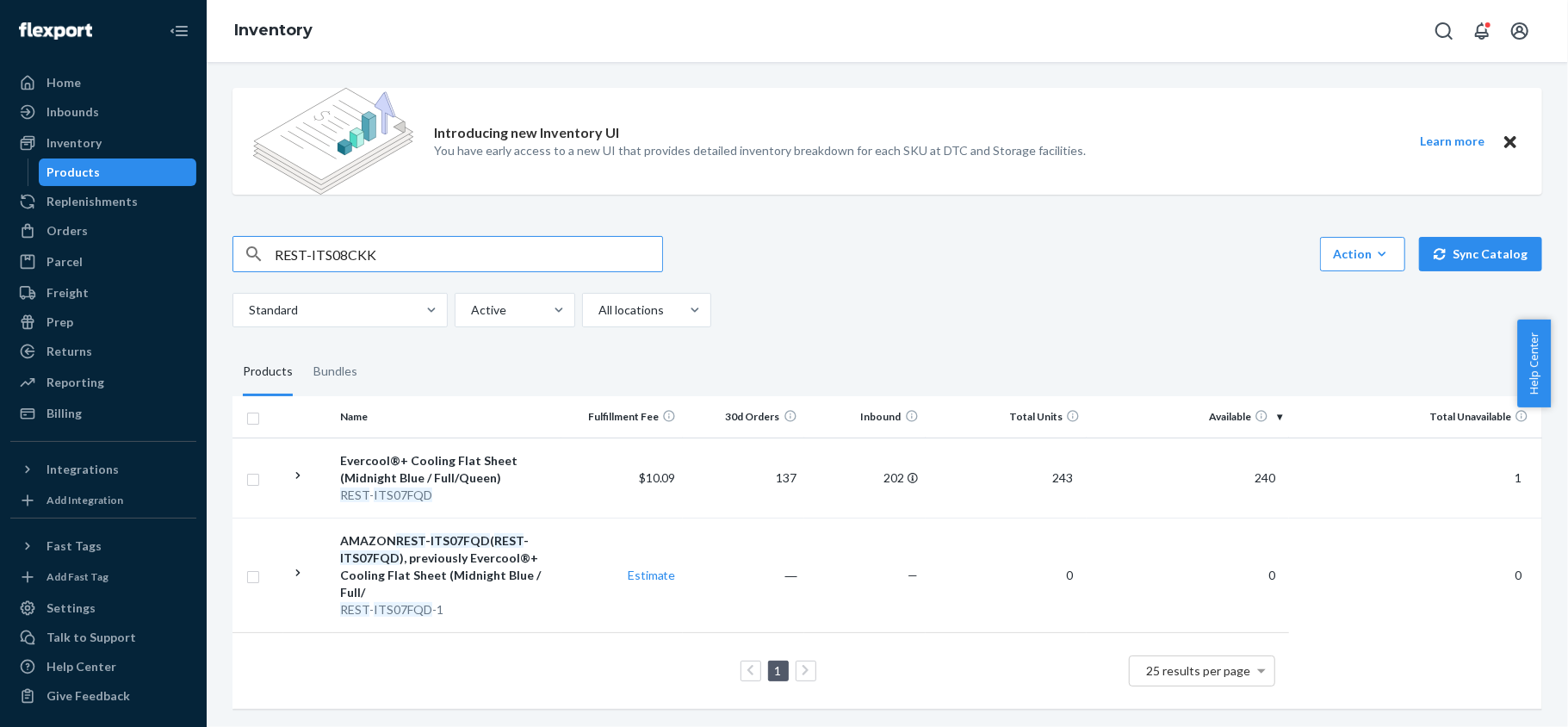
type input "REST-ITS08CKK"
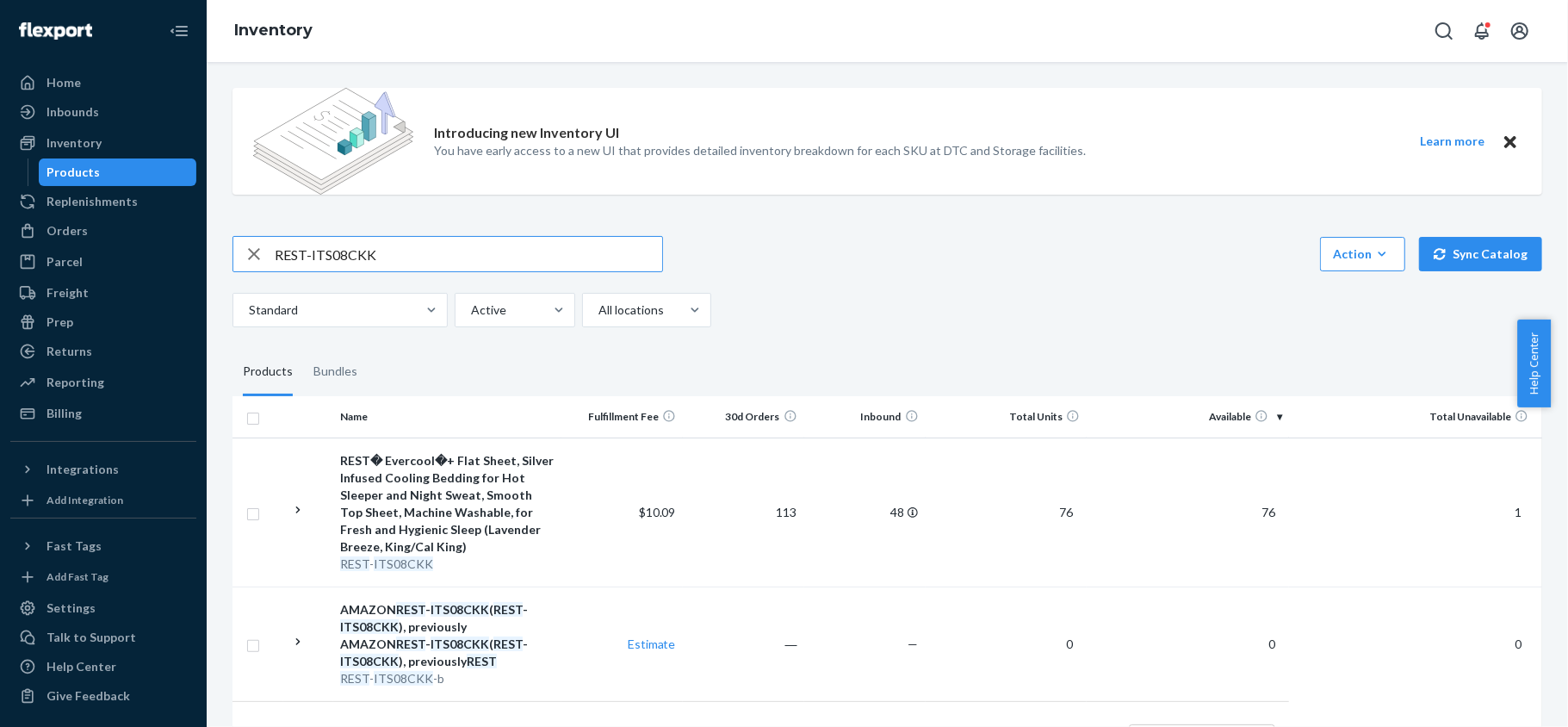
click at [528, 254] on input "REST-ITS08CKK" at bounding box center [469, 254] width 387 height 35
paste input "REST-ITS08FQD"
type input "REST-ITS08FQD"
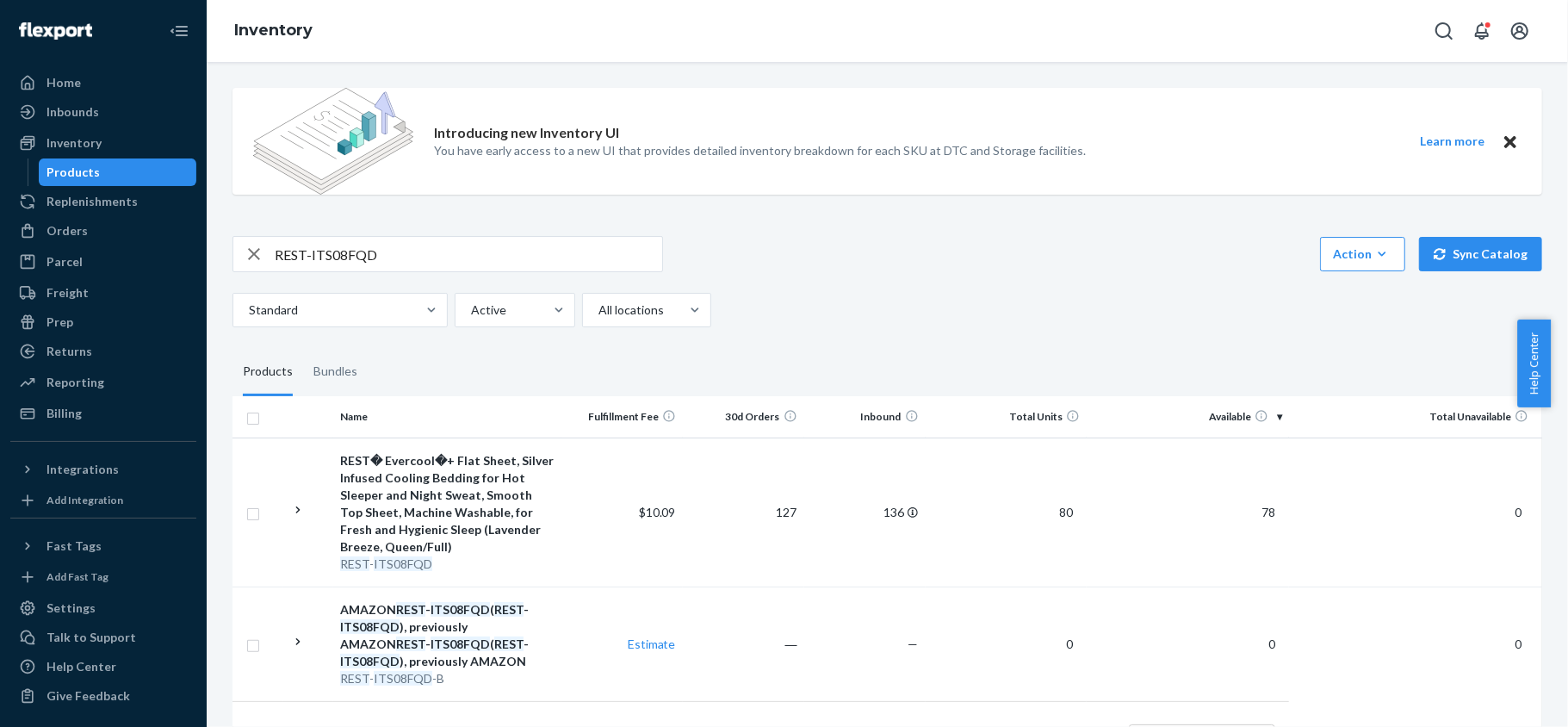
click at [398, 246] on input "REST-ITS08FQD" at bounding box center [469, 254] width 387 height 35
paste input "REST-IPC01CKSKK"
type input "REST-IPC01CKSKK"
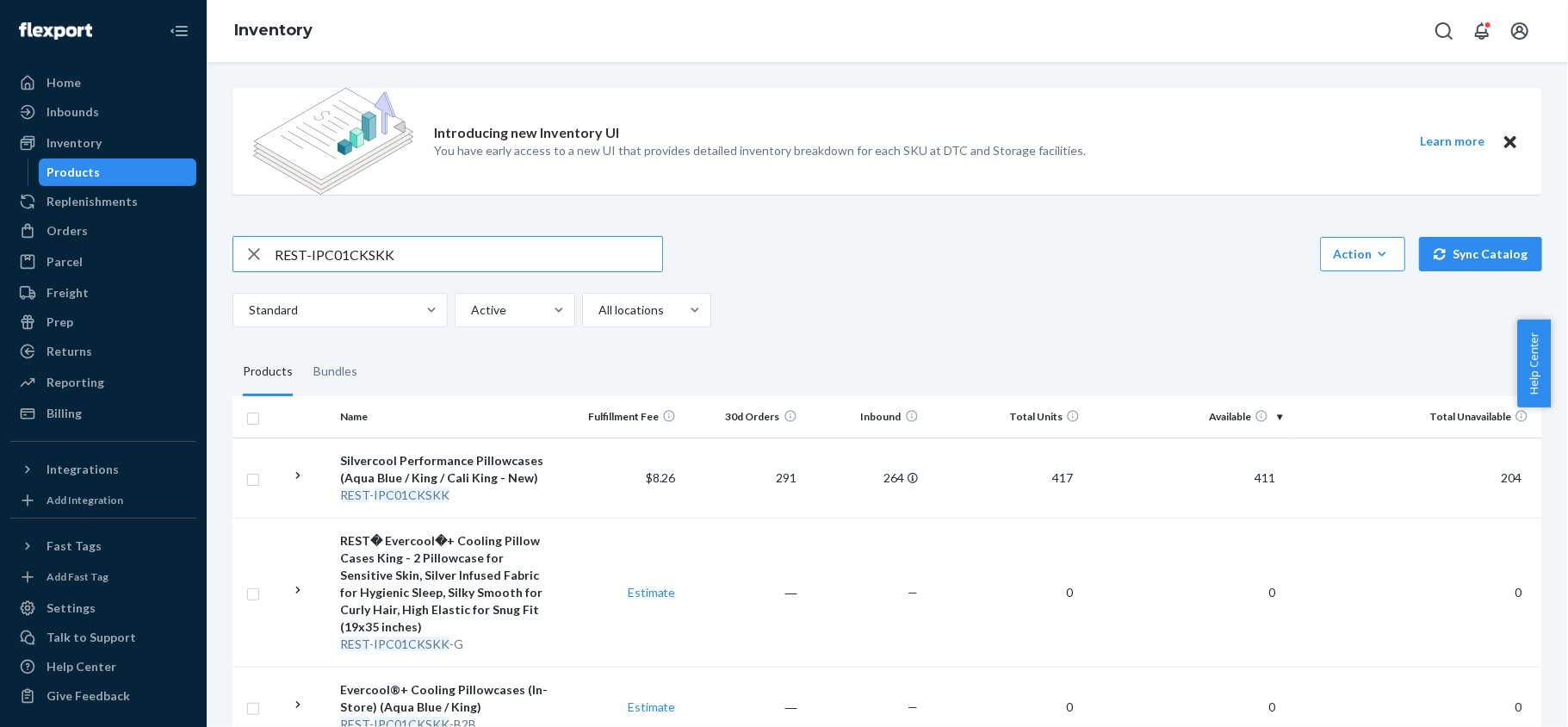
click at [529, 253] on input "REST-IPC01CKSKK" at bounding box center [469, 254] width 387 height 35
click at [529, 254] on input "REST-IPC01CKSKK" at bounding box center [469, 254] width 387 height 35
paste input "REST-IPC01S"
type input "REST-IPC01S"
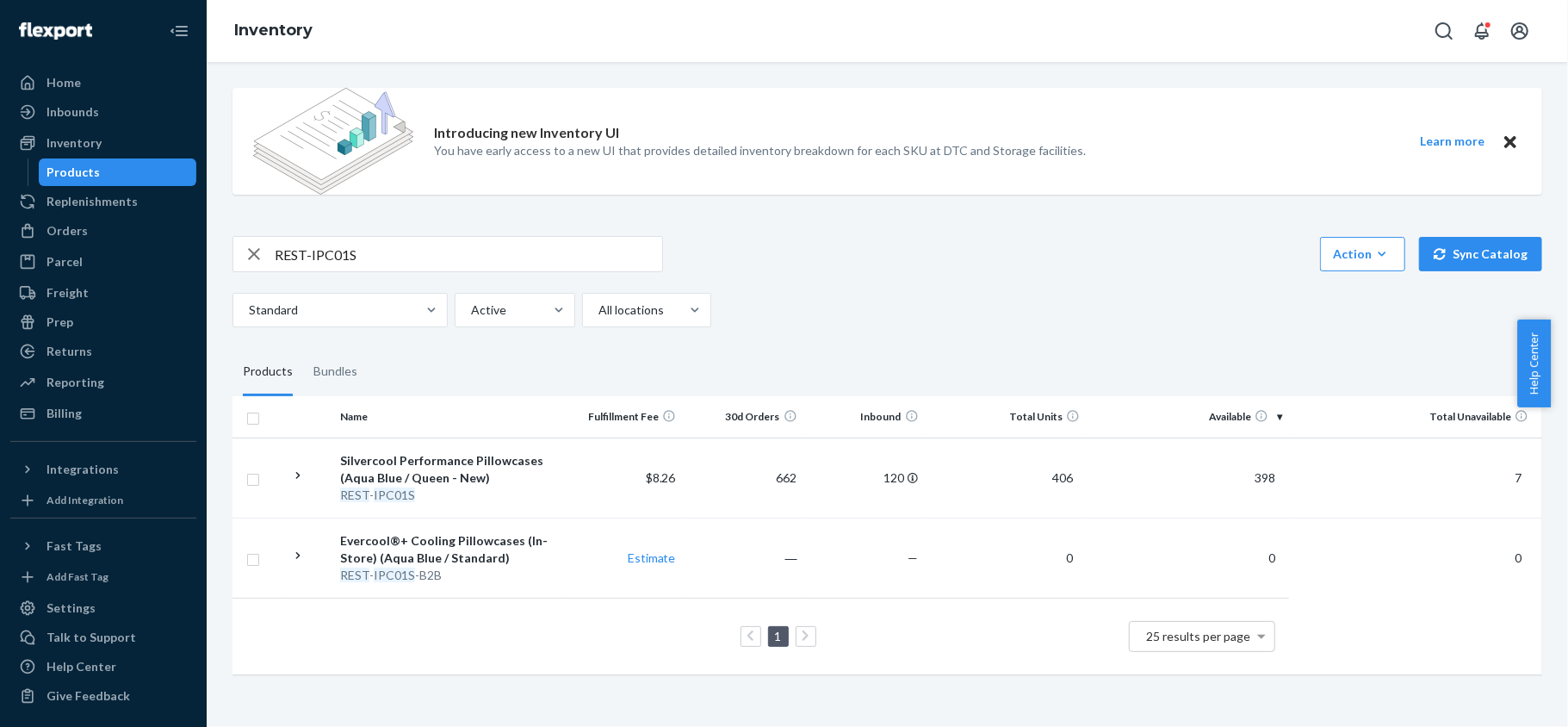
click at [439, 243] on input "REST-IPC01S" at bounding box center [469, 254] width 387 height 35
click at [438, 243] on input "REST-IPC01S" at bounding box center [469, 254] width 387 height 35
paste input "REST-IPC02CKSKK"
type input "REST-IPC02CKSKK"
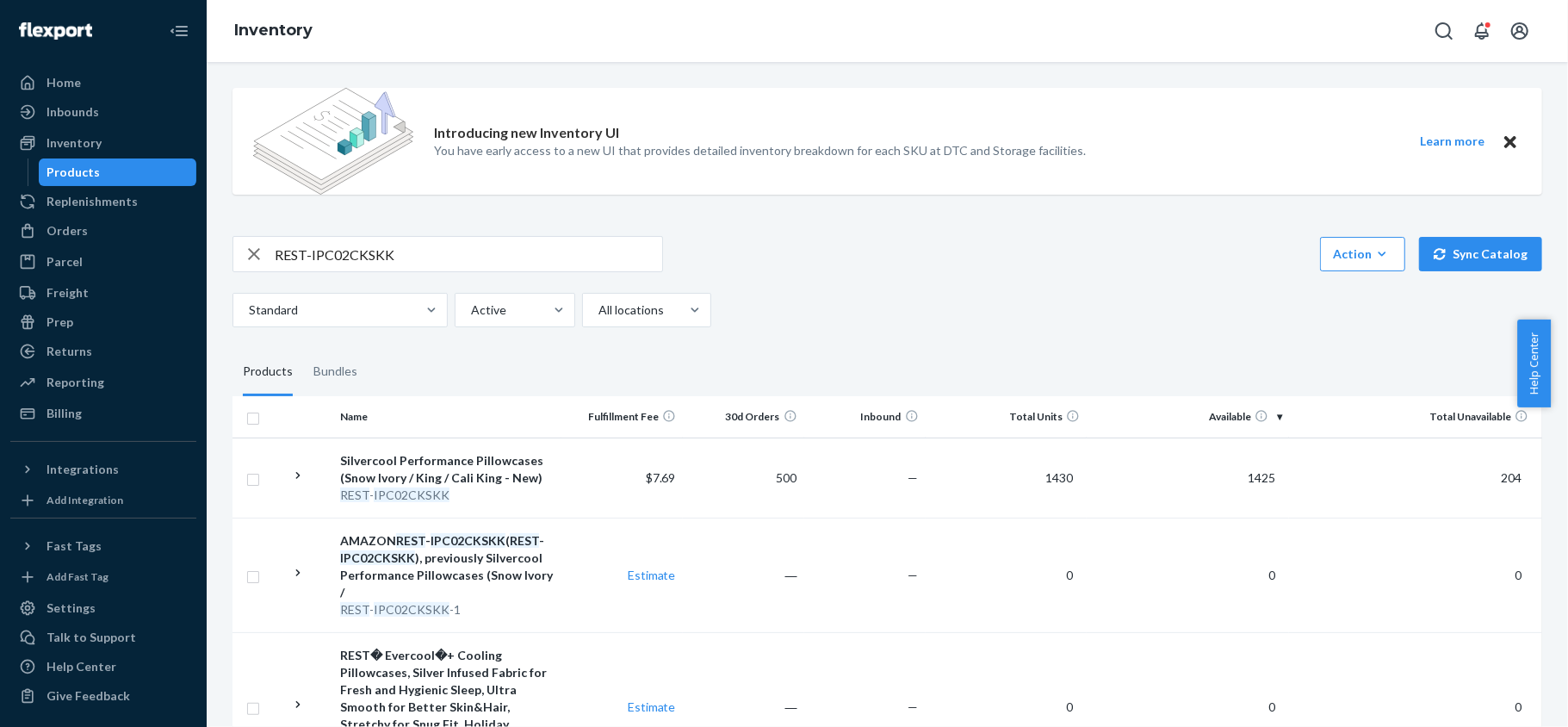
click at [492, 225] on div "Introducing new Inventory UI You have early access to a new UI that provides de…" at bounding box center [887, 515] width 1335 height 881
click at [475, 259] on input "REST-IPC02CKSKK" at bounding box center [469, 254] width 387 height 35
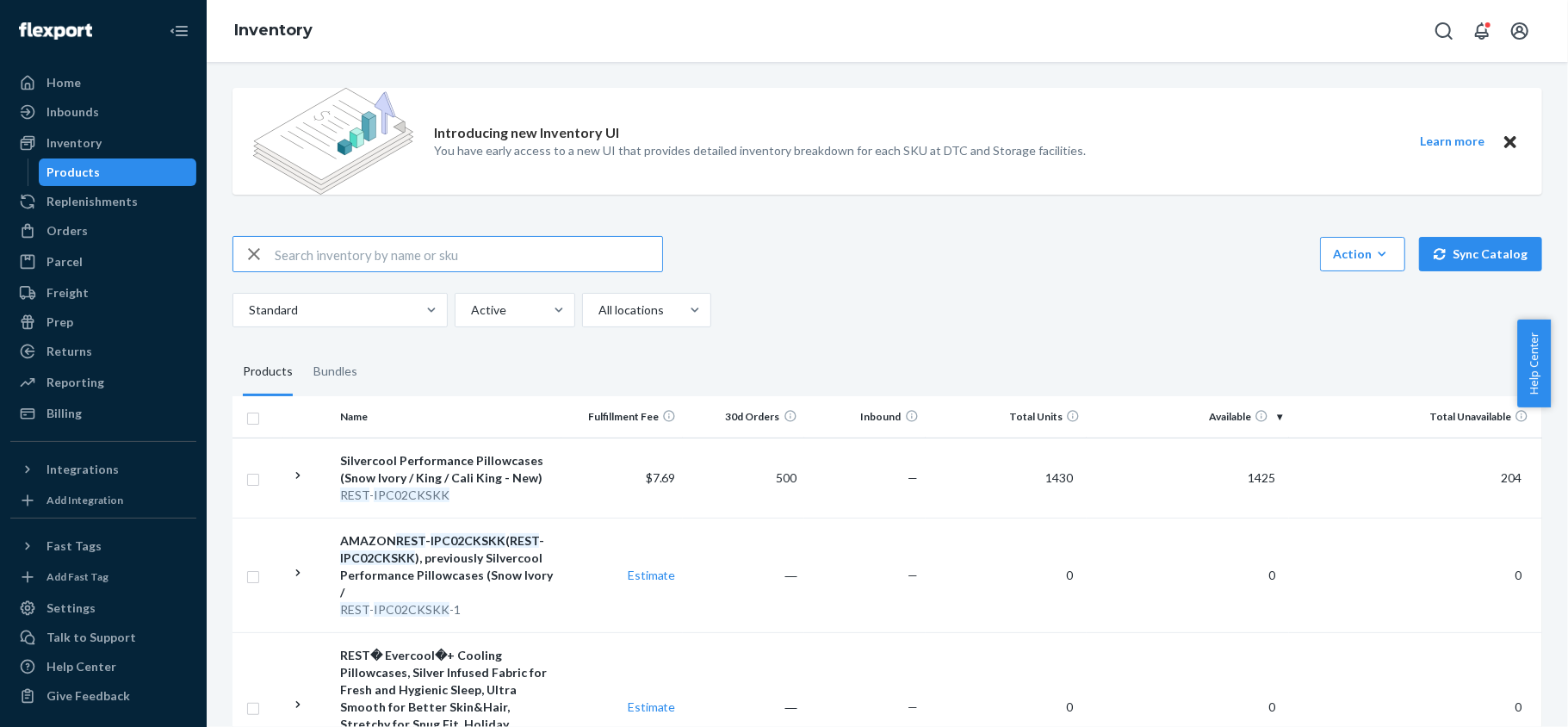
paste input "REST-IPC02S"
type input "REST-IPC02S"
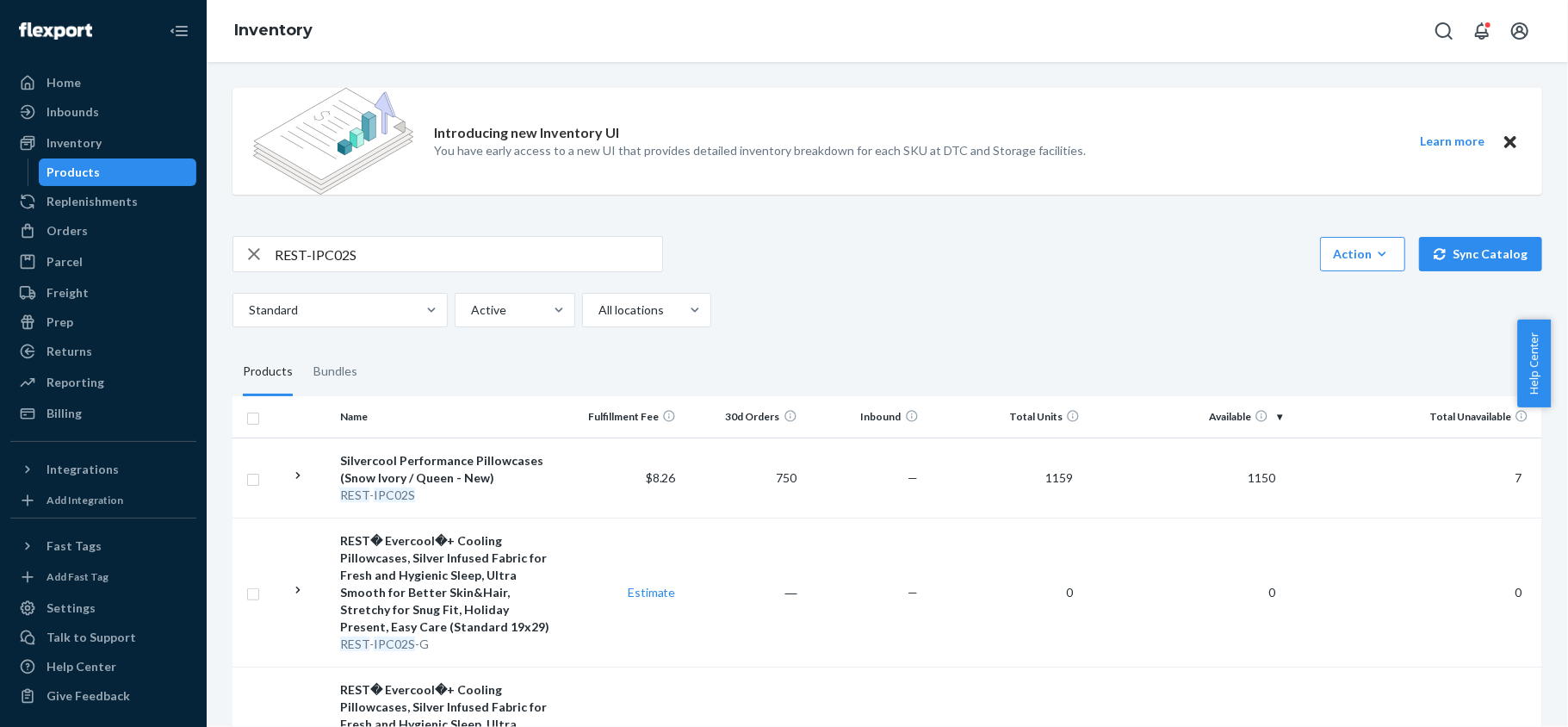
click at [452, 253] on input "REST-IPC02S" at bounding box center [469, 254] width 387 height 35
paste input "REST-IPC04CKSKK"
type input "REST-IPC04CKSKK"
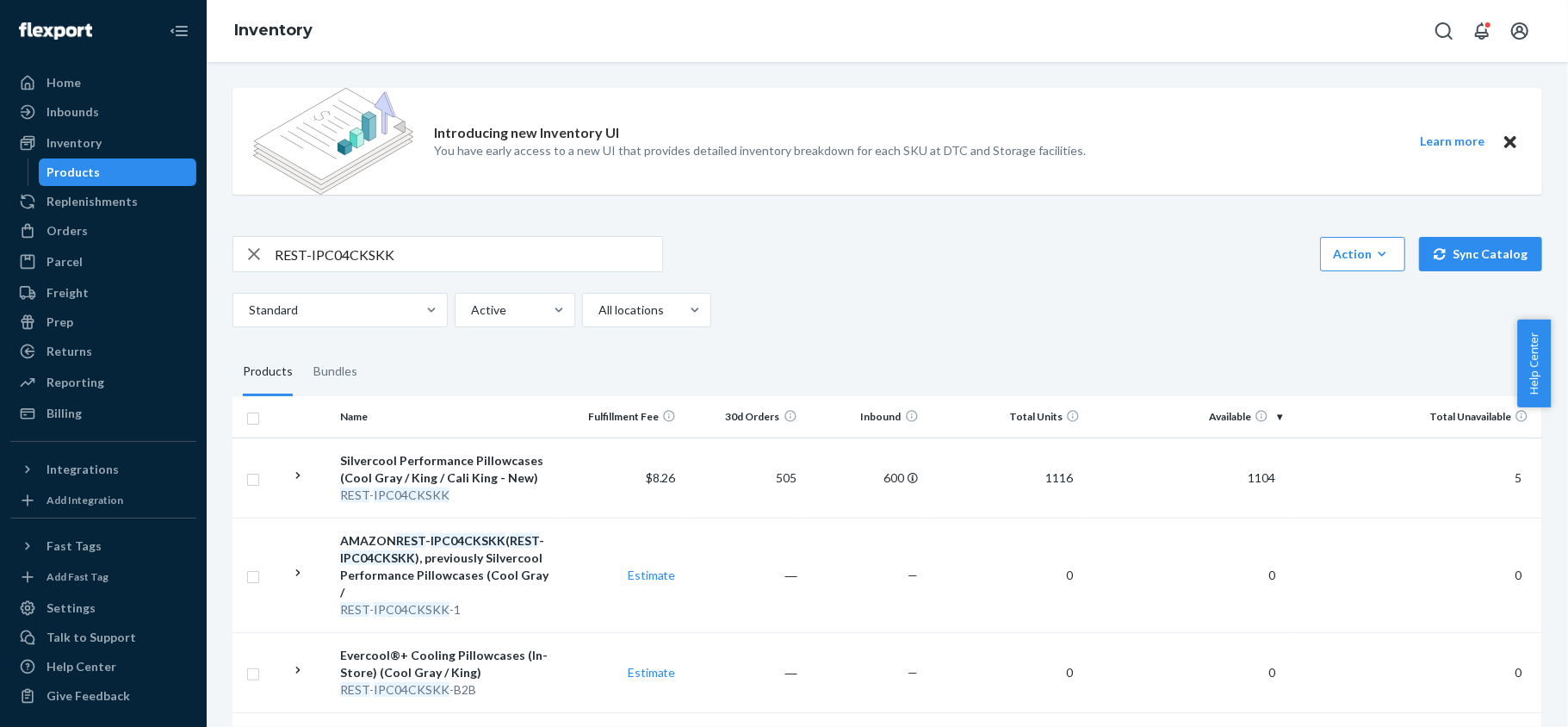
click at [422, 266] on input "REST-IPC04CKSKK" at bounding box center [469, 254] width 387 height 35
paste input "REST-IPC04S"
type input "REST-IPC04S"
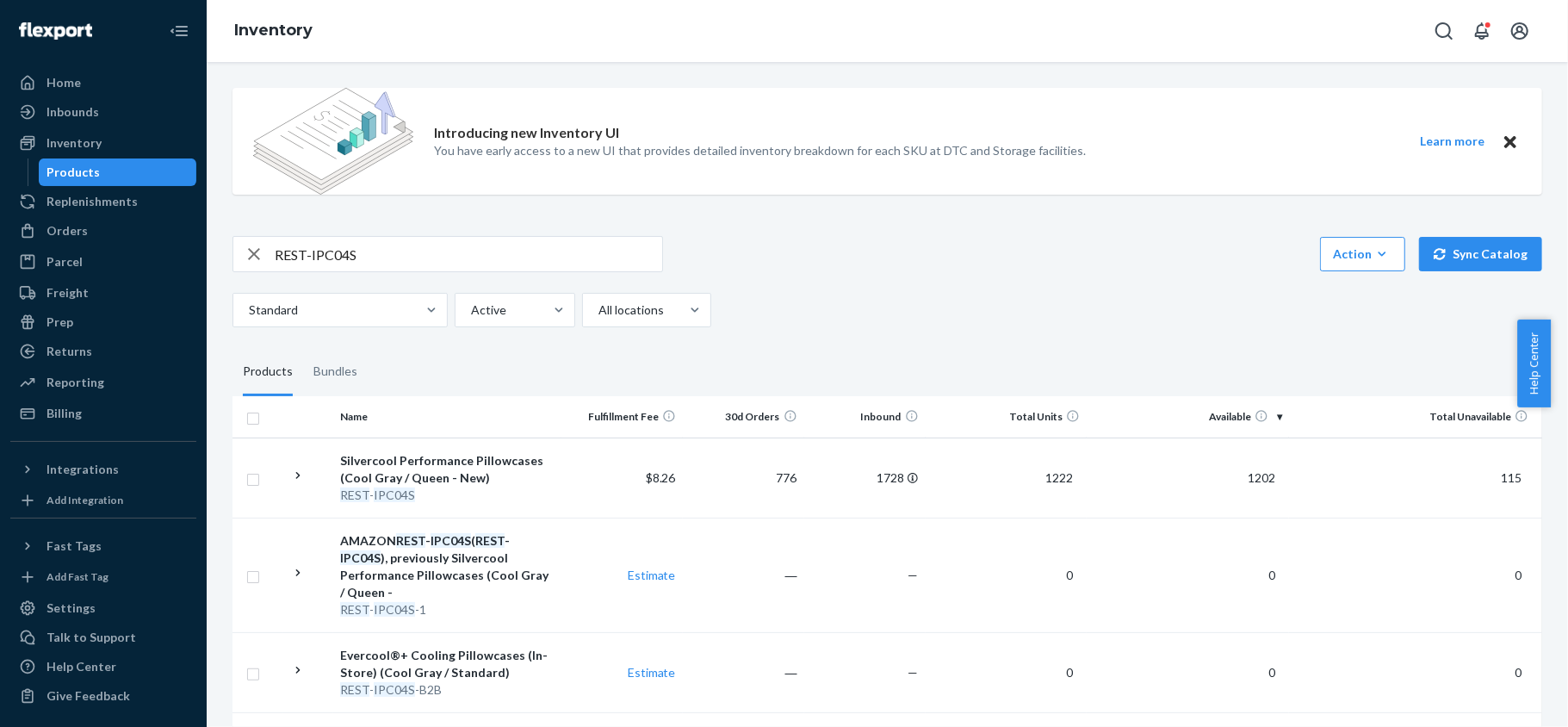
click at [407, 244] on input "REST-IPC04S" at bounding box center [469, 254] width 387 height 35
paste input "REST-IPC06CKSKK"
type input "REST-IPC06CKSKK"
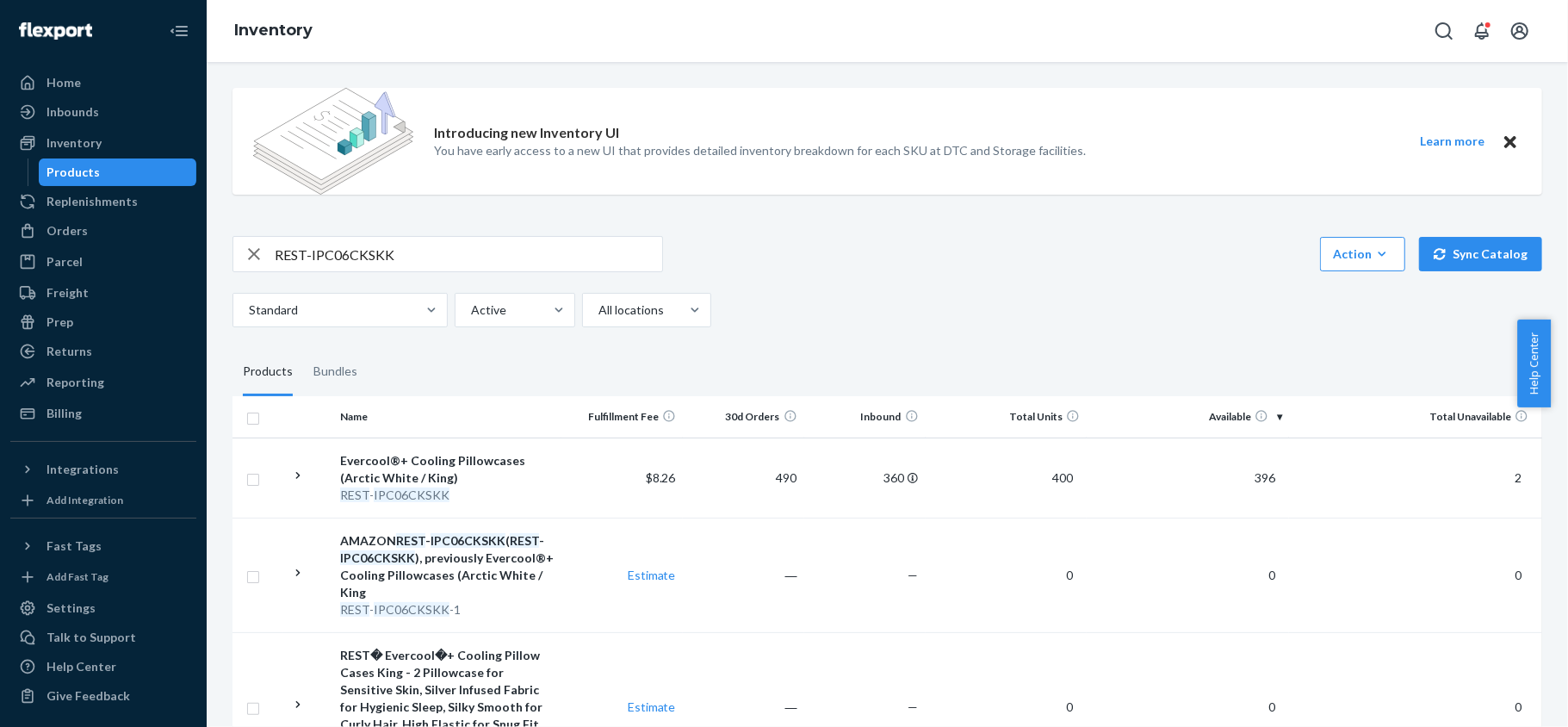
click at [461, 249] on input "REST-IPC06CKSKK" at bounding box center [469, 254] width 387 height 35
paste input "REST-IPC06S"
type input "REST-IPC06S"
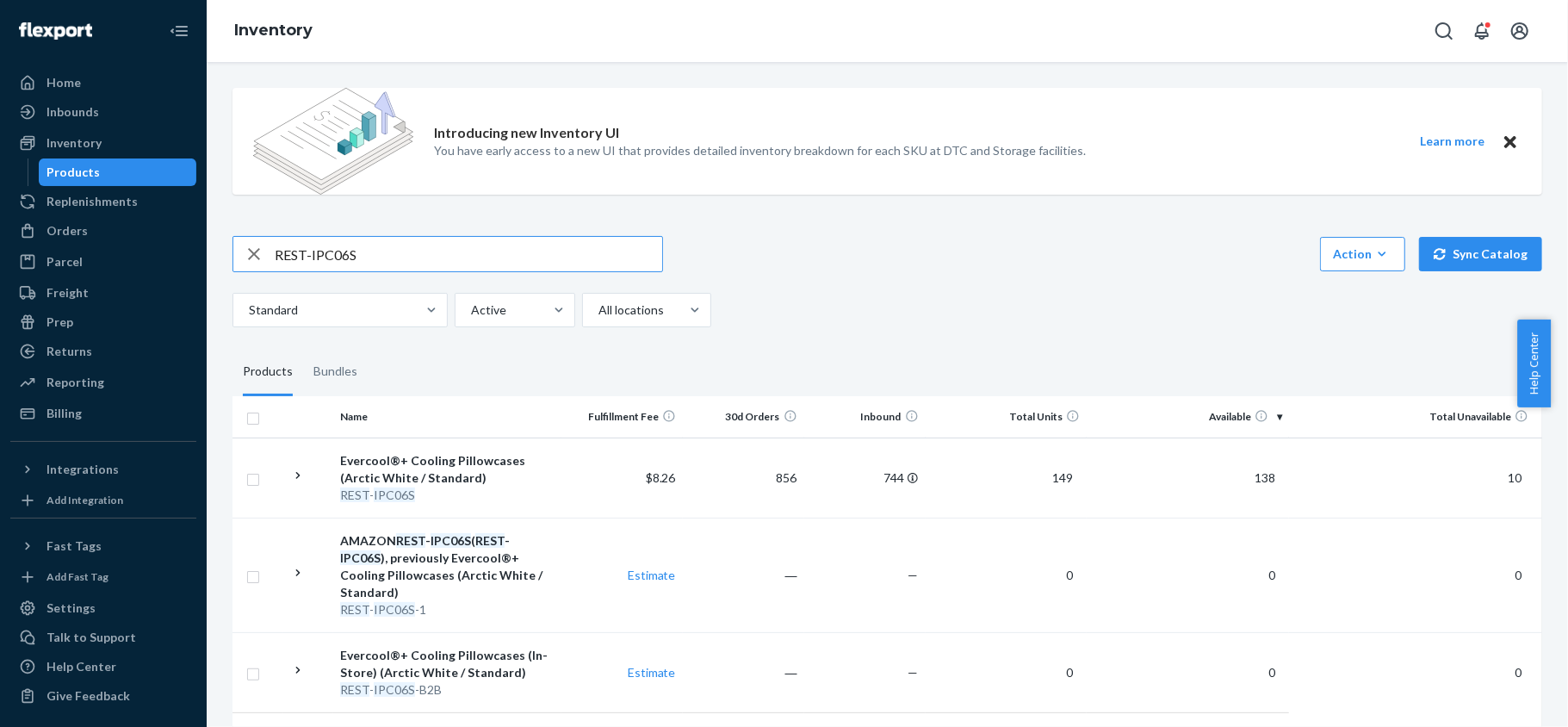
click at [458, 244] on input "REST-IPC06S" at bounding box center [469, 254] width 387 height 35
paste input "REST-IPC07CKSKK"
type input "REST-IPC07CKSKK"
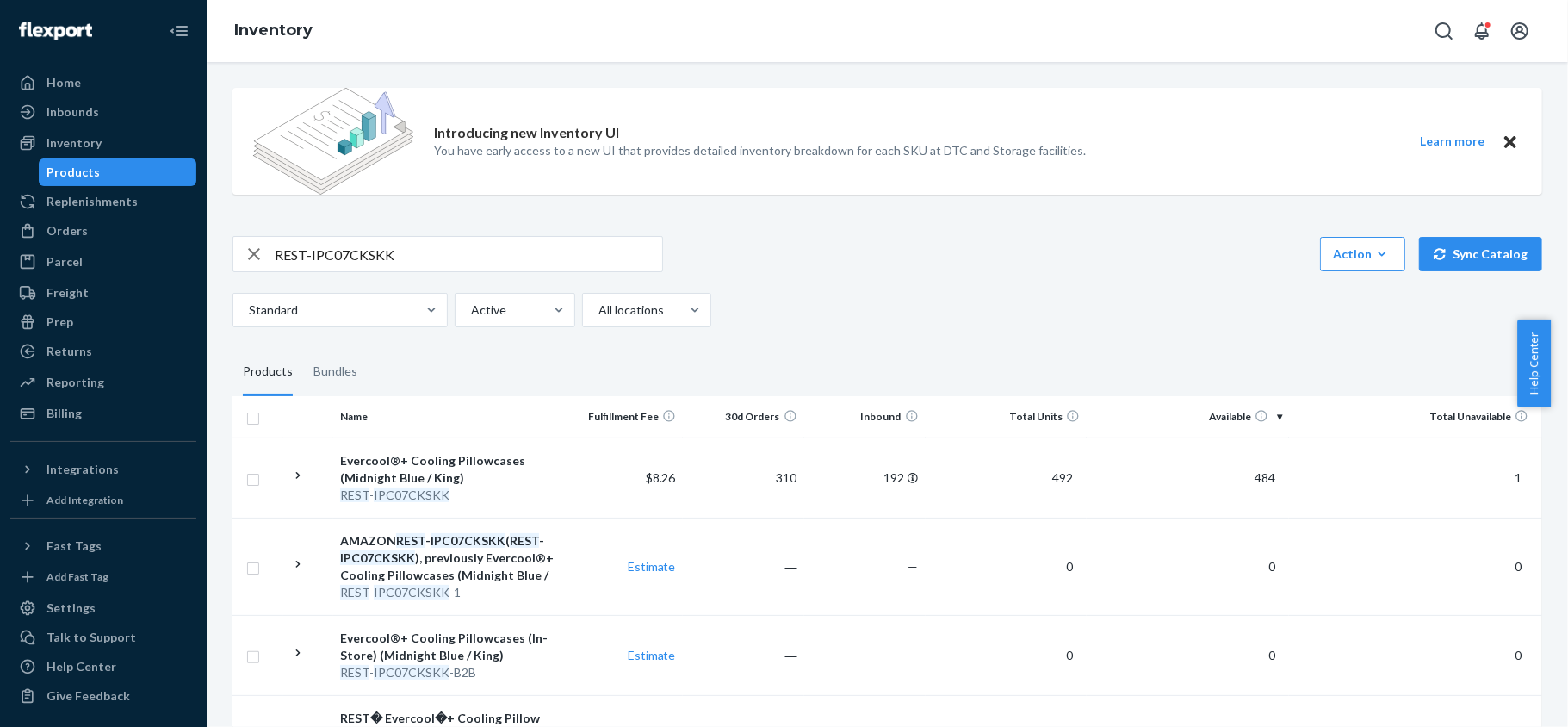
click at [421, 246] on input "REST-IPC07CKSKK" at bounding box center [469, 254] width 387 height 35
paste input "REST-IPC07S"
type input "REST-IPC07S"
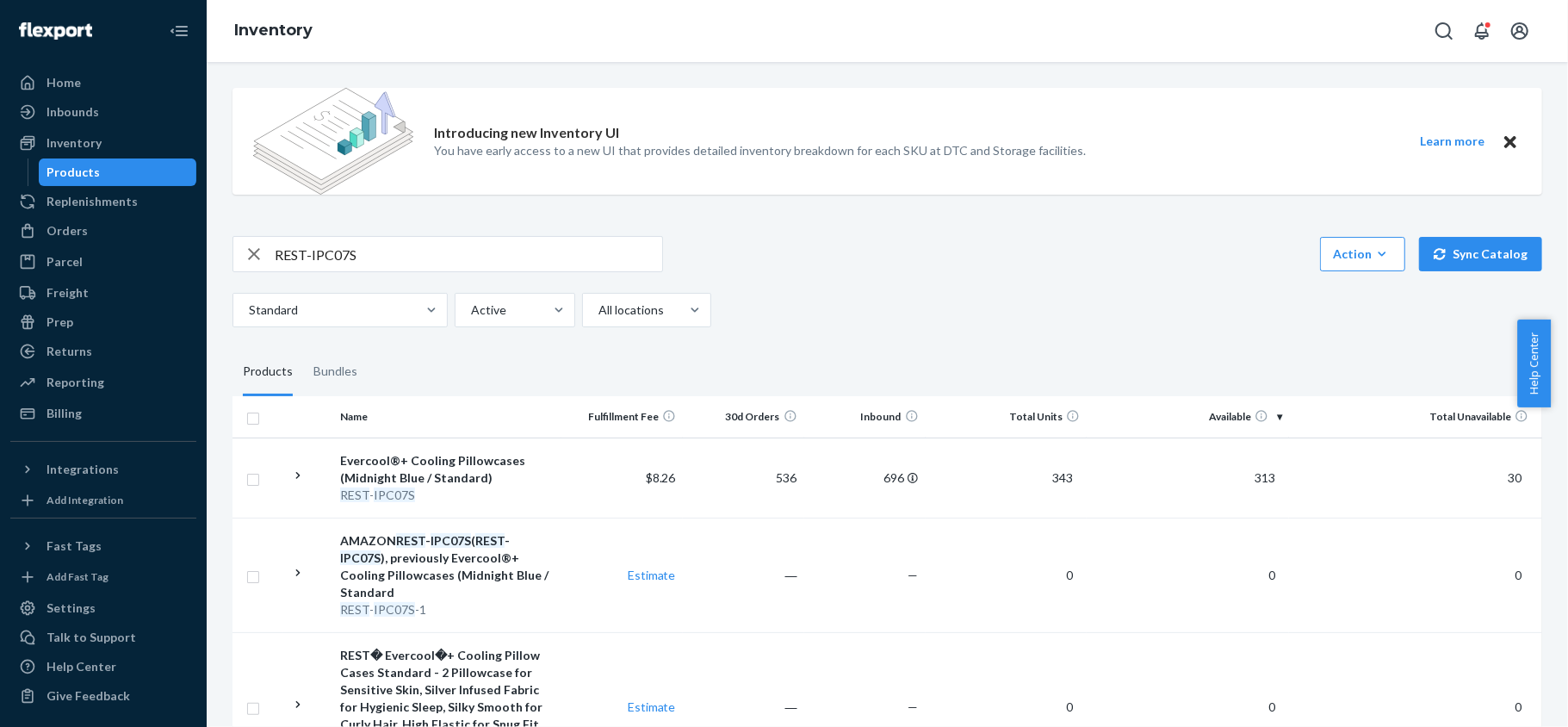
click at [420, 256] on input "REST-IPC07S" at bounding box center [469, 254] width 387 height 35
paste input "REST-IPC08CKSKK"
type input "REST-IPC08CKSKK"
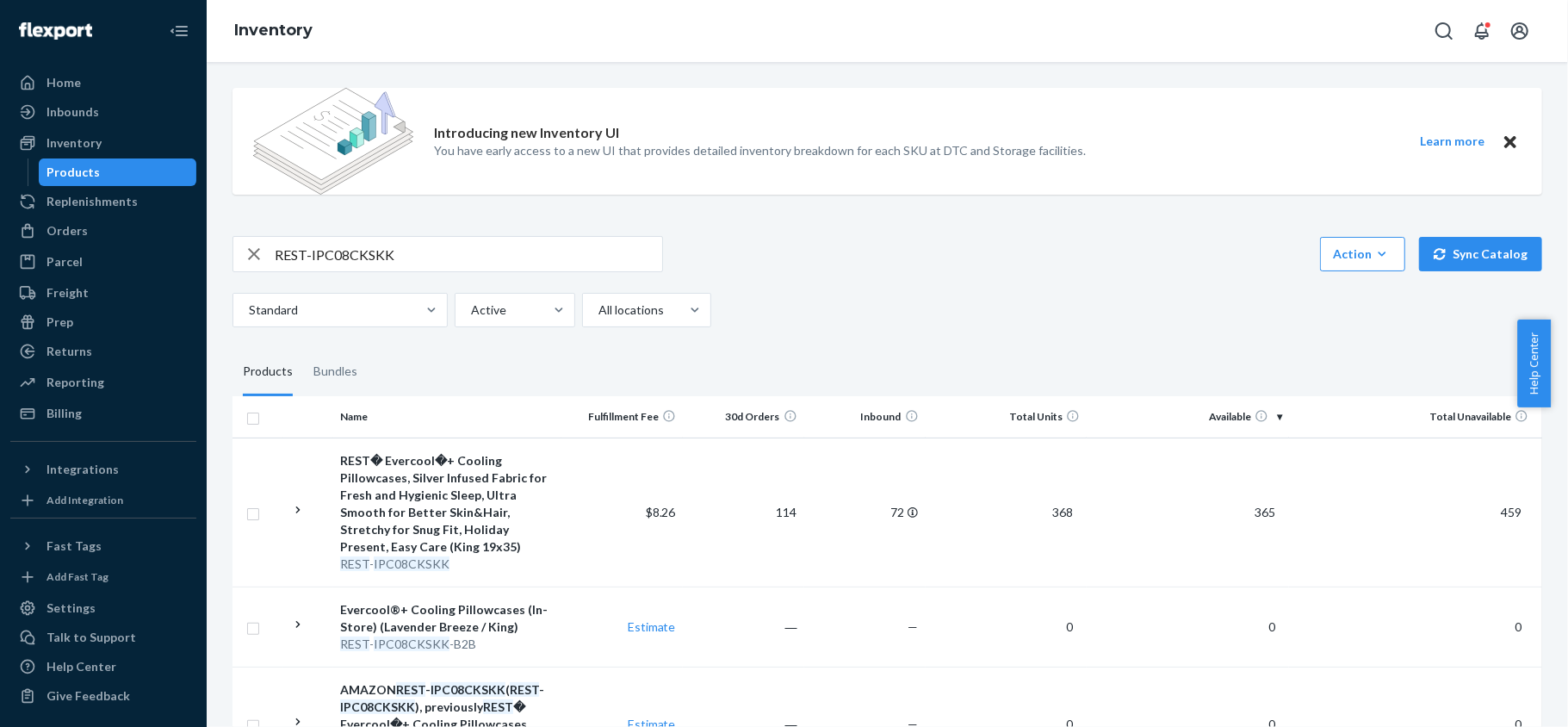
click at [458, 242] on input "REST-IPC08CKSKK" at bounding box center [469, 254] width 387 height 35
paste input "REST-IPC08S"
type input "REST-IPC08S"
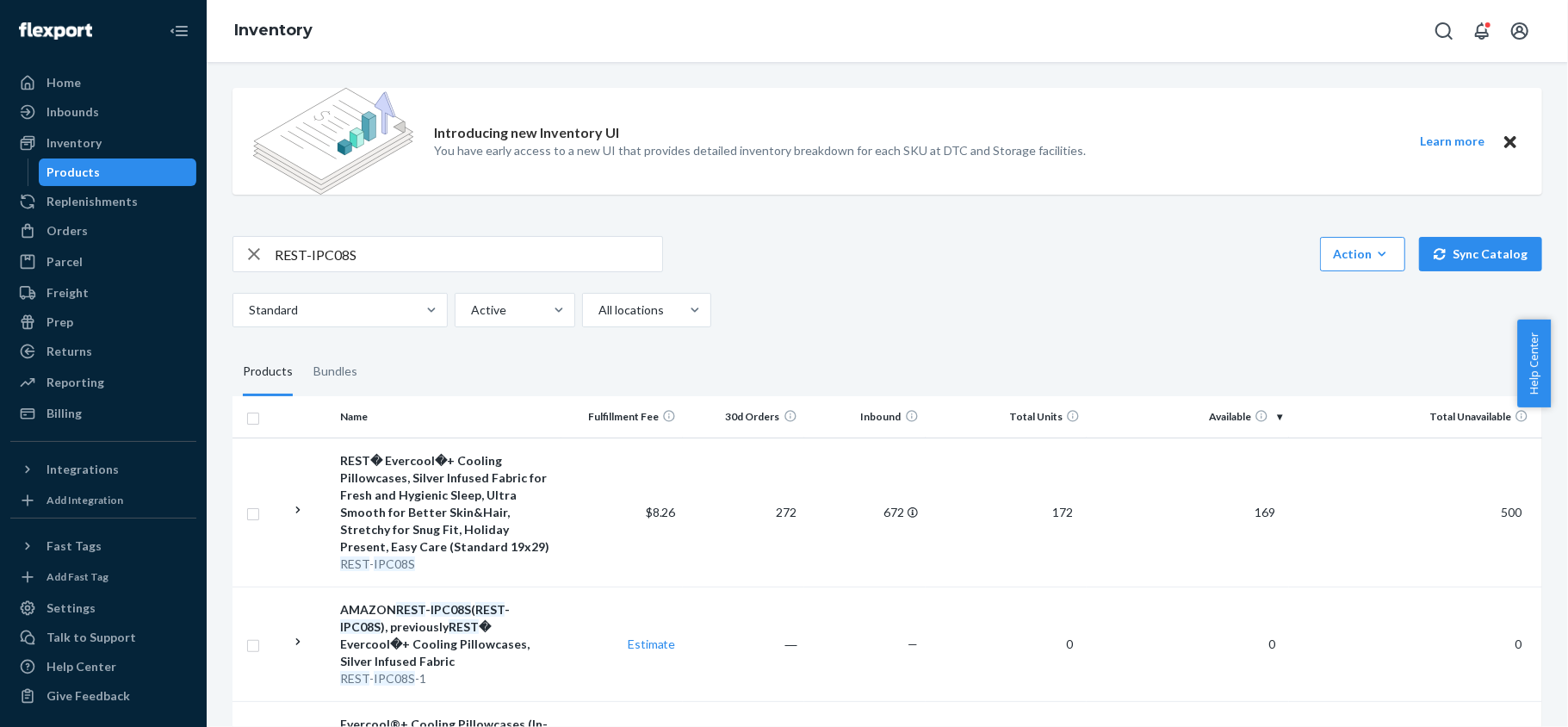
click at [385, 263] on input "REST-IPC08S" at bounding box center [469, 254] width 387 height 35
click at [384, 263] on input "REST-IPC08S" at bounding box center [469, 254] width 387 height 35
paste input "REST-SCD00K"
type input "REST-SCD00K"
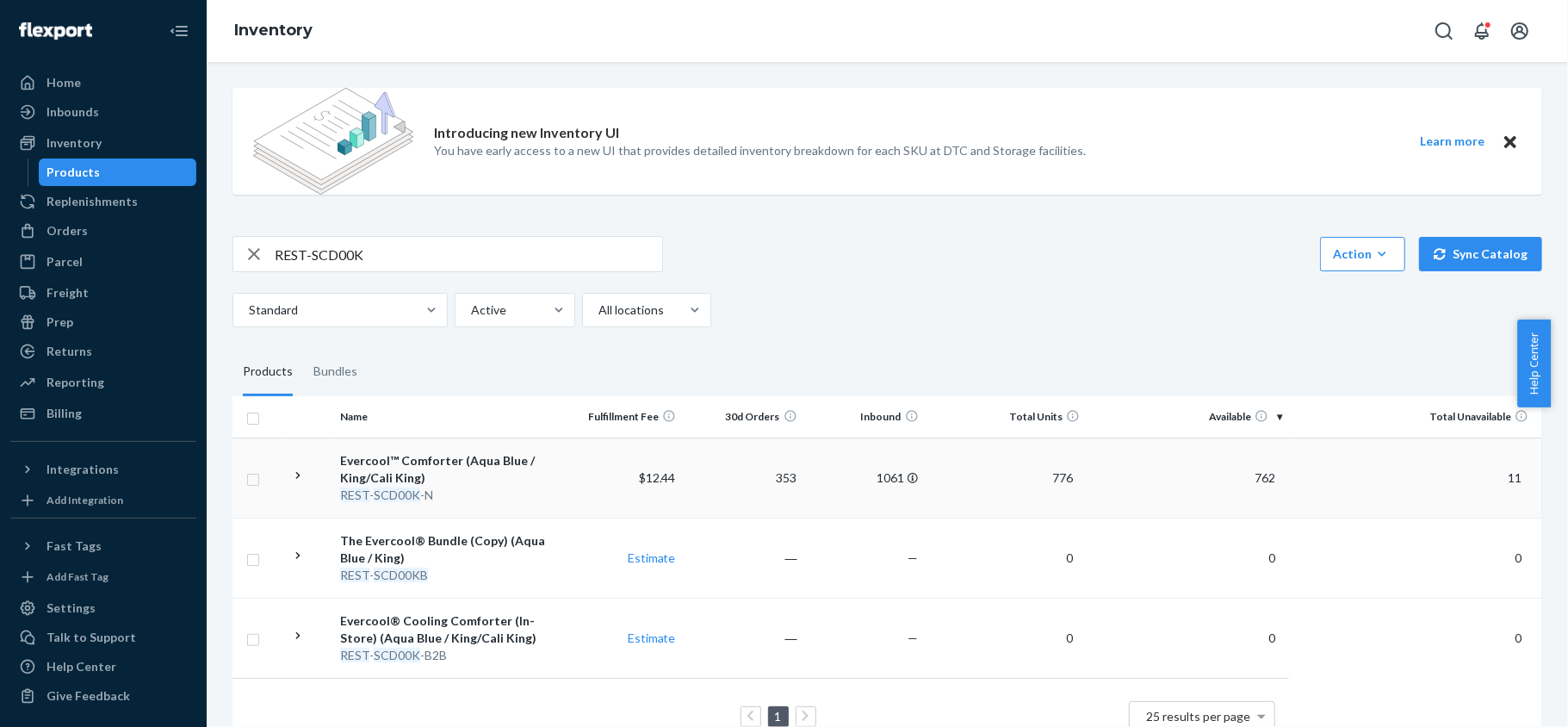
click at [1252, 476] on span "762" at bounding box center [1265, 478] width 35 height 15
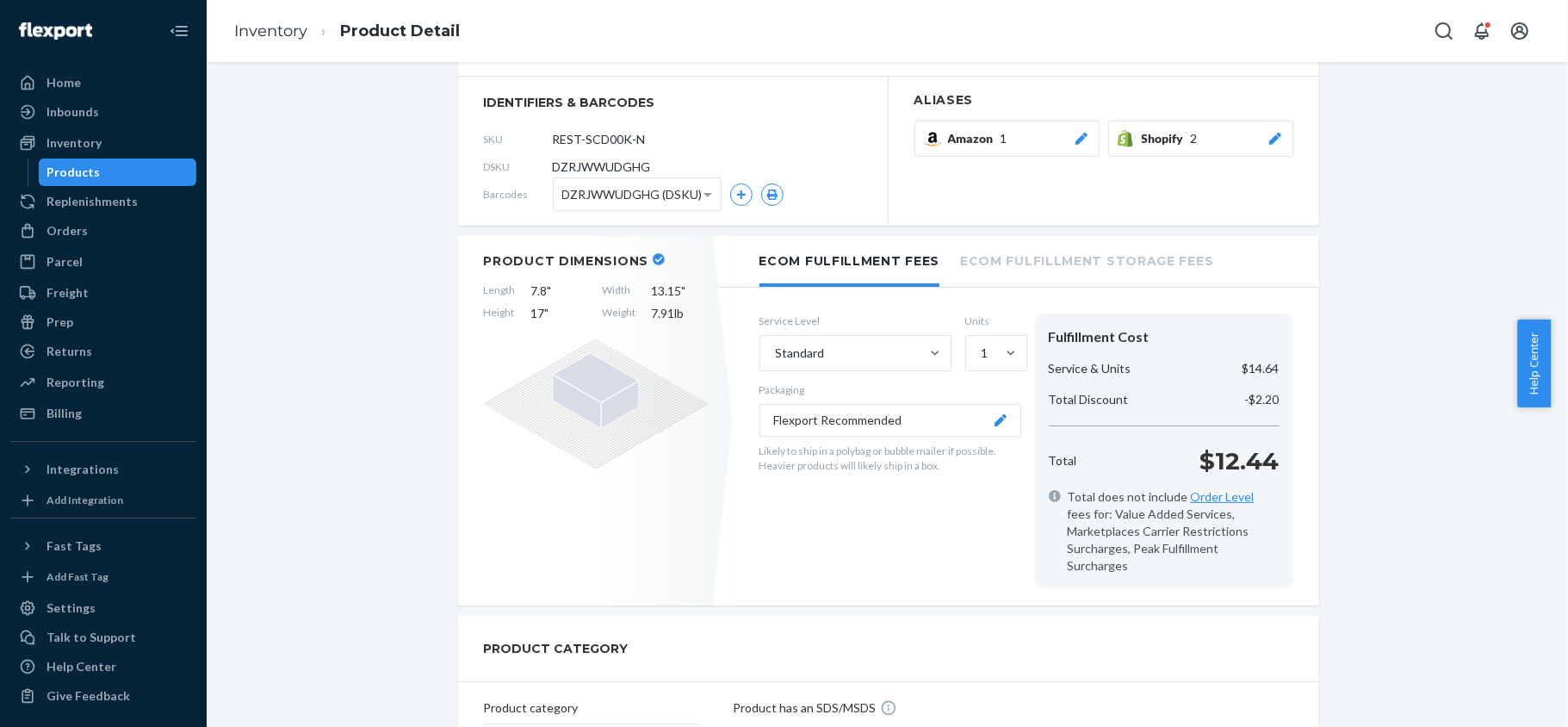
scroll to position [229, 0]
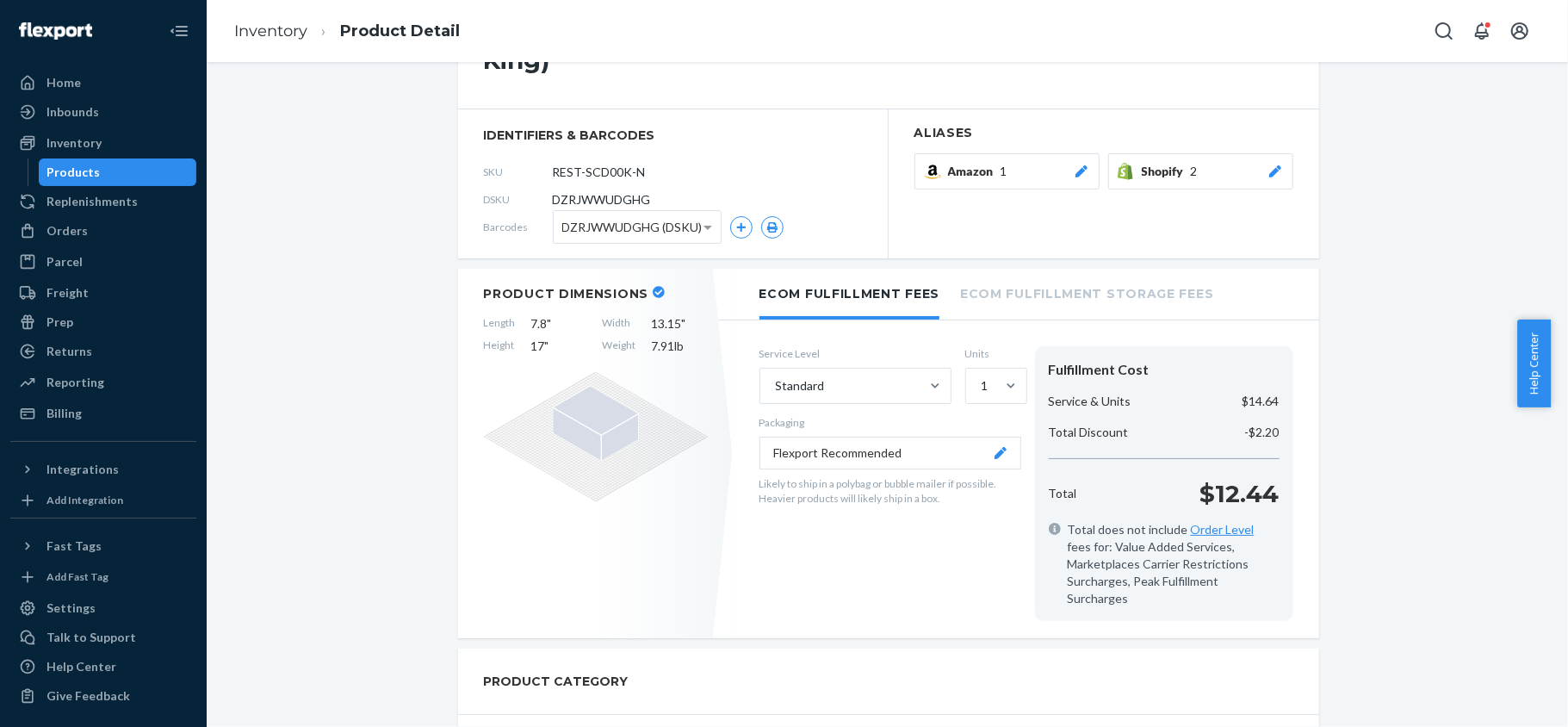
click at [157, 180] on div "Products" at bounding box center [118, 172] width 155 height 24
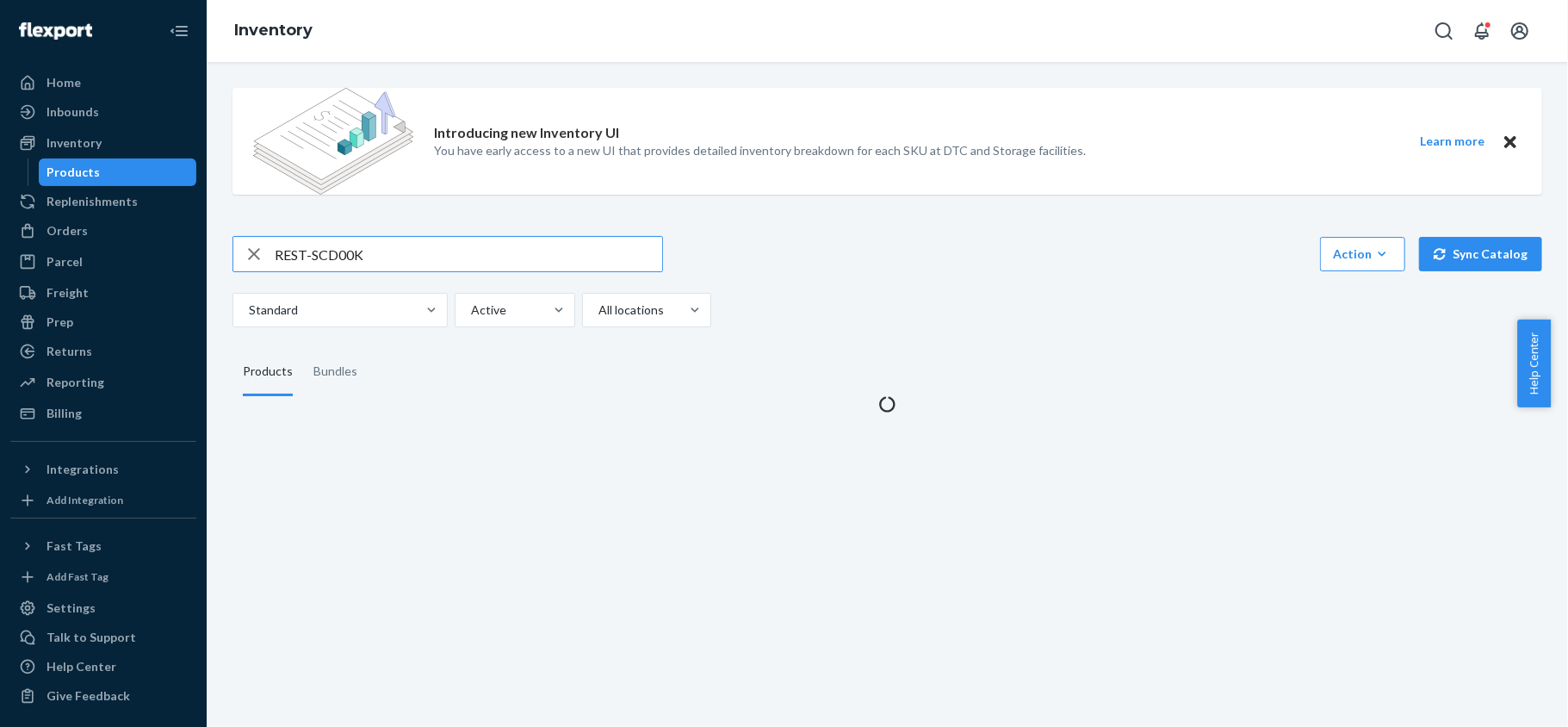
click at [373, 255] on input "REST-SCD00K" at bounding box center [469, 254] width 387 height 35
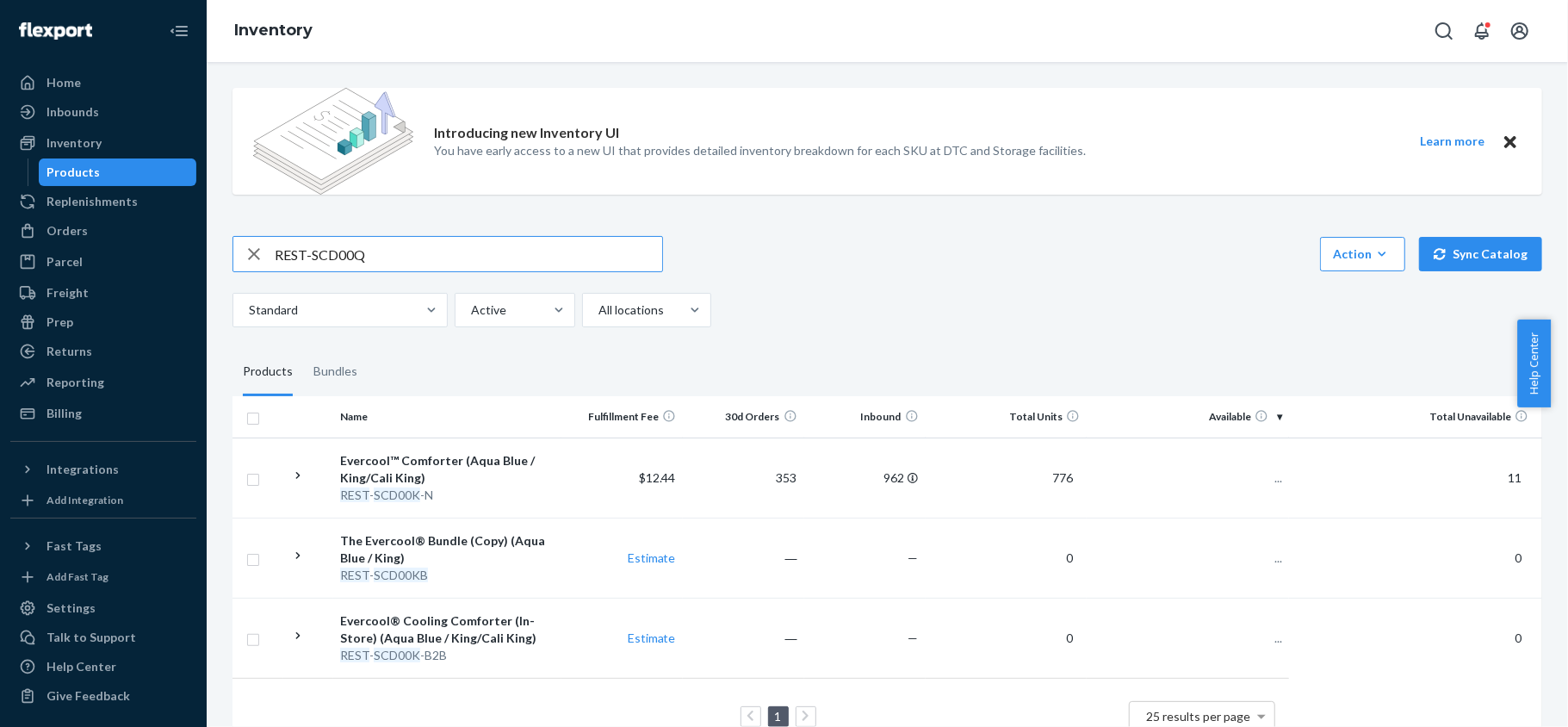
type input "REST-"
click at [376, 255] on input "REST-" at bounding box center [469, 254] width 387 height 35
type input "REST-SCD00Q"
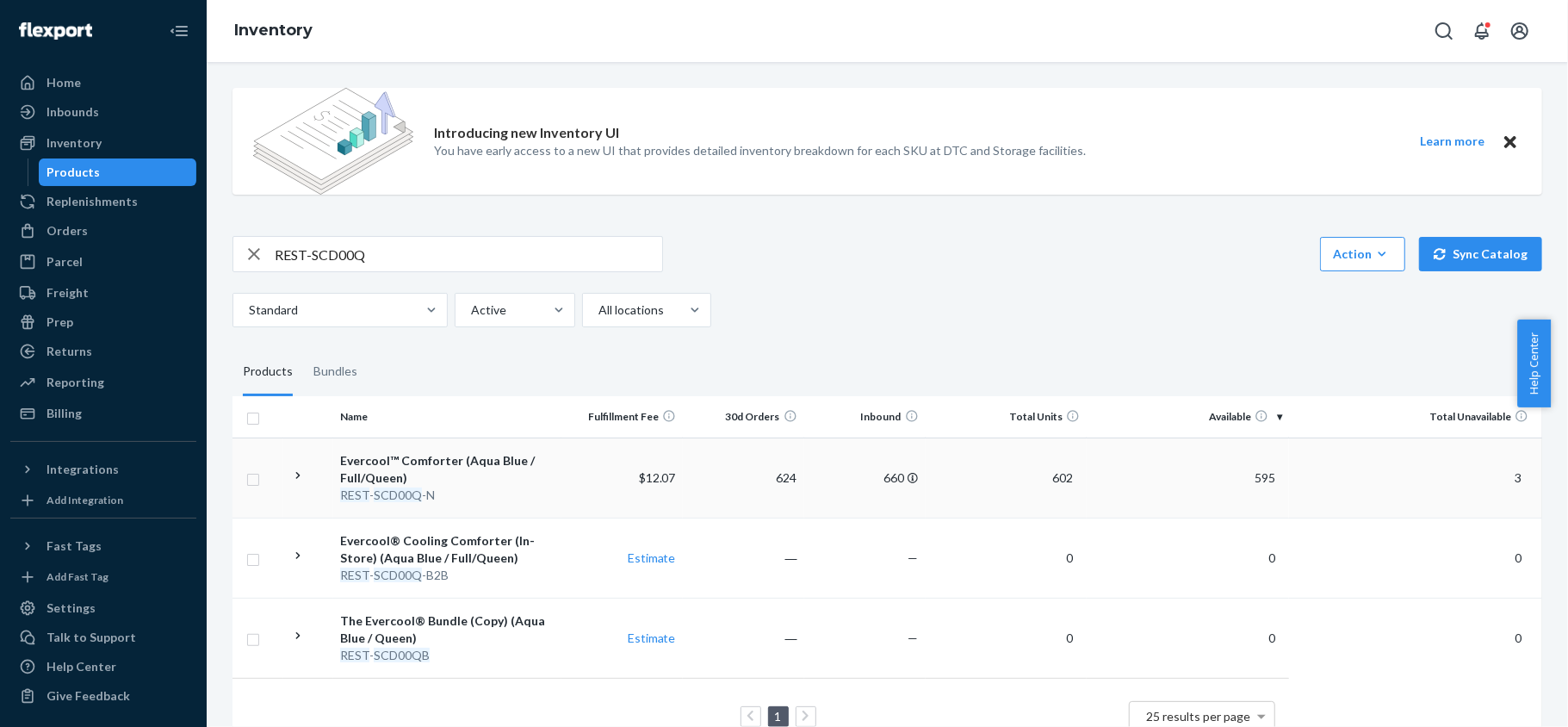
click at [1245, 470] on td "595" at bounding box center [1188, 478] width 202 height 80
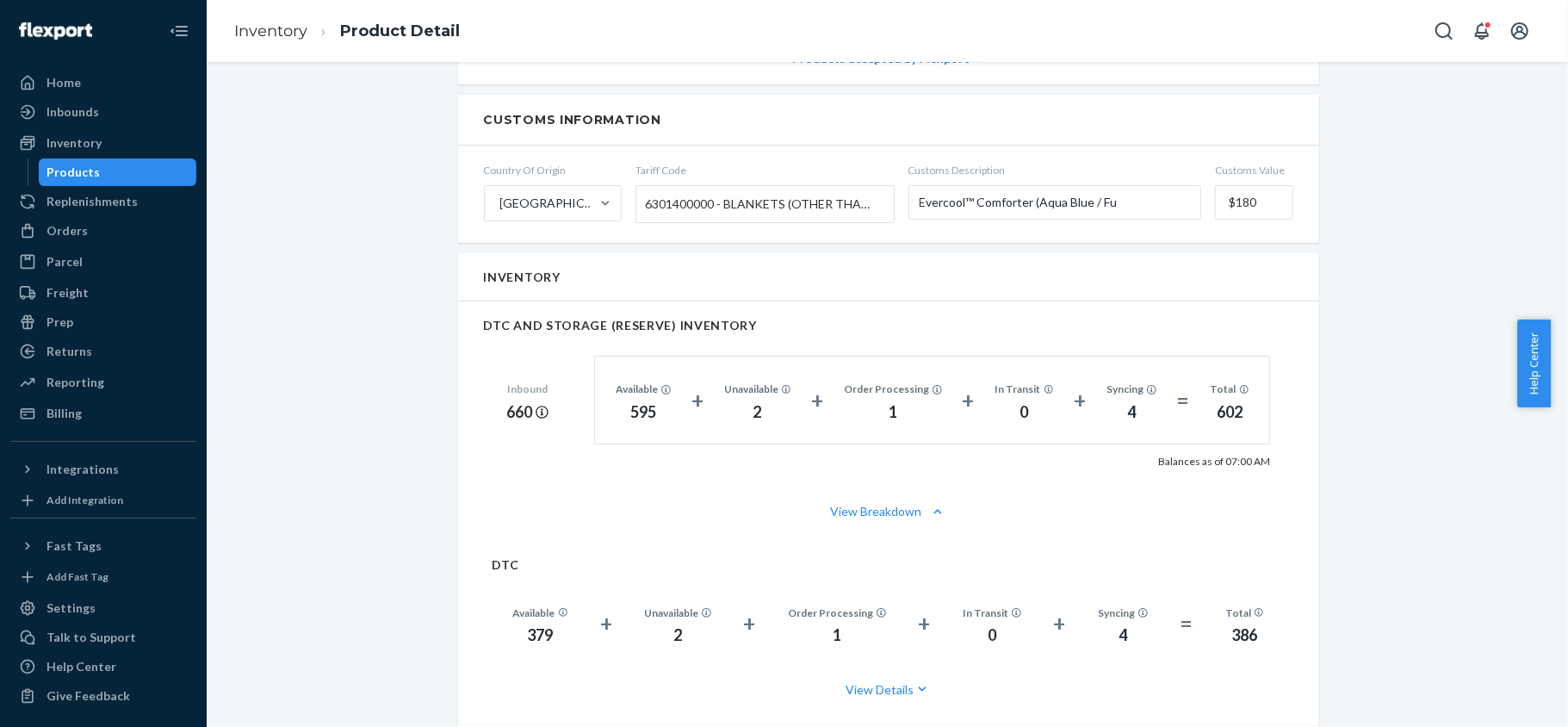
scroll to position [1033, 0]
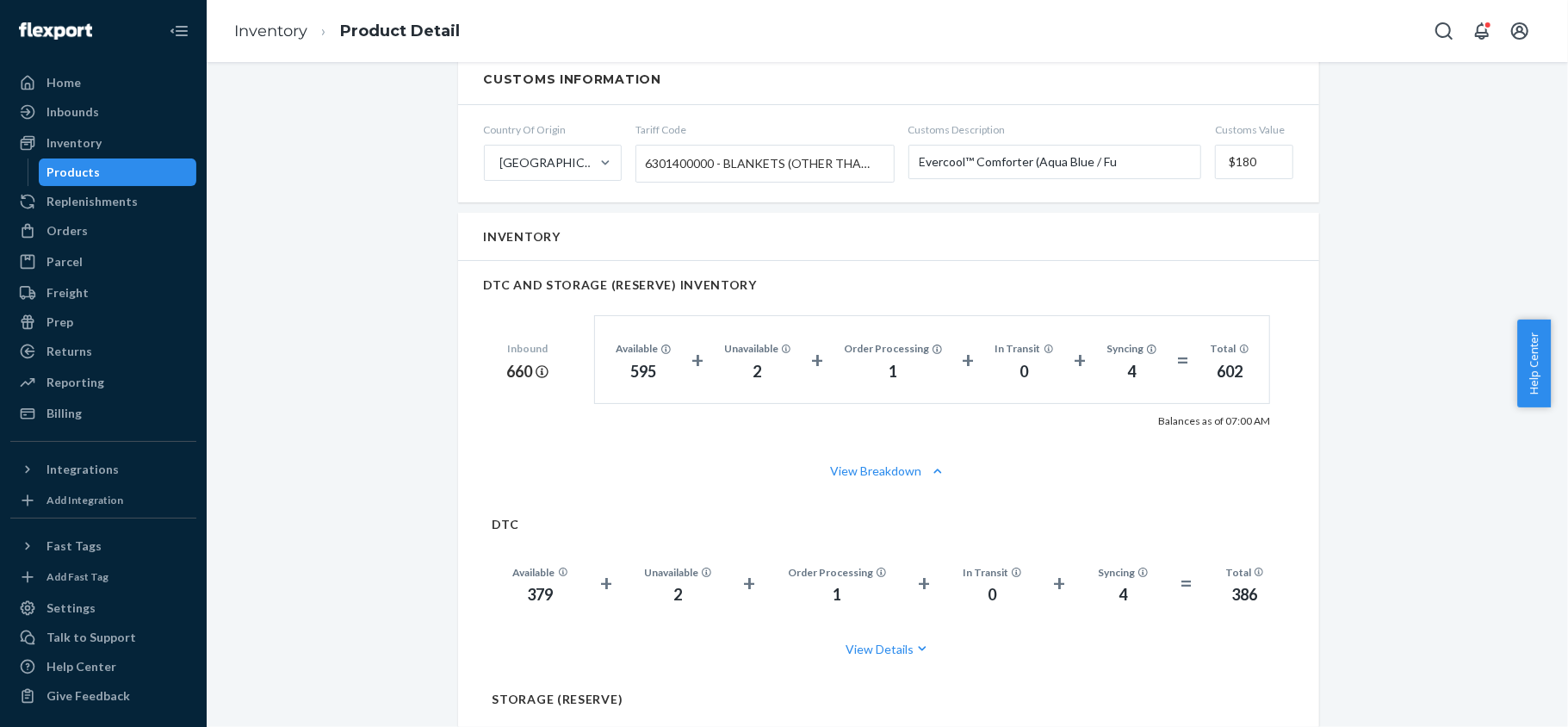
click at [127, 178] on div "Products" at bounding box center [118, 172] width 155 height 24
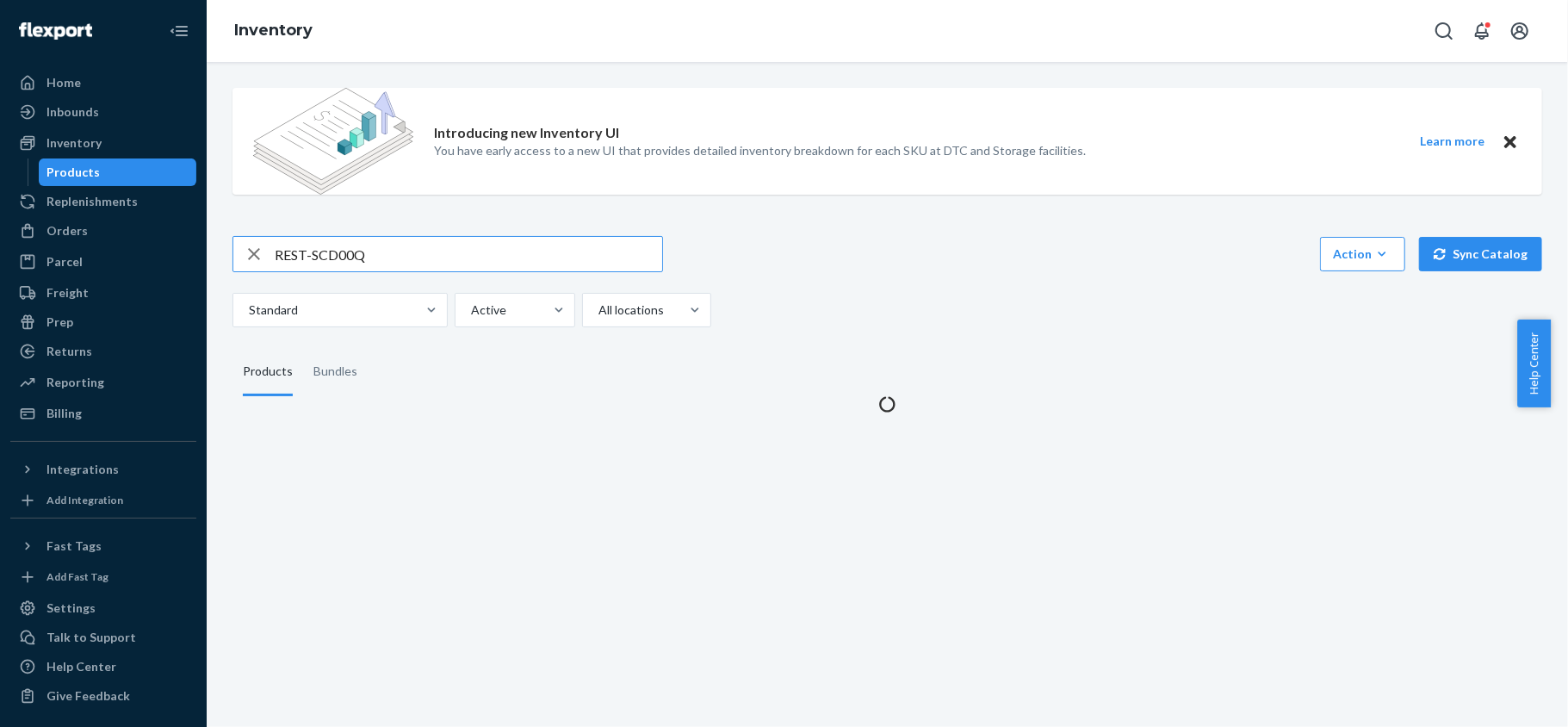
click at [350, 238] on input "REST-SCD00Q" at bounding box center [469, 254] width 387 height 35
click at [358, 249] on input "REST-SCD00Q" at bounding box center [469, 254] width 387 height 35
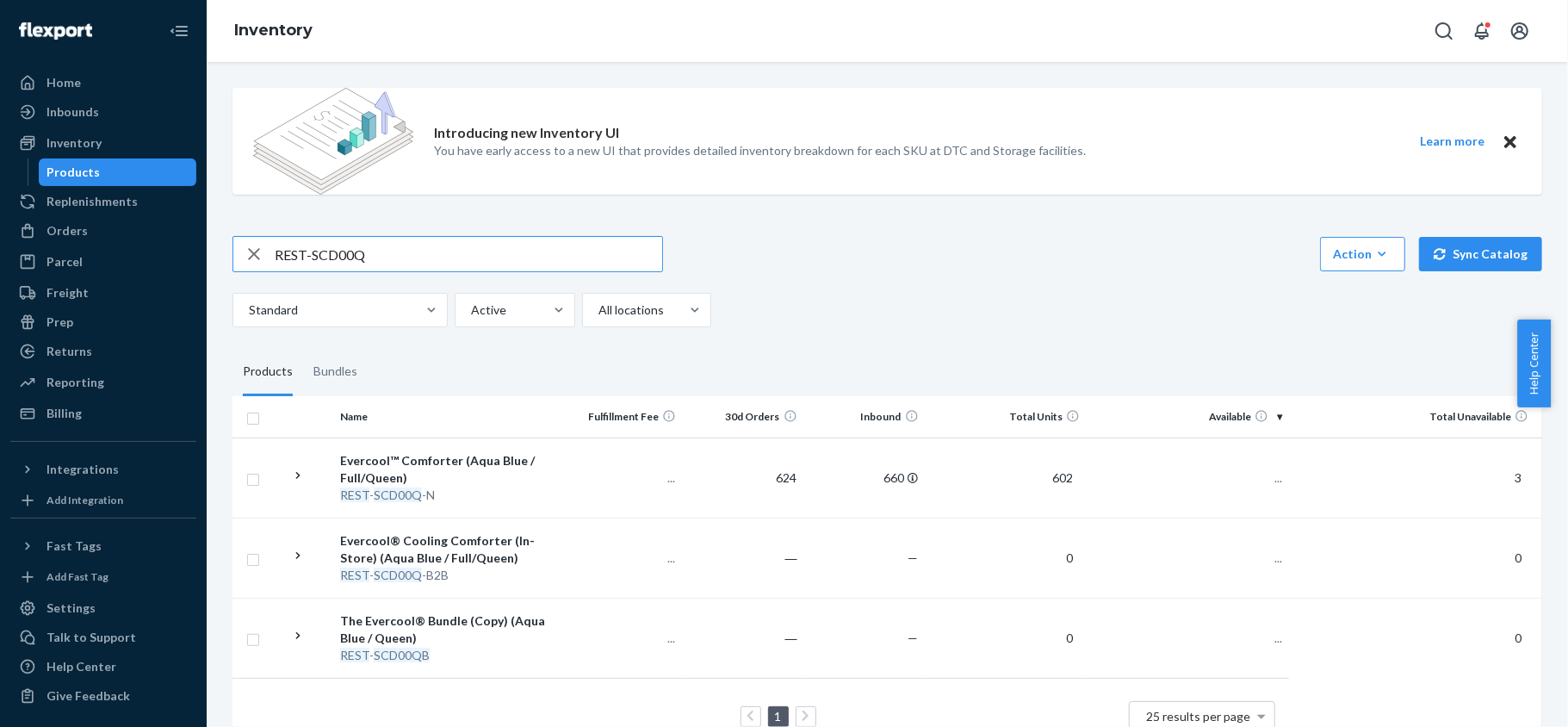
click at [358, 249] on input "REST-SCD00Q" at bounding box center [469, 254] width 387 height 35
type input "REST-SCD00T"
click at [1248, 473] on span "507" at bounding box center [1265, 478] width 35 height 15
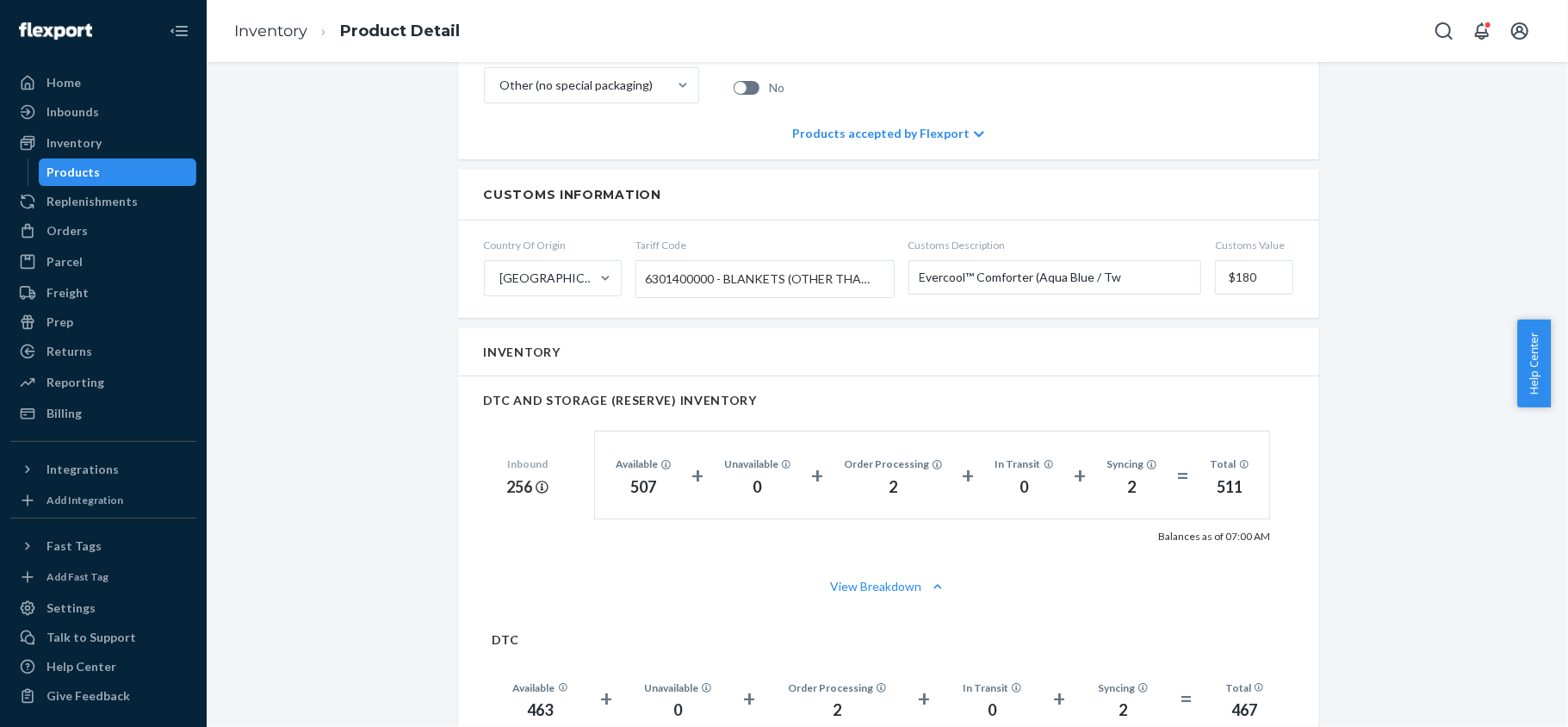
scroll to position [1148, 0]
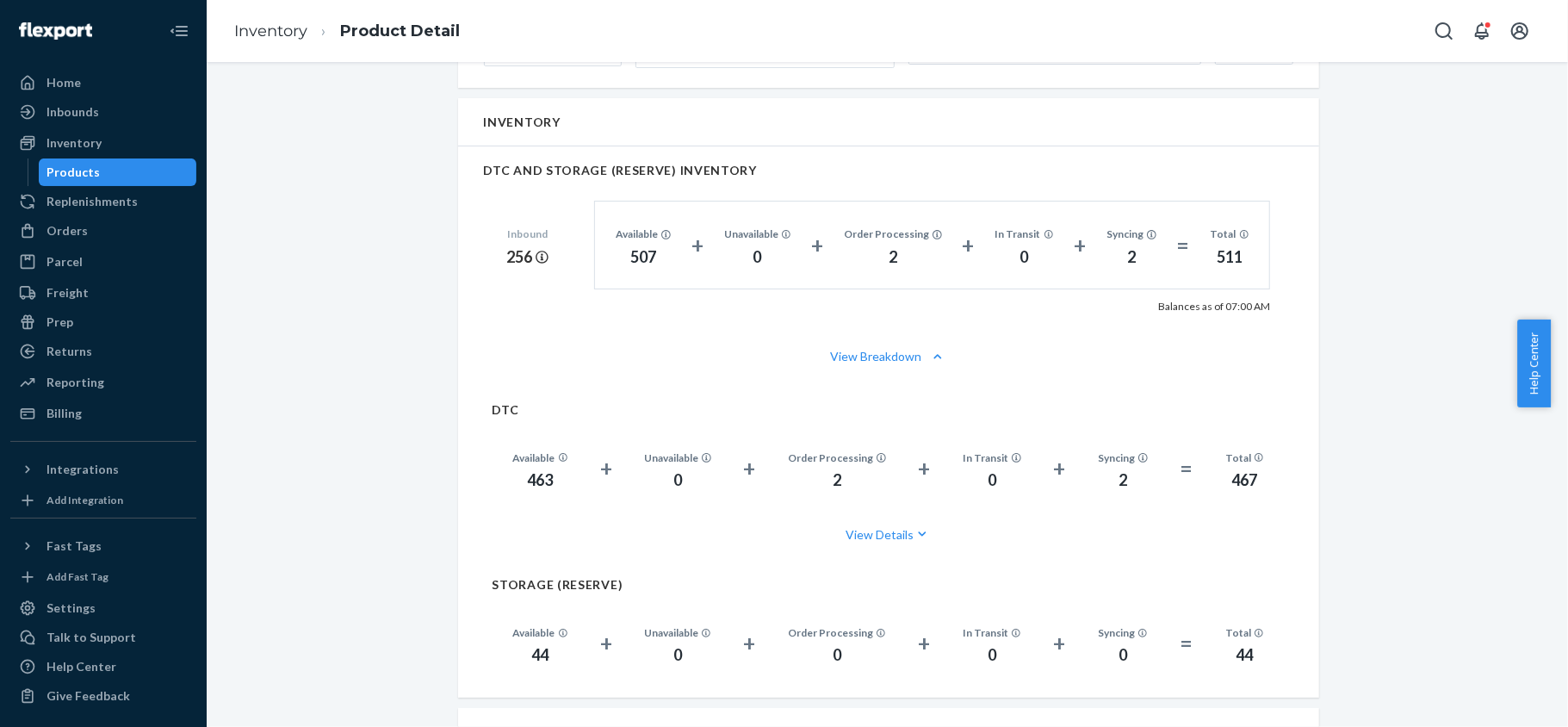
click at [152, 176] on div "Products" at bounding box center [118, 172] width 155 height 24
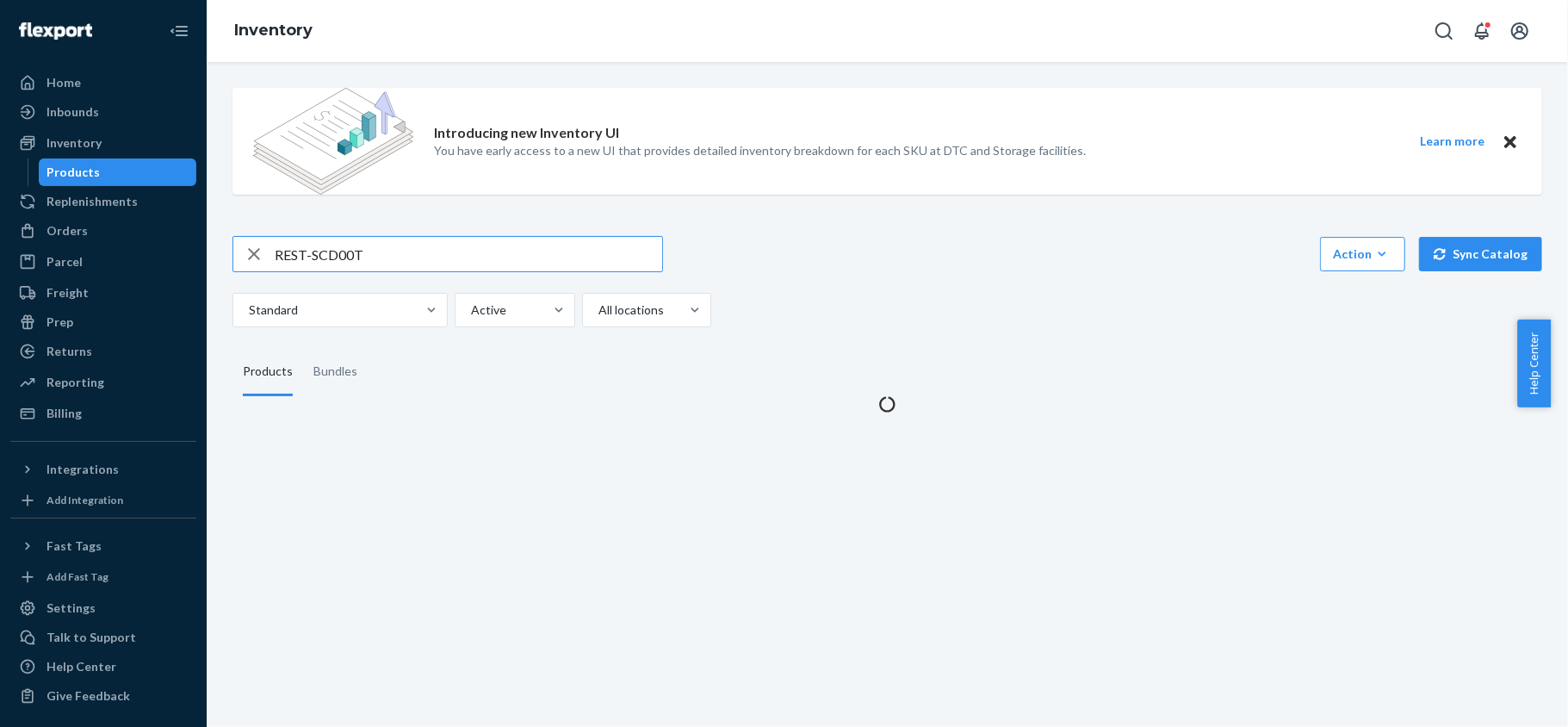
click at [362, 233] on div "Introducing new Inventory UI You have early access to a new UI that provides de…" at bounding box center [887, 243] width 1335 height 339
click at [362, 256] on input "REST-SCD00T" at bounding box center [469, 254] width 387 height 35
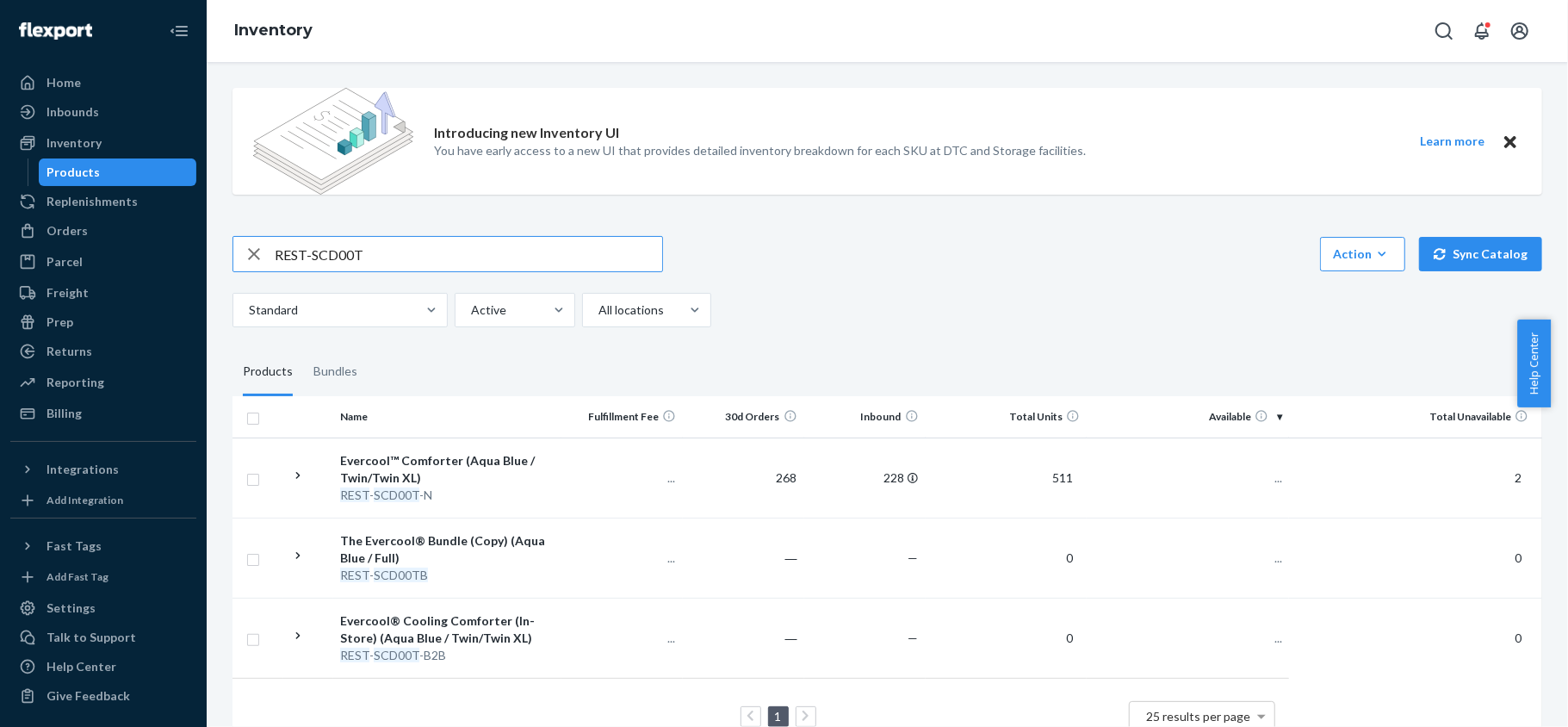
click at [362, 256] on input "REST-SCD00T" at bounding box center [469, 254] width 387 height 35
paste input "2K"
type input "REST-SCD02K"
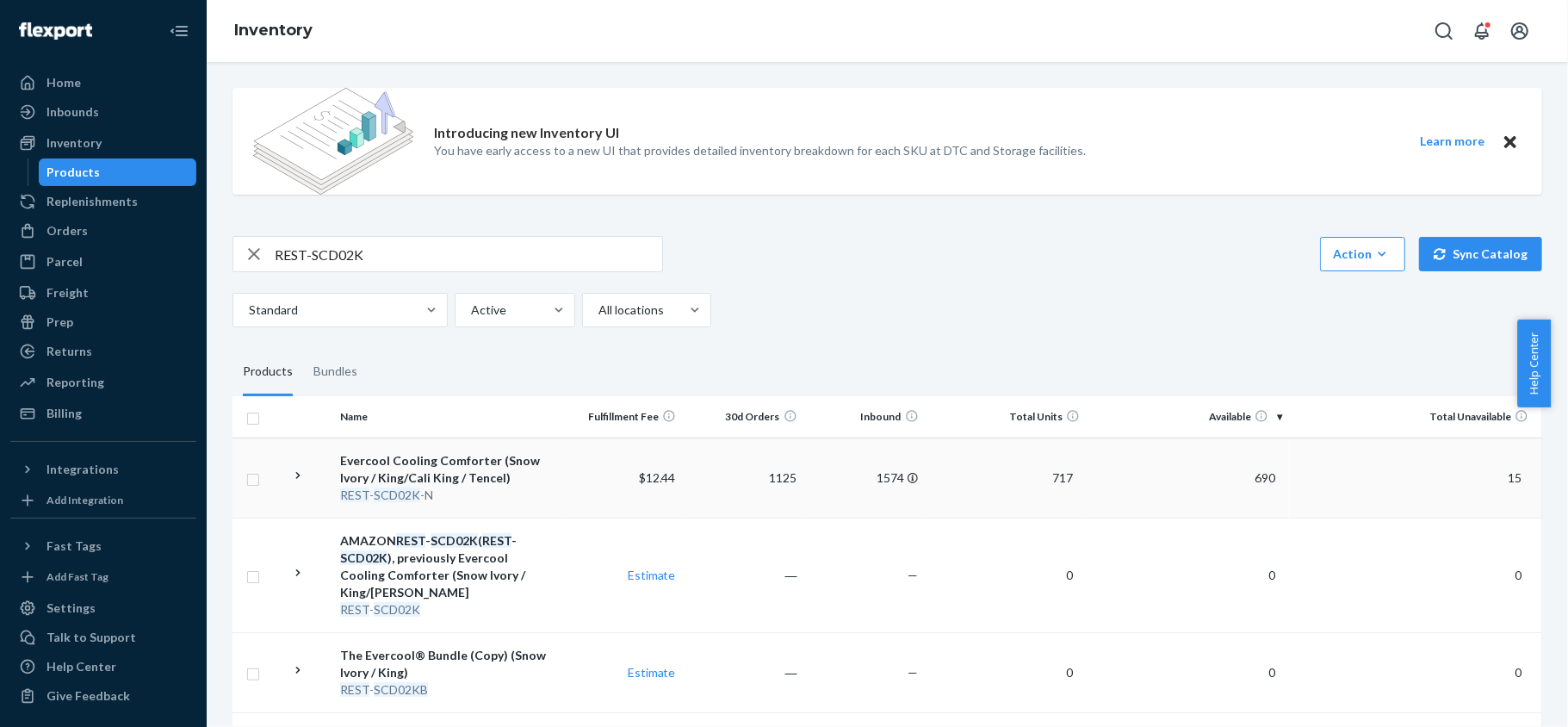
click at [1260, 476] on span "690" at bounding box center [1265, 478] width 35 height 15
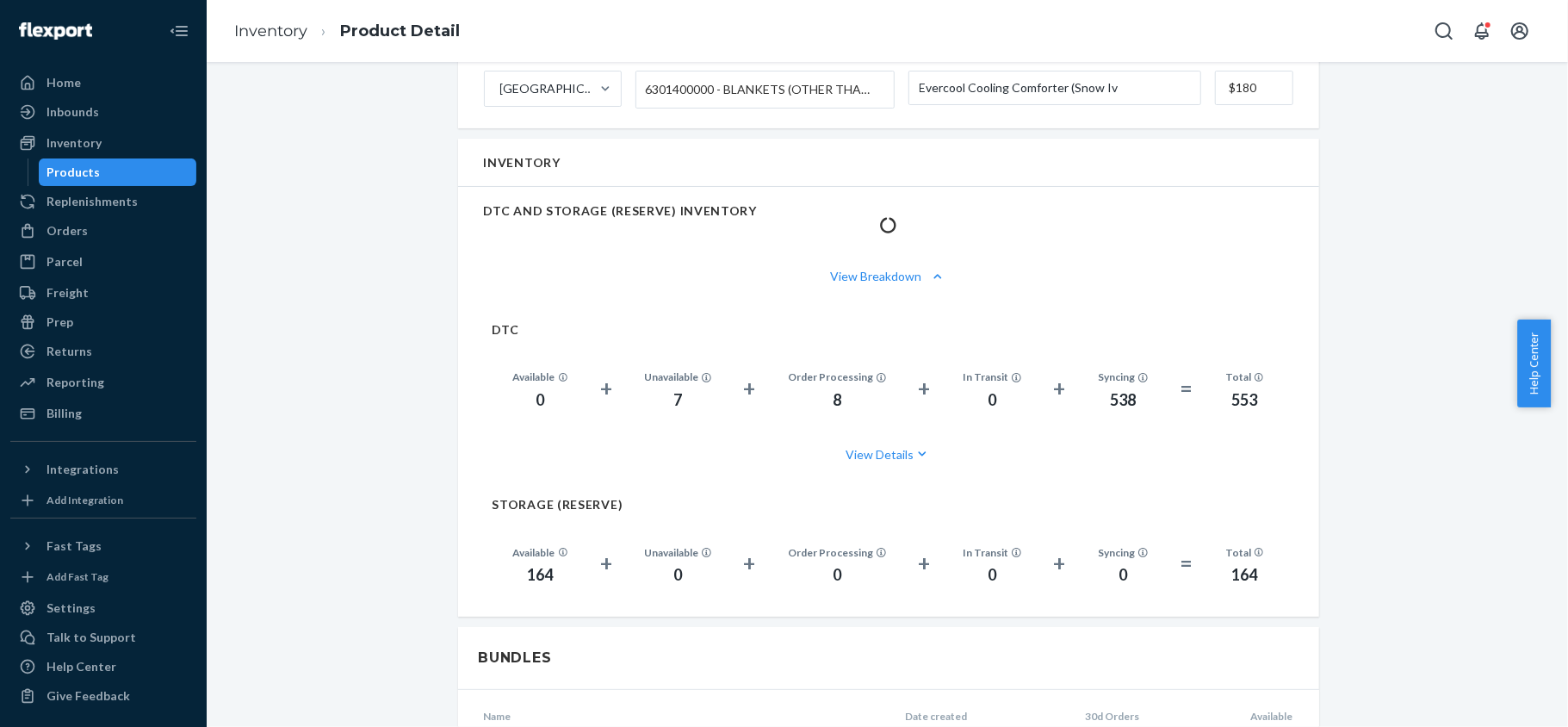
scroll to position [1148, 0]
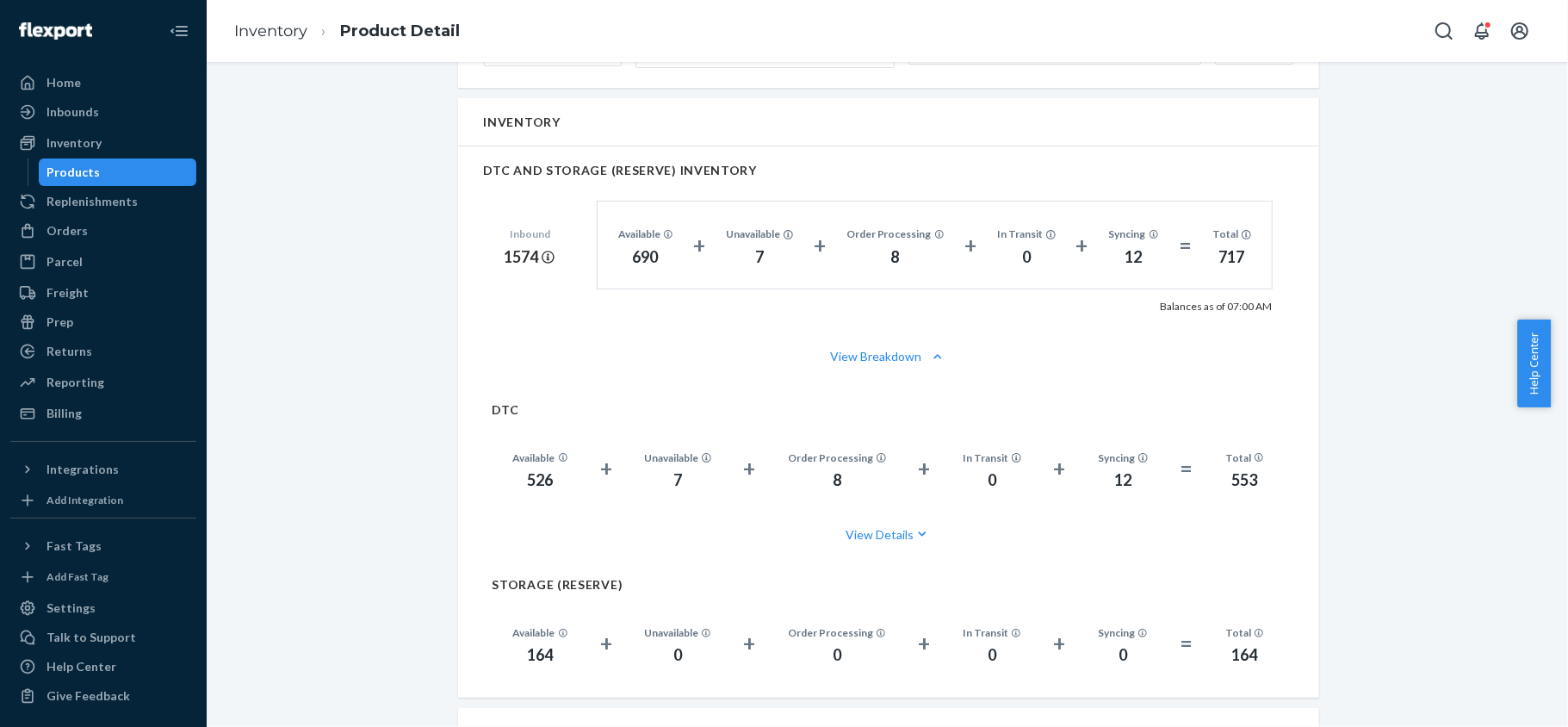
click at [159, 177] on div "Products" at bounding box center [118, 172] width 155 height 24
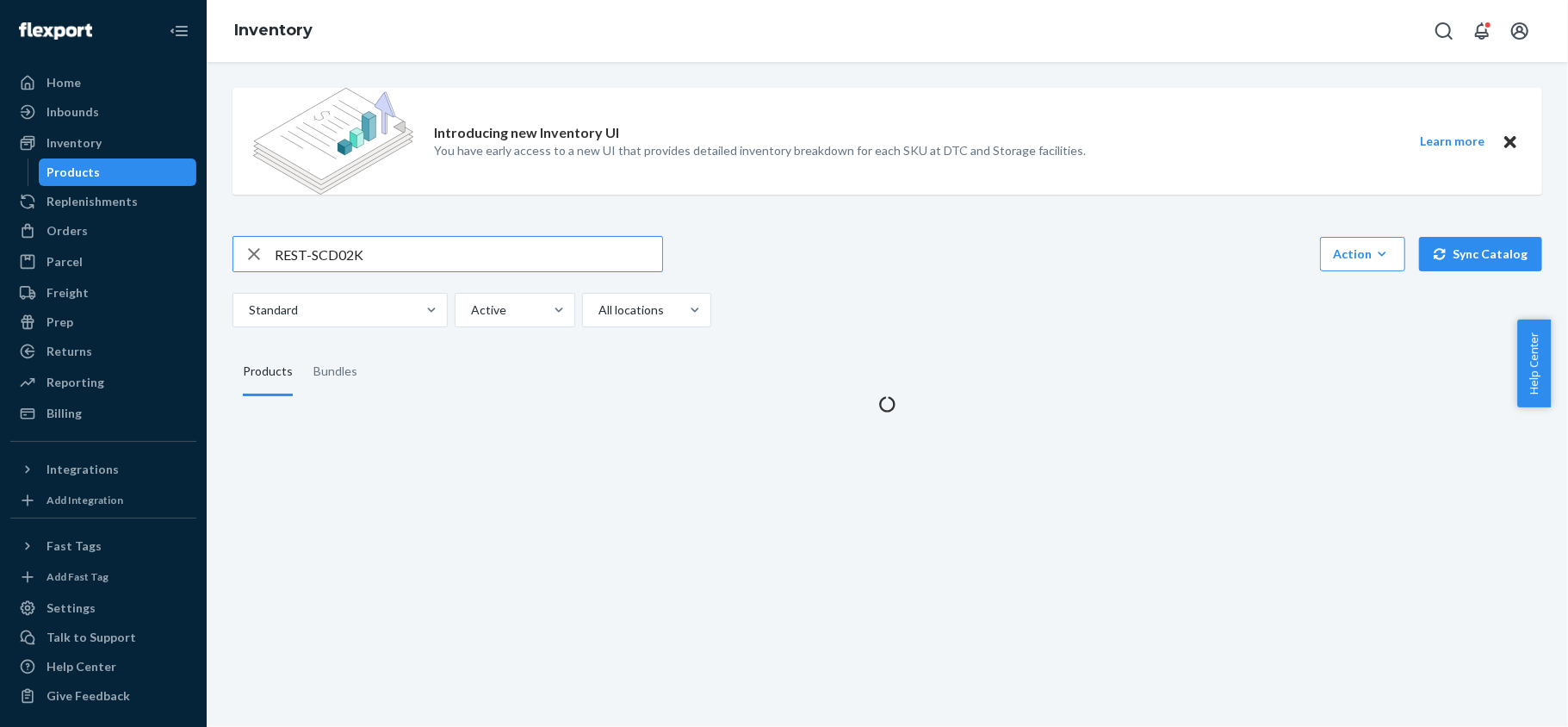
click at [384, 237] on input "REST-SCD02K" at bounding box center [469, 254] width 387 height 35
click at [385, 237] on input "REST-SCD02K" at bounding box center [469, 254] width 387 height 35
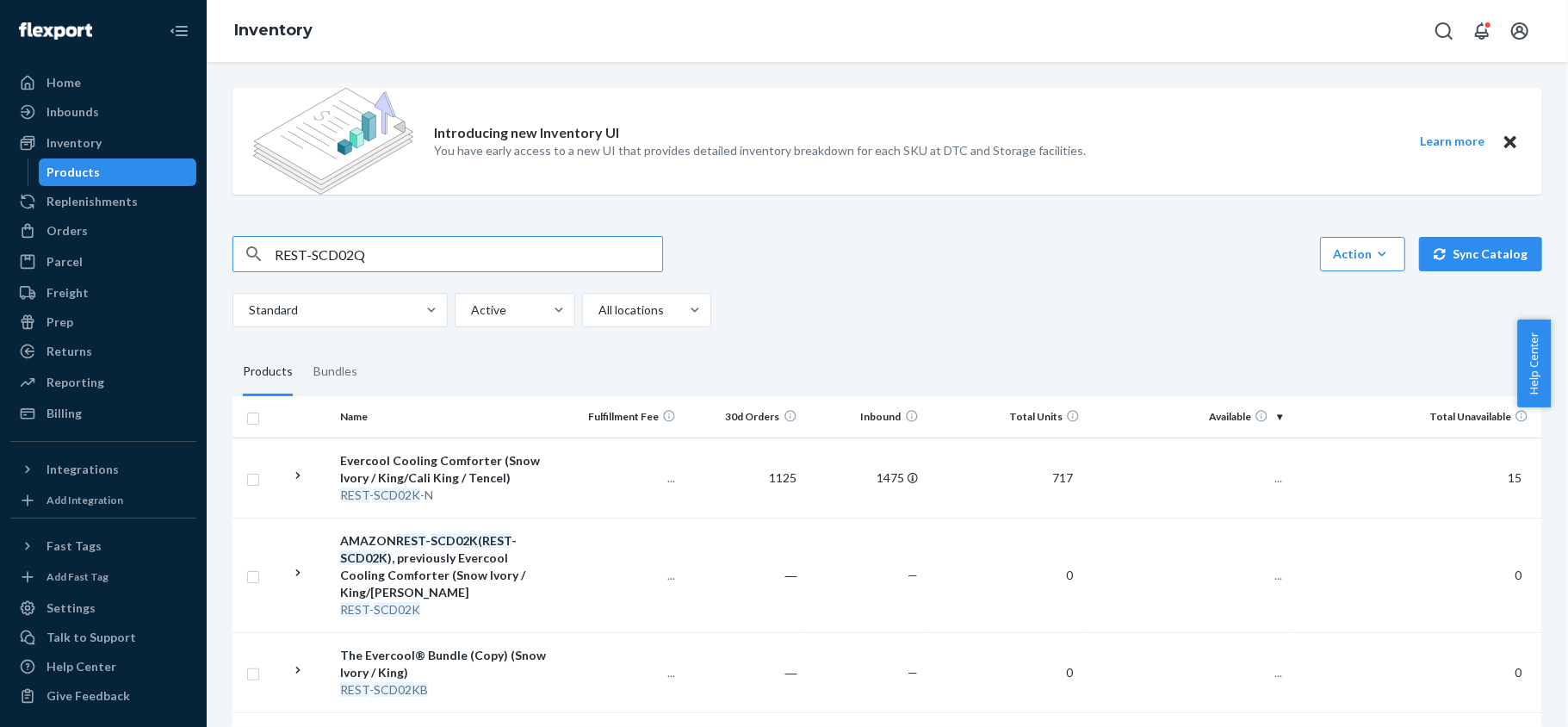
type input "REST-SCD02Q"
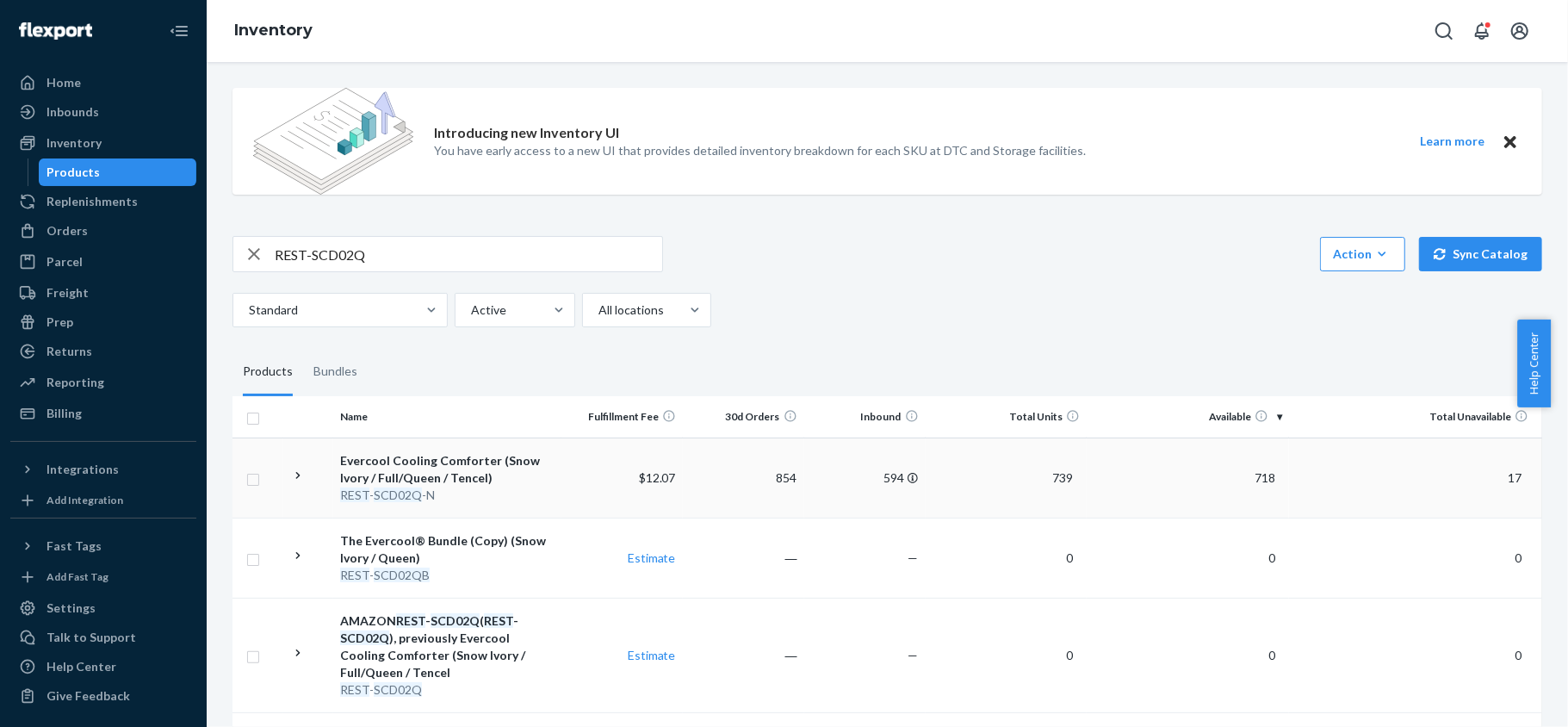
click at [1248, 477] on span "718" at bounding box center [1265, 478] width 35 height 15
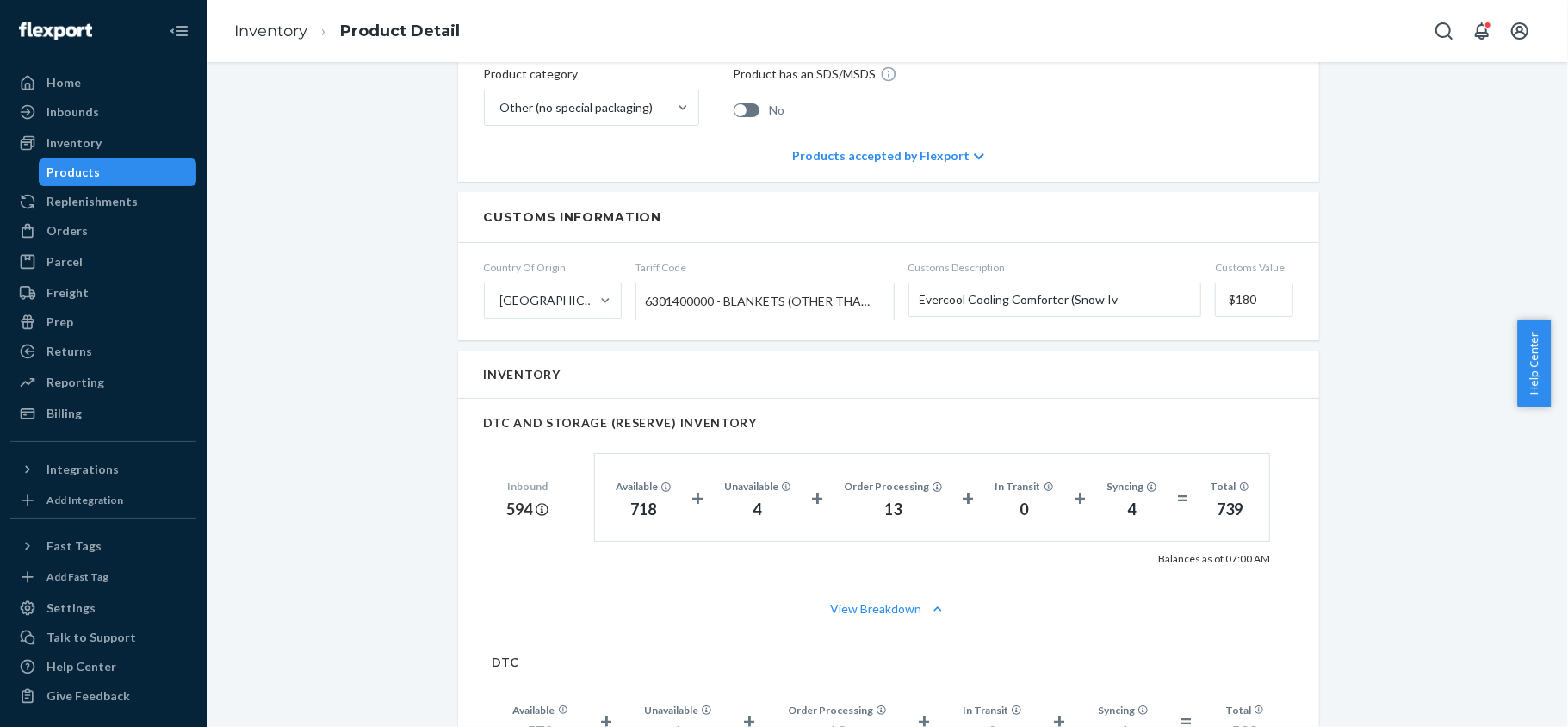
scroll to position [1033, 0]
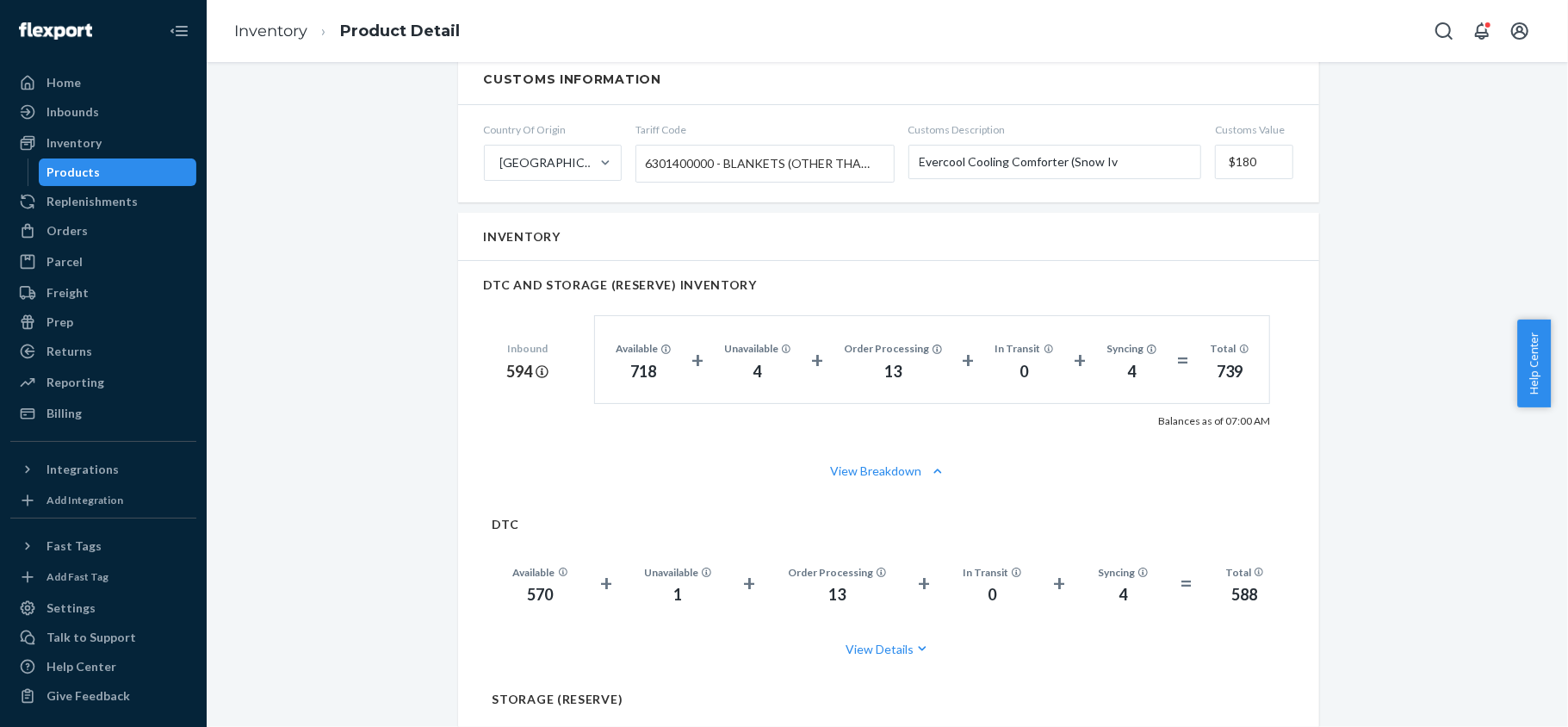
click at [87, 173] on div "Products" at bounding box center [74, 172] width 53 height 17
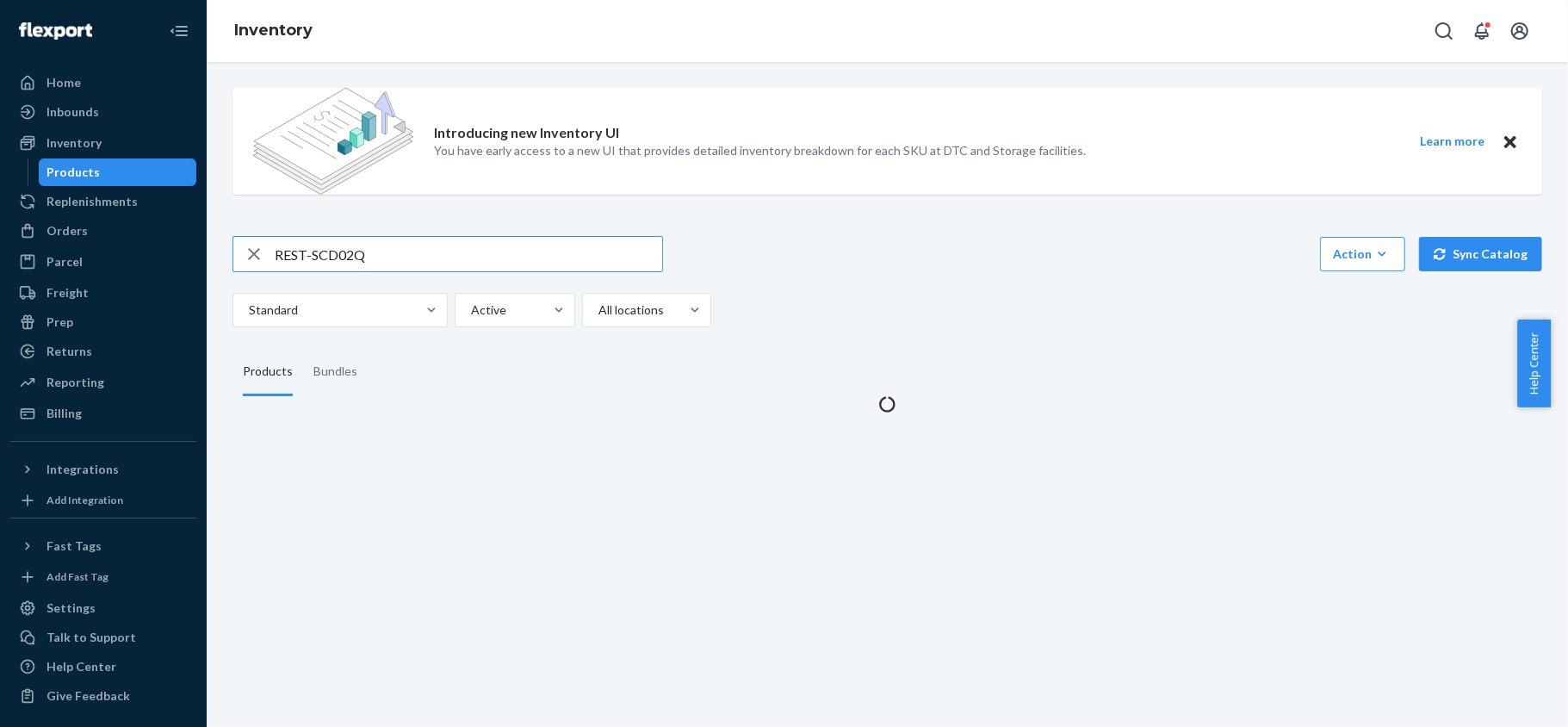
click at [349, 239] on input "REST-SCD02Q" at bounding box center [469, 254] width 387 height 35
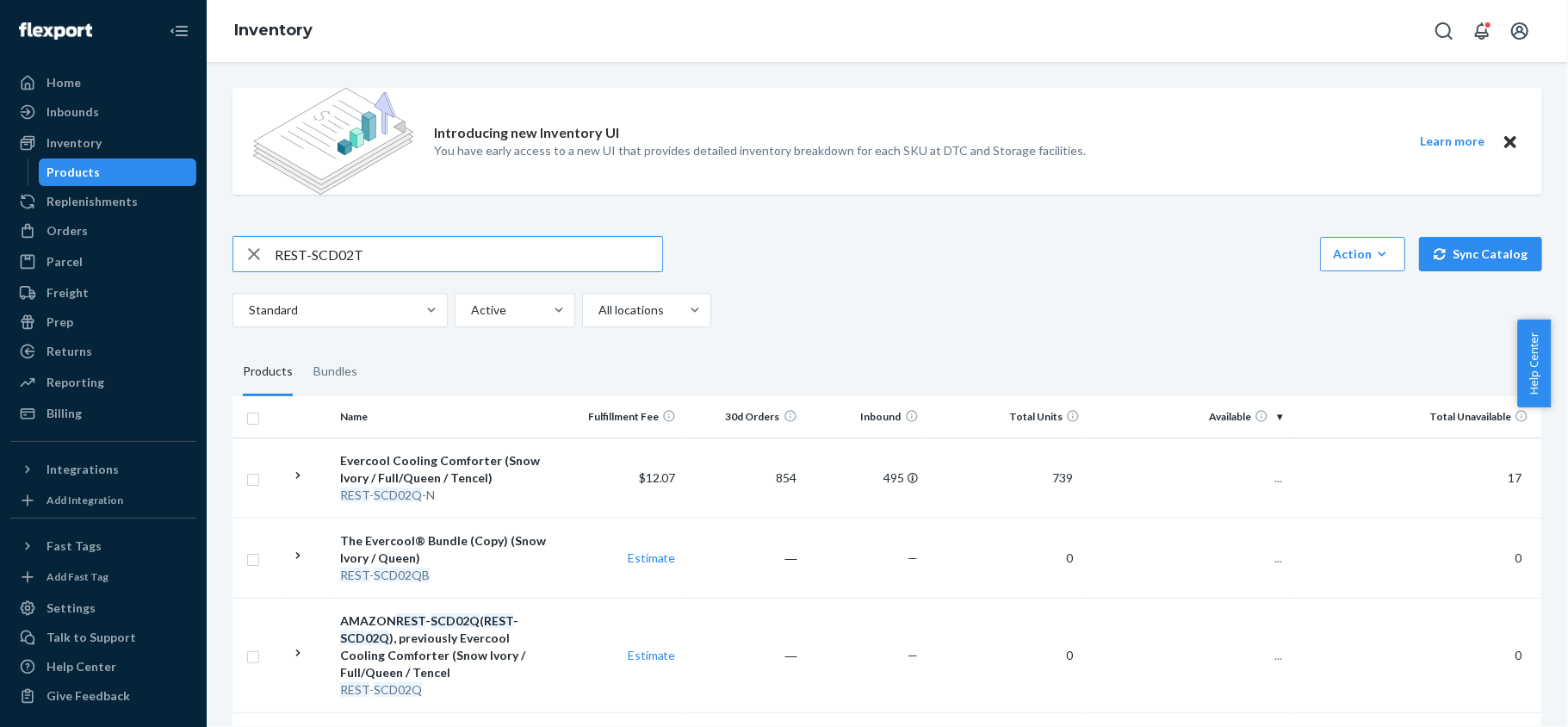
type input "REST-SCD02T"
click at [1249, 480] on span "180" at bounding box center [1265, 478] width 35 height 15
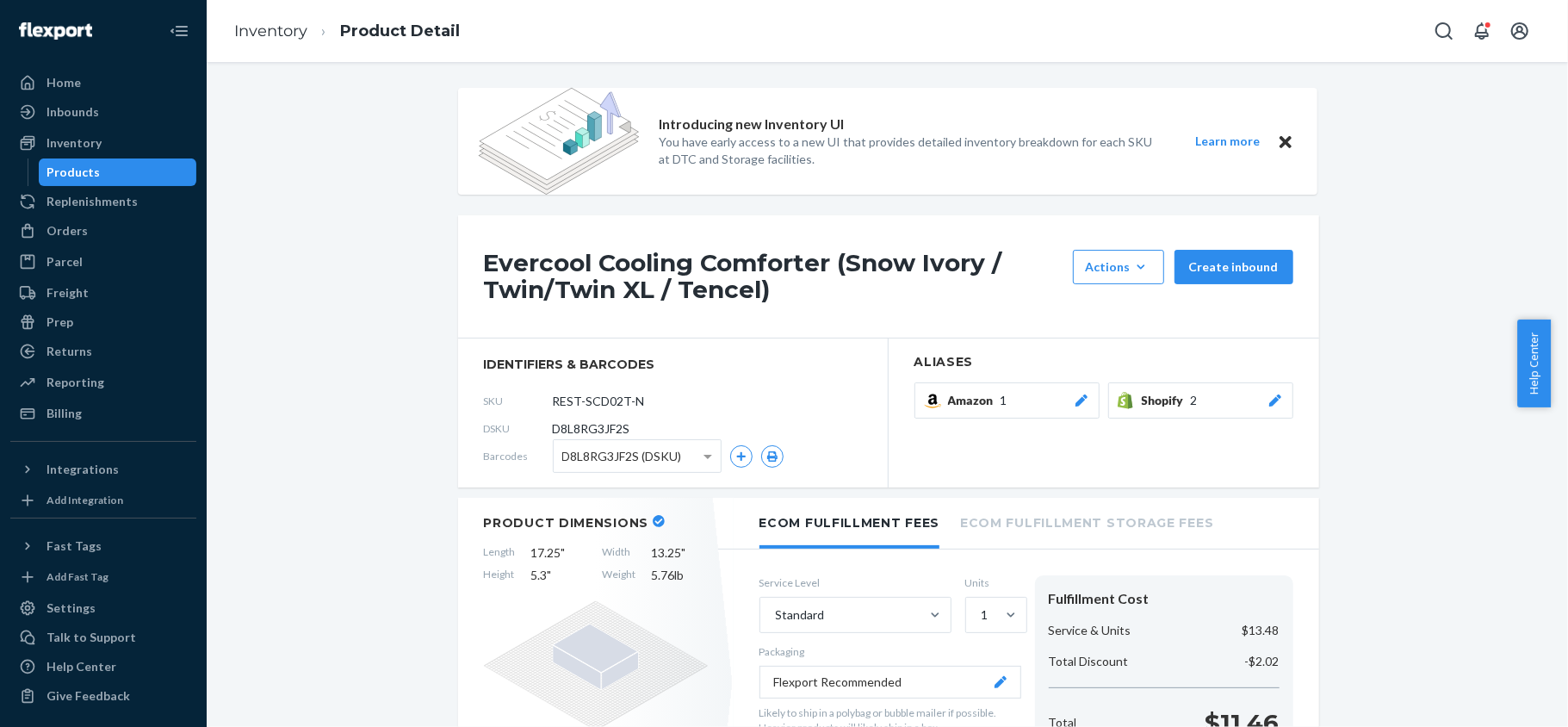
click at [148, 177] on div "Products" at bounding box center [118, 172] width 155 height 24
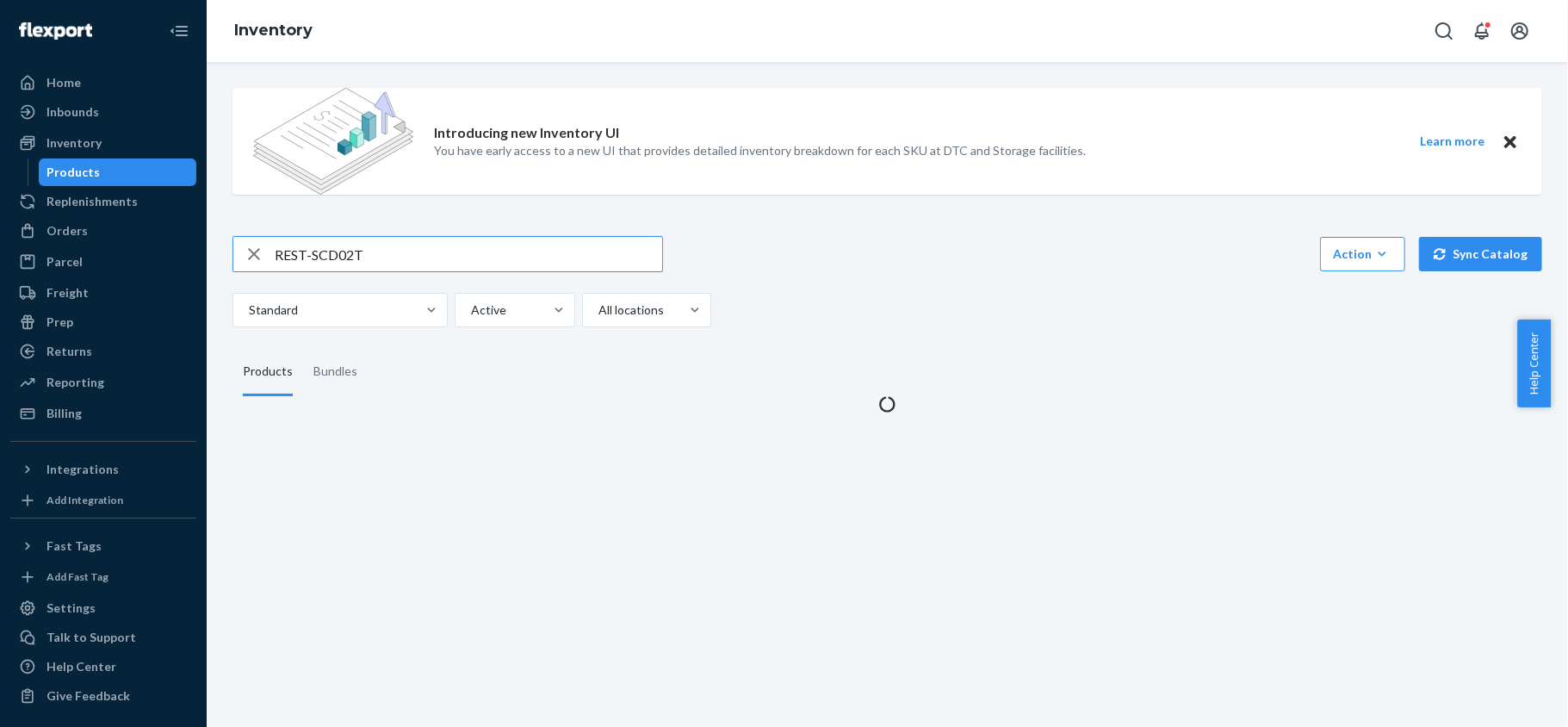
click at [359, 254] on input "REST-SCD02T" at bounding box center [469, 254] width 387 height 35
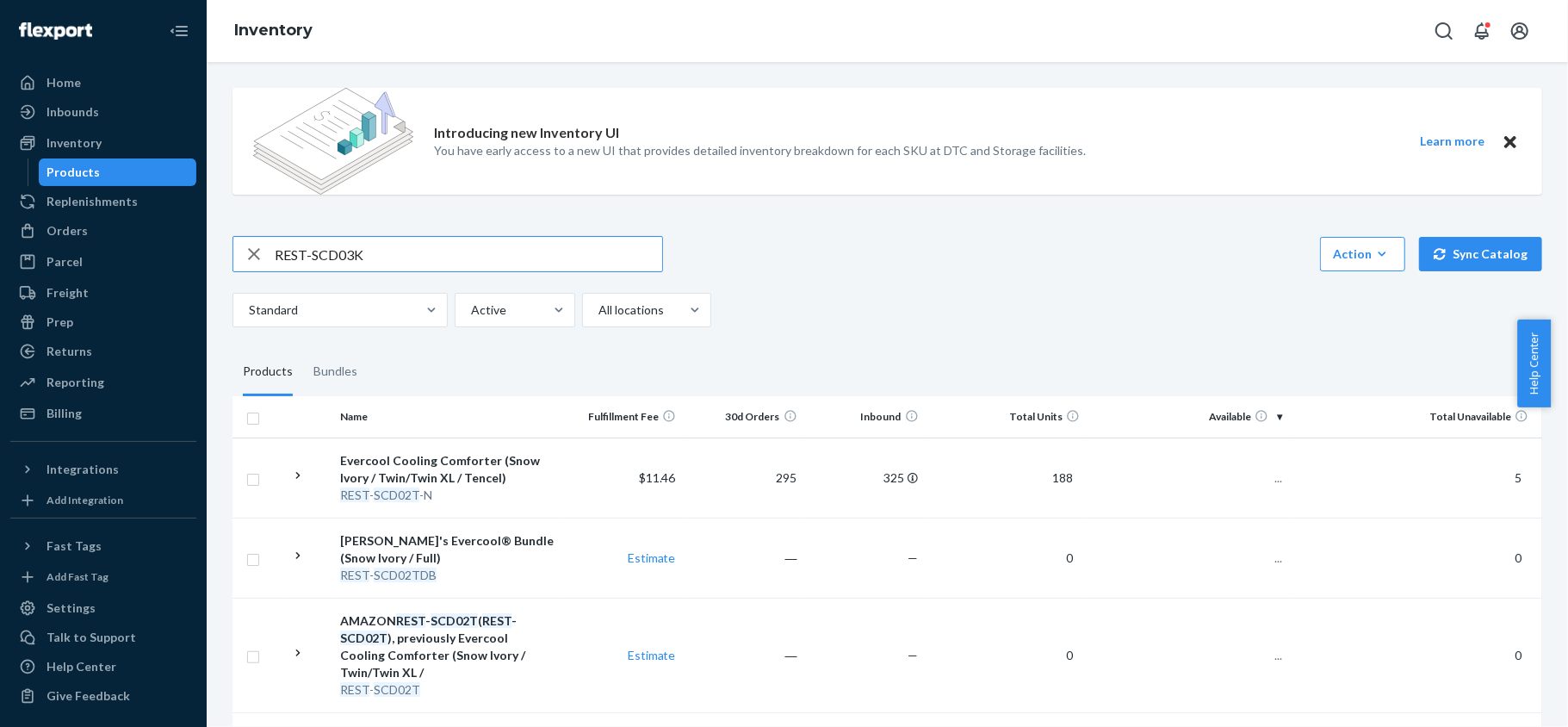
type input "REST-SCD03K"
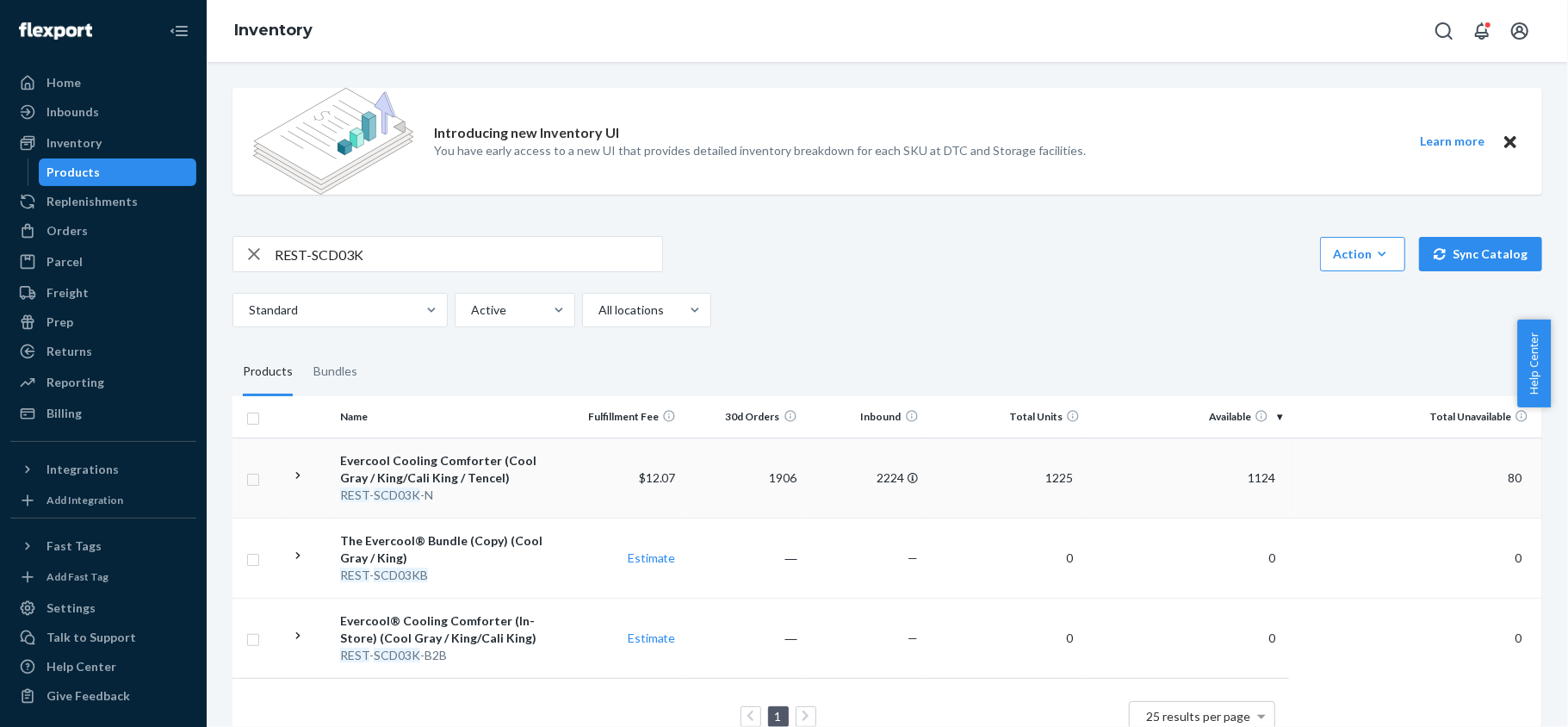
click at [1241, 481] on span "1124" at bounding box center [1261, 478] width 41 height 15
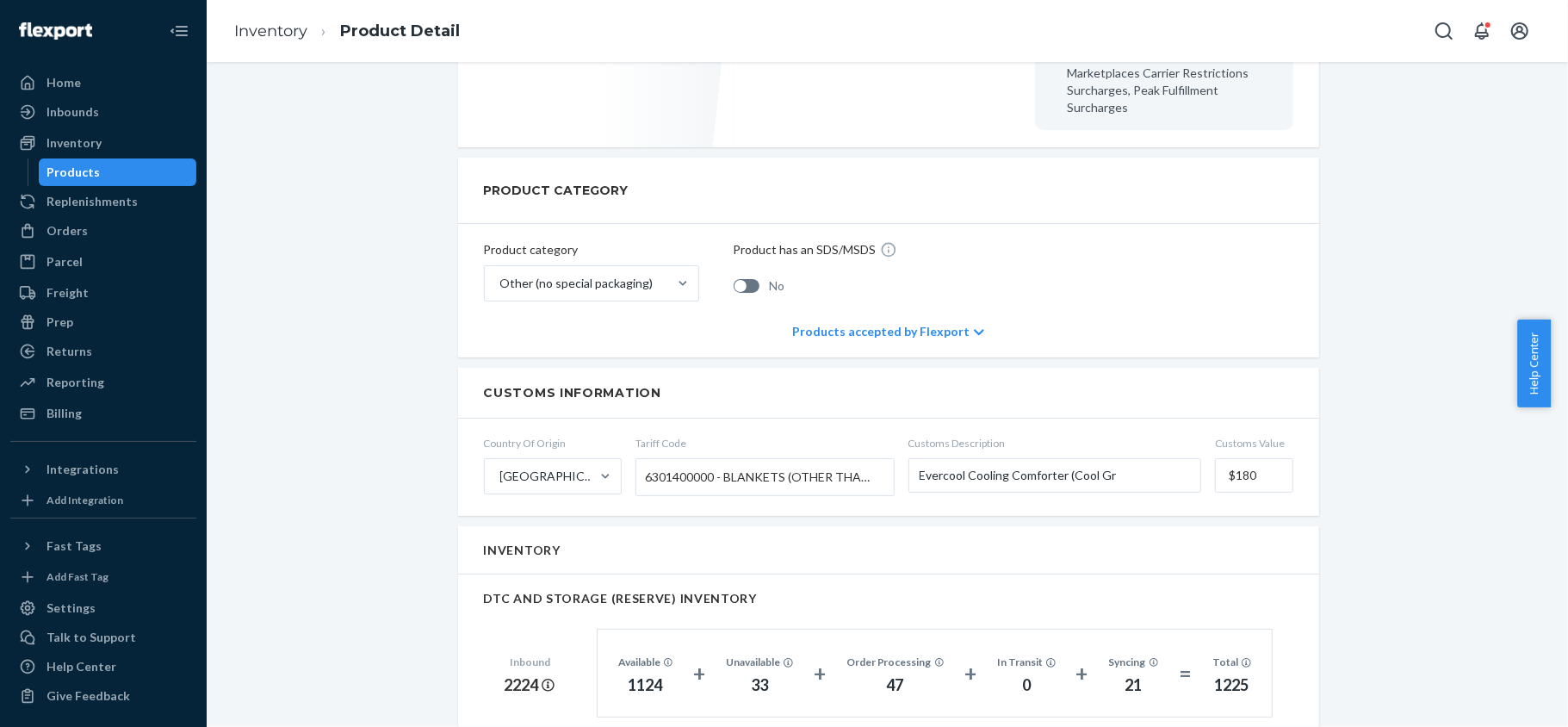
scroll to position [1033, 0]
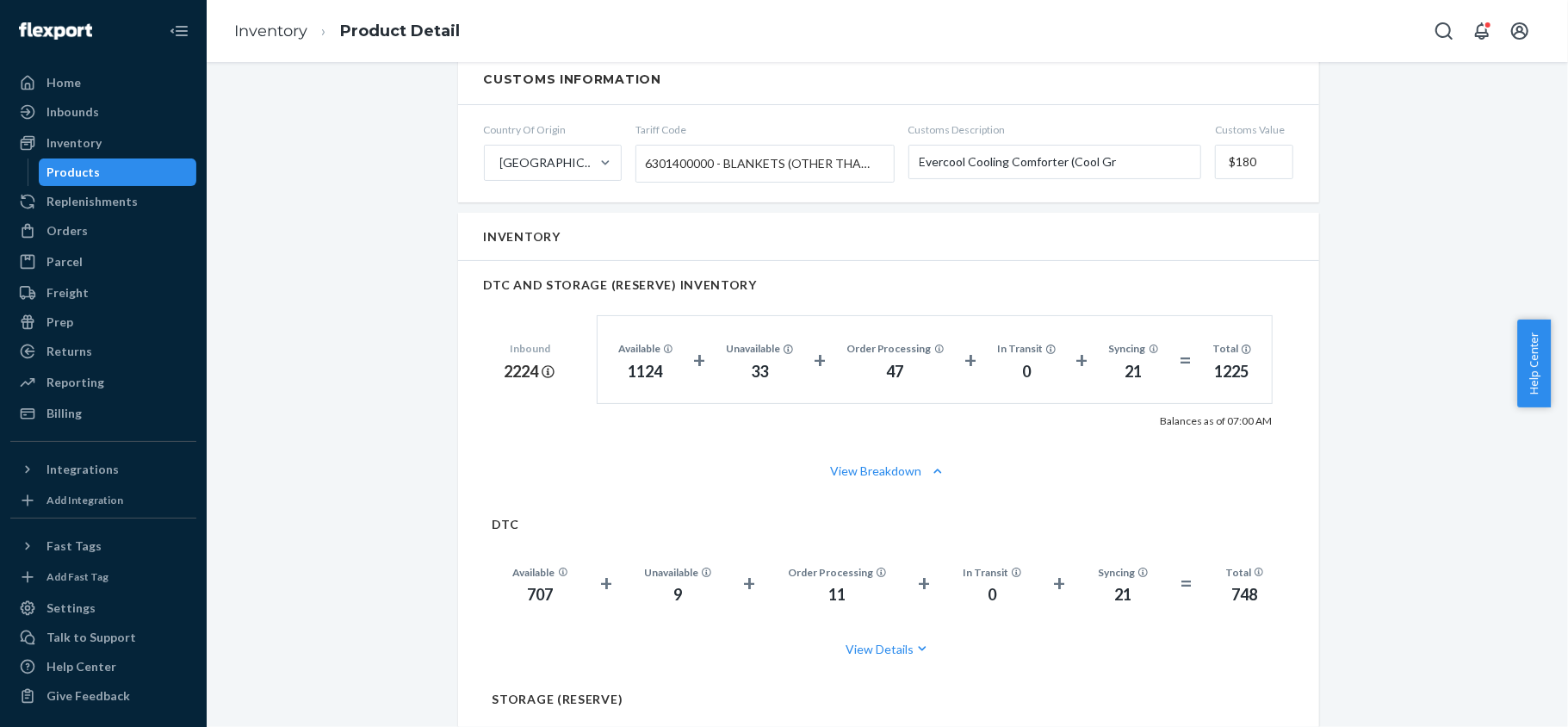
drag, startPoint x: 110, startPoint y: 176, endPoint x: 121, endPoint y: 179, distance: 11.4
click at [110, 177] on div "Products" at bounding box center [118, 172] width 155 height 24
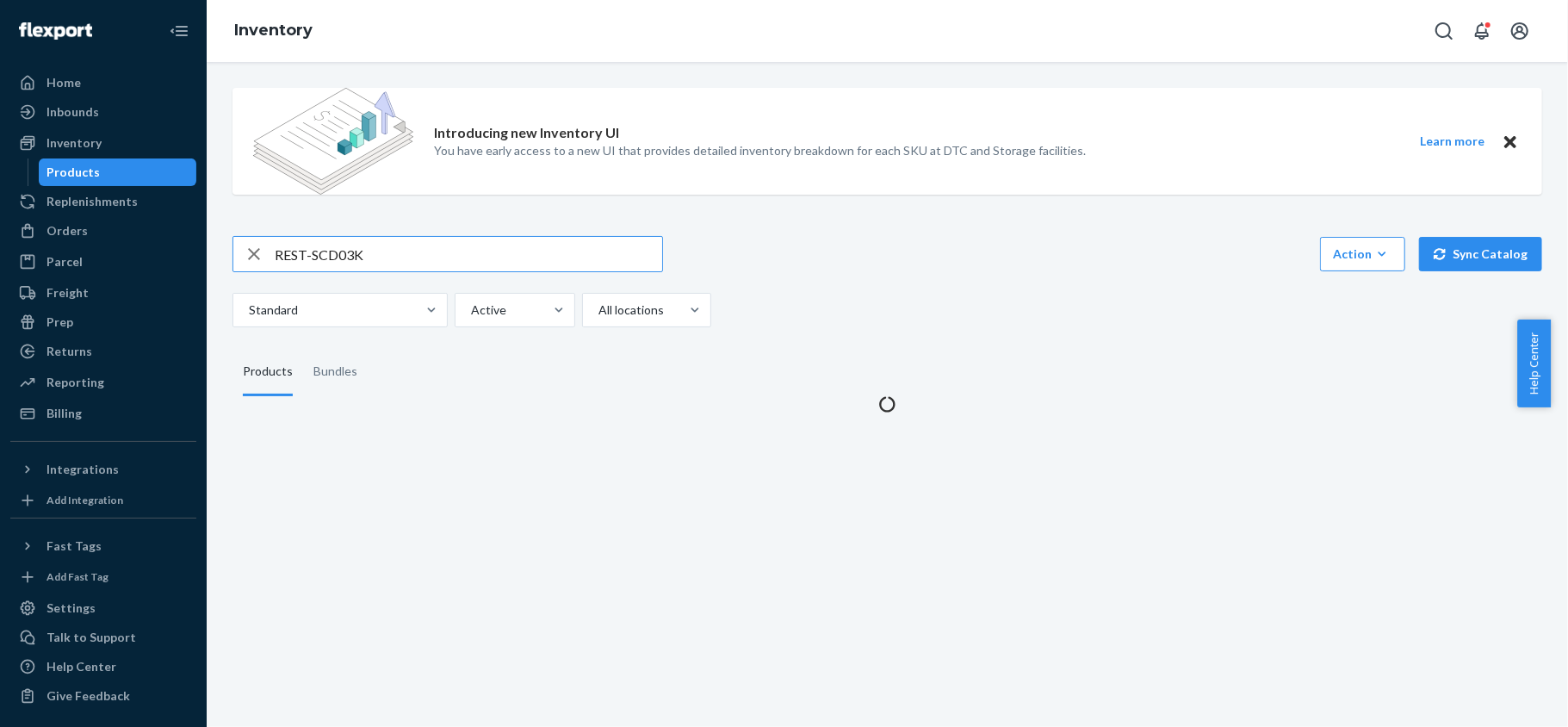
click at [362, 270] on input "REST-SCD03K" at bounding box center [469, 254] width 387 height 35
click at [366, 269] on input "REST-SCD03K" at bounding box center [469, 254] width 387 height 35
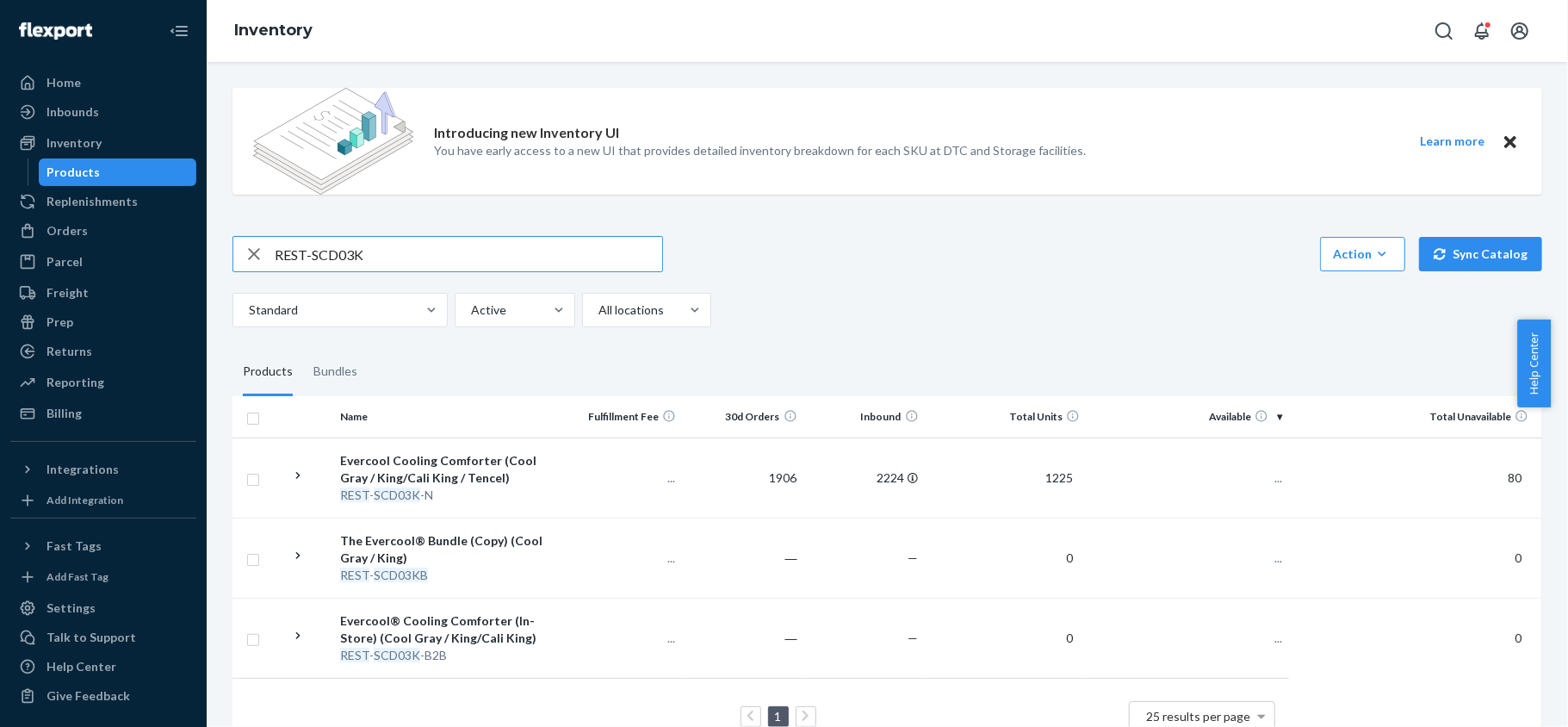
click at [407, 256] on input "REST-SCD03K" at bounding box center [469, 254] width 387 height 35
type input "REST-SCD03Q"
click at [1248, 473] on span "2521" at bounding box center [1261, 478] width 41 height 15
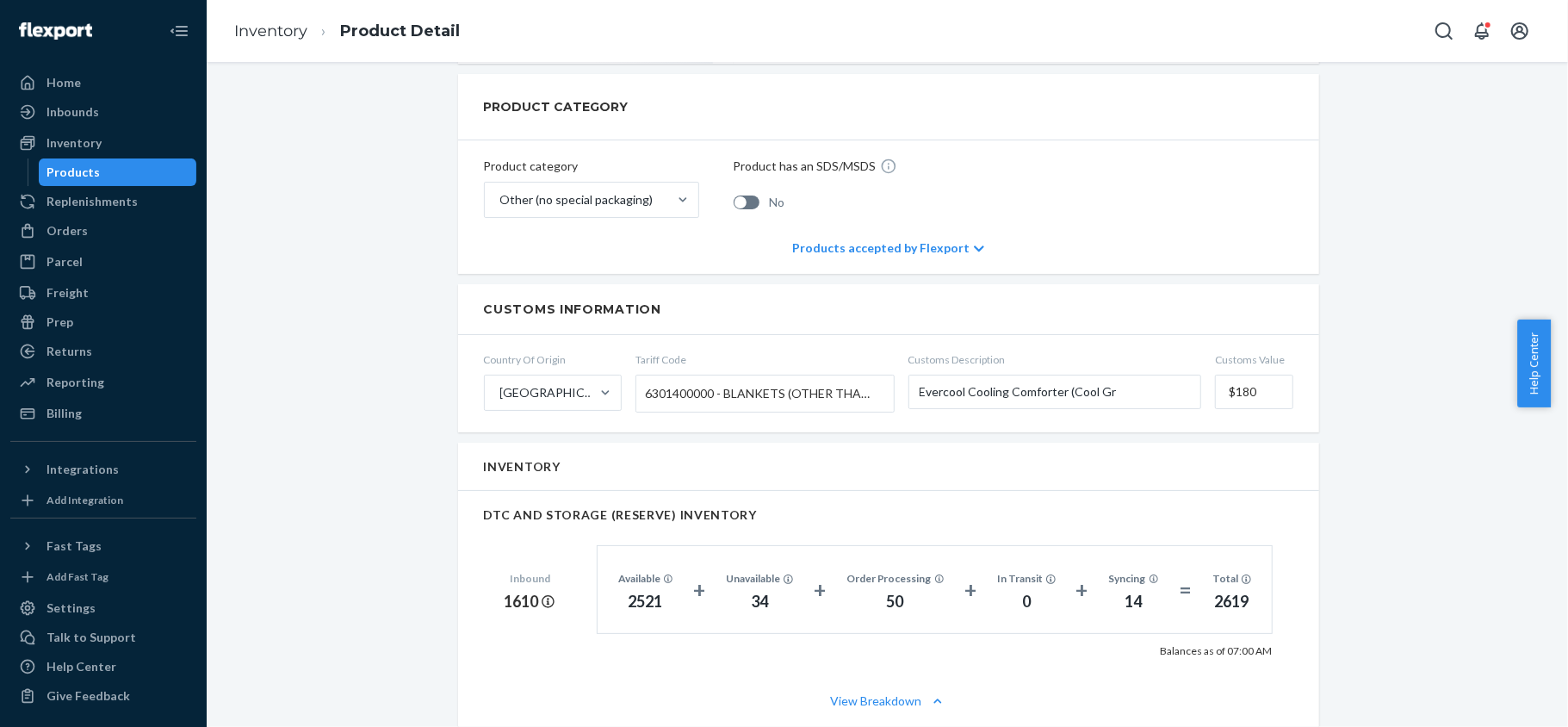
scroll to position [1148, 0]
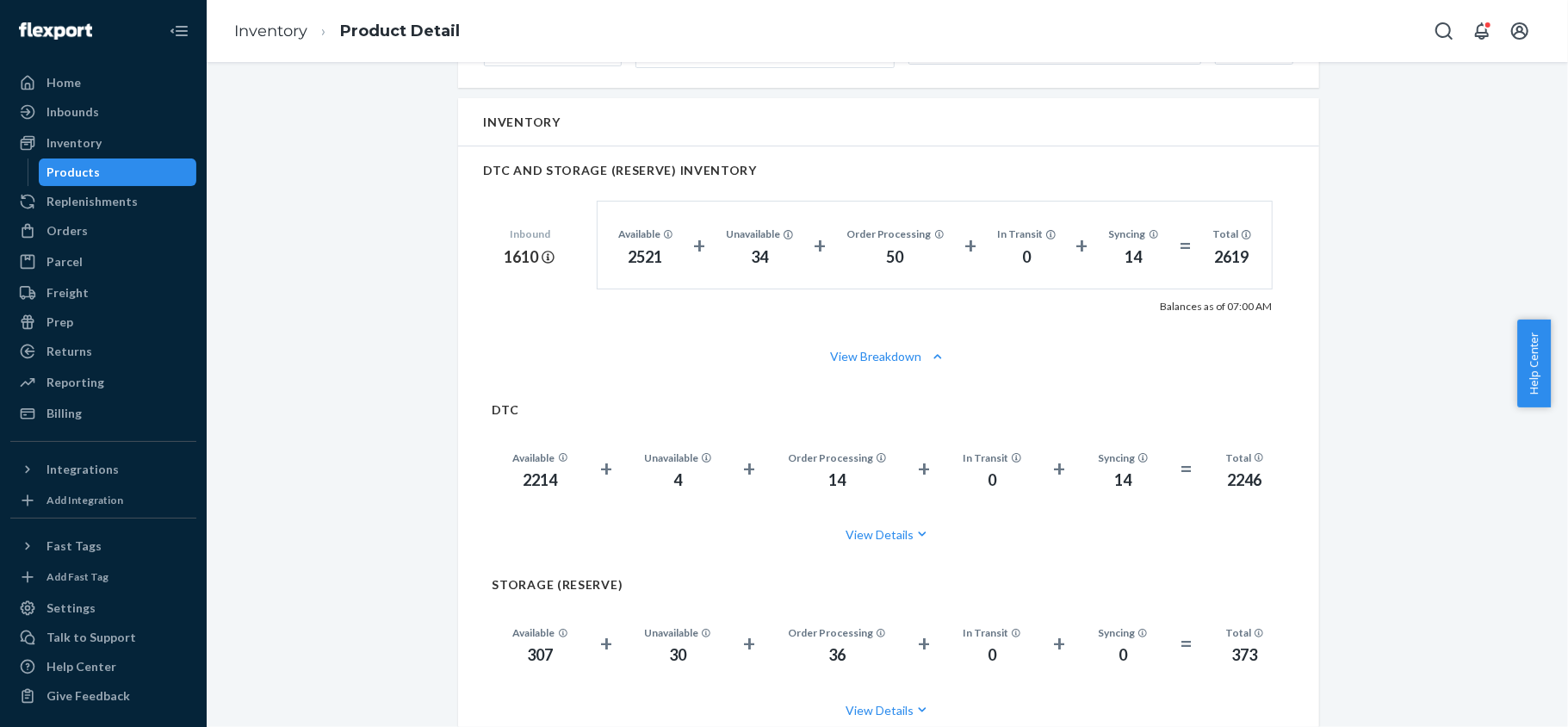
click at [96, 167] on div "Products" at bounding box center [118, 172] width 155 height 24
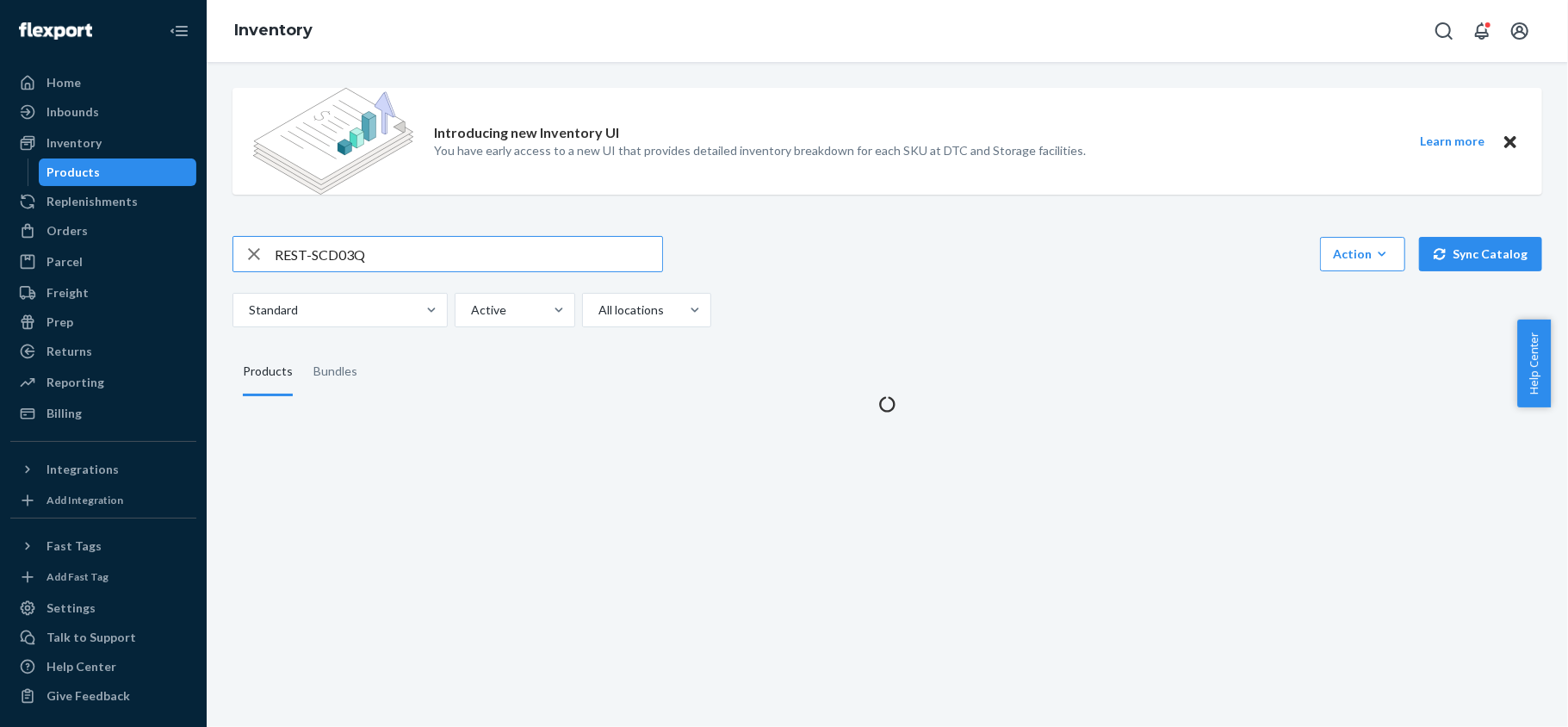
click at [344, 241] on input "REST-SCD03Q" at bounding box center [469, 254] width 387 height 35
click at [344, 242] on input "REST-SCD03Q" at bounding box center [469, 254] width 387 height 35
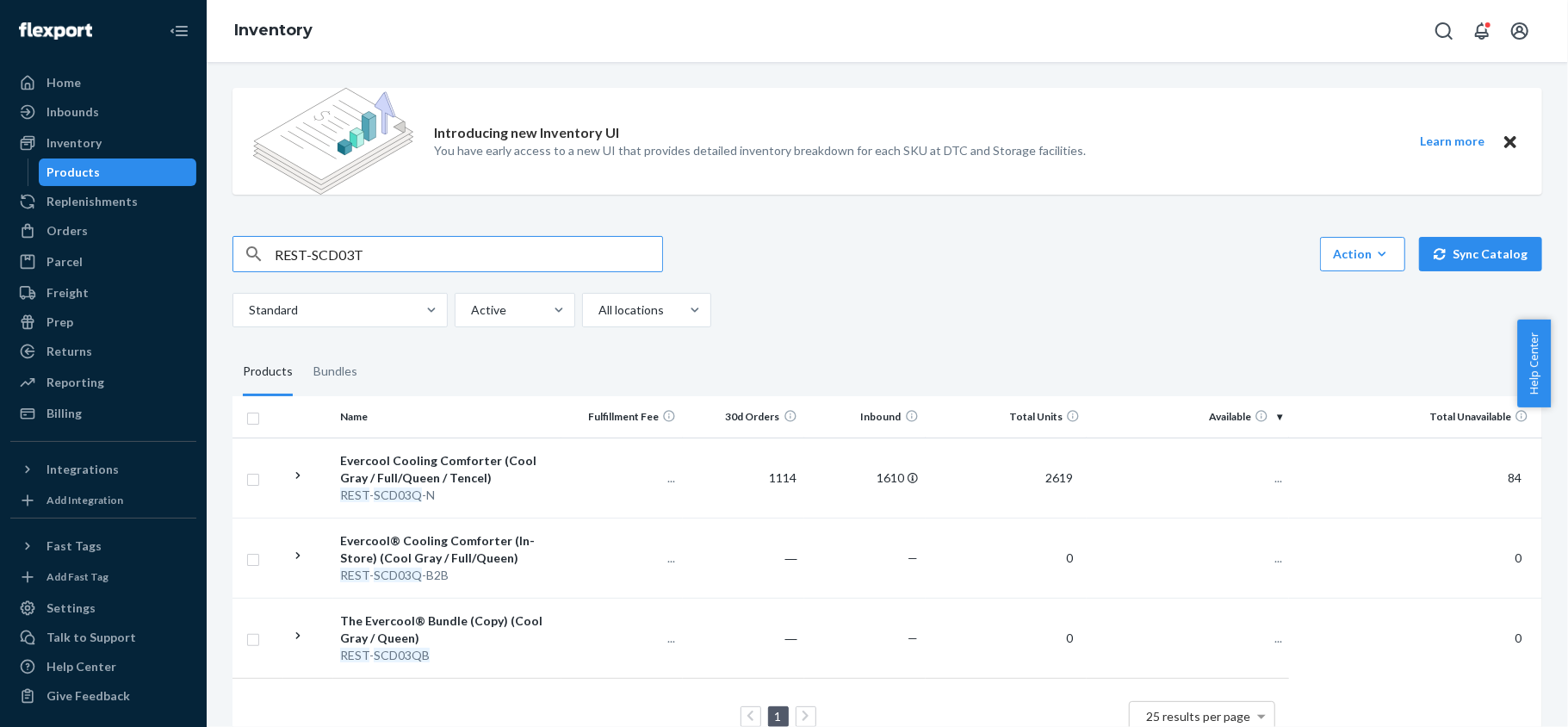
type input "REST-SCD03T"
click at [1248, 457] on td "572" at bounding box center [1188, 478] width 202 height 80
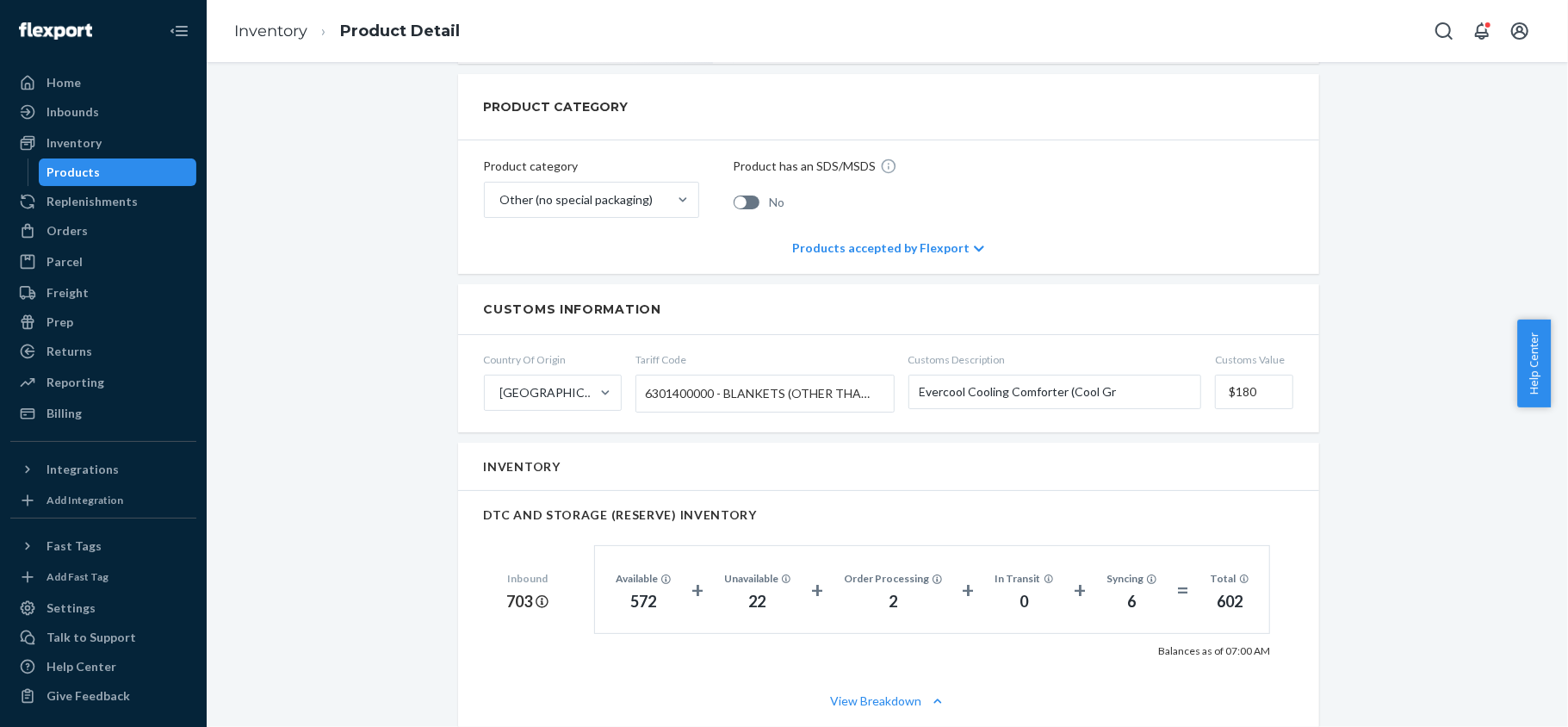
scroll to position [1033, 0]
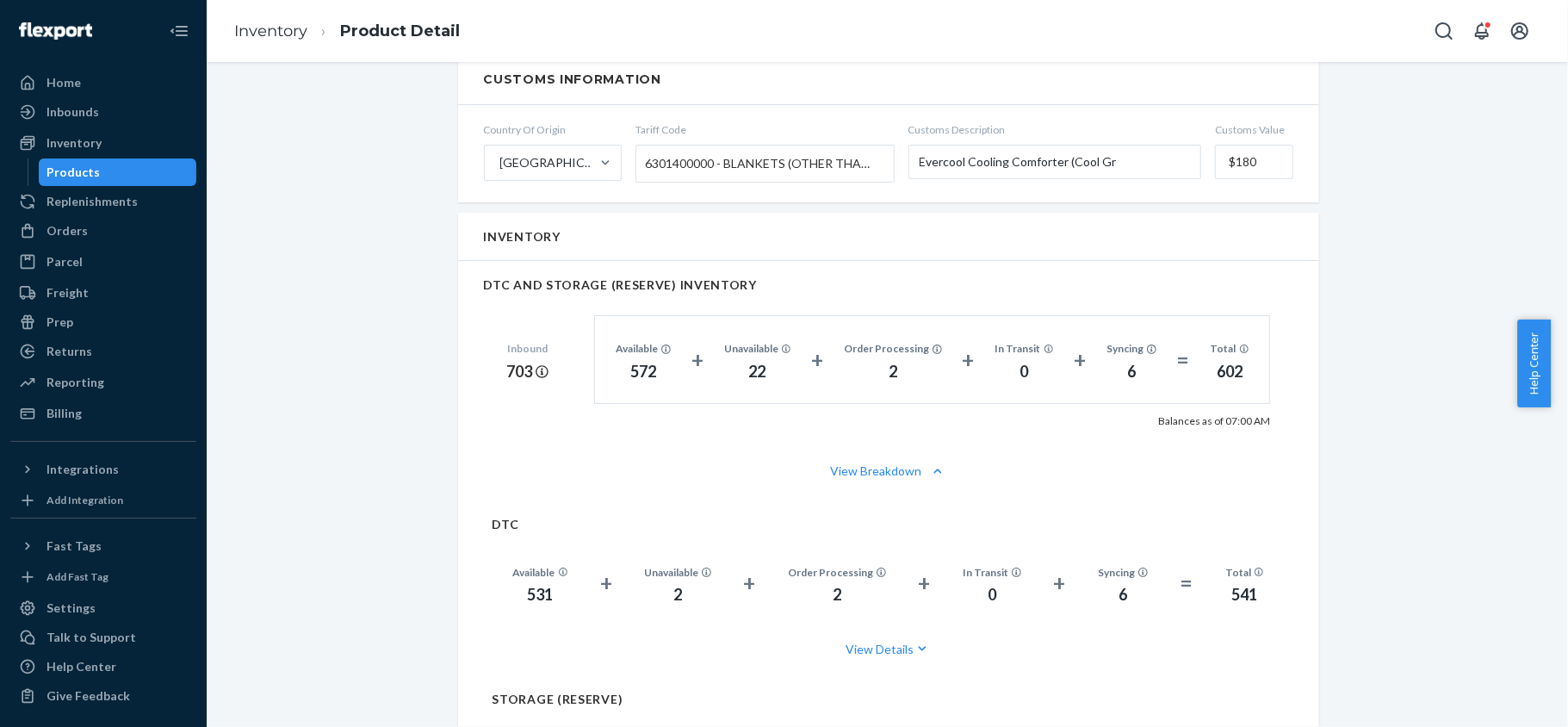
drag, startPoint x: 164, startPoint y: 177, endPoint x: 173, endPoint y: 183, distance: 10.8
click at [164, 177] on div "Products" at bounding box center [118, 172] width 155 height 24
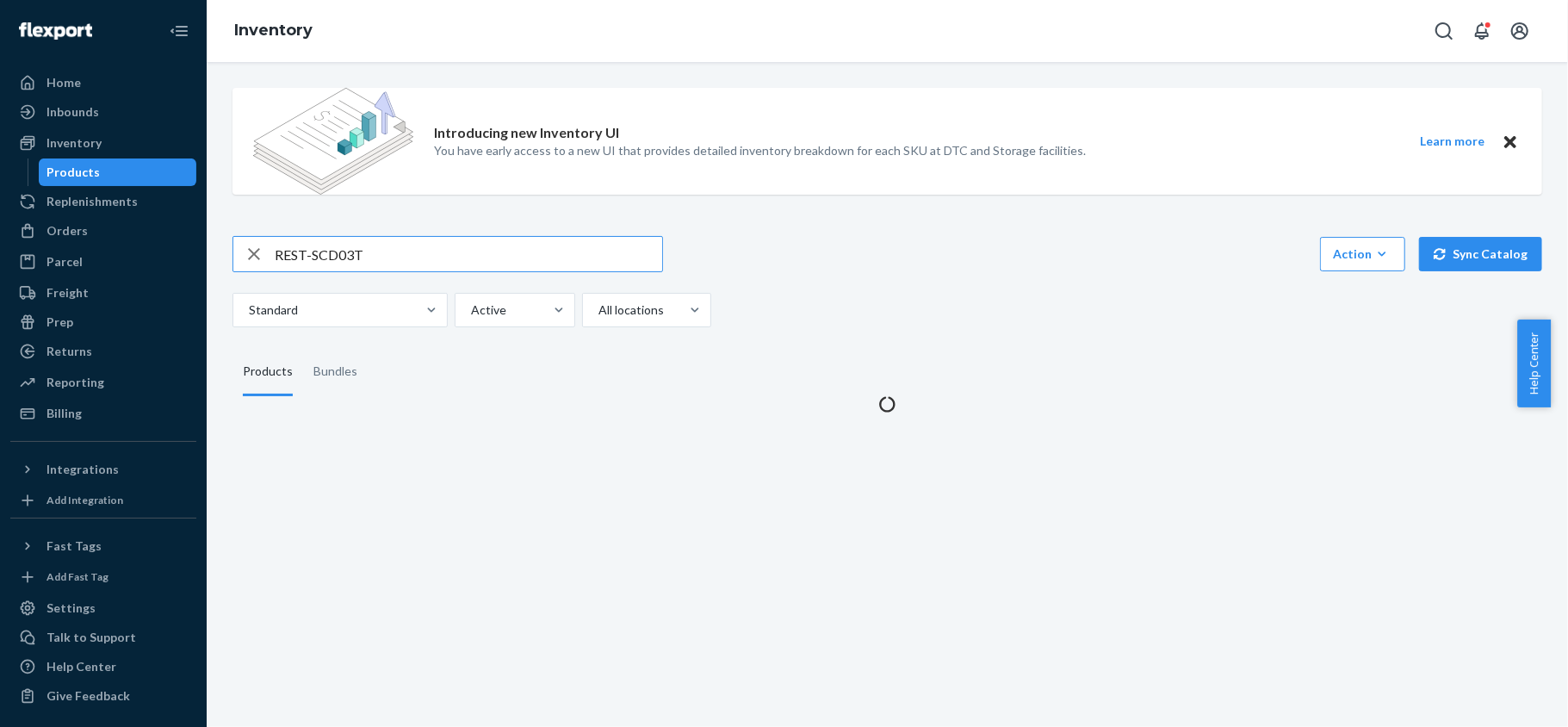
click at [411, 248] on input "REST-SCD03T" at bounding box center [469, 254] width 387 height 35
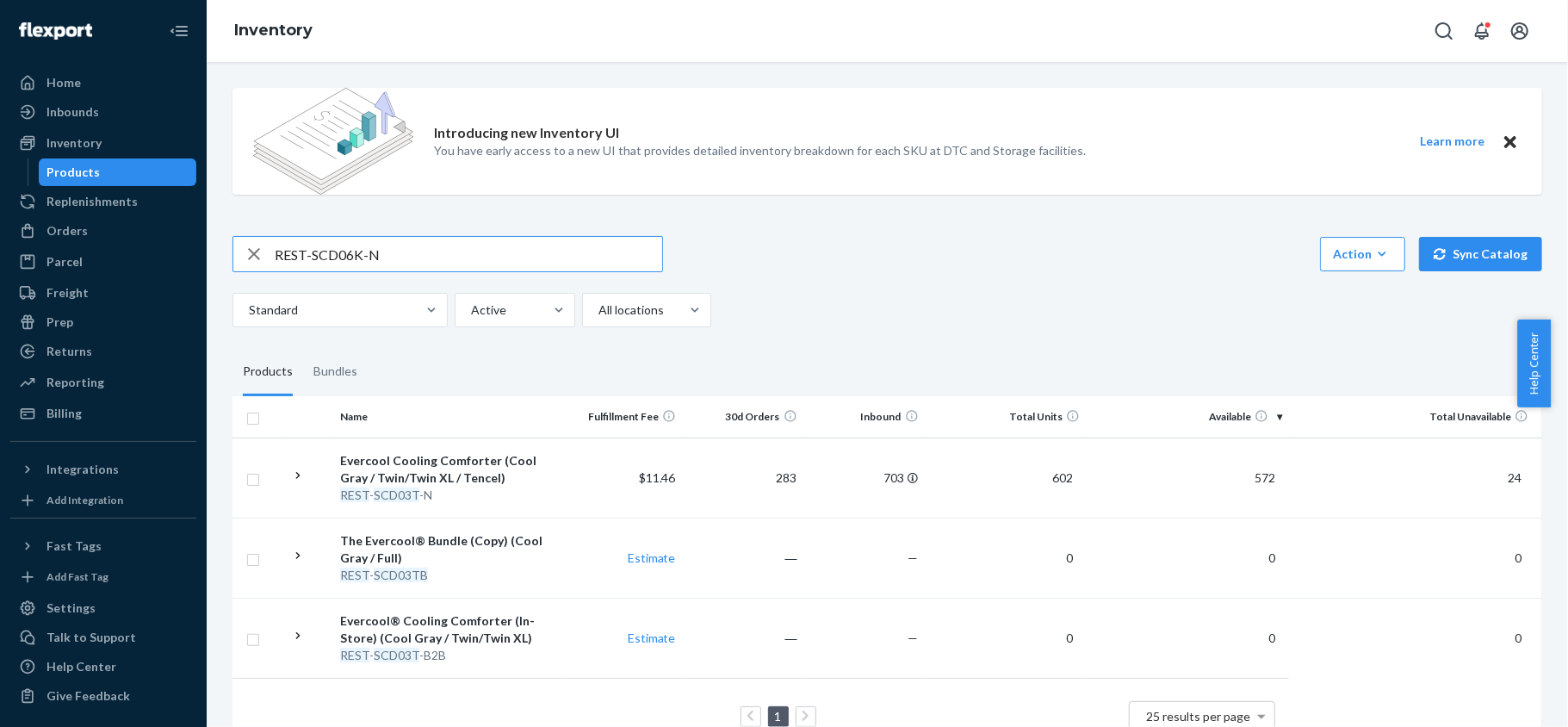
type input "REST-SCD06K-N"
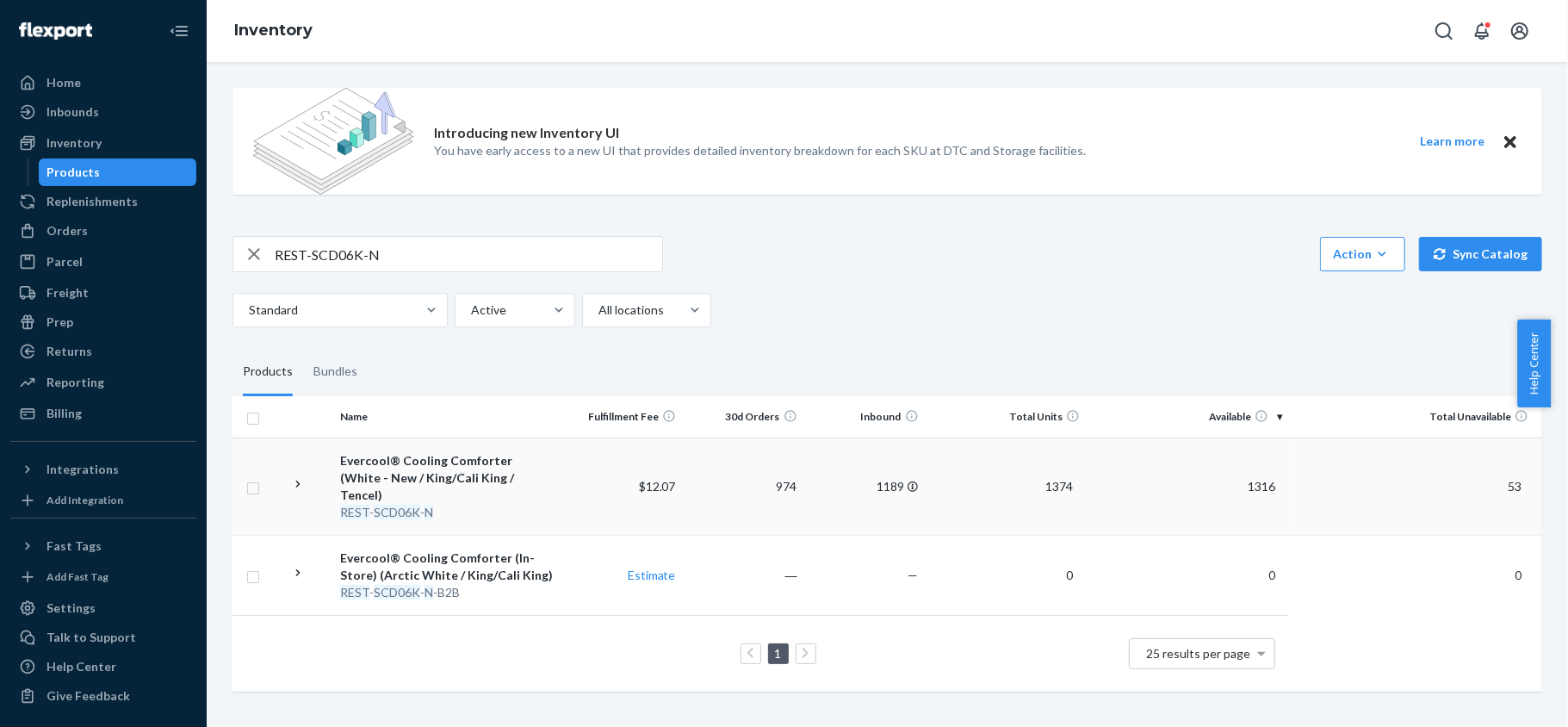
click at [1241, 479] on span "1316" at bounding box center [1261, 487] width 41 height 15
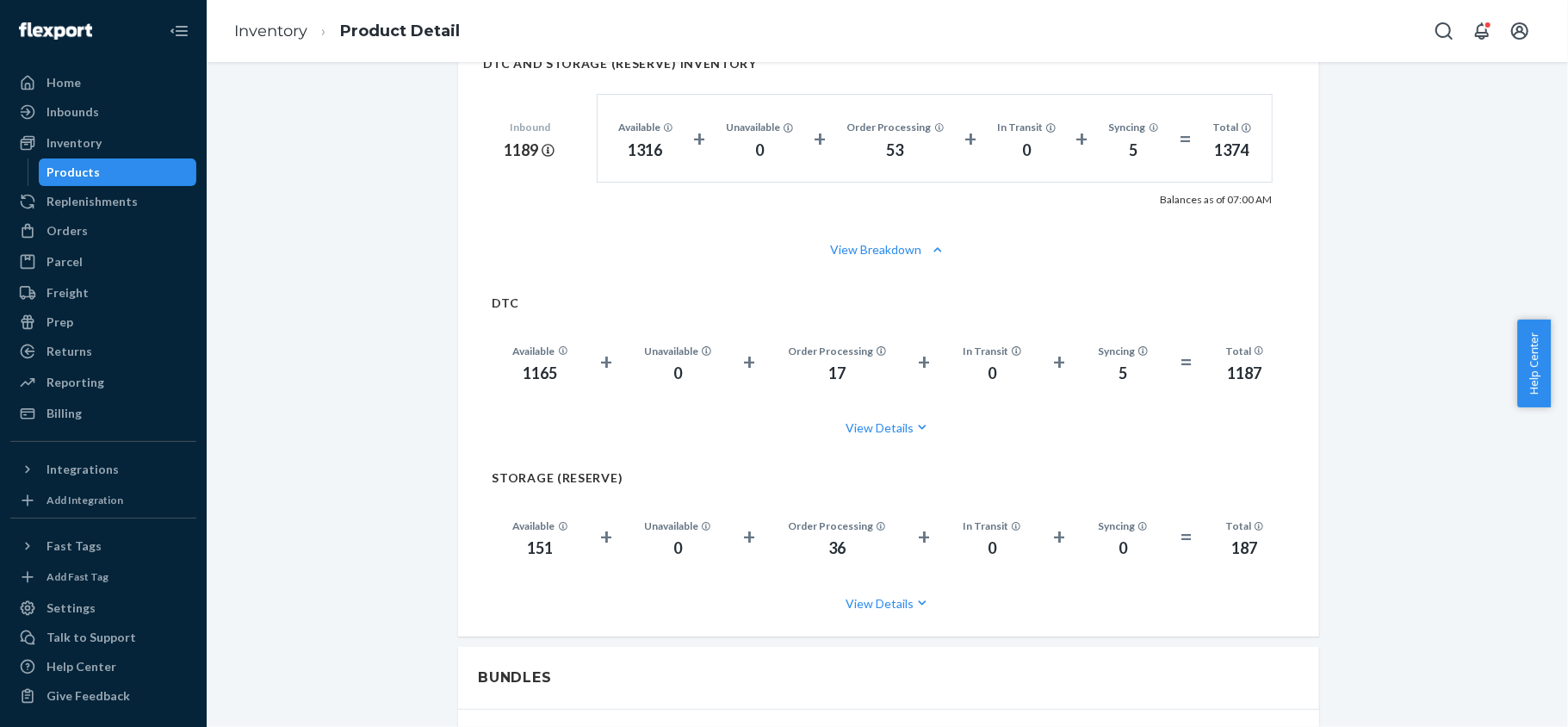
scroll to position [1262, 0]
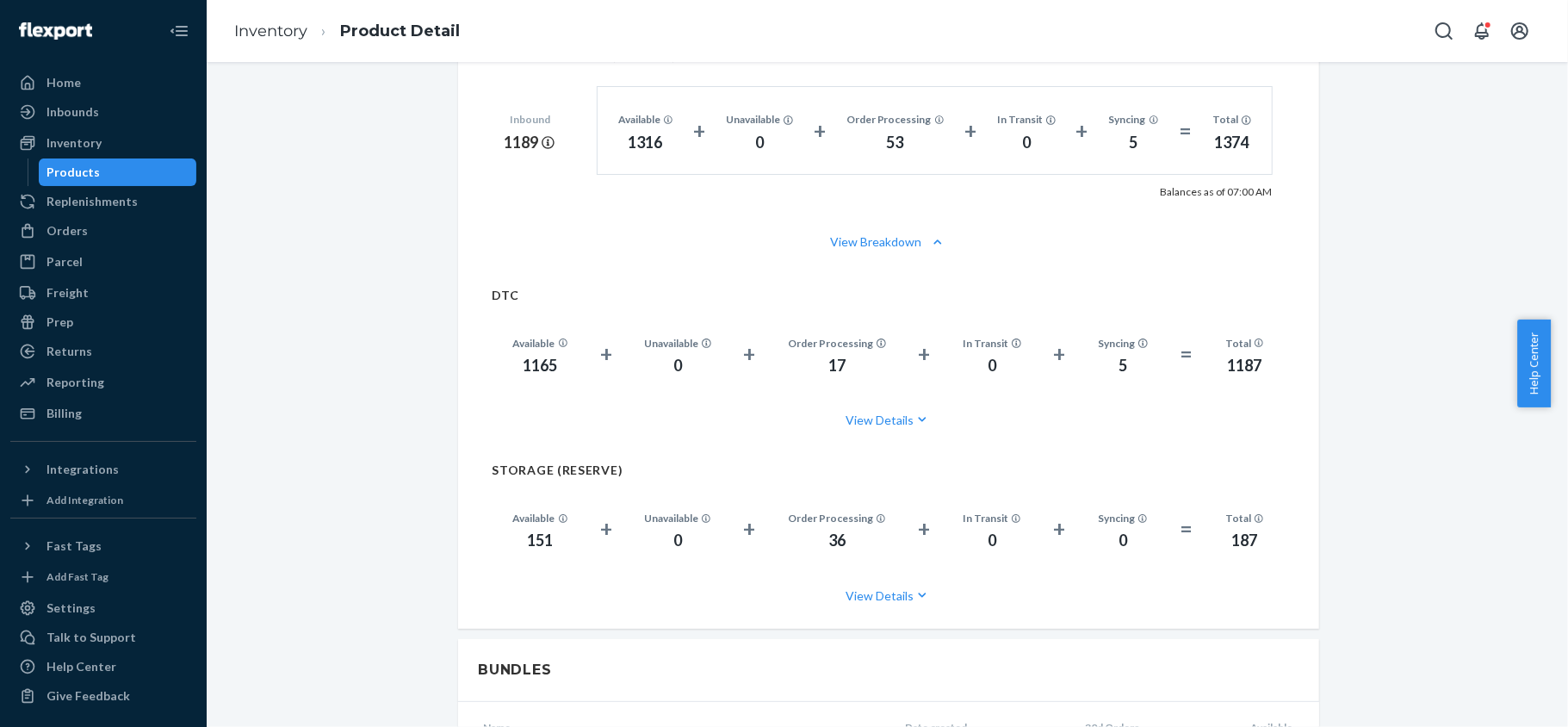
click at [167, 176] on div "Products" at bounding box center [118, 172] width 155 height 24
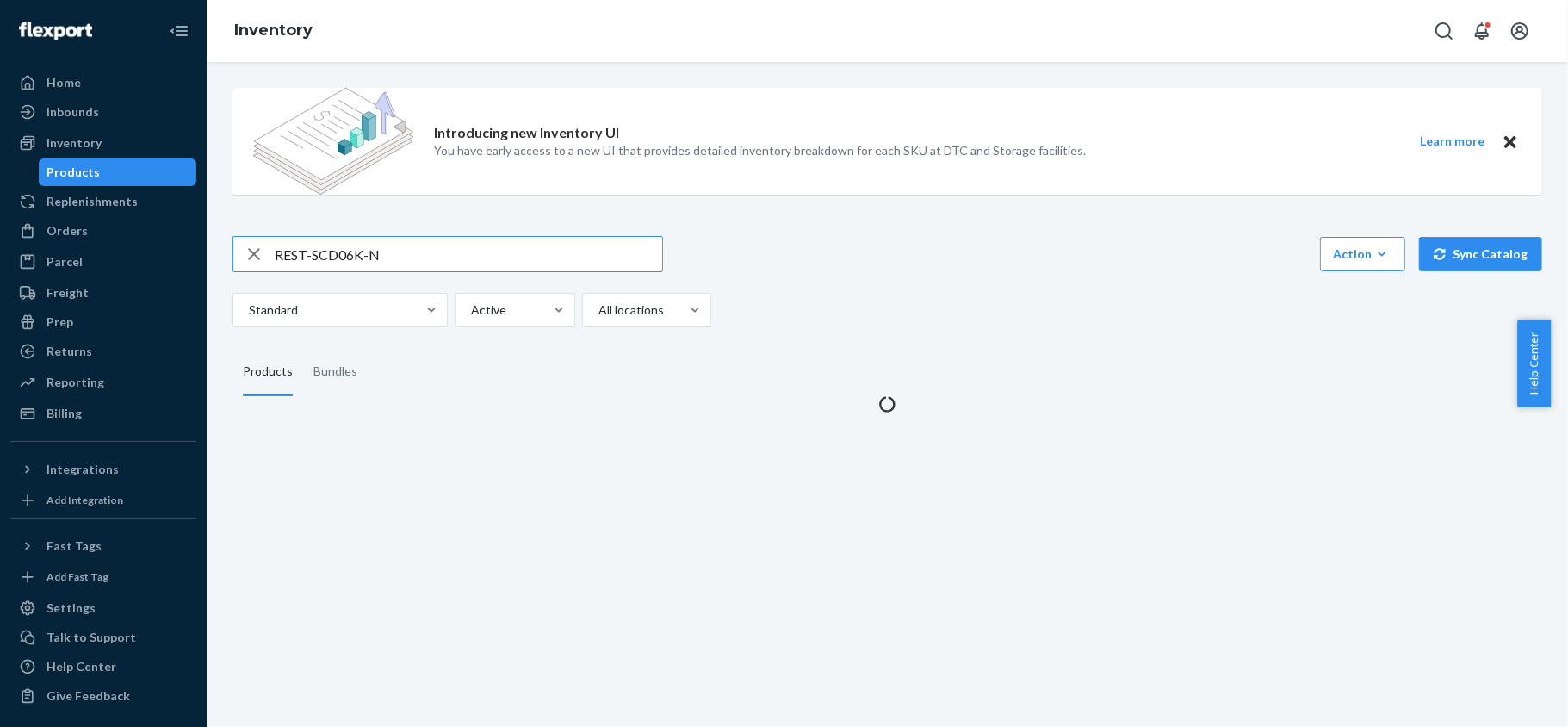
click at [416, 269] on input "REST-SCD06K-N" at bounding box center [469, 254] width 387 height 35
click at [417, 269] on input "REST-SCD06K-N" at bounding box center [469, 254] width 387 height 35
click at [438, 246] on input "REST-SCD06K-N" at bounding box center [469, 254] width 387 height 35
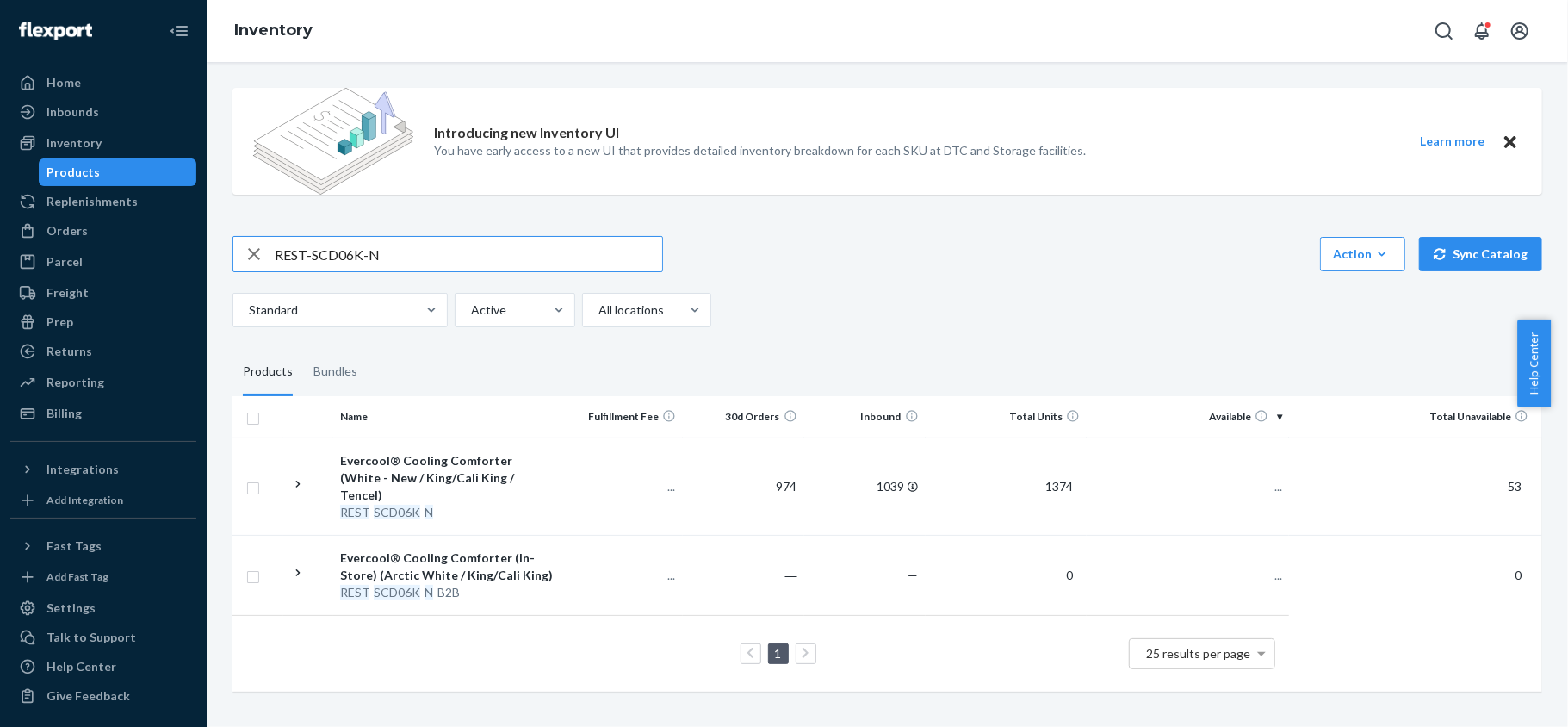
click at [438, 246] on input "REST-SCD06K-N" at bounding box center [469, 254] width 387 height 35
type input "REST-SCD06Q-N"
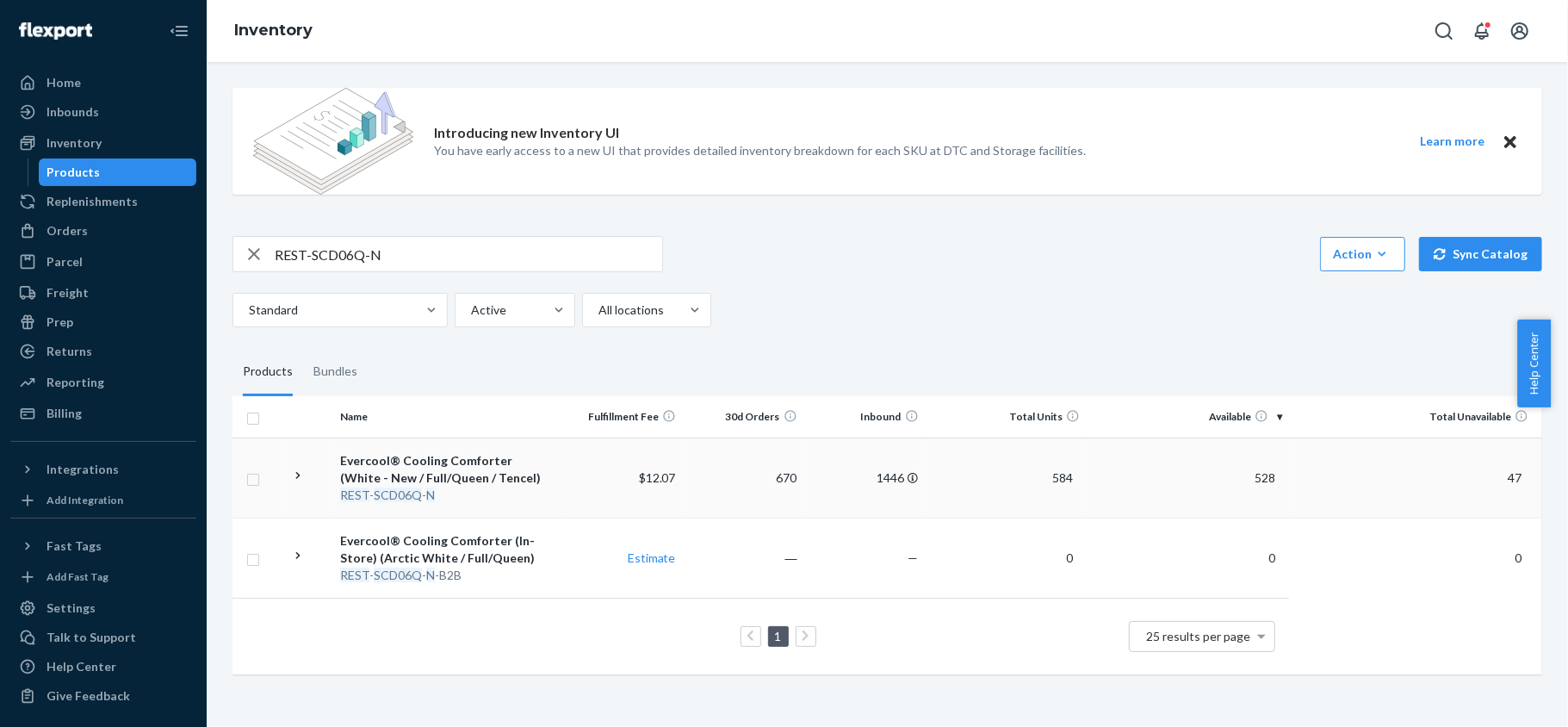
click at [1256, 475] on span "528" at bounding box center [1265, 478] width 35 height 15
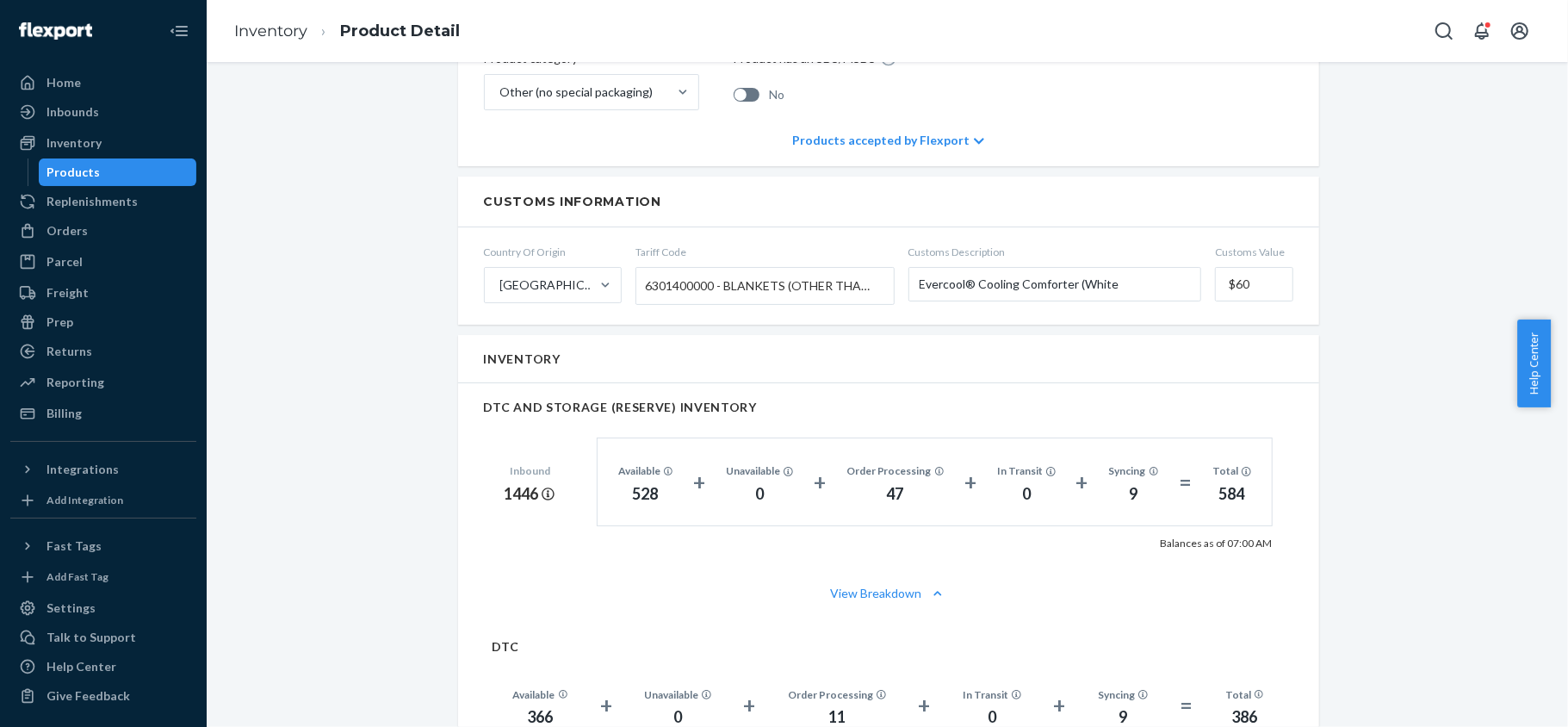
scroll to position [1148, 0]
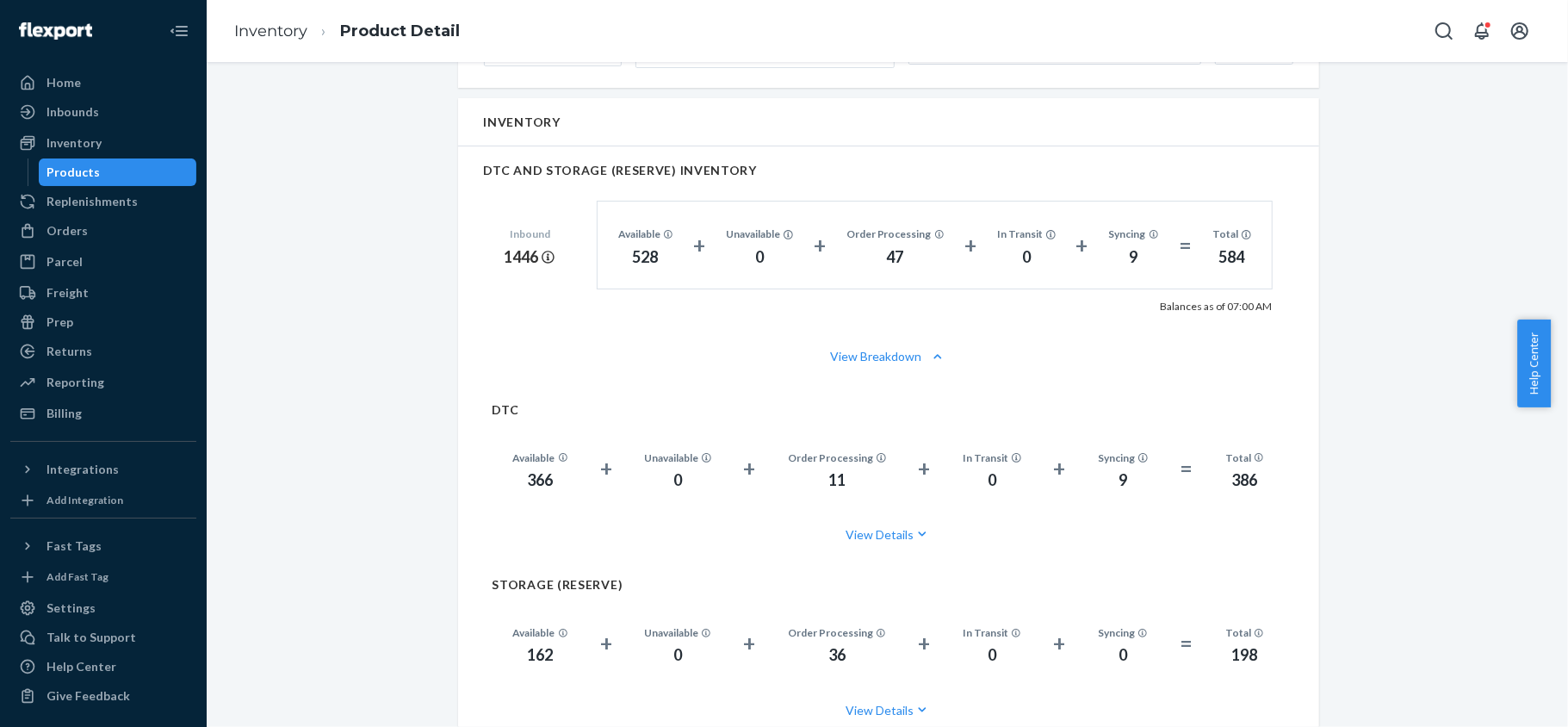
click at [141, 172] on div "Products" at bounding box center [118, 172] width 155 height 24
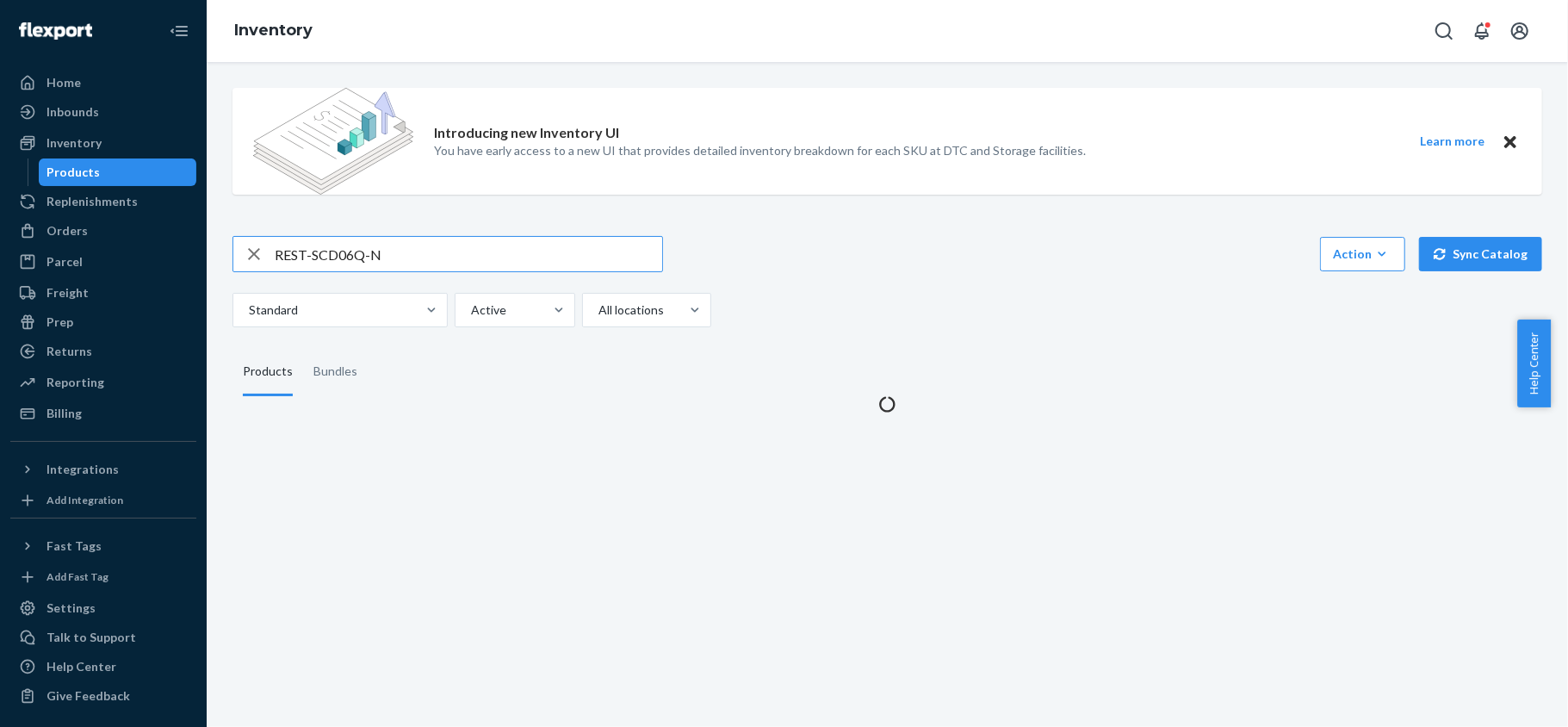
click at [406, 263] on input "REST-SCD06Q-N" at bounding box center [469, 254] width 387 height 35
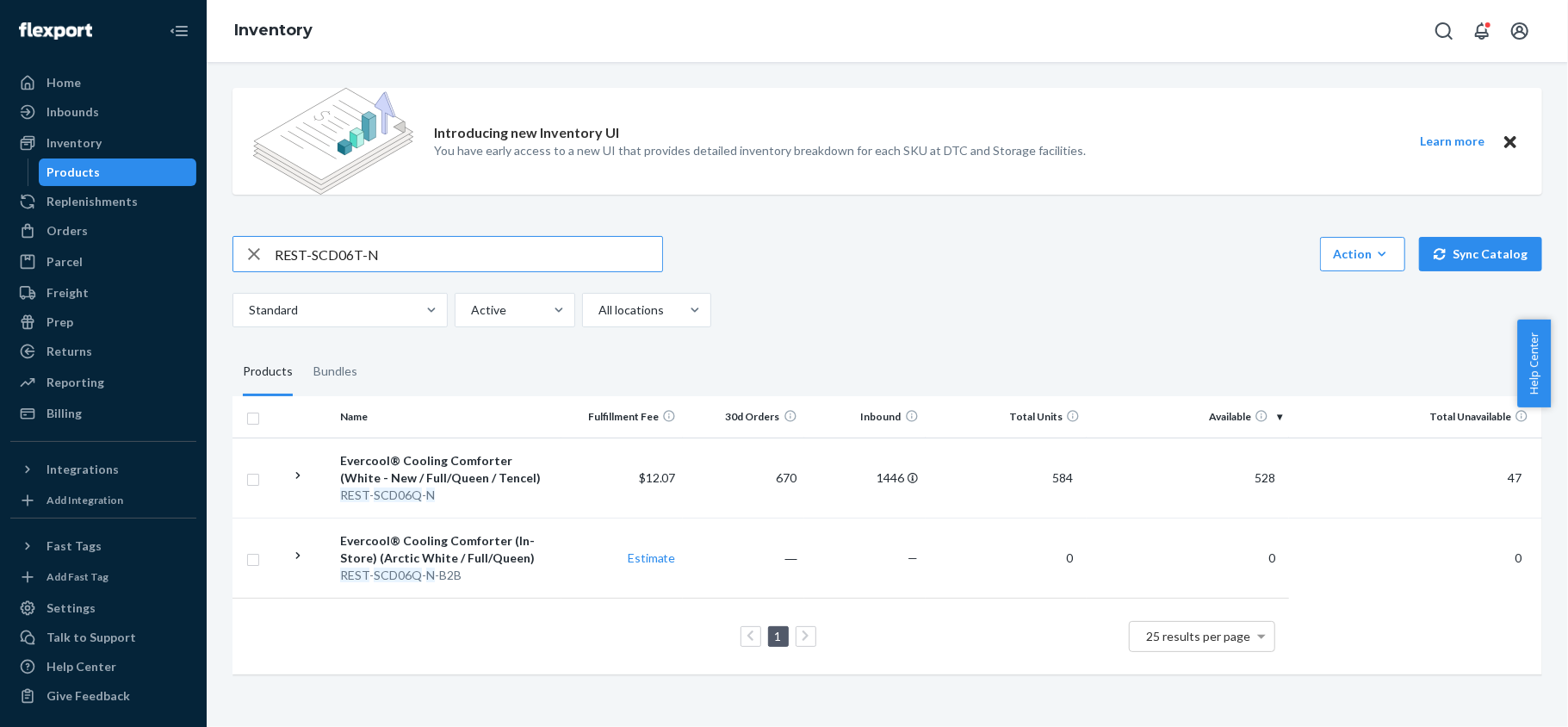
type input "REST-SCD06T-N"
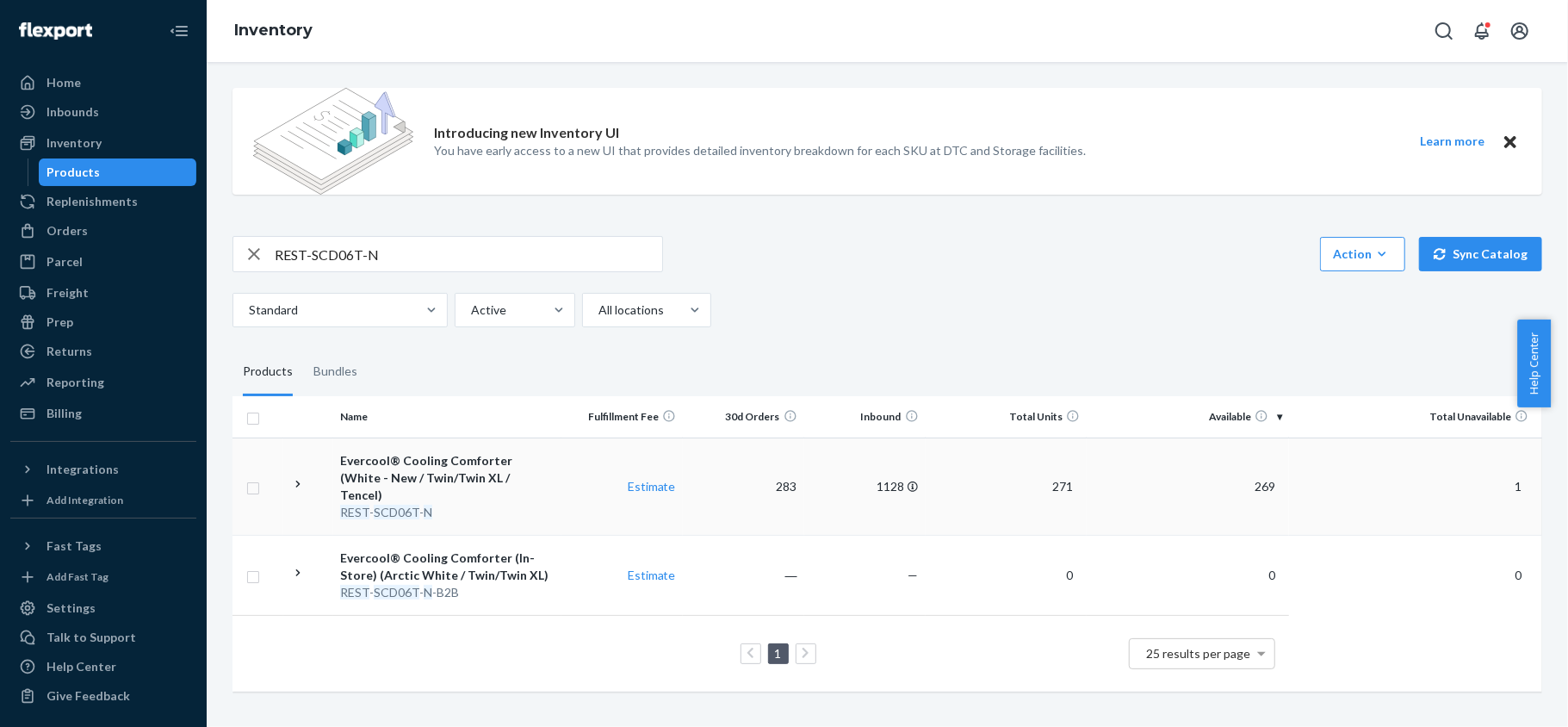
click at [1259, 482] on span "269" at bounding box center [1265, 487] width 35 height 15
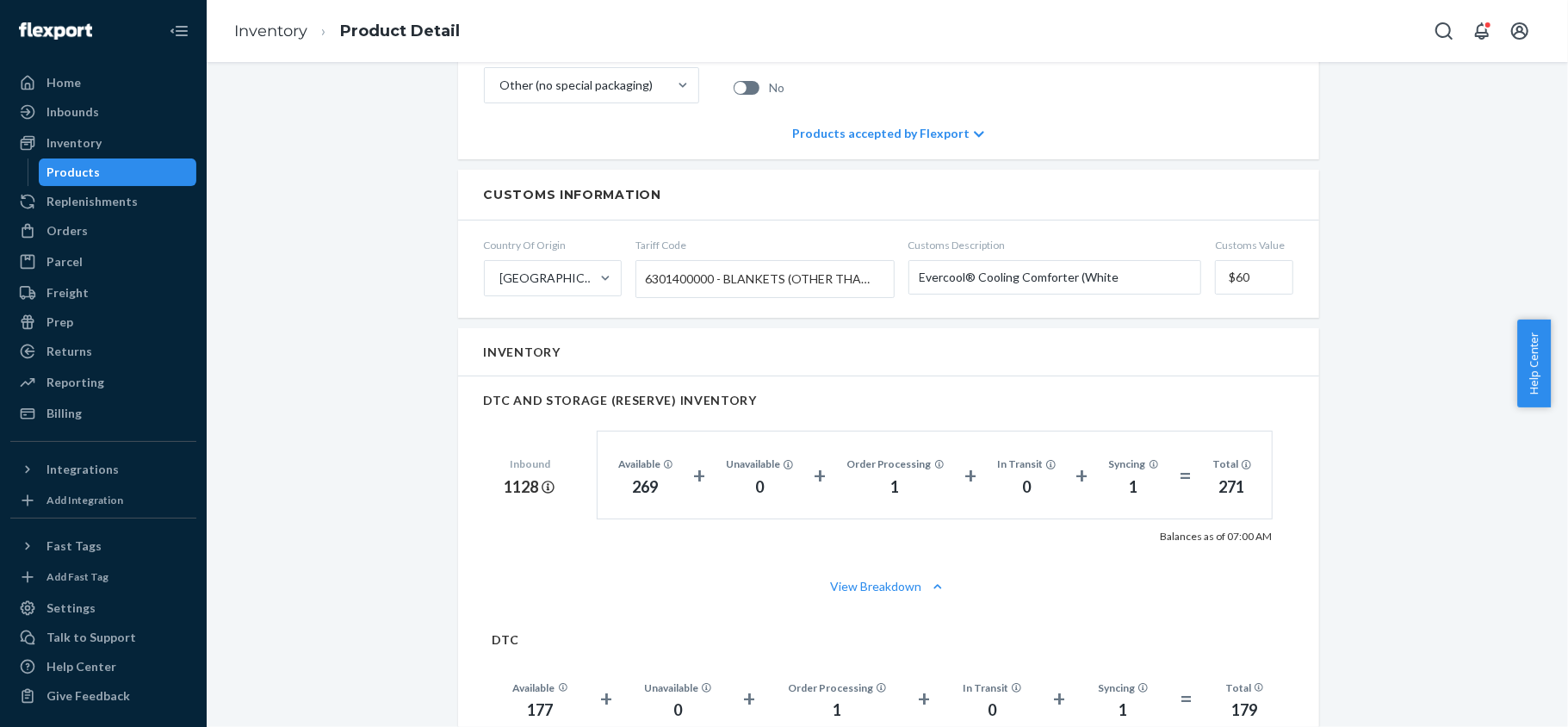
scroll to position [1262, 0]
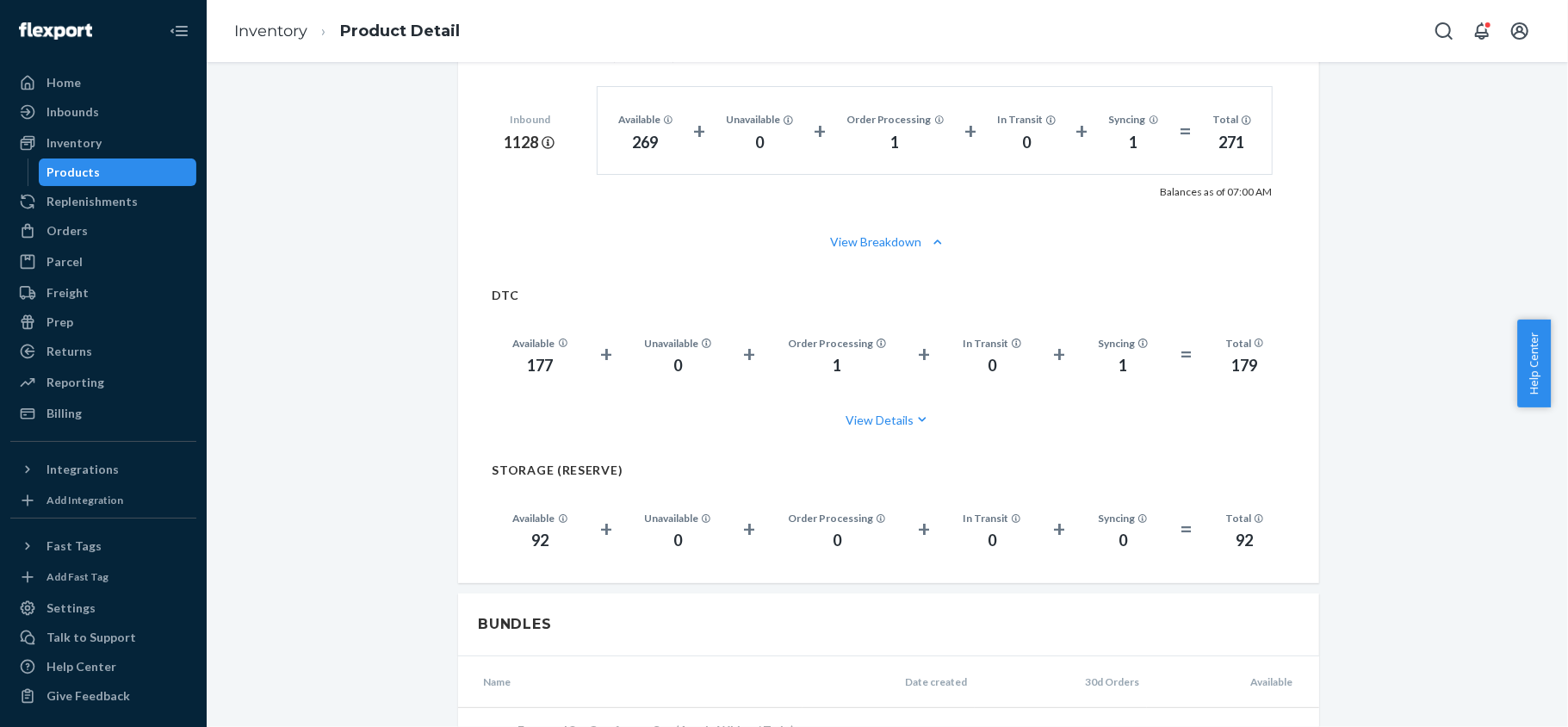
click at [135, 178] on div "Products" at bounding box center [118, 172] width 155 height 24
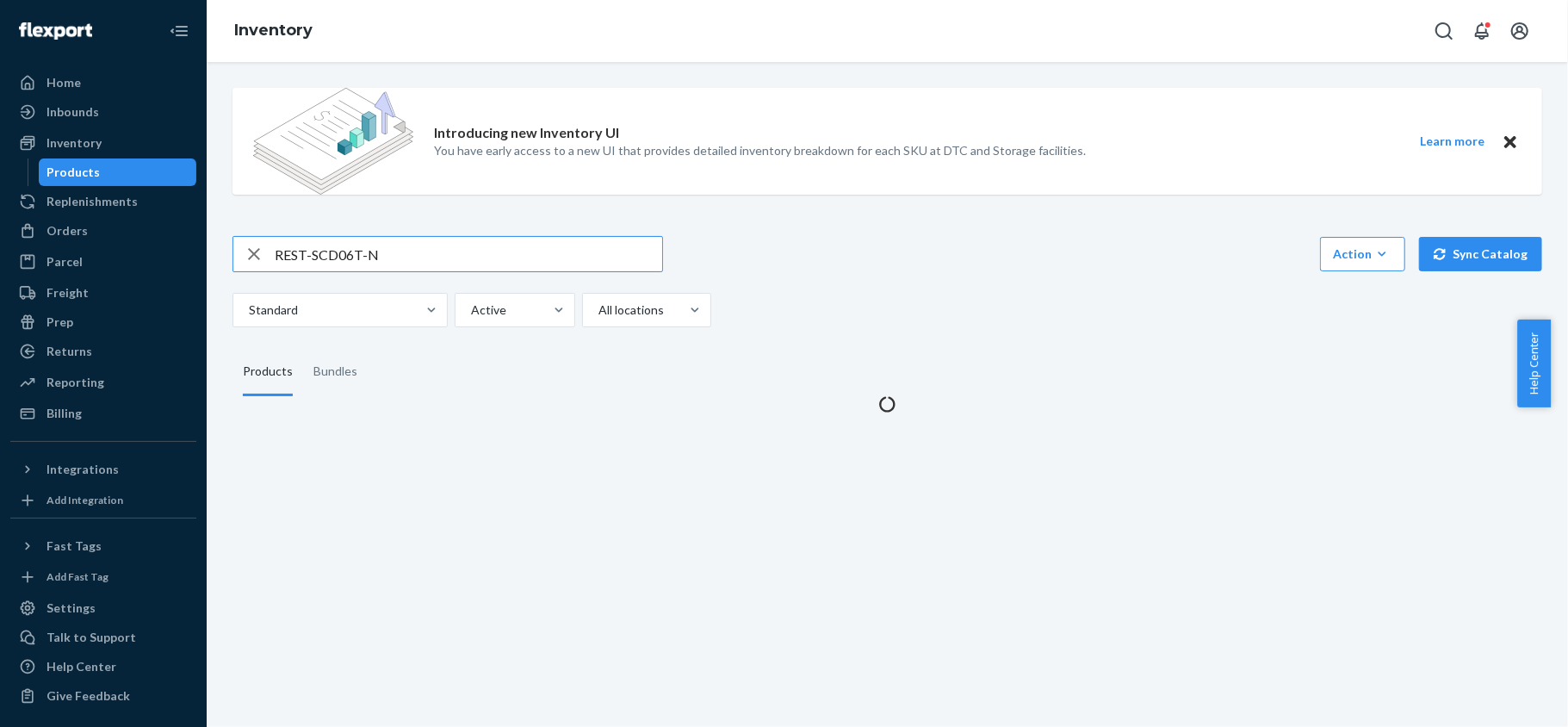
click at [390, 254] on input "REST-SCD06T-N" at bounding box center [469, 254] width 387 height 35
click at [391, 254] on input "REST-SCD06T-N" at bounding box center [469, 254] width 387 height 35
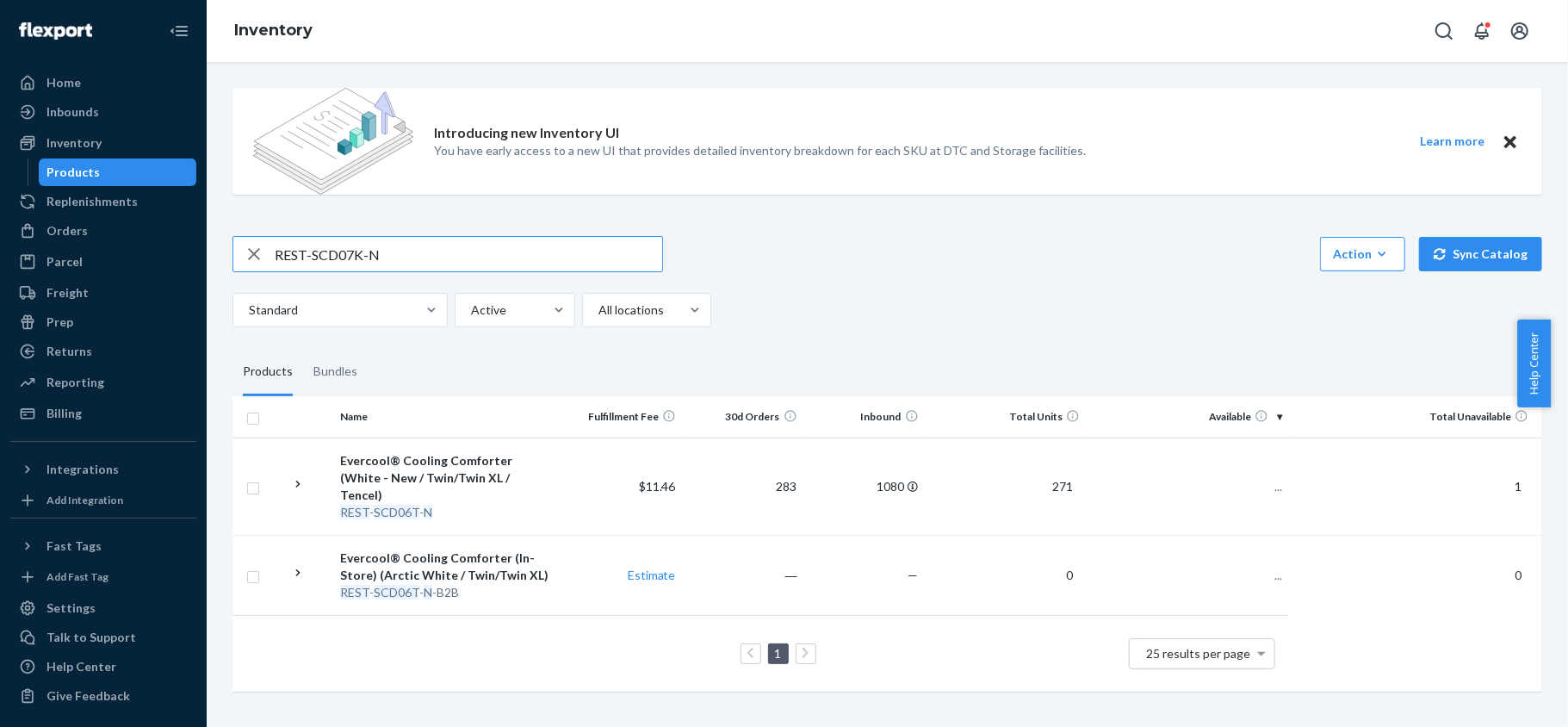
type input "REST-SCD07K-N"
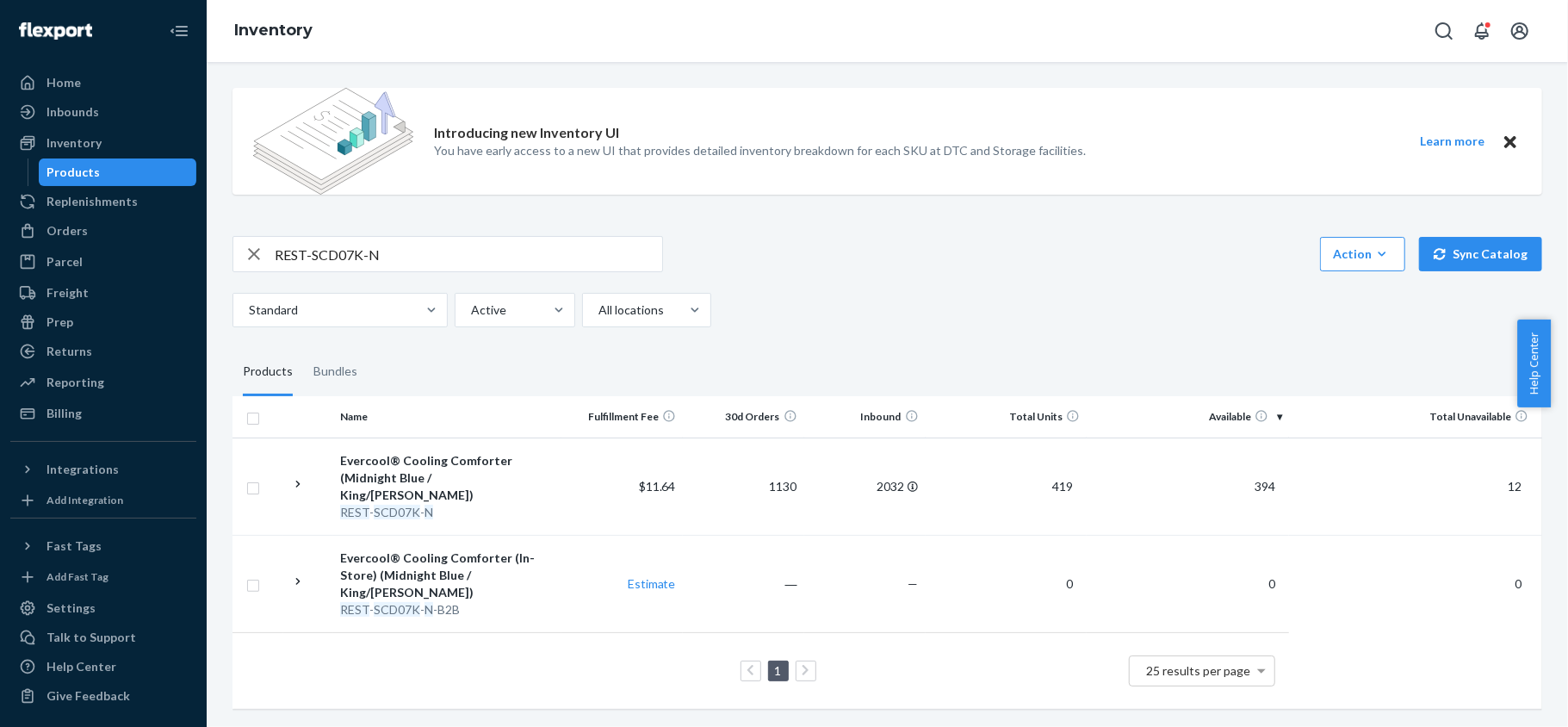
drag, startPoint x: 1241, startPoint y: 473, endPoint x: 1227, endPoint y: 384, distance: 90.1
click at [1248, 479] on span "394" at bounding box center [1265, 487] width 35 height 15
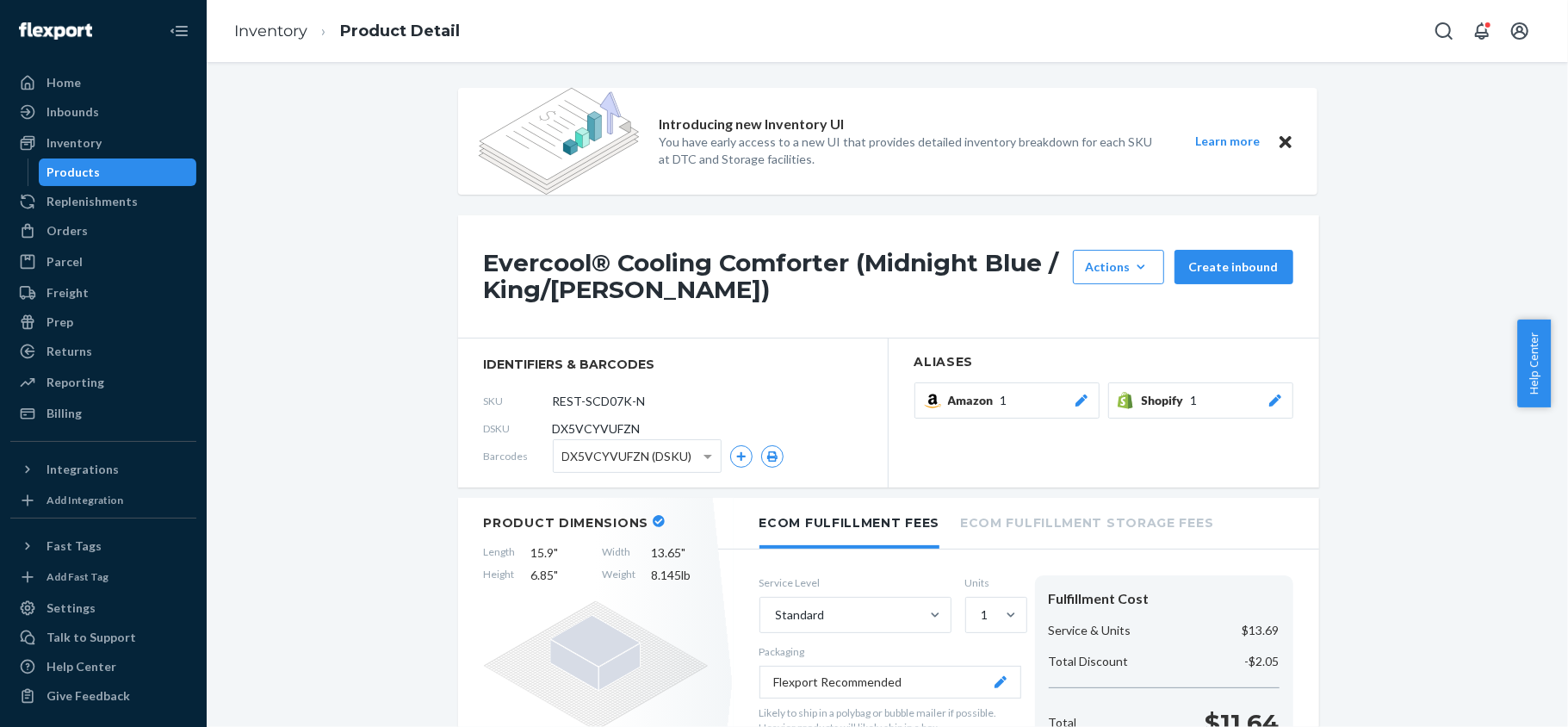
click at [178, 179] on link "Products" at bounding box center [117, 171] width 158 height 27
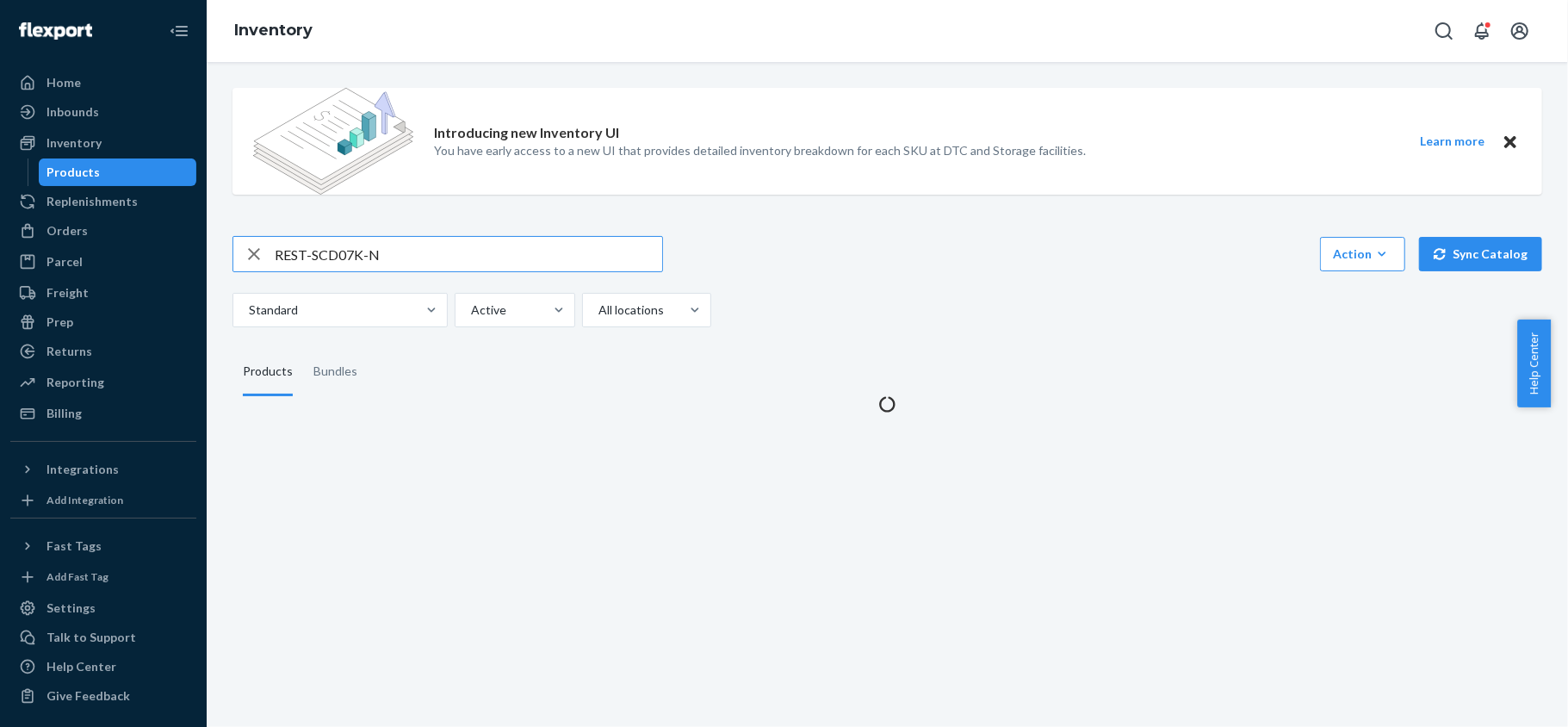
click at [358, 244] on input "REST-SCD07K-N" at bounding box center [469, 254] width 387 height 35
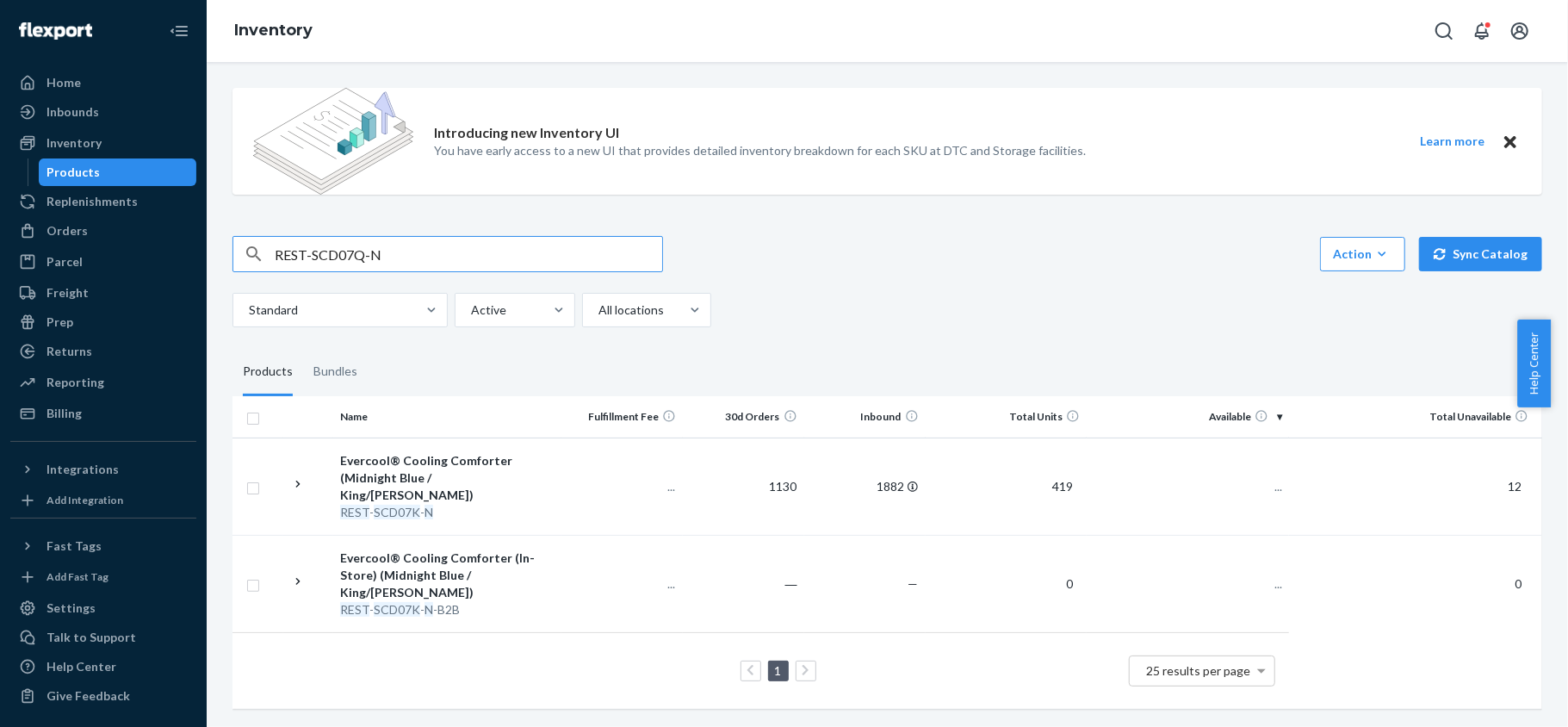
type input "REST-SCD07Q-N"
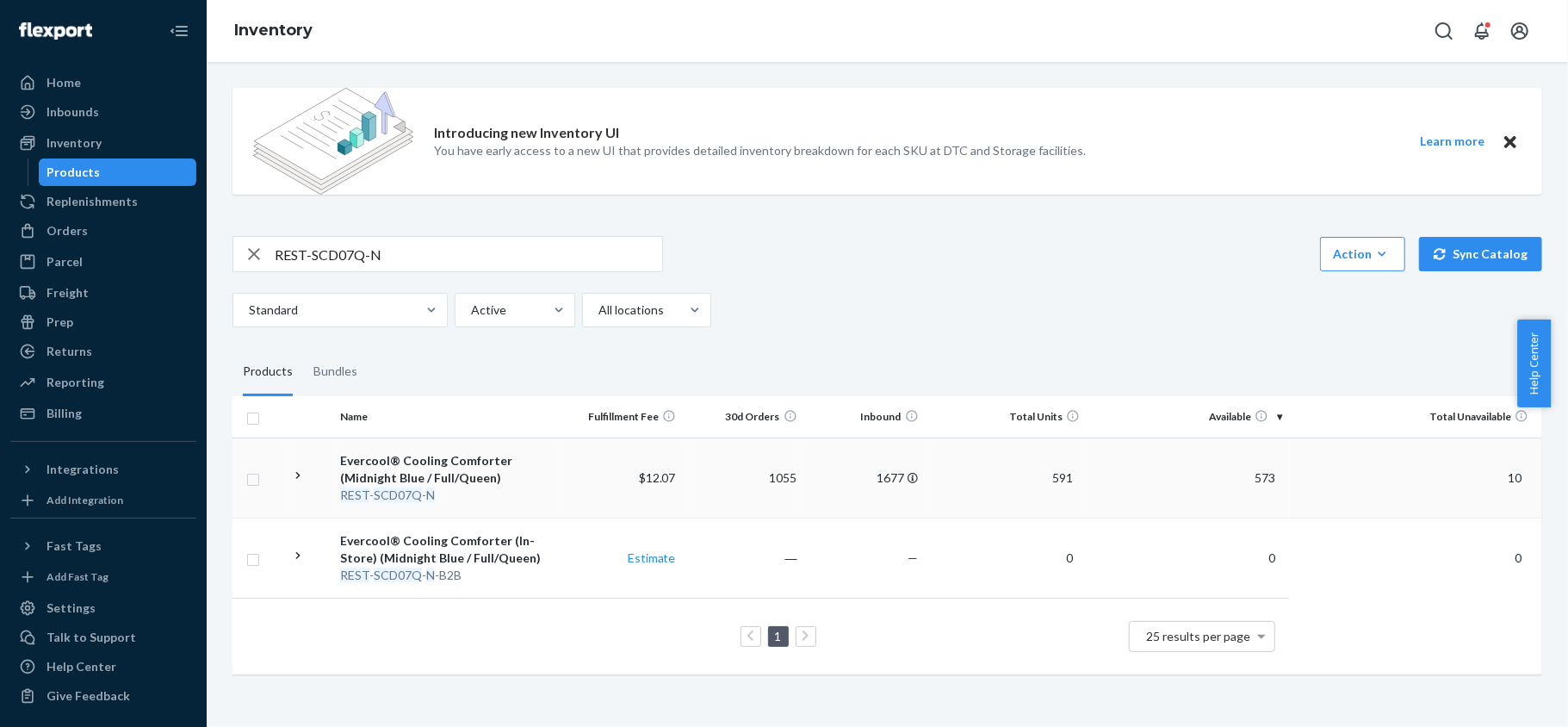
click at [1243, 467] on td "573" at bounding box center [1188, 478] width 202 height 80
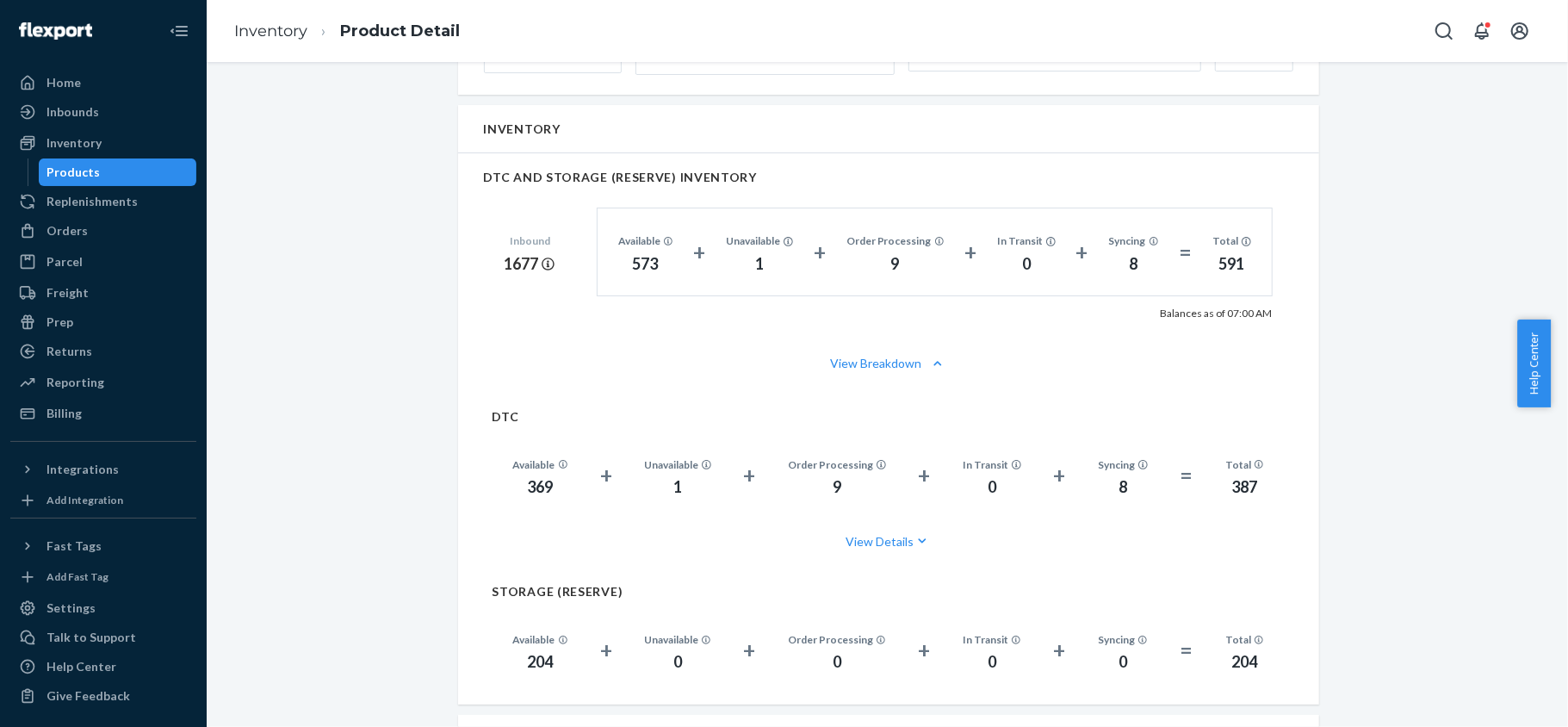
scroll to position [1148, 0]
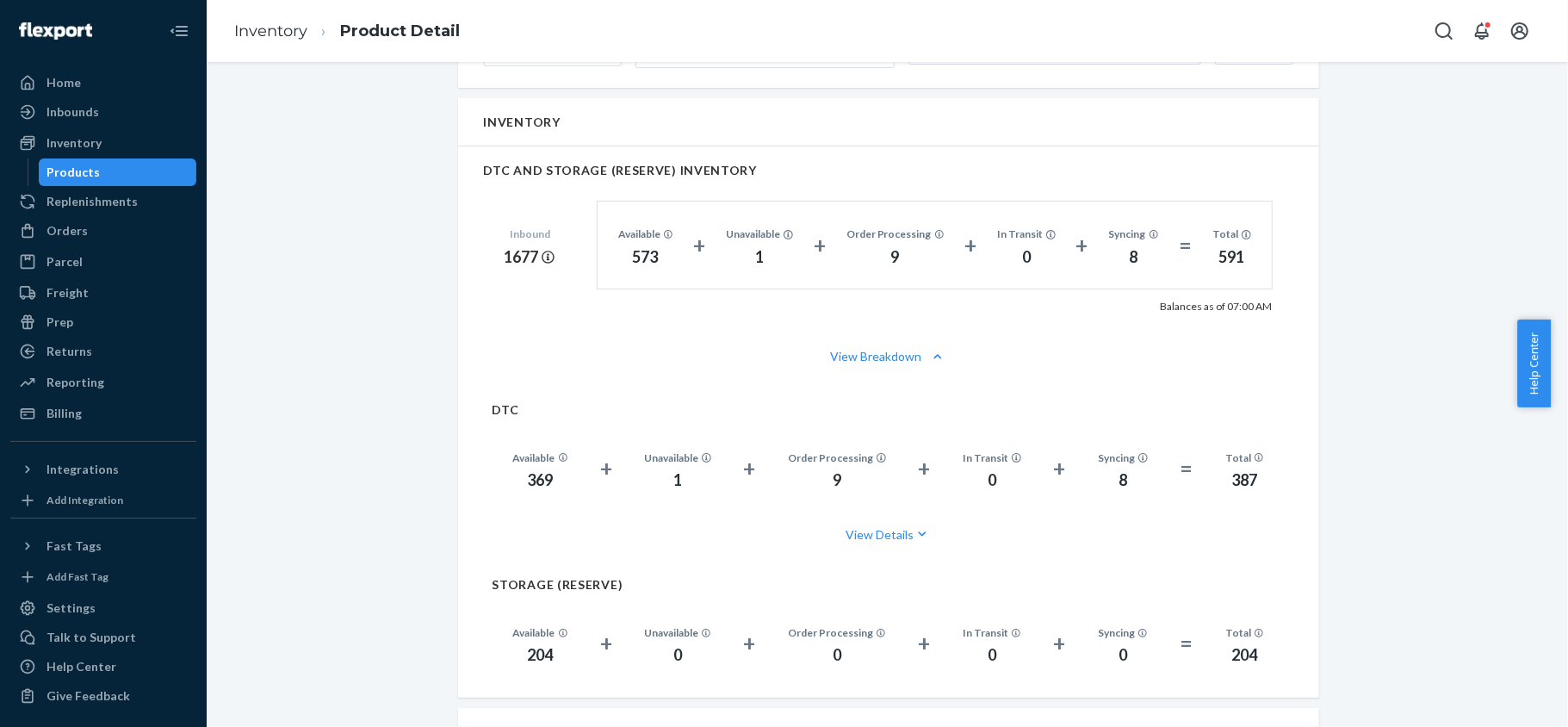
click at [160, 174] on div "Products" at bounding box center [118, 172] width 155 height 24
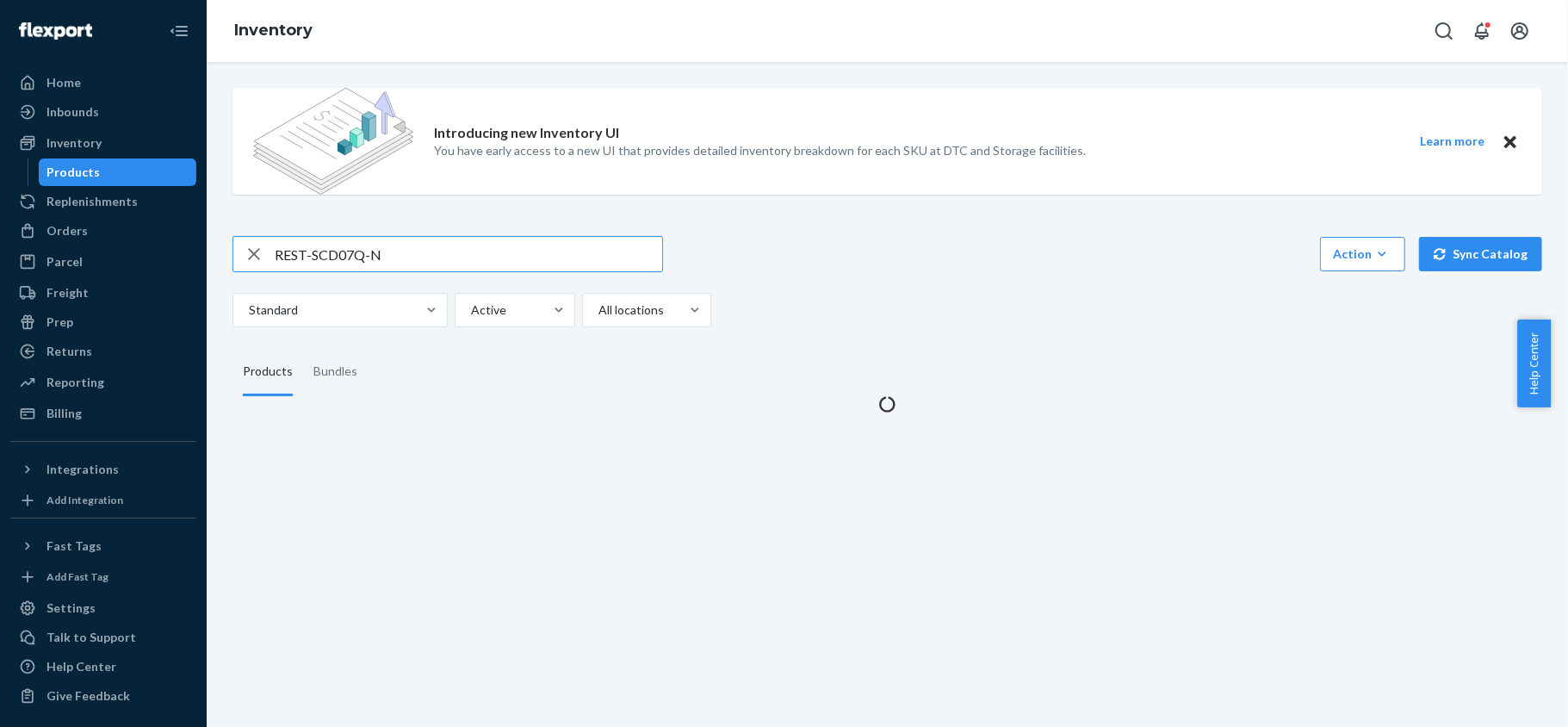
click at [410, 255] on input "REST-SCD07Q-N" at bounding box center [469, 254] width 387 height 35
type input "REST-SCD07T-N"
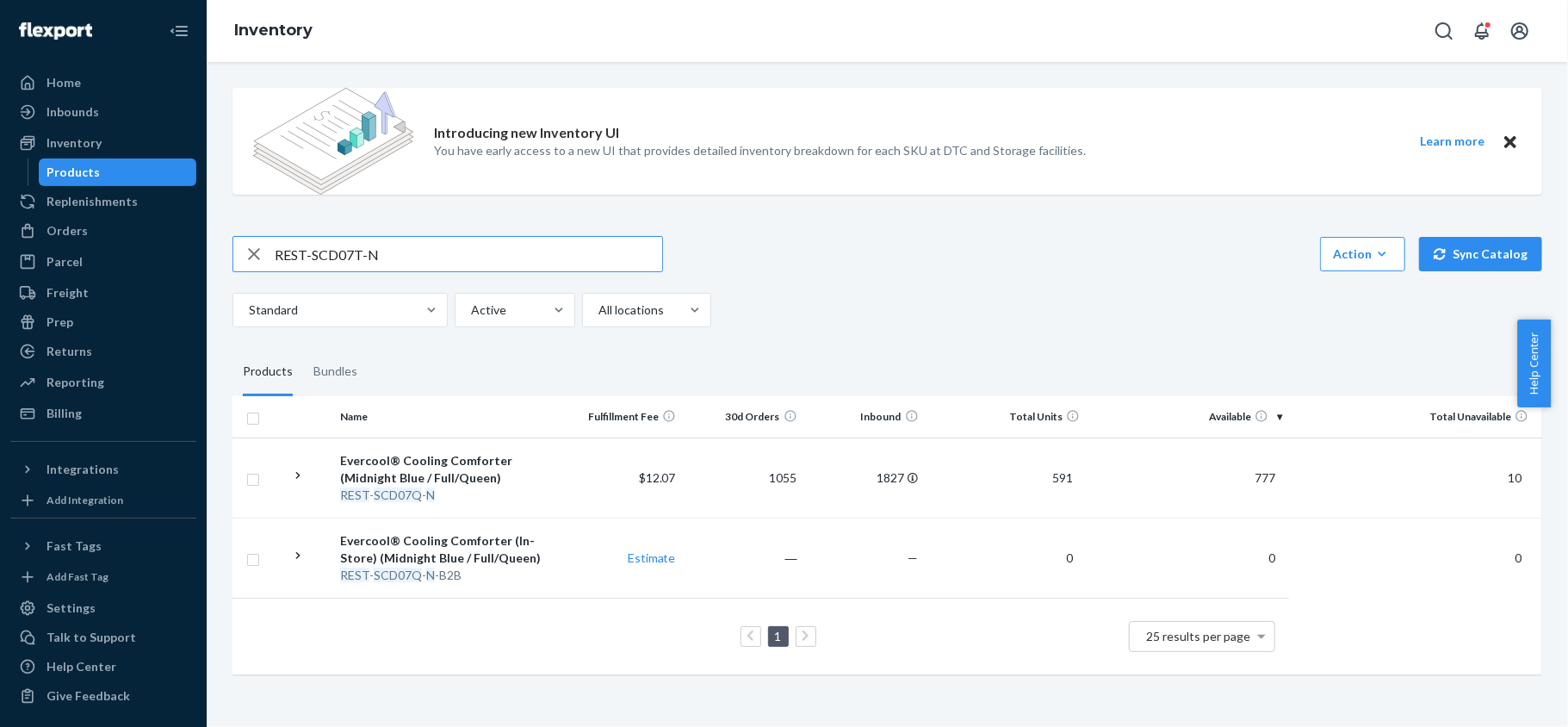
click at [425, 246] on input "REST-SCD07T-N" at bounding box center [469, 254] width 387 height 35
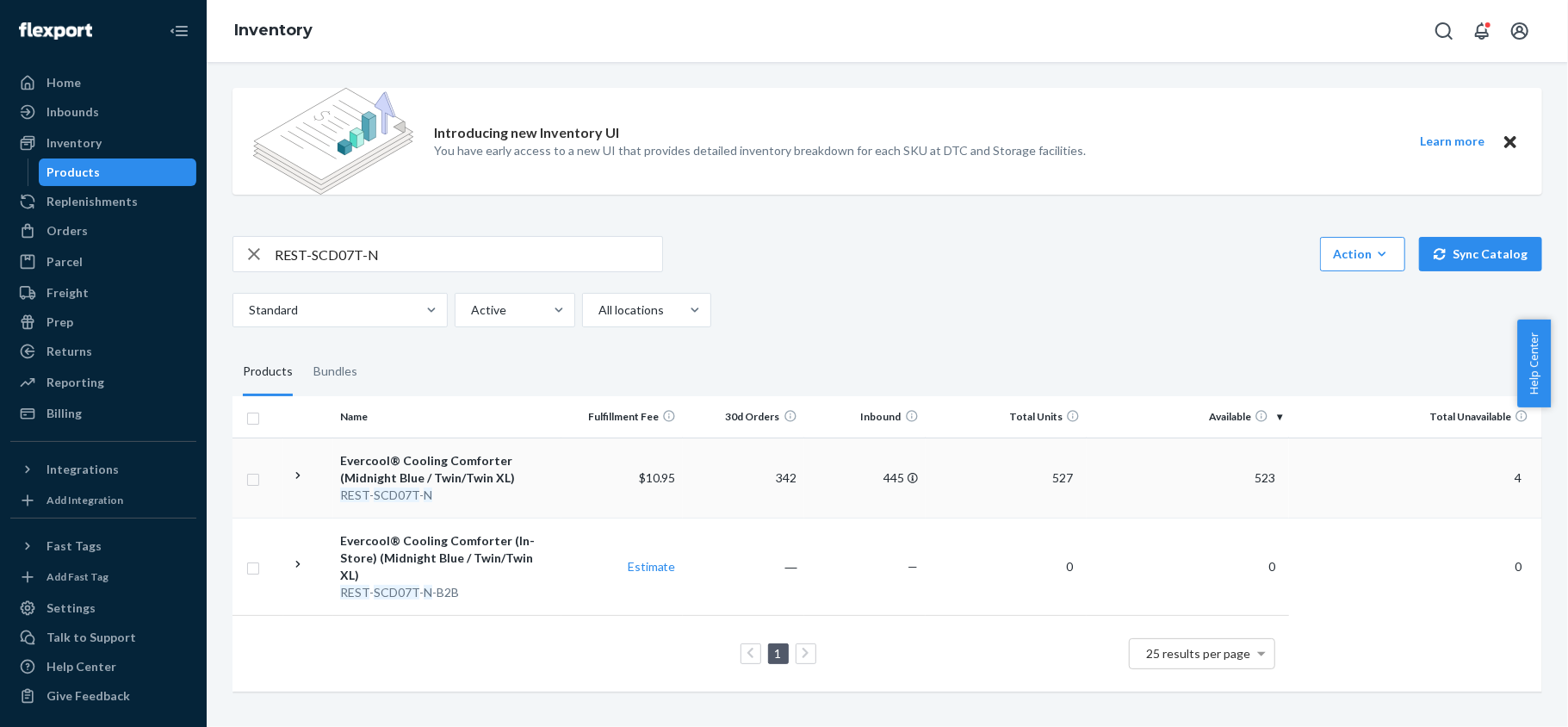
click at [1264, 484] on td "523" at bounding box center [1188, 478] width 202 height 80
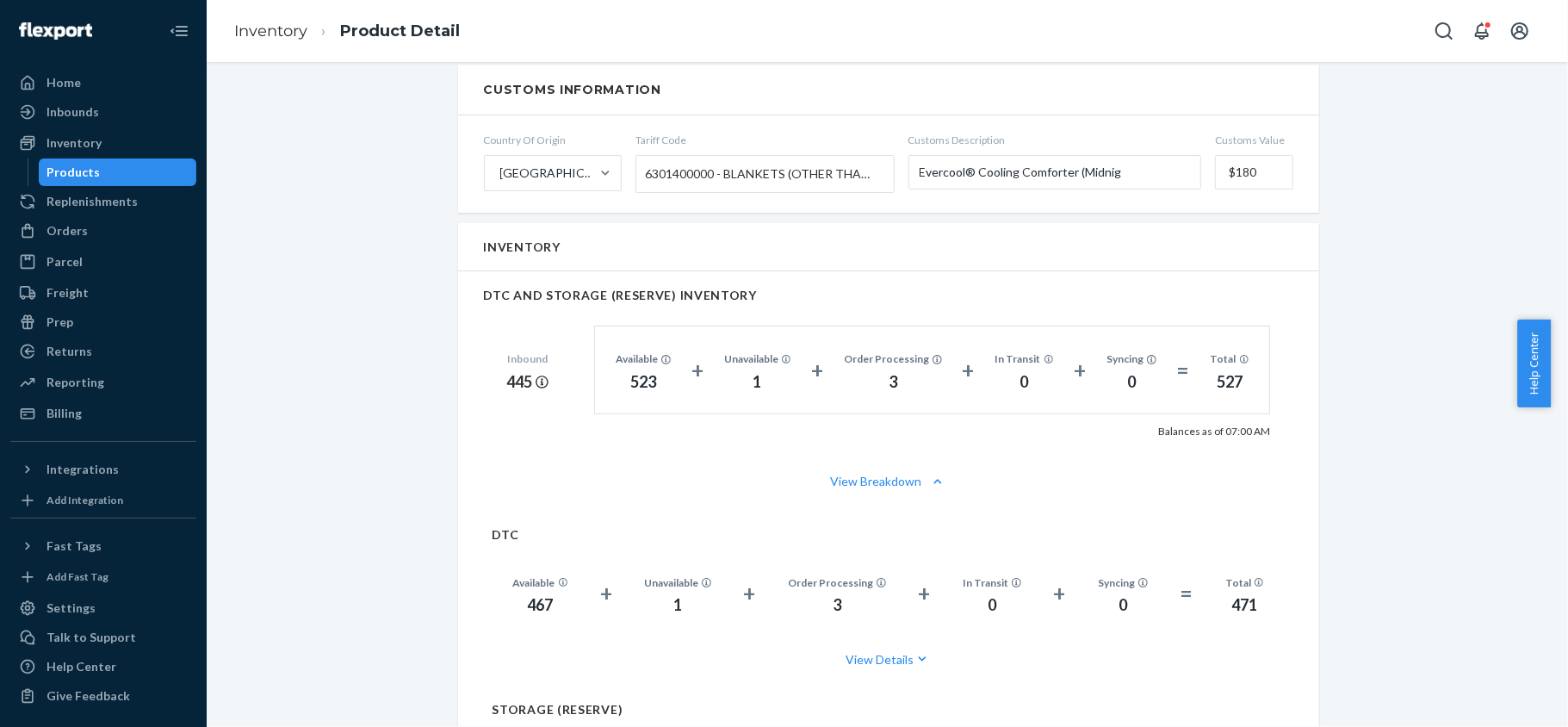
scroll to position [1033, 0]
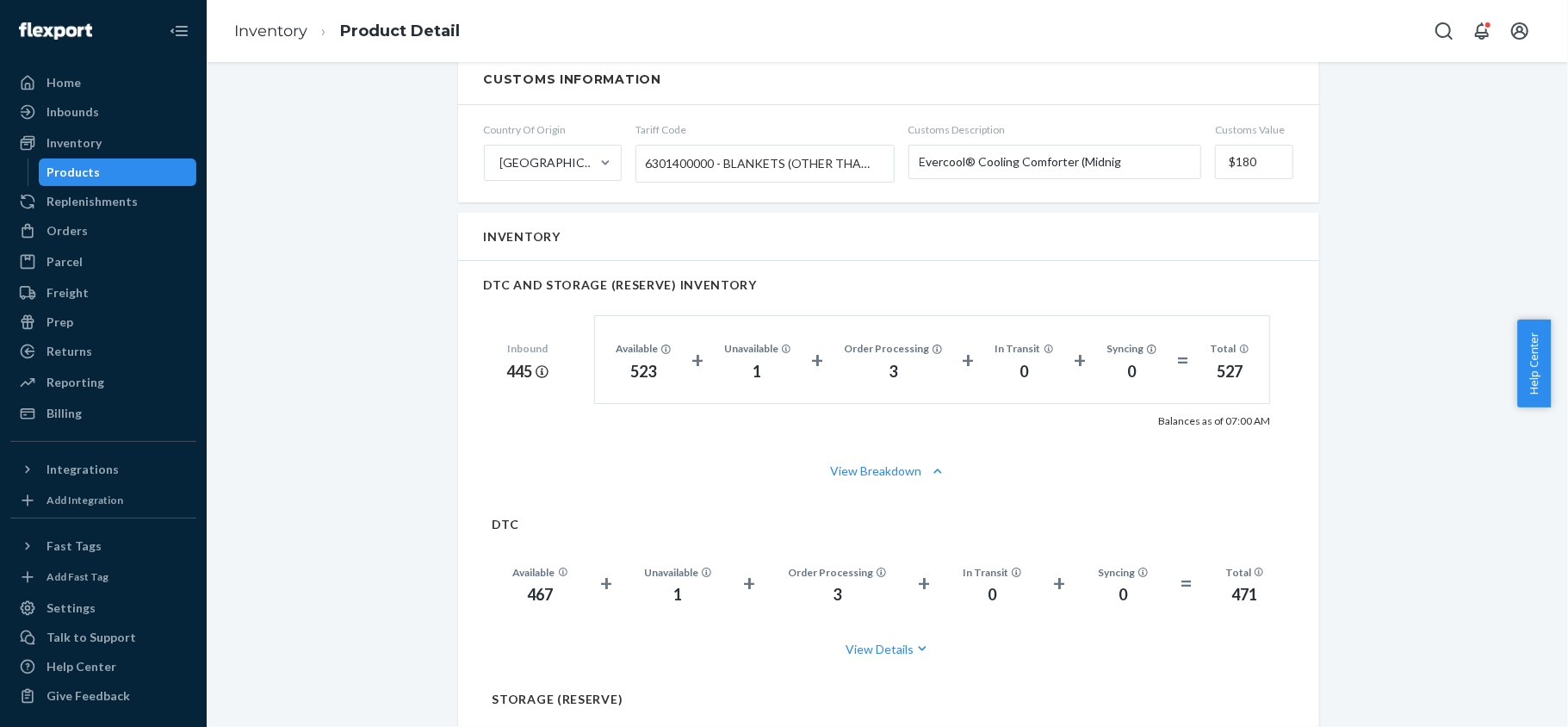
click at [139, 162] on div "Products" at bounding box center [118, 172] width 155 height 24
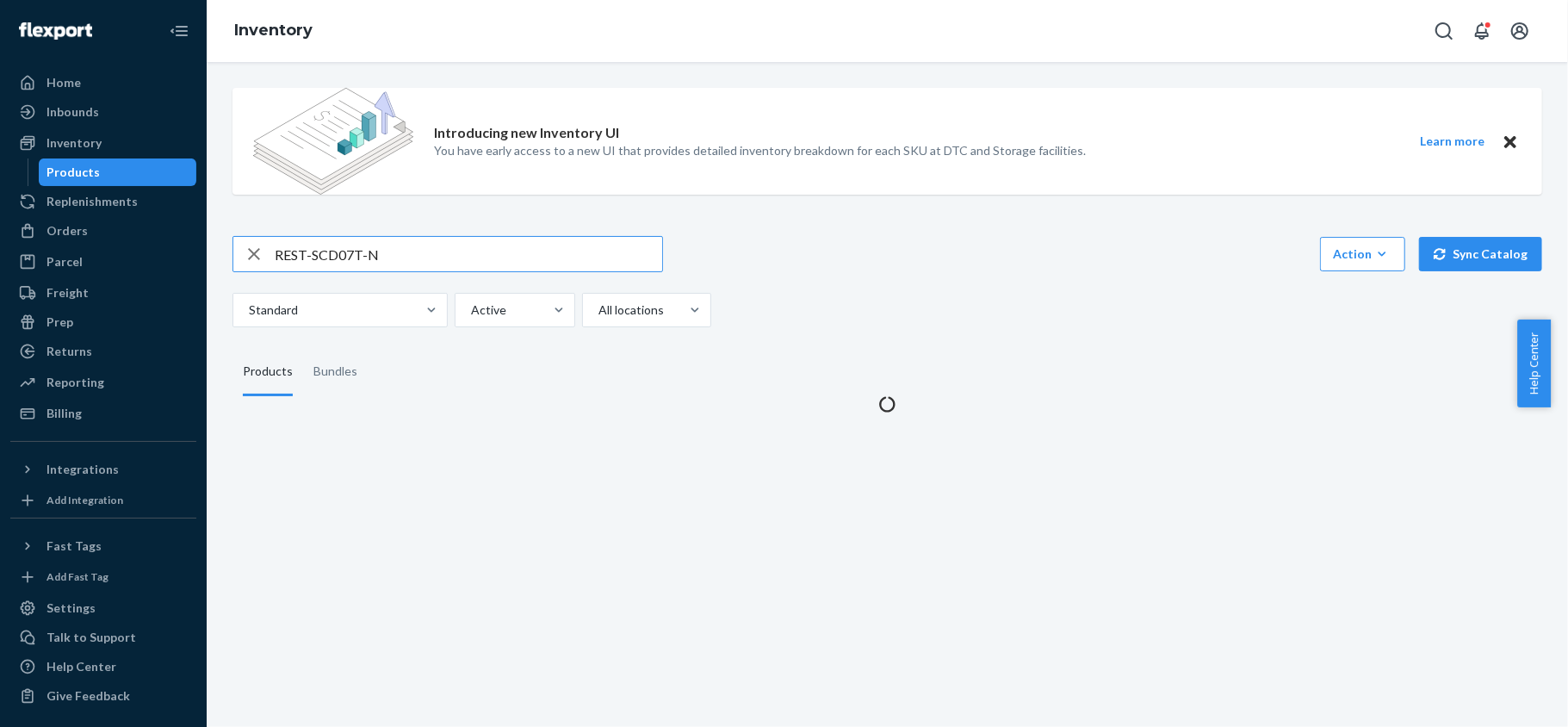
click at [390, 248] on input "REST-SCD07T-N" at bounding box center [469, 254] width 387 height 35
click at [391, 248] on input "REST-SCD07T-N" at bounding box center [469, 254] width 387 height 35
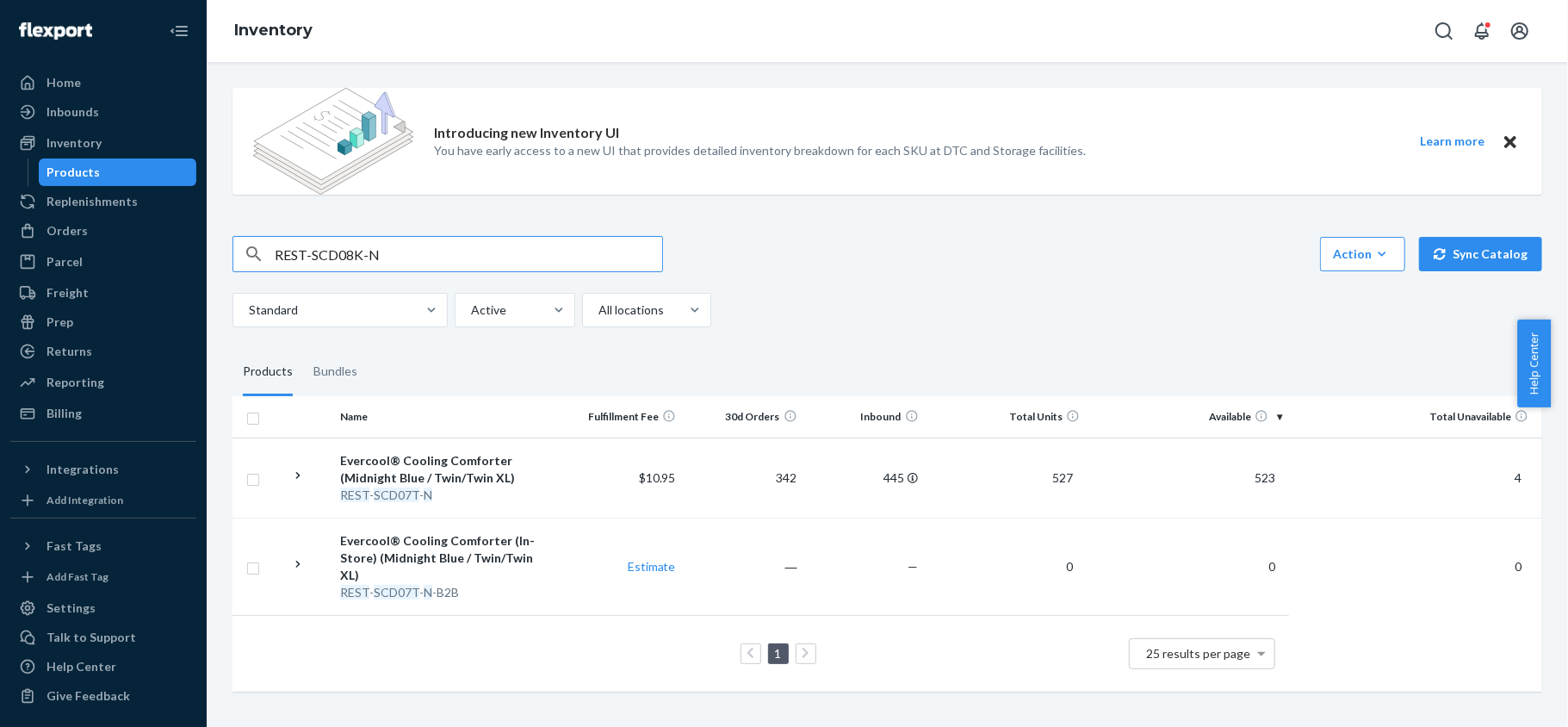
type input "REST-SCD08K-N"
click at [1249, 473] on span "587" at bounding box center [1265, 478] width 35 height 15
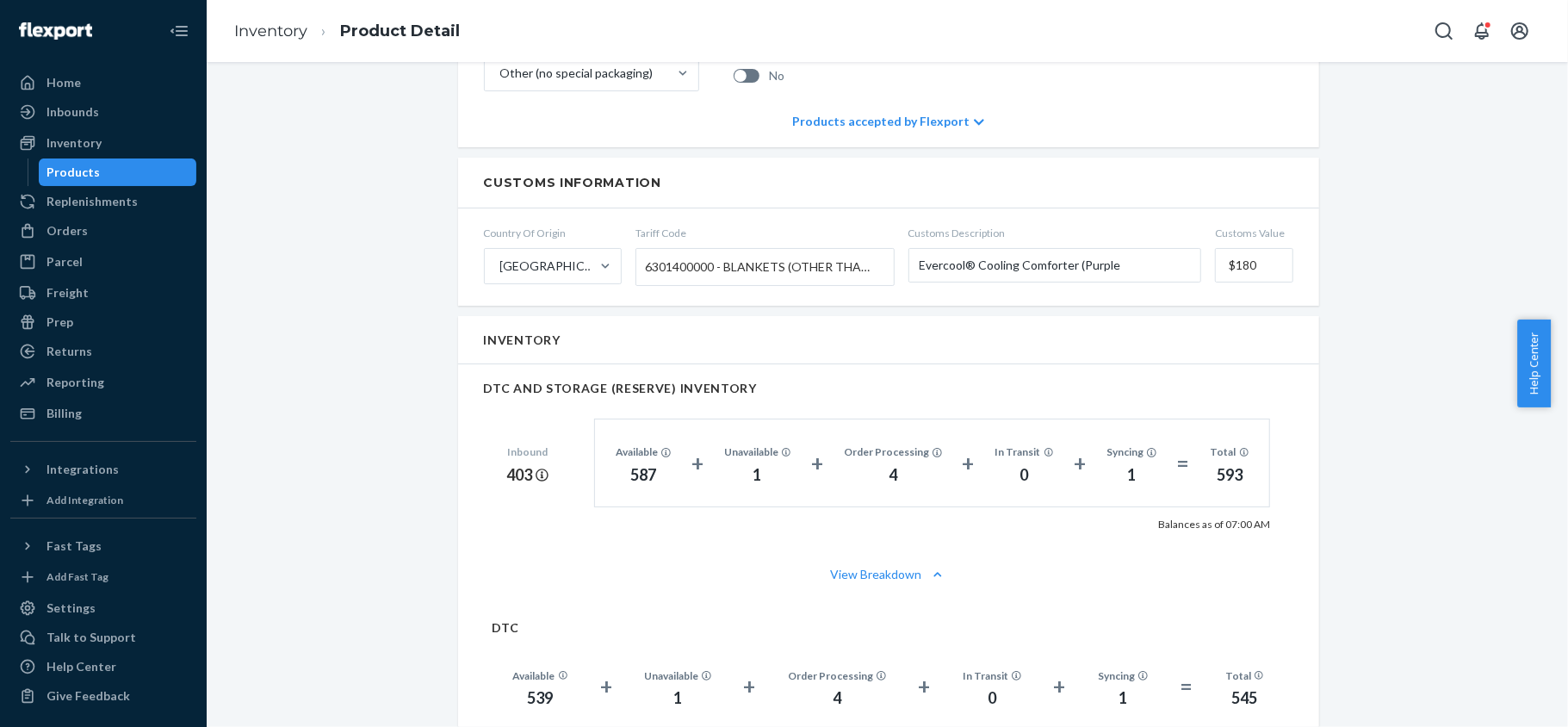
scroll to position [1033, 0]
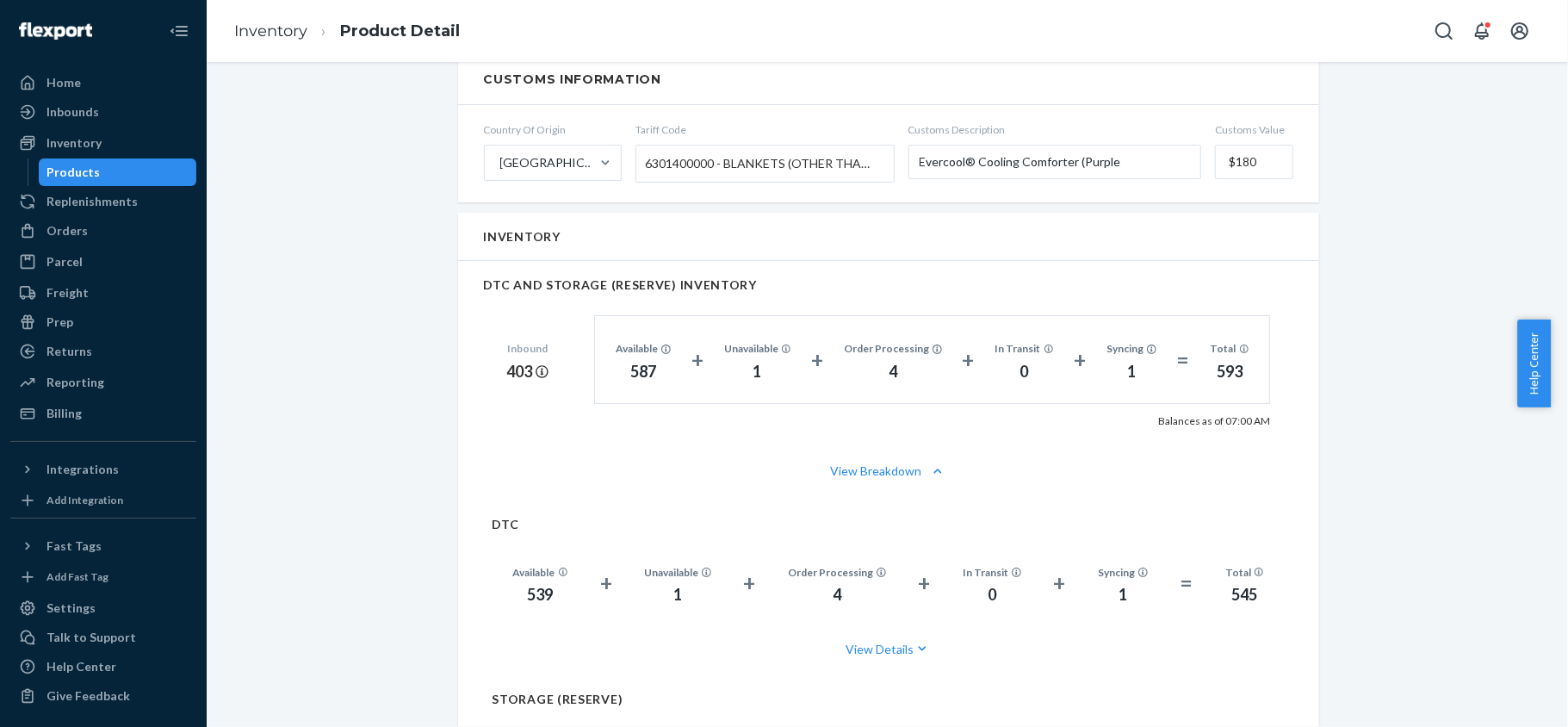
click at [152, 174] on div "Products" at bounding box center [118, 172] width 155 height 24
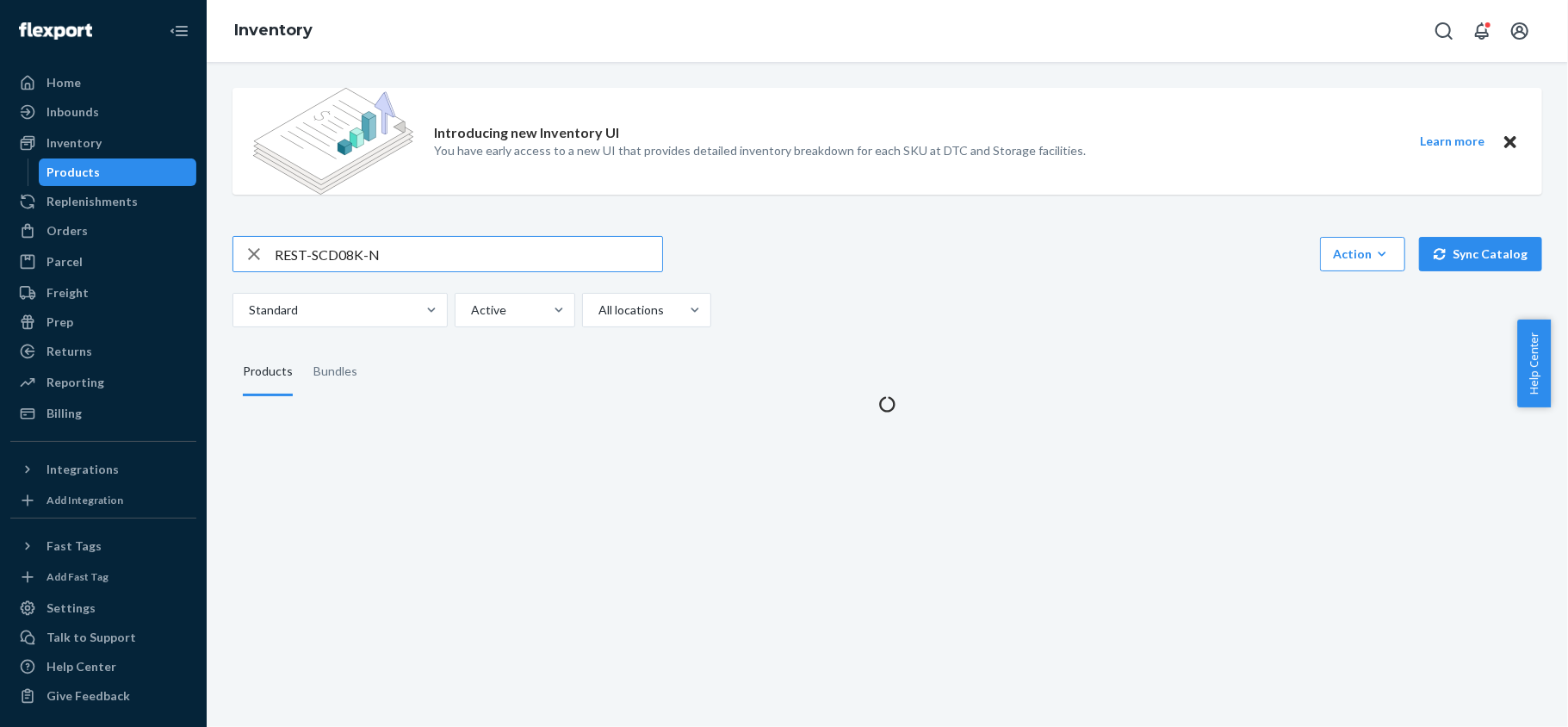
click at [411, 245] on input "REST-SCD08K-N" at bounding box center [469, 254] width 387 height 35
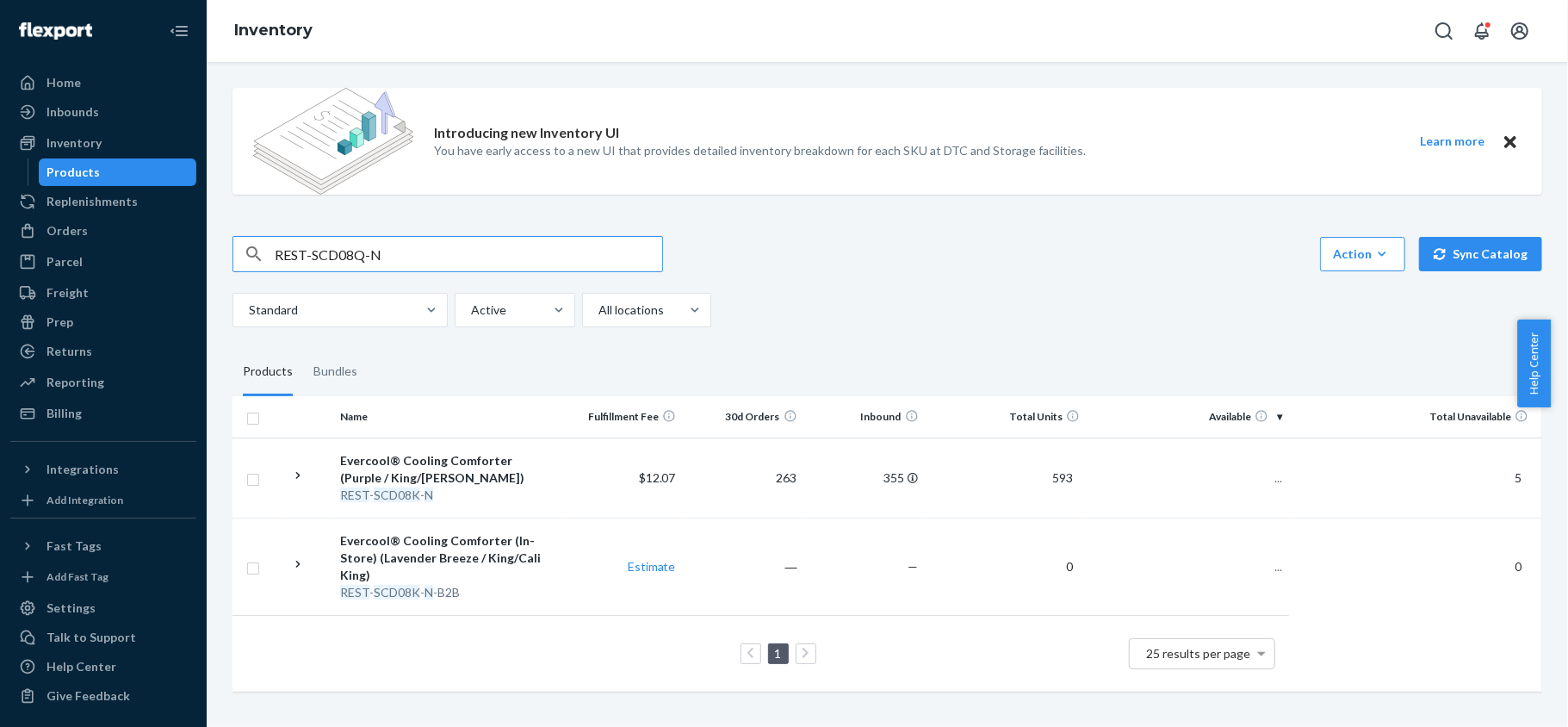
type input "REST-SCD08Q-N"
click at [1274, 480] on td "234" at bounding box center [1188, 478] width 202 height 80
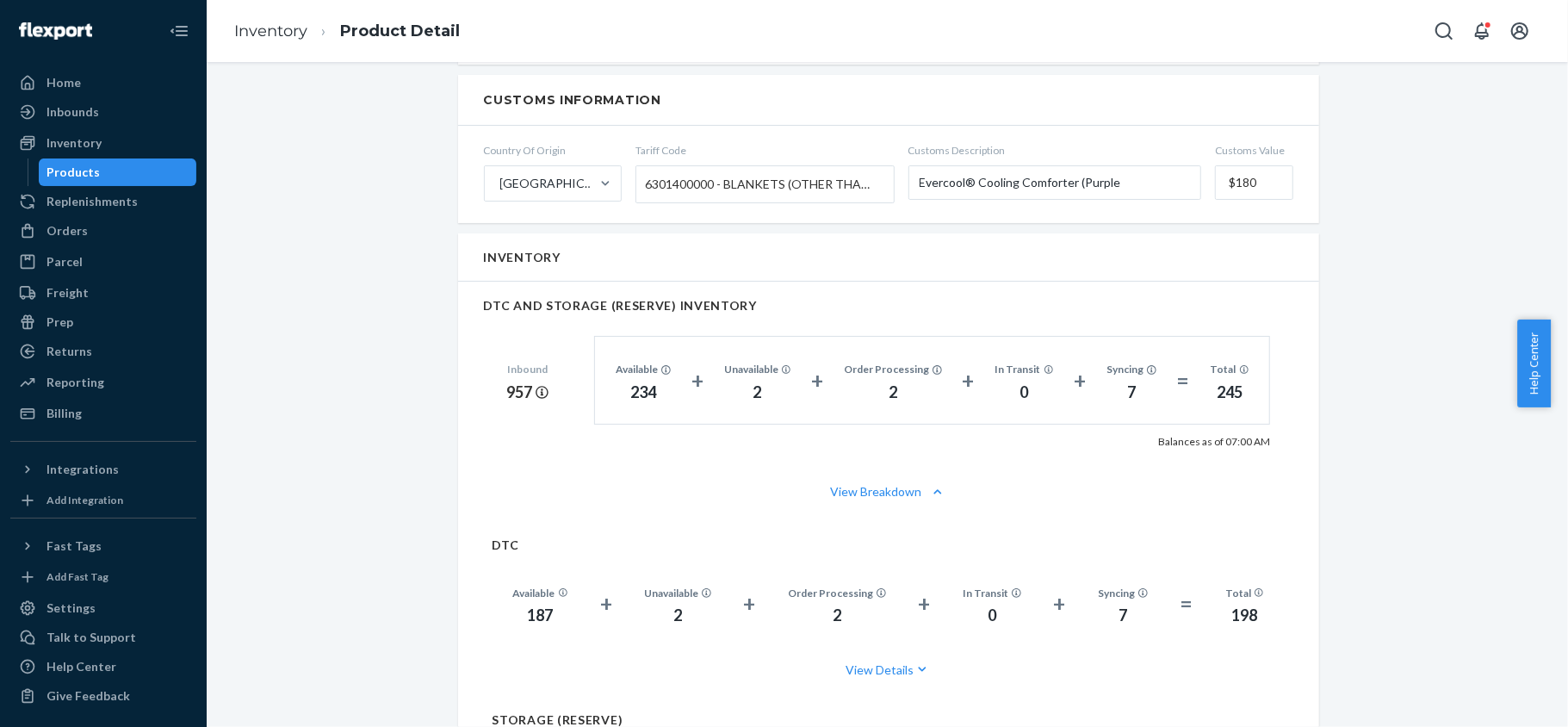
scroll to position [1033, 0]
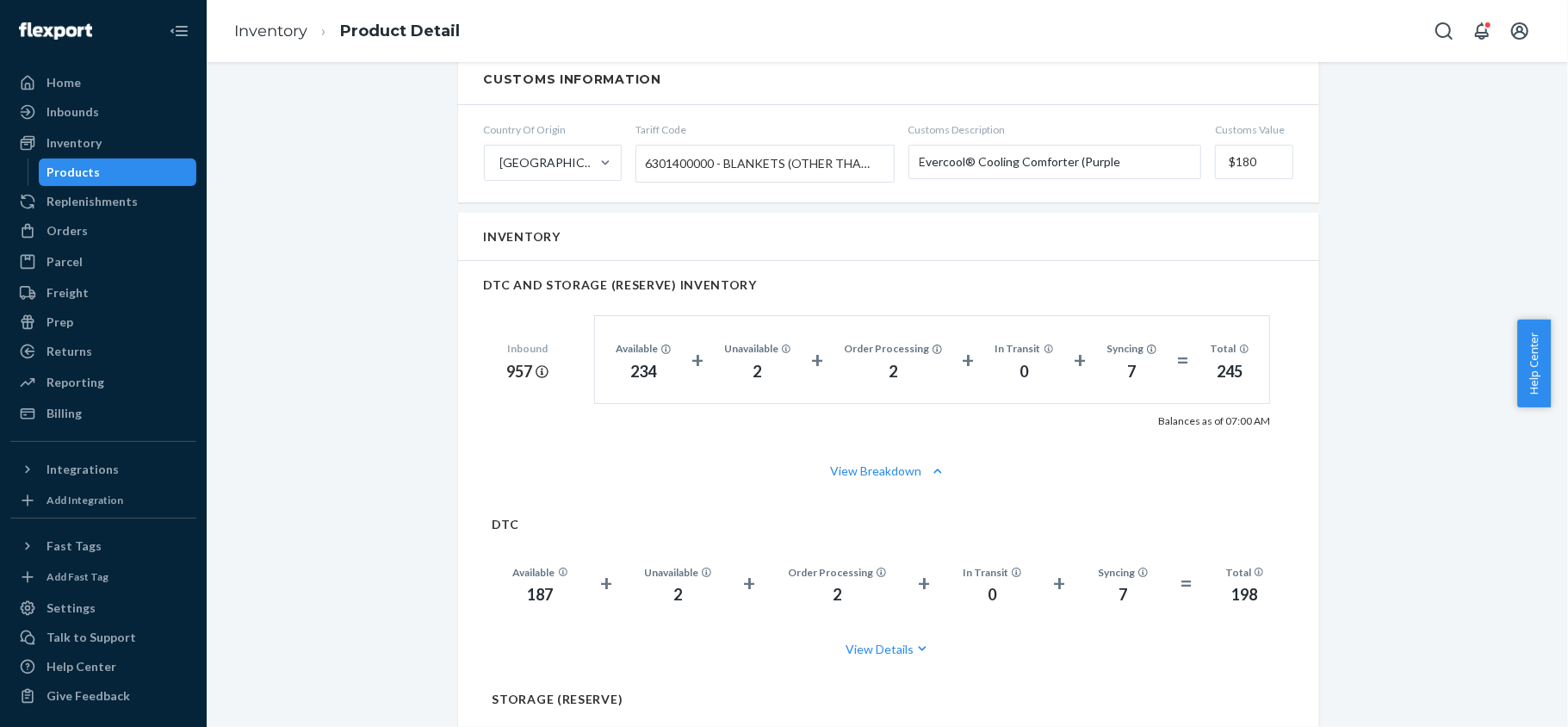
click at [163, 179] on div "Products" at bounding box center [118, 172] width 155 height 24
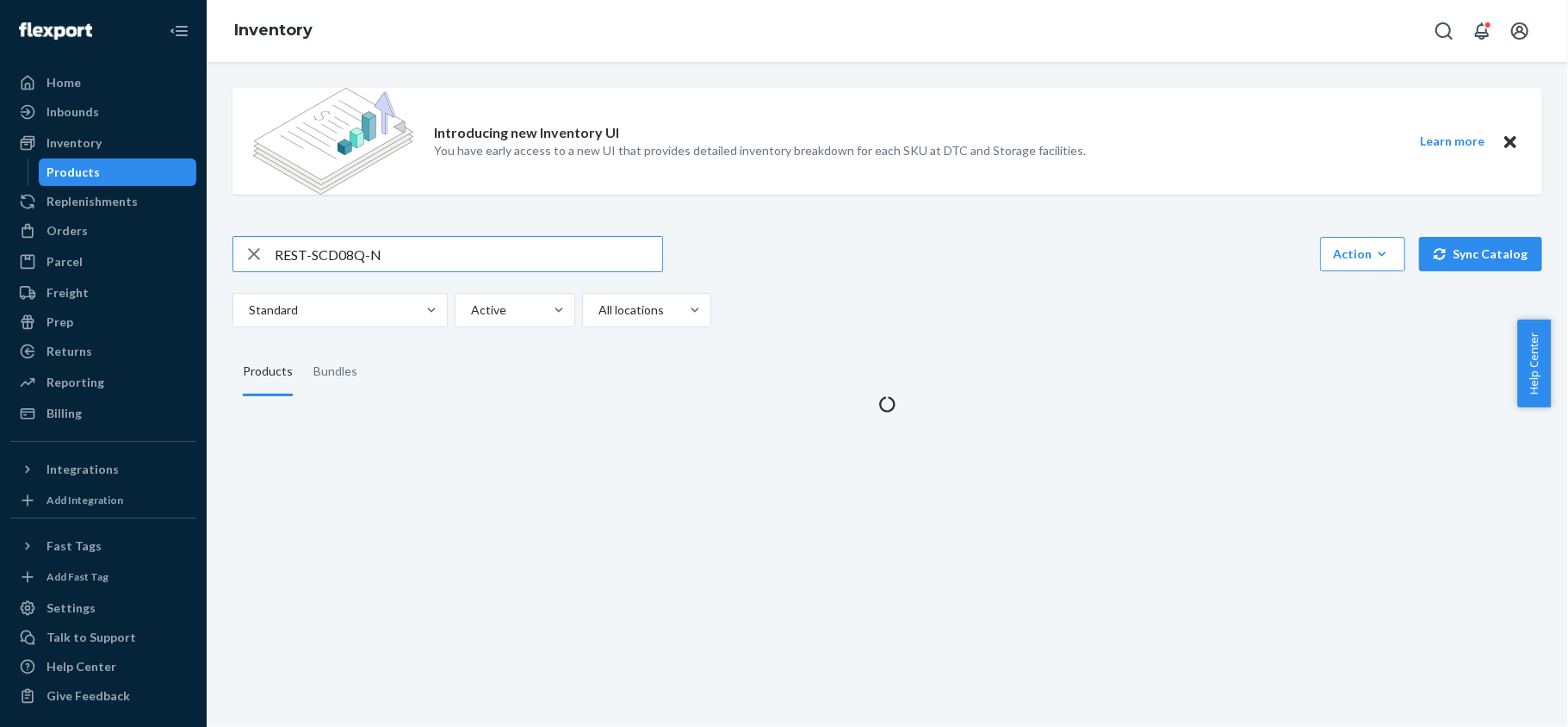
click at [389, 255] on input "REST-SCD08Q-N" at bounding box center [469, 254] width 387 height 35
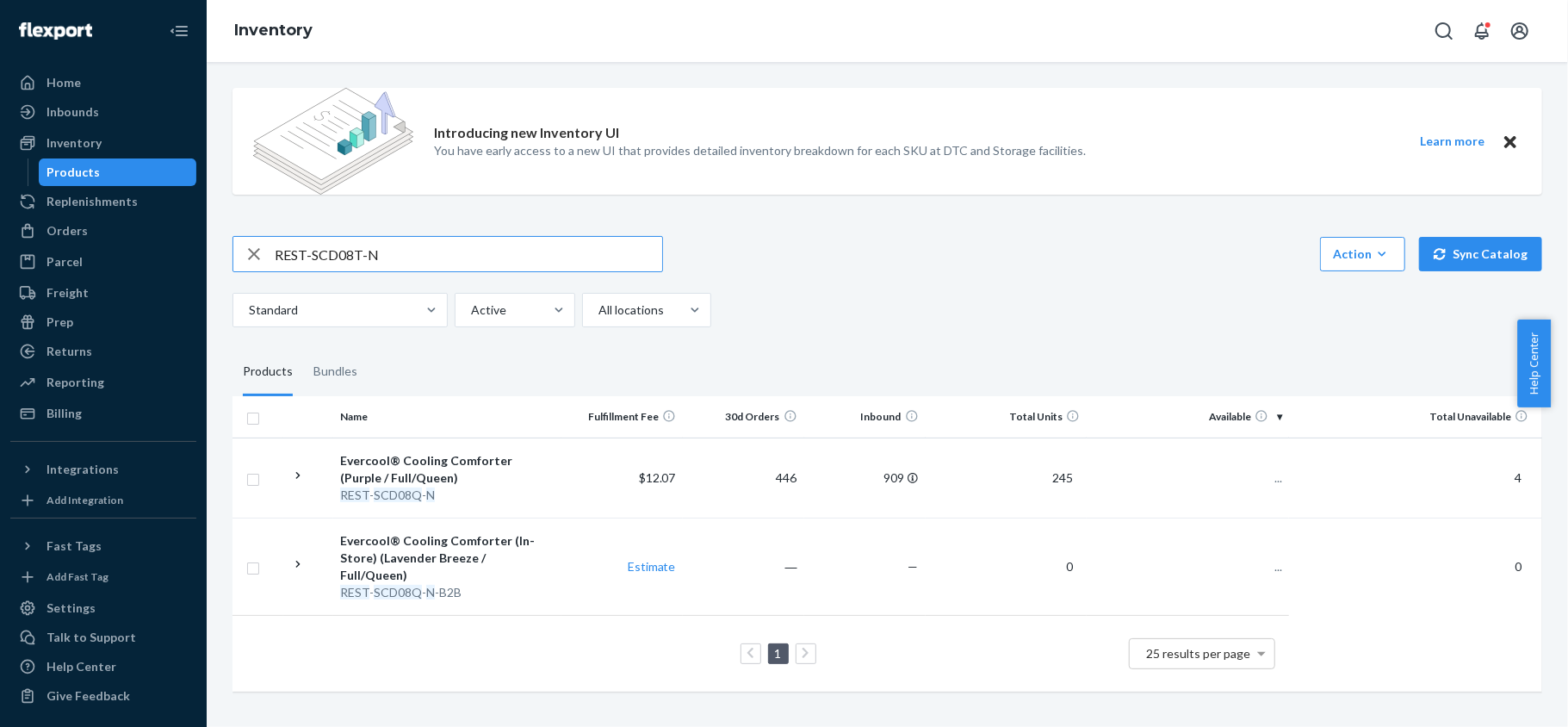
type input "REST-SCD08T-N"
click at [1248, 490] on td "47" at bounding box center [1188, 478] width 202 height 80
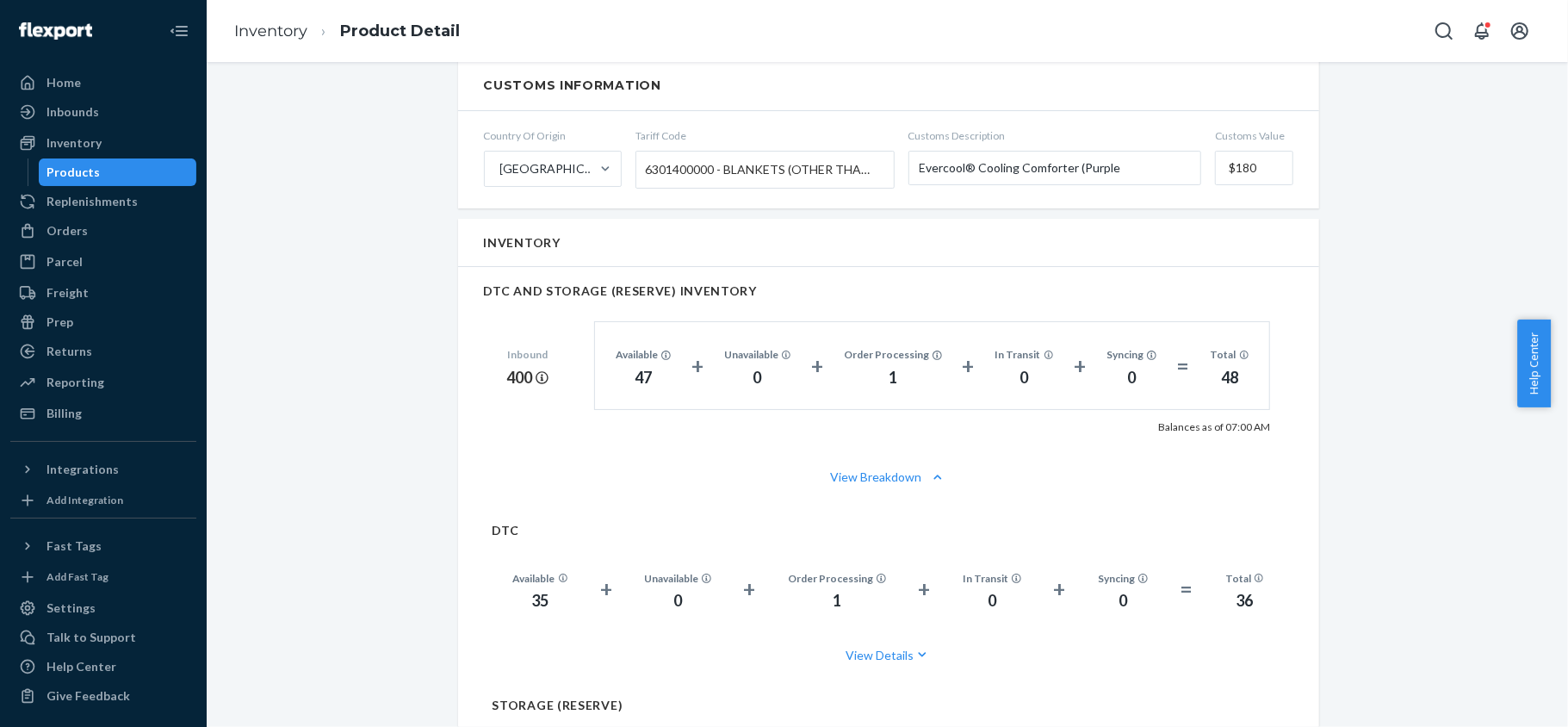
scroll to position [1033, 0]
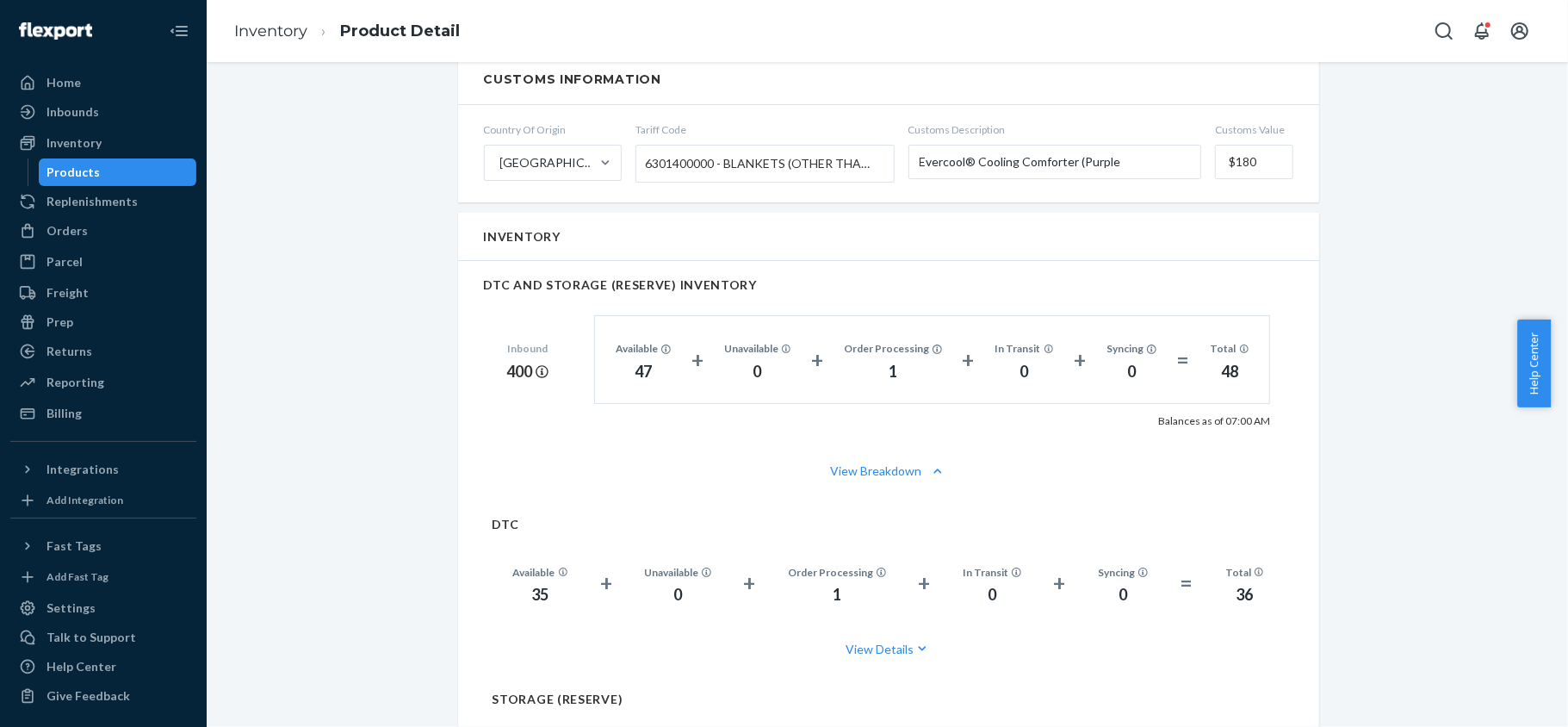
click at [119, 180] on div "Products" at bounding box center [118, 172] width 155 height 24
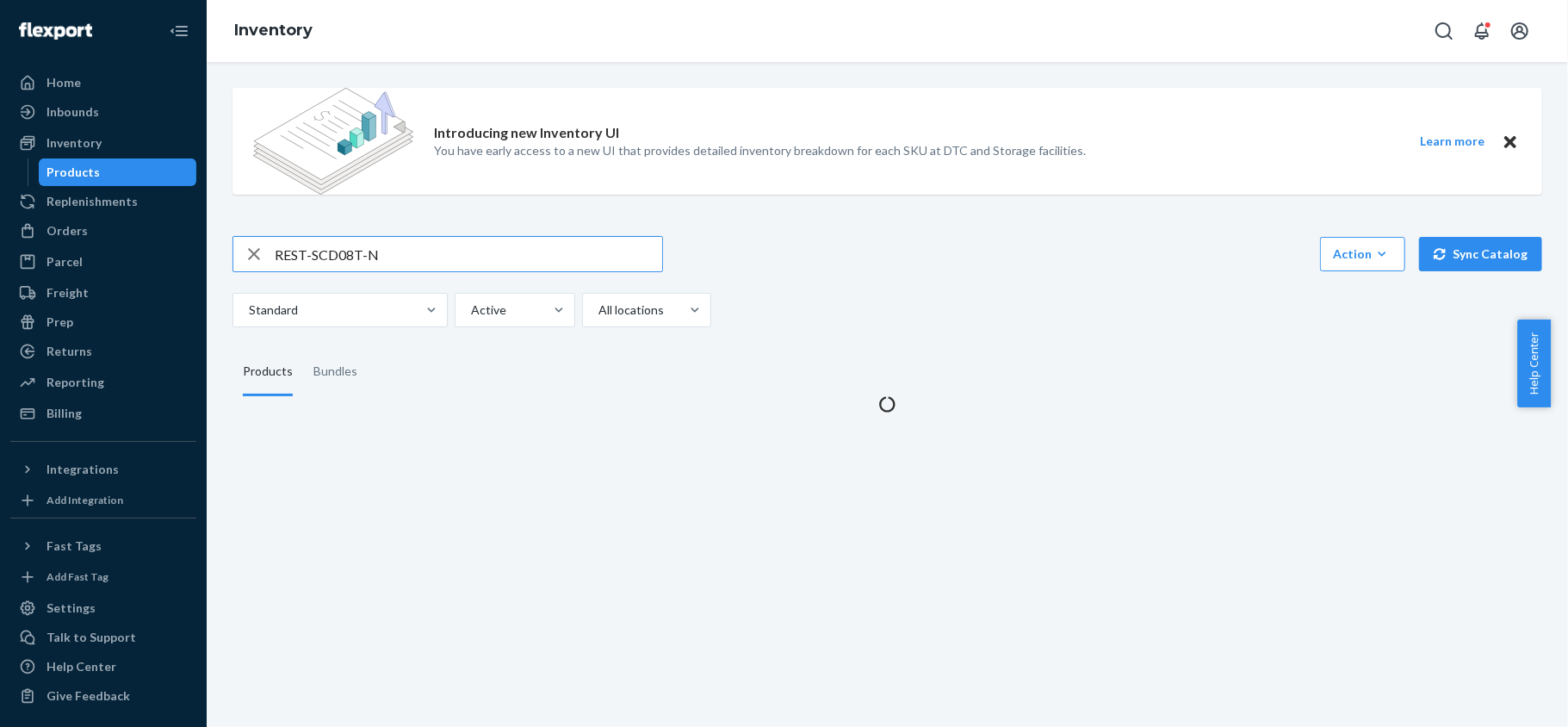
click at [356, 252] on input "REST-SCD08T-N" at bounding box center [469, 254] width 387 height 35
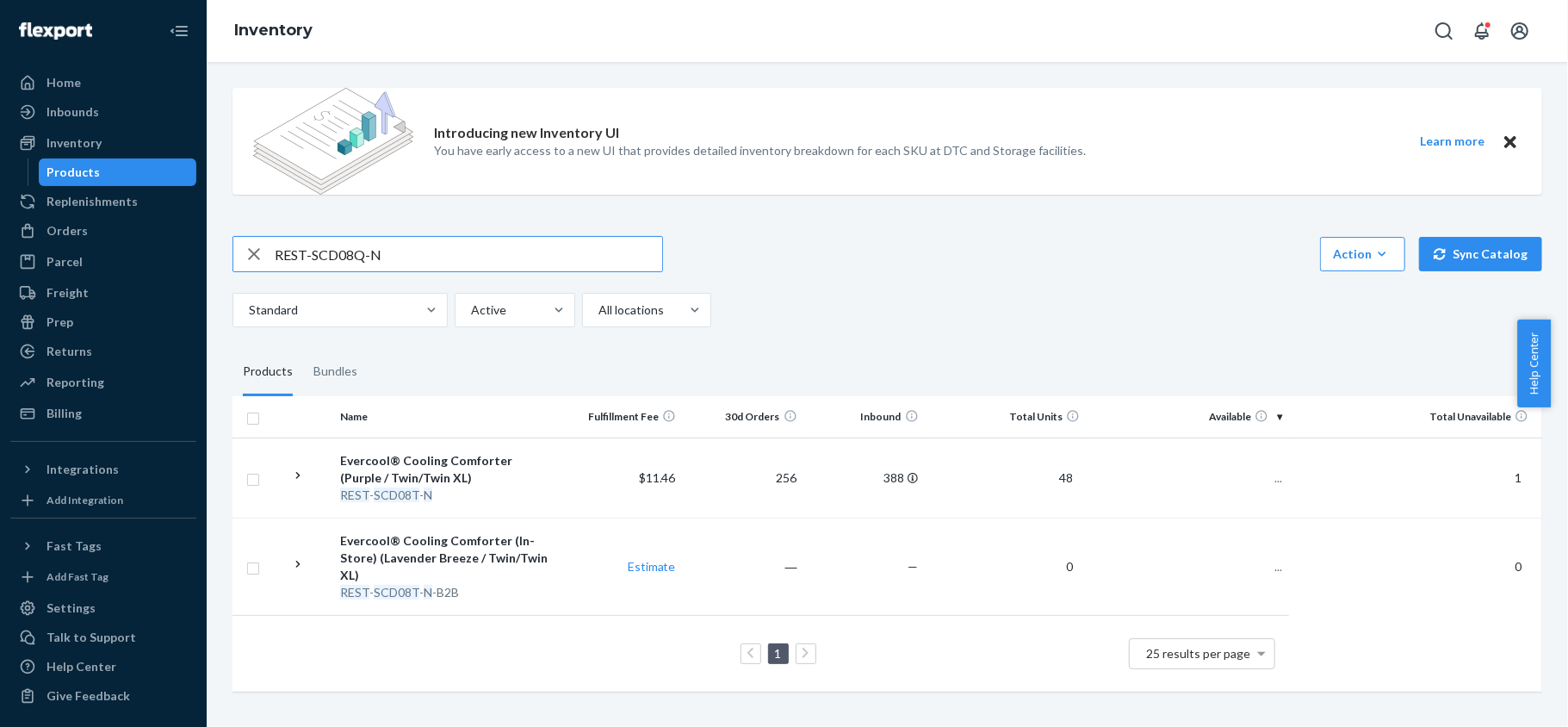
type input "REST-SCD08Q-N"
click at [1270, 479] on td "234" at bounding box center [1188, 478] width 202 height 80
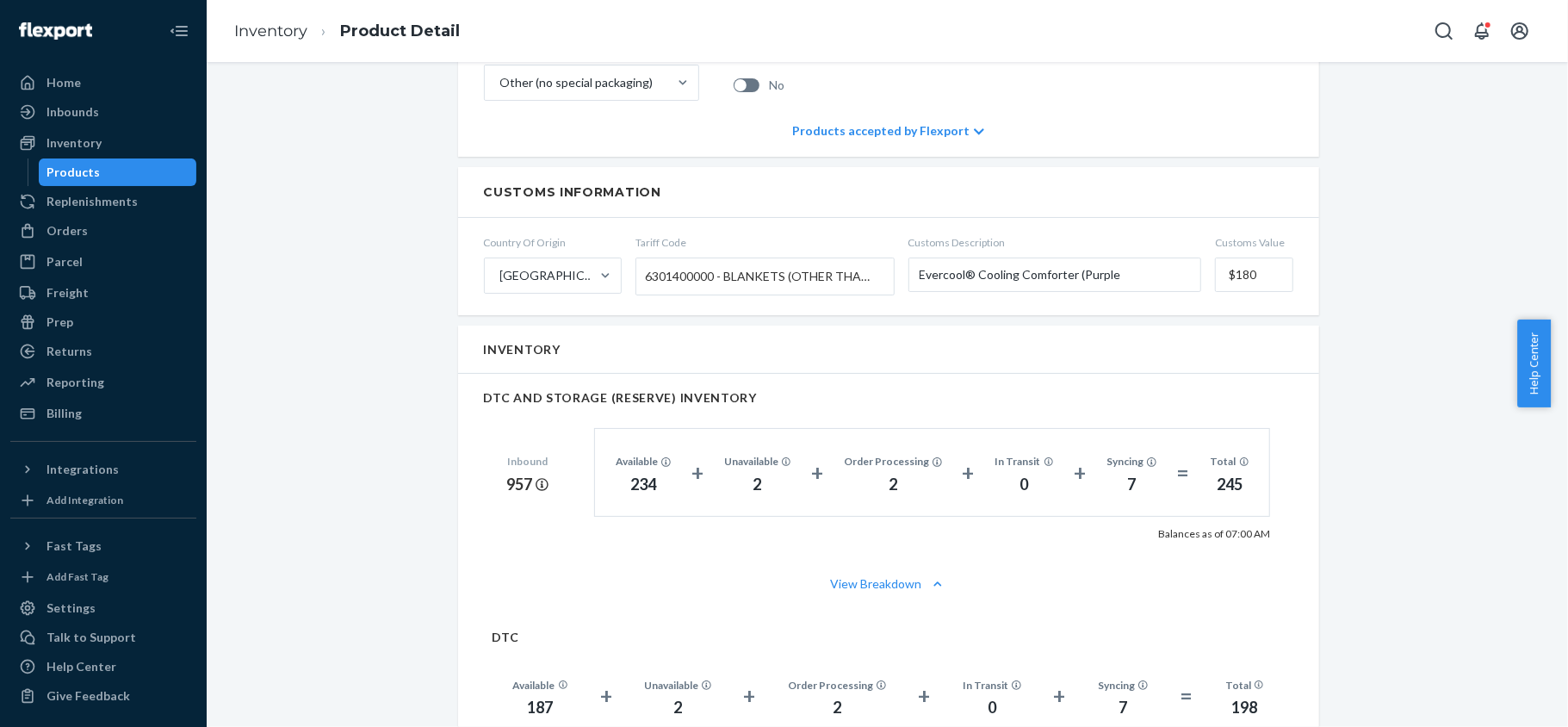
scroll to position [1033, 0]
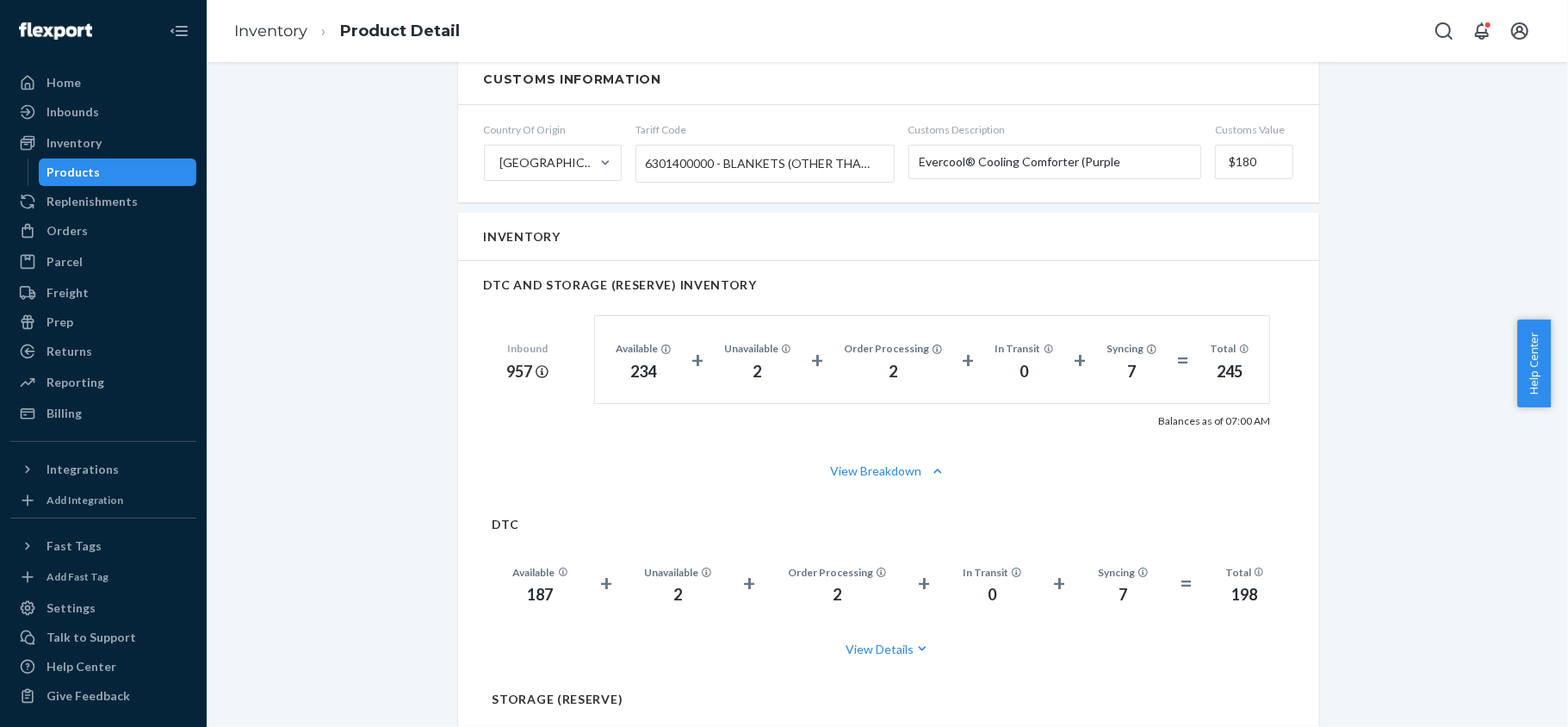
click at [125, 176] on div "Products" at bounding box center [118, 172] width 155 height 24
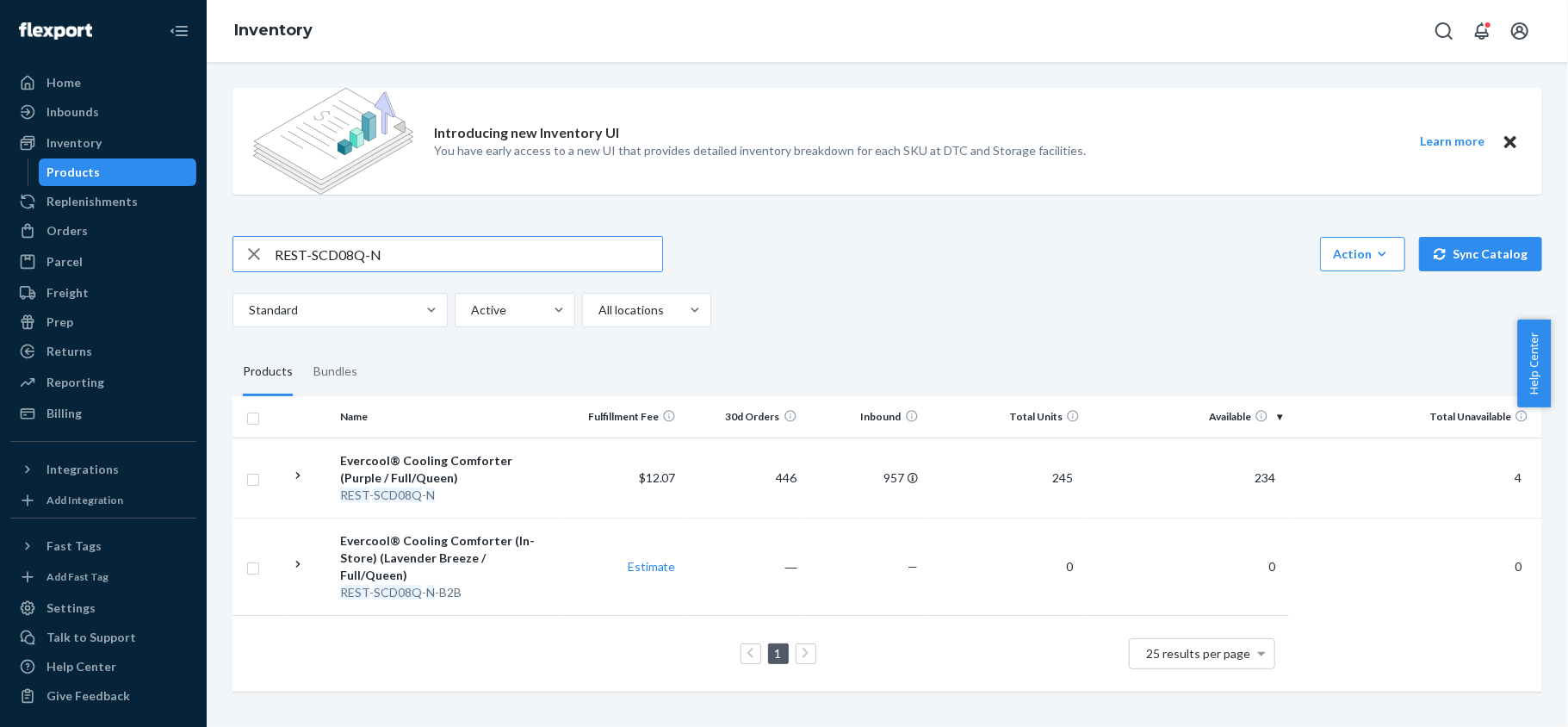
click at [443, 263] on input "REST-SCD08Q-N" at bounding box center [469, 254] width 387 height 35
paste input "REST-SCD12Y-P"
type input "REST-SCD12Y-P"
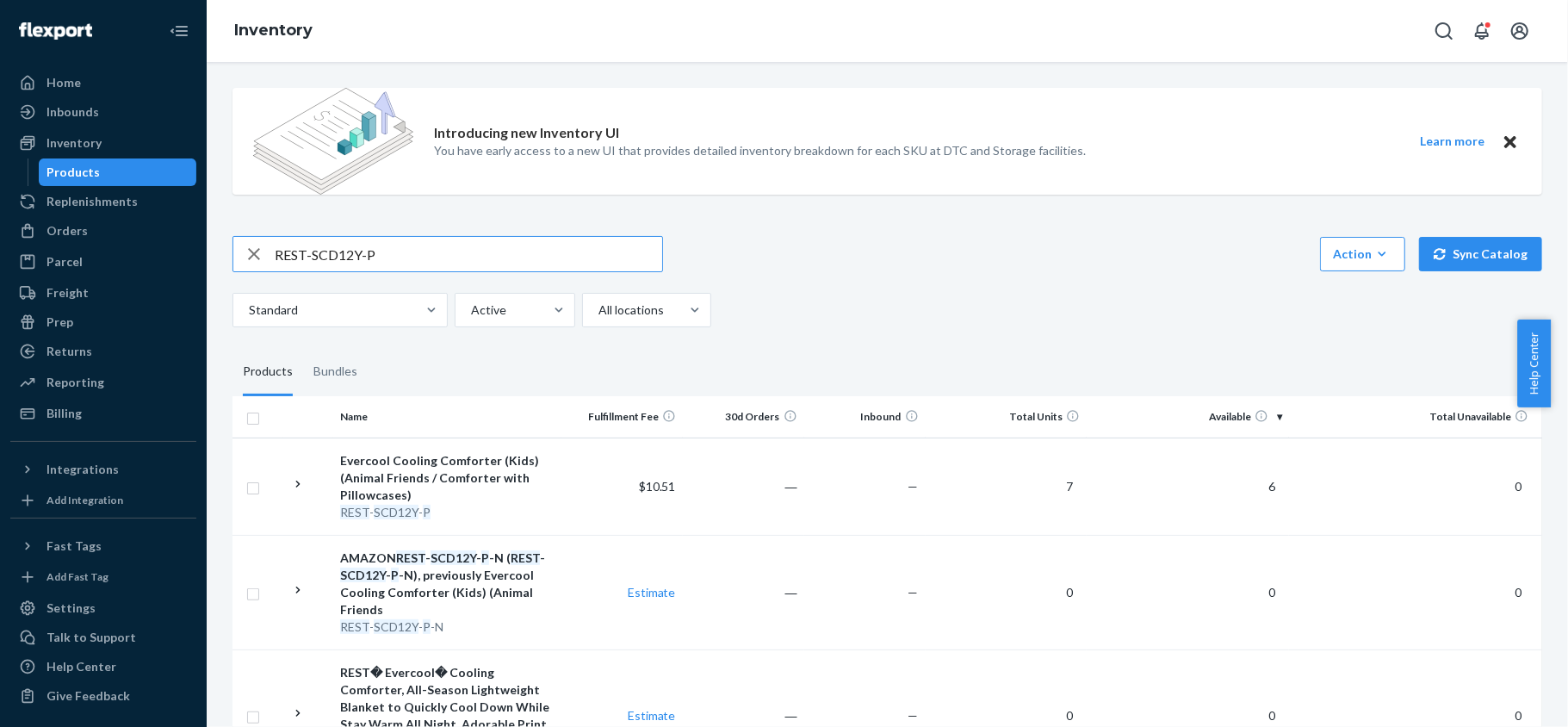
click at [386, 258] on input "REST-SCD12Y-P" at bounding box center [469, 254] width 387 height 35
paste input "REST-CEM07M"
type input "REST-CEM07M"
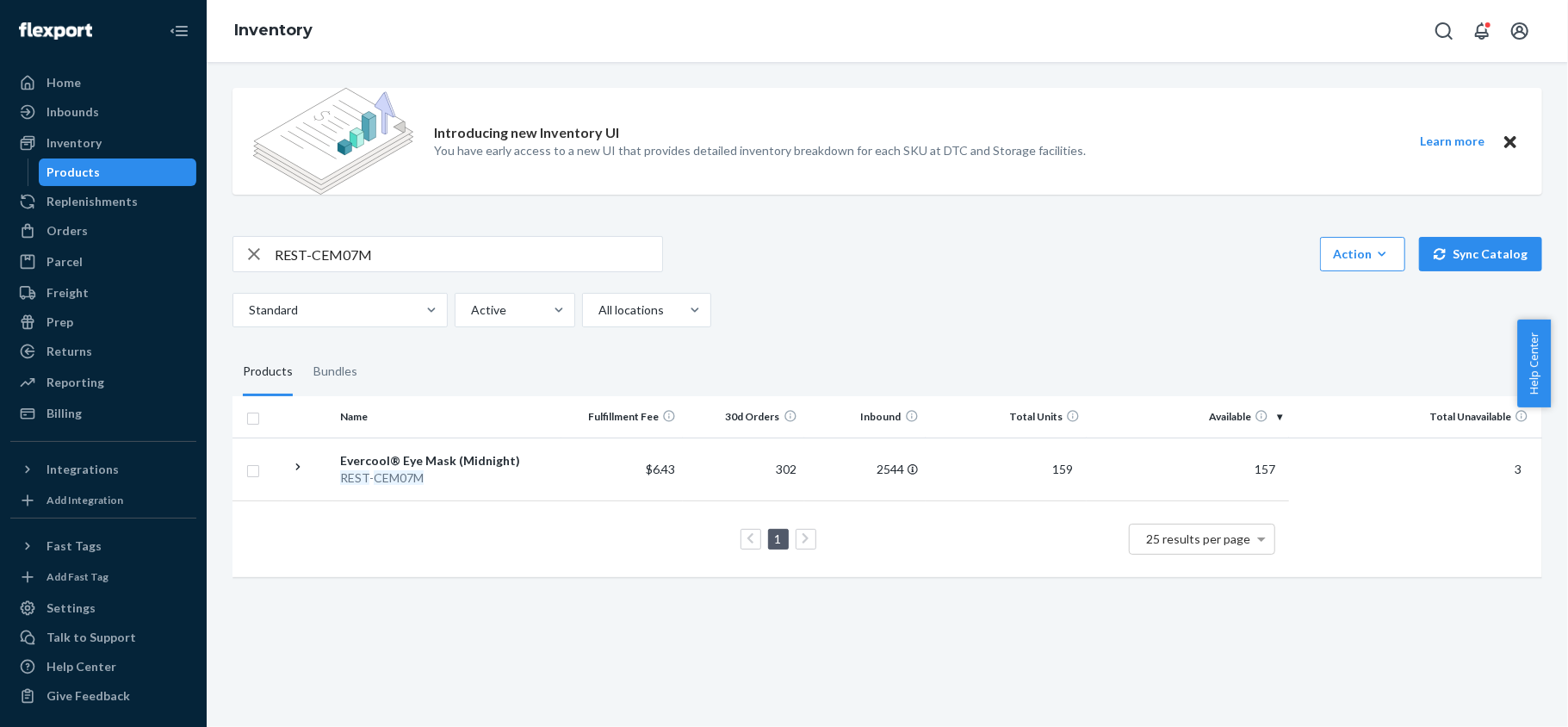
click at [377, 264] on input "REST-CEM07M" at bounding box center [469, 254] width 387 height 35
paste input "REST-CPP01H"
type input "REST-CPP01H"
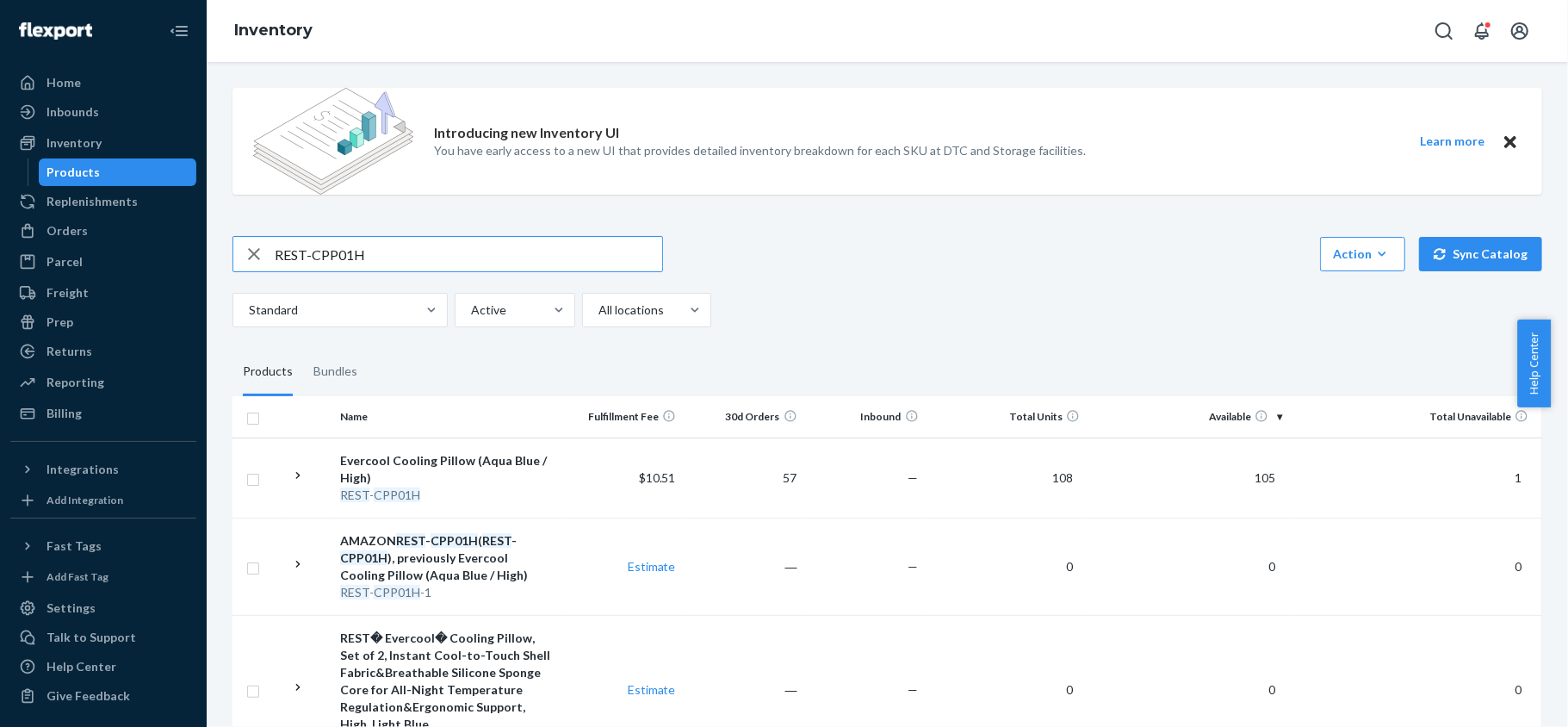
click at [438, 249] on input "REST-CPP01H" at bounding box center [469, 254] width 387 height 35
paste input "REST-CPP01M"
type input "REST-CPP01M"
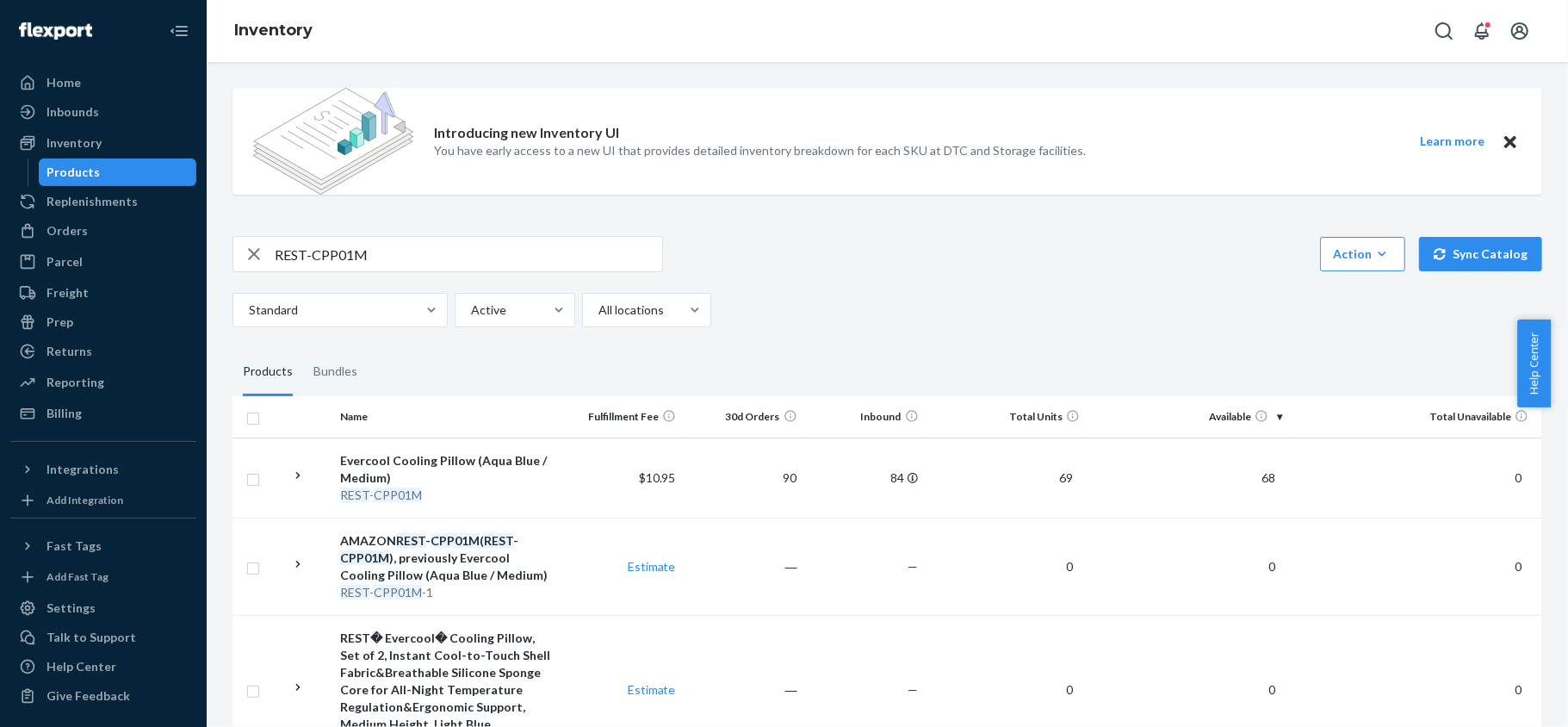
click at [482, 264] on input "REST-CPP01M" at bounding box center [469, 254] width 387 height 35
click at [482, 265] on input "REST-CPP01M" at bounding box center [469, 254] width 387 height 35
paste input "REST-CPP01L"
type input "REST-CPP01L"
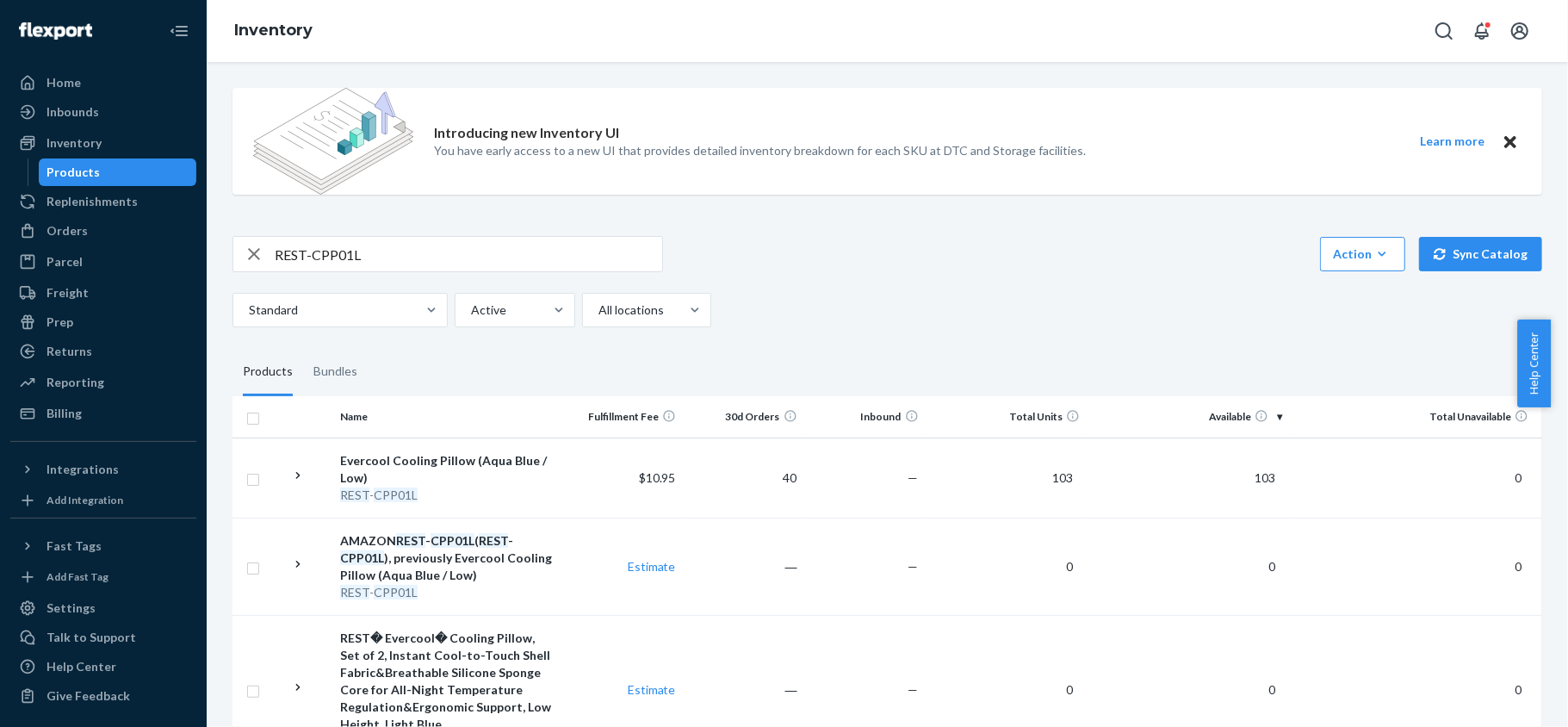
click at [395, 252] on input "REST-CPP01L" at bounding box center [469, 254] width 387 height 35
click at [394, 252] on input "REST-CPP01L" at bounding box center [469, 254] width 387 height 35
paste input "REST-CPP04H"
type input "REST-CPP04H"
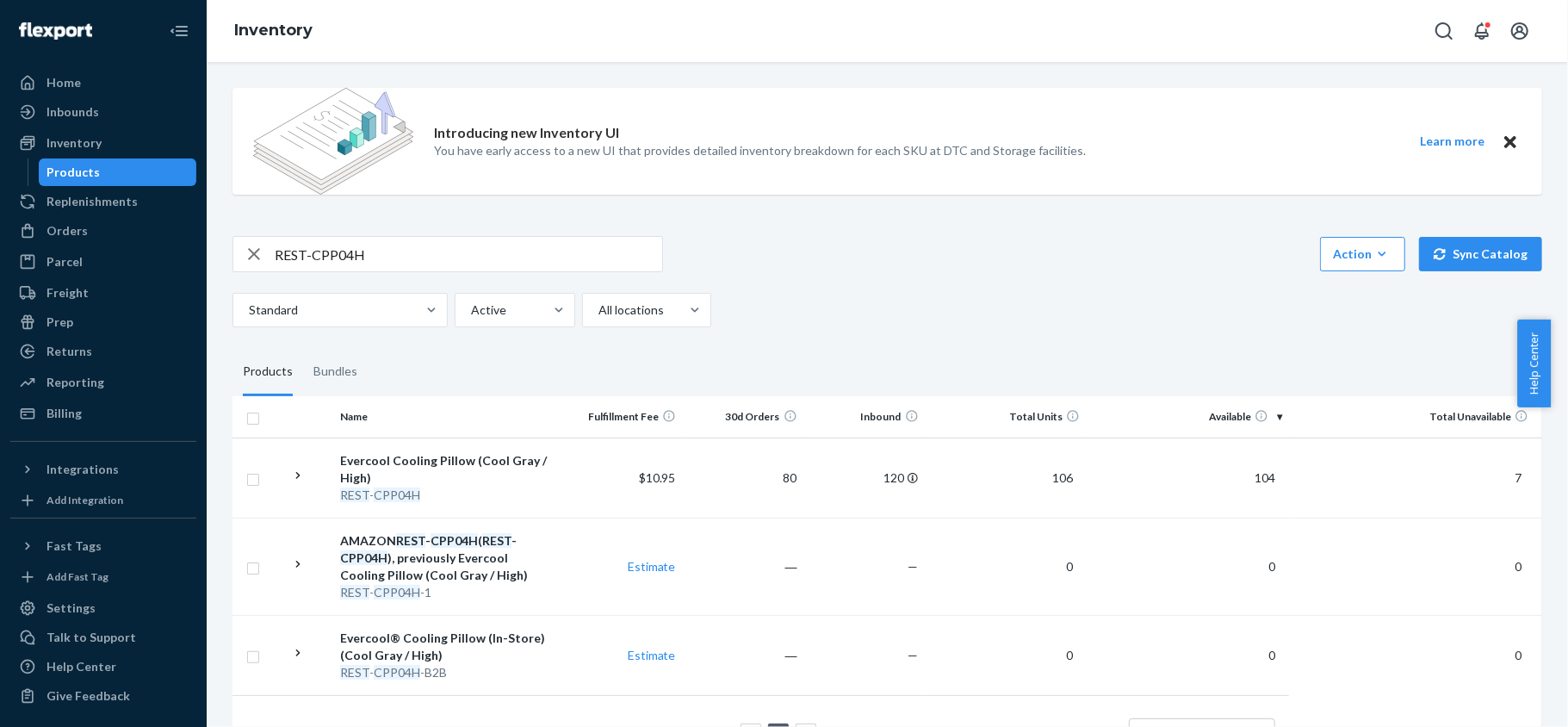
drag, startPoint x: 472, startPoint y: 229, endPoint x: 466, endPoint y: 254, distance: 25.7
click at [470, 232] on div "Introducing new Inventory UI You have early access to a new UI that provides de…" at bounding box center [887, 431] width 1335 height 715
click at [463, 264] on input "REST-CPP04H" at bounding box center [469, 254] width 387 height 35
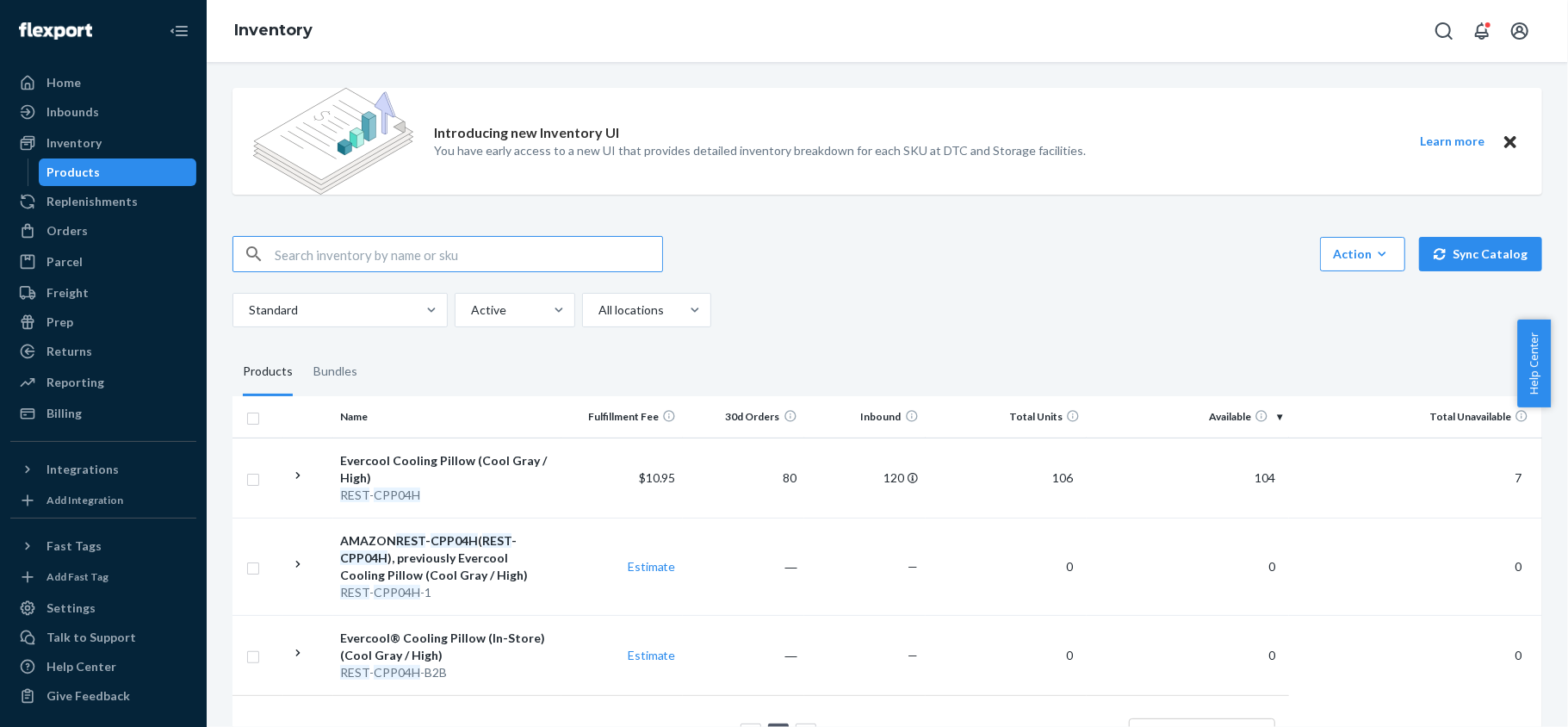
paste input "REST-CPP04M"
type input "REST-CPP04M"
click at [401, 242] on input "REST-CPP04M" at bounding box center [469, 254] width 387 height 35
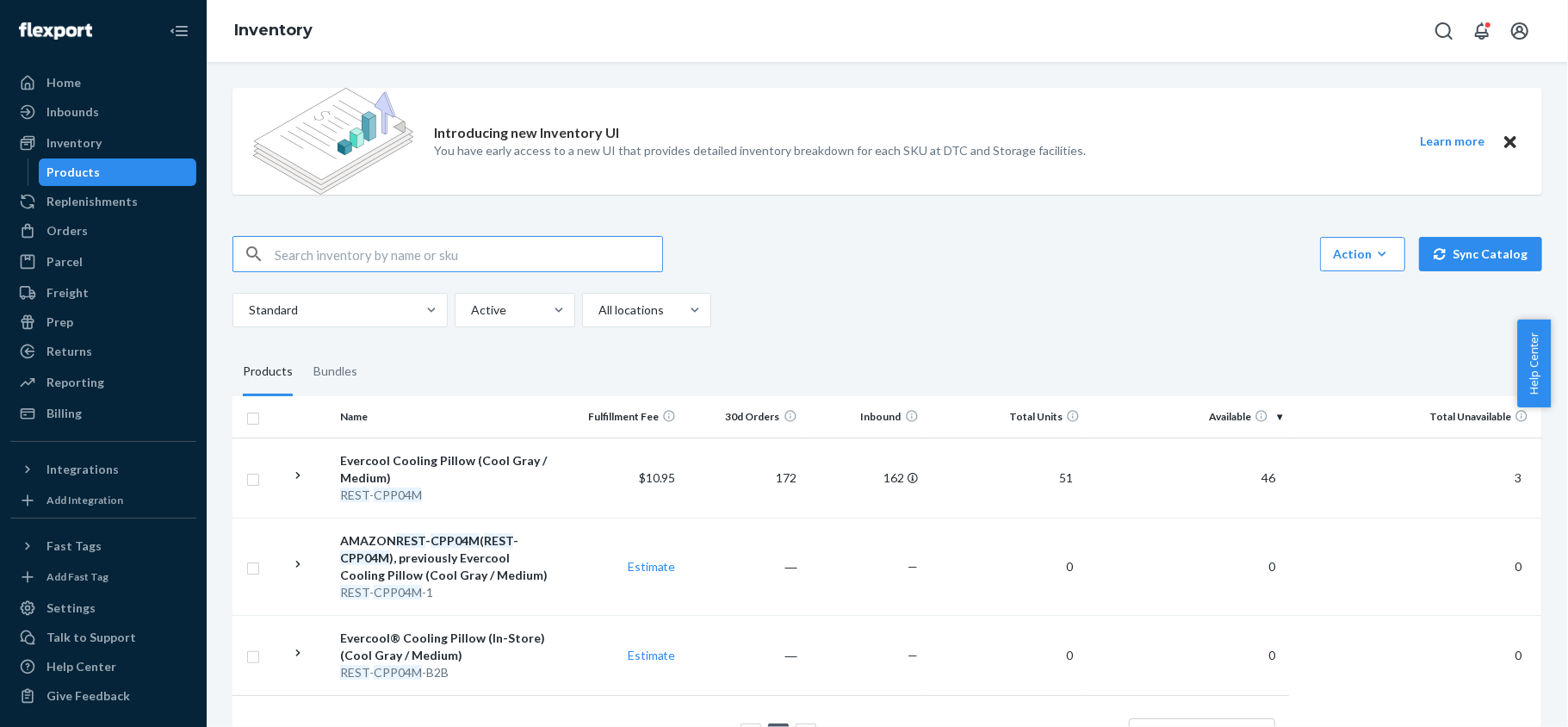
paste input "REST-CPP04L"
type input "REST-CPP04L"
click at [455, 253] on input "REST-CPP04L" at bounding box center [469, 254] width 387 height 35
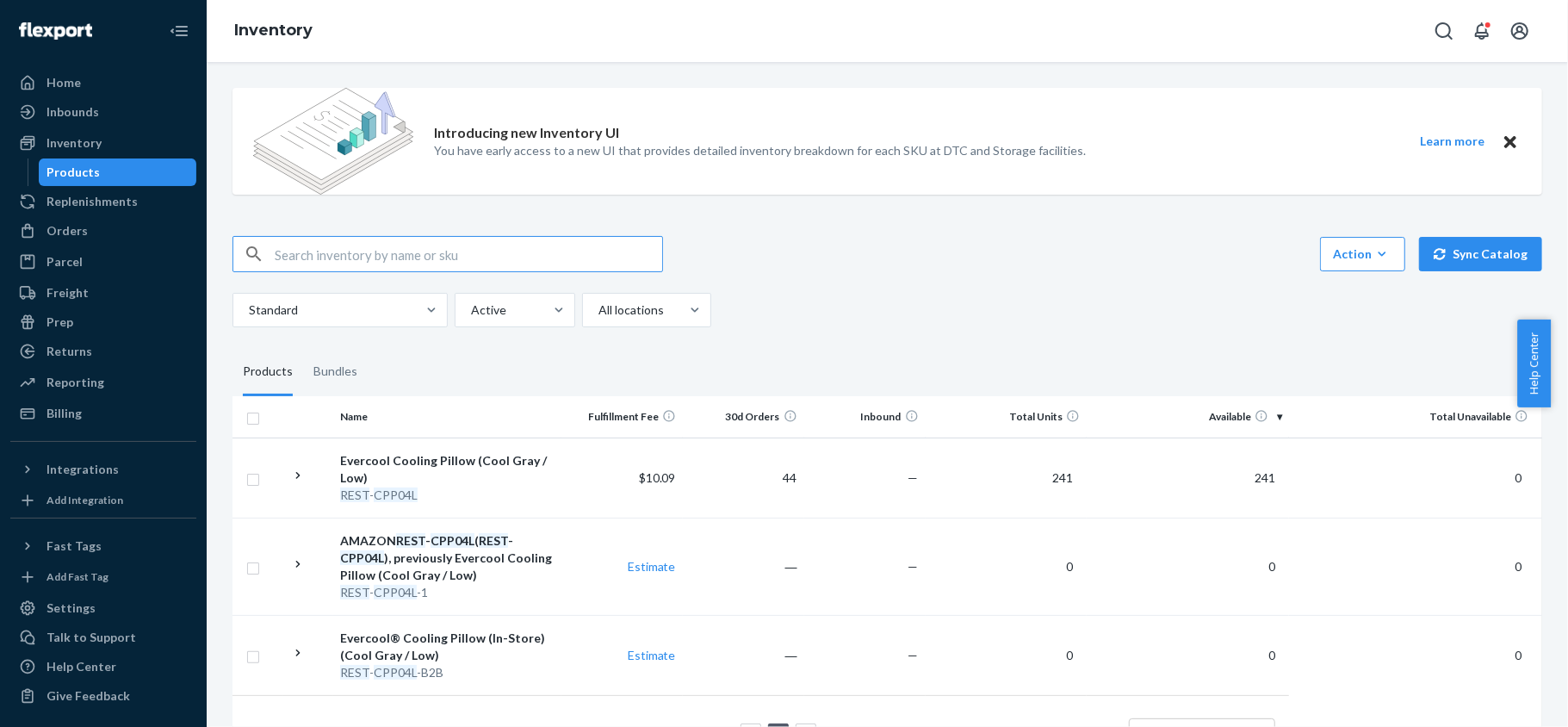
paste input "REST-CPP06H"
type input "REST-CPP06H"
click at [393, 259] on input "REST-CPP06H" at bounding box center [469, 254] width 387 height 35
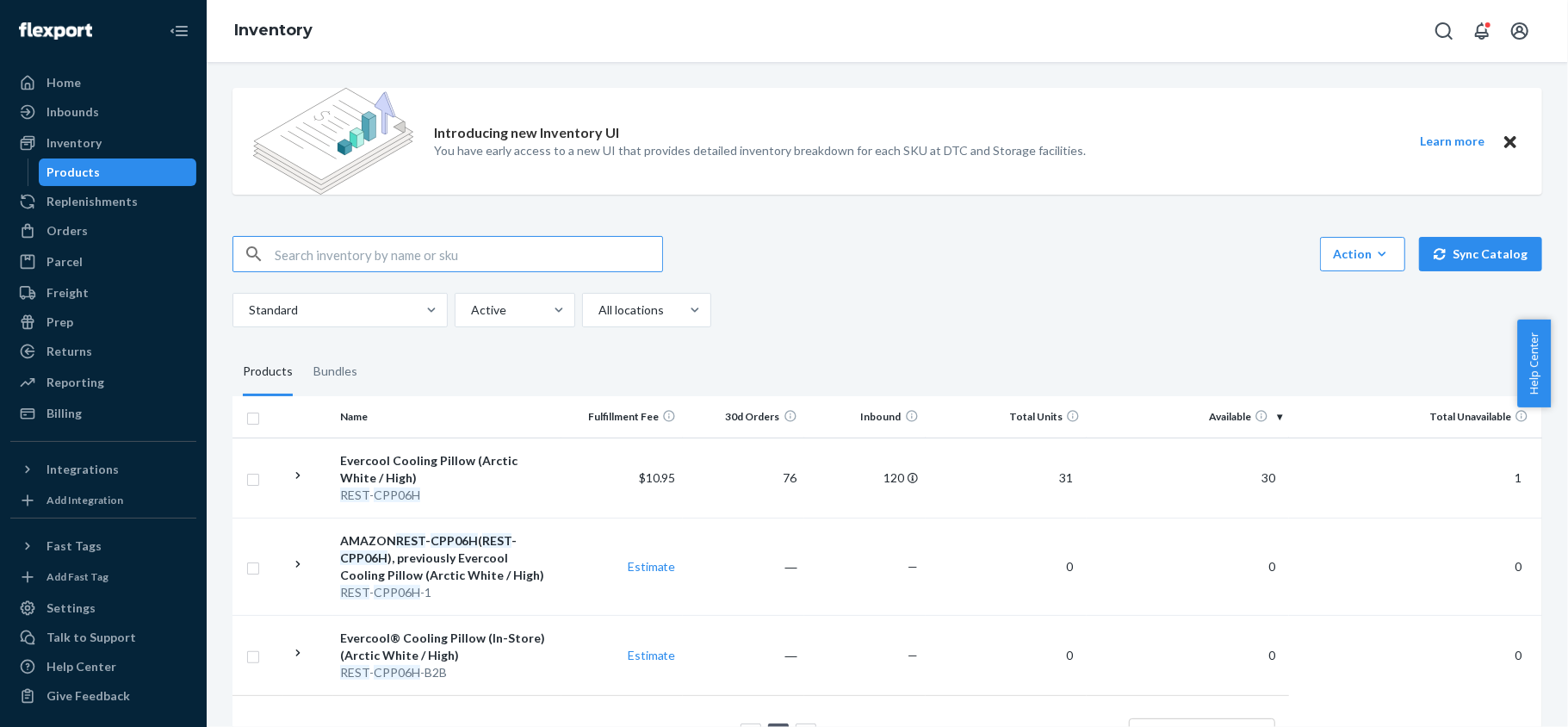
paste input "REST-CPP06M"
type input "REST-CPP06M"
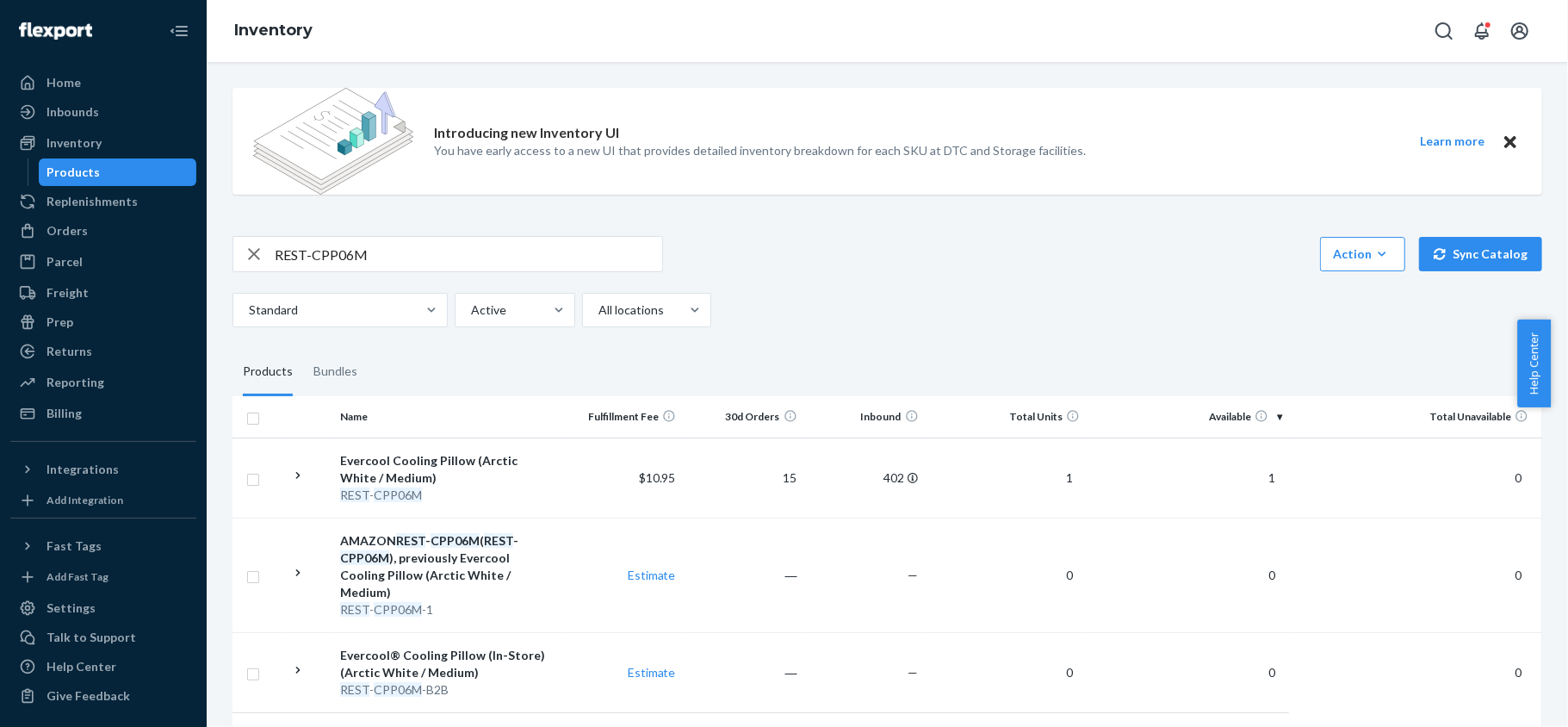
click at [360, 281] on div "REST-CPP06M Action Create product Create bundle Bulk create products Bulk updat…" at bounding box center [888, 282] width 1310 height 92
click at [405, 252] on input "REST-CPP06M" at bounding box center [469, 254] width 387 height 35
paste input "REST-CPP06L"
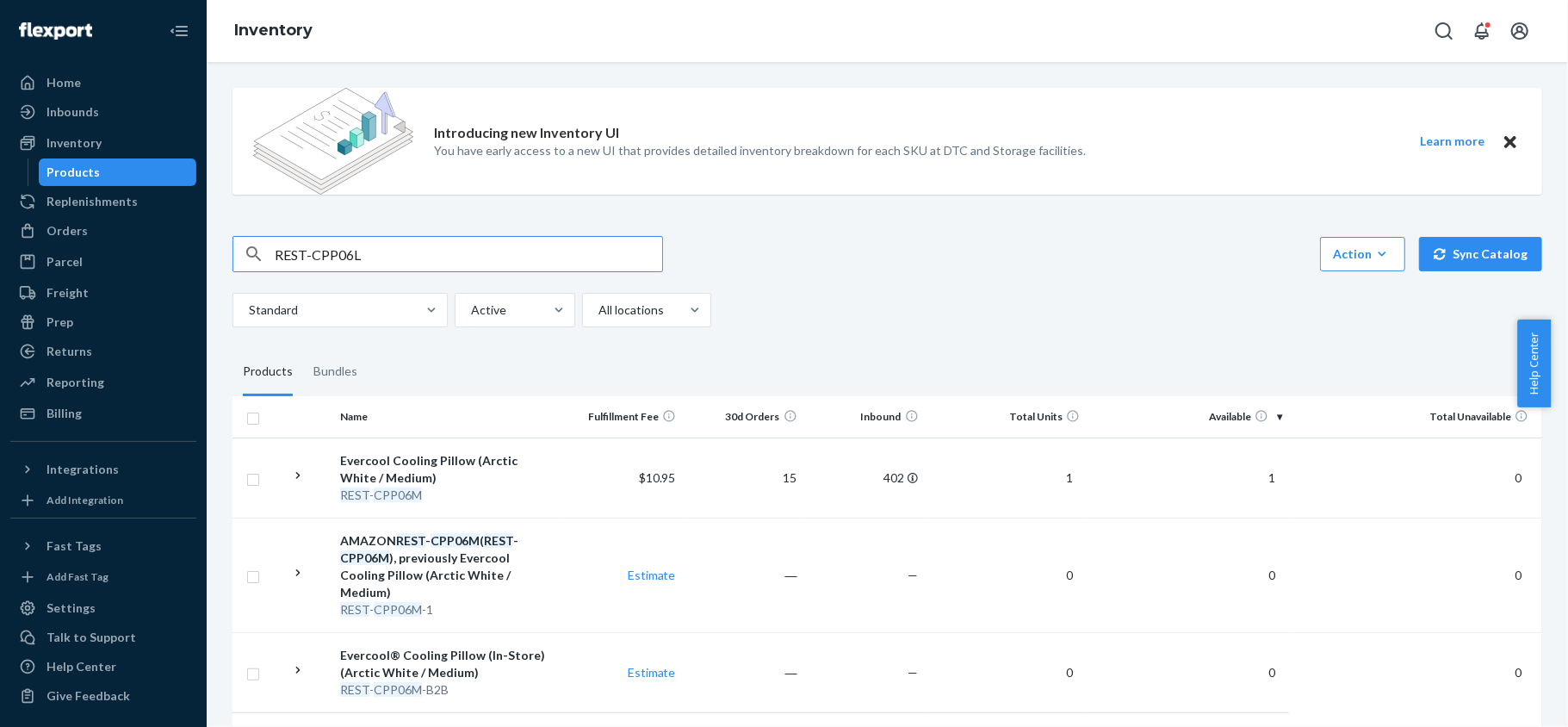
type input "REST-CPP06L"
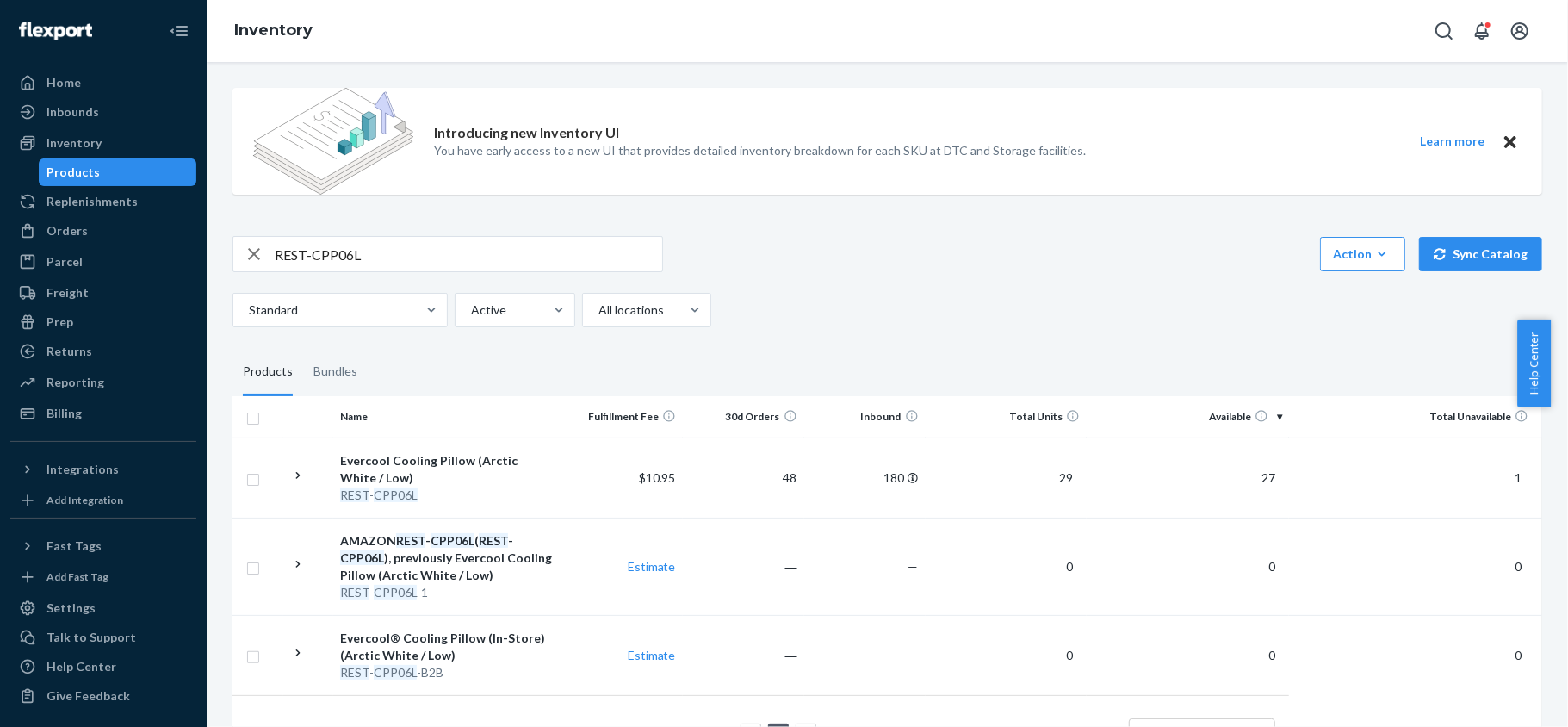
click at [414, 245] on input "REST-CPP06L" at bounding box center [469, 254] width 387 height 35
paste input "REST-CPP07H"
type input "REST-CPP07H"
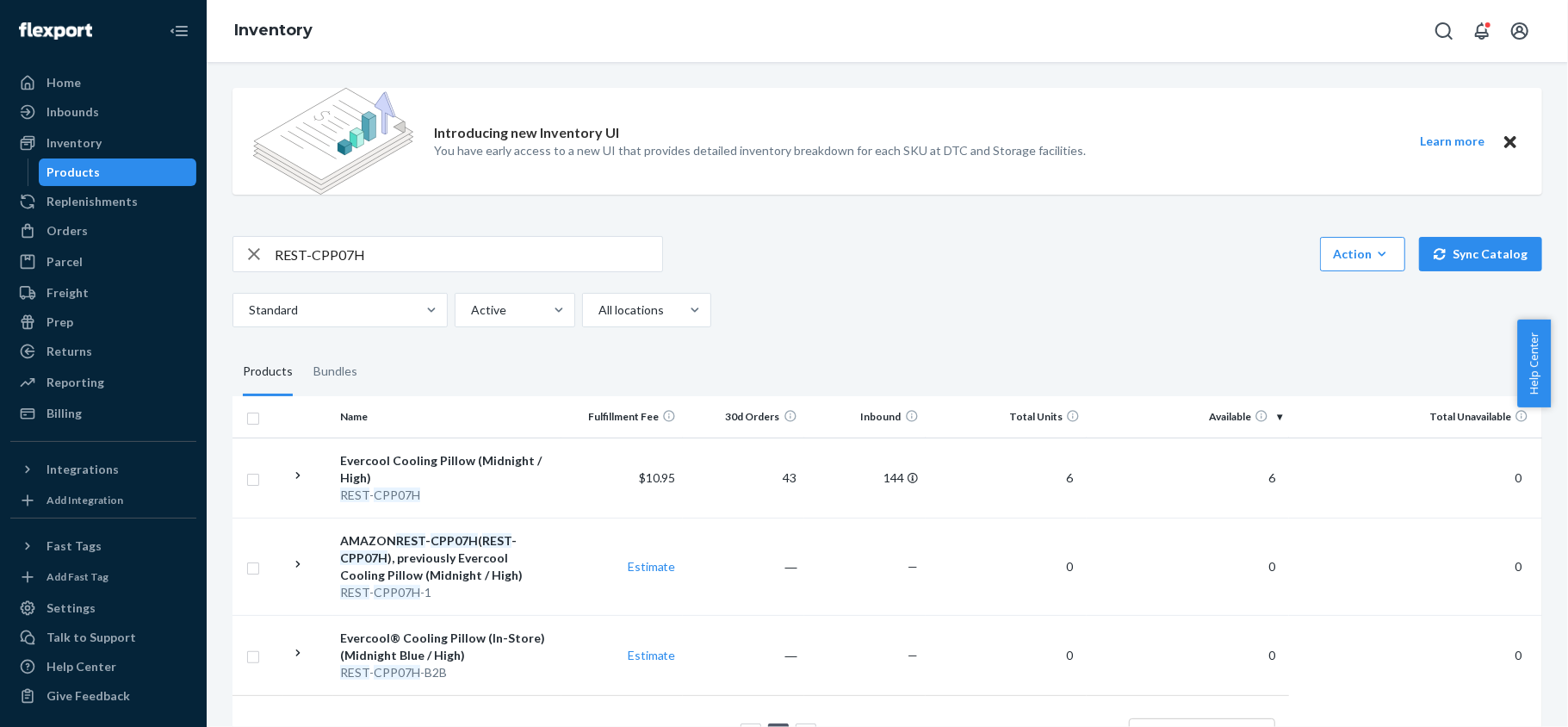
click at [408, 246] on input "REST-CPP07H" at bounding box center [469, 254] width 387 height 35
paste input "REST-CPP07M"
type input "REST-CPP07M"
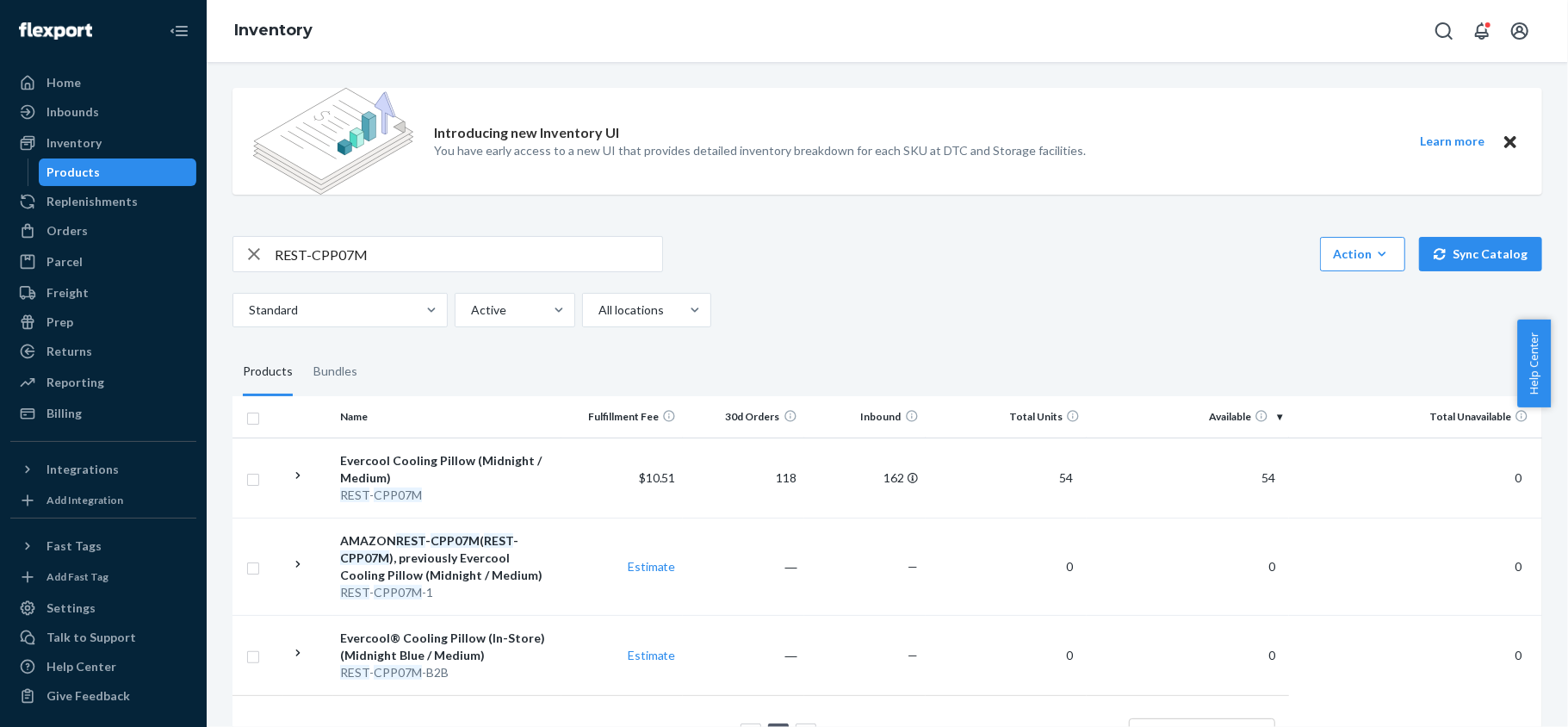
click at [389, 254] on input "REST-CPP07M" at bounding box center [469, 254] width 387 height 35
paste input "REST-CPP07L"
type input "REST-CPP07L"
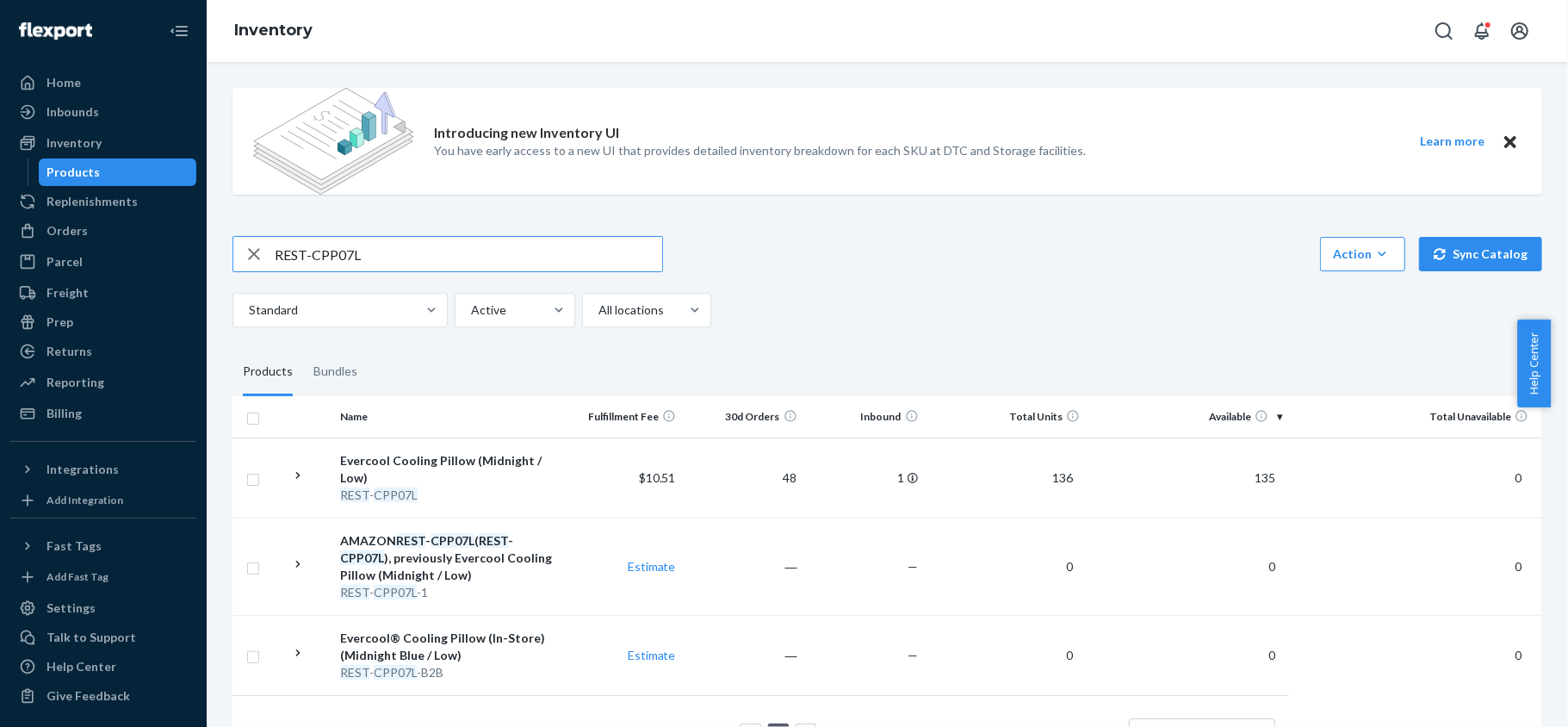
click at [487, 253] on input "REST-CPP07L" at bounding box center [469, 254] width 387 height 35
paste input "REST-CPW07TS-S"
type input "REST-CPW07TS-S"
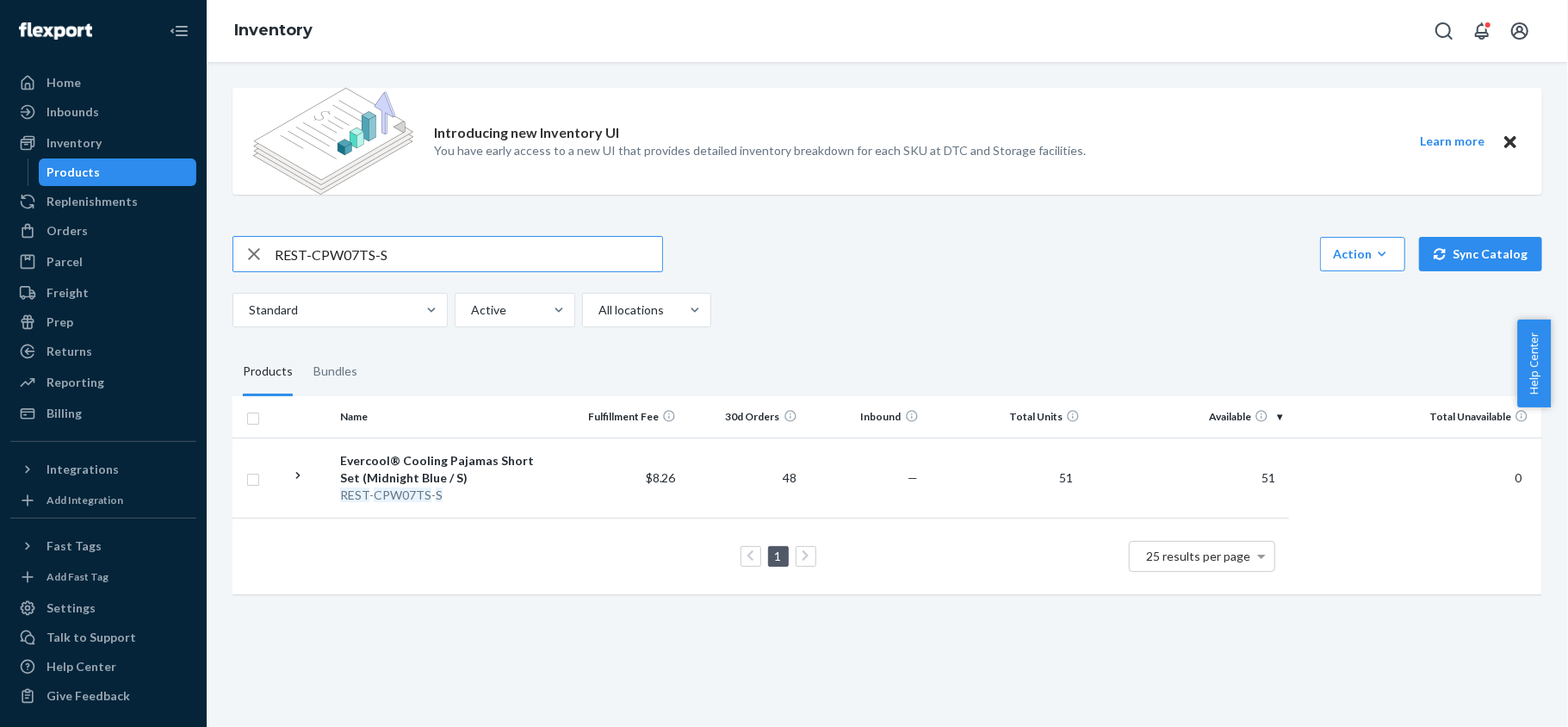
click at [438, 238] on input "REST-CPW07TS-S" at bounding box center [469, 254] width 387 height 35
click at [436, 239] on input "REST-CPW07TS-S" at bounding box center [469, 254] width 387 height 35
click at [435, 240] on input "REST-CPW07TS-S" at bounding box center [469, 254] width 387 height 35
click at [428, 243] on input "REST-CPW07TS-S" at bounding box center [469, 254] width 387 height 35
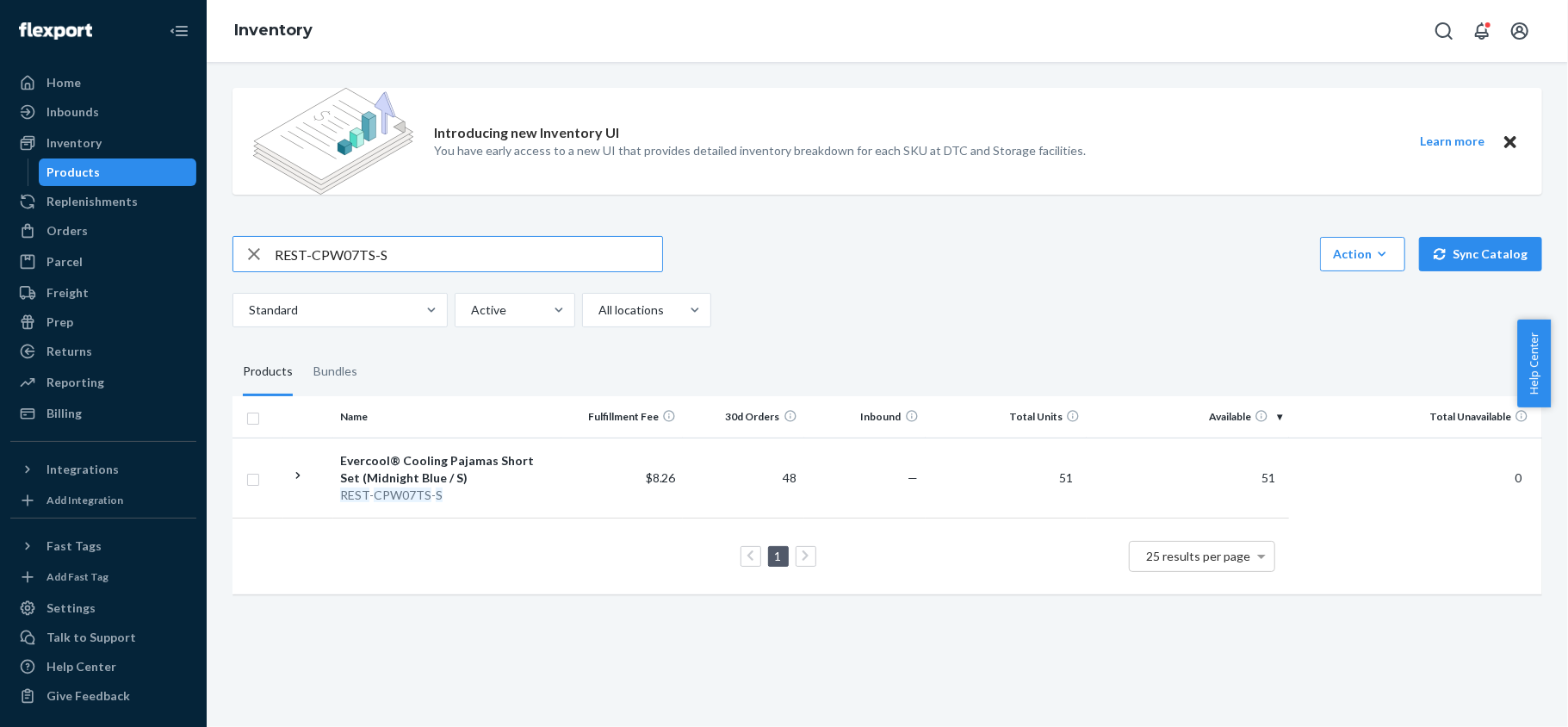
click at [428, 243] on input "REST-CPW07TS-S" at bounding box center [469, 254] width 387 height 35
paste input "REST-CPW07TS-M"
type input "REST-CPW07TS-M"
click at [430, 258] on input "REST-CPW07TS-M" at bounding box center [469, 254] width 387 height 35
click at [428, 258] on input "REST-CPW07TS-M" at bounding box center [469, 254] width 387 height 35
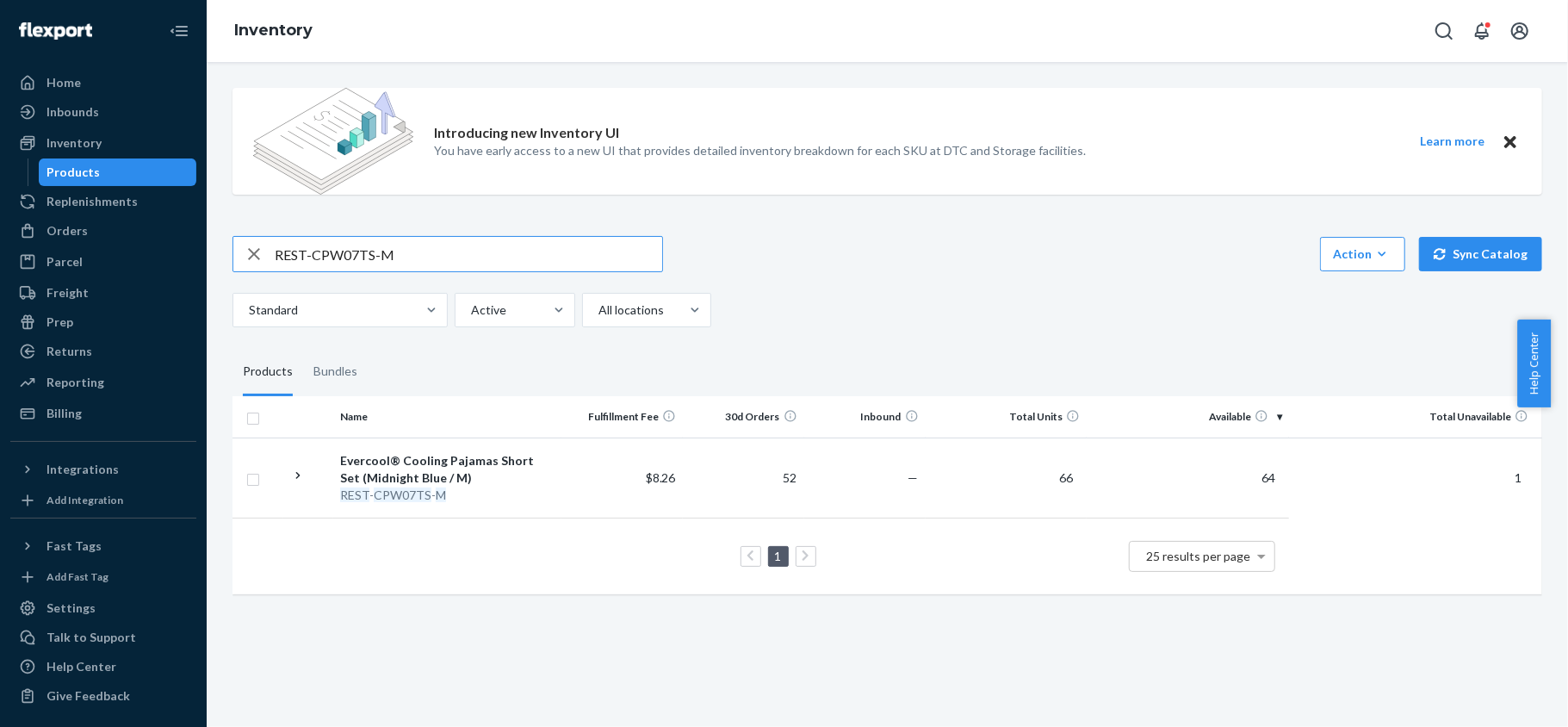
click at [428, 258] on input "REST-CPW07TS-M" at bounding box center [469, 254] width 387 height 35
paste input "REST-CPW07TS-L"
type input "REST-CPW07TS-L"
click at [457, 253] on input "REST-CPW07TS-L" at bounding box center [469, 254] width 387 height 35
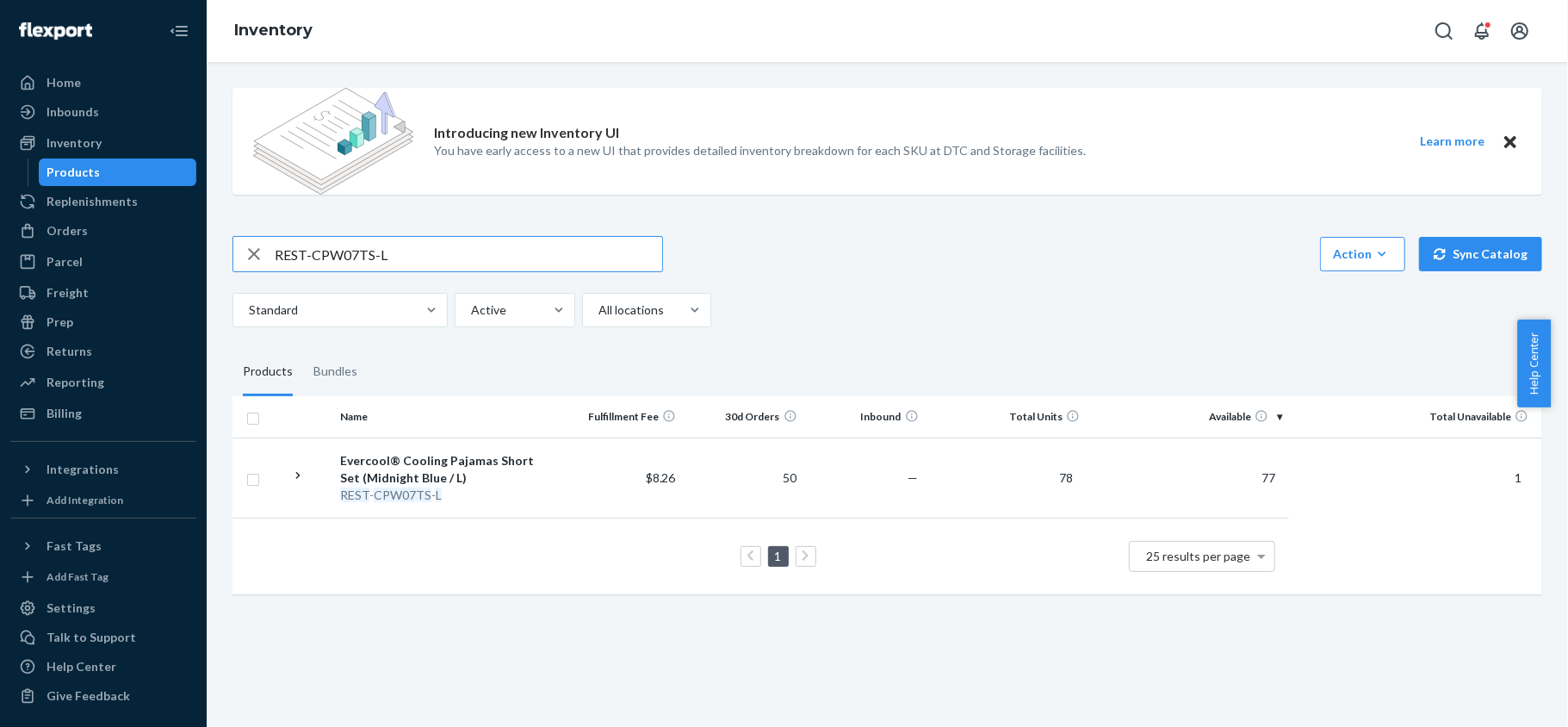
click at [457, 253] on input "REST-CPW07TS-L" at bounding box center [469, 254] width 387 height 35
paste input "REST-CPW07TS-XL"
type input "REST-CPW07TS-XL"
click at [439, 254] on input "REST-CPW07TS-XL" at bounding box center [469, 254] width 387 height 35
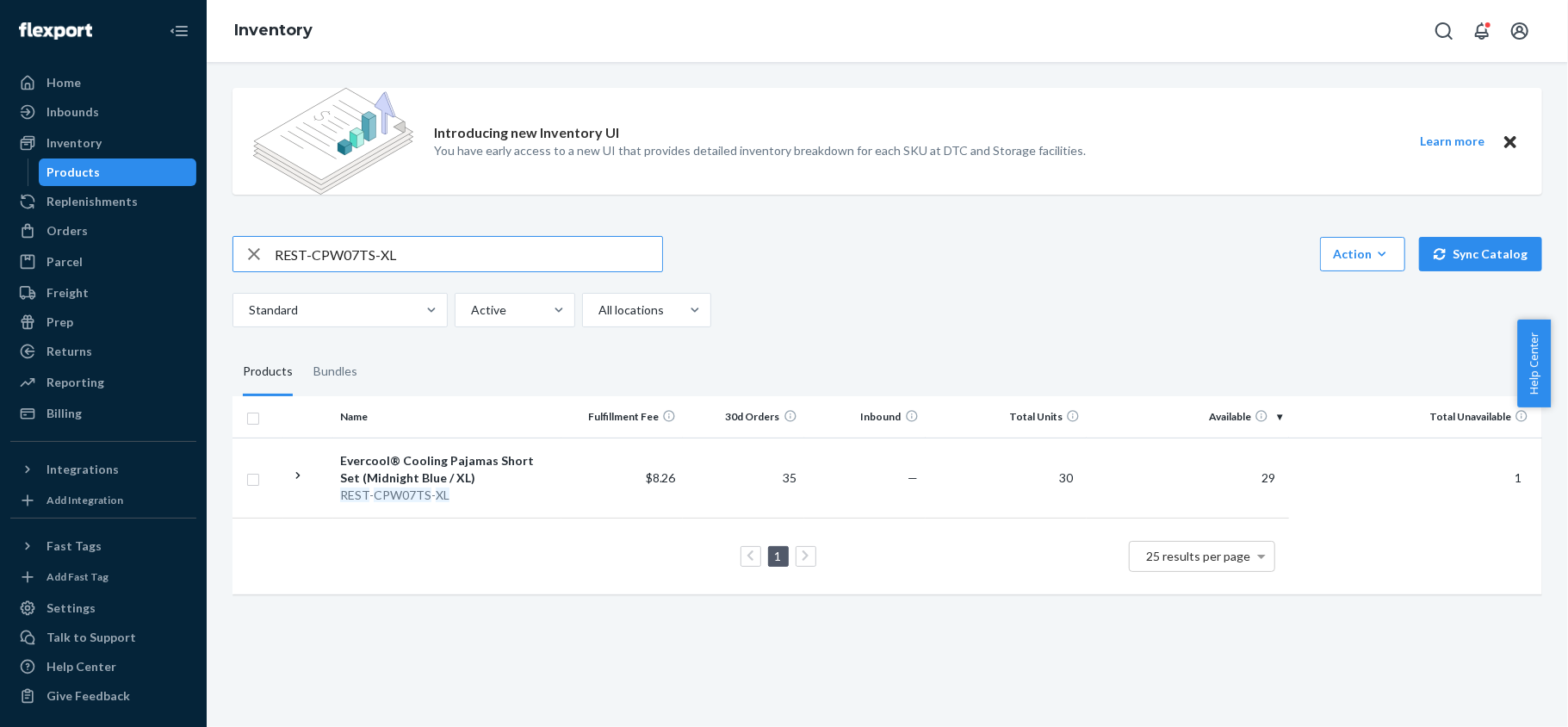
click at [439, 254] on input "REST-CPW07TS-XL" at bounding box center [469, 254] width 387 height 35
paste input "REST-CPW07TS-XXL"
type input "REST-CPW07TS-XXL"
click at [434, 264] on input "REST-CPW07TS-XXL" at bounding box center [469, 254] width 387 height 35
click at [432, 265] on input "REST-CPW07TS-XXL" at bounding box center [469, 254] width 387 height 35
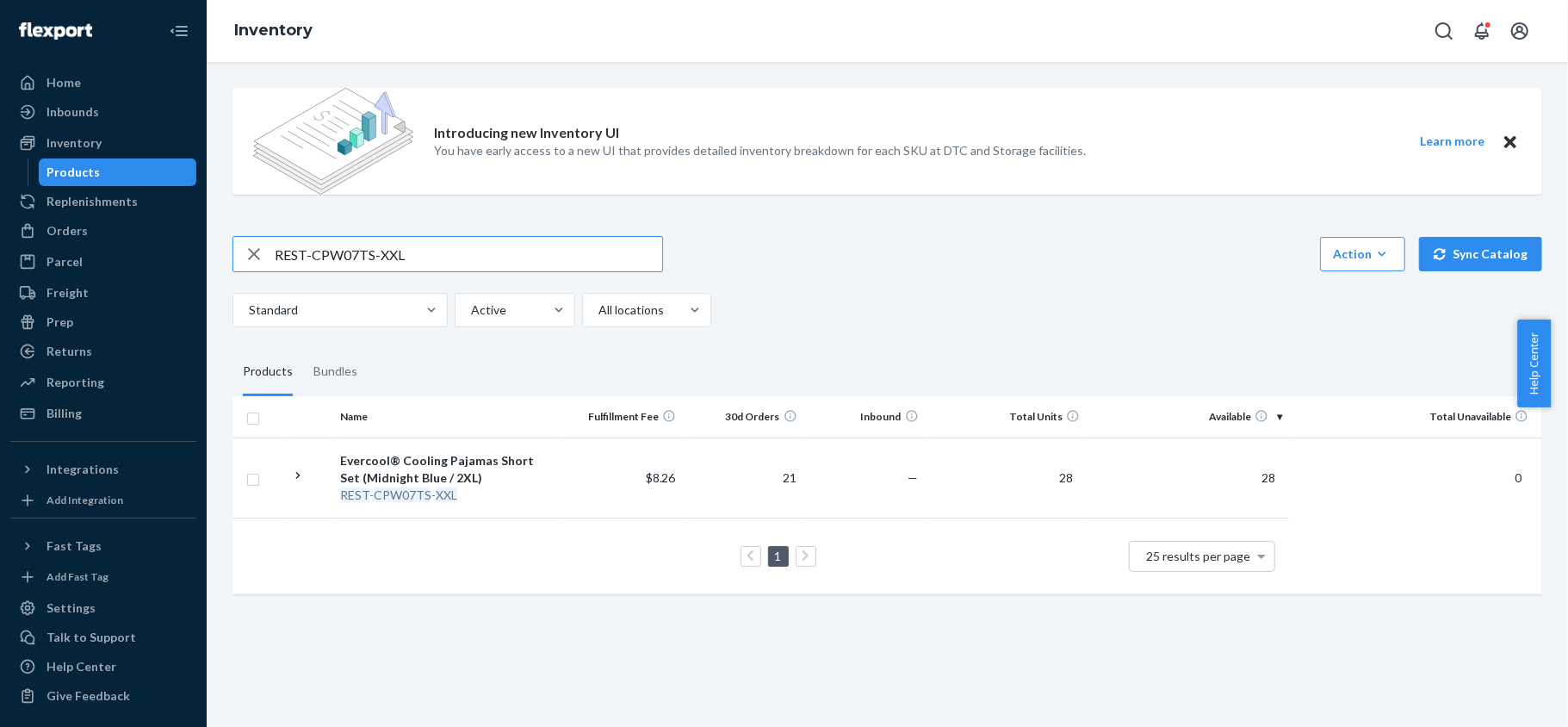
click at [432, 265] on input "REST-CPW07TS-XXL" at bounding box center [469, 254] width 387 height 35
paste input "REST-CPW07TP-S"
type input "REST-CPW07TP-S"
click at [381, 254] on input "REST-CPW07TP-S" at bounding box center [469, 254] width 387 height 35
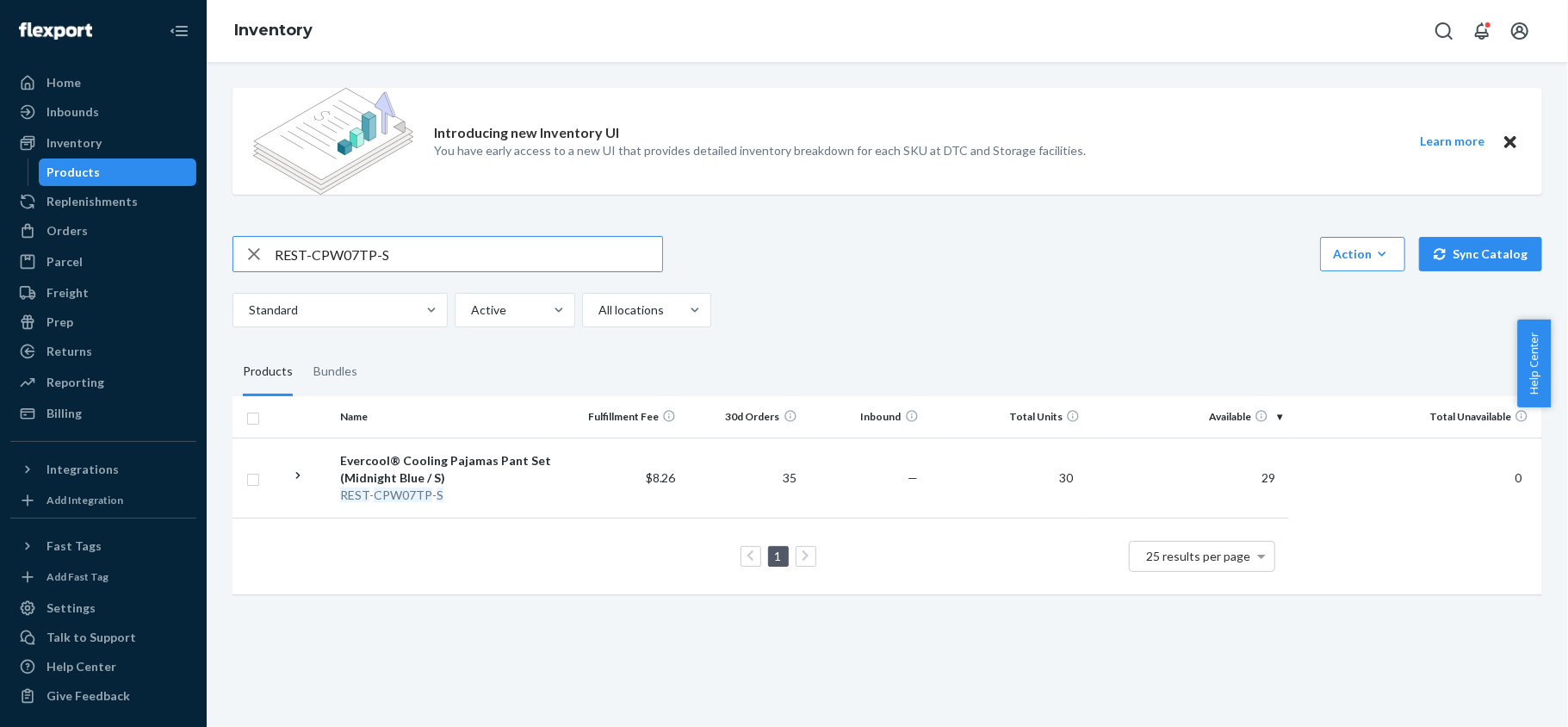
click at [381, 254] on input "REST-CPW07TP-S" at bounding box center [469, 254] width 387 height 35
paste input "REST-CPW07TP-M"
type input "REST-CPW07TP-M"
click at [421, 264] on input "REST-CPW07TP-M" at bounding box center [469, 254] width 387 height 35
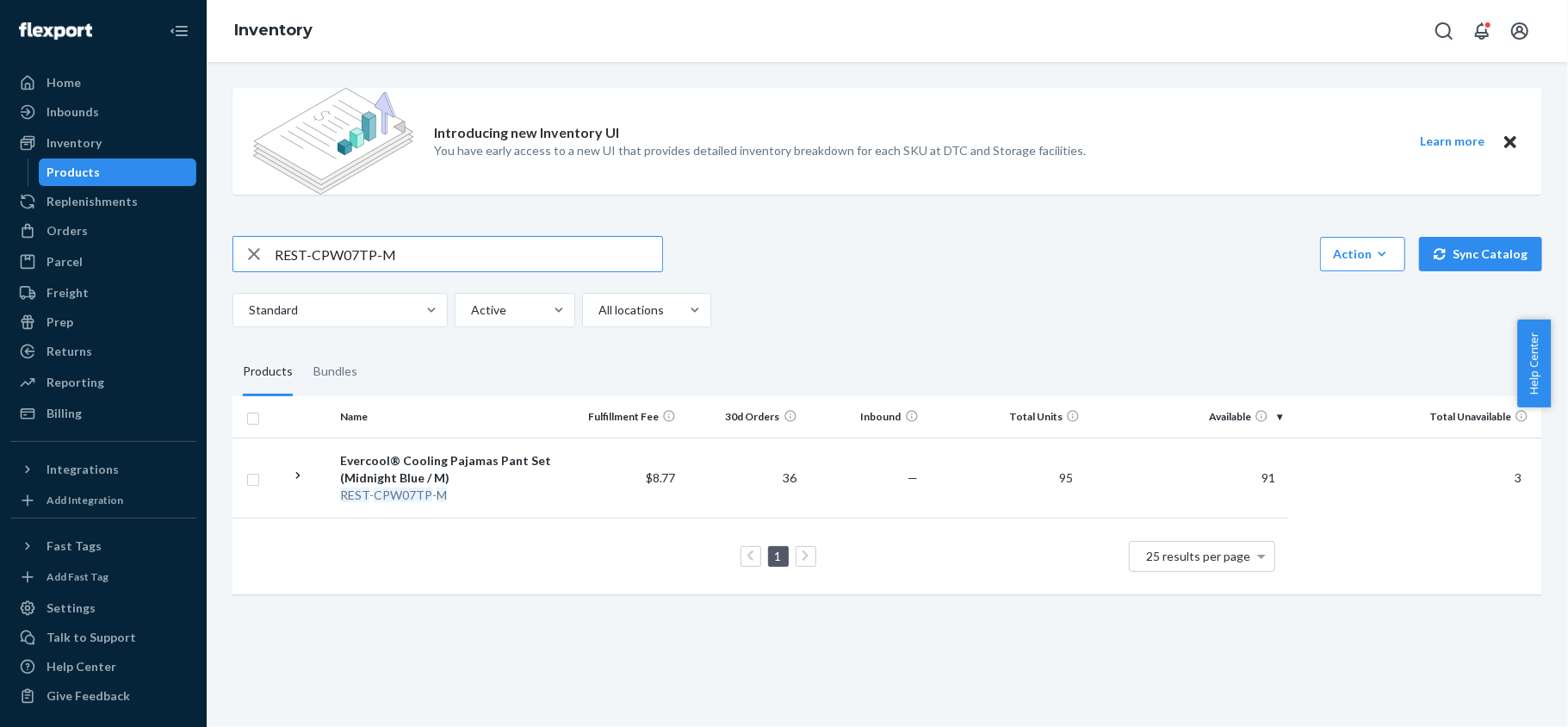
click at [421, 264] on input "REST-CPW07TP-M" at bounding box center [469, 254] width 387 height 35
paste input "REST-CPW07TP-L"
type input "REST-CPW07TP-L"
click at [428, 267] on input "REST-CPW07TP-L" at bounding box center [469, 254] width 387 height 35
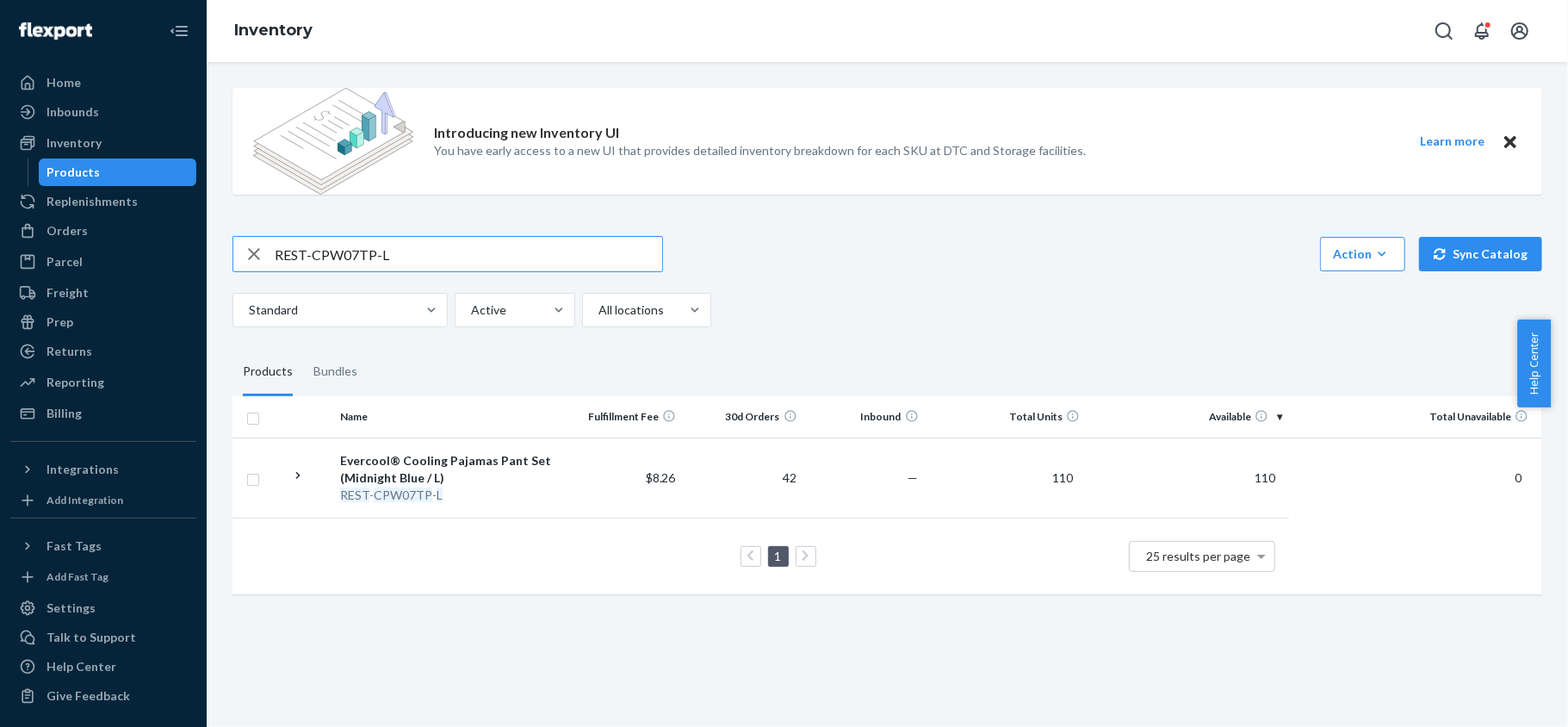
click at [428, 267] on input "REST-CPW07TP-L" at bounding box center [469, 254] width 387 height 35
paste input "REST-CPW07TP-XL"
type input "REST-CPW07TP-XL"
click at [379, 241] on input "REST-CPW07TP-XL" at bounding box center [469, 254] width 387 height 35
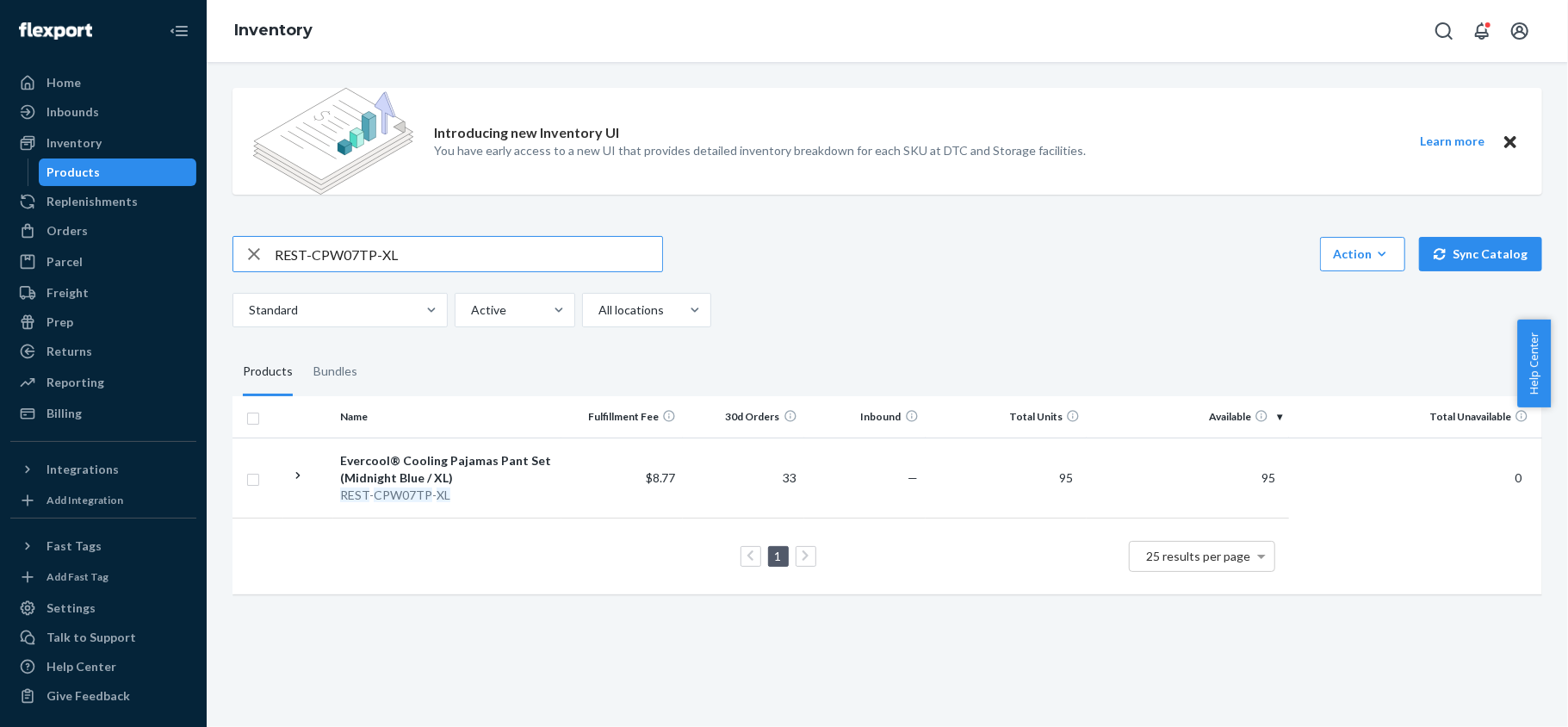
click at [379, 241] on input "REST-CPW07TP-XL" at bounding box center [469, 254] width 387 height 35
paste input "REST-CPW07TP-XXL"
type input "REST-CPW07TP-XXL"
click at [473, 249] on input "REST-CPW07TP-XXL" at bounding box center [469, 254] width 387 height 35
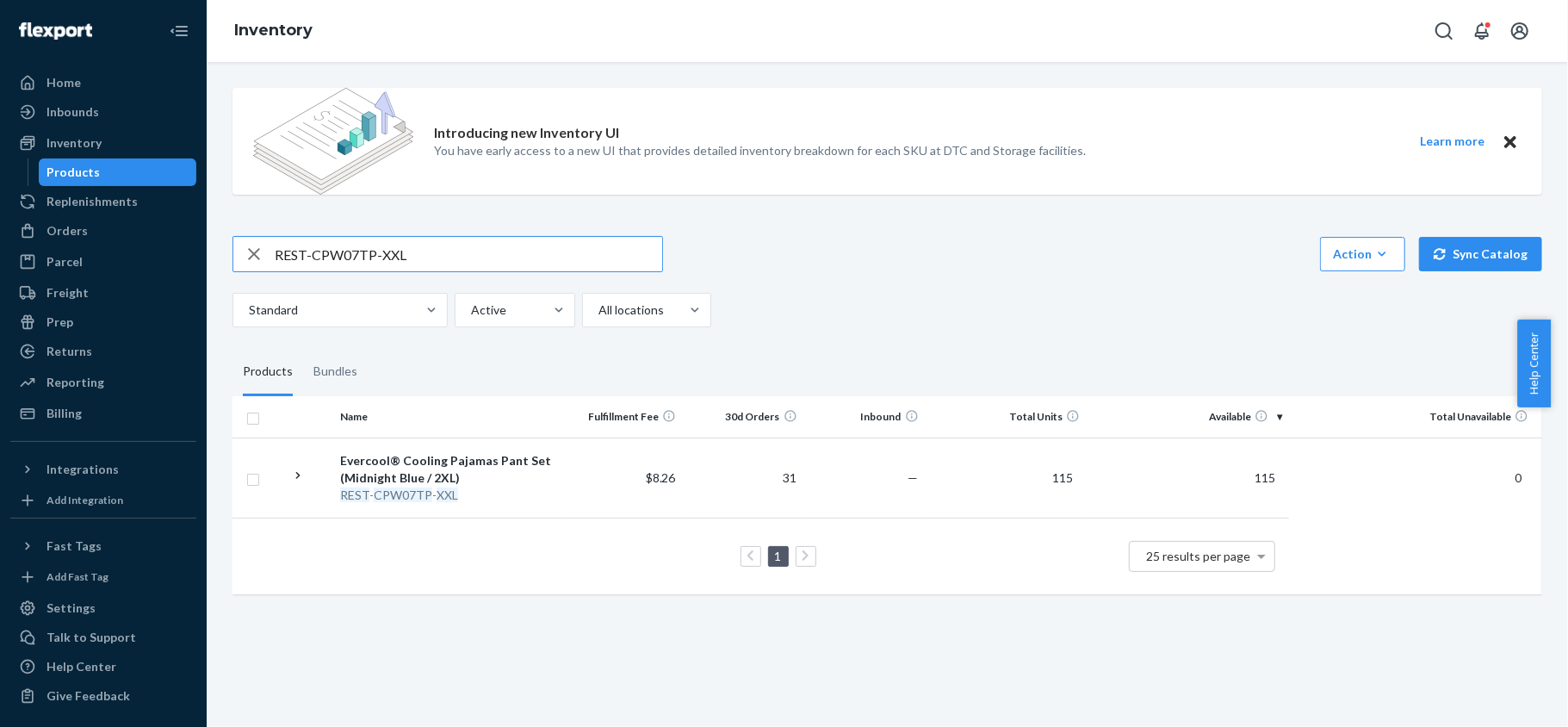
click at [473, 249] on input "REST-CPW07TP-XXL" at bounding box center [469, 254] width 387 height 35
paste input "REST-CPW09TS-S"
type input "REST-CPW09TS-S"
click at [431, 259] on input "REST-CPW09TS-S" at bounding box center [469, 254] width 387 height 35
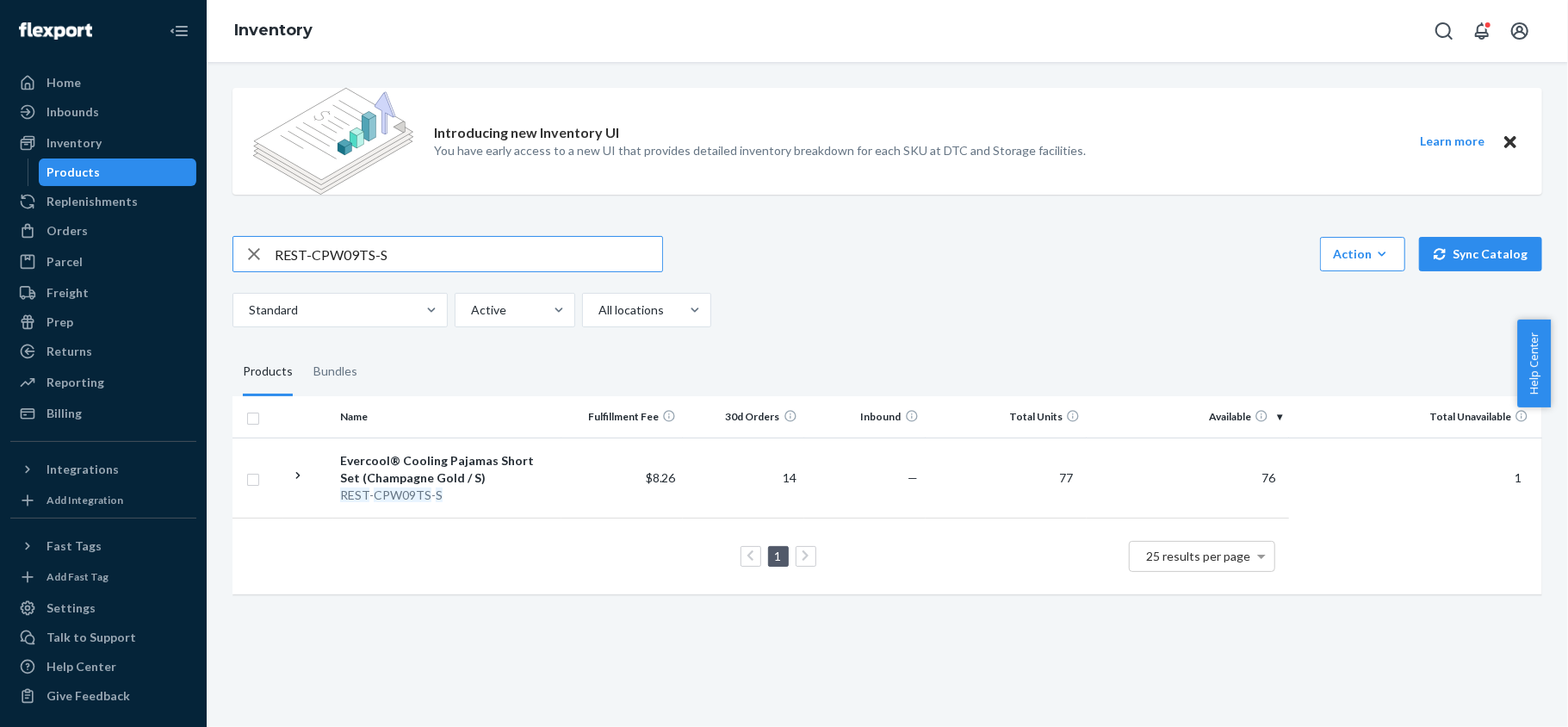
click at [431, 259] on input "REST-CPW09TS-S" at bounding box center [469, 254] width 387 height 35
paste input "REST-CPW09TS-M"
type input "REST-CPW09TS-M"
click at [414, 265] on input "REST-CPW09TS-M" at bounding box center [469, 254] width 387 height 35
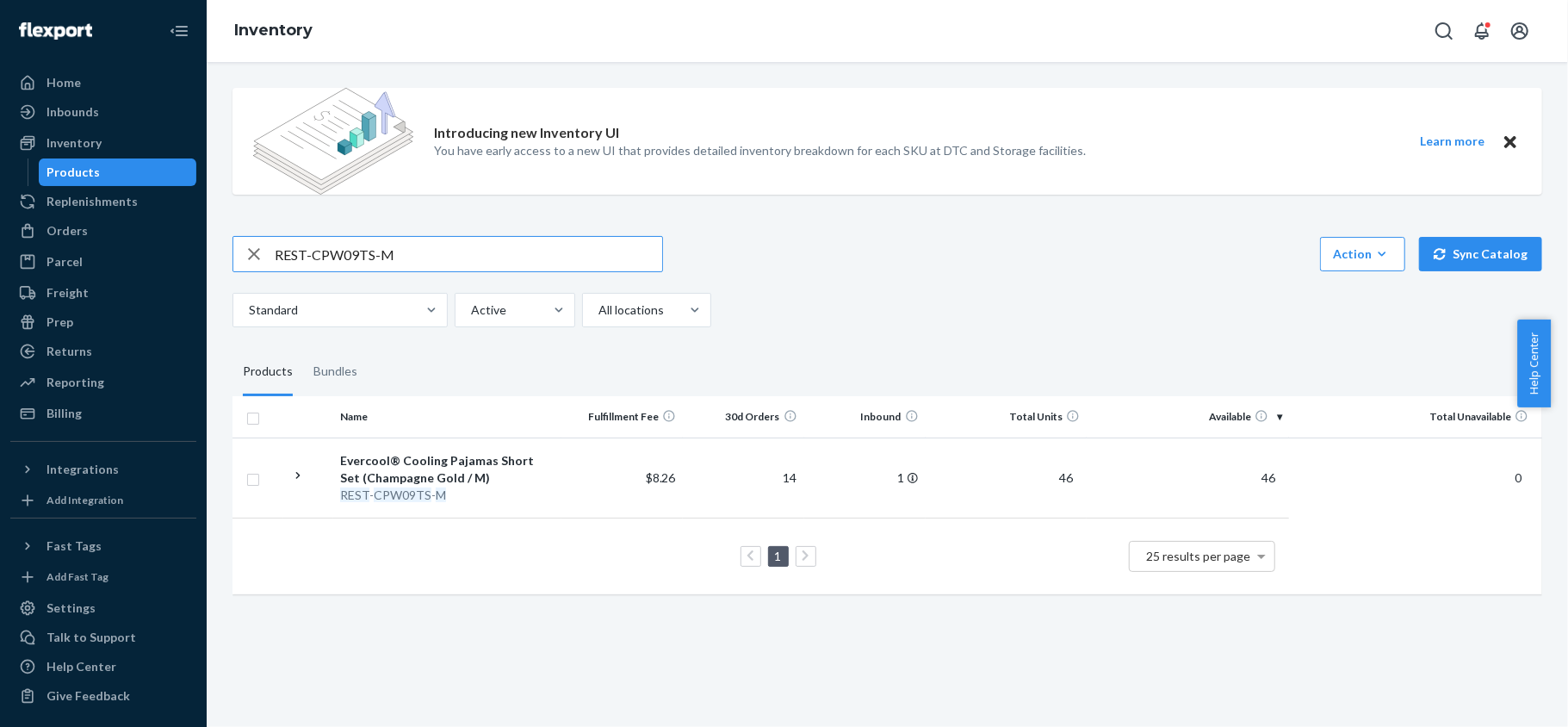
click at [414, 265] on input "REST-CPW09TS-M" at bounding box center [469, 254] width 387 height 35
paste input "REST-CPW09TS-L"
type input "REST-CPW09TS-L"
click at [384, 254] on input "REST-CPW09TS-L" at bounding box center [469, 254] width 387 height 35
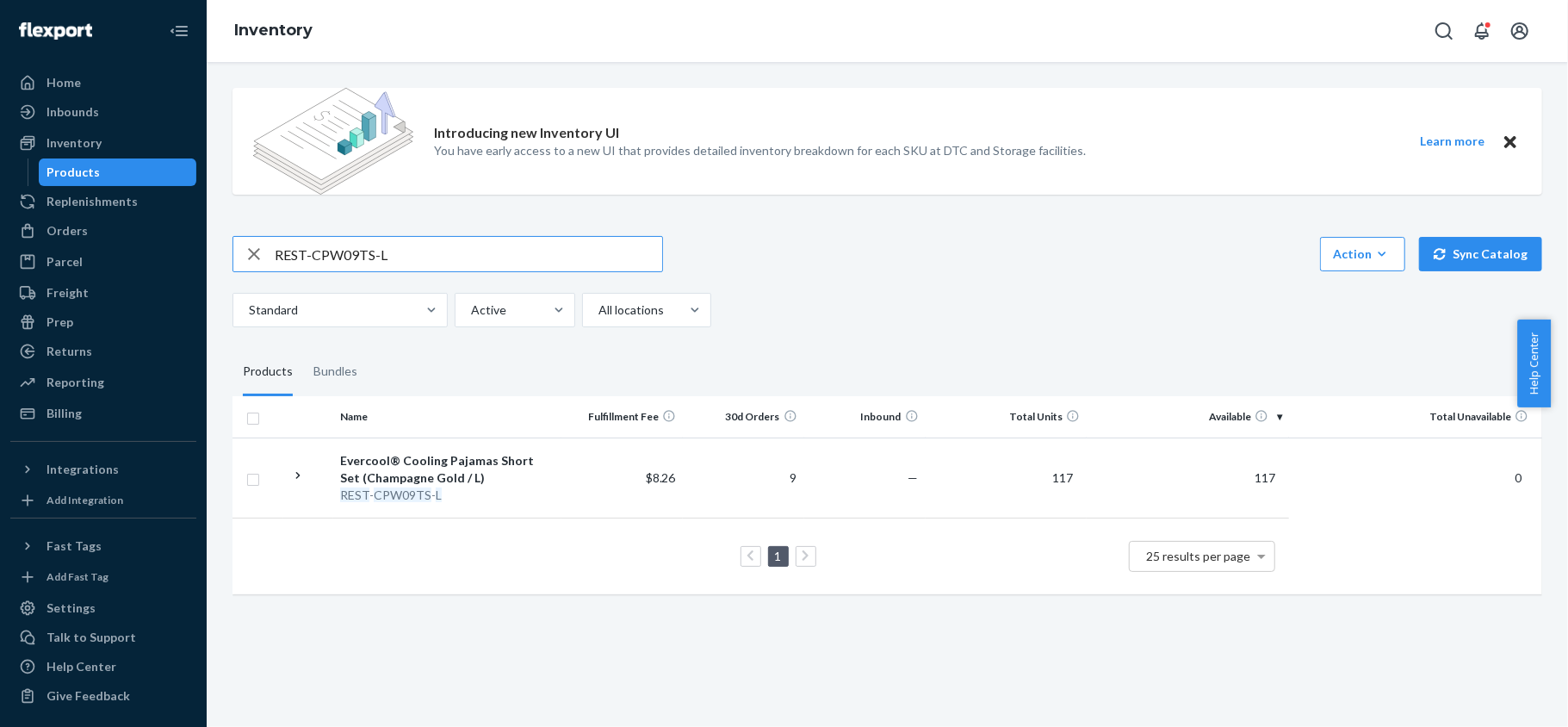
click at [384, 254] on input "REST-CPW09TS-L" at bounding box center [469, 254] width 387 height 35
paste input "REST-CPW09TS-XL"
type input "REST-CPW09TS-XL"
click at [448, 255] on input "REST-CPW09TS-XL" at bounding box center [469, 254] width 387 height 35
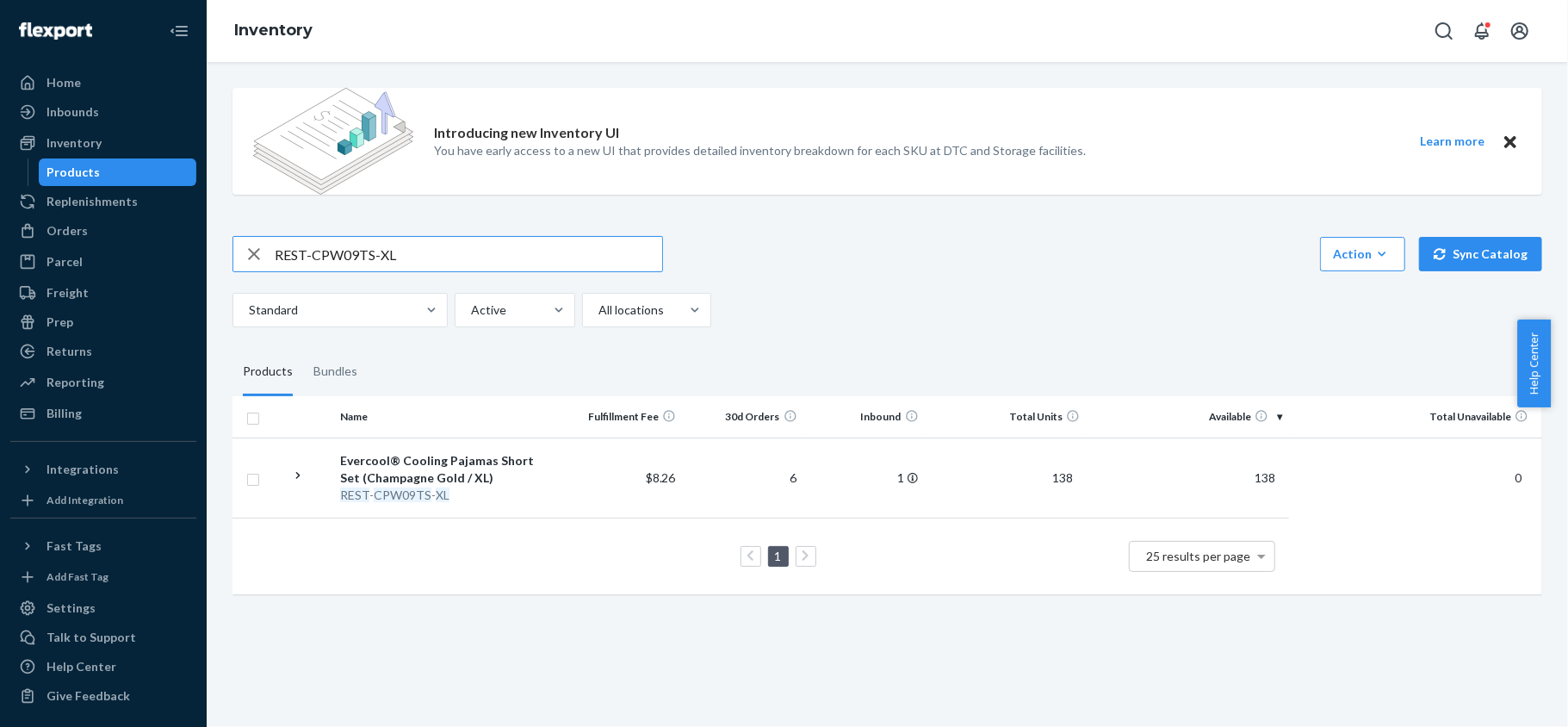
click at [448, 255] on input "REST-CPW09TS-XL" at bounding box center [469, 254] width 387 height 35
paste input "REST-CPW09TS-XXL"
type input "REST-CPW09TS-XXL"
click at [496, 245] on input "REST-CPW09TS-XXL" at bounding box center [469, 254] width 387 height 35
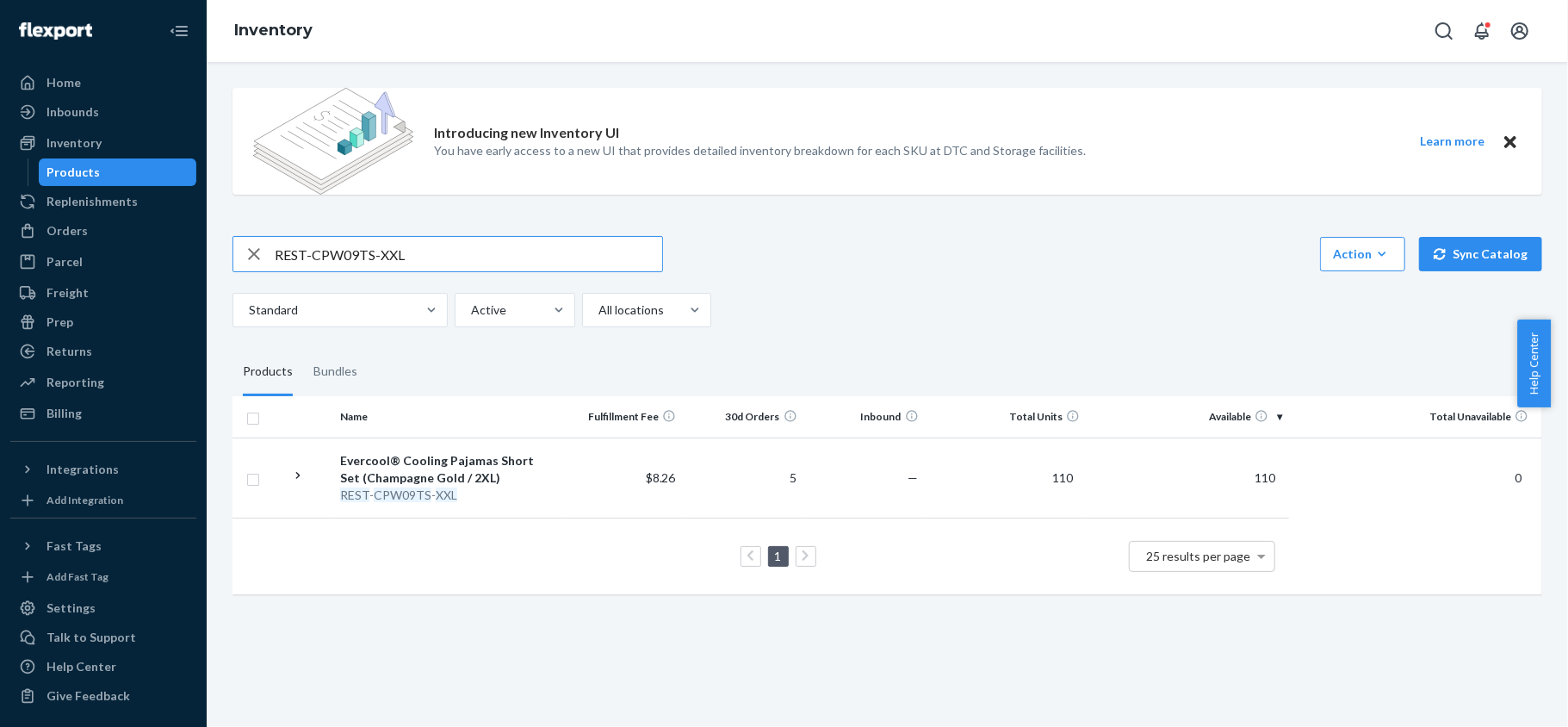
click at [496, 245] on input "REST-CPW09TS-XXL" at bounding box center [469, 254] width 387 height 35
paste input "REST-CPW09TP-S"
type input "REST-CPW09TP-S"
click at [445, 237] on input "REST-CPW09TP-S" at bounding box center [469, 254] width 387 height 35
click at [444, 242] on input "REST-CPW09TP-S" at bounding box center [469, 254] width 387 height 35
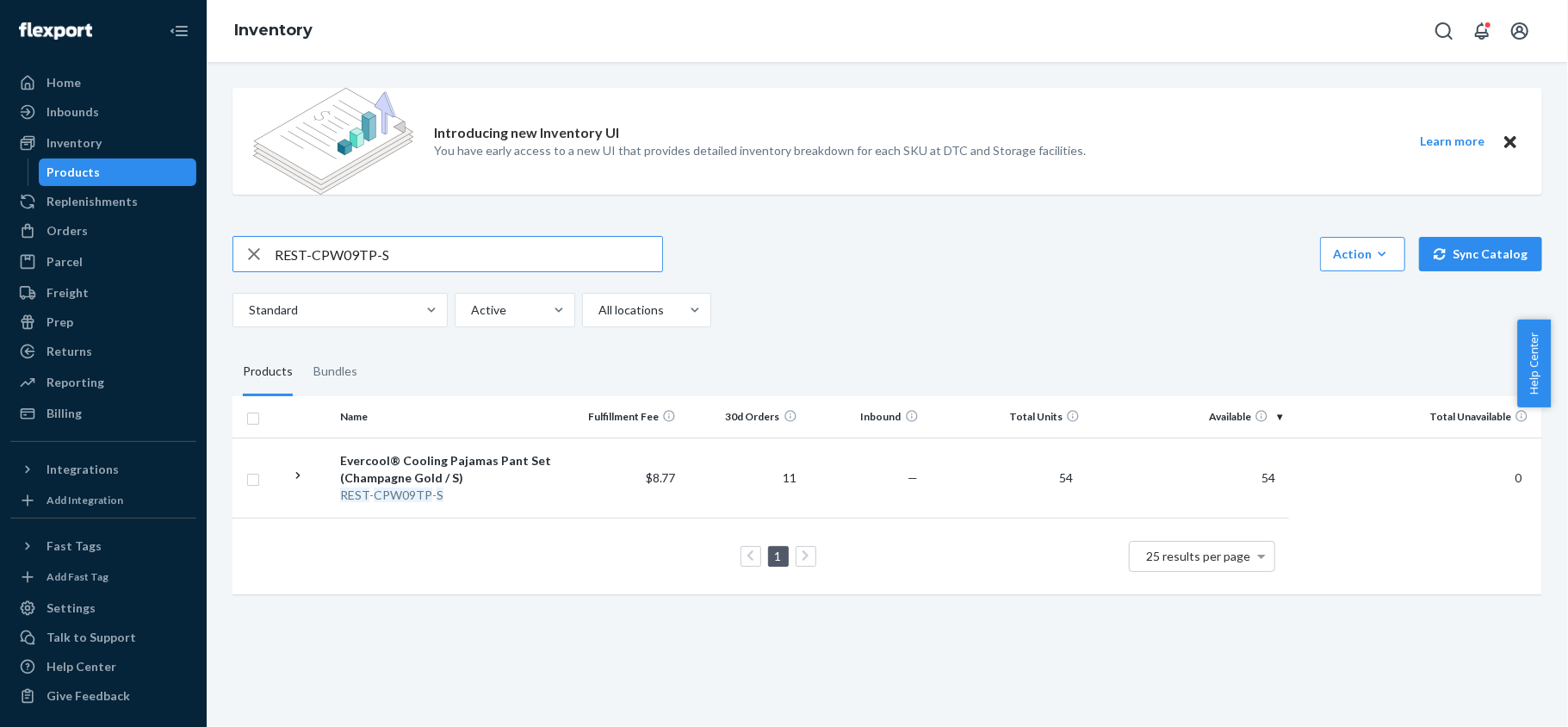
click at [444, 242] on input "REST-CPW09TP-S" at bounding box center [469, 254] width 387 height 35
paste input "REST-CPW09TP-M"
type input "REST-CPW09TP-M"
click at [439, 254] on input "REST-CPW09TP-M" at bounding box center [469, 254] width 387 height 35
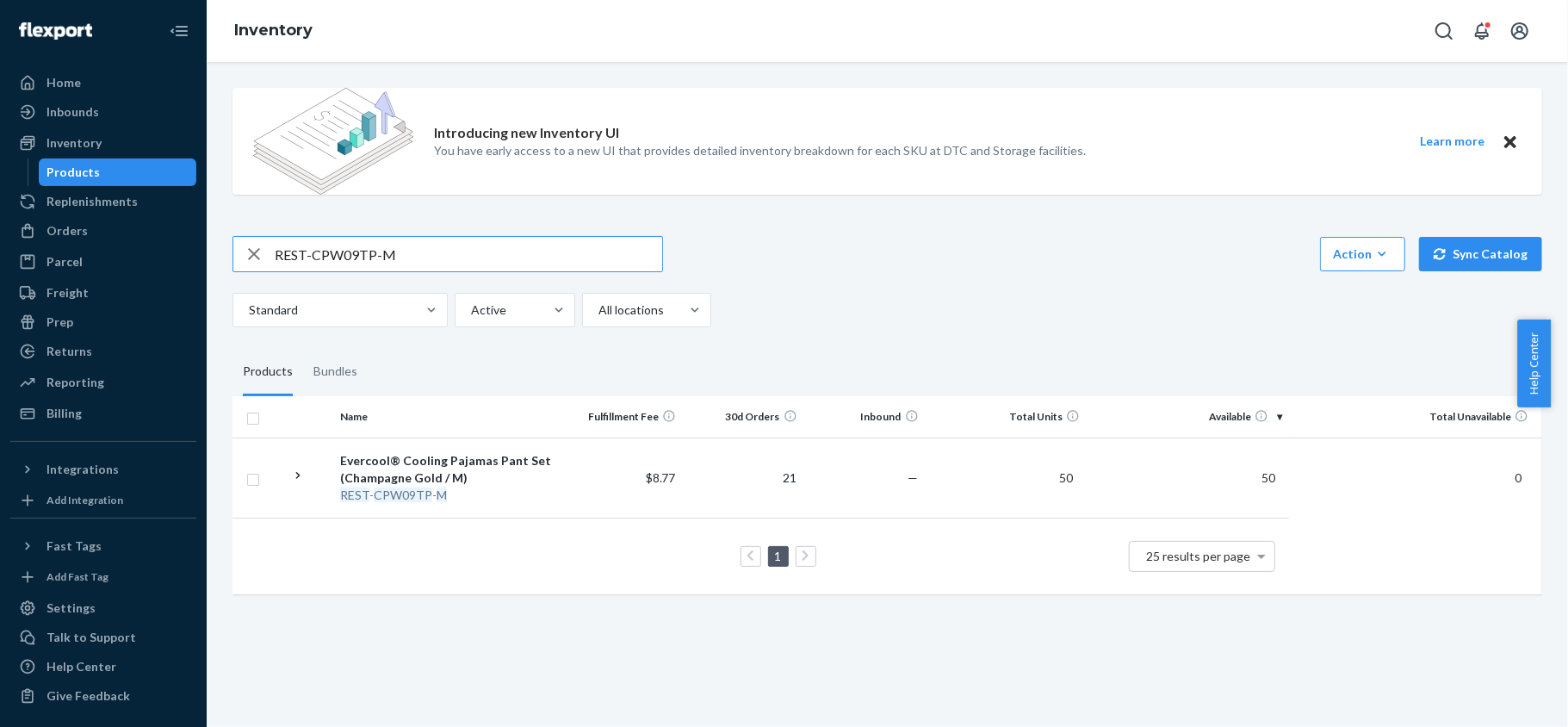
click at [439, 254] on input "REST-CPW09TP-M" at bounding box center [469, 254] width 387 height 35
paste input "REST-CPW09TP-L"
type input "REST-CPW09TP-L"
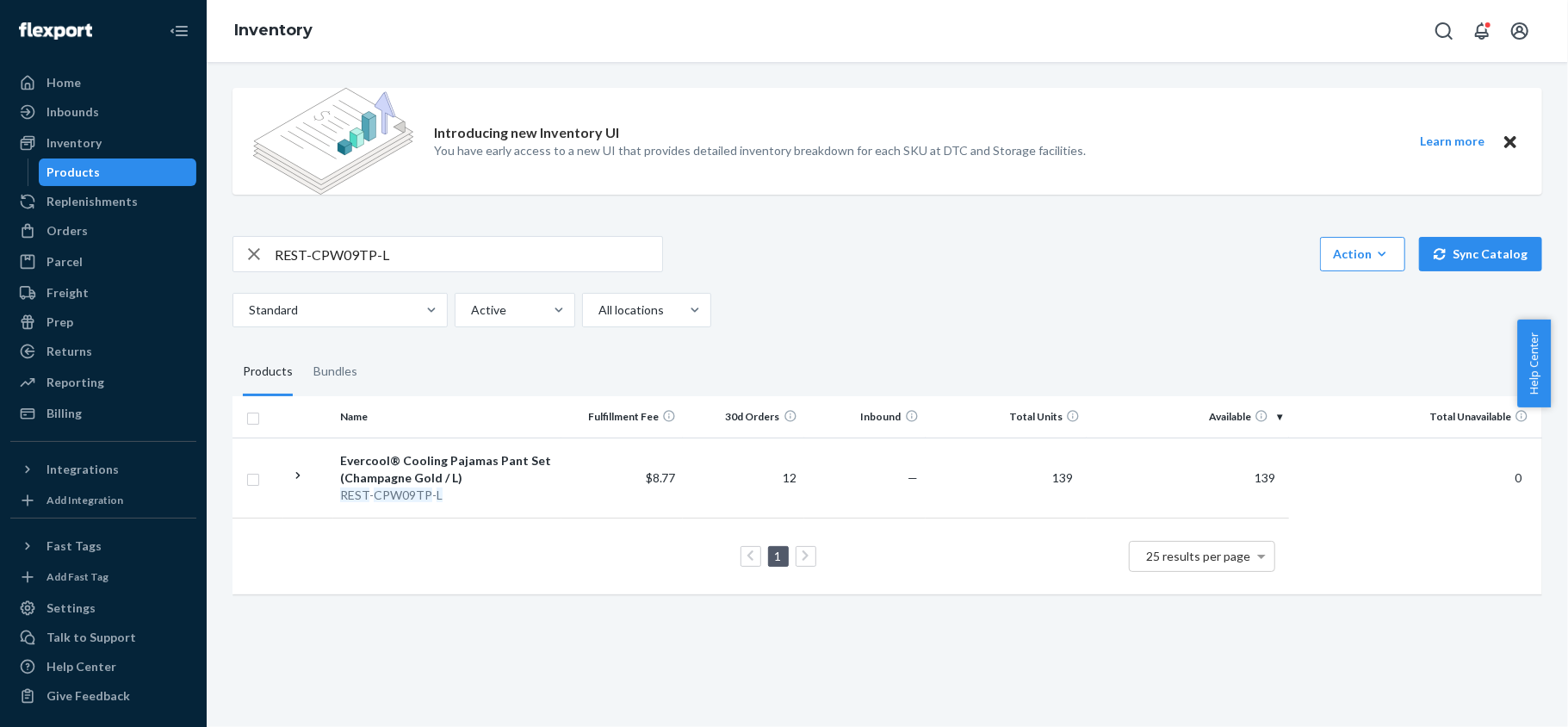
click at [514, 254] on input "REST-CPW09TP-L" at bounding box center [469, 254] width 387 height 35
paste input "REST-CPW09TP-XL"
type input "REST-CPW09TP-XL"
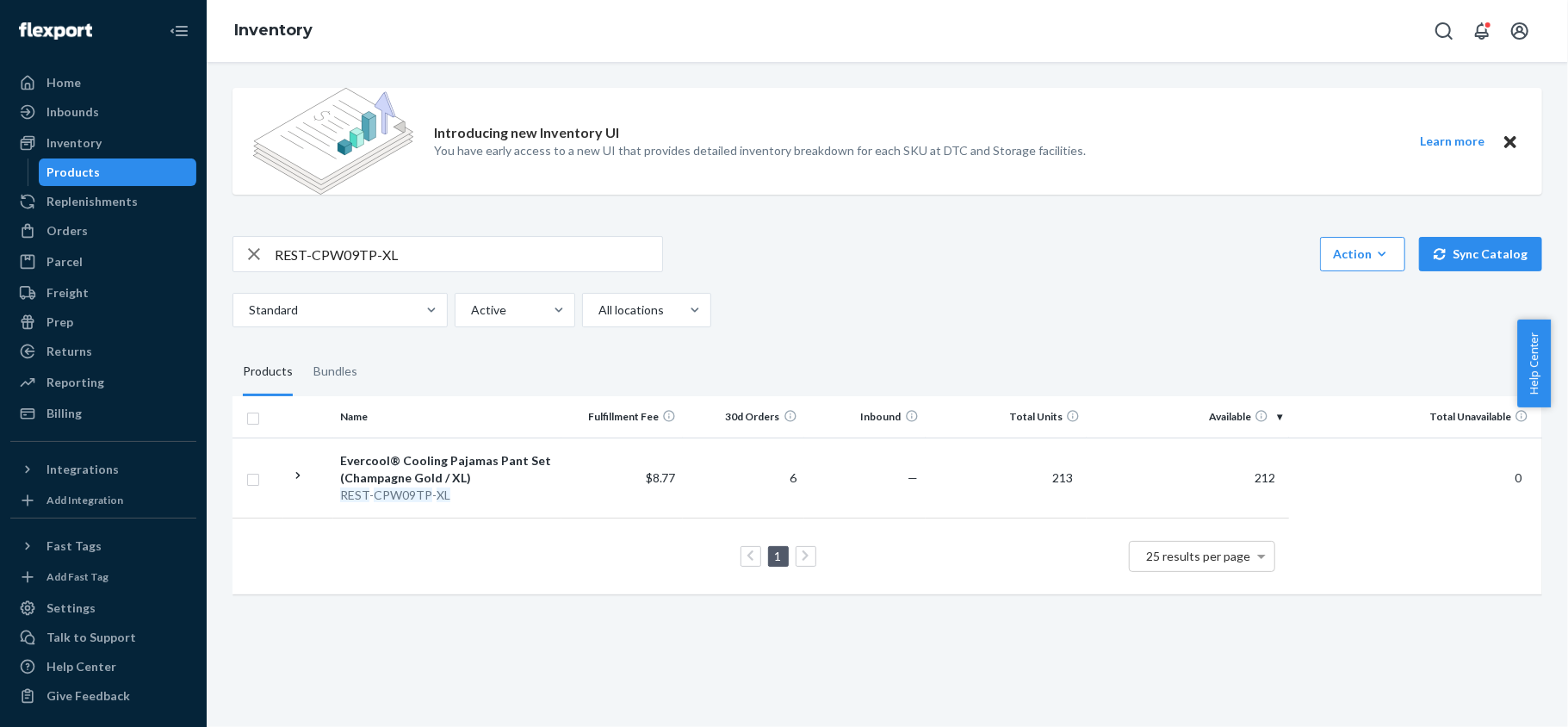
click at [469, 276] on div "REST-CPW09TP-XL Action Create product Create bundle Bulk create products Bulk u…" at bounding box center [888, 282] width 1310 height 92
click at [475, 254] on input "REST-CPW09TP-XL" at bounding box center [469, 254] width 387 height 35
paste input "REST-CPW09TP-XXL"
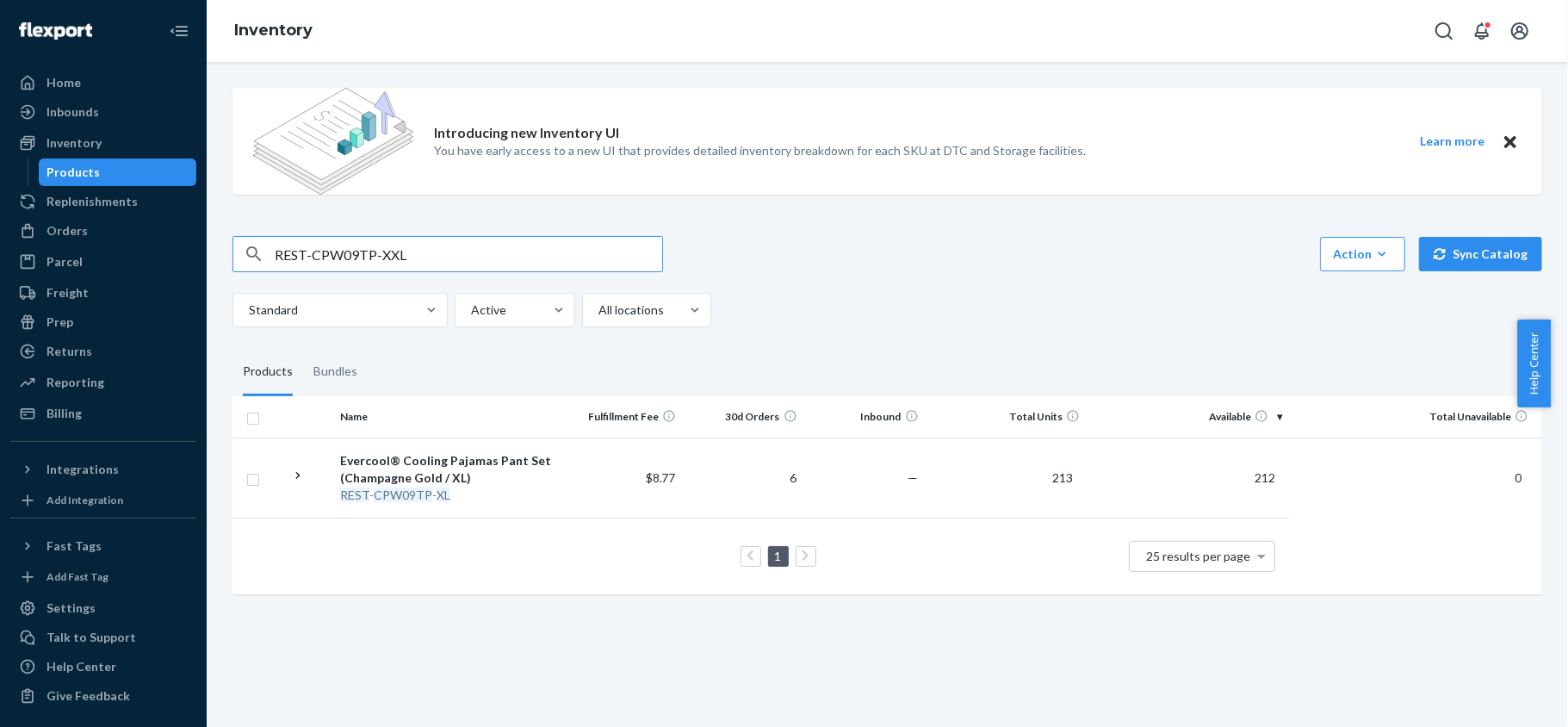
type input "REST-CPW09TP-XXL"
click at [411, 254] on input "REST-CPW09TP-XXL" at bounding box center [469, 254] width 387 height 35
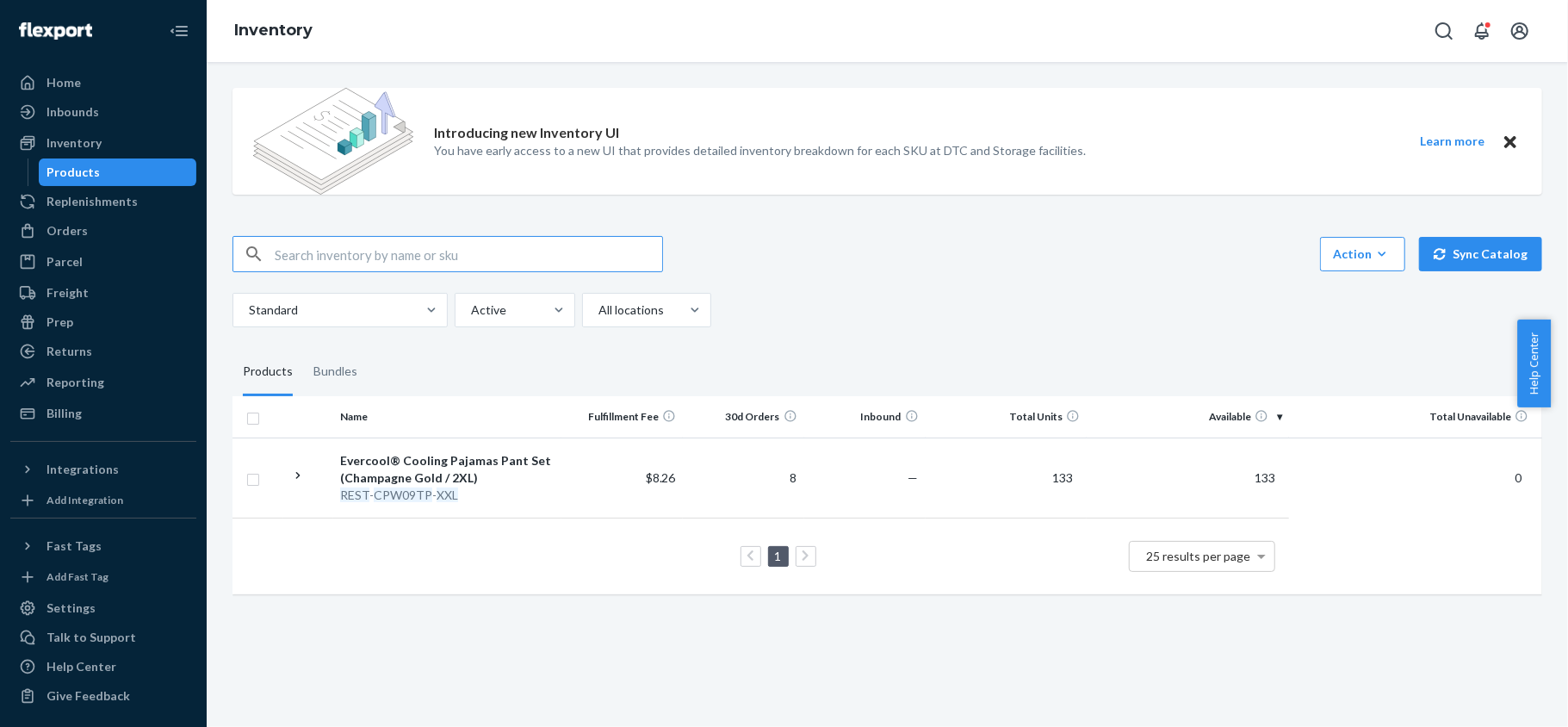
paste input "REST-CPP01M"
type input "REST-CPP01M"
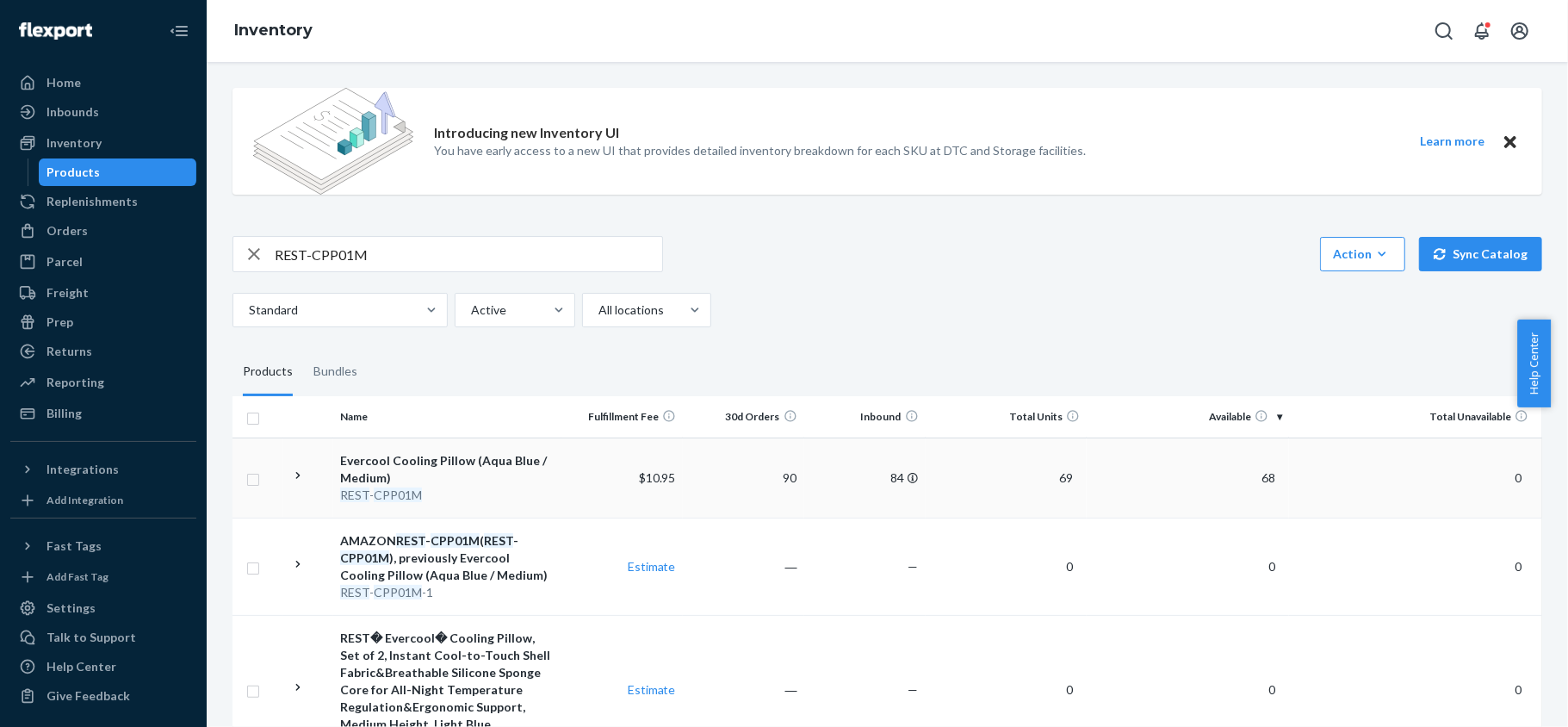
click at [1270, 481] on td "68" at bounding box center [1188, 478] width 202 height 80
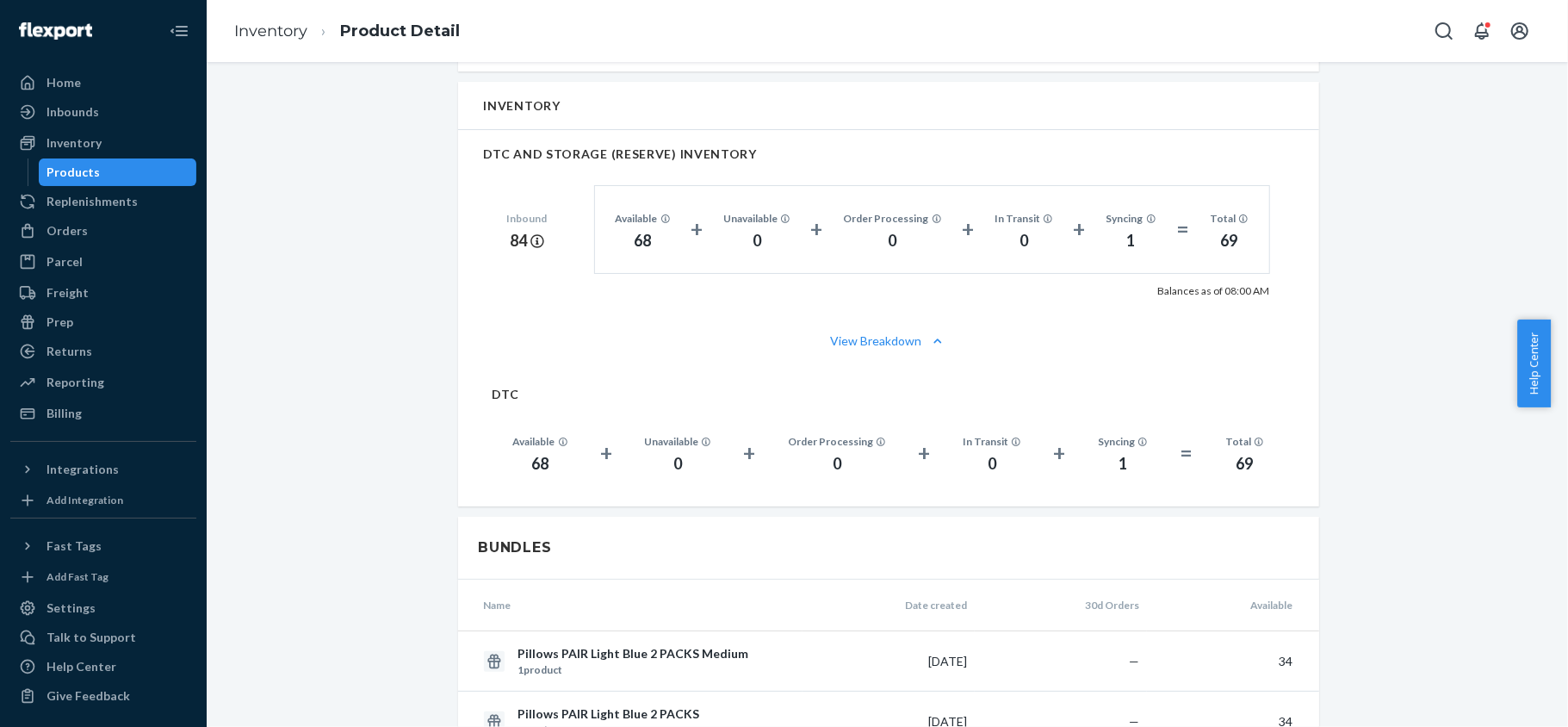
scroll to position [1148, 0]
click at [153, 146] on div "Inventory" at bounding box center [103, 143] width 182 height 24
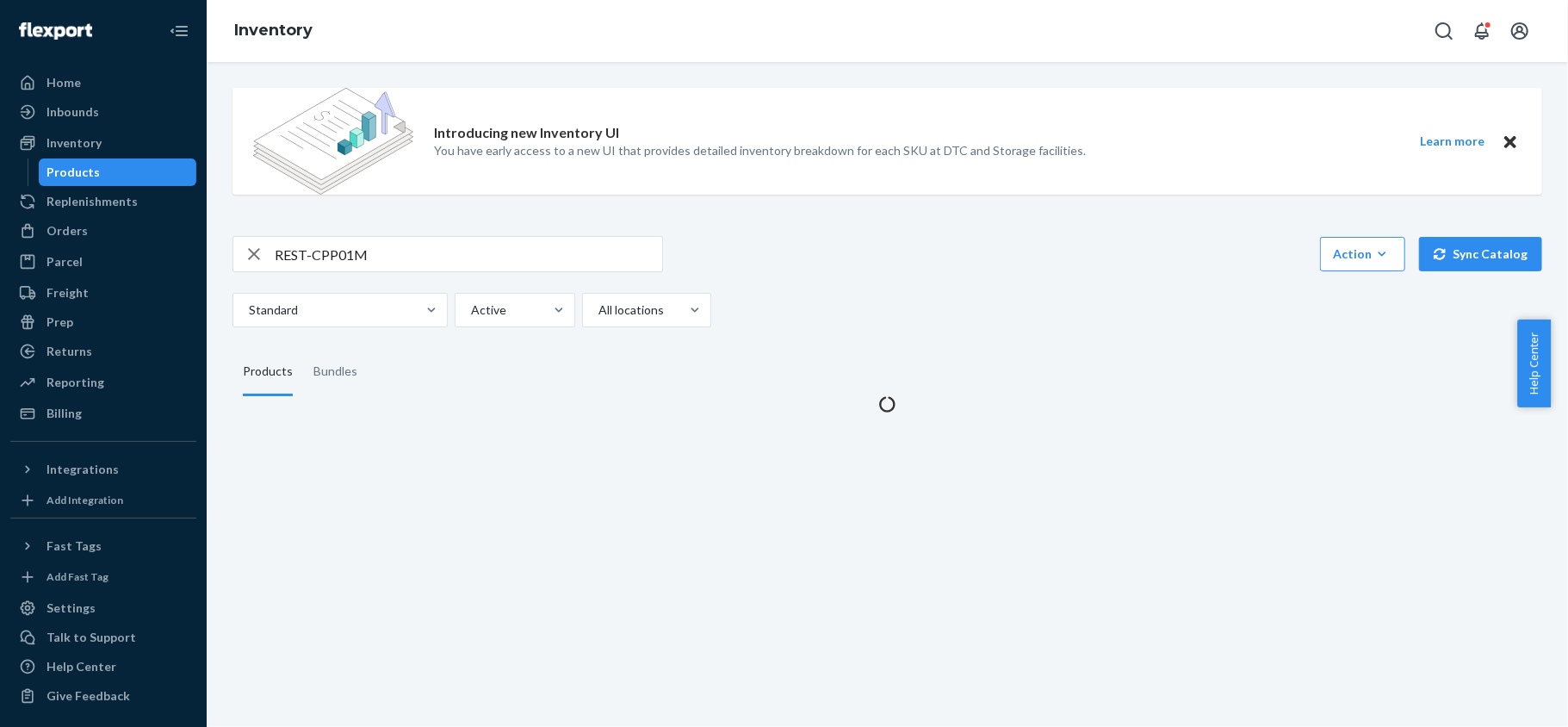
click at [379, 225] on div "Introducing new Inventory UI You have early access to a new UI that provides de…" at bounding box center [887, 243] width 1335 height 339
click at [381, 248] on input "REST-CPP01M" at bounding box center [469, 254] width 387 height 35
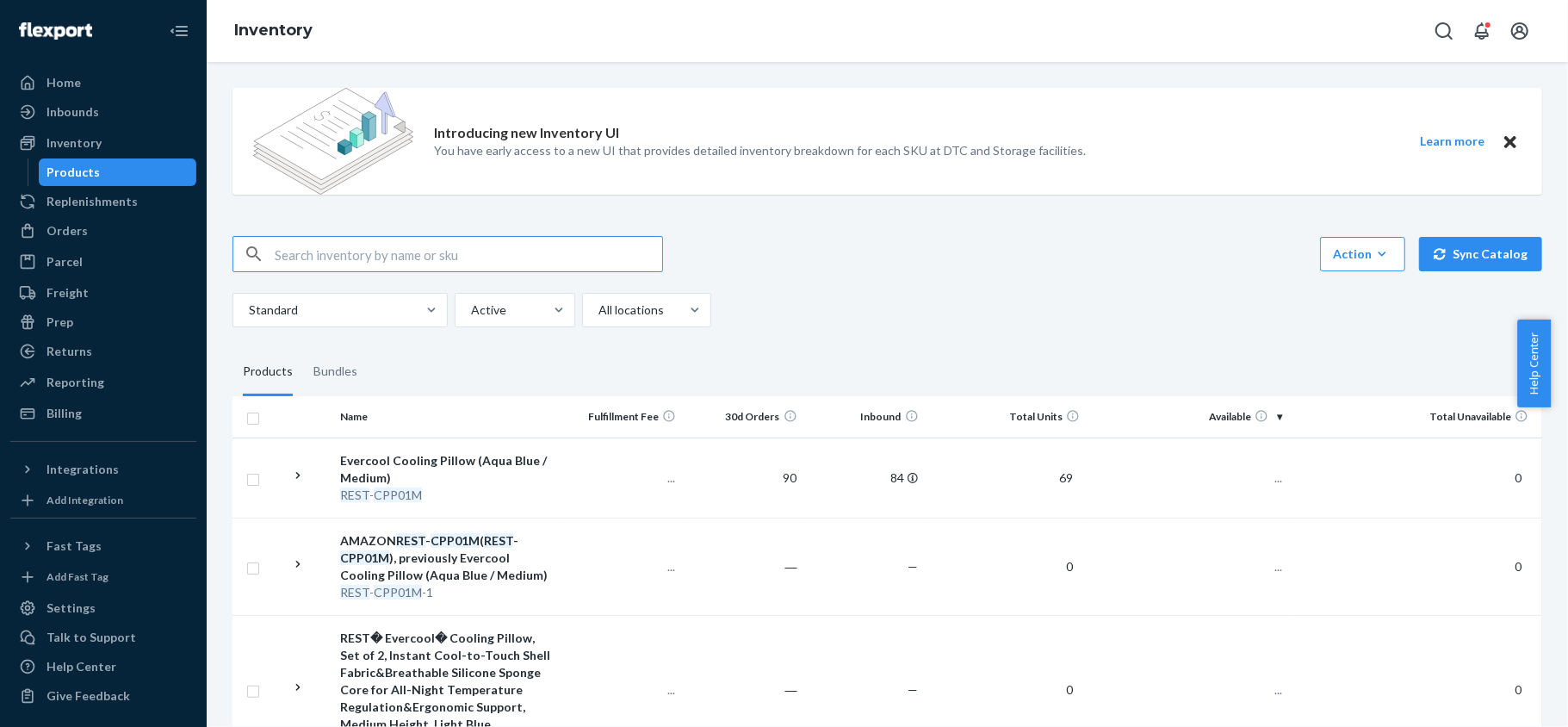
paste input "REST-ESSS01QK"
type input "REST-ESSS01QK"
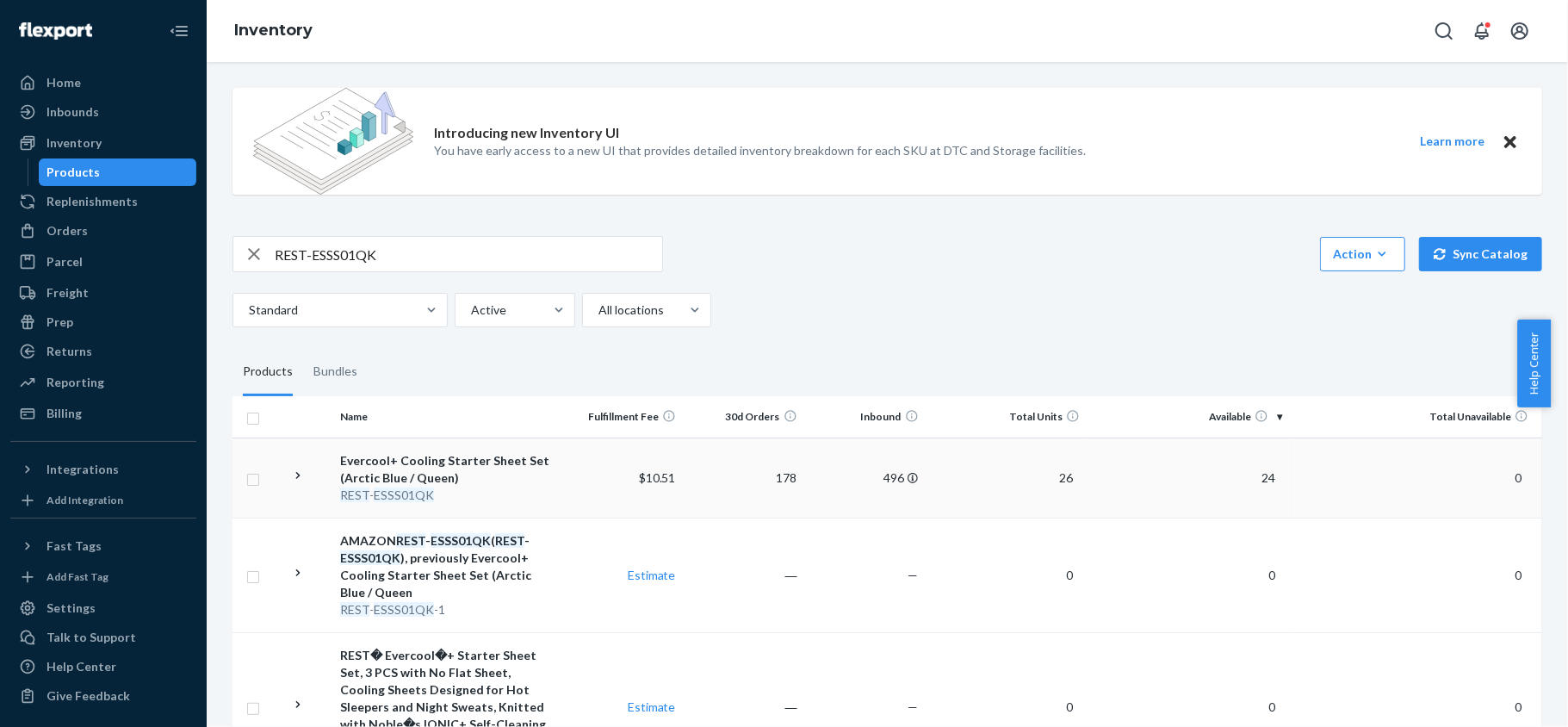
click at [1259, 480] on span "24" at bounding box center [1268, 478] width 27 height 15
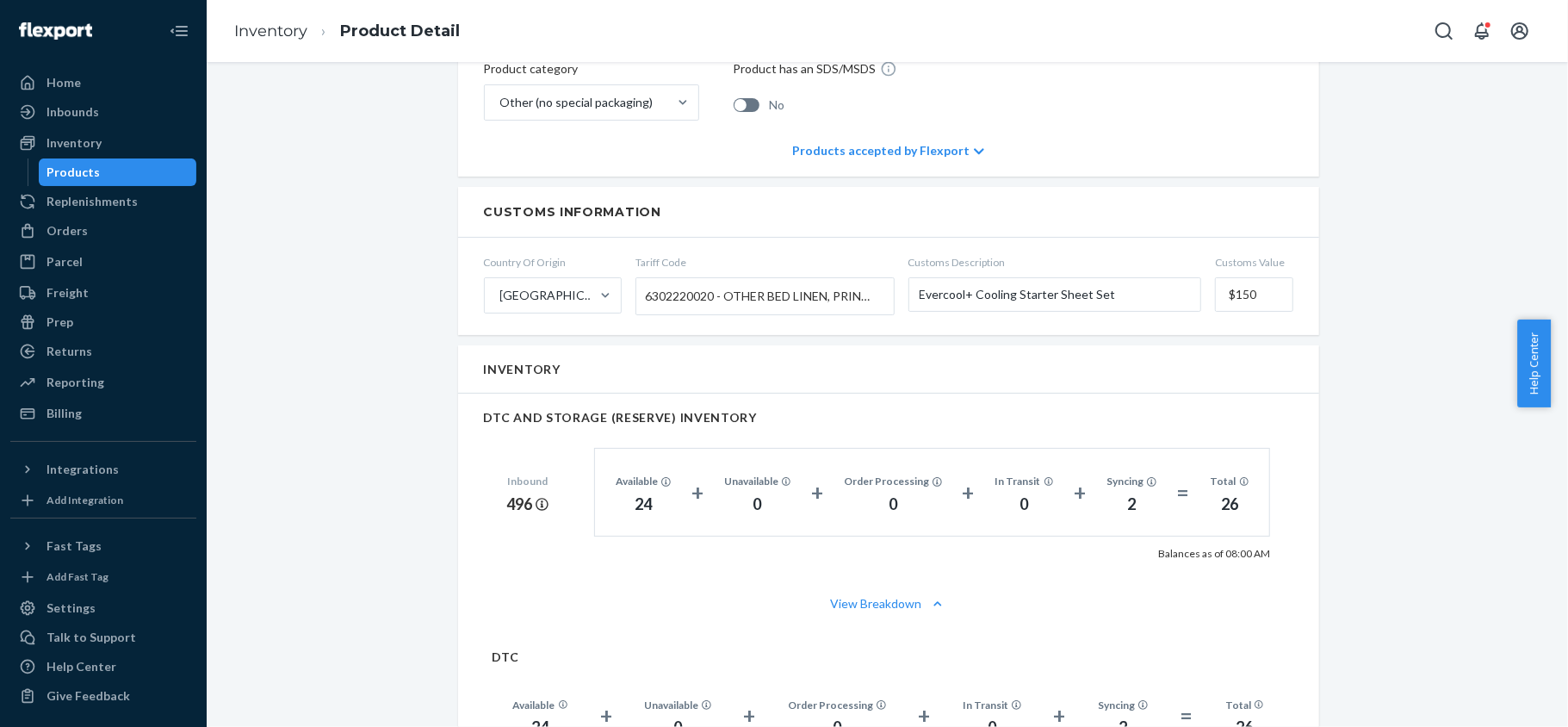
scroll to position [1033, 0]
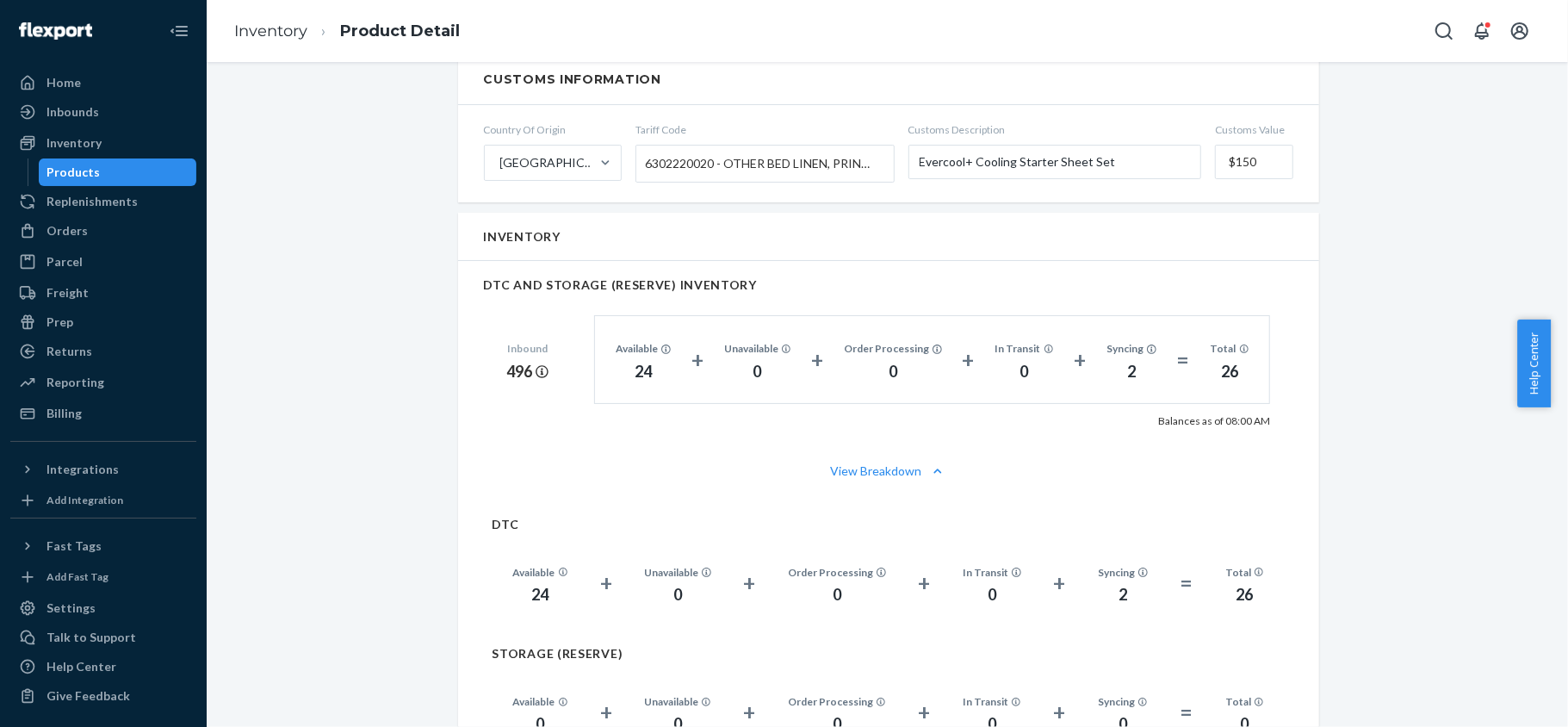
click at [136, 173] on div "Products" at bounding box center [118, 172] width 155 height 24
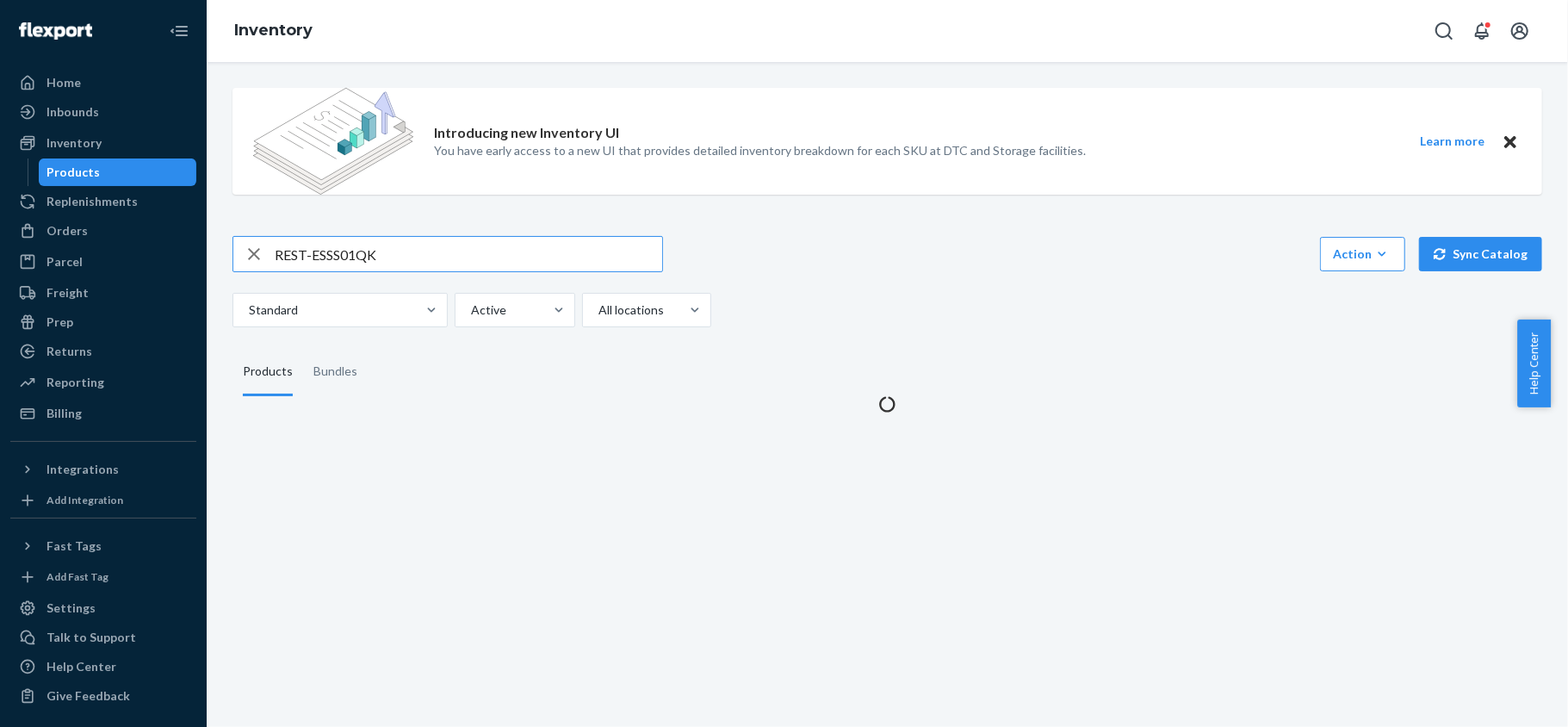
click at [414, 248] on input "REST-ESSS01QK" at bounding box center [469, 254] width 387 height 35
type input "REST-SCD08T-N"
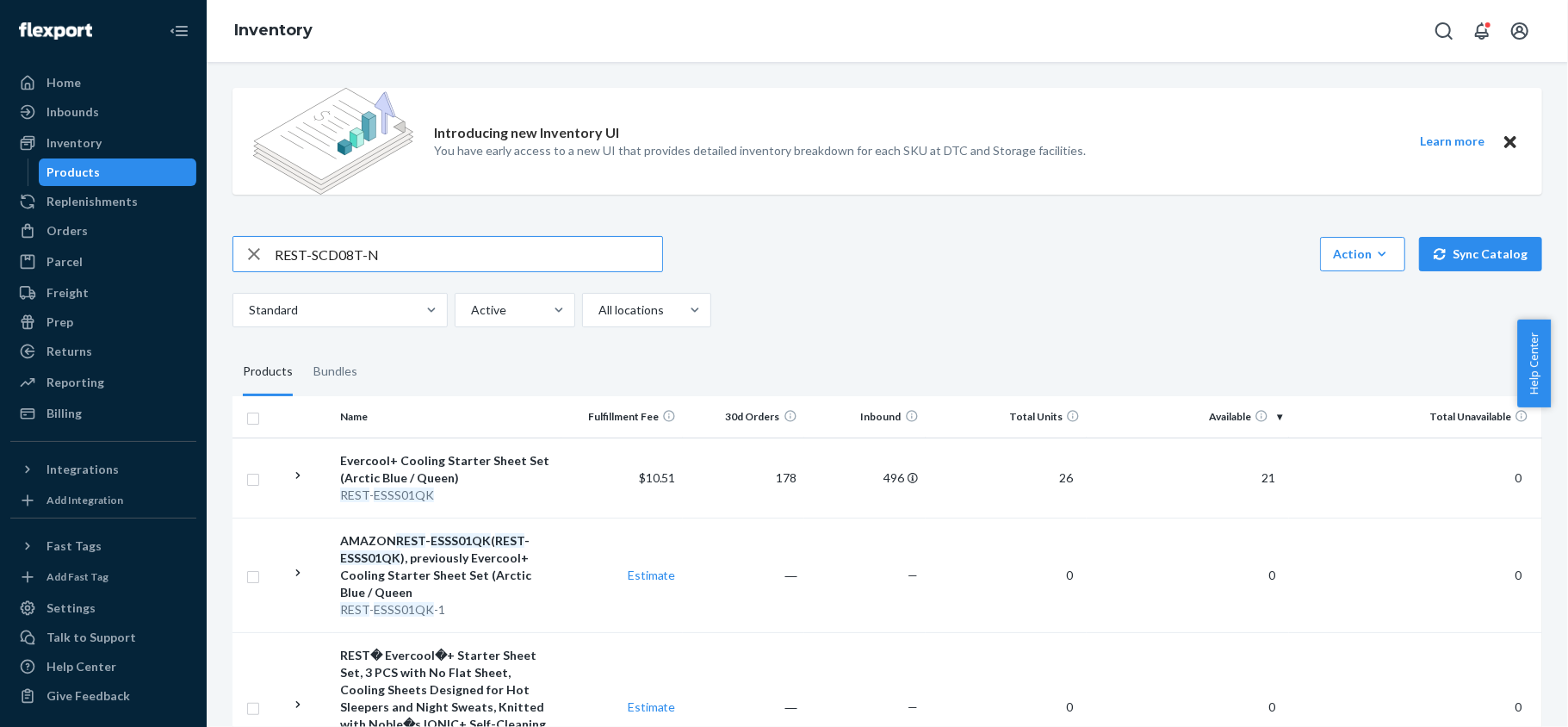
click at [543, 266] on input "REST-SCD08T-N" at bounding box center [469, 254] width 387 height 35
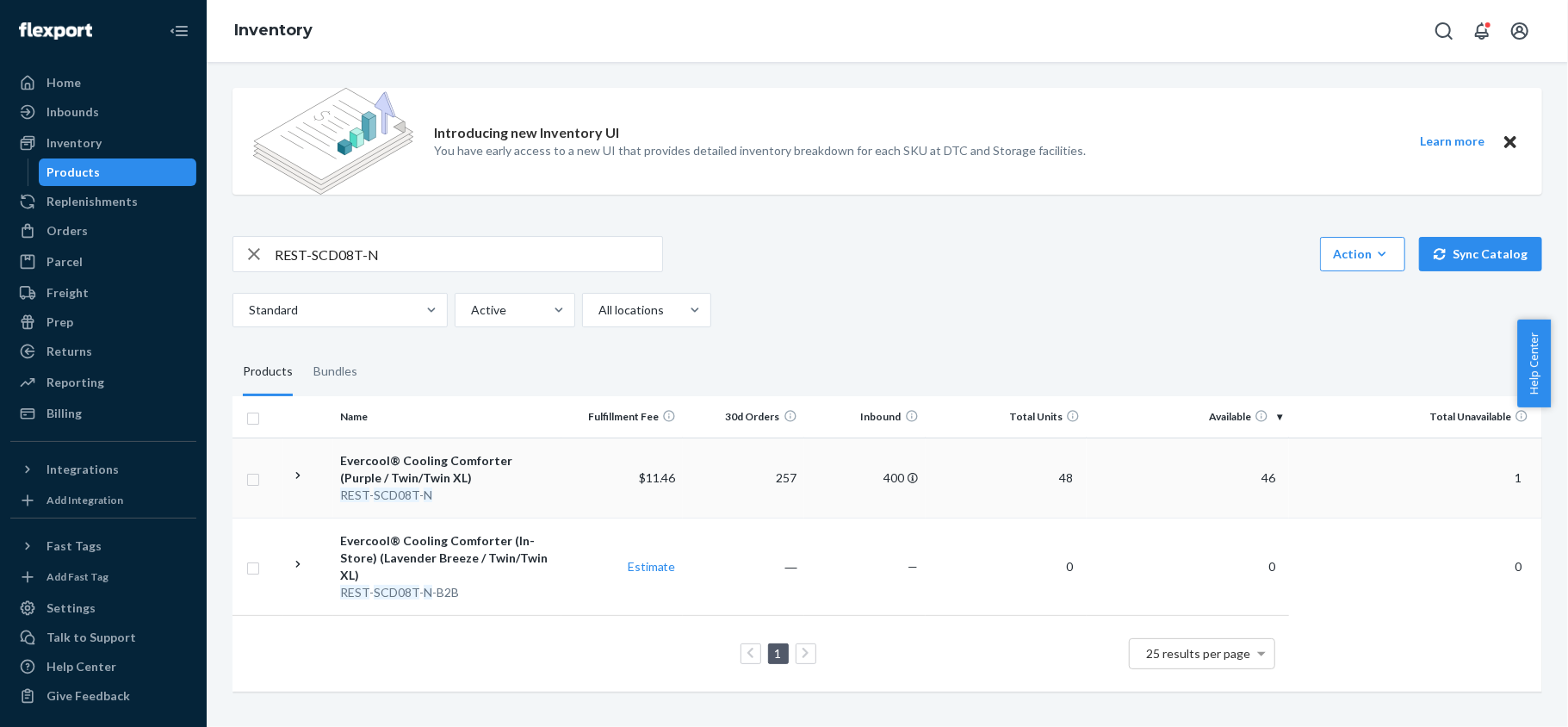
click at [1270, 479] on td "46" at bounding box center [1188, 478] width 202 height 80
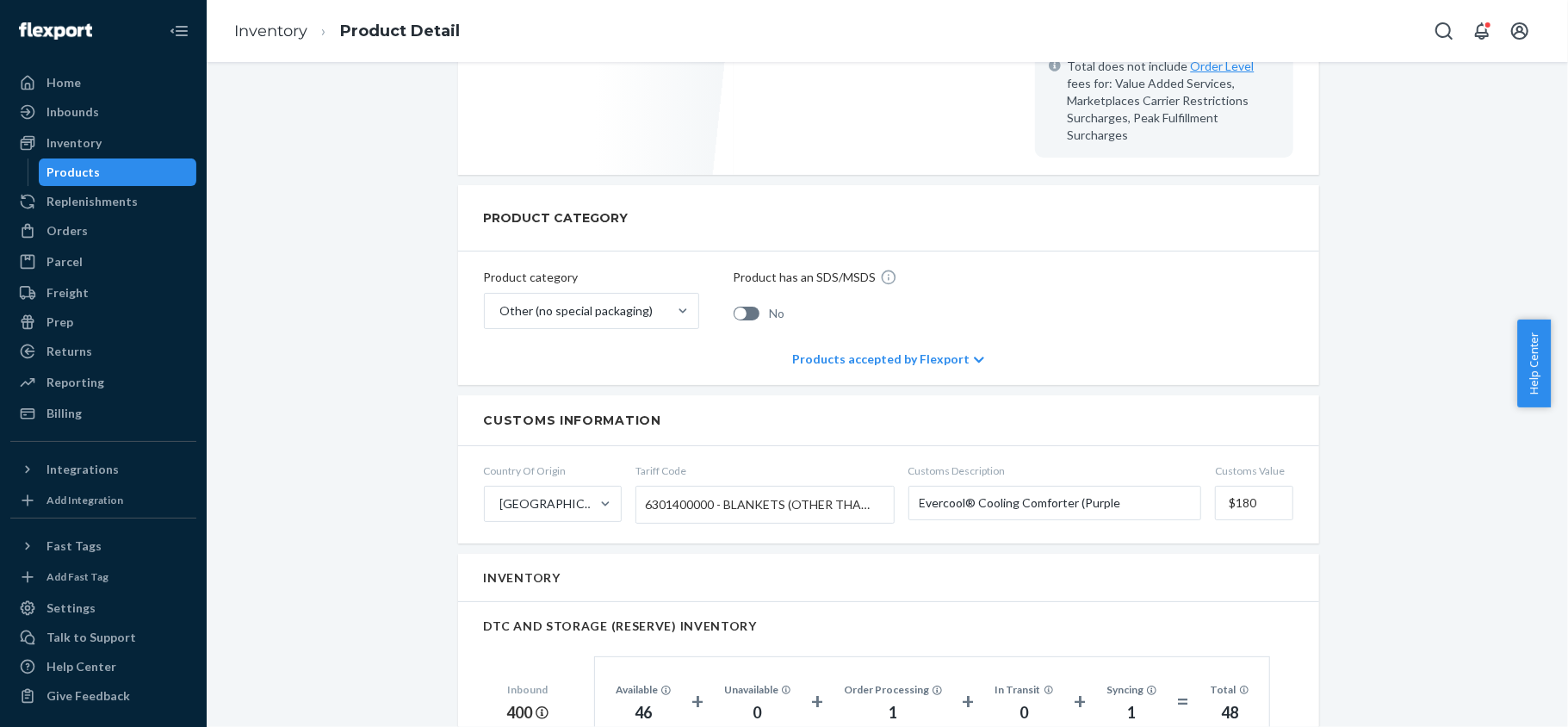
scroll to position [689, 0]
click at [92, 146] on div "Inventory" at bounding box center [74, 143] width 55 height 17
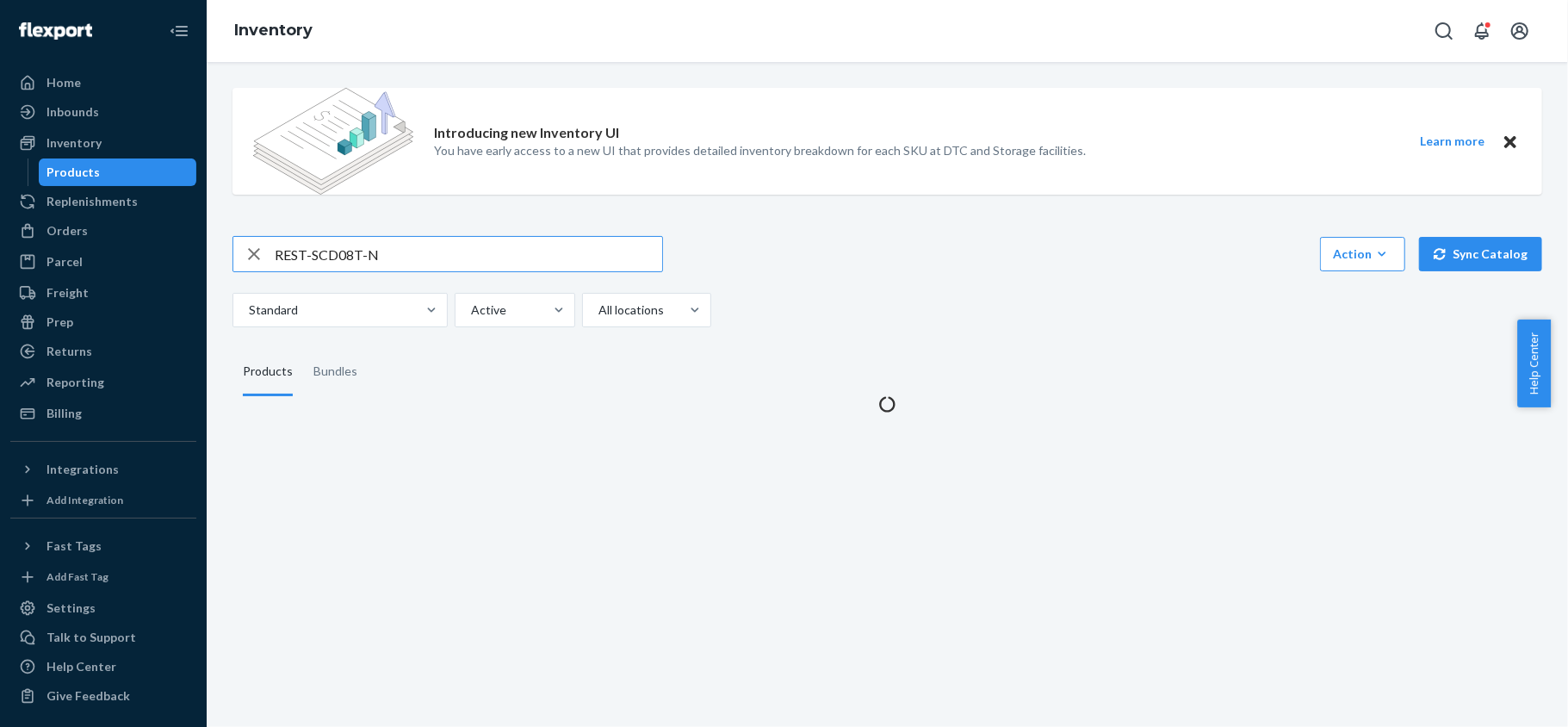
click at [411, 242] on input "REST-SCD08T-N" at bounding box center [469, 254] width 387 height 35
click at [410, 243] on input "REST-SCD08T-N" at bounding box center [469, 254] width 387 height 35
click at [410, 244] on input "REST-SCD08T-N" at bounding box center [469, 254] width 387 height 35
type input "REST-IFS07T"
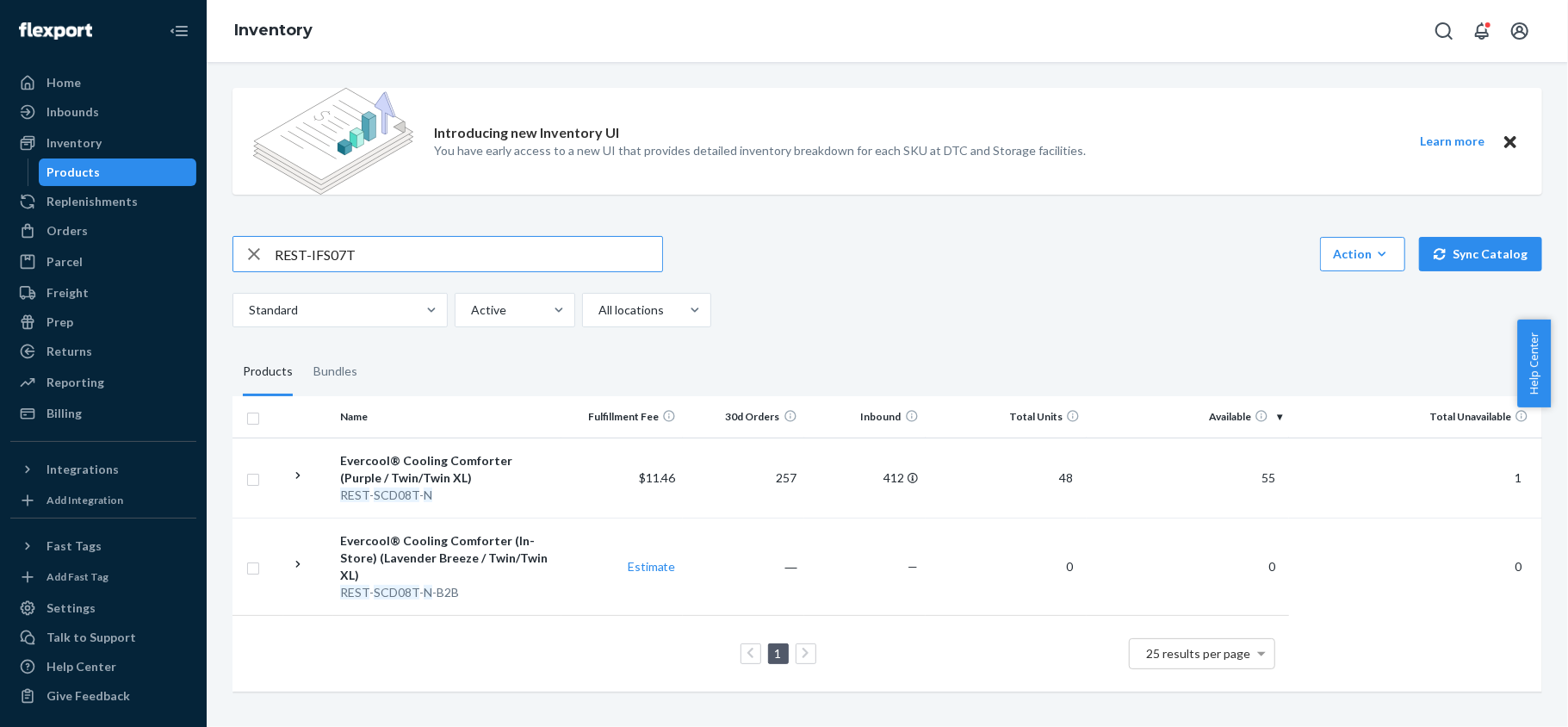
click at [436, 249] on input "REST-IFS07T" at bounding box center [469, 254] width 387 height 35
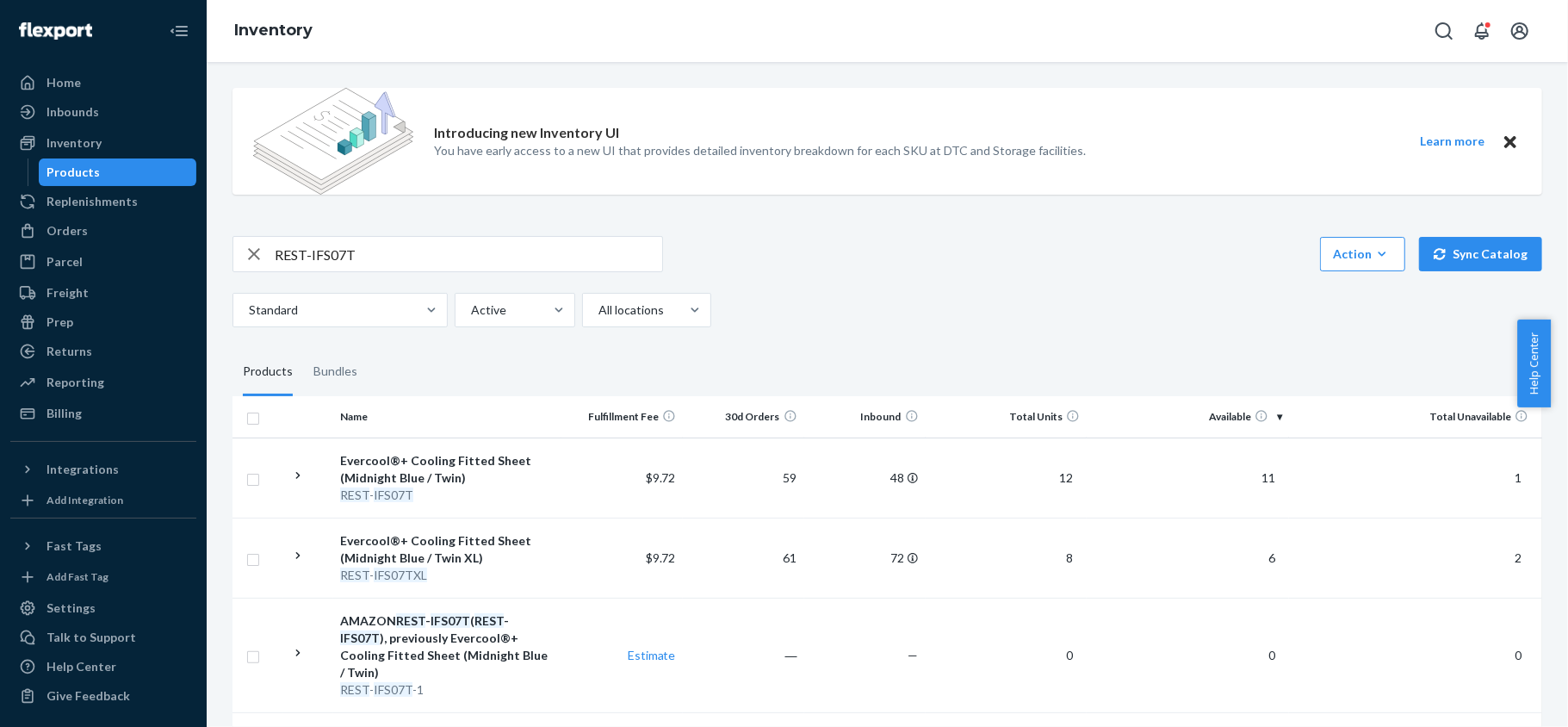
click at [389, 239] on input "REST-IFS07T" at bounding box center [469, 254] width 387 height 35
paste input "REST-IFS04T"
type input "REST-IFS04T"
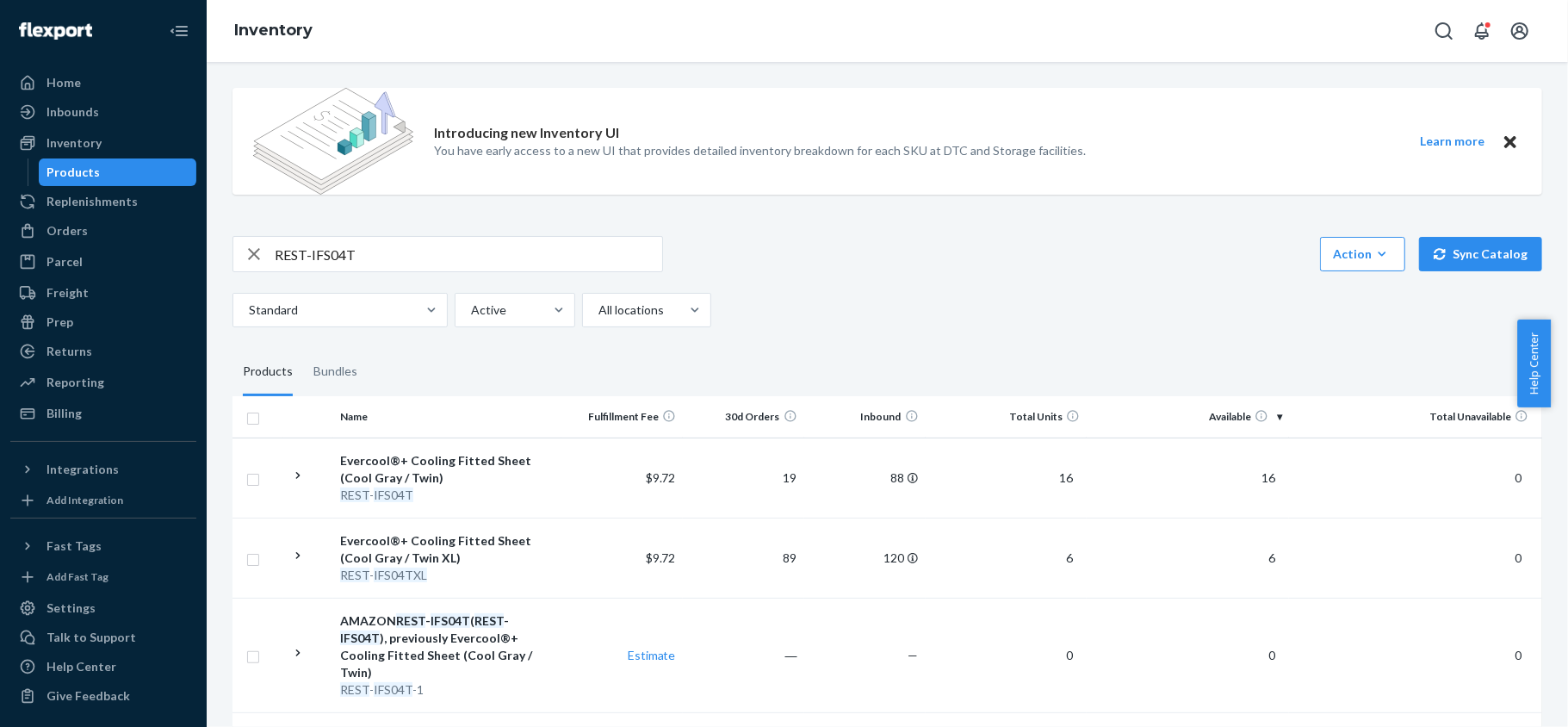
click at [436, 253] on input "REST-IFS04T" at bounding box center [469, 254] width 387 height 35
paste input "REST-CPP06M"
type input "REST-CPP06M"
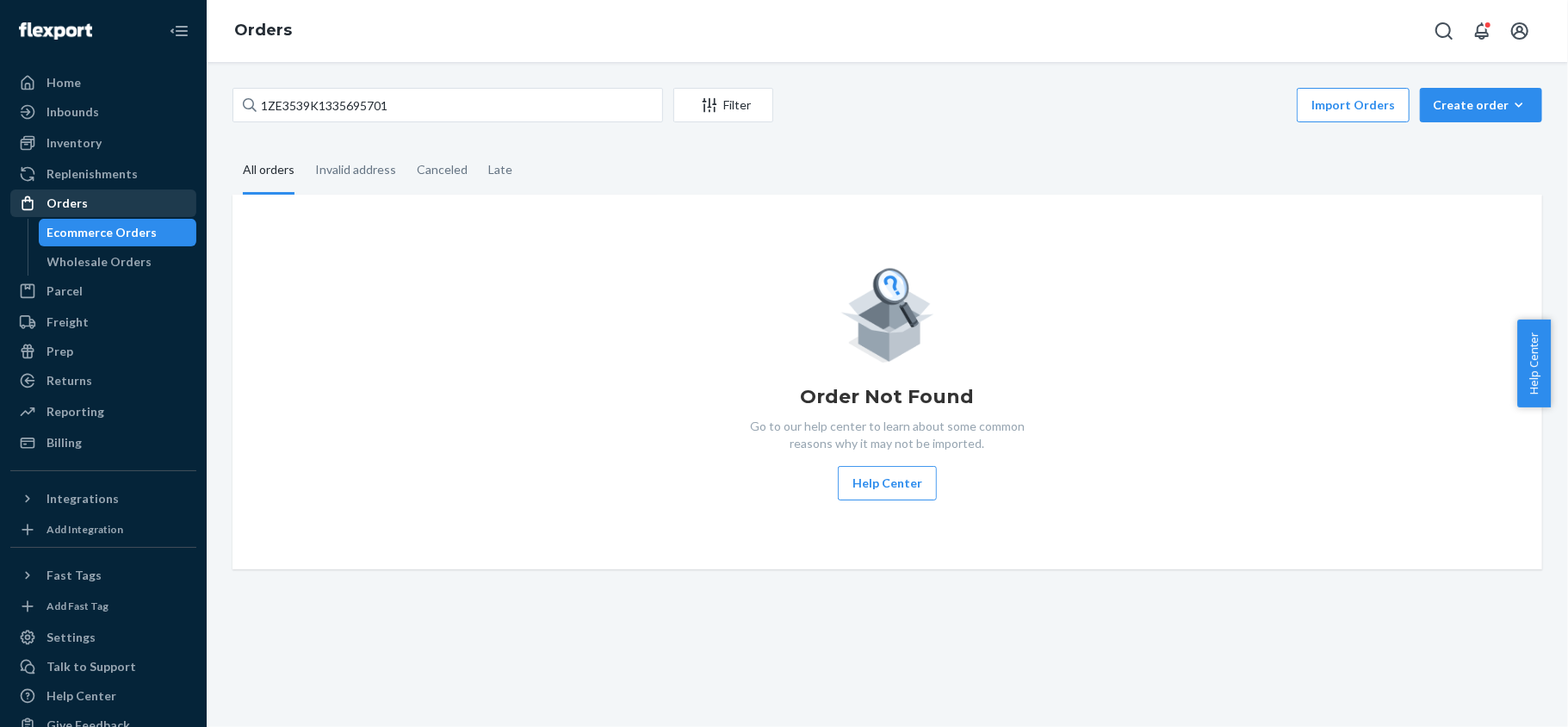
click at [81, 203] on div "Orders" at bounding box center [67, 203] width 41 height 17
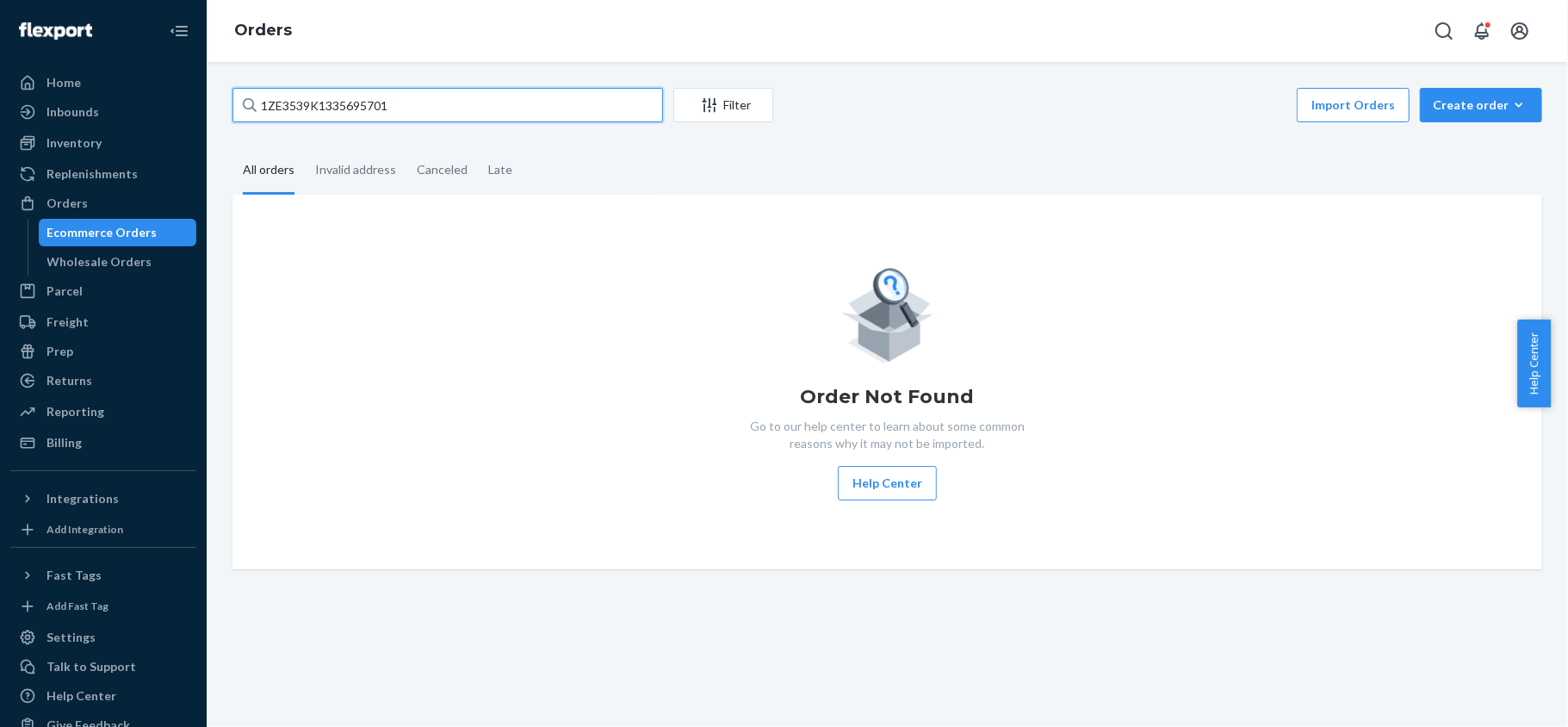
click at [420, 107] on input "1ZE3539K1335695701" at bounding box center [448, 105] width 430 height 35
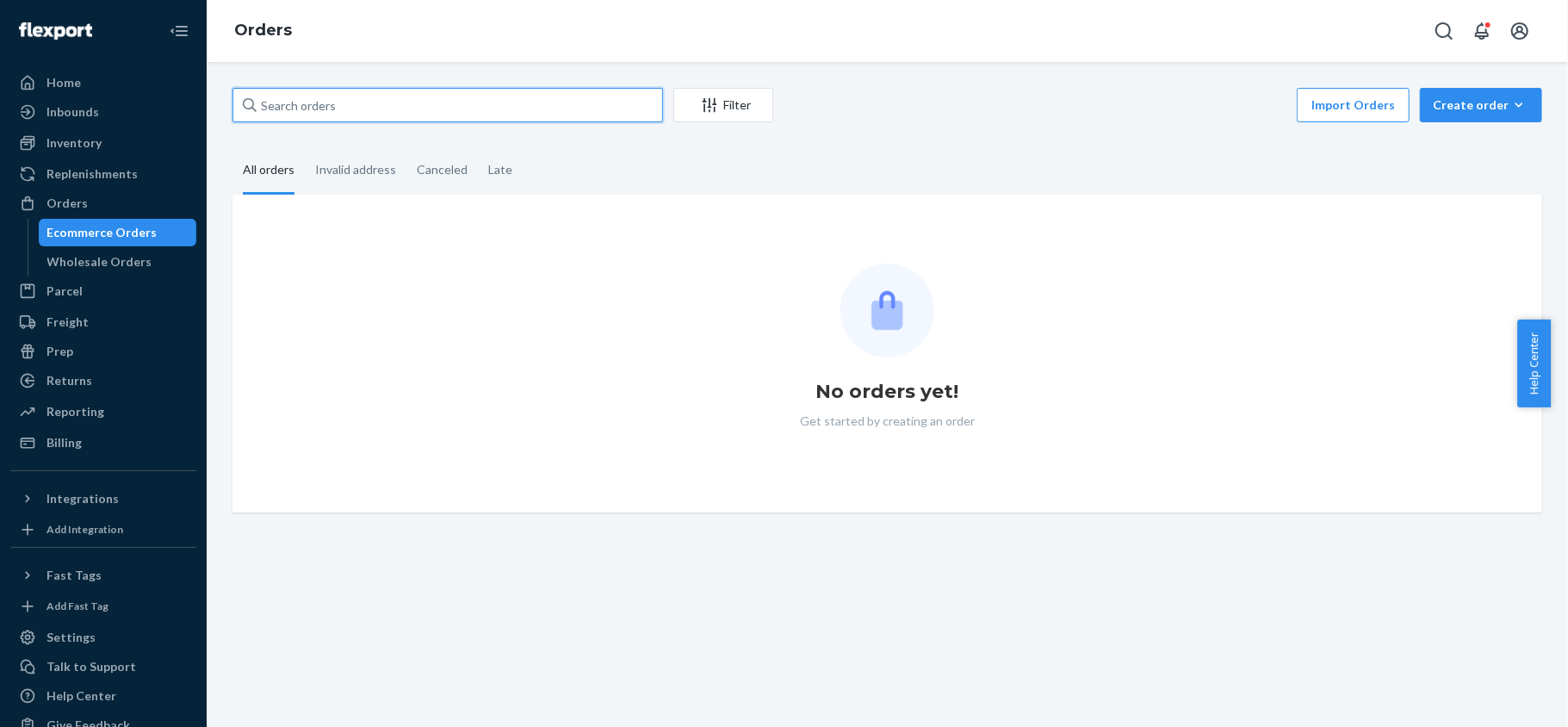
paste input "US25357489"
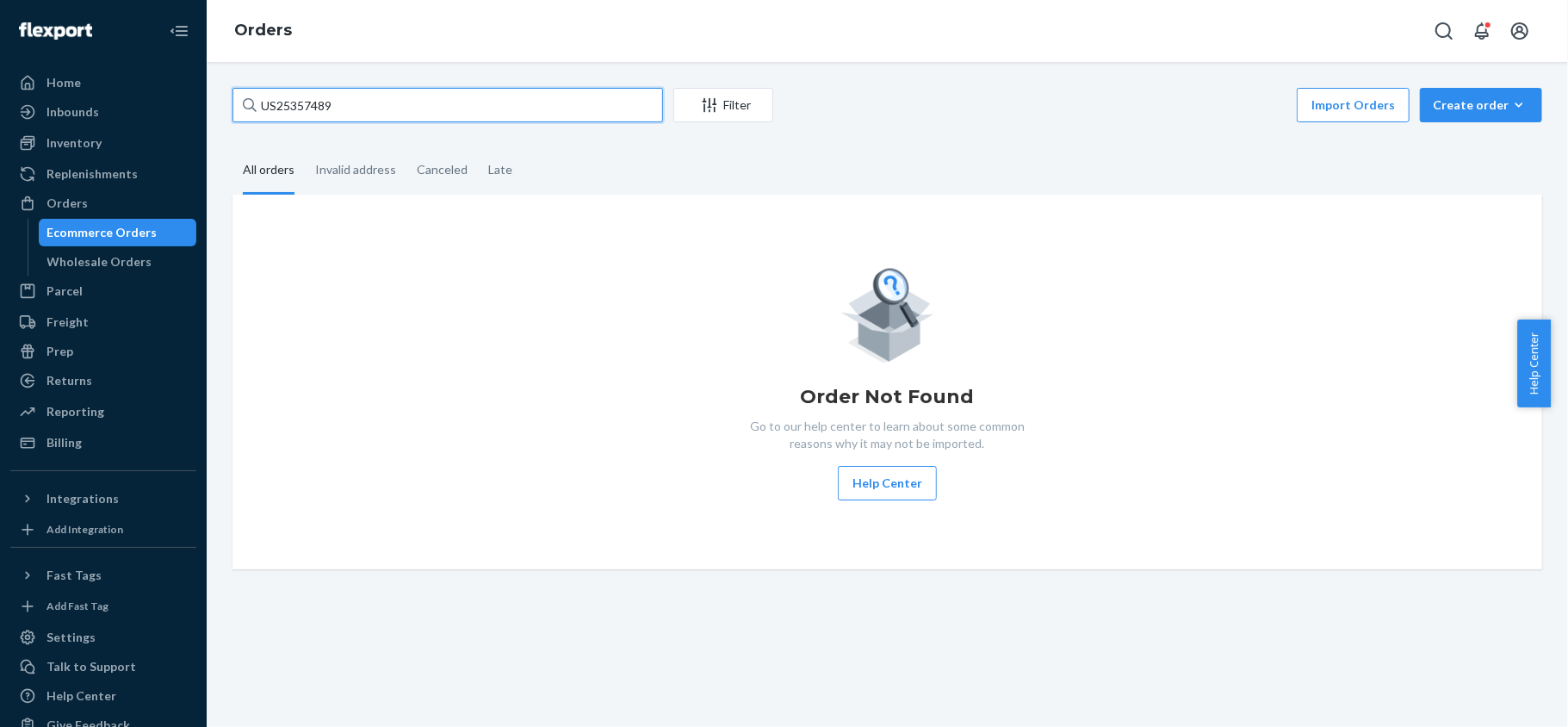
type input "US25357489"
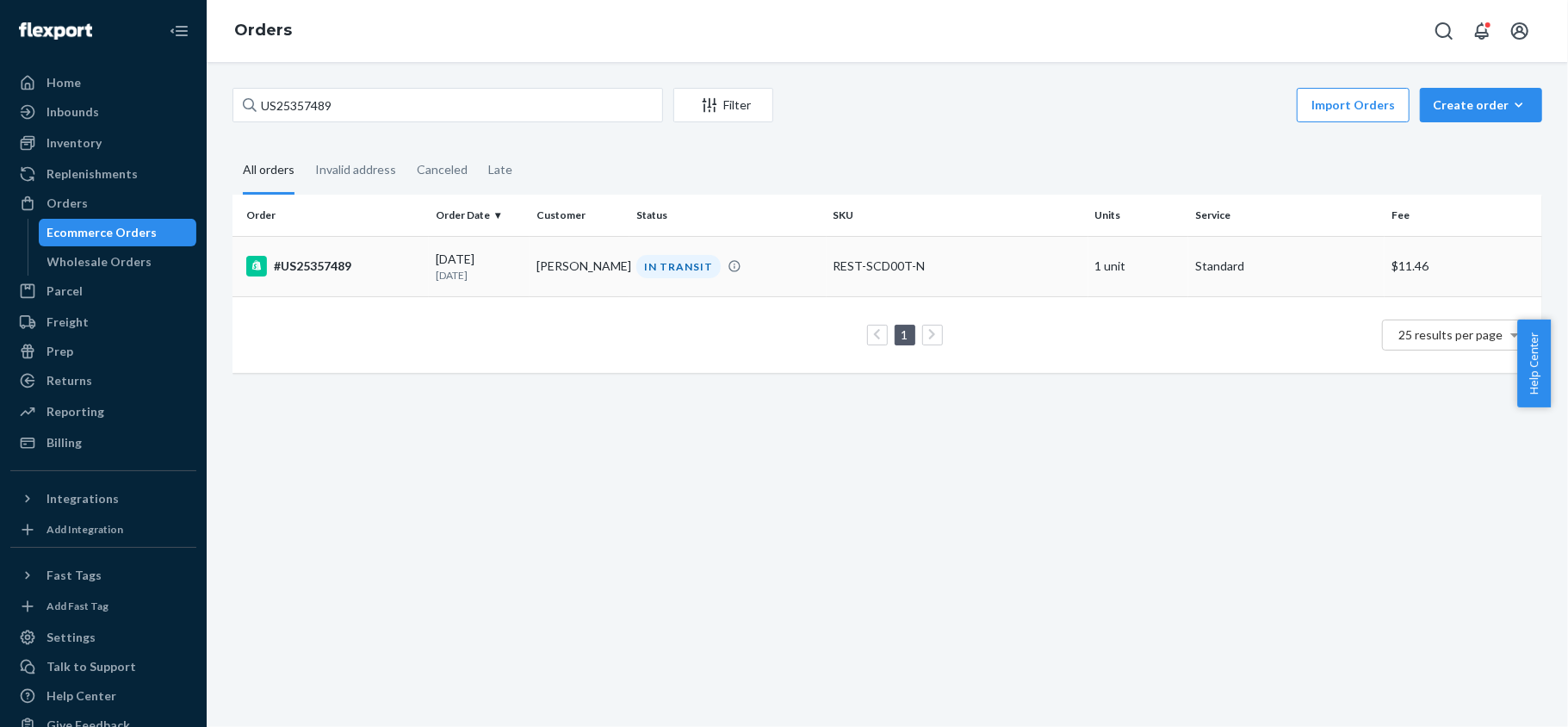
click at [391, 246] on td "#US25357489" at bounding box center [331, 266] width 196 height 60
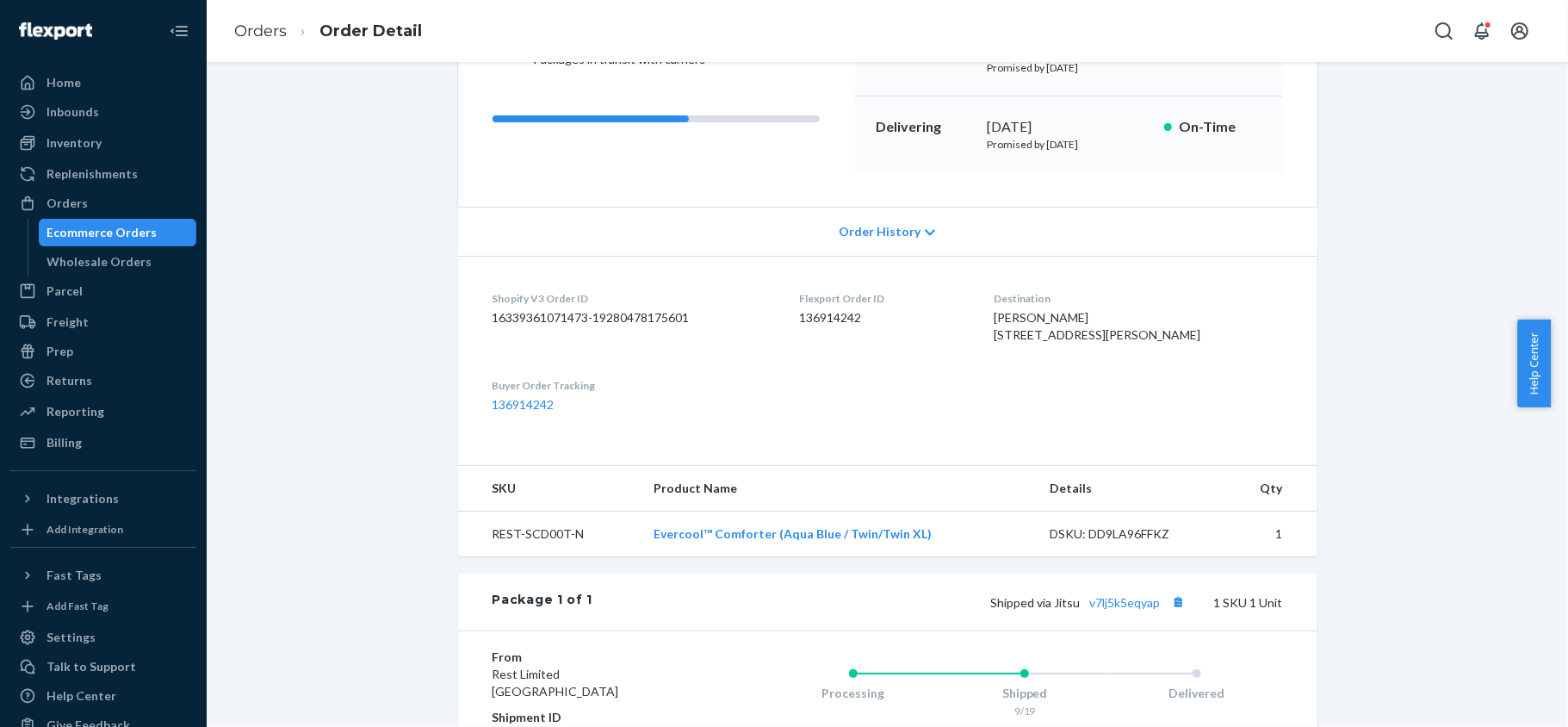
scroll to position [481, 0]
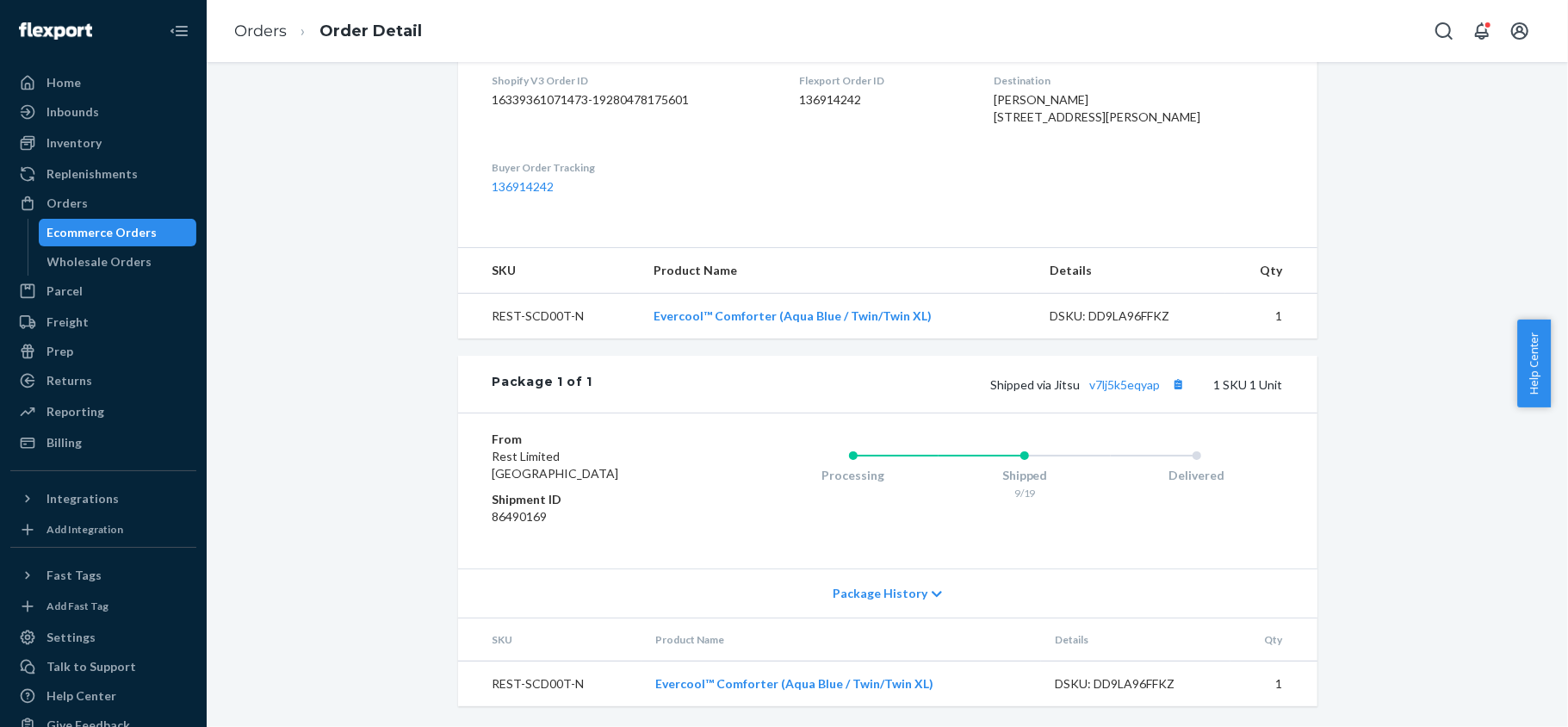
click at [1117, 390] on div "Shipped via Jitsu v7lj5k5eqyap 1 SKU 1 Unit" at bounding box center [936, 385] width 690 height 22
click at [1114, 377] on link "v7lj5k5eqyap" at bounding box center [1125, 385] width 70 height 15
click at [1096, 380] on link "v7lj5k5eqyap" at bounding box center [1125, 385] width 70 height 15
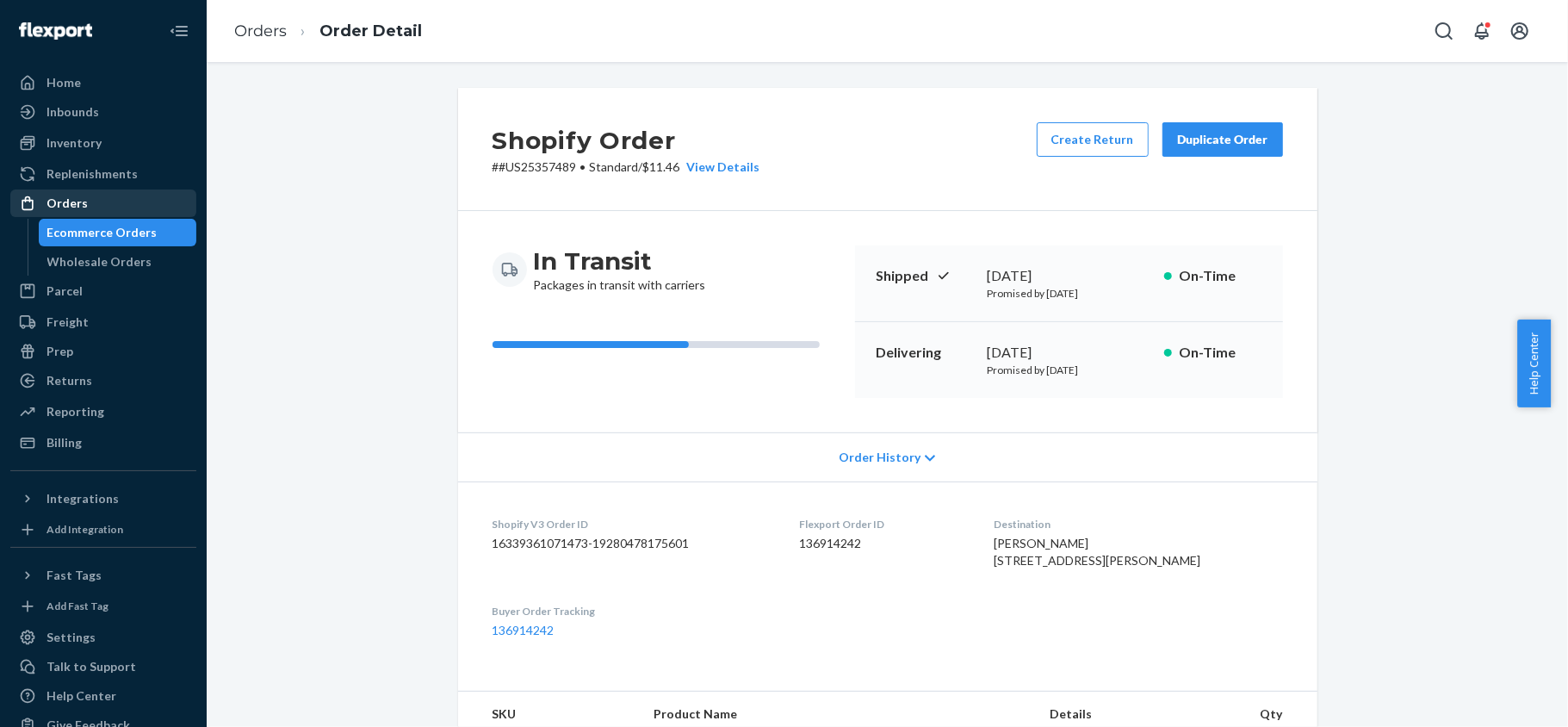
click at [112, 197] on div "Orders" at bounding box center [103, 203] width 182 height 24
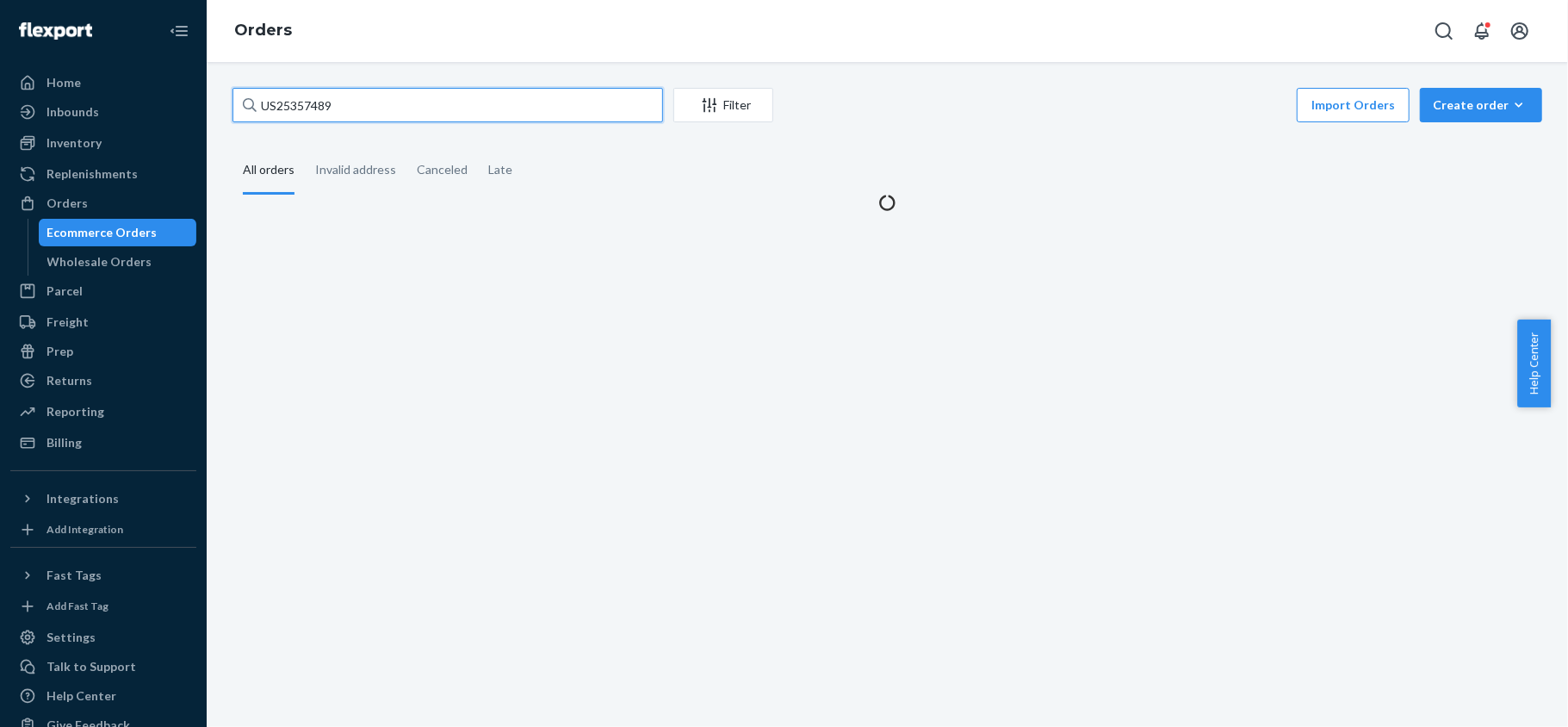
click at [372, 118] on input "US25357489" at bounding box center [448, 105] width 430 height 35
paste input "US25358856"
type input "US25358856"
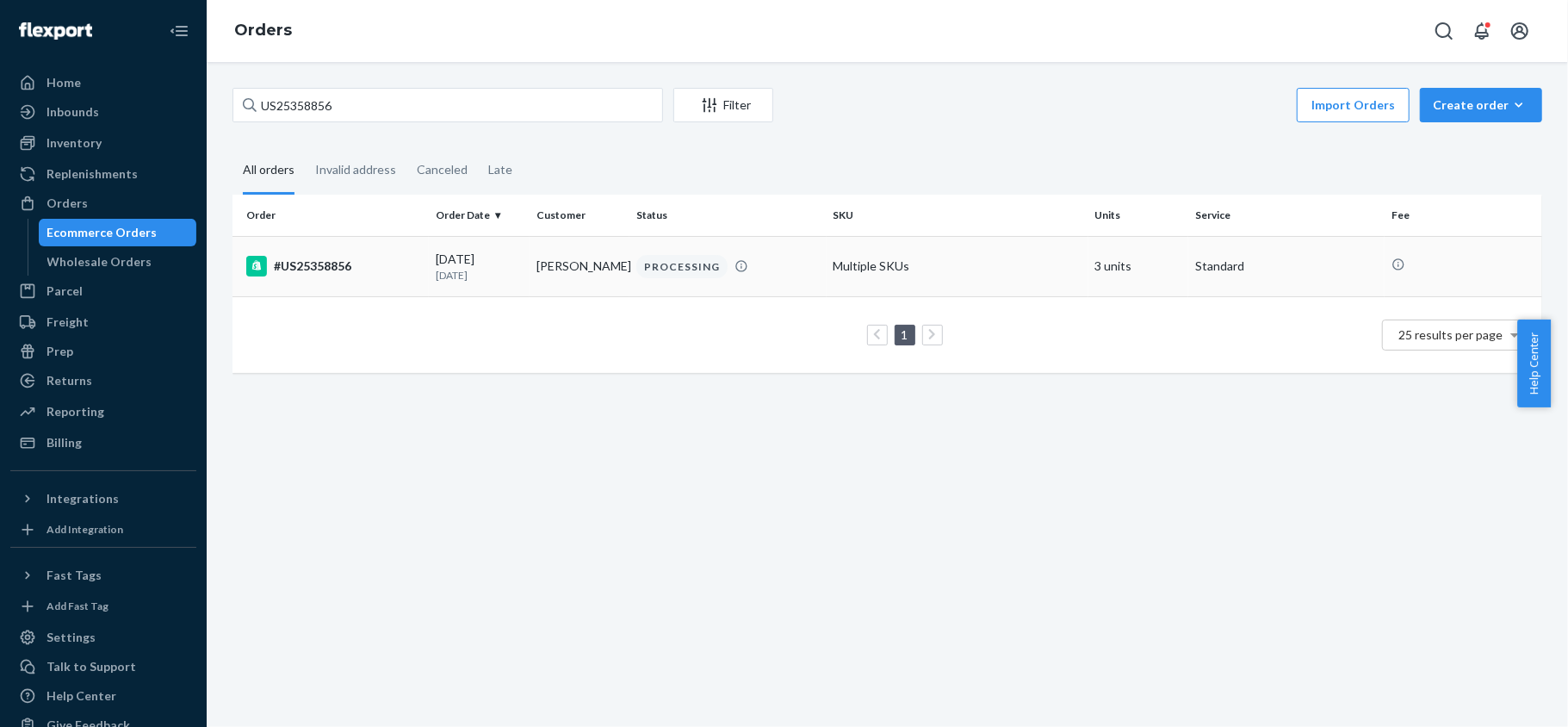
click at [372, 248] on td "#US25358856" at bounding box center [331, 266] width 196 height 60
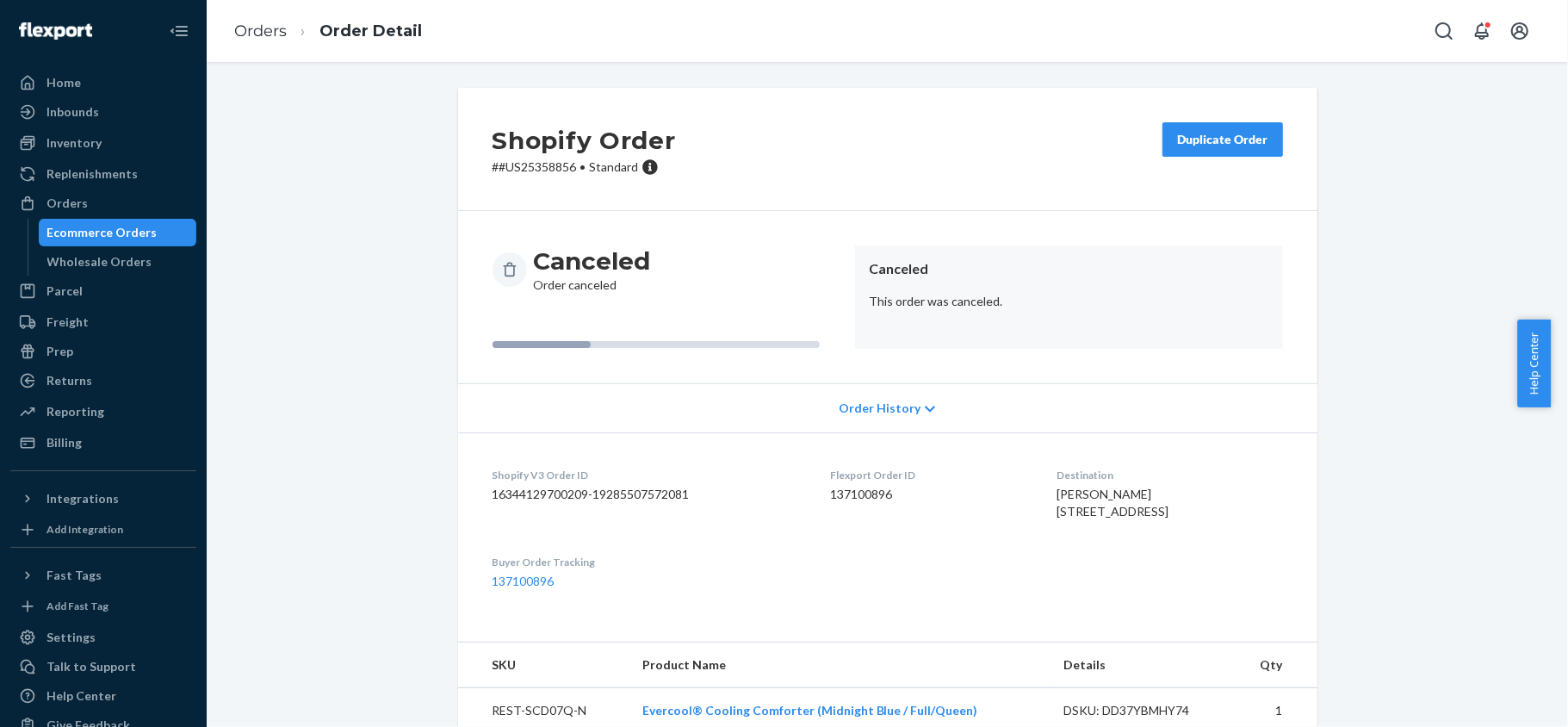
drag, startPoint x: 122, startPoint y: 205, endPoint x: 211, endPoint y: 191, distance: 90.1
click at [121, 207] on div "Orders" at bounding box center [103, 203] width 182 height 24
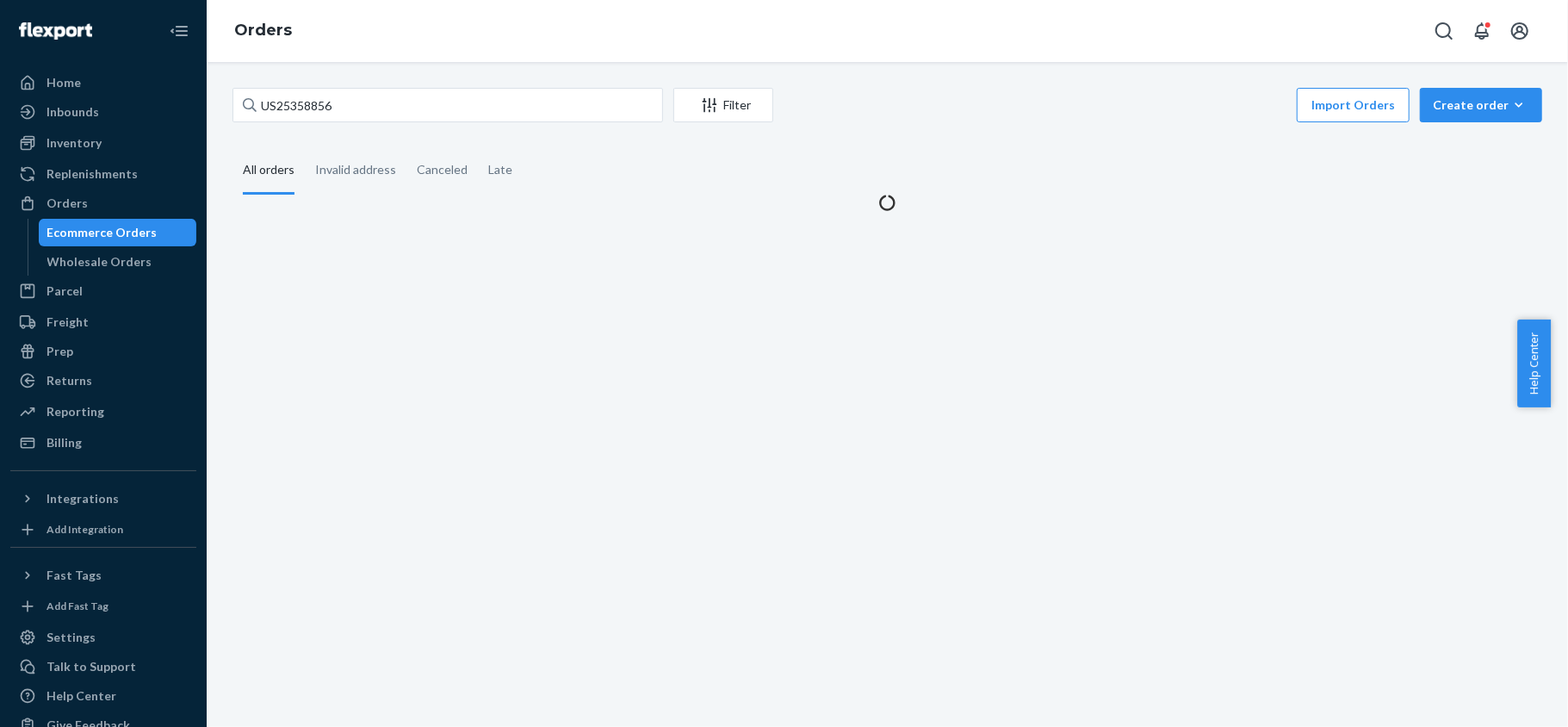
click at [391, 135] on div "US25358856 Filter Import Orders Create order Ecommerce order Removal order All …" at bounding box center [887, 150] width 1335 height 124
click at [399, 111] on input "US25358856" at bounding box center [448, 105] width 430 height 35
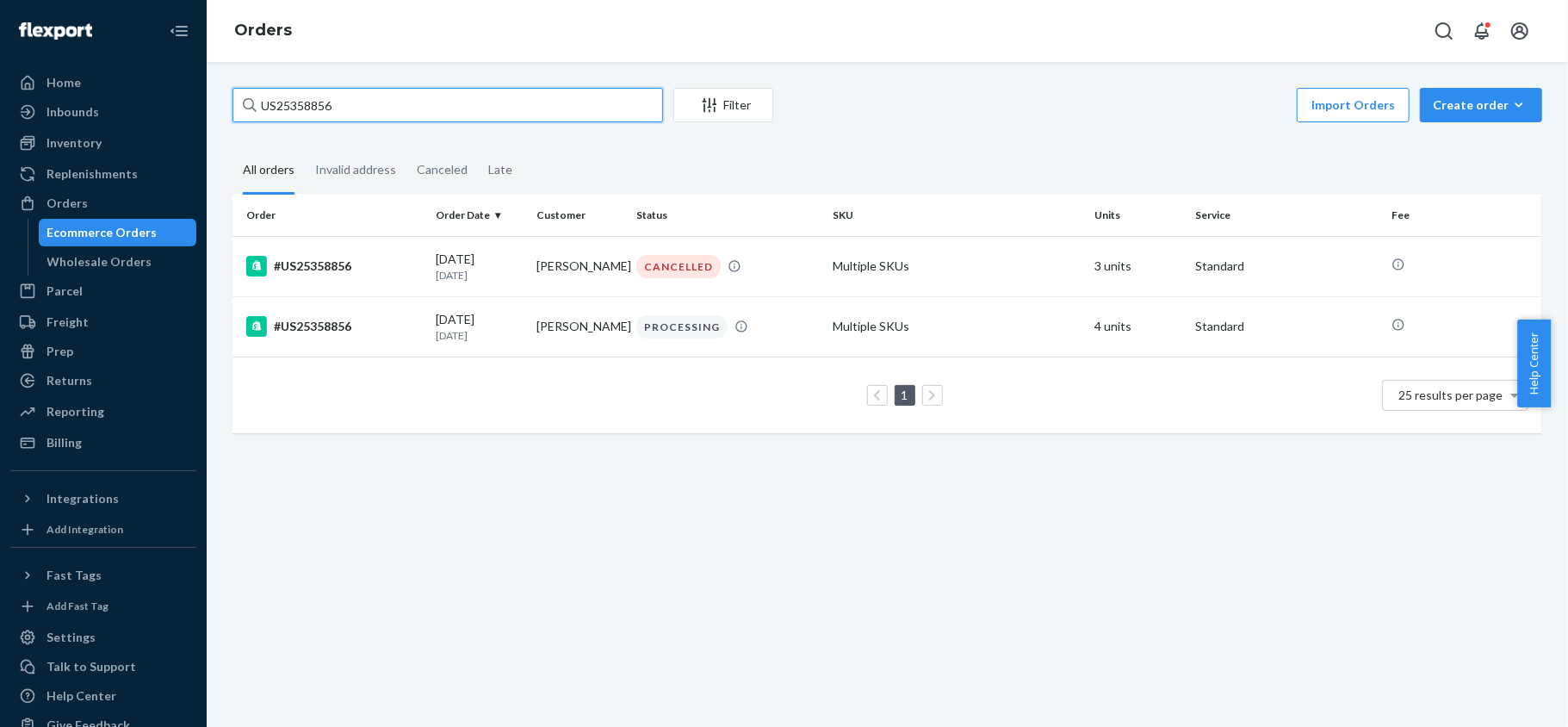
click at [399, 111] on input "US25358856" at bounding box center [448, 105] width 430 height 35
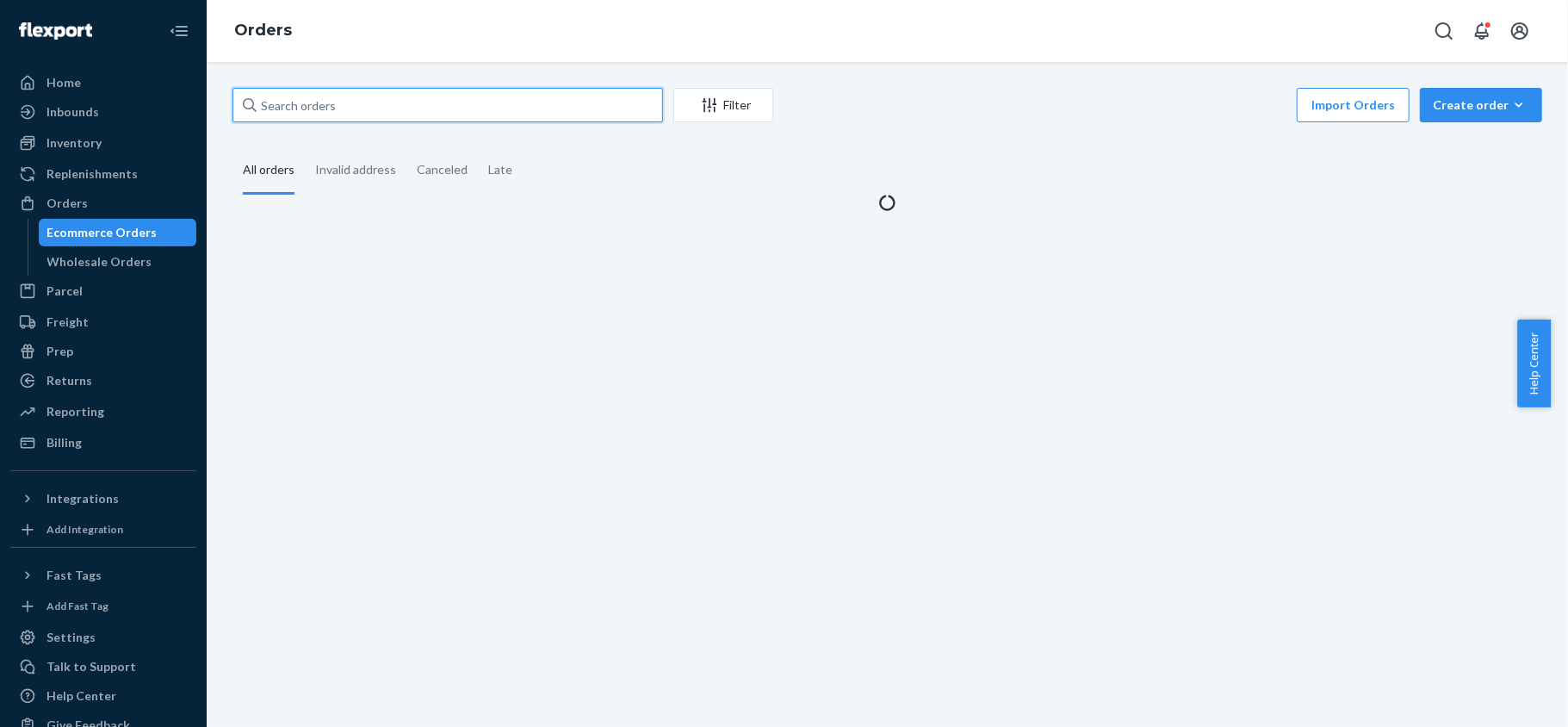
paste input "US25358870"
type input "US25358870"
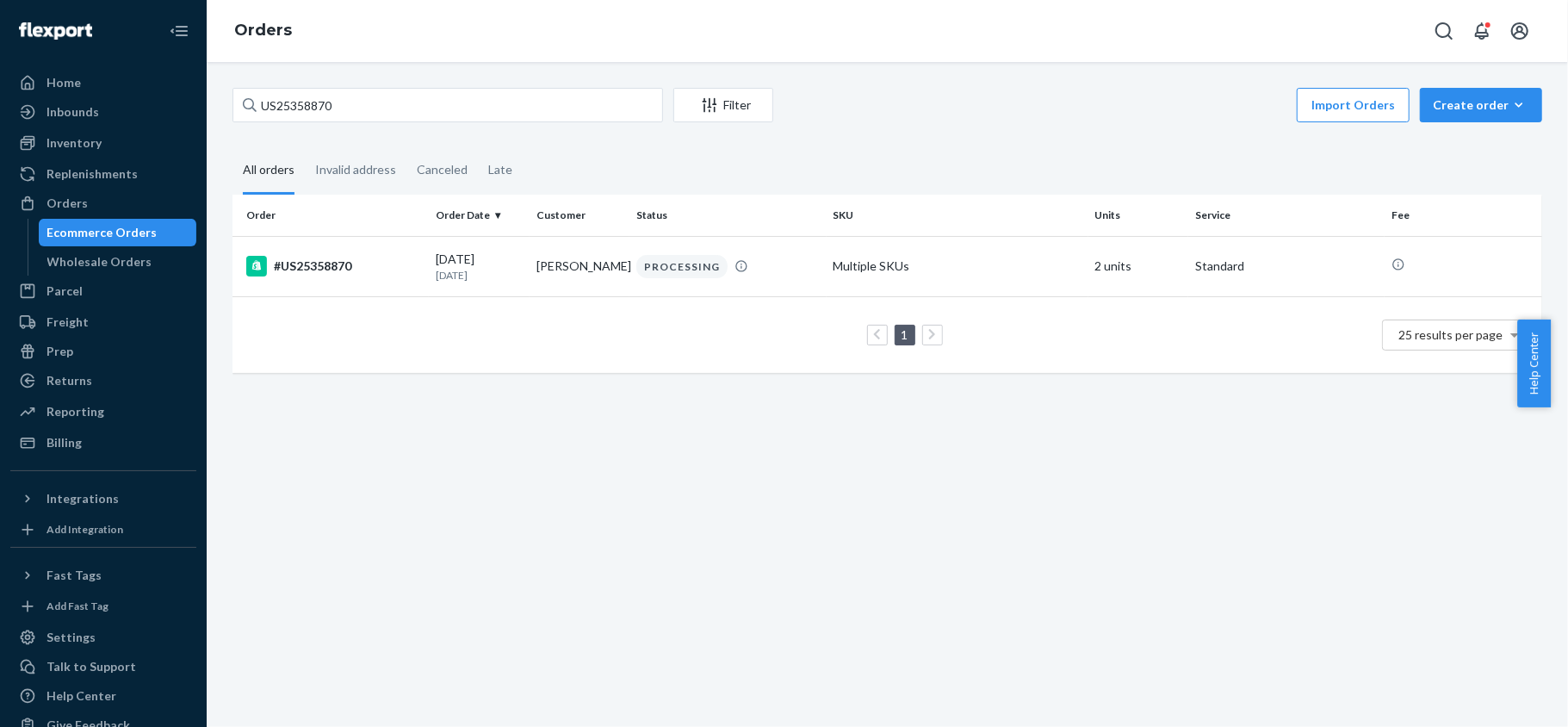
click at [379, 131] on div "US25358870 Filter Import Orders Create order Ecommerce order Removal order All …" at bounding box center [887, 239] width 1335 height 302
click at [379, 110] on input "US25358870" at bounding box center [448, 105] width 430 height 35
click at [568, 103] on input "US25358870" at bounding box center [448, 105] width 430 height 35
click at [473, 115] on input "US25358870" at bounding box center [448, 105] width 430 height 35
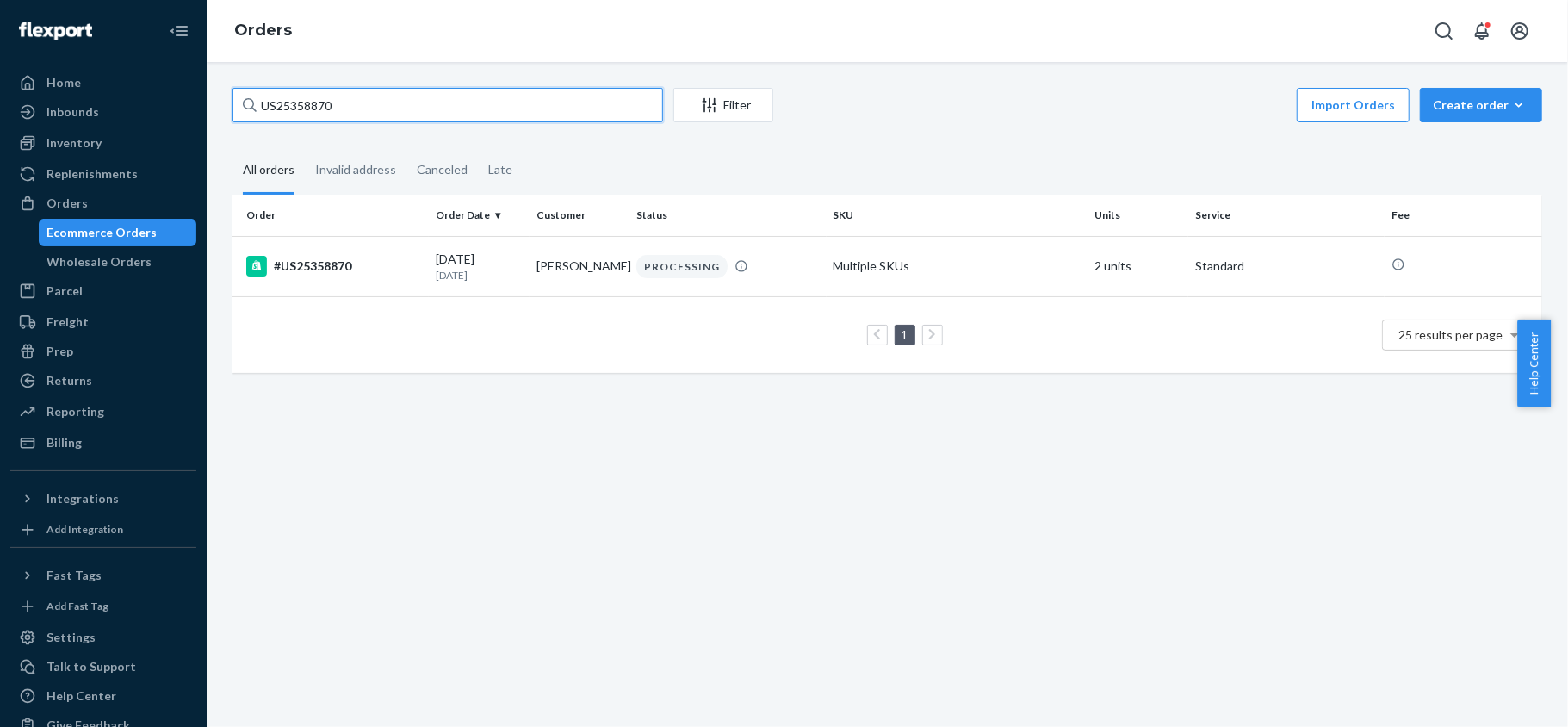
click at [473, 115] on input "US25358870" at bounding box center [448, 105] width 430 height 35
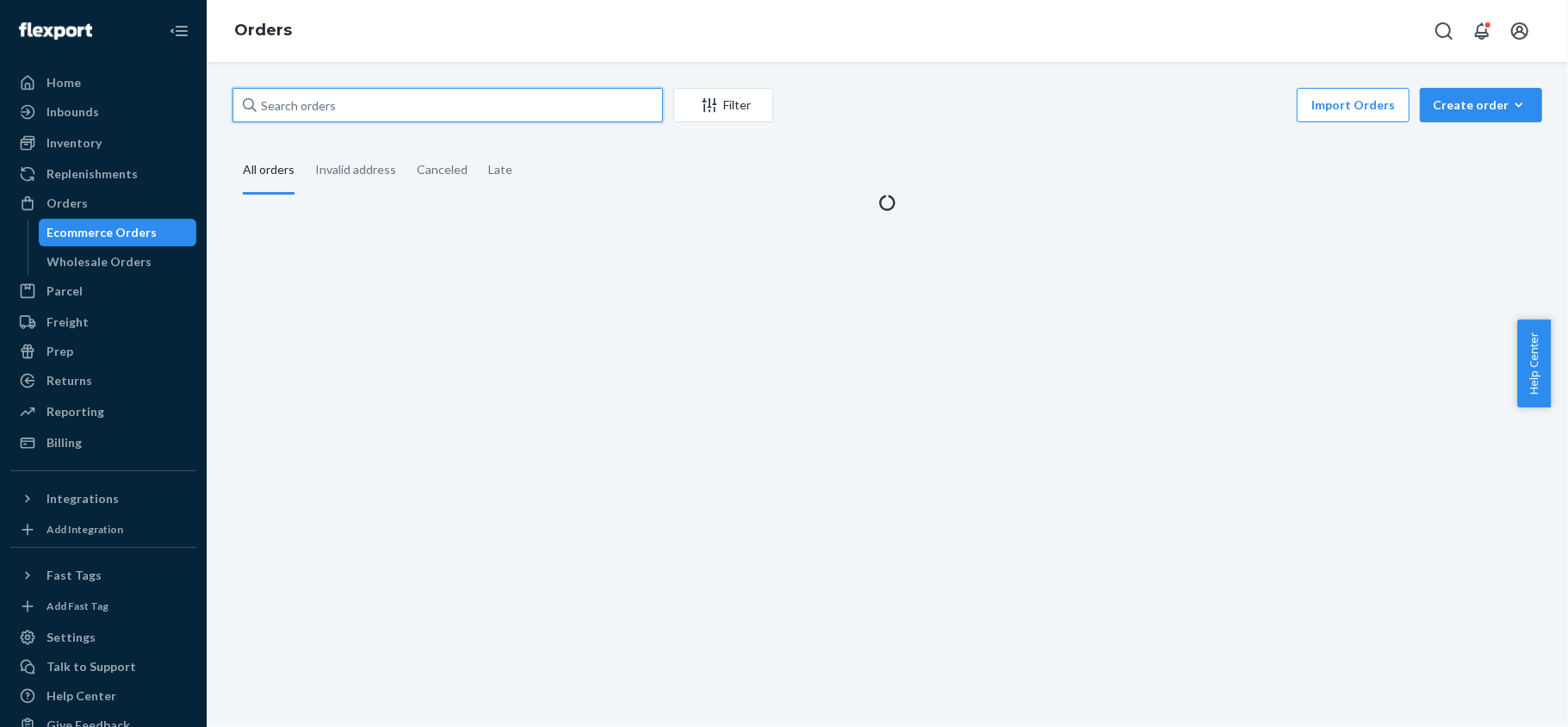
paste input "US25358870"
type input "US25358870"
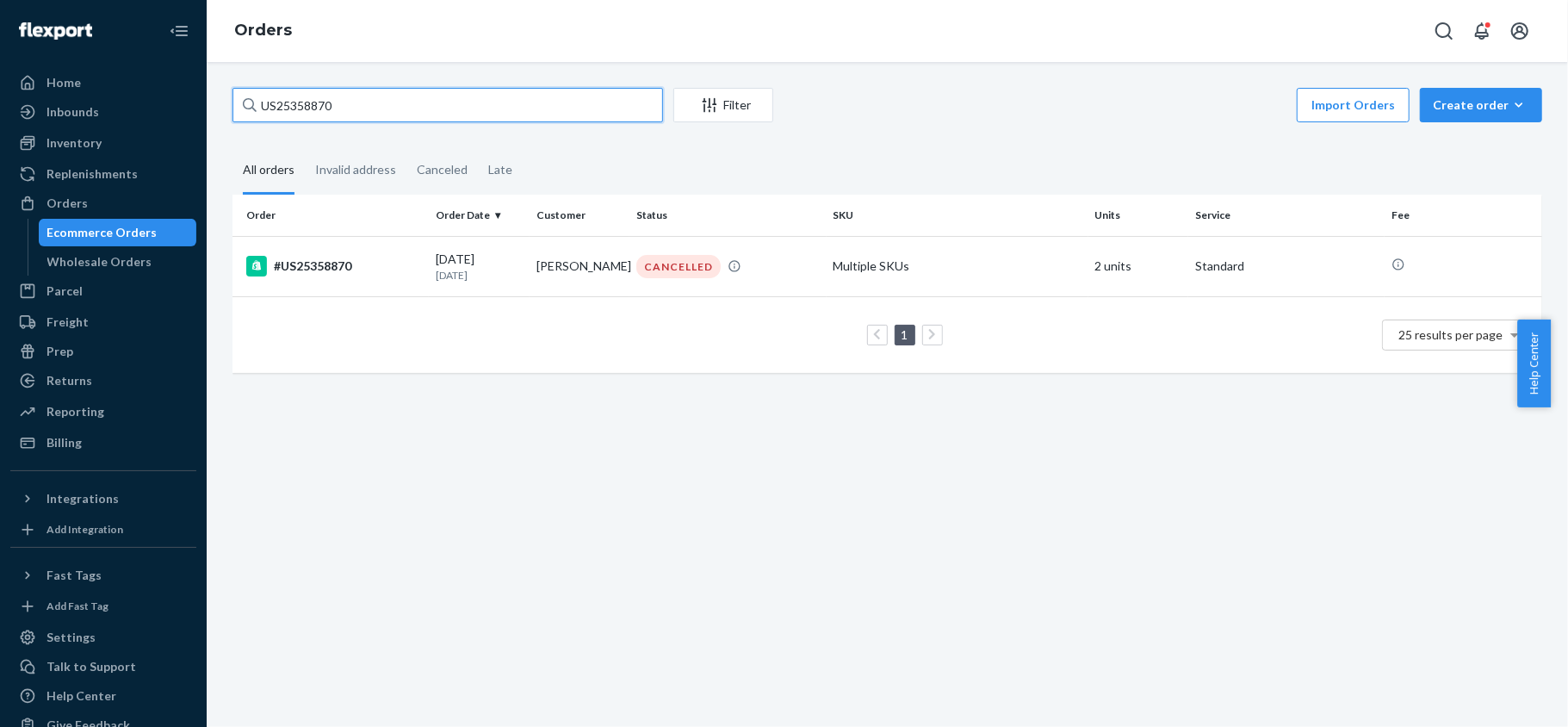
click at [363, 108] on input "US25358870" at bounding box center [448, 105] width 430 height 35
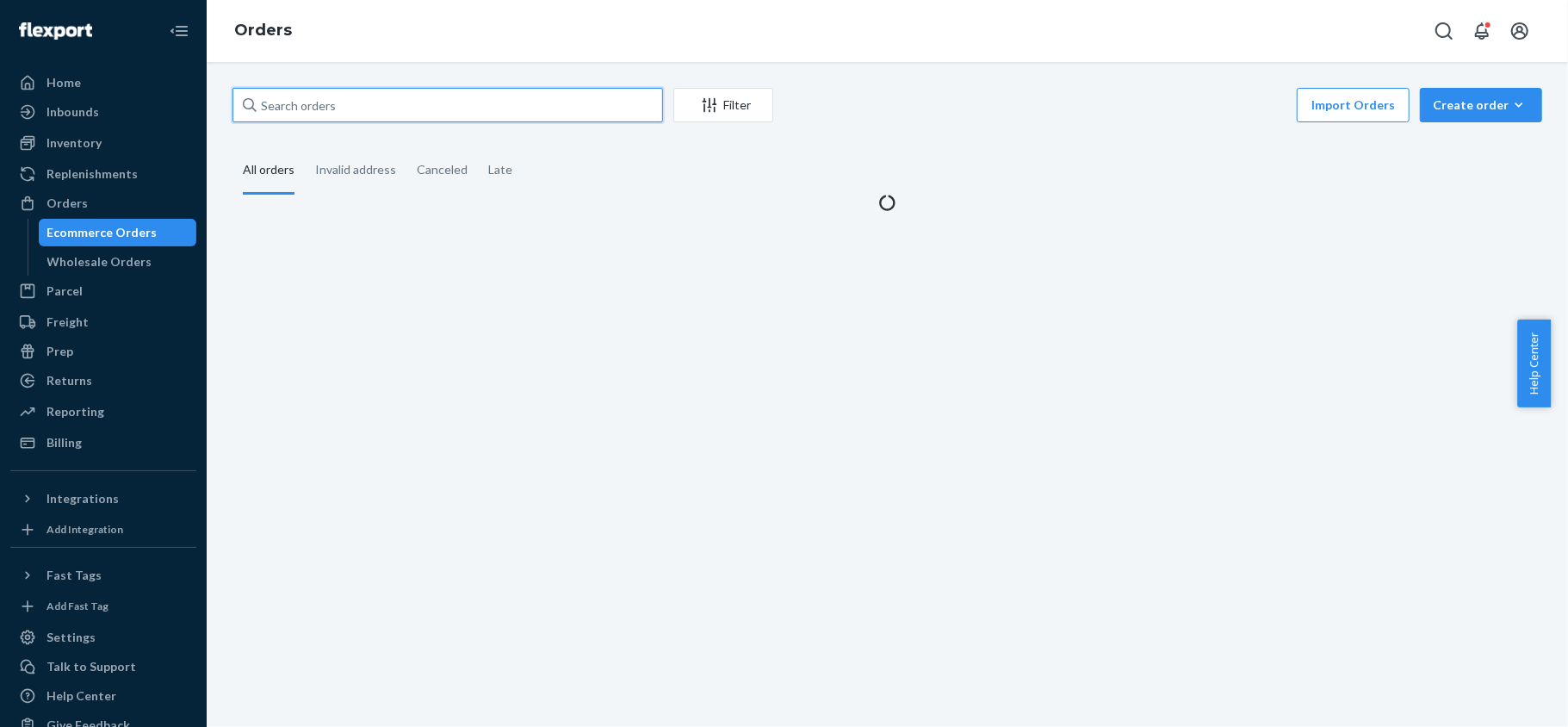
paste input "US25358915"
type input "US25358915"
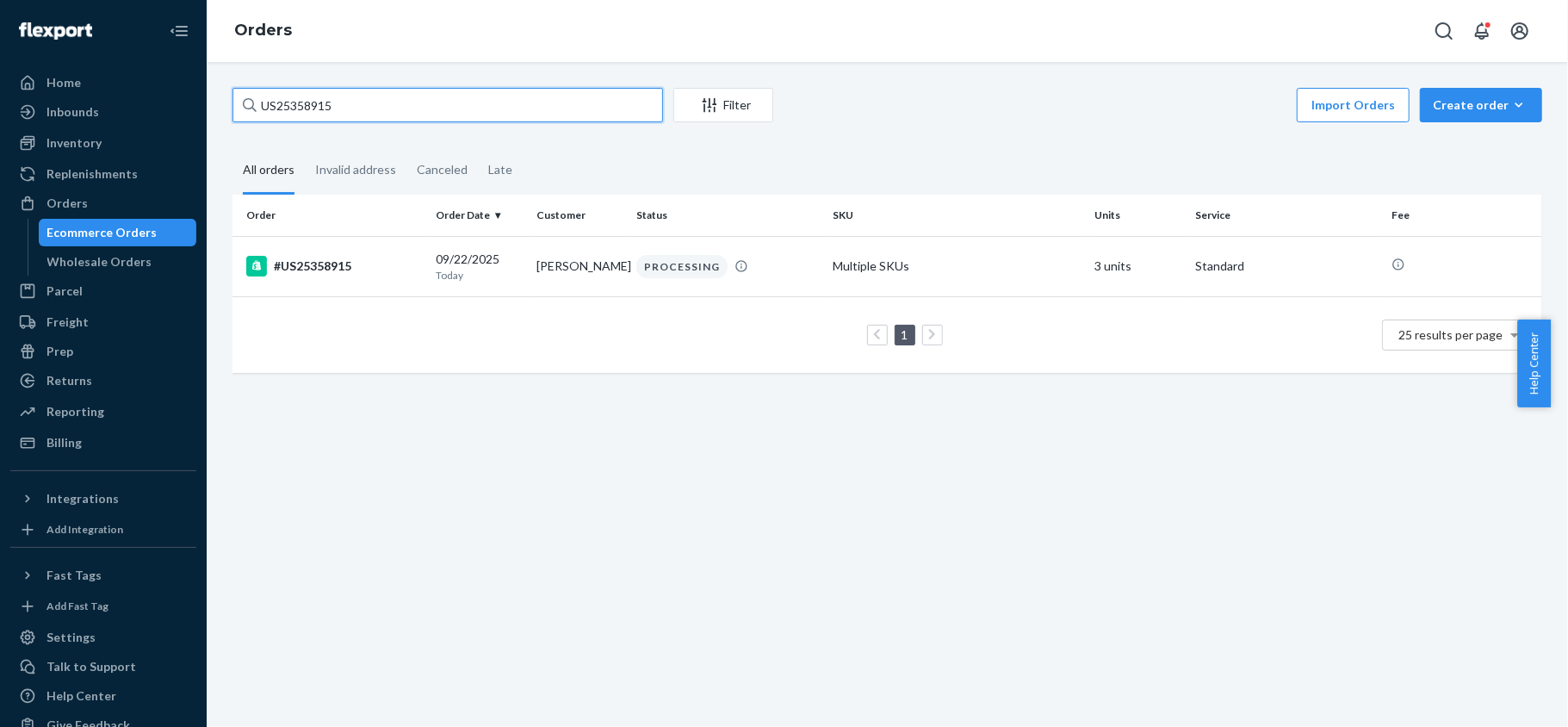
click at [420, 102] on input "US25358915" at bounding box center [448, 105] width 430 height 35
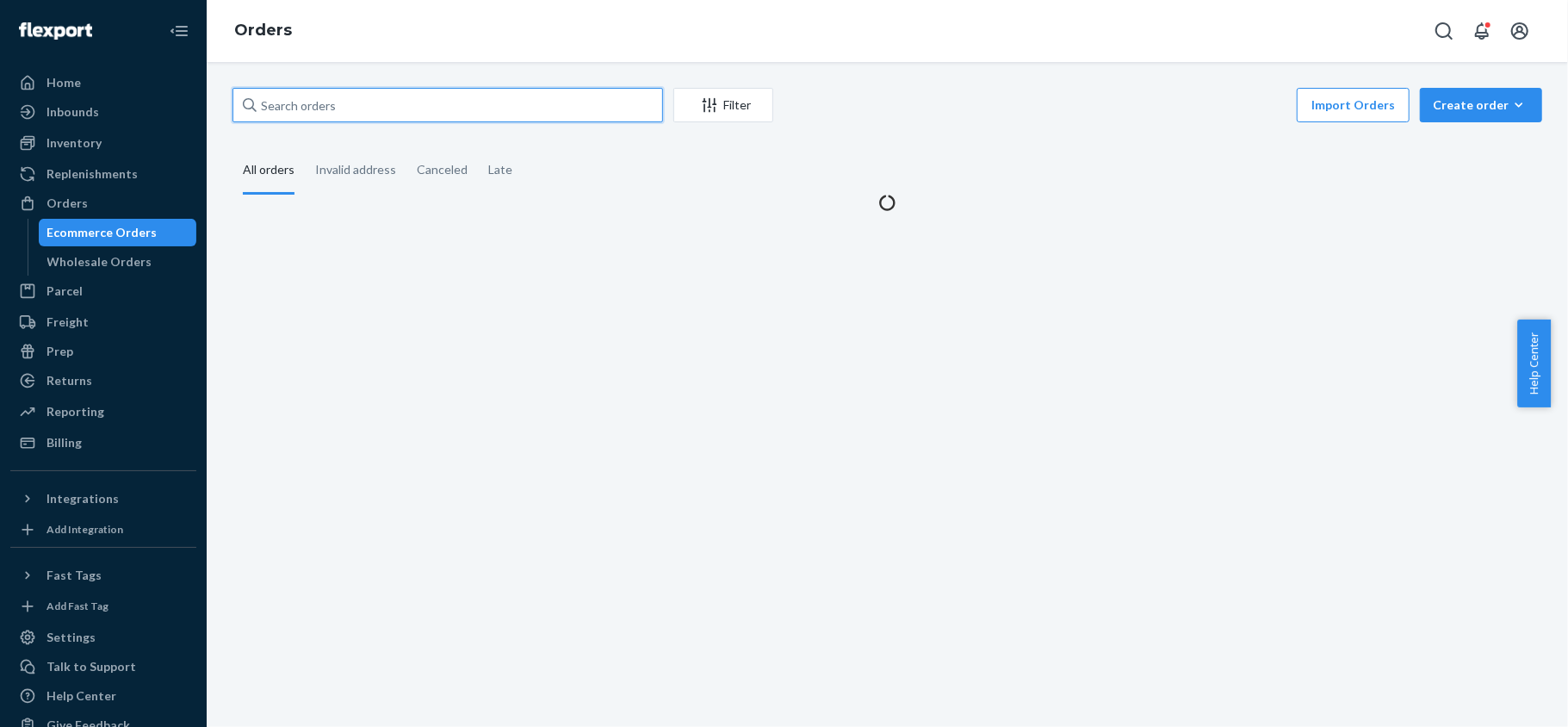
click at [417, 103] on input "text" at bounding box center [448, 105] width 430 height 35
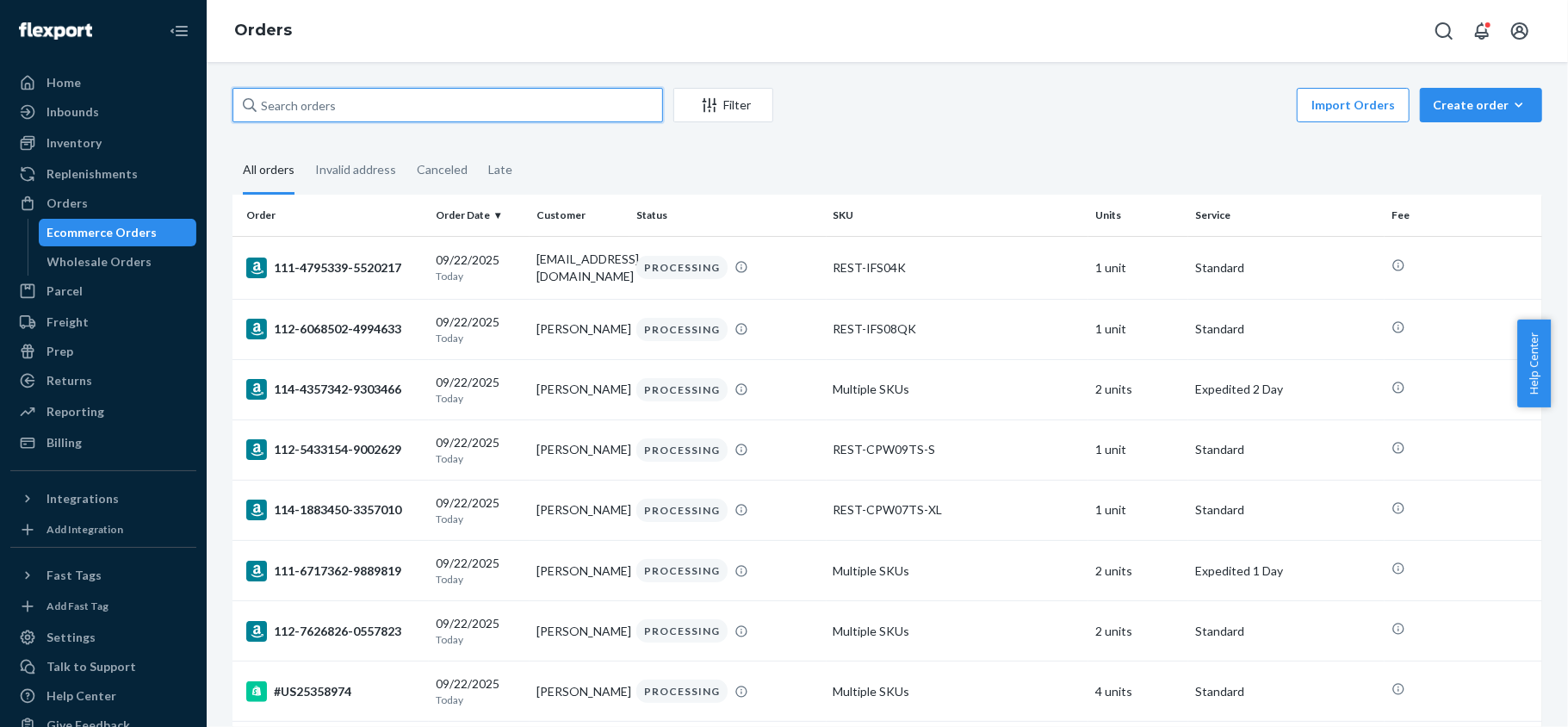
paste input "US25358915"
type input "US25358915"
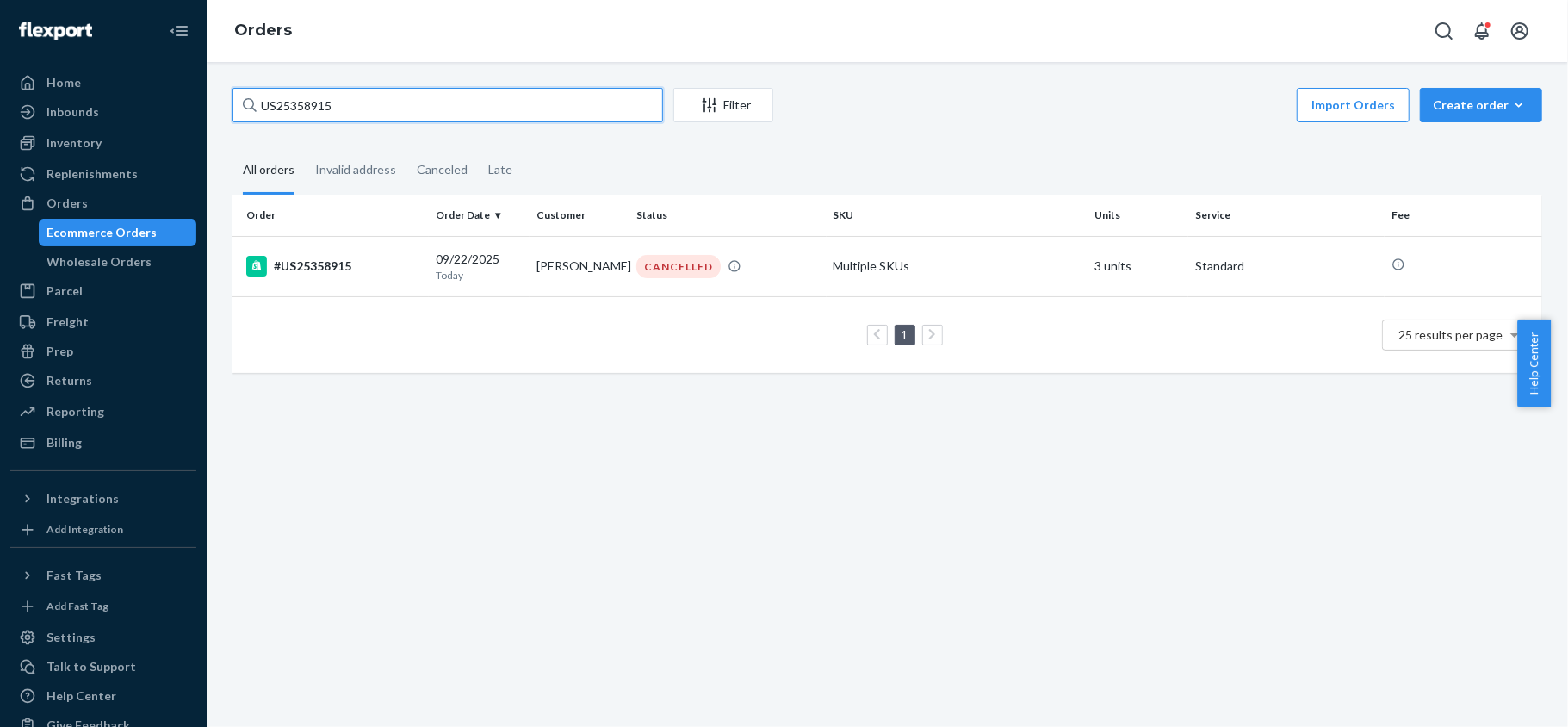
click at [365, 121] on input "US25358915" at bounding box center [448, 105] width 430 height 35
paste input "US25358979"
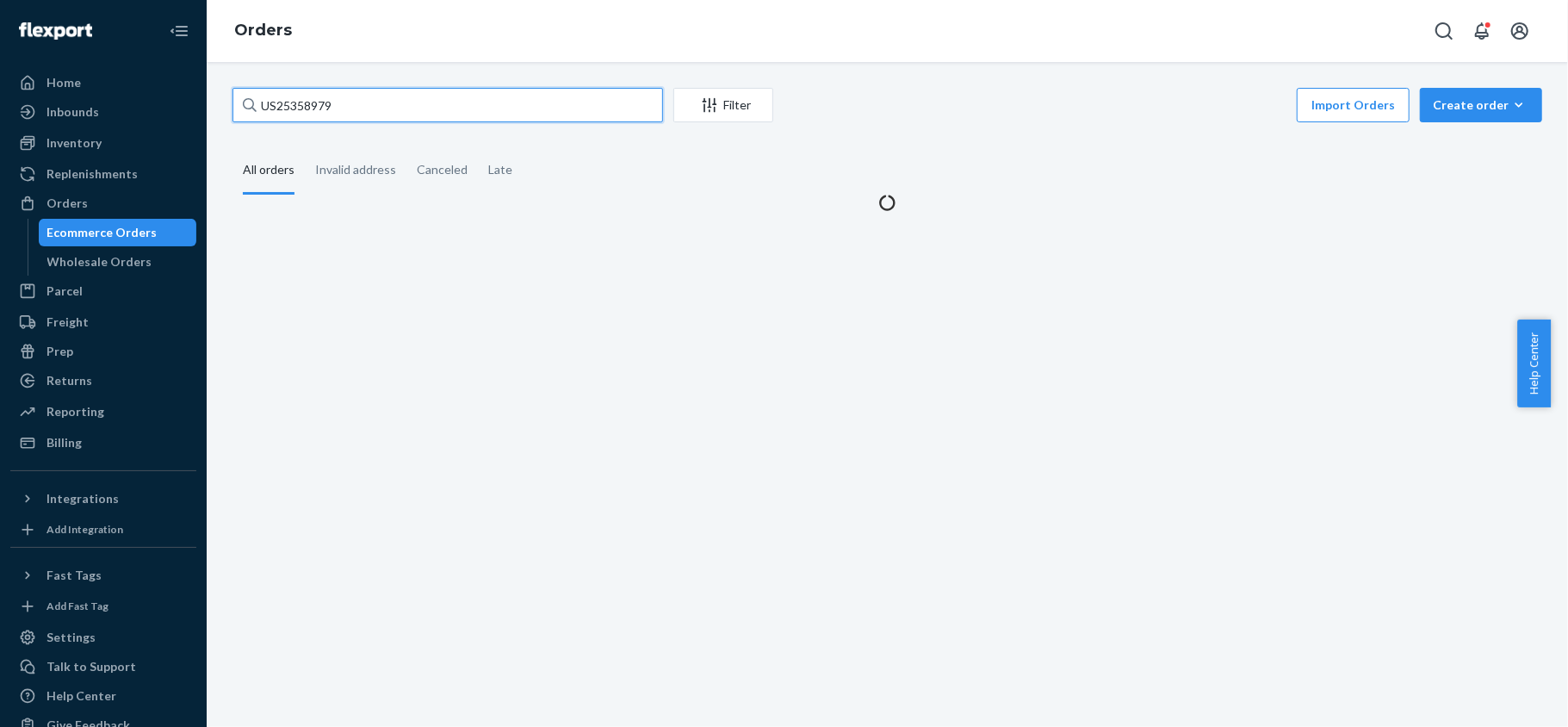
type input "US25358979"
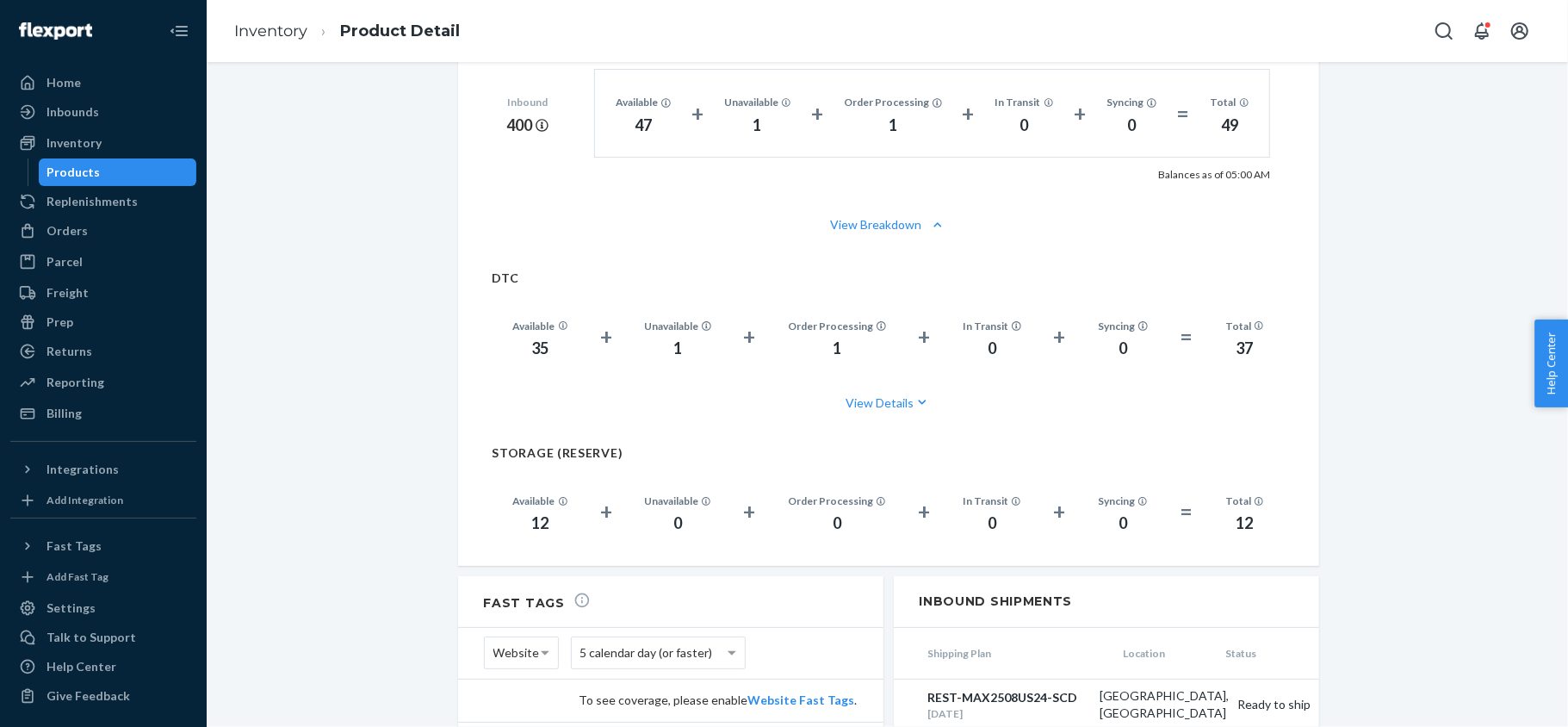
scroll to position [918, 0]
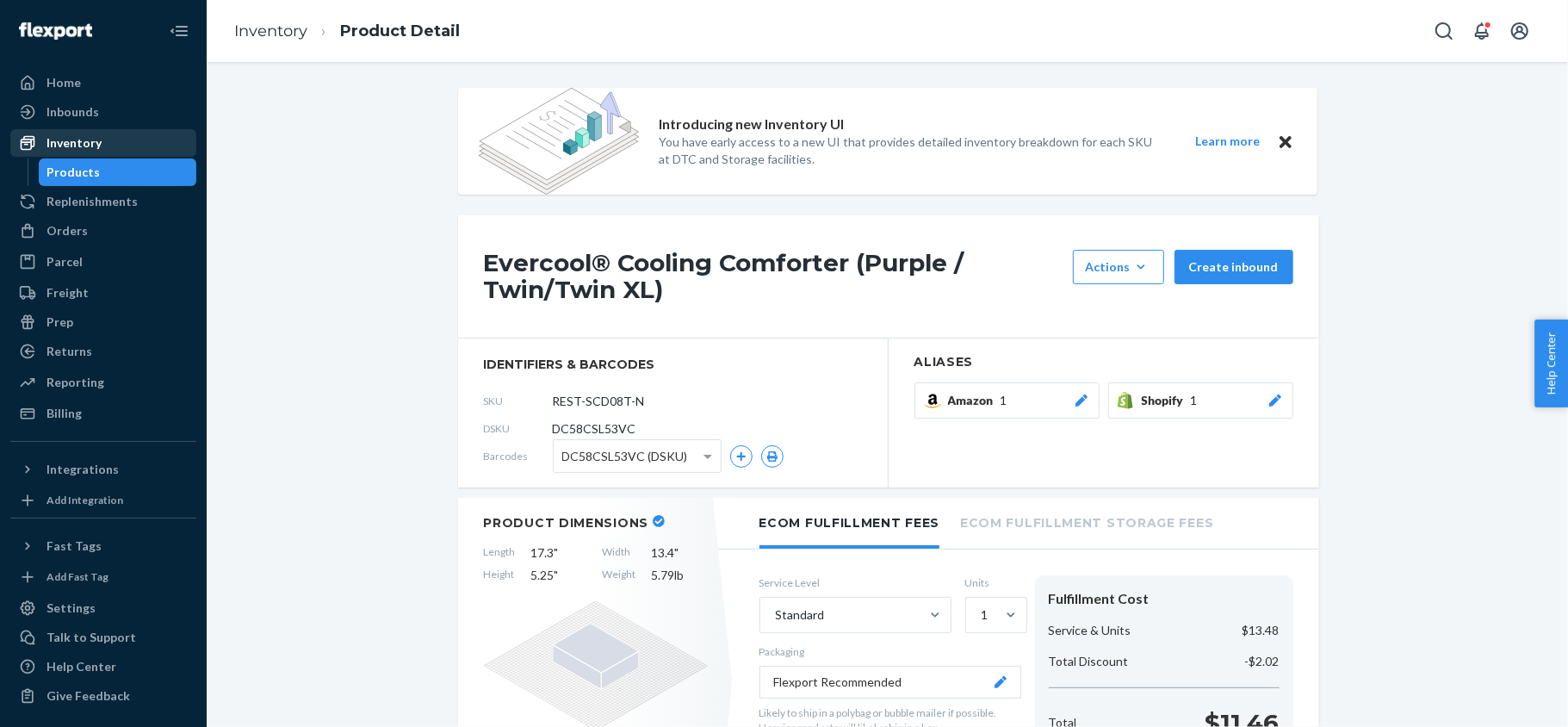
scroll to position [918, 0]
